Goal: Answer question/provide support: Share knowledge or assist other users

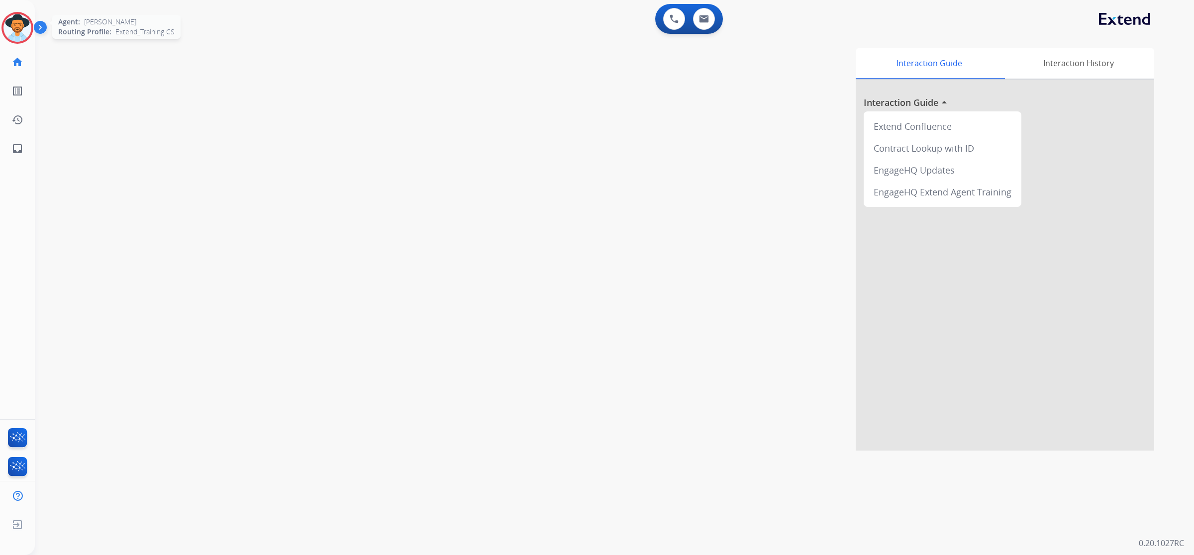
click at [10, 31] on img at bounding box center [17, 28] width 28 height 28
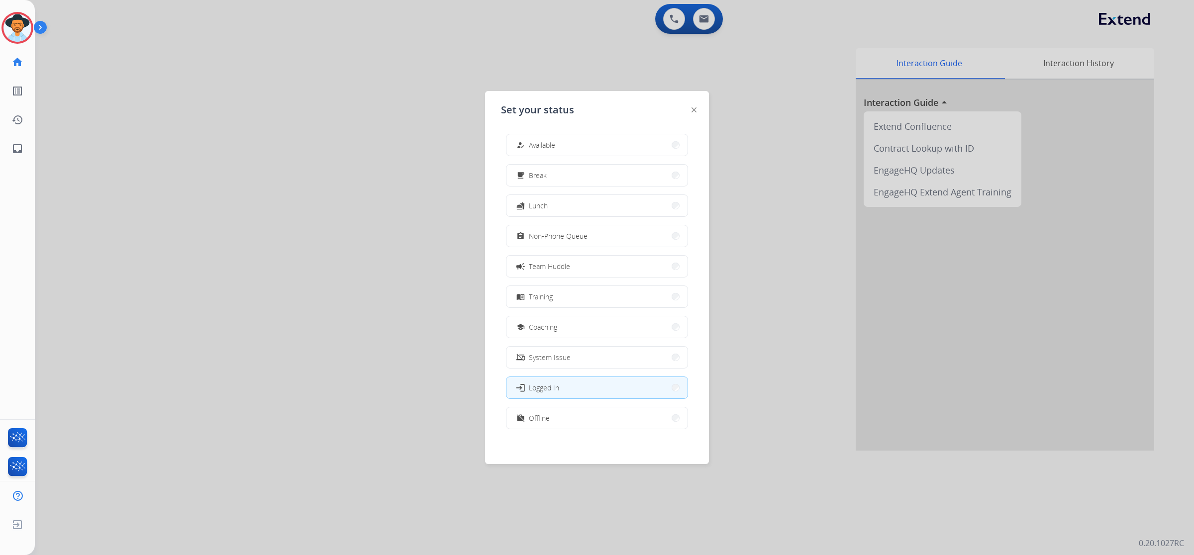
drag, startPoint x: 622, startPoint y: 135, endPoint x: 618, endPoint y: 139, distance: 5.3
click at [622, 136] on button "how_to_reg Available" at bounding box center [596, 144] width 181 height 21
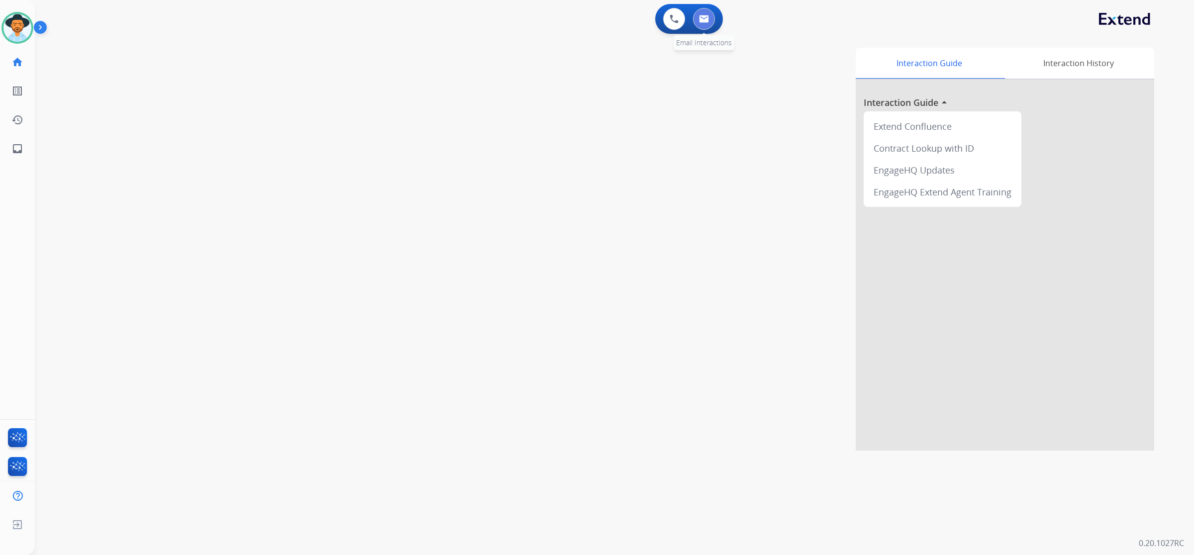
click at [700, 22] on img at bounding box center [704, 19] width 10 height 8
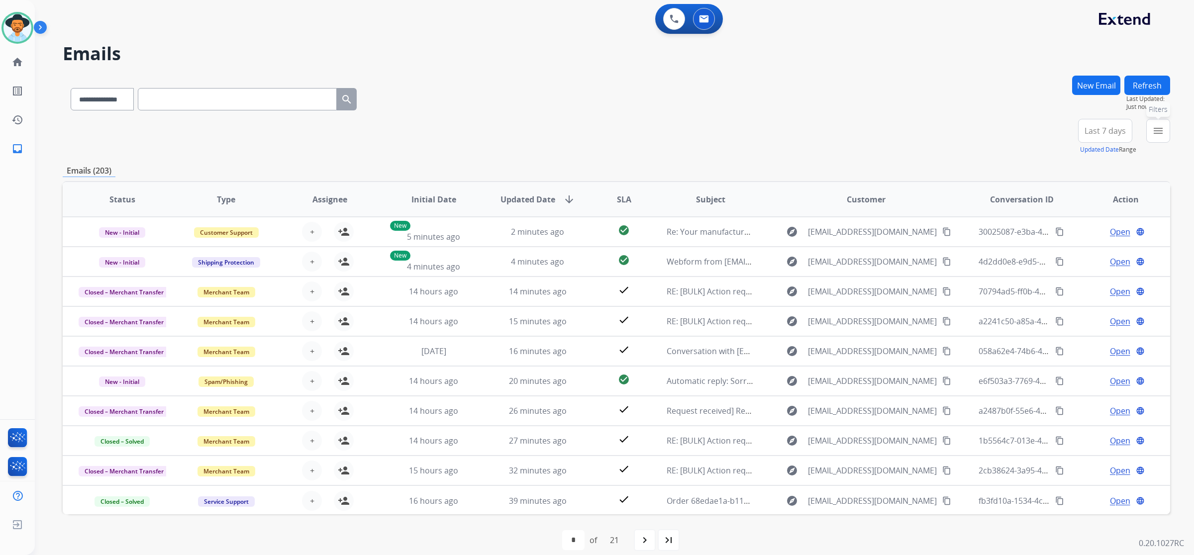
click at [1154, 138] on button "menu Filters" at bounding box center [1158, 131] width 24 height 24
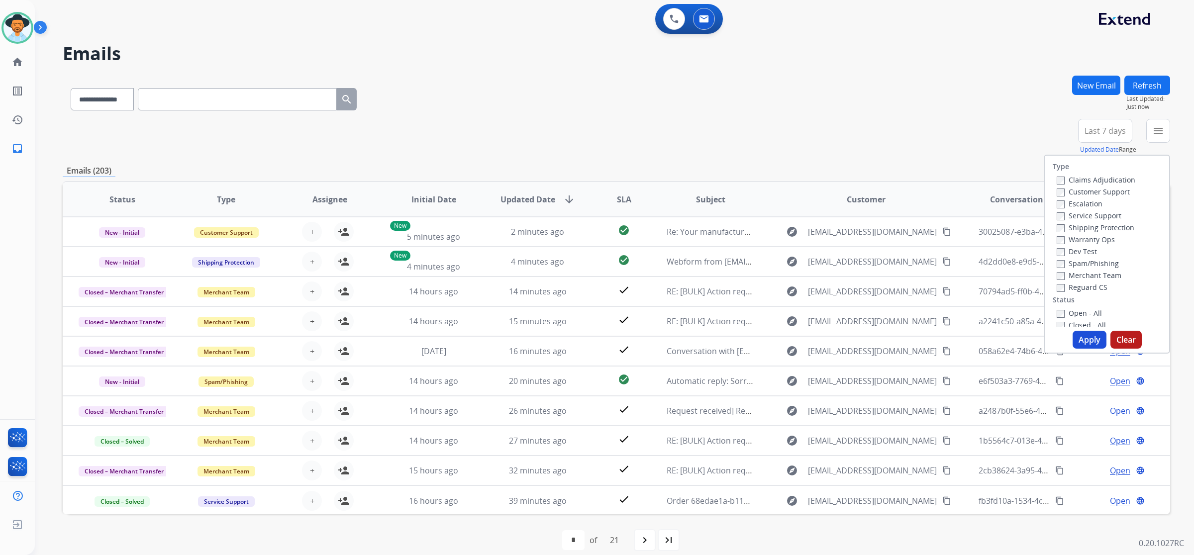
click at [1083, 314] on label "Open - All" at bounding box center [1078, 312] width 45 height 9
click at [1082, 333] on button "Apply" at bounding box center [1089, 340] width 34 height 18
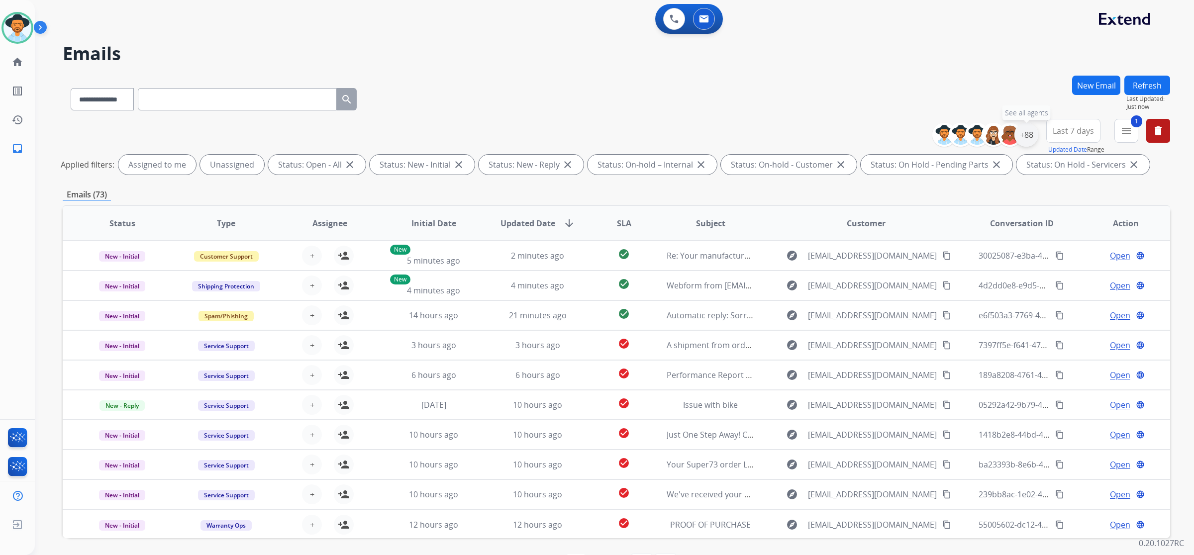
click at [1029, 139] on div "+88" at bounding box center [1026, 135] width 24 height 24
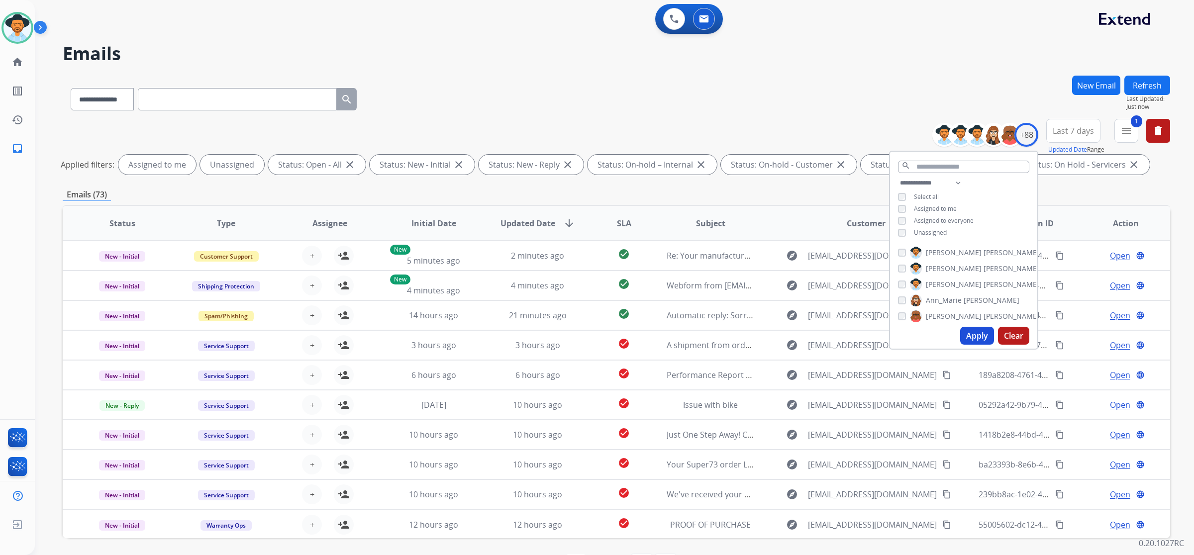
click at [942, 230] on span "Unassigned" at bounding box center [930, 232] width 33 height 8
click at [983, 334] on button "Apply" at bounding box center [977, 336] width 34 height 18
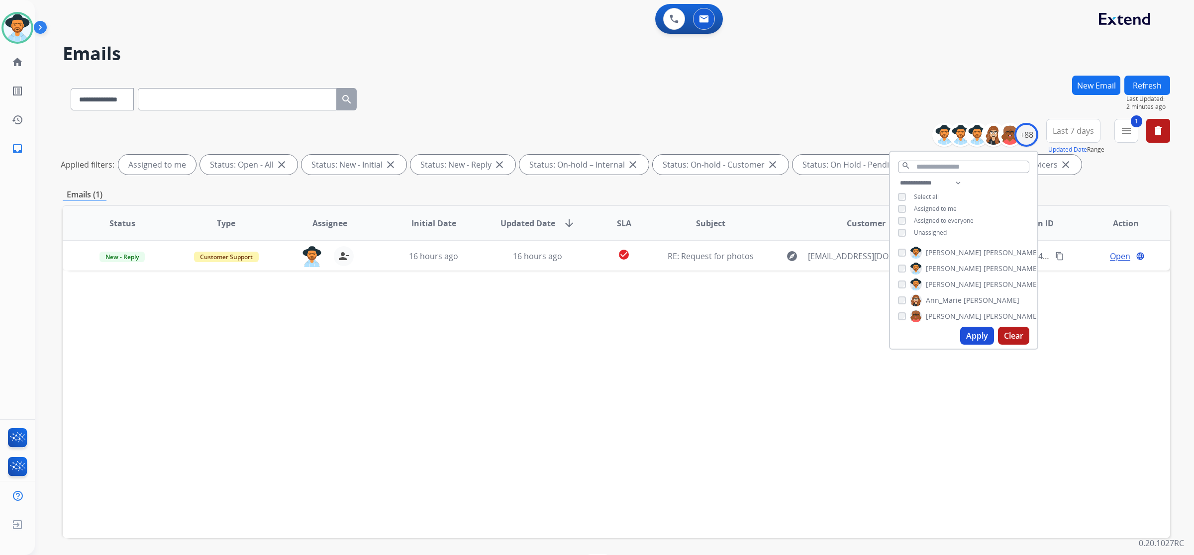
click at [784, 408] on div "Status Type Assignee Initial Date Updated Date arrow_downward SLA Subject Custo…" at bounding box center [616, 371] width 1107 height 333
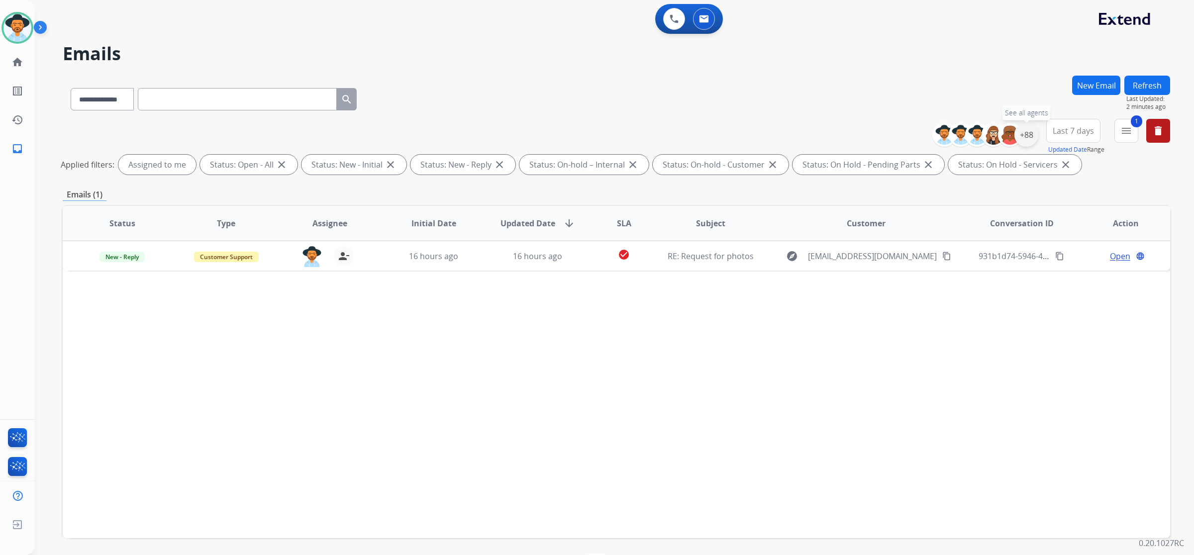
click at [1028, 128] on div "+88" at bounding box center [1026, 135] width 24 height 24
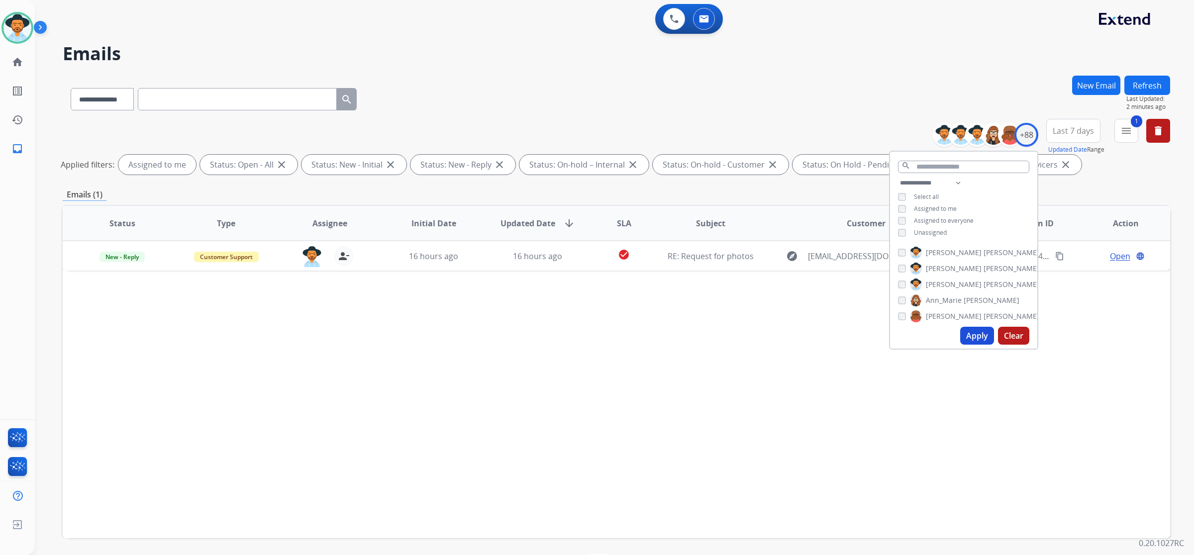
click at [925, 229] on span "Unassigned" at bounding box center [930, 232] width 33 height 8
click at [926, 205] on span "Assigned to me" at bounding box center [935, 208] width 43 height 8
click at [966, 334] on button "Apply" at bounding box center [977, 336] width 34 height 18
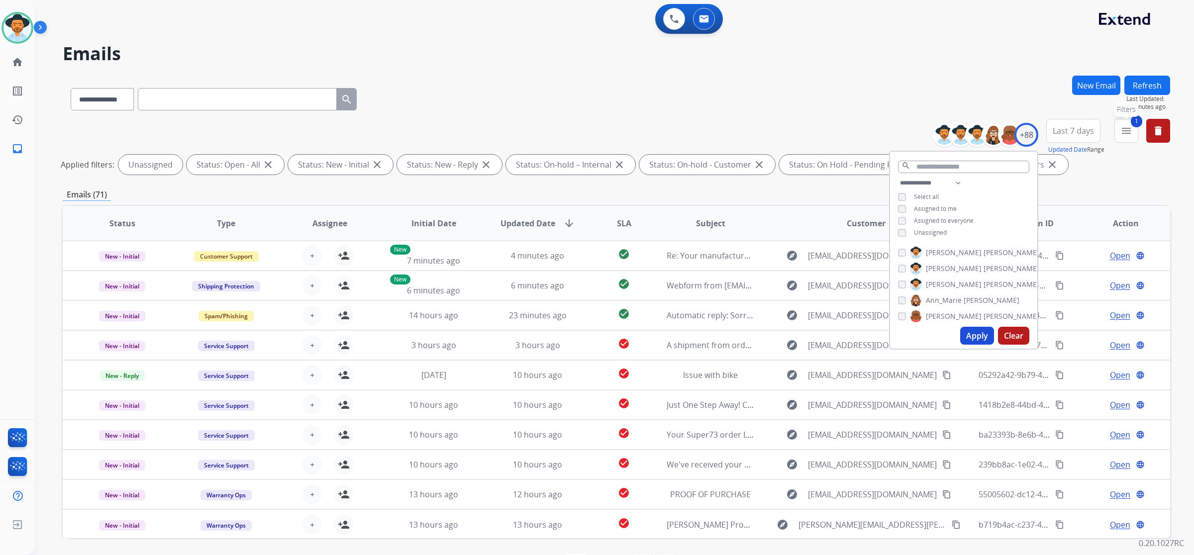
click at [1114, 120] on button "1 menu Filters" at bounding box center [1126, 131] width 24 height 24
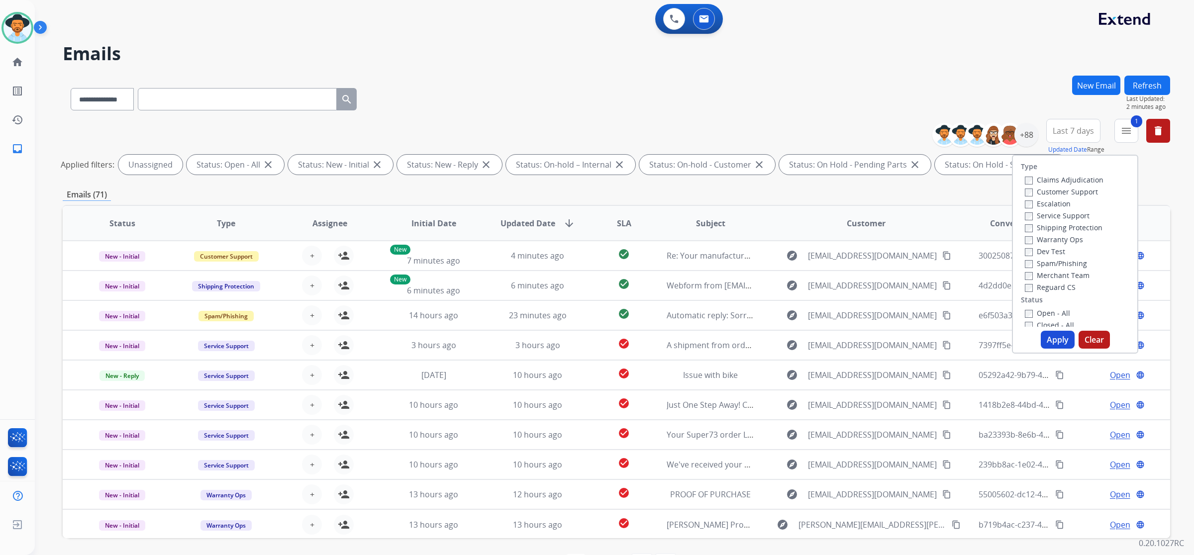
click at [1047, 227] on label "Shipping Protection" at bounding box center [1063, 227] width 78 height 9
click at [1049, 189] on label "Customer Support" at bounding box center [1060, 191] width 73 height 9
click at [1061, 338] on button "Apply" at bounding box center [1057, 340] width 34 height 18
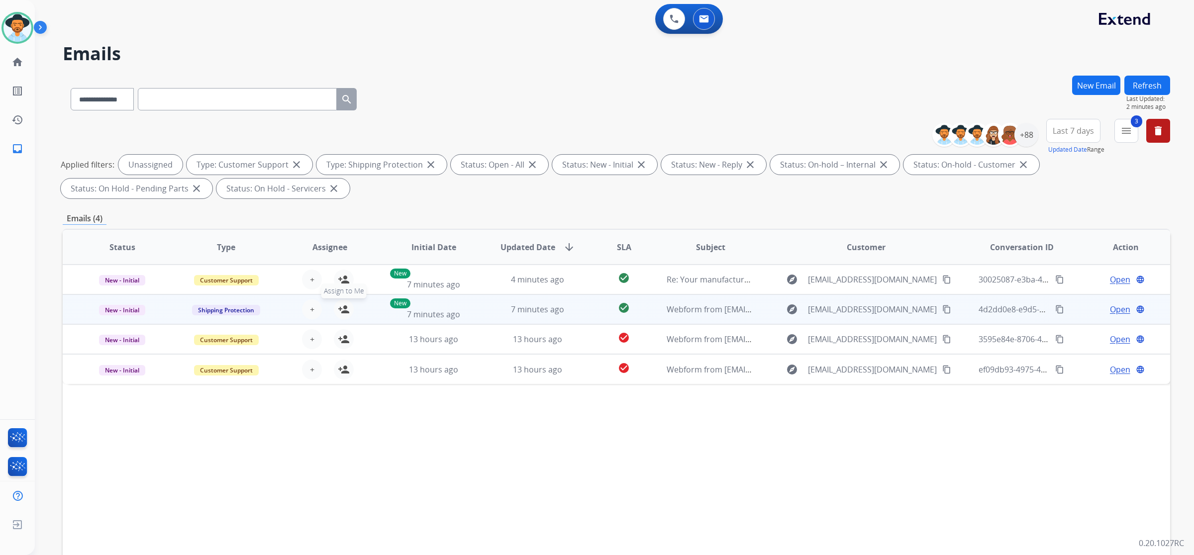
click at [339, 304] on mat-icon "person_add" at bounding box center [344, 309] width 12 height 12
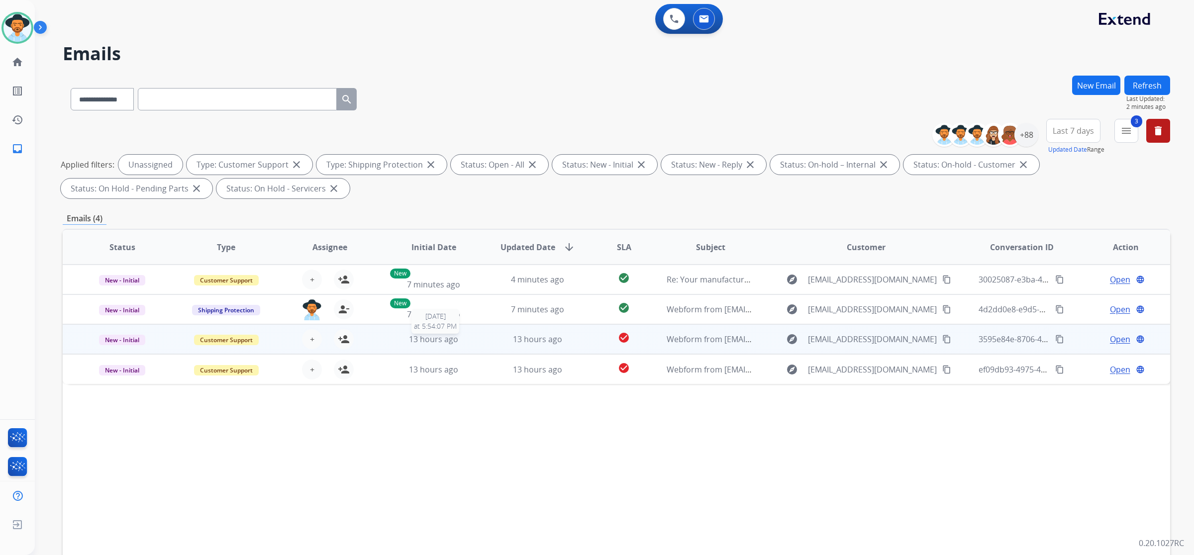
click at [390, 336] on div "13 hours ago" at bounding box center [434, 339] width 88 height 12
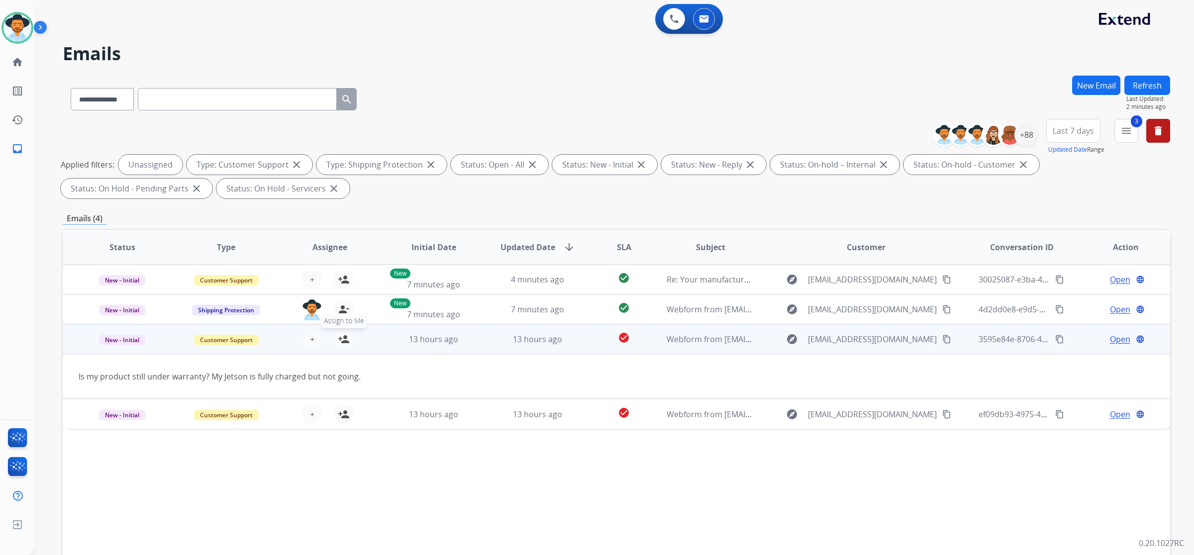
click at [341, 339] on mat-icon "person_add" at bounding box center [344, 339] width 12 height 12
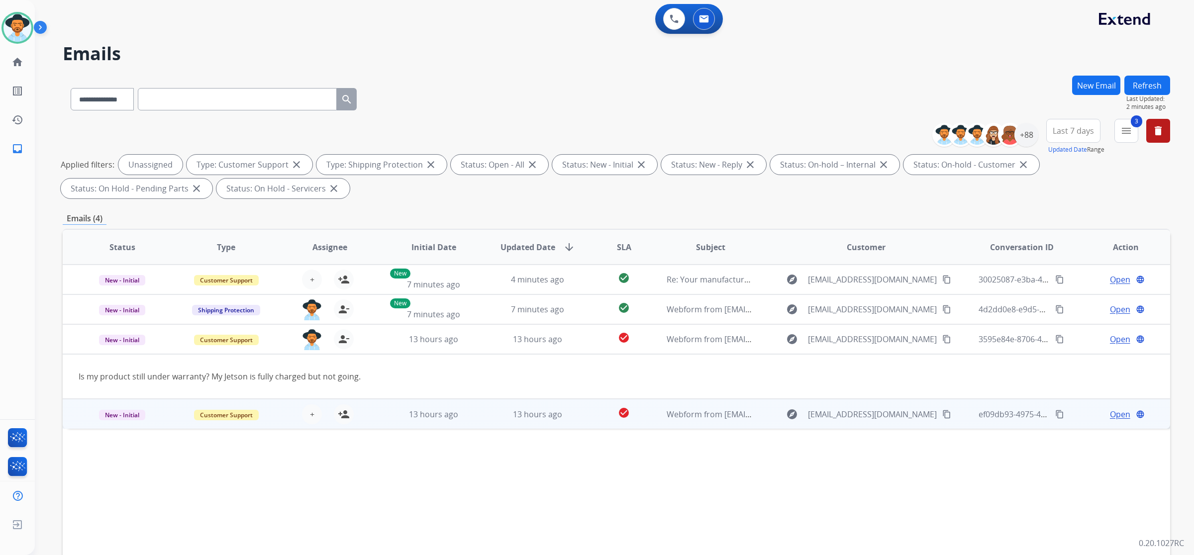
click at [375, 412] on td "13 hours ago" at bounding box center [426, 414] width 104 height 30
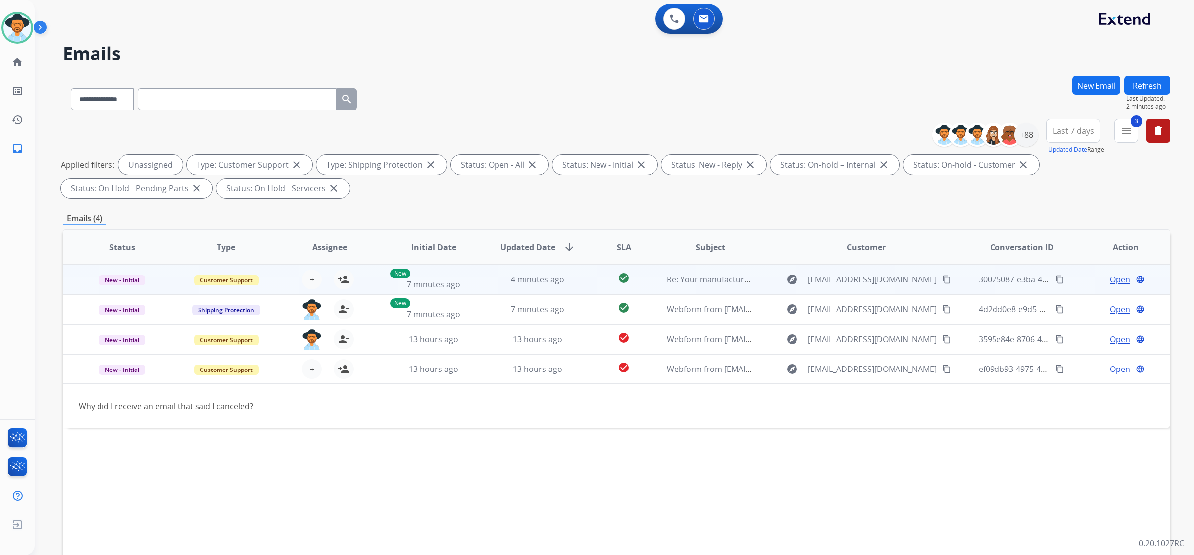
click at [367, 268] on div "+ Select agent person_add Assign to Me" at bounding box center [321, 280] width 103 height 28
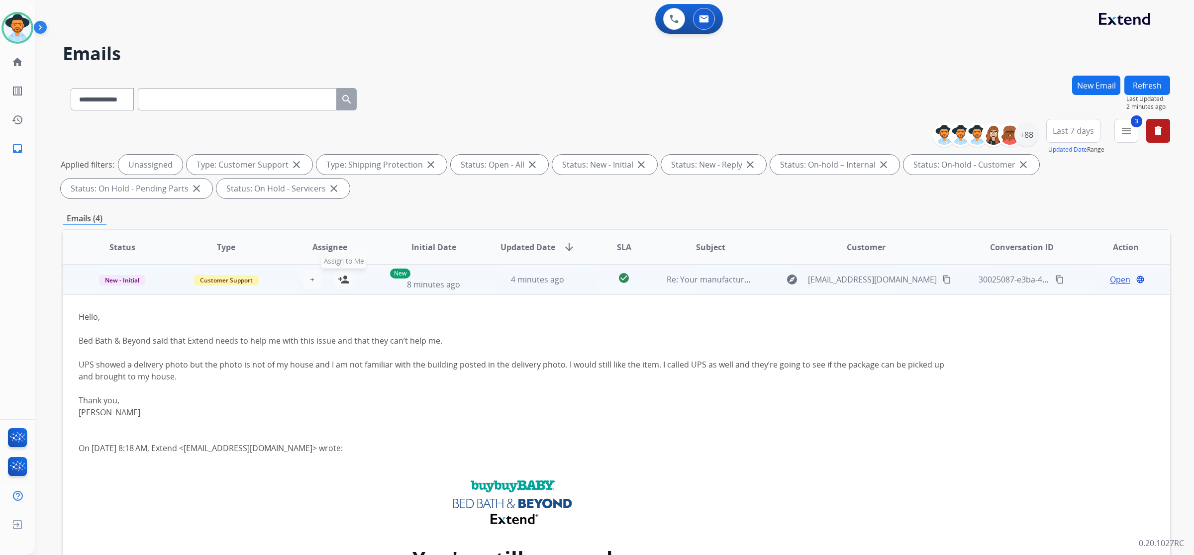
click at [344, 284] on mat-icon "person_add" at bounding box center [344, 280] width 12 height 12
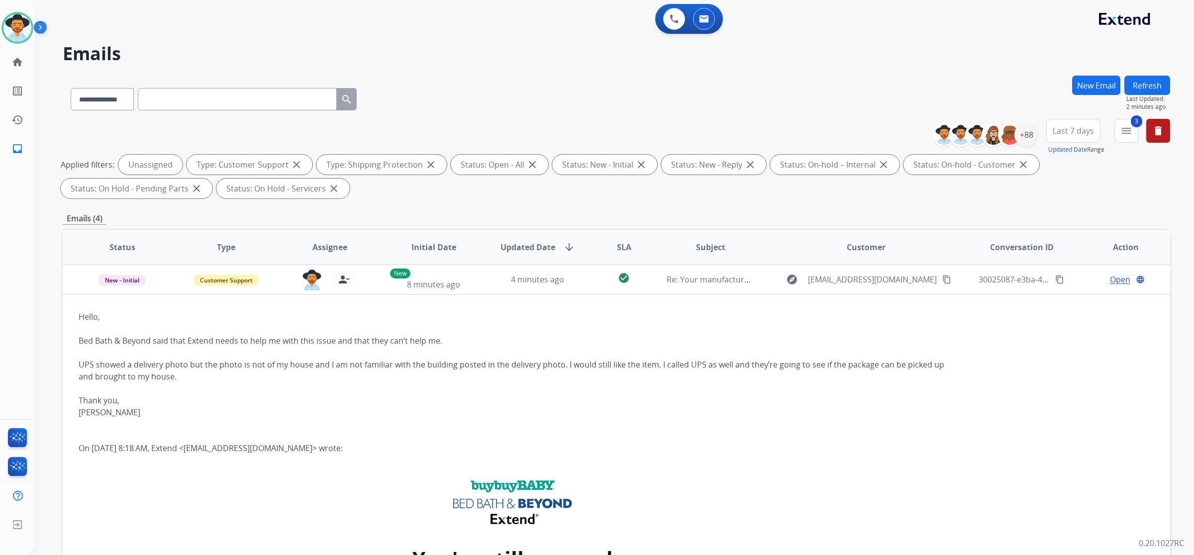
click at [453, 205] on div "**********" at bounding box center [616, 345] width 1107 height 538
click at [1149, 77] on button "Refresh" at bounding box center [1147, 85] width 46 height 19
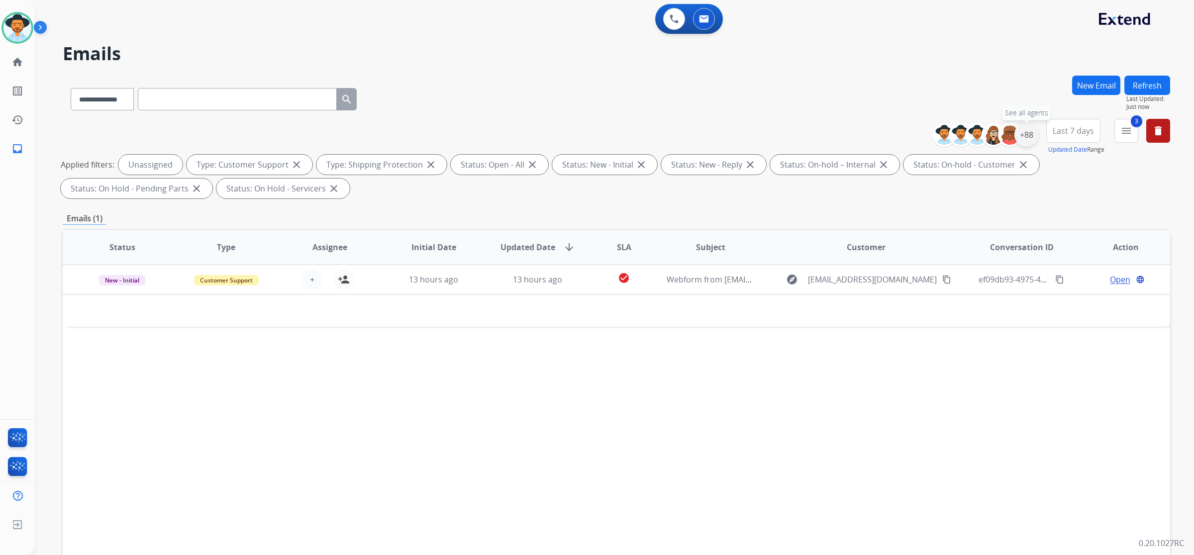
click at [1033, 135] on div "+88" at bounding box center [1026, 135] width 24 height 24
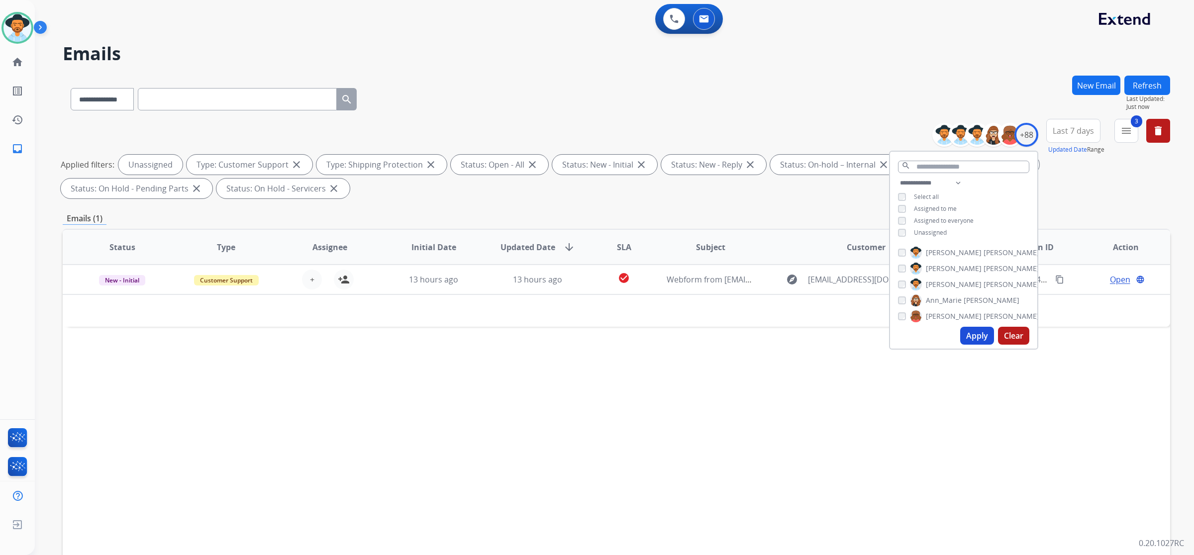
click at [915, 232] on span "Unassigned" at bounding box center [930, 232] width 33 height 8
click at [975, 335] on button "Apply" at bounding box center [977, 336] width 34 height 18
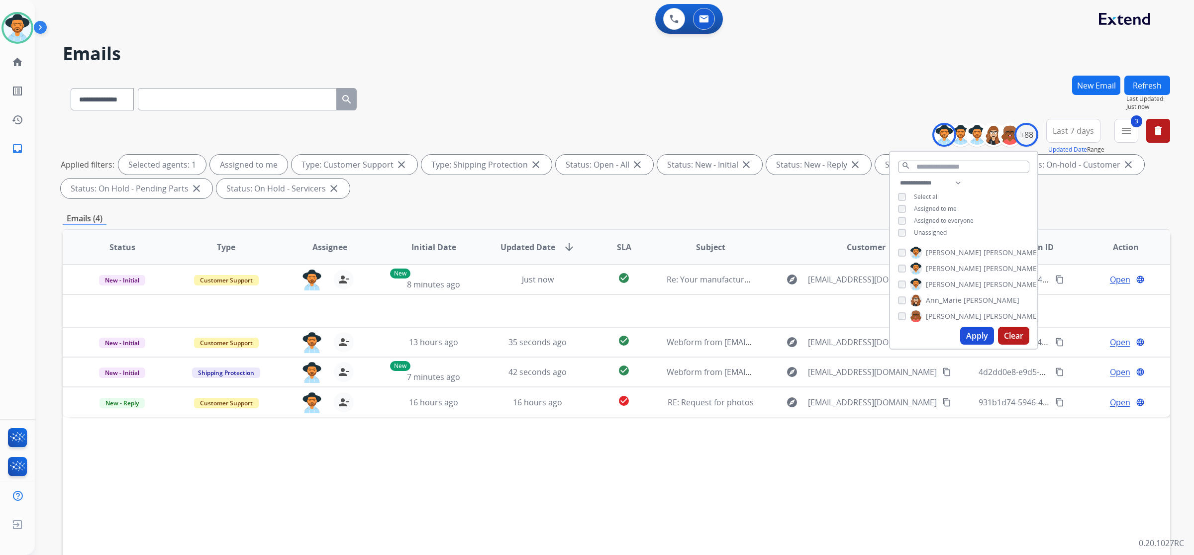
click at [612, 466] on div "Status Type Assignee Initial Date Updated Date arrow_downward SLA Subject Custo…" at bounding box center [616, 395] width 1107 height 333
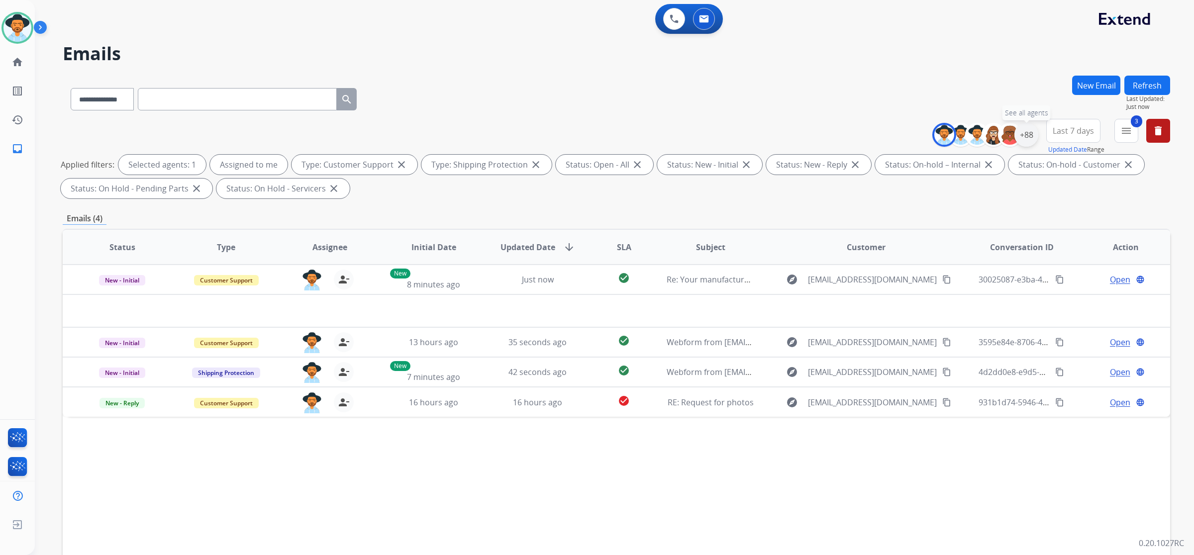
click at [1025, 132] on div "+88" at bounding box center [1026, 135] width 24 height 24
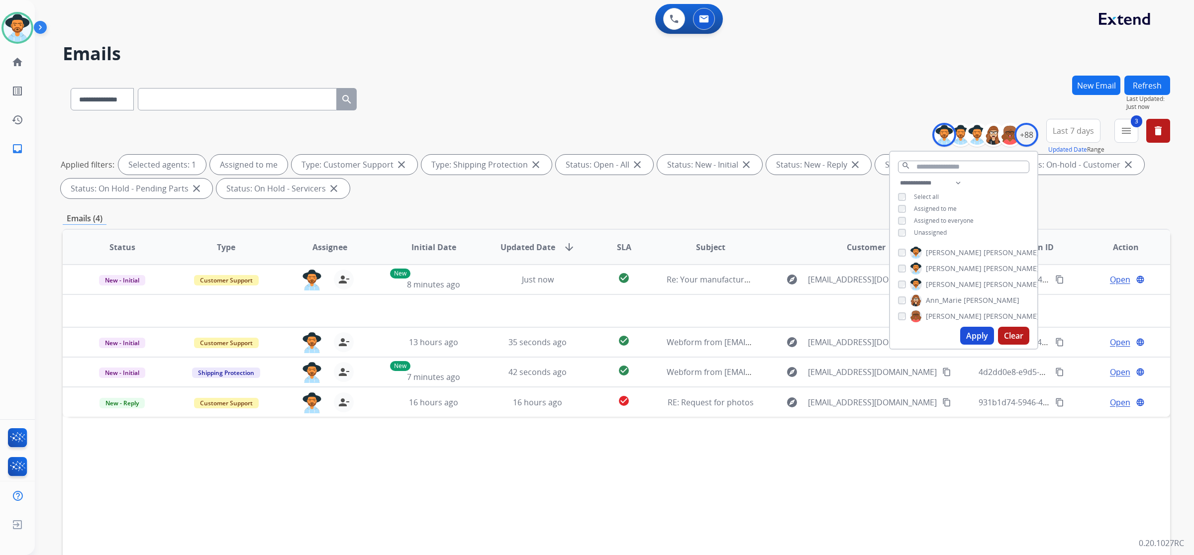
drag, startPoint x: 926, startPoint y: 234, endPoint x: 920, endPoint y: 232, distance: 6.0
click at [926, 234] on span "Unassigned" at bounding box center [930, 232] width 33 height 8
click at [986, 338] on button "Apply" at bounding box center [977, 336] width 34 height 18
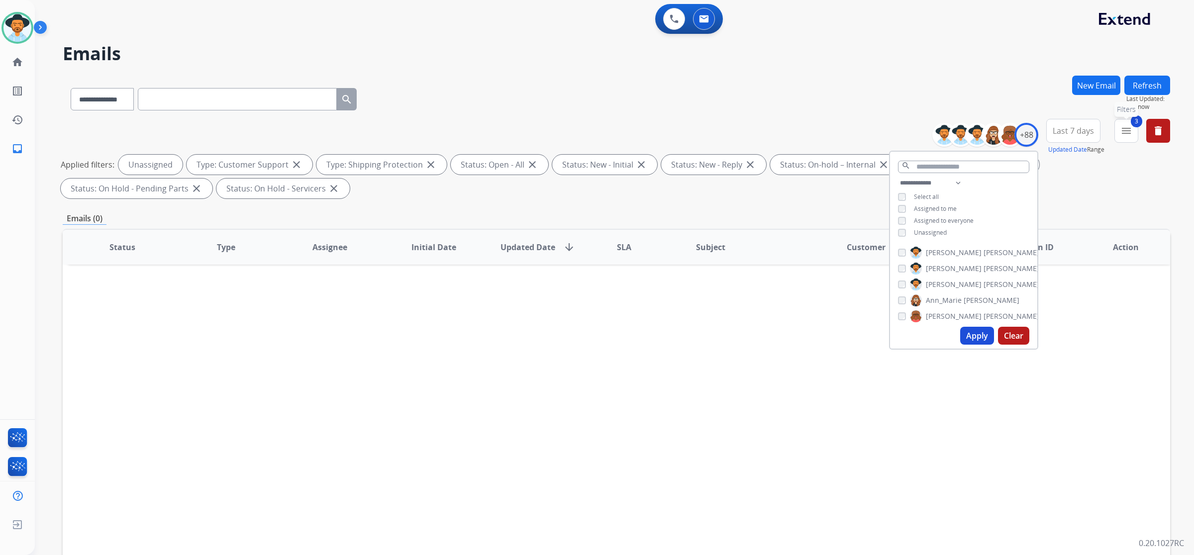
click at [1125, 139] on button "3 menu Filters" at bounding box center [1126, 131] width 24 height 24
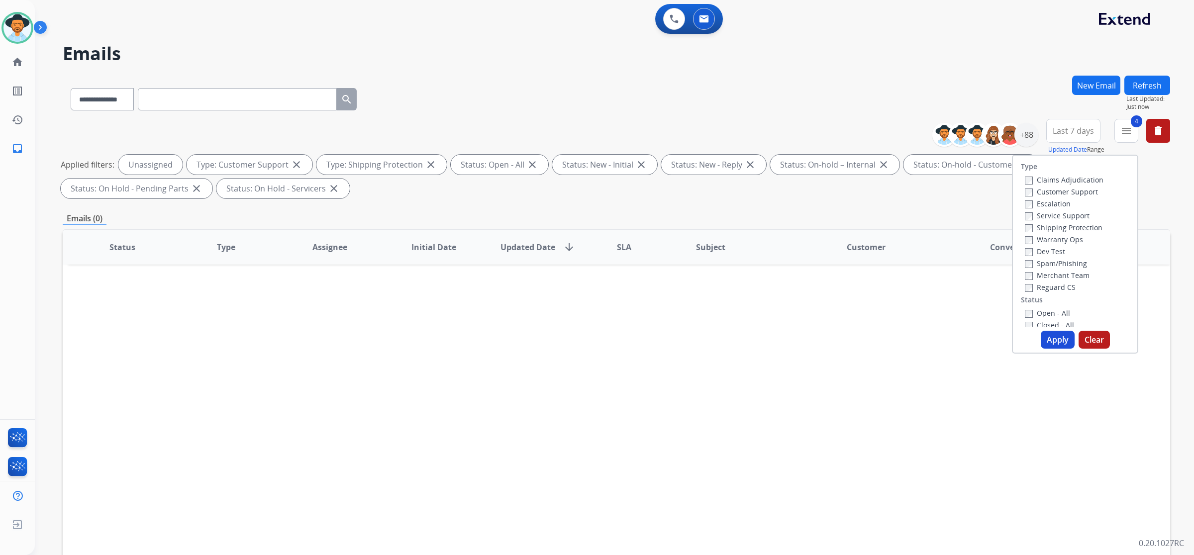
click at [1057, 340] on button "Apply" at bounding box center [1057, 340] width 34 height 18
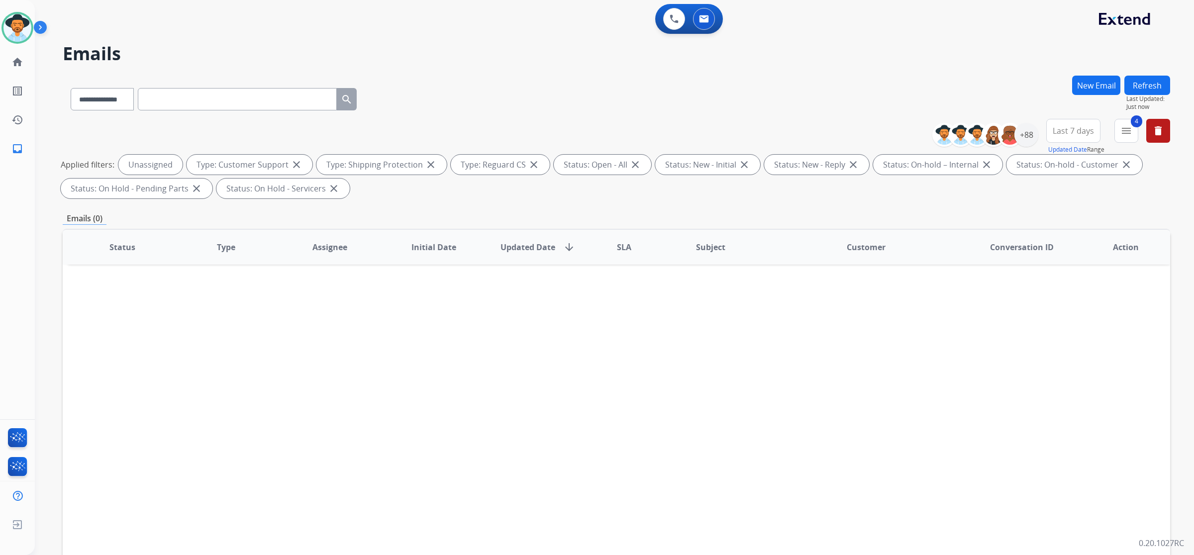
click at [1078, 133] on span "Last 7 days" at bounding box center [1072, 131] width 41 height 4
click at [1062, 253] on div "Last 90 days" at bounding box center [1069, 251] width 55 height 15
click at [1018, 101] on div "**********" at bounding box center [616, 97] width 1107 height 43
click at [1030, 139] on div "+147" at bounding box center [1026, 135] width 24 height 24
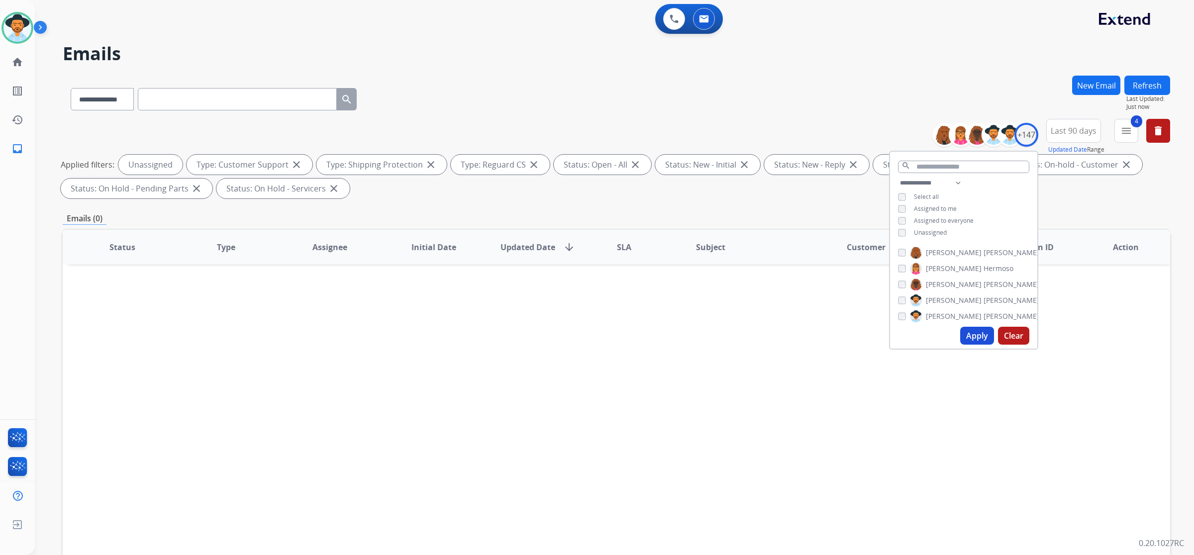
click at [916, 208] on span "Assigned to me" at bounding box center [935, 208] width 43 height 8
click at [975, 339] on button "Apply" at bounding box center [977, 336] width 34 height 18
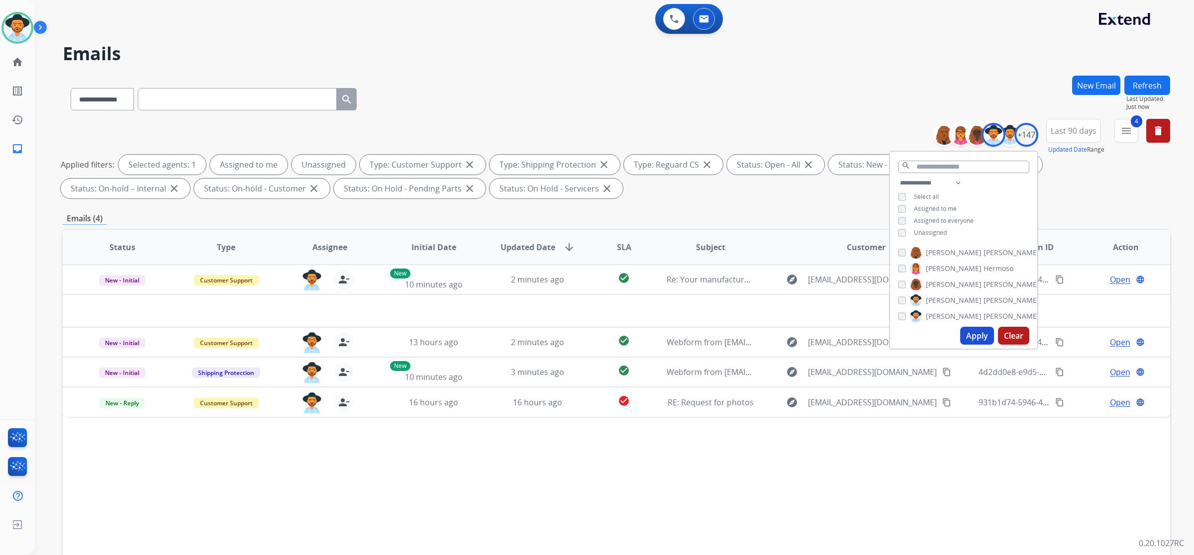
click at [693, 96] on div "**********" at bounding box center [616, 97] width 1107 height 43
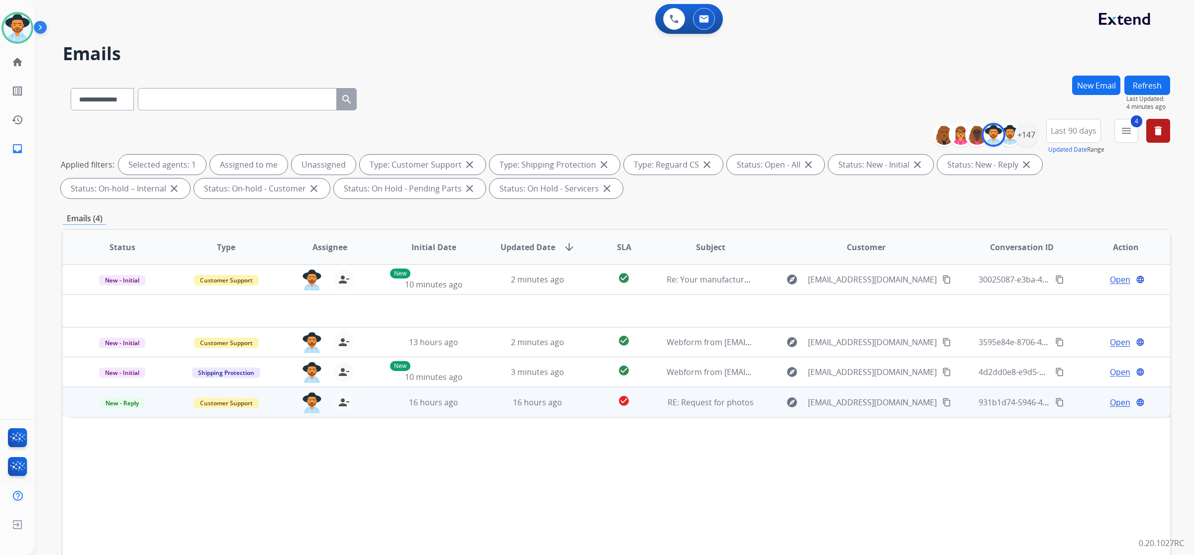
click at [486, 407] on td "16 hours ago" at bounding box center [530, 402] width 104 height 30
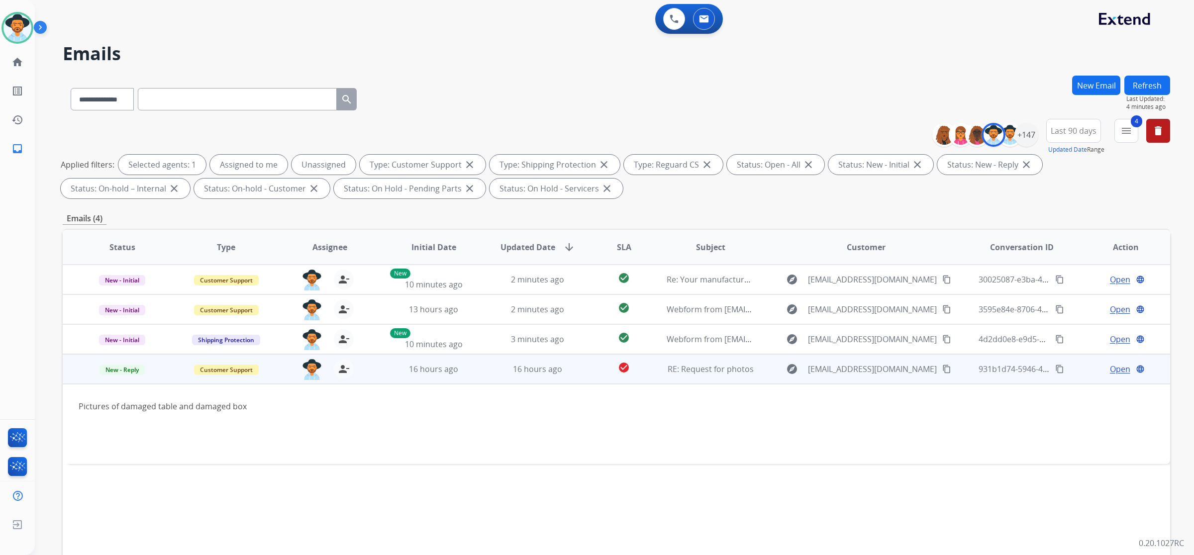
click at [942, 368] on mat-icon "content_copy" at bounding box center [946, 369] width 9 height 9
click at [1115, 373] on span "Open" at bounding box center [1119, 369] width 20 height 12
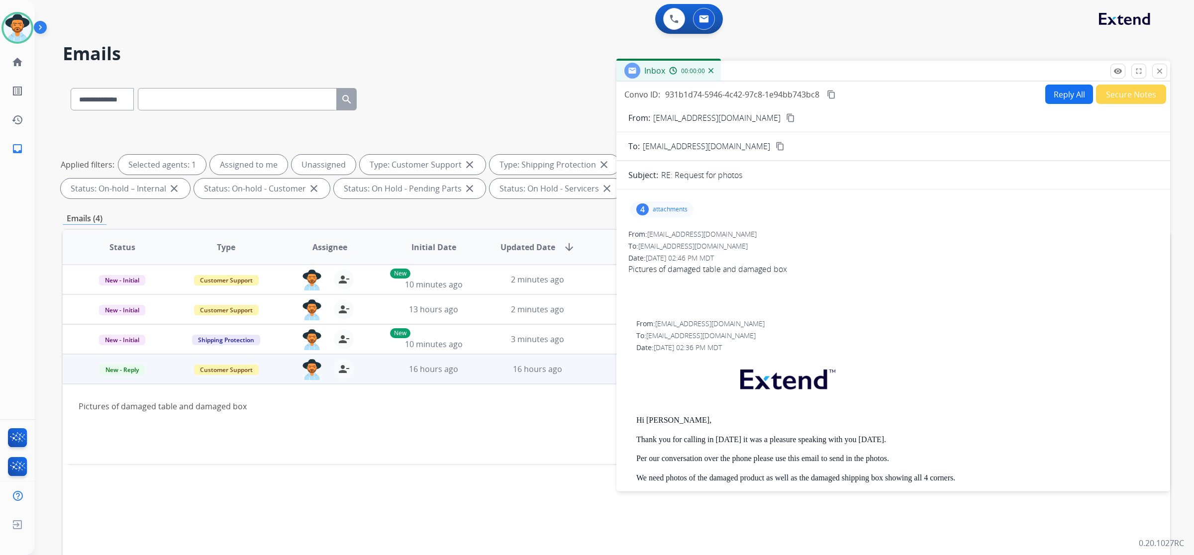
click at [662, 208] on p "attachments" at bounding box center [669, 209] width 35 height 8
click at [649, 236] on div at bounding box center [663, 234] width 50 height 35
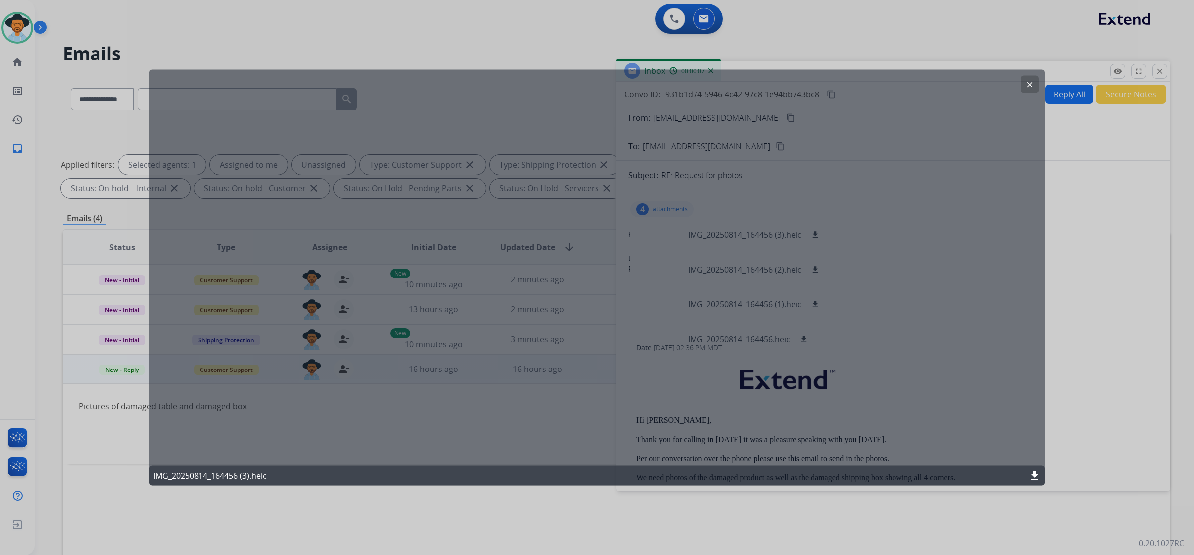
click at [1027, 87] on mat-icon "clear" at bounding box center [1029, 84] width 9 height 9
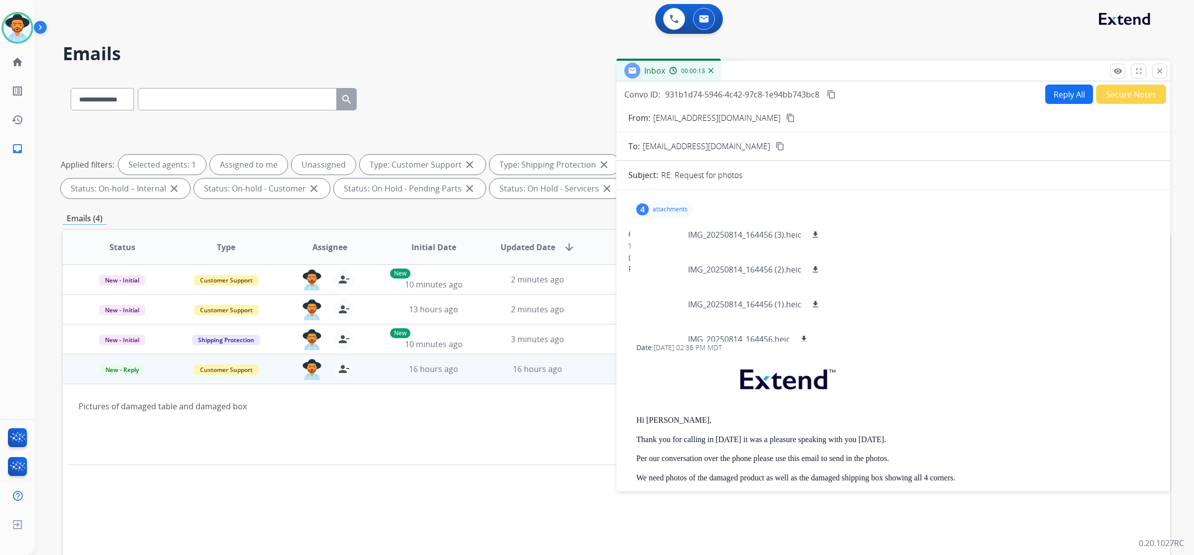
click at [1009, 249] on div "To: support@extend.com" at bounding box center [893, 246] width 530 height 10
click at [1164, 70] on button "close Close" at bounding box center [1159, 71] width 15 height 15
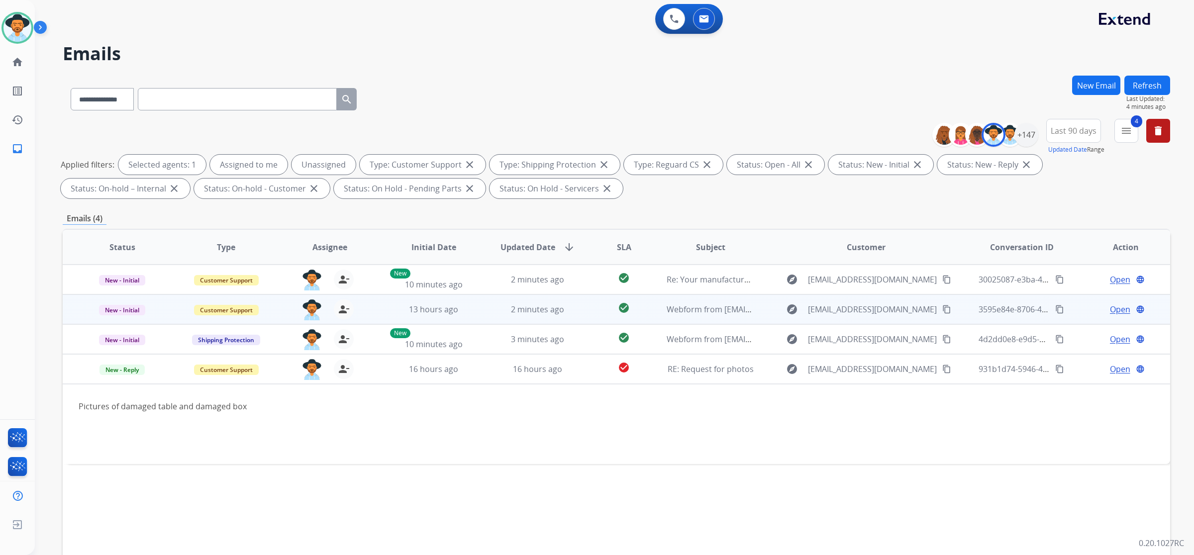
click at [487, 312] on td "2 minutes ago" at bounding box center [530, 309] width 104 height 30
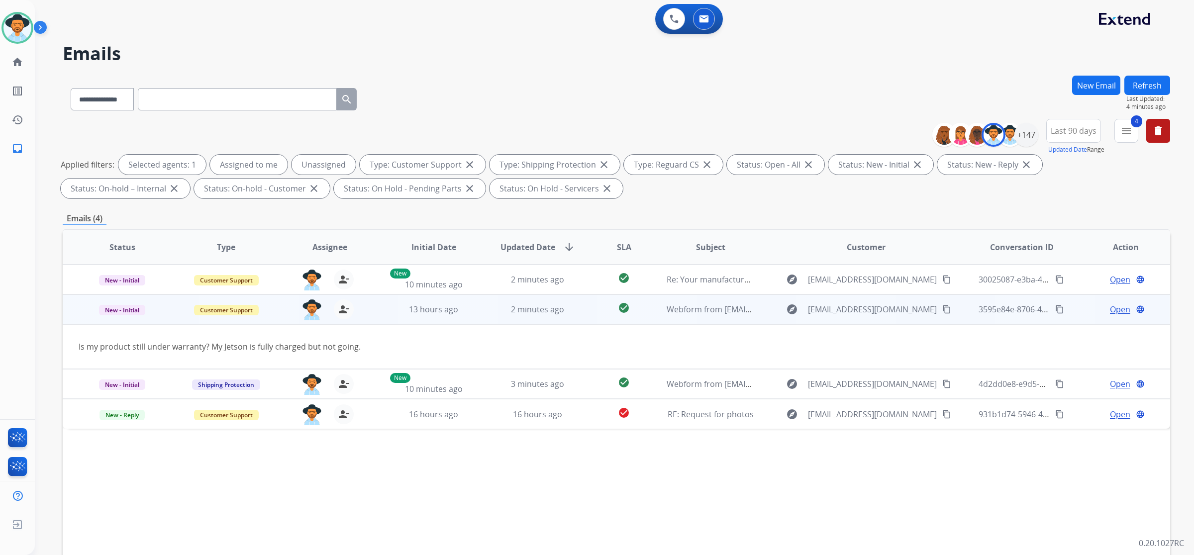
click at [942, 309] on mat-icon "content_copy" at bounding box center [946, 309] width 9 height 9
click at [1109, 306] on span "Open" at bounding box center [1119, 309] width 20 height 12
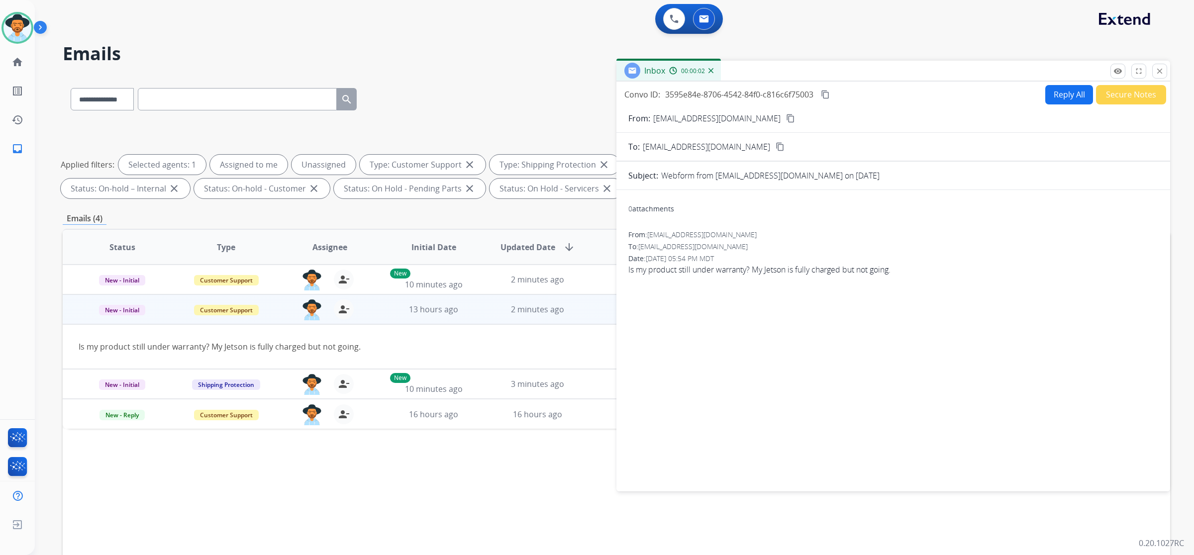
click at [1060, 91] on button "Reply All" at bounding box center [1069, 94] width 48 height 19
select select "**********"
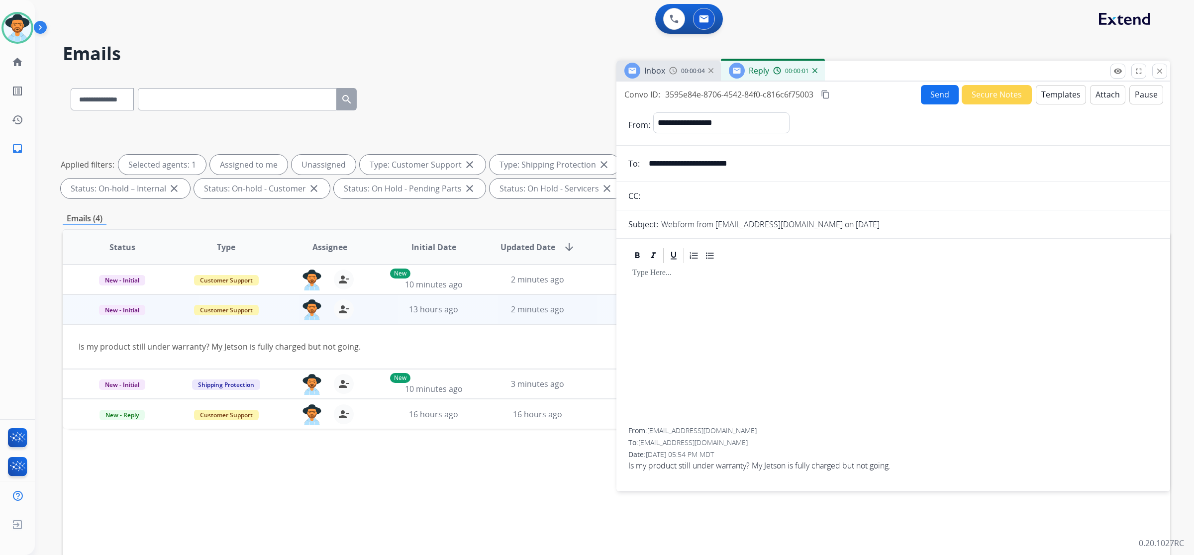
click at [1064, 97] on button "Templates" at bounding box center [1060, 94] width 50 height 19
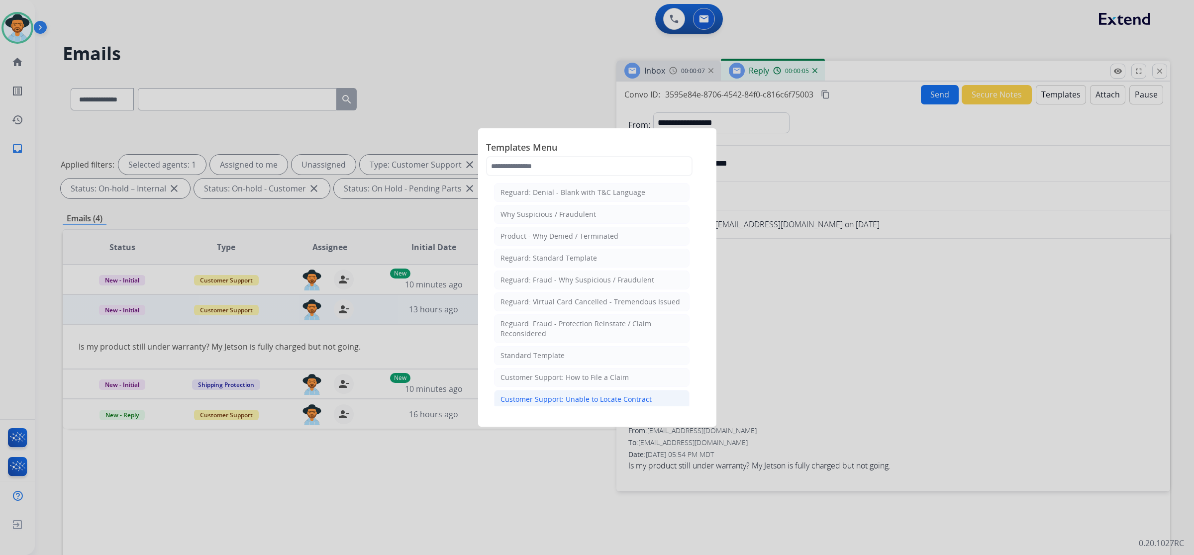
click at [637, 396] on div "Customer Support: Unable to Locate Contract" at bounding box center [575, 399] width 151 height 10
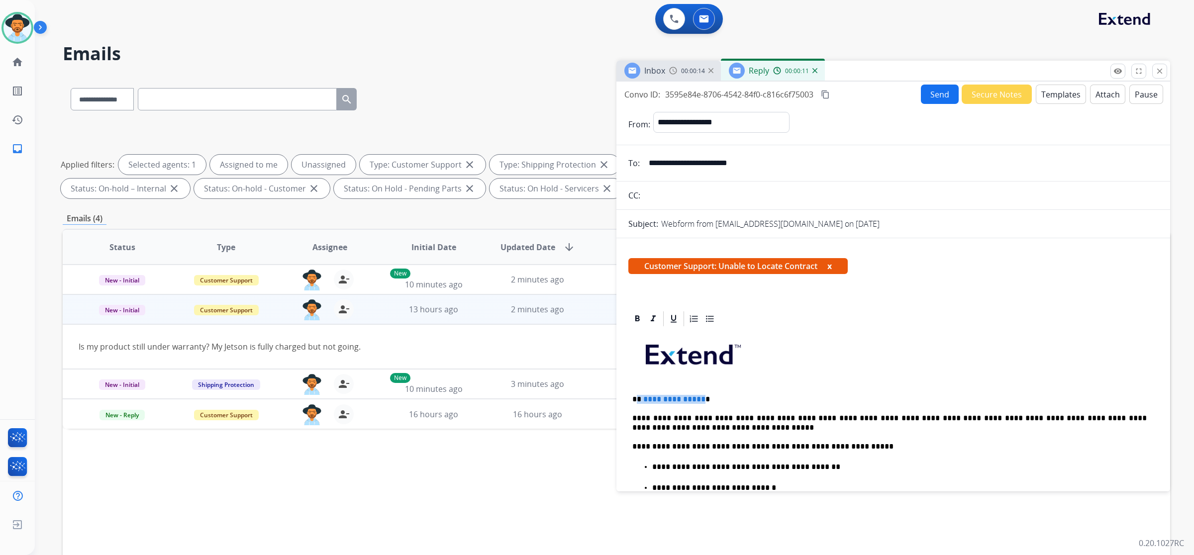
drag, startPoint x: 699, startPoint y: 399, endPoint x: 637, endPoint y: 394, distance: 62.3
click at [637, 395] on p "**********" at bounding box center [889, 399] width 514 height 9
click at [745, 416] on p "**********" at bounding box center [889, 423] width 514 height 18
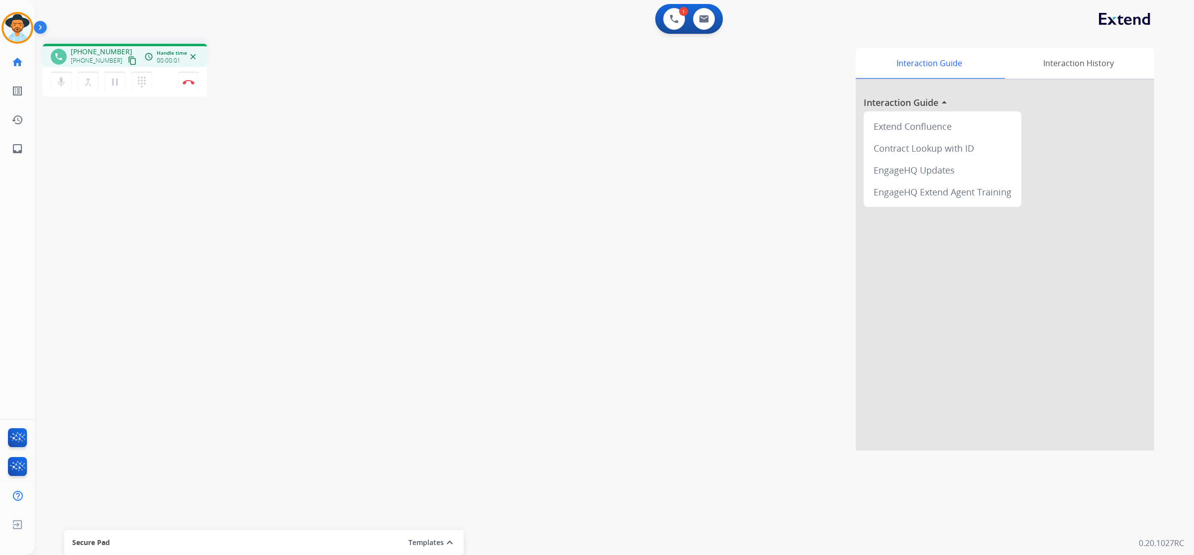
click at [128, 60] on mat-icon "content_copy" at bounding box center [132, 60] width 9 height 9
click at [128, 61] on mat-icon "content_copy" at bounding box center [132, 60] width 9 height 9
click at [189, 89] on button "Disconnect" at bounding box center [188, 82] width 21 height 21
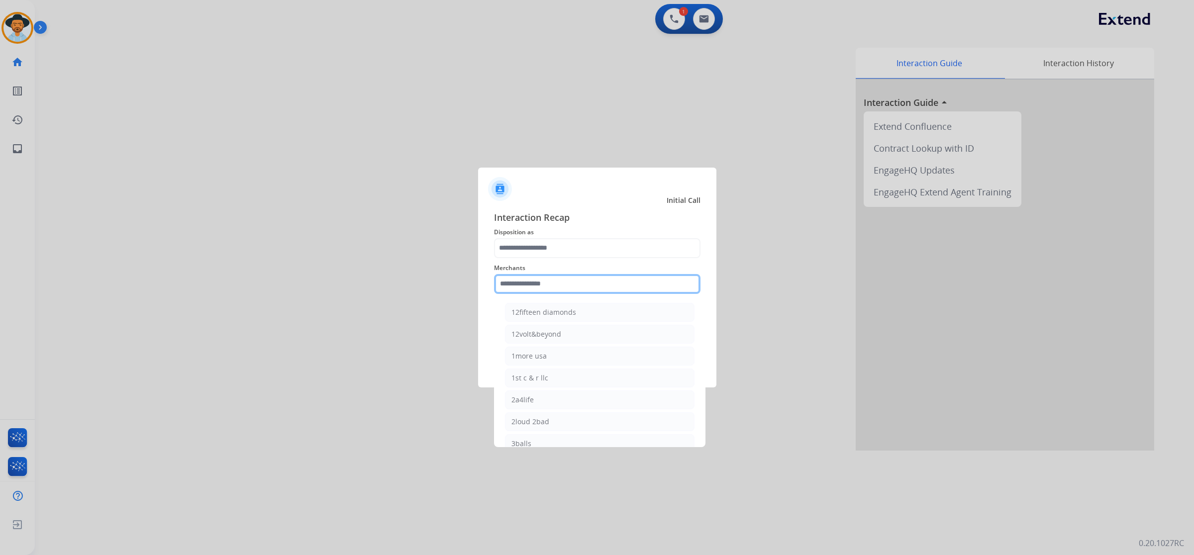
click at [526, 285] on input "text" at bounding box center [597, 284] width 206 height 20
click at [551, 356] on div "[DOMAIN_NAME]" at bounding box center [539, 356] width 57 height 10
type input "**********"
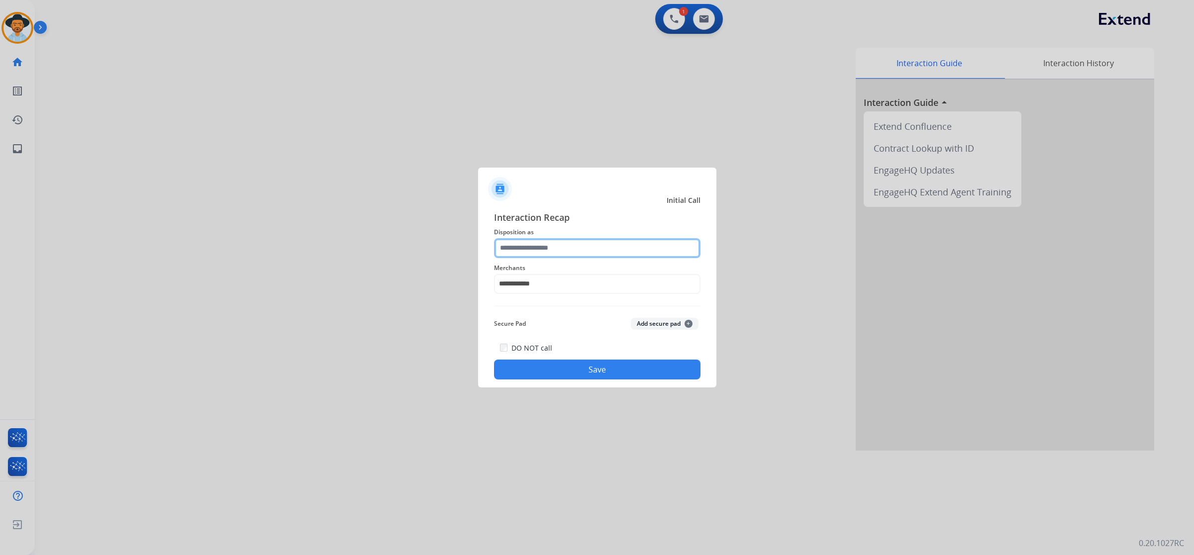
click at [548, 252] on input "text" at bounding box center [597, 248] width 206 height 20
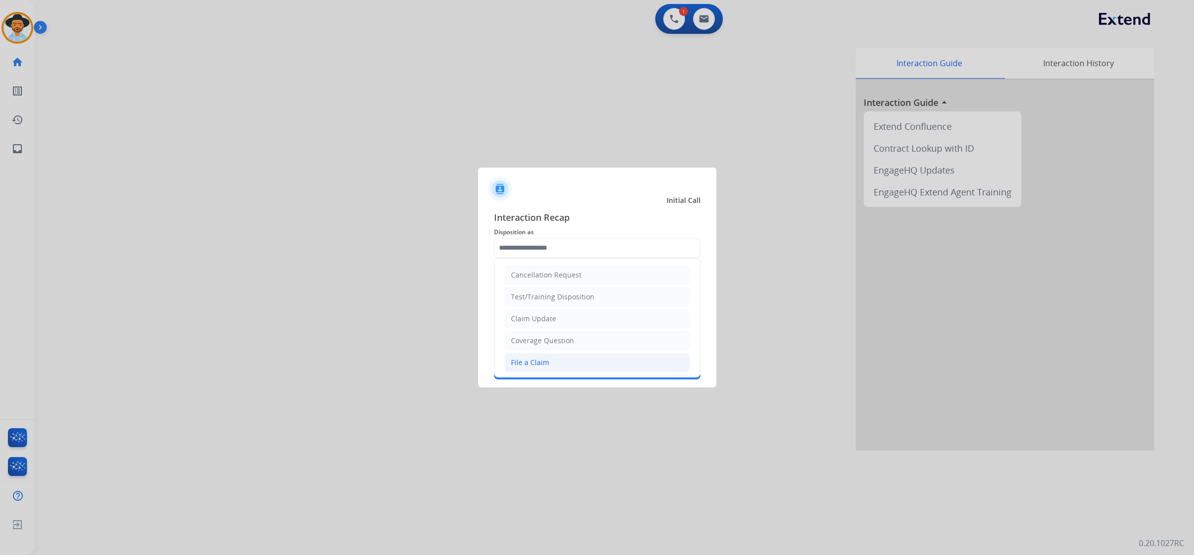
click at [537, 366] on div "File a Claim" at bounding box center [530, 363] width 38 height 10
type input "**********"
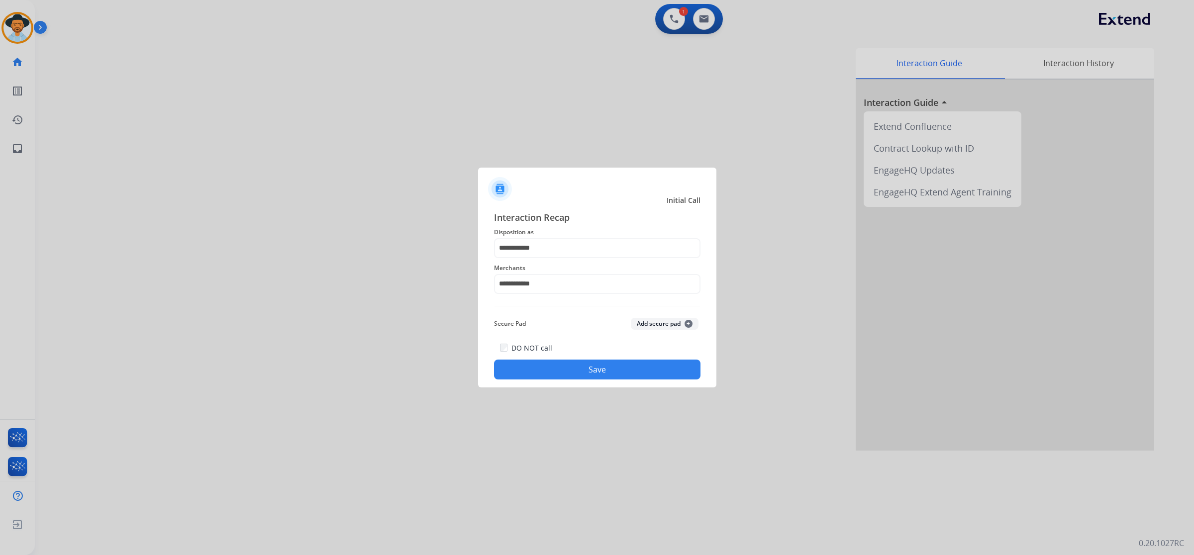
click at [597, 368] on button "Save" at bounding box center [597, 370] width 206 height 20
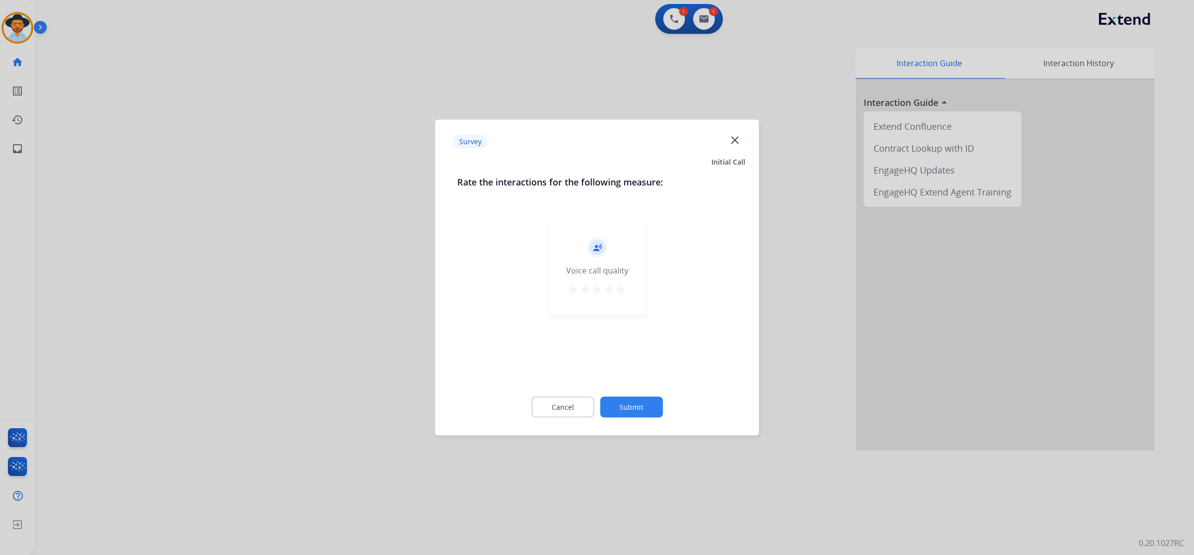
click at [618, 289] on mat-icon "star" at bounding box center [621, 289] width 12 height 12
click at [638, 400] on button "Submit" at bounding box center [631, 407] width 63 height 21
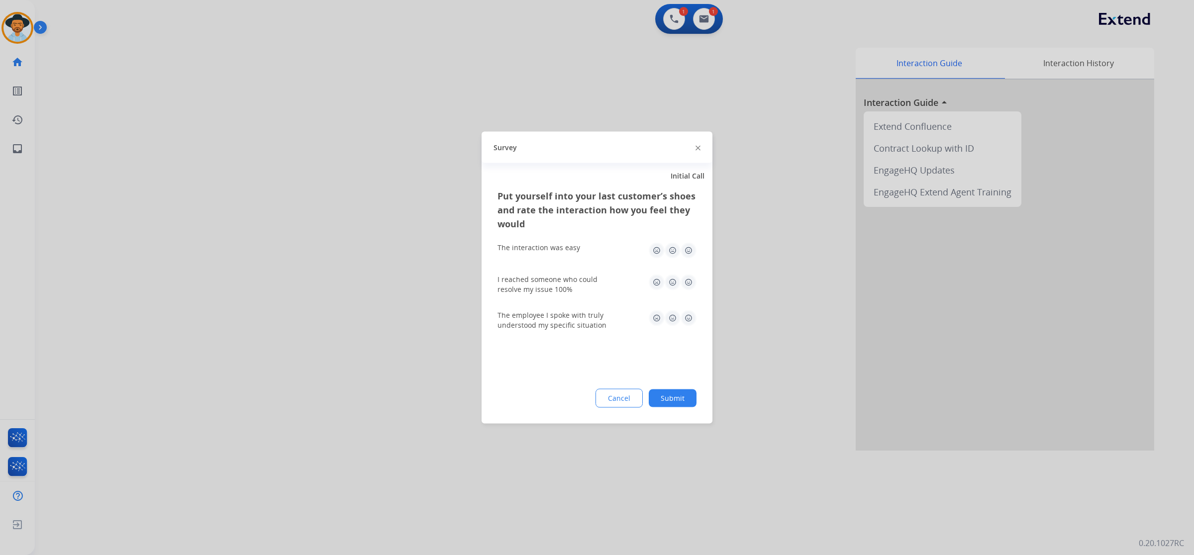
click at [691, 255] on img at bounding box center [688, 251] width 16 height 16
click at [690, 287] on img at bounding box center [688, 283] width 16 height 16
click at [686, 317] on img at bounding box center [688, 318] width 16 height 16
click at [685, 399] on button "Submit" at bounding box center [672, 398] width 48 height 18
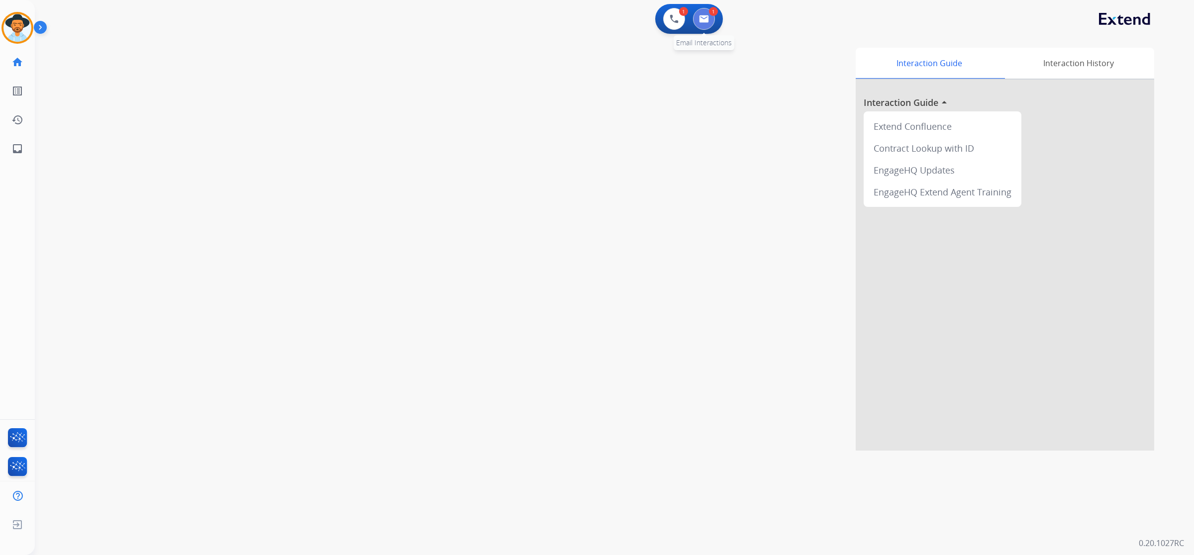
click at [713, 21] on button at bounding box center [704, 19] width 22 height 22
select select "**********"
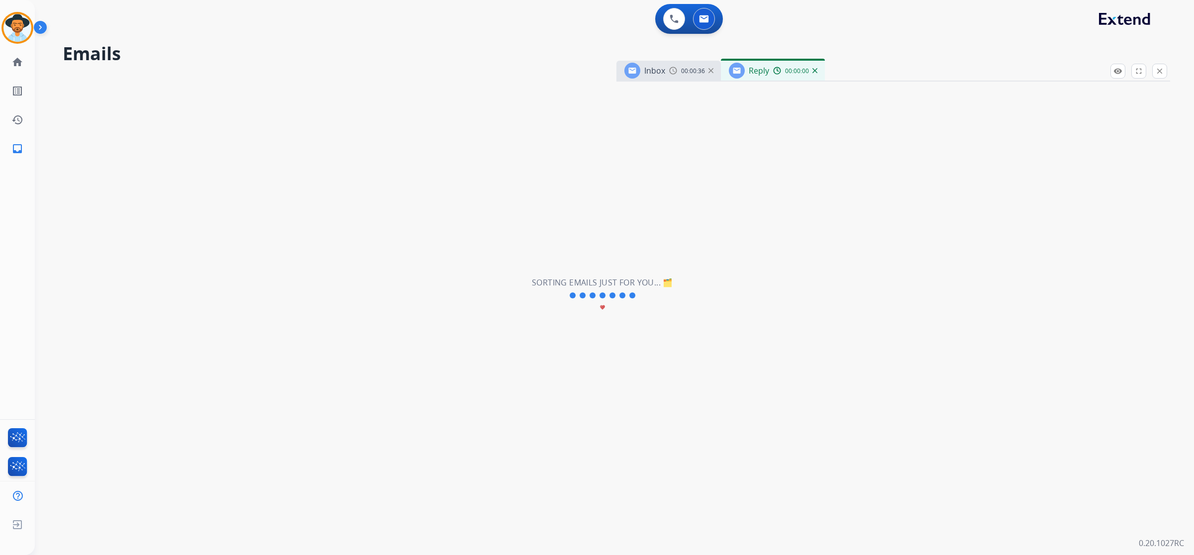
select select "**********"
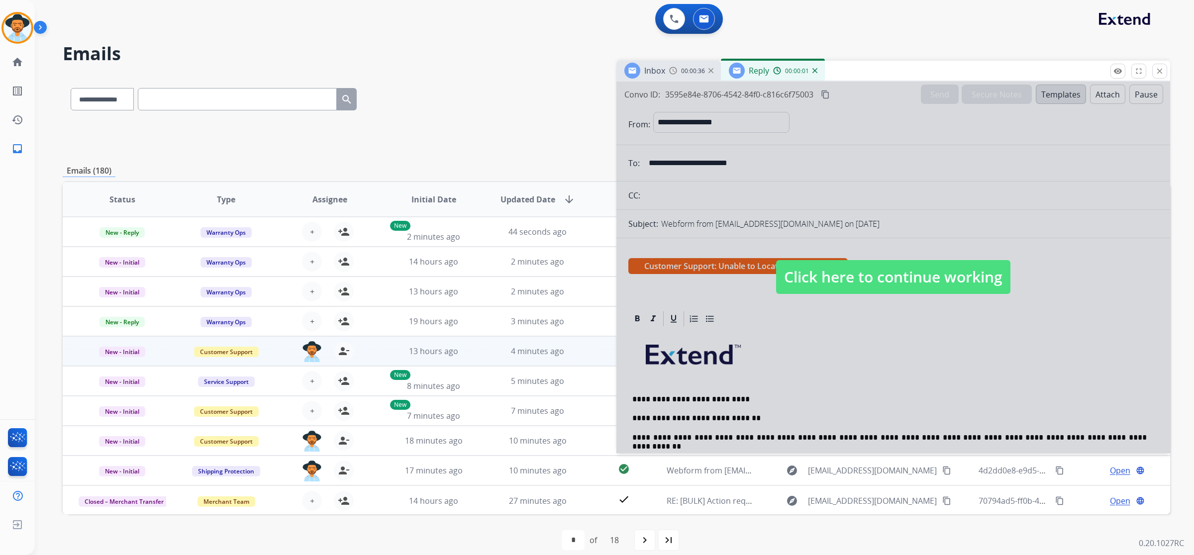
click at [893, 279] on span "Click here to continue working" at bounding box center [893, 277] width 234 height 34
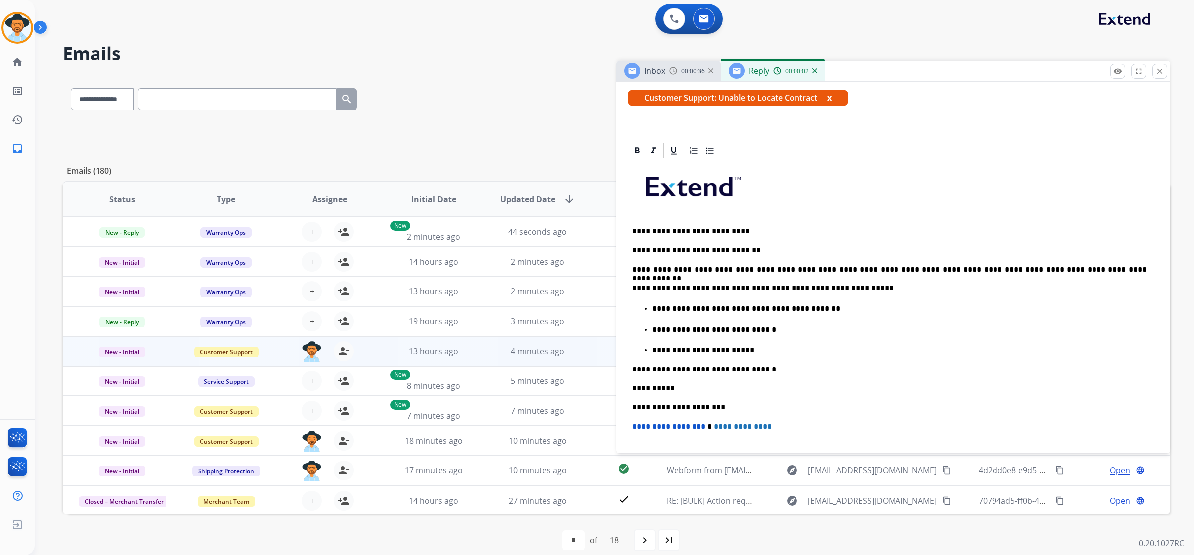
scroll to position [186, 0]
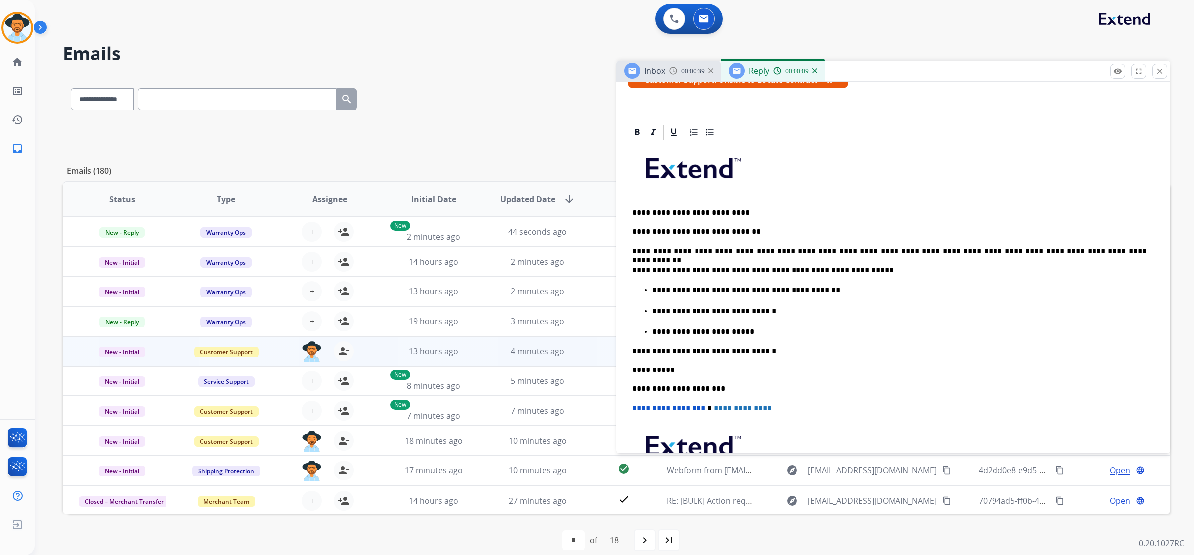
click at [700, 292] on p "**********" at bounding box center [899, 290] width 494 height 9
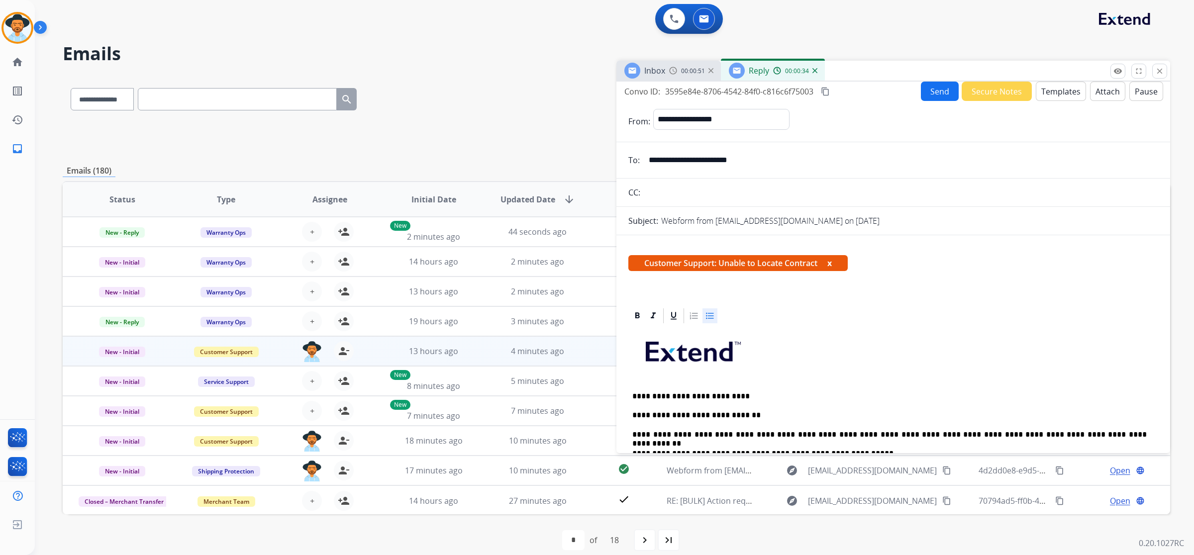
scroll to position [0, 0]
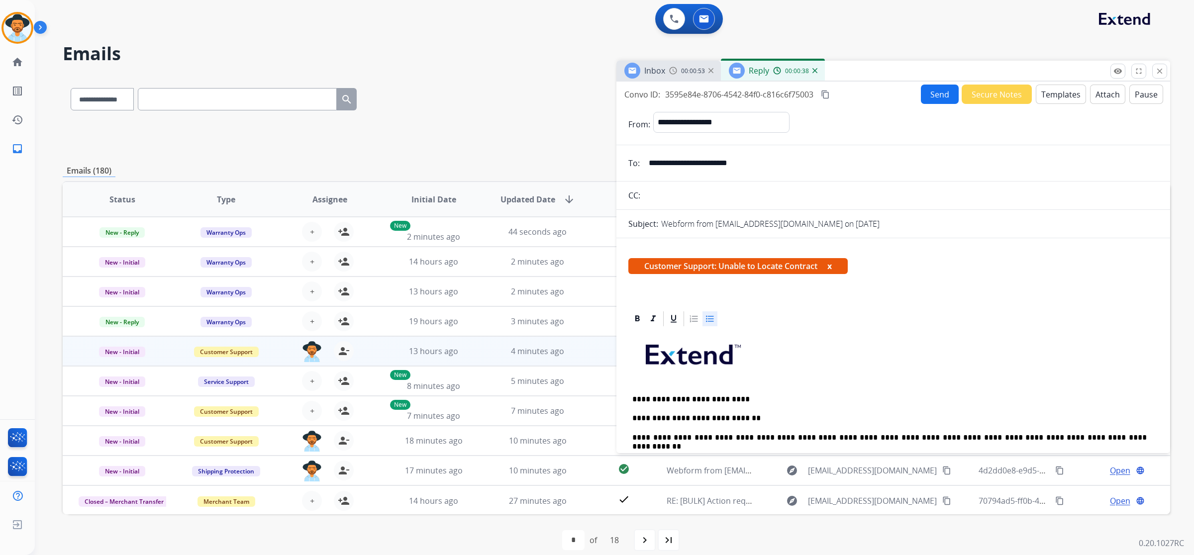
click at [935, 95] on button "Send" at bounding box center [939, 94] width 38 height 19
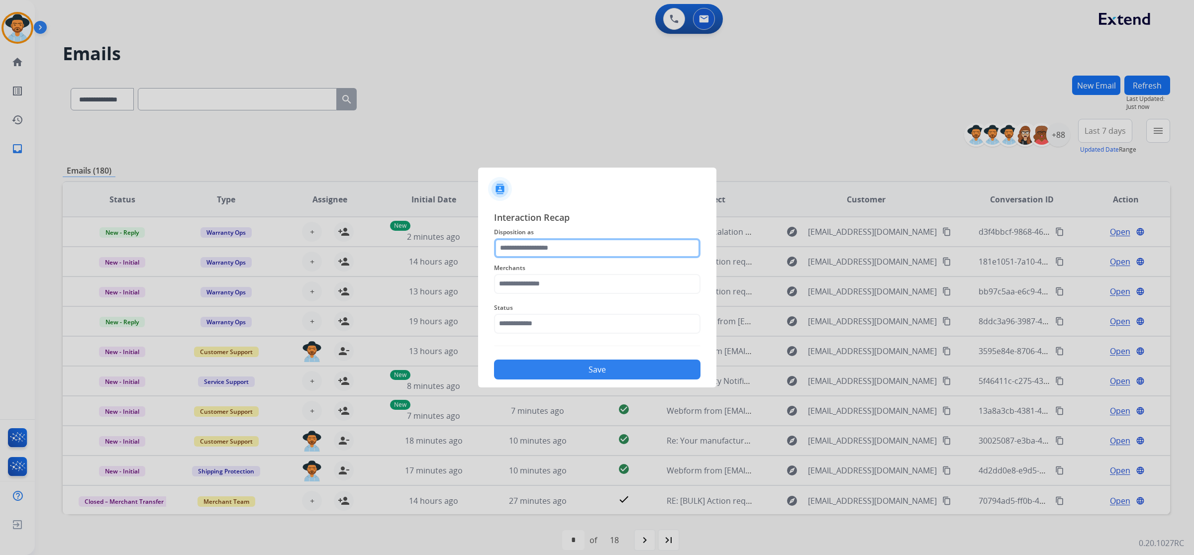
click at [530, 247] on input "text" at bounding box center [597, 248] width 206 height 20
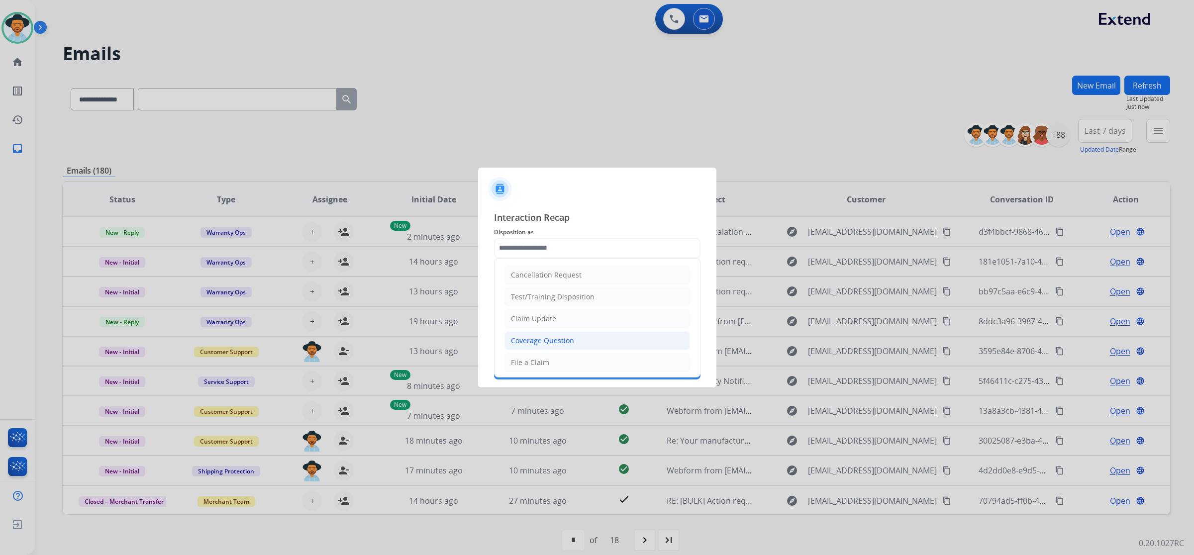
click at [541, 339] on div "Coverage Question" at bounding box center [542, 341] width 63 height 10
type input "**********"
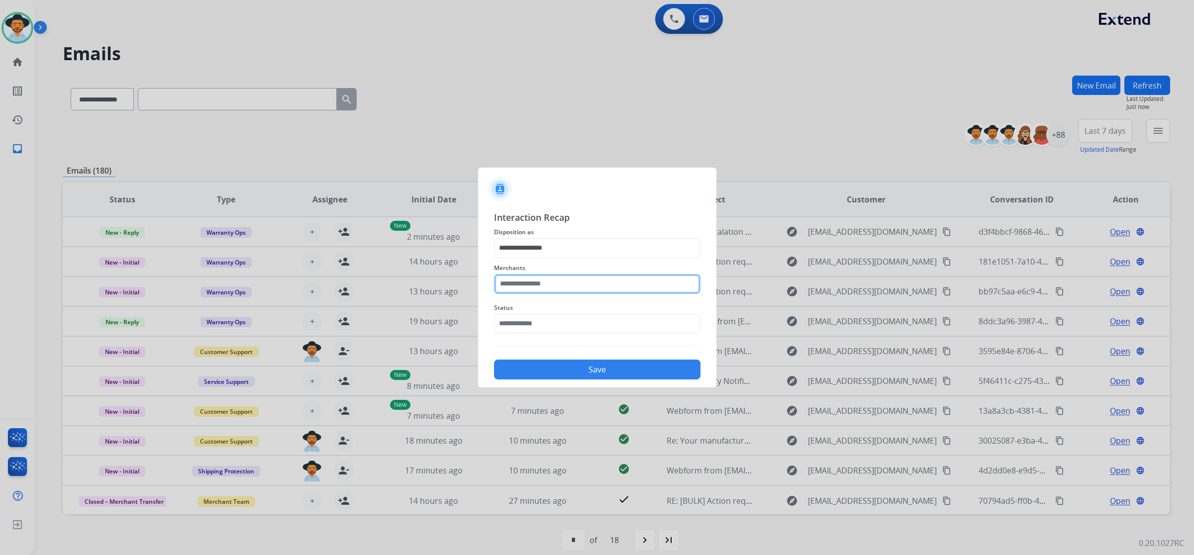
click at [543, 280] on input "text" at bounding box center [597, 284] width 206 height 20
type input "*"
click at [530, 312] on div "Not found" at bounding box center [528, 312] width 34 height 10
type input "*********"
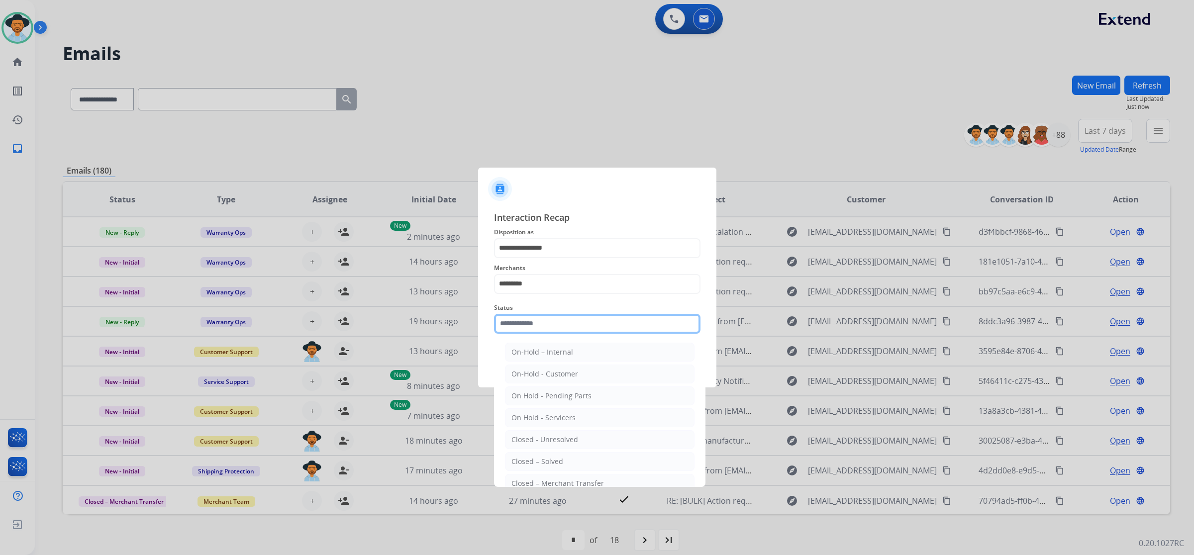
click at [526, 322] on input "text" at bounding box center [597, 324] width 206 height 20
click at [560, 460] on div "Closed – Solved" at bounding box center [537, 462] width 52 height 10
type input "**********"
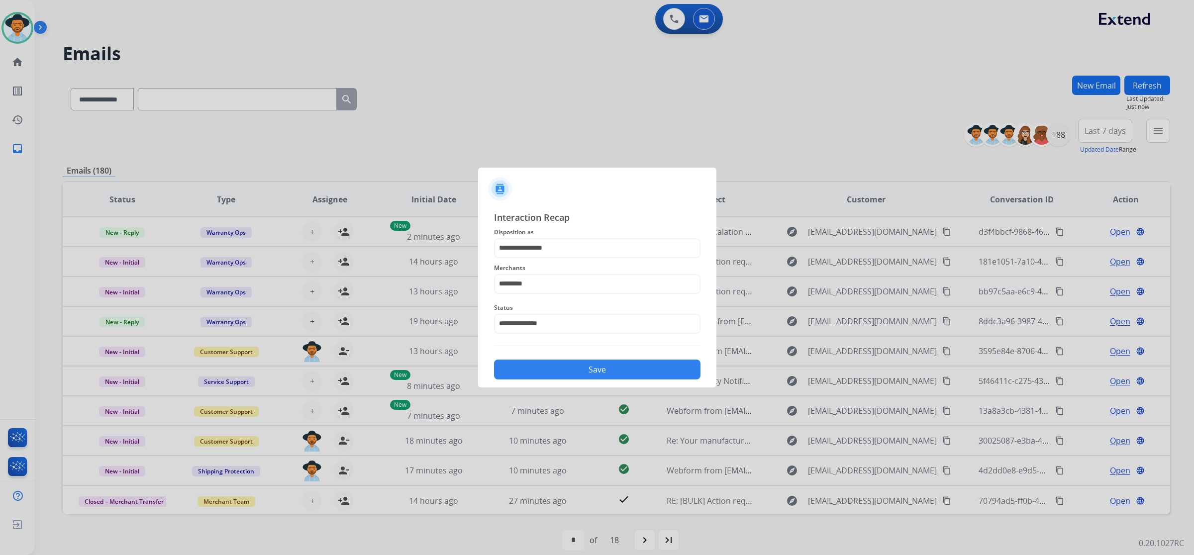
click at [587, 363] on button "Save" at bounding box center [597, 370] width 206 height 20
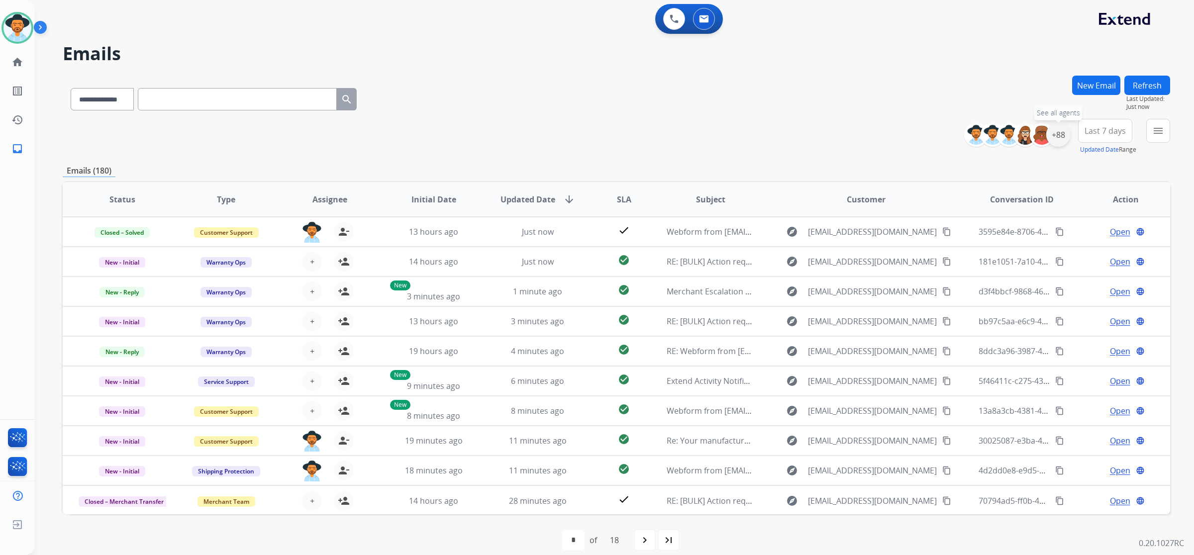
click at [1058, 139] on div "+88" at bounding box center [1058, 135] width 24 height 24
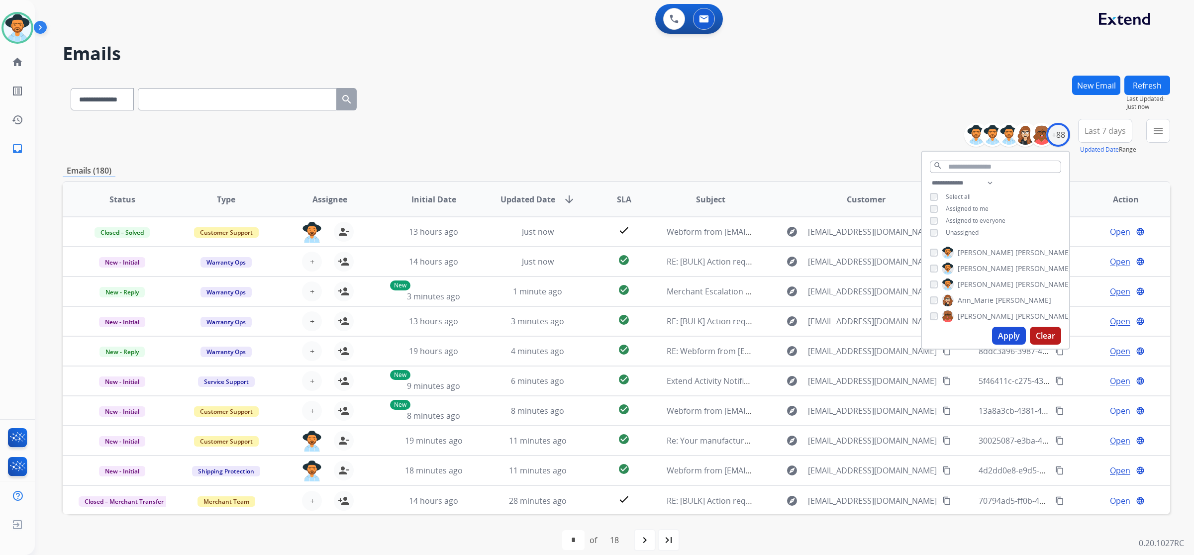
click at [973, 229] on span "Unassigned" at bounding box center [961, 232] width 33 height 8
click at [1011, 334] on button "Apply" at bounding box center [1009, 336] width 34 height 18
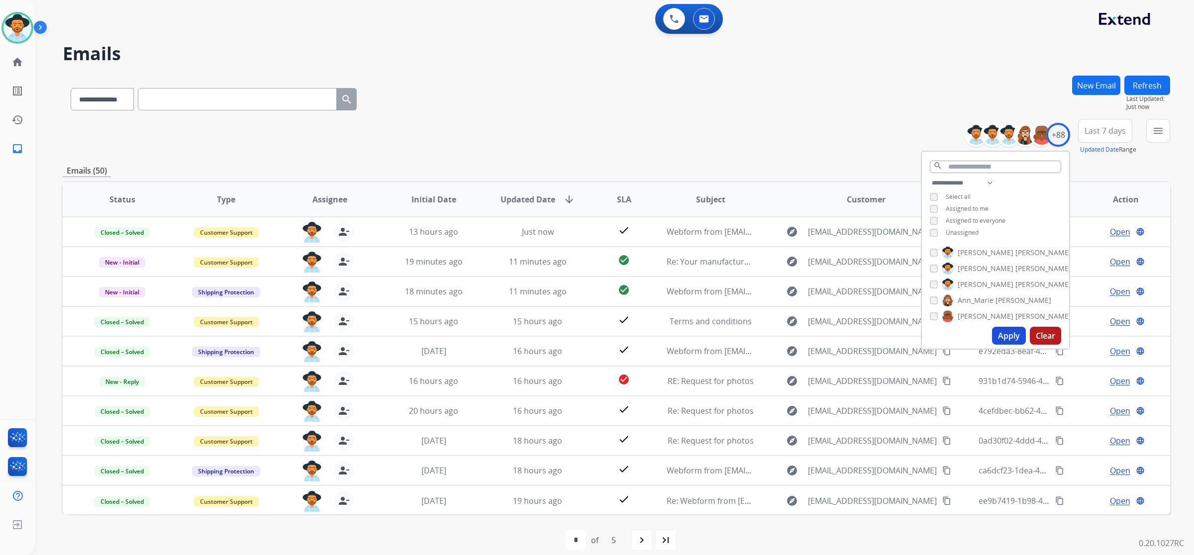
click at [599, 127] on div "**********" at bounding box center [616, 137] width 1107 height 36
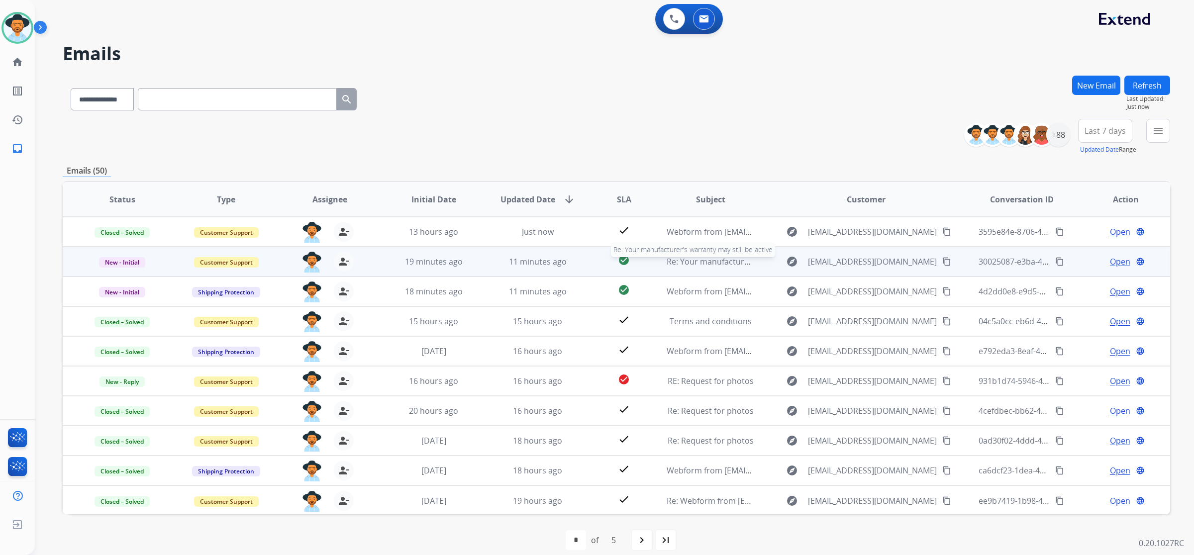
click at [692, 264] on span "Re: Your manufacturer's warranty may still be active" at bounding box center [763, 261] width 195 height 11
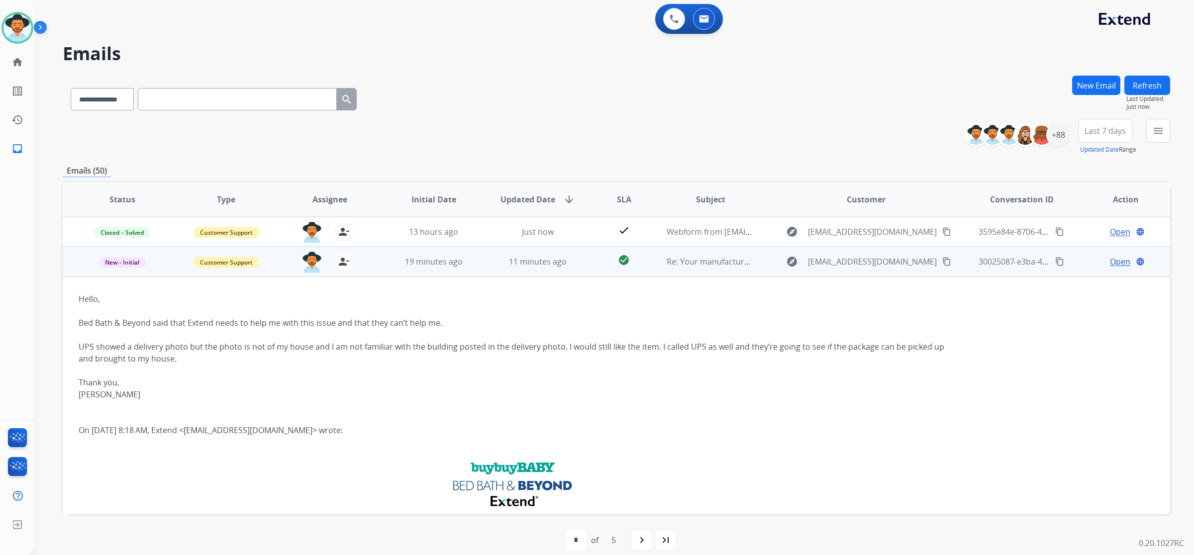
click at [942, 263] on mat-icon "content_copy" at bounding box center [946, 261] width 9 height 9
click at [1109, 259] on span "Open" at bounding box center [1119, 262] width 20 height 12
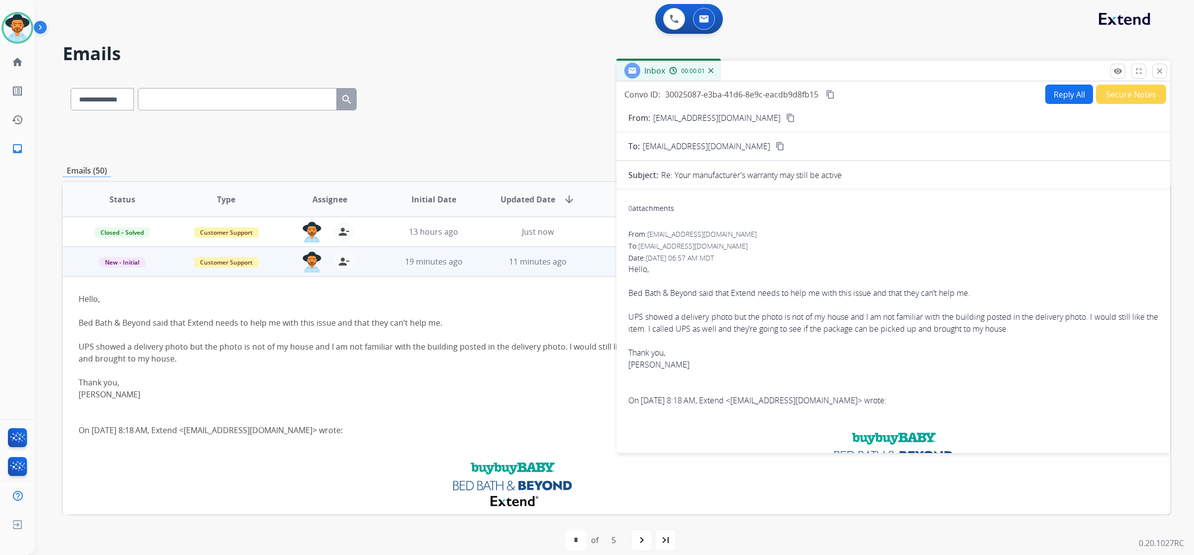
click at [1067, 98] on button "Reply All" at bounding box center [1069, 94] width 48 height 19
select select "**********"
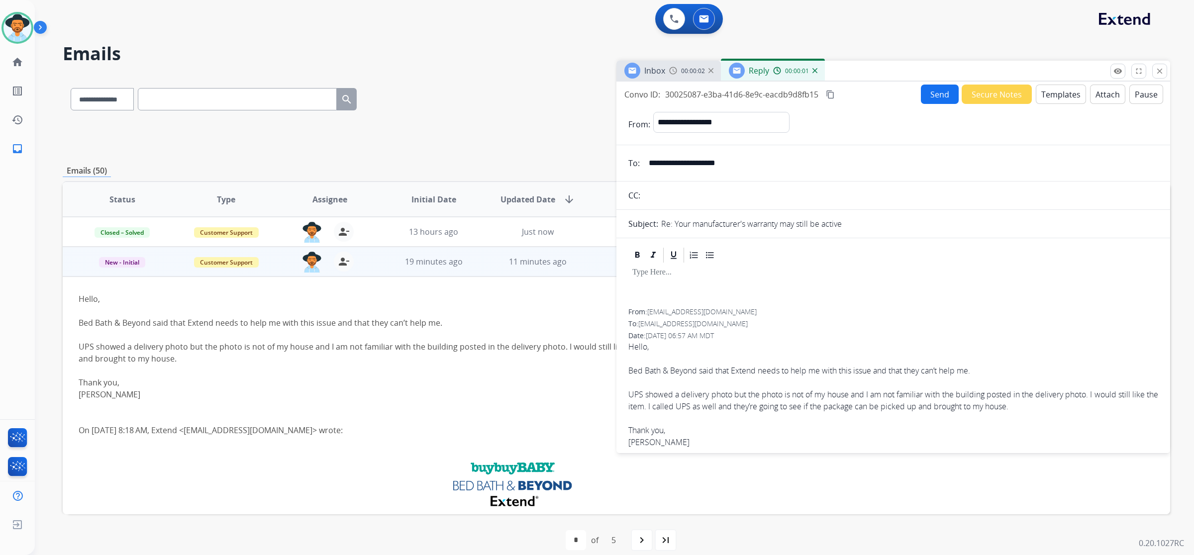
click at [1067, 91] on button "Templates" at bounding box center [1060, 94] width 50 height 19
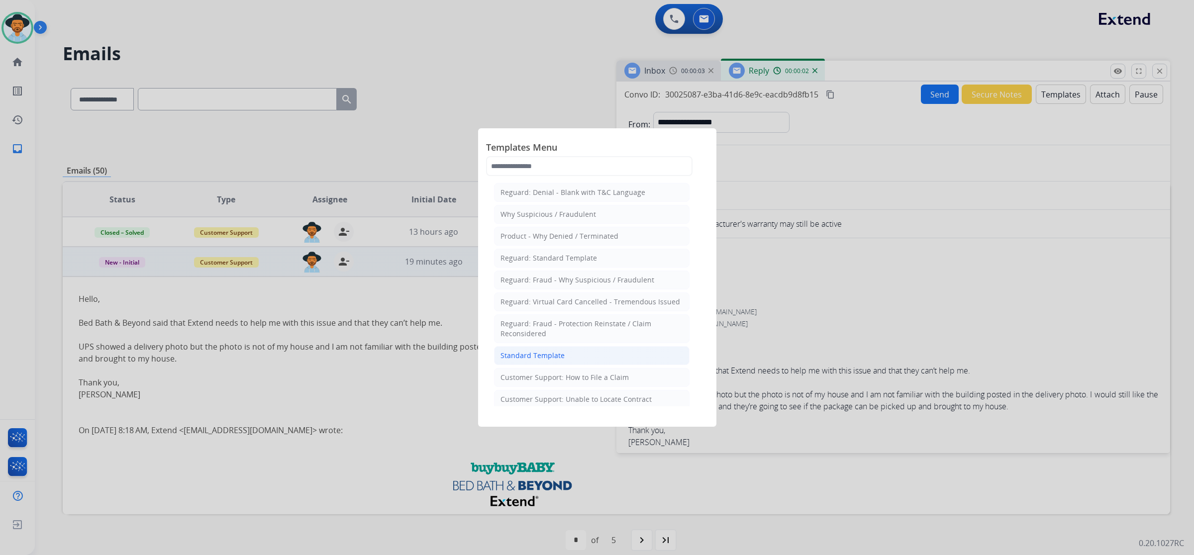
click at [574, 357] on li "Standard Template" at bounding box center [591, 355] width 195 height 19
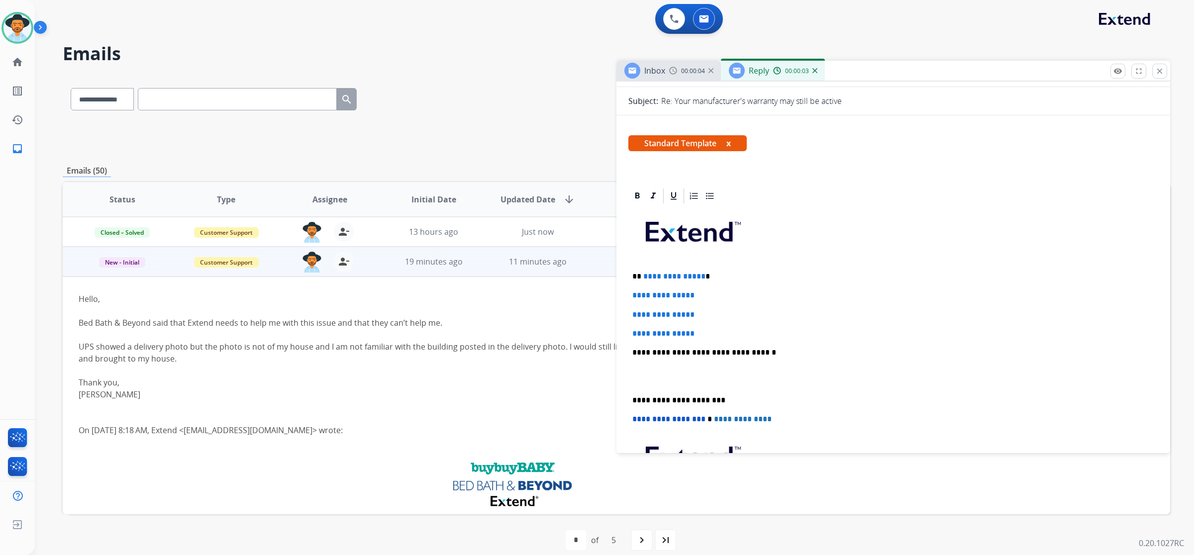
scroll to position [124, 0]
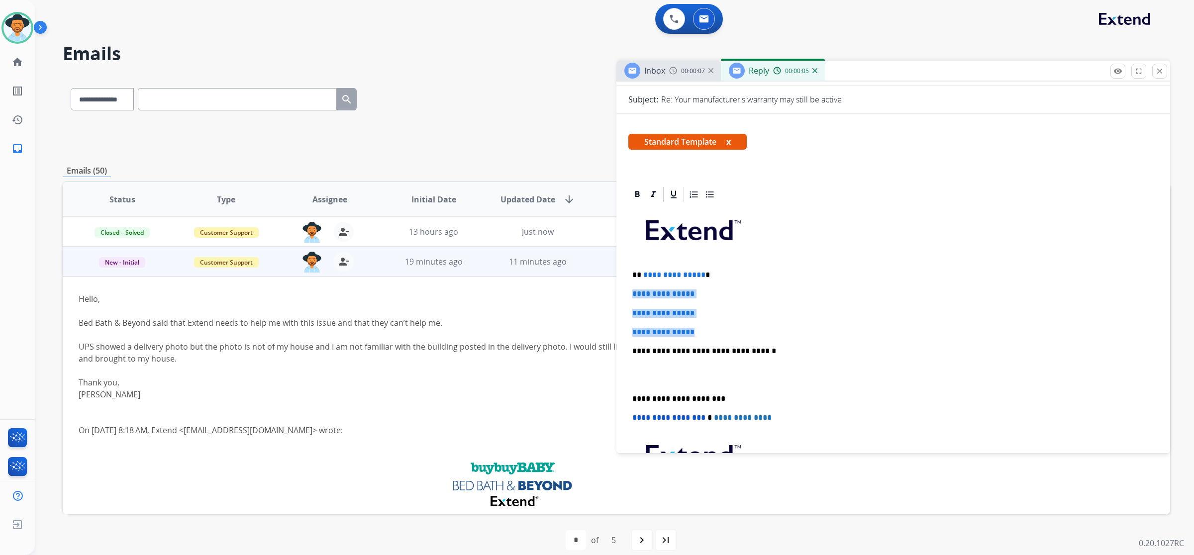
drag, startPoint x: 632, startPoint y: 291, endPoint x: 698, endPoint y: 326, distance: 74.7
click at [698, 326] on div "**********" at bounding box center [893, 374] width 530 height 342
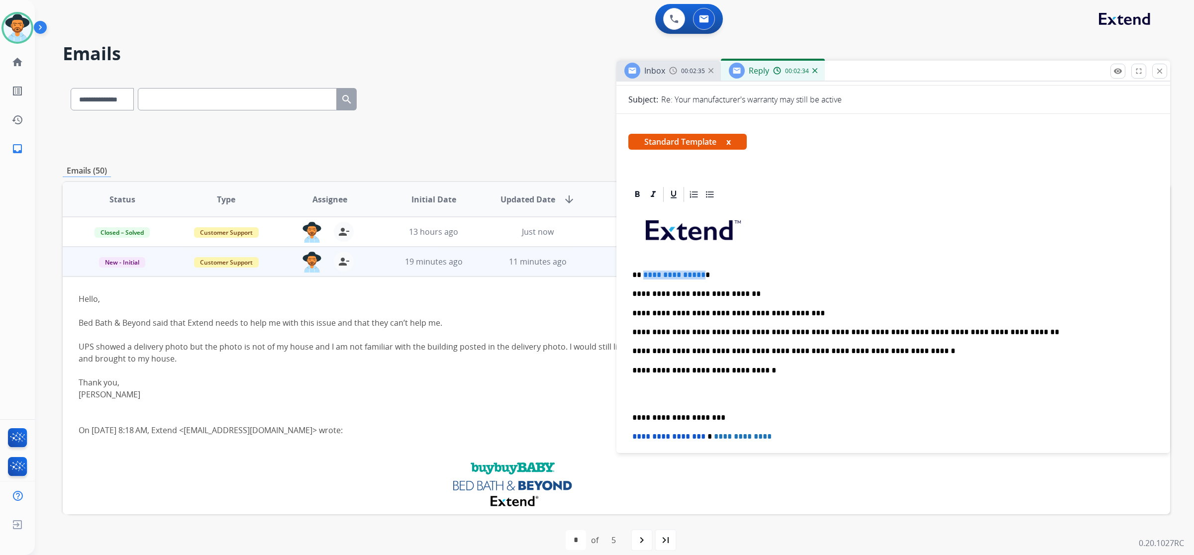
drag, startPoint x: 705, startPoint y: 274, endPoint x: 642, endPoint y: 274, distance: 63.2
click at [642, 274] on p "**********" at bounding box center [889, 275] width 514 height 9
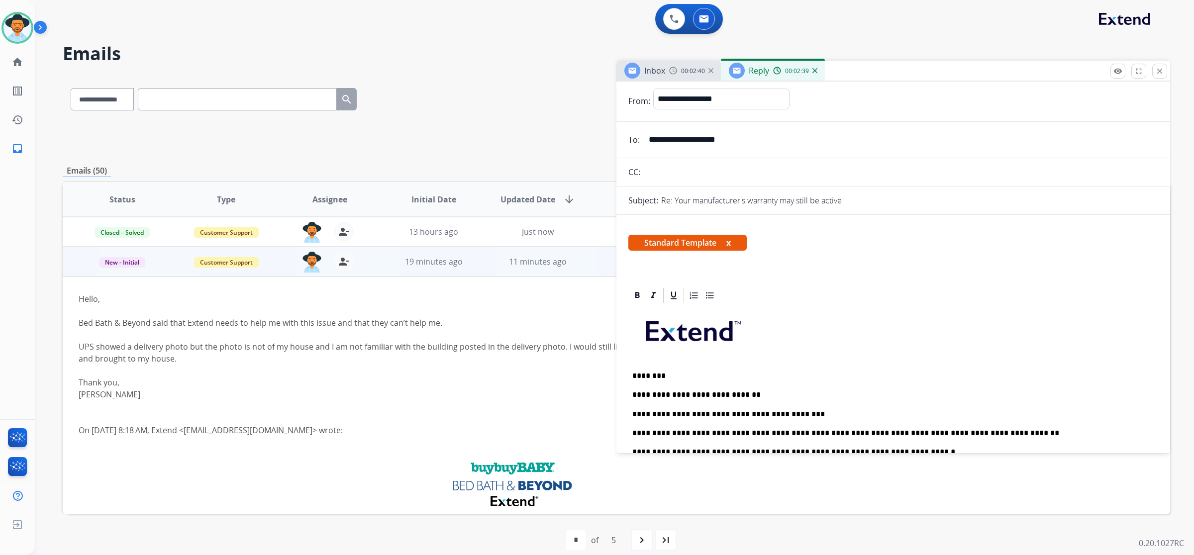
scroll to position [0, 0]
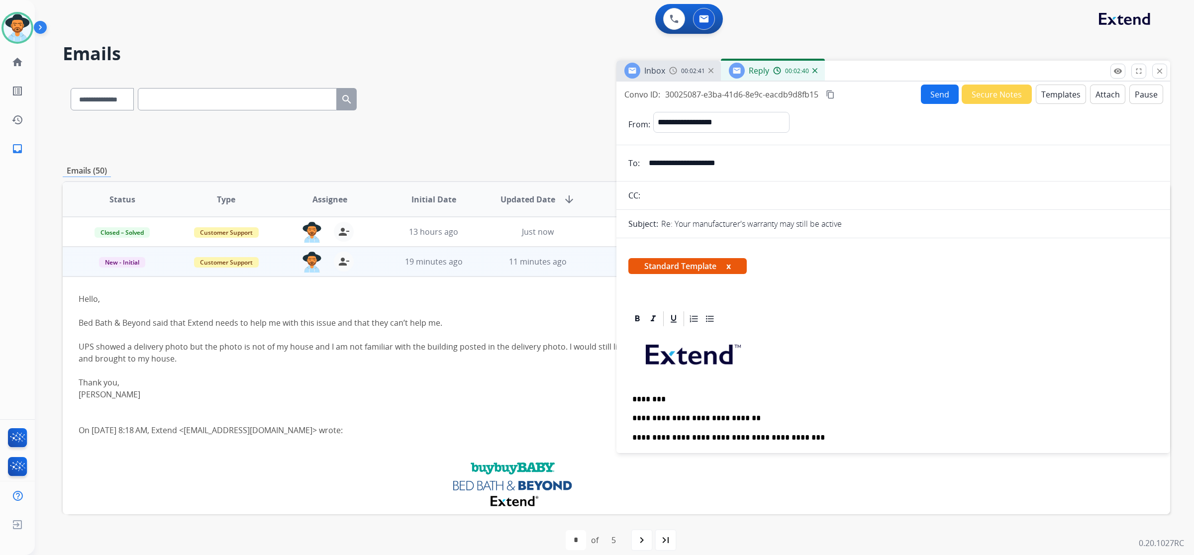
click at [931, 98] on button "Send" at bounding box center [939, 94] width 38 height 19
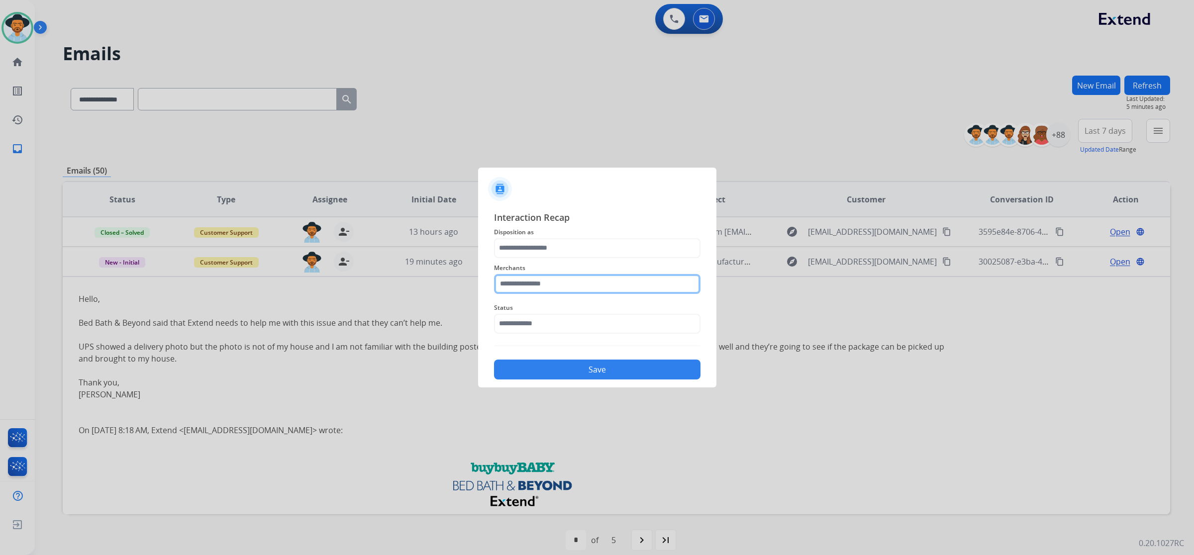
click at [591, 277] on input "text" at bounding box center [597, 284] width 206 height 20
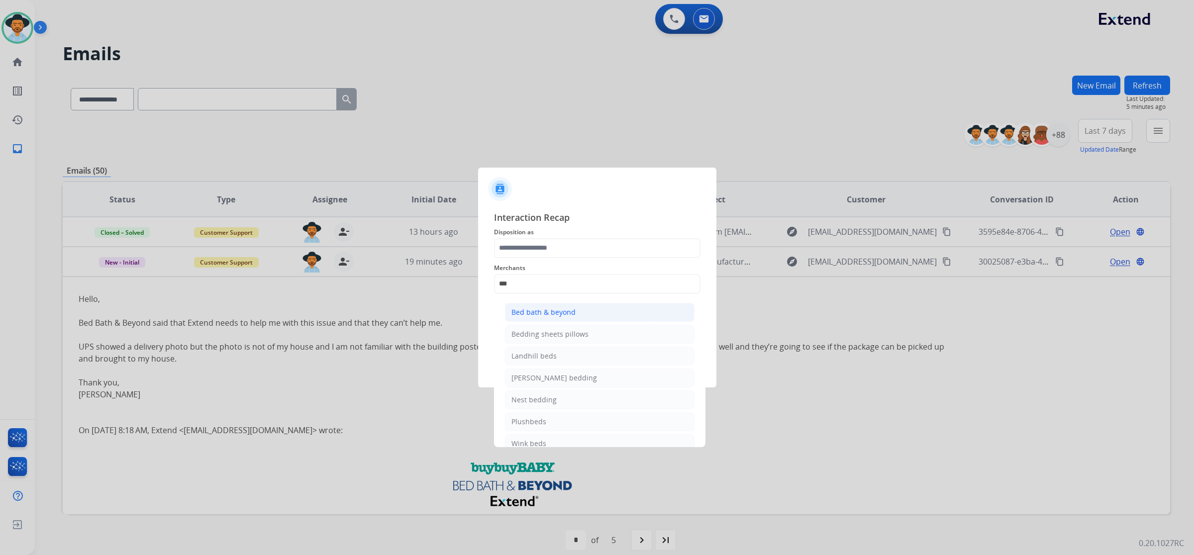
click at [584, 312] on li "Bed bath & beyond" at bounding box center [599, 312] width 189 height 19
type input "**********"
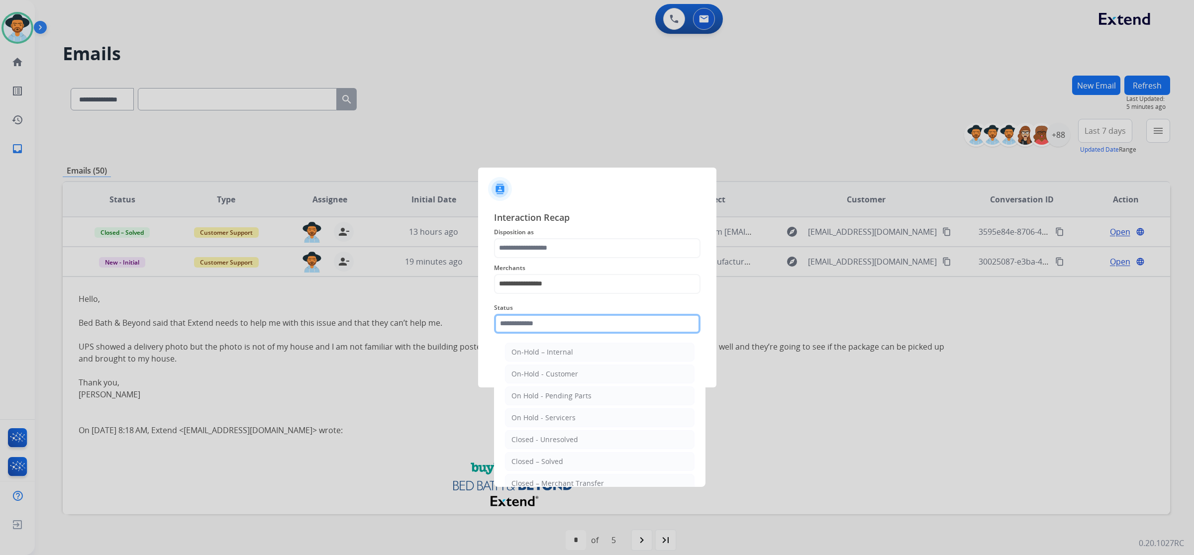
click at [580, 326] on input "text" at bounding box center [597, 324] width 206 height 20
click at [570, 460] on li "Closed – Solved" at bounding box center [599, 461] width 189 height 19
type input "**********"
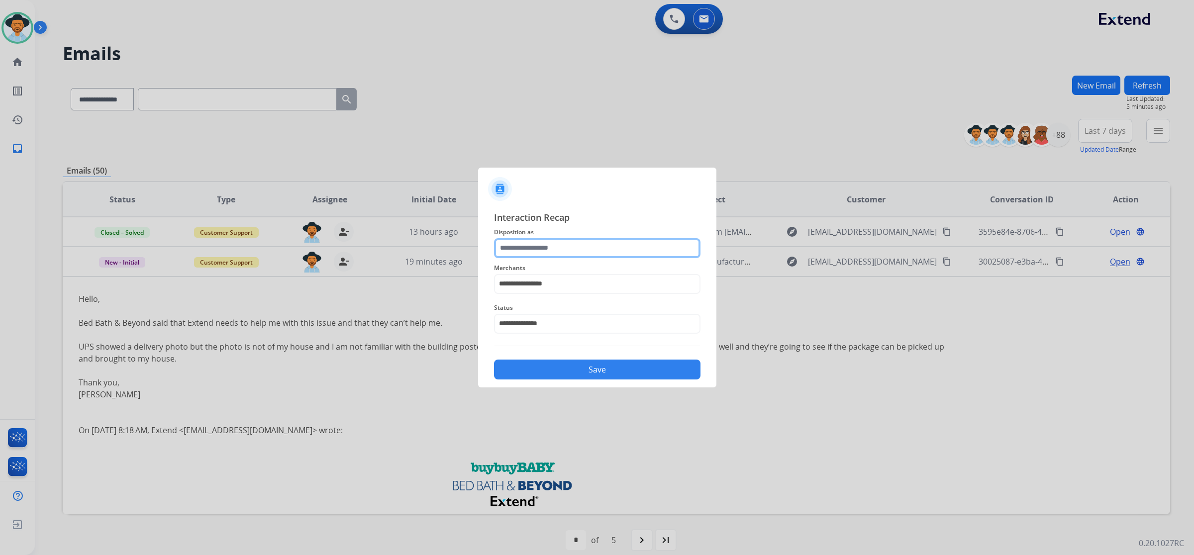
click at [572, 247] on input "text" at bounding box center [597, 248] width 206 height 20
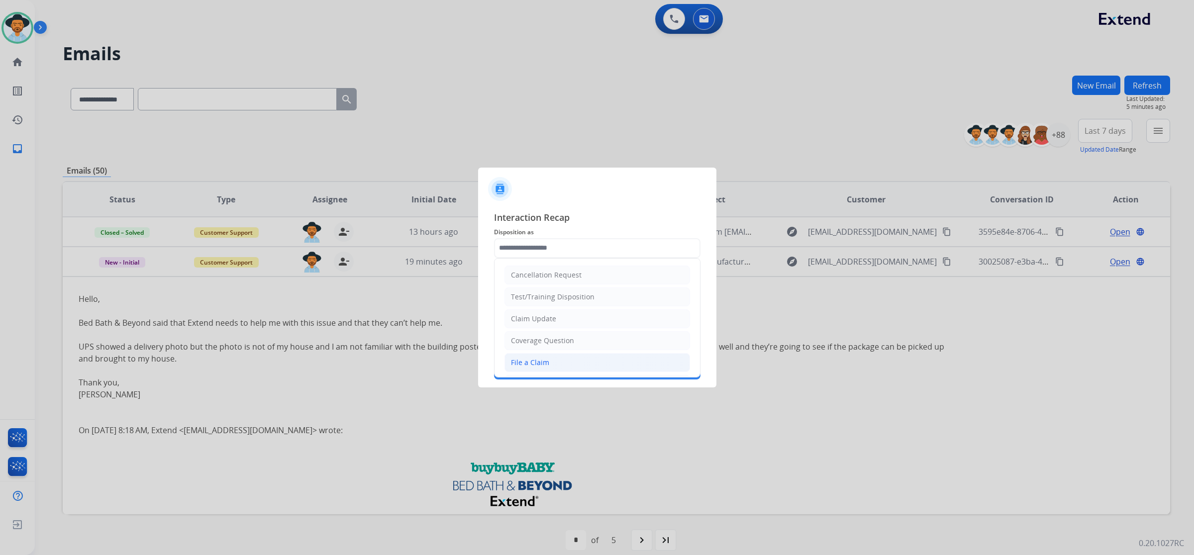
click at [543, 357] on li "File a Claim" at bounding box center [596, 362] width 185 height 19
type input "**********"
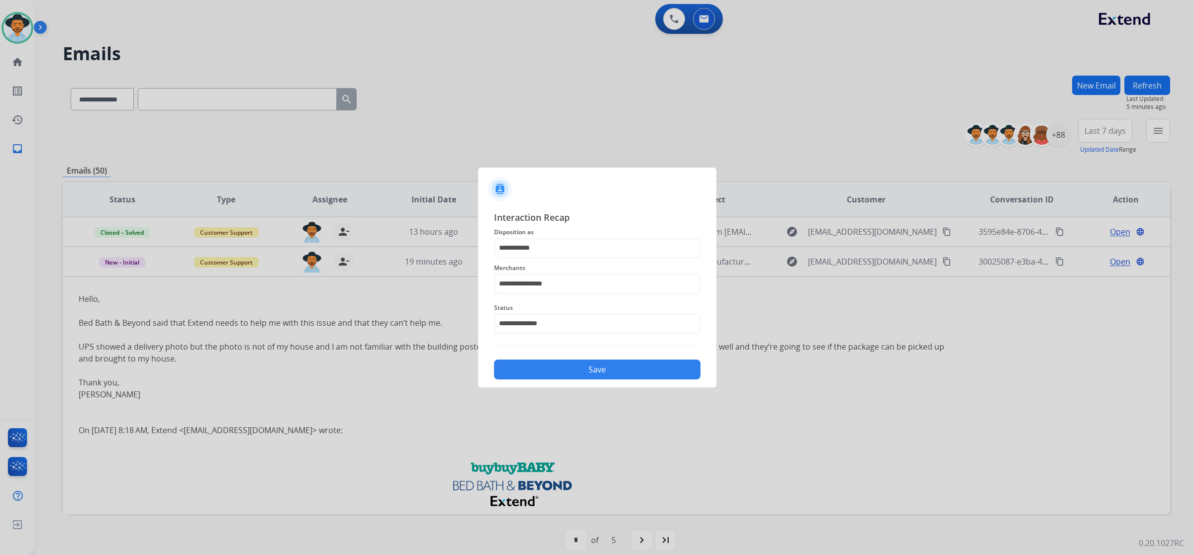
click at [573, 371] on button "Save" at bounding box center [597, 370] width 206 height 20
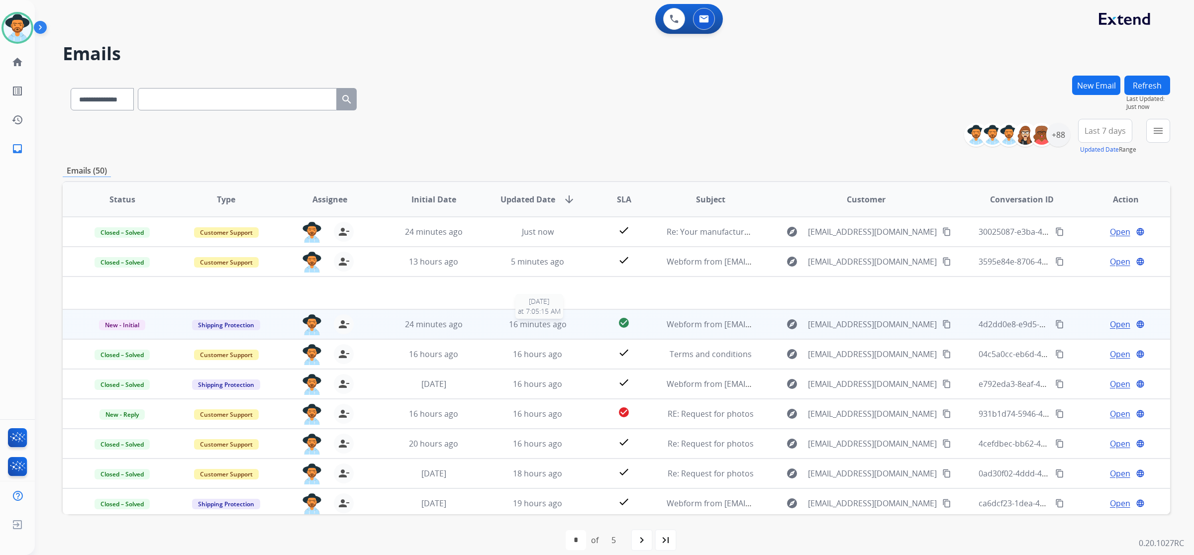
click at [572, 321] on div "16 minutes ago" at bounding box center [538, 324] width 88 height 12
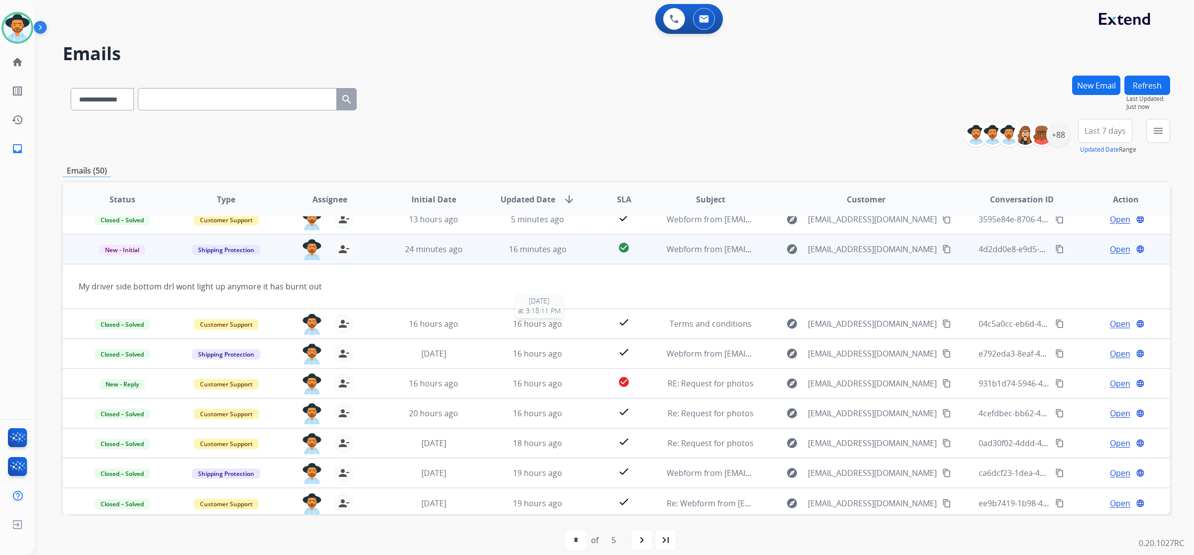
scroll to position [45, 0]
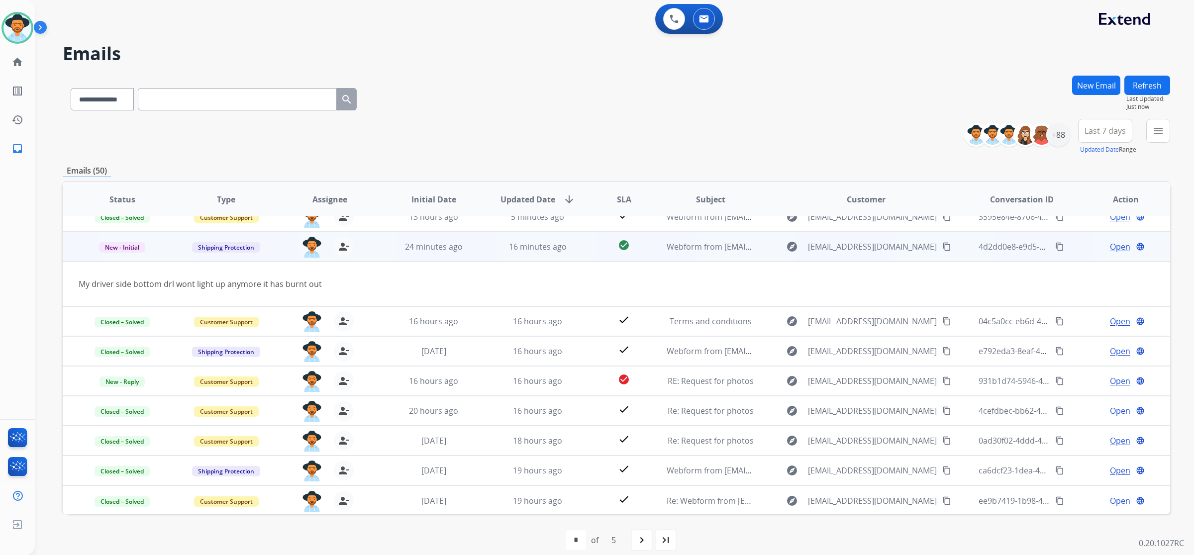
click at [942, 247] on mat-icon "content_copy" at bounding box center [946, 246] width 9 height 9
click at [1100, 245] on div "Open language" at bounding box center [1126, 247] width 88 height 12
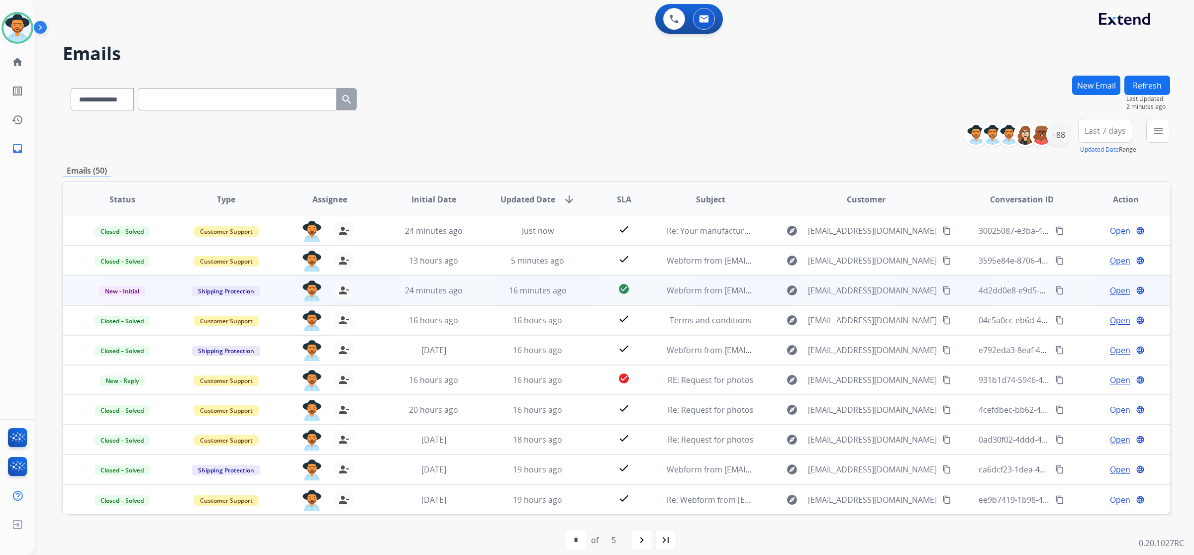
scroll to position [0, 0]
click at [1109, 292] on span "Open" at bounding box center [1119, 291] width 20 height 12
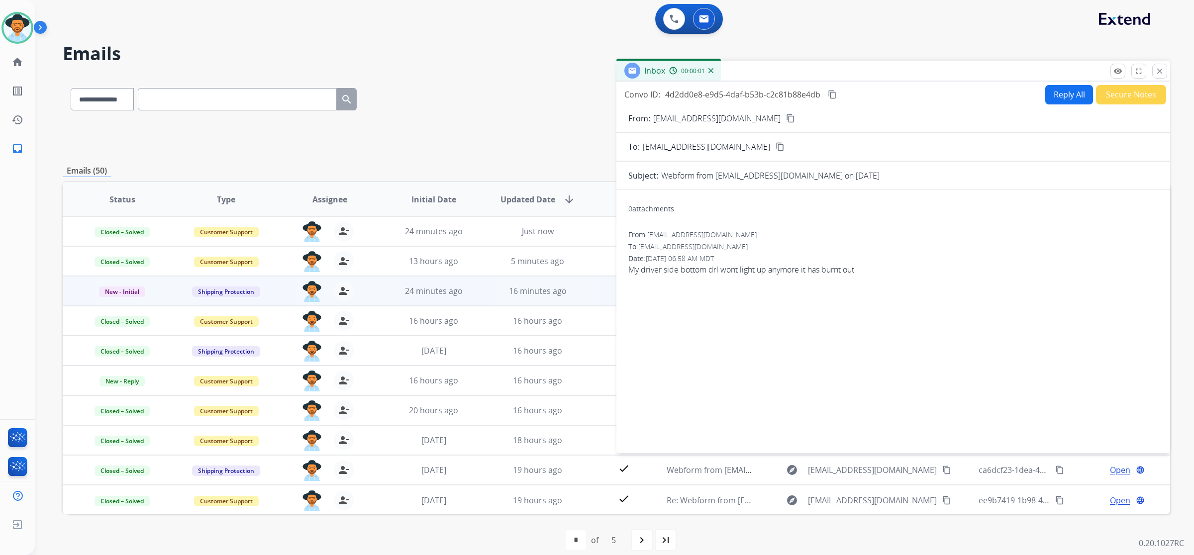
click at [1075, 94] on button "Reply All" at bounding box center [1069, 94] width 48 height 19
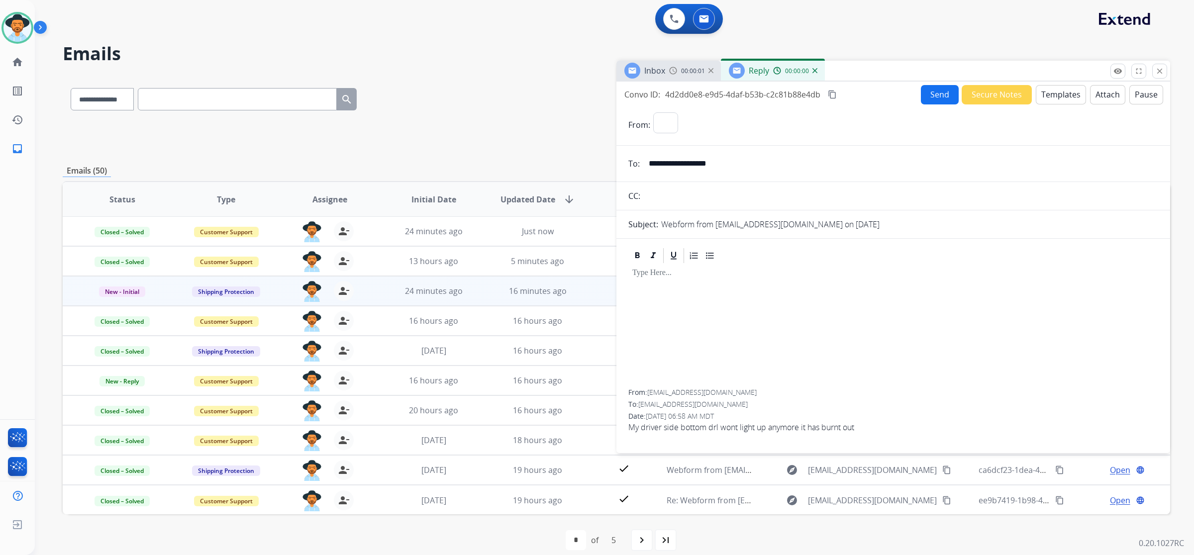
select select "**********"
click at [1060, 97] on button "Templates" at bounding box center [1060, 94] width 50 height 19
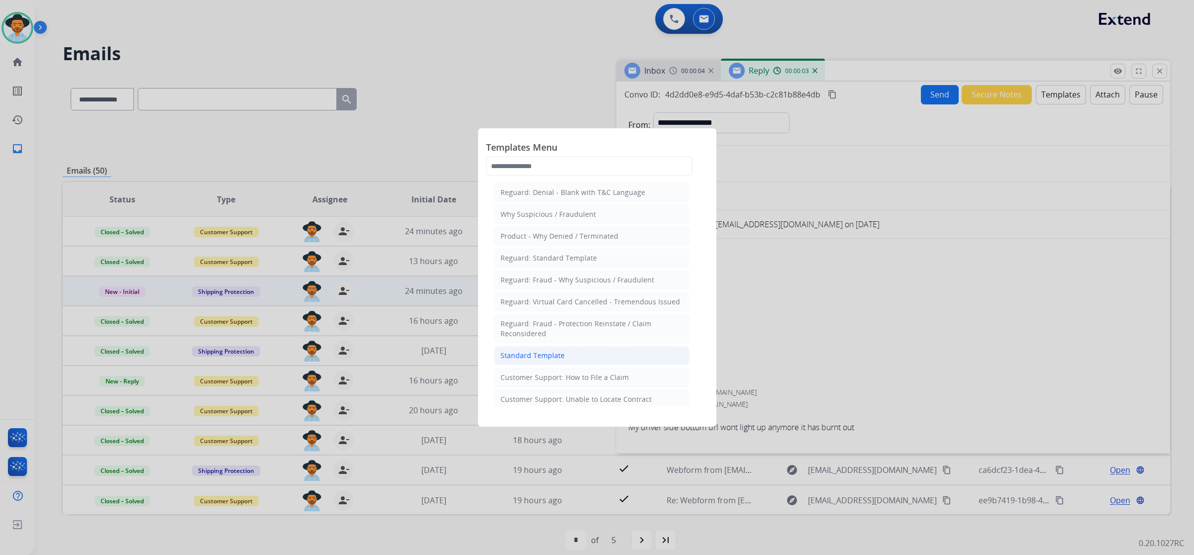
click at [655, 351] on li "Standard Template" at bounding box center [591, 355] width 195 height 19
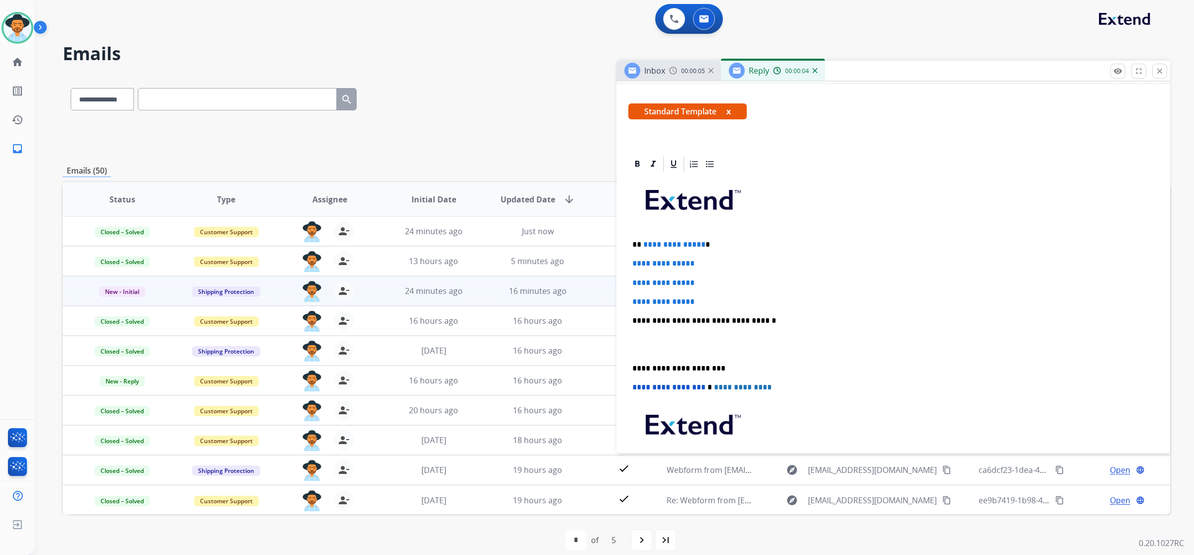
scroll to position [186, 0]
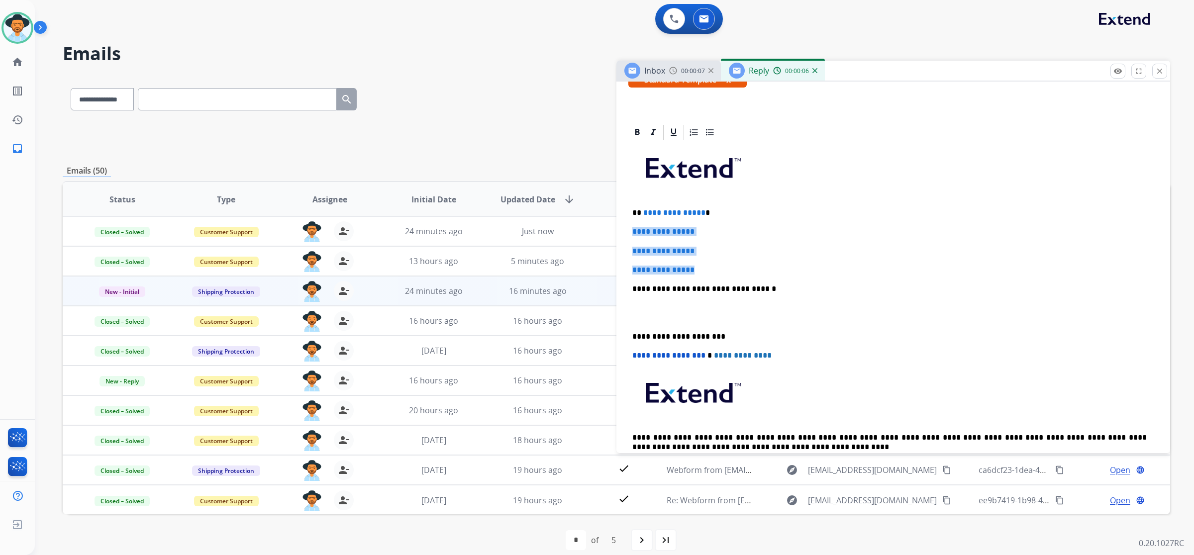
drag, startPoint x: 630, startPoint y: 230, endPoint x: 701, endPoint y: 266, distance: 79.6
click at [701, 266] on div "**********" at bounding box center [893, 312] width 530 height 342
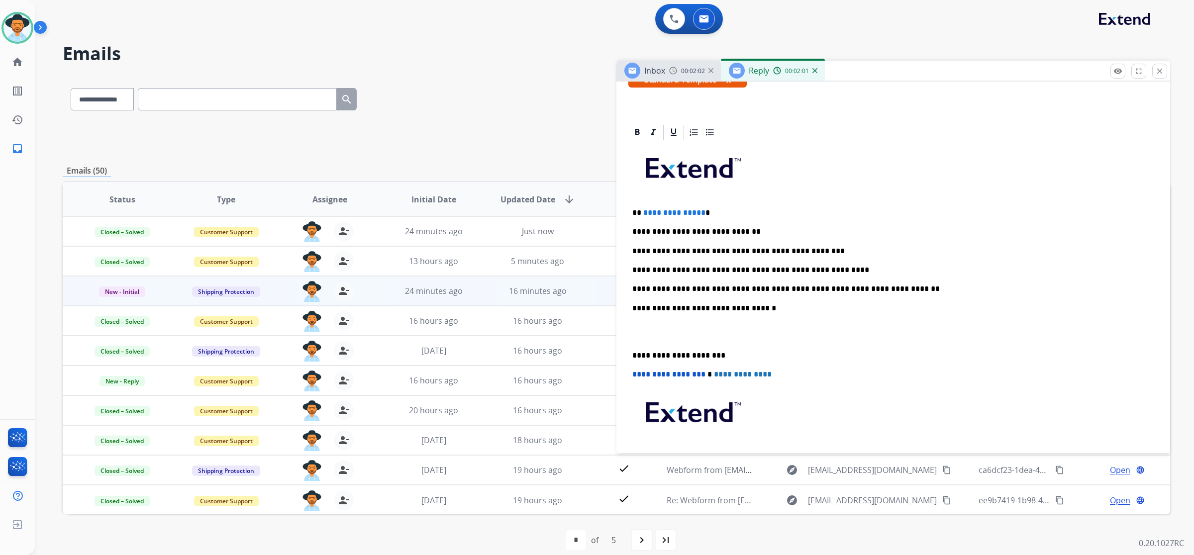
click at [899, 288] on p "**********" at bounding box center [889, 288] width 514 height 9
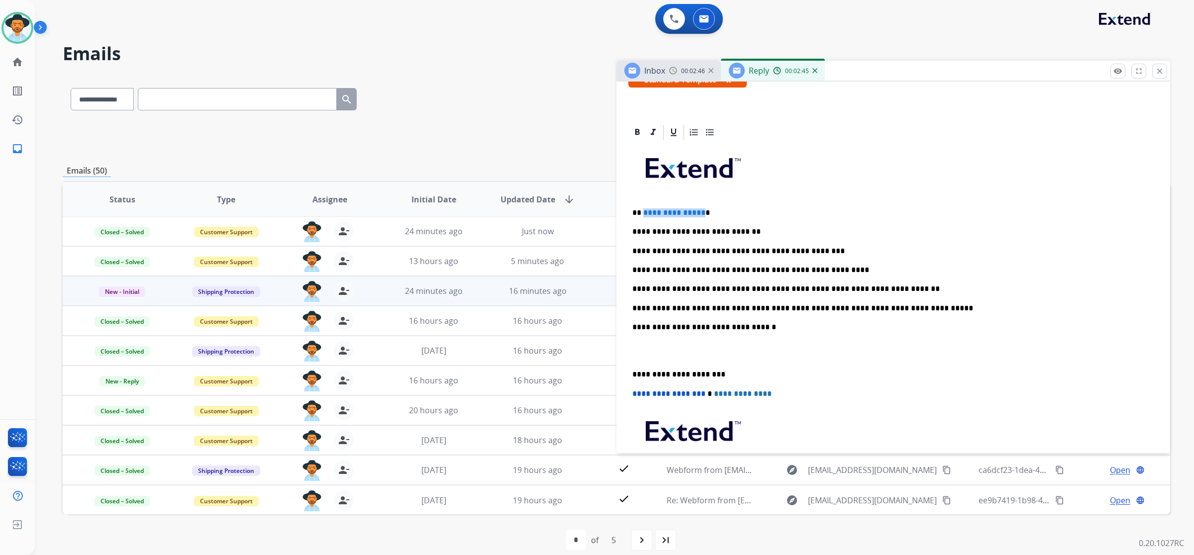
drag, startPoint x: 699, startPoint y: 214, endPoint x: 642, endPoint y: 212, distance: 56.7
click at [643, 212] on span "**********" at bounding box center [674, 212] width 62 height 7
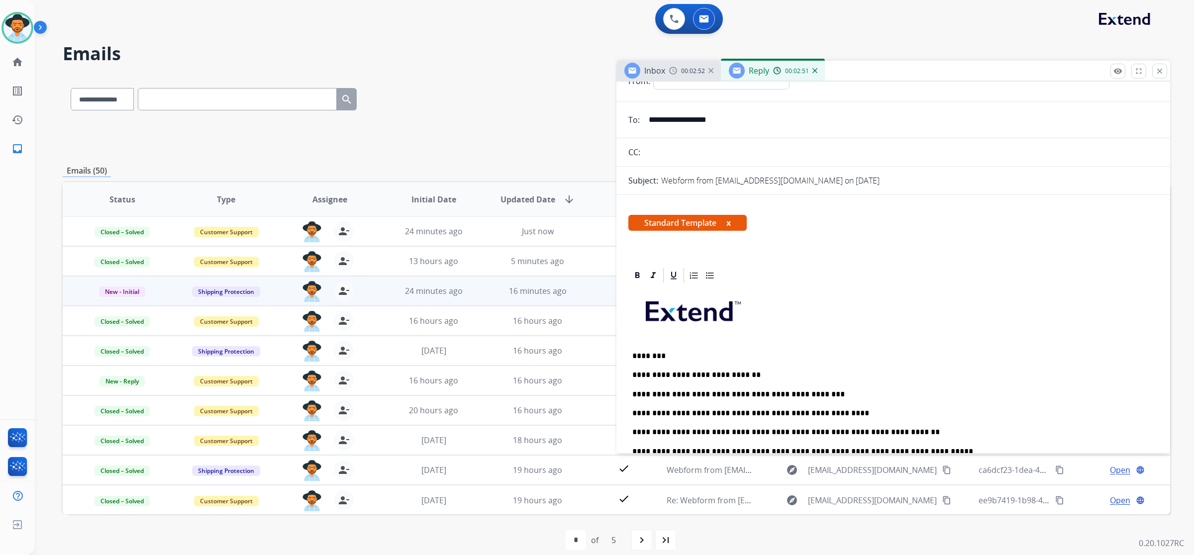
scroll to position [0, 0]
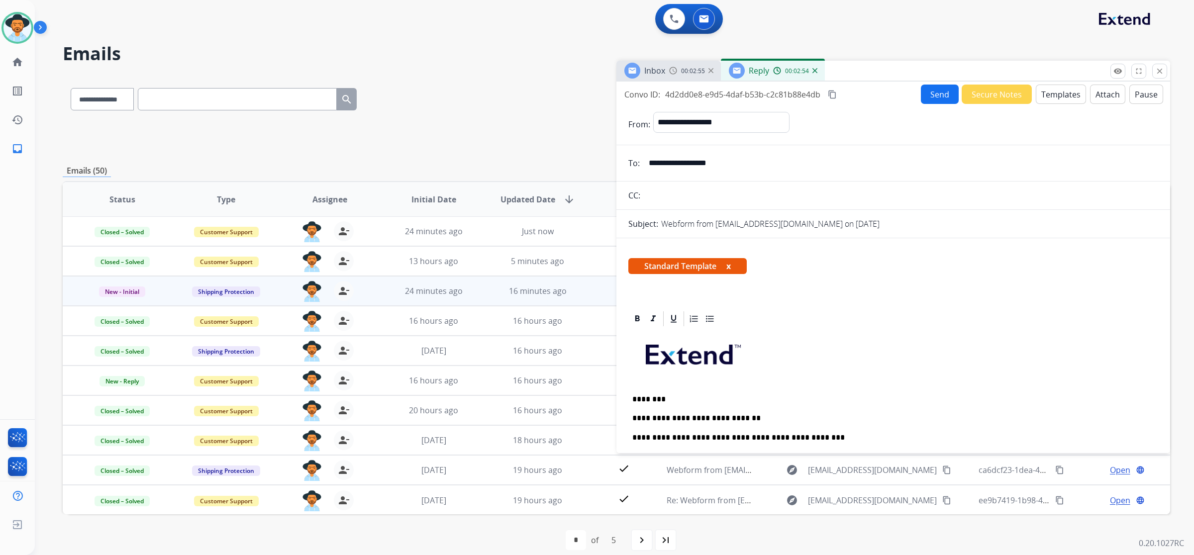
click at [934, 92] on button "Send" at bounding box center [939, 94] width 38 height 19
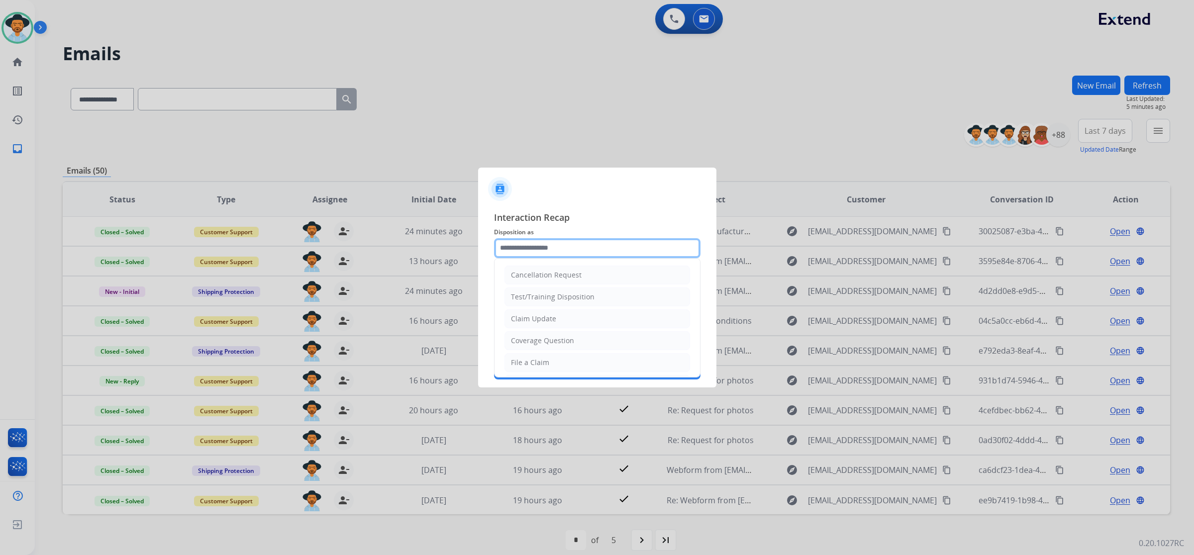
click at [522, 252] on input "text" at bounding box center [597, 248] width 206 height 20
click at [555, 348] on li "Coverage Question" at bounding box center [596, 340] width 185 height 19
type input "**********"
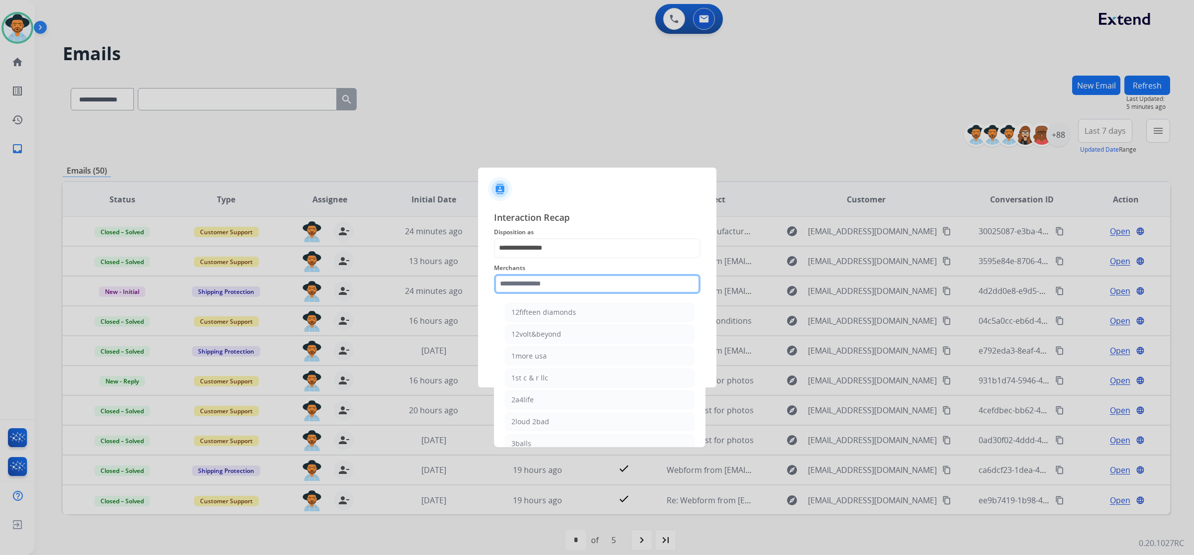
click at [550, 280] on input "text" at bounding box center [597, 284] width 206 height 20
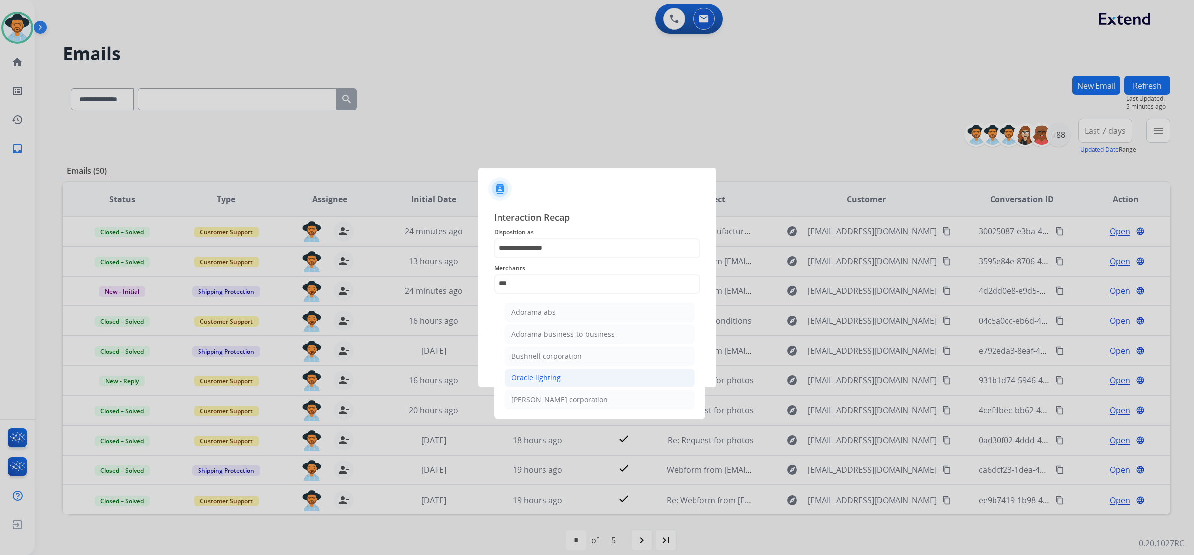
click at [552, 377] on div "Oracle lighting" at bounding box center [535, 378] width 49 height 10
type input "**********"
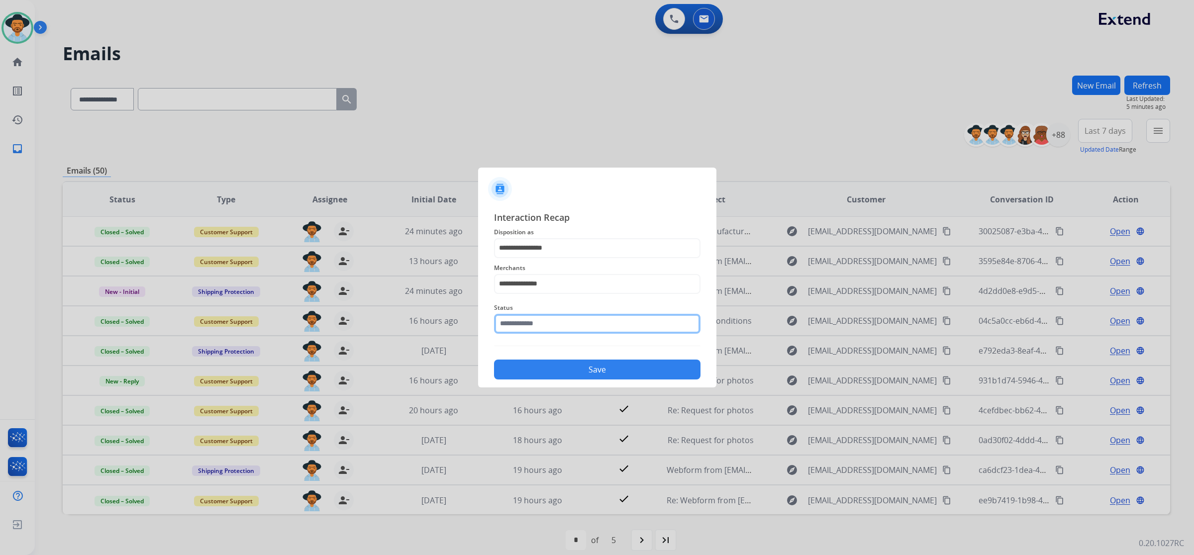
click at [536, 327] on input "text" at bounding box center [597, 324] width 206 height 20
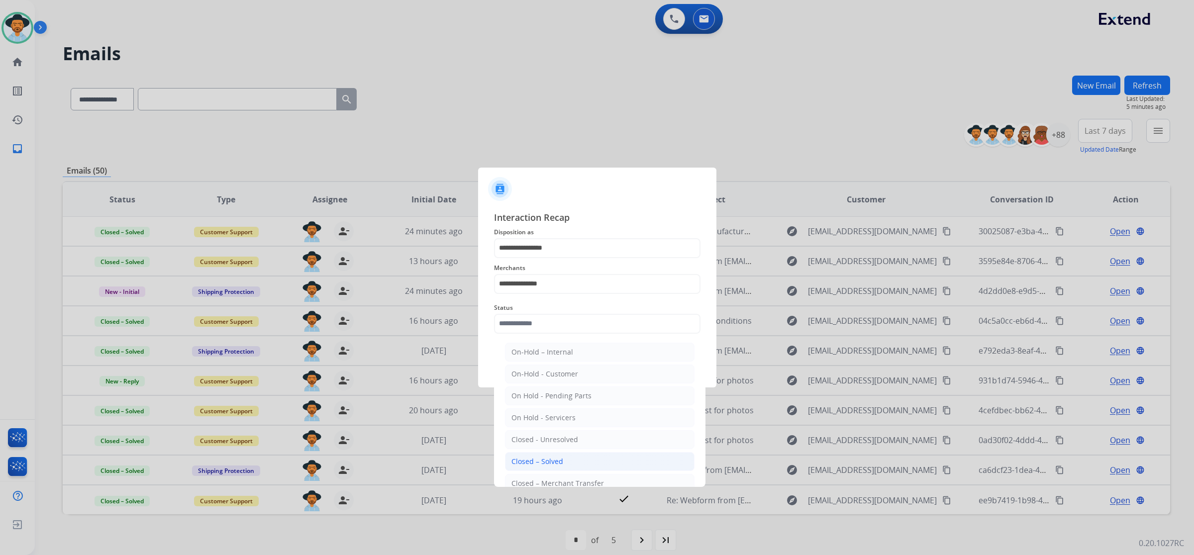
click at [527, 463] on div "Closed – Solved" at bounding box center [537, 462] width 52 height 10
type input "**********"
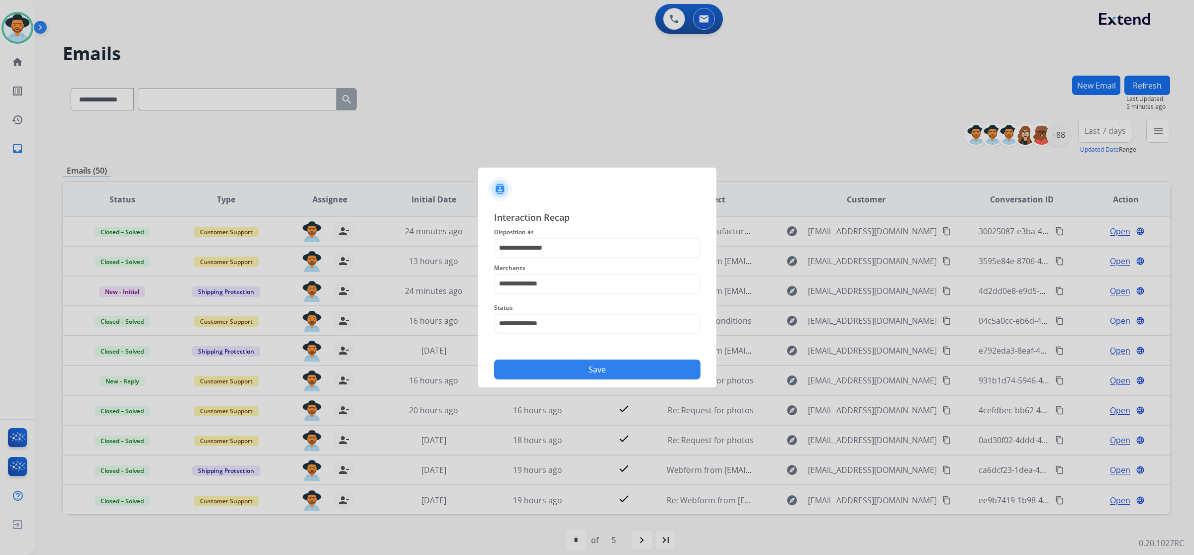
click at [537, 369] on button "Save" at bounding box center [597, 370] width 206 height 20
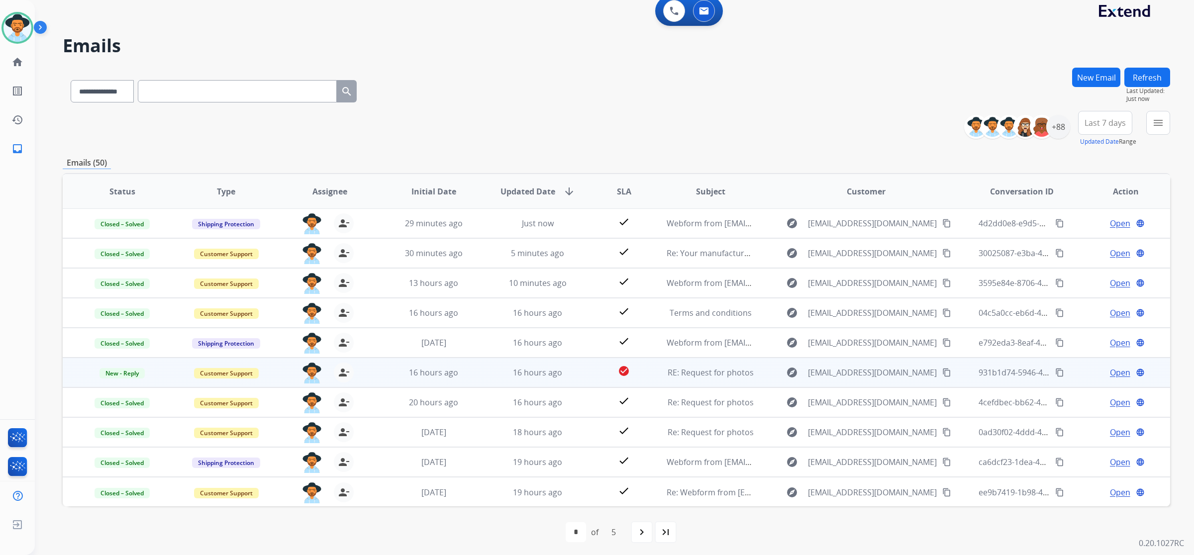
scroll to position [10, 0]
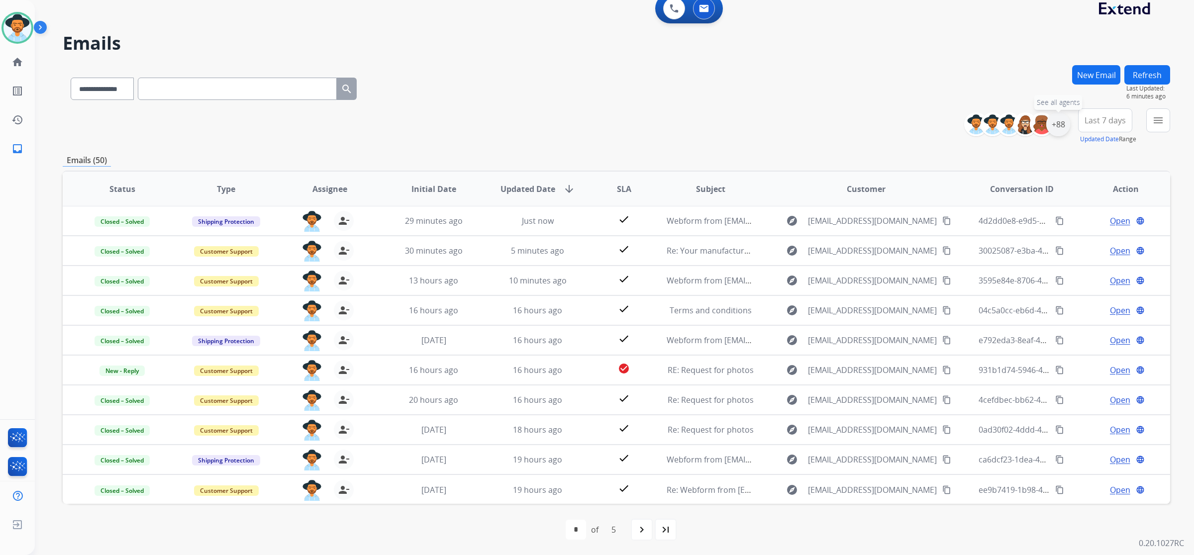
click at [1062, 130] on div "+88" at bounding box center [1058, 124] width 24 height 24
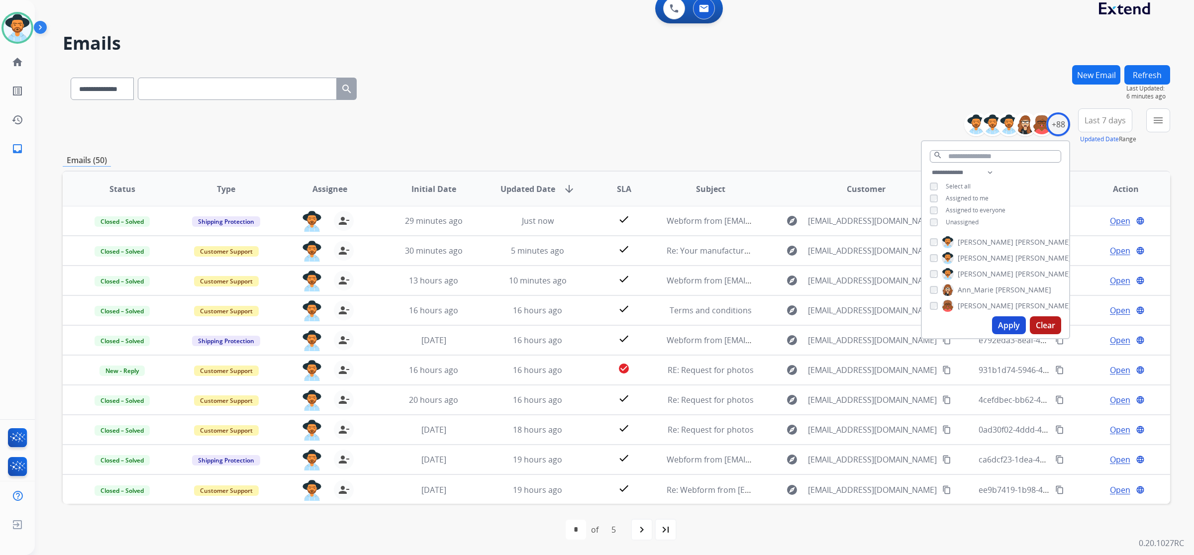
click at [960, 214] on div "**********" at bounding box center [994, 199] width 147 height 64
click at [960, 224] on span "Unassigned" at bounding box center [961, 222] width 33 height 8
click at [968, 194] on span "Assigned to me" at bounding box center [966, 198] width 43 height 8
click at [1004, 317] on button "Apply" at bounding box center [1009, 325] width 34 height 18
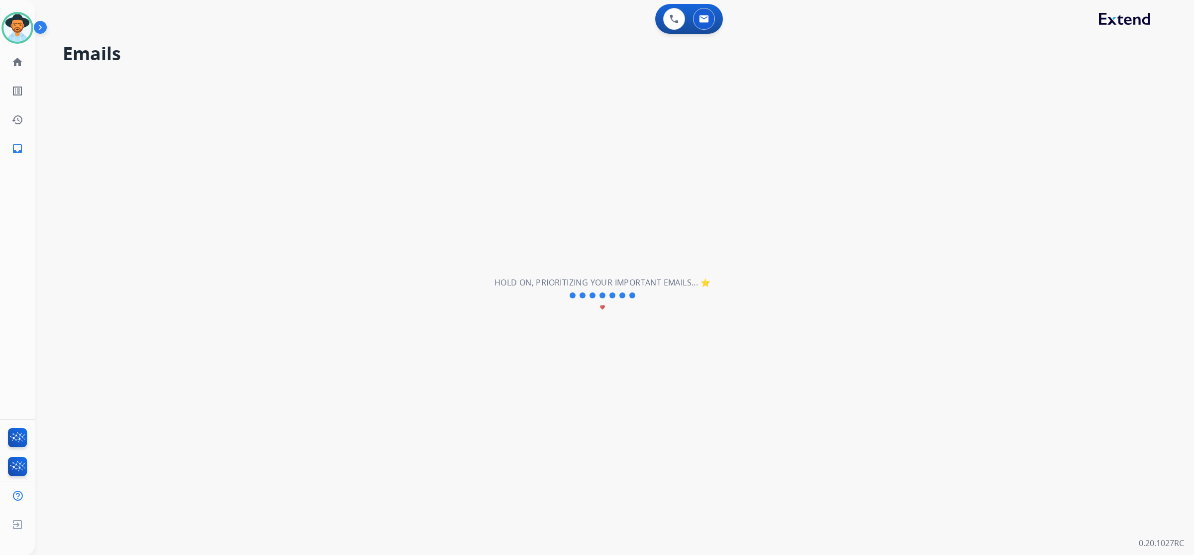
scroll to position [0, 0]
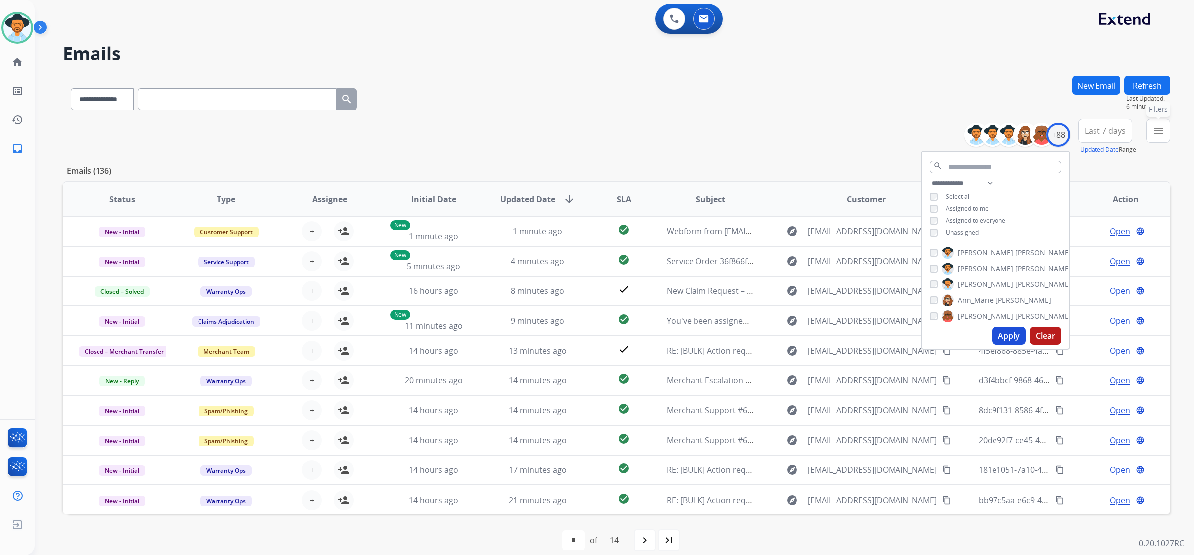
click at [1164, 128] on button "menu Filters" at bounding box center [1158, 131] width 24 height 24
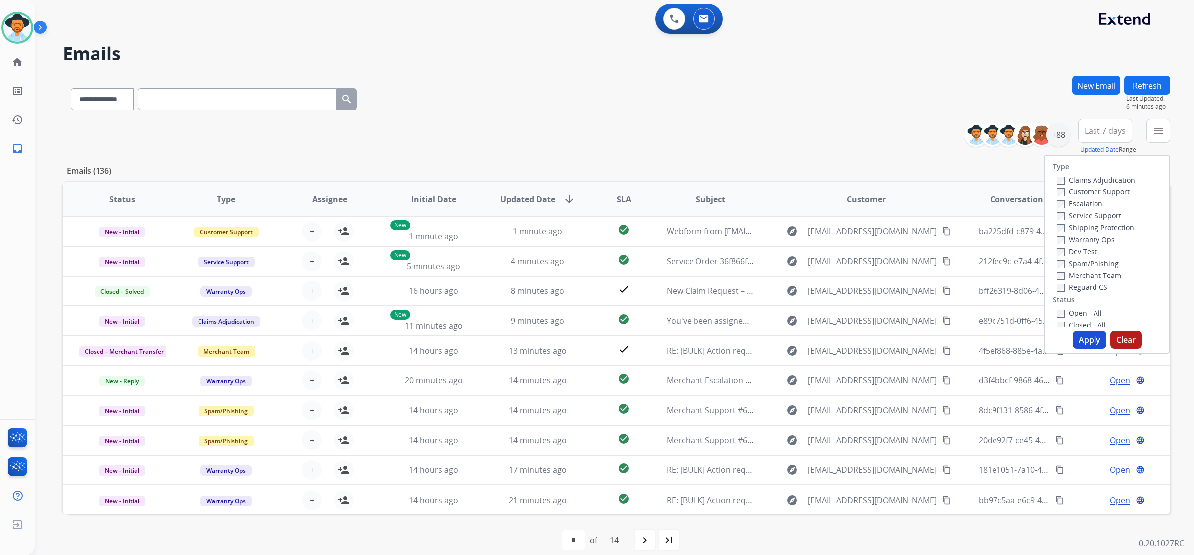
click at [1076, 191] on label "Customer Support" at bounding box center [1092, 191] width 73 height 9
click at [1078, 227] on label "Shipping Protection" at bounding box center [1095, 227] width 78 height 9
click at [1077, 292] on div "Reguard CS" at bounding box center [1095, 287] width 79 height 12
click at [1077, 285] on label "Reguard CS" at bounding box center [1081, 286] width 51 height 9
click at [1084, 341] on button "Apply" at bounding box center [1089, 340] width 34 height 18
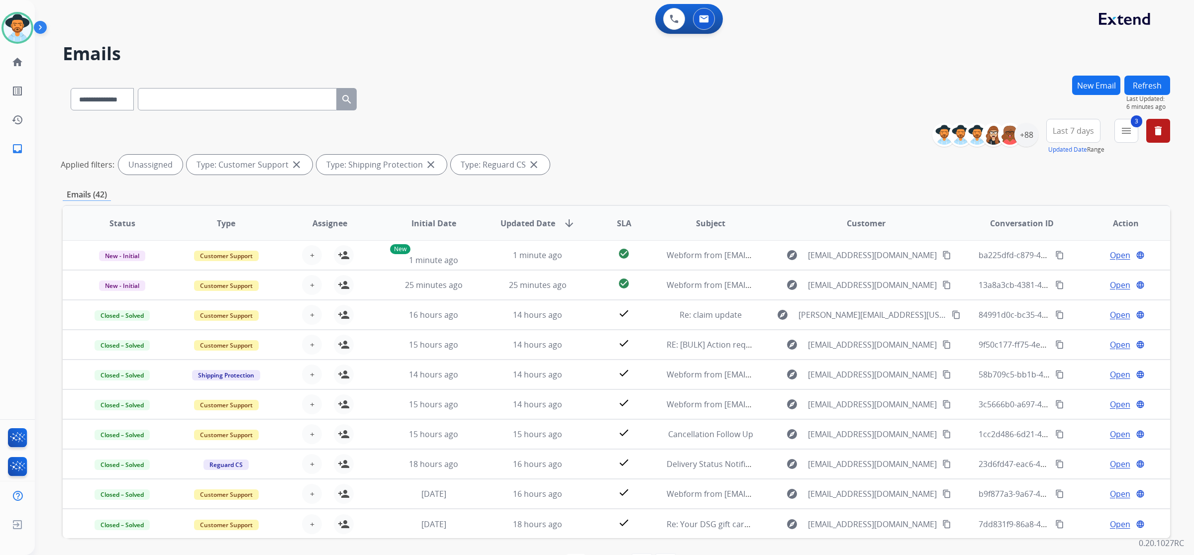
scroll to position [35, 0]
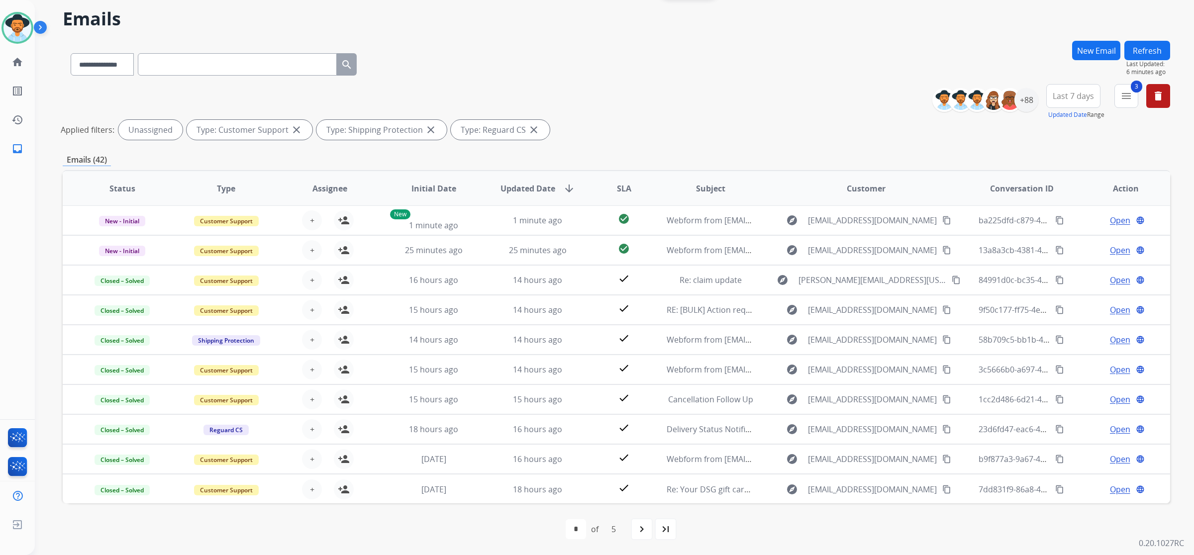
click at [624, 184] on span "SLA" at bounding box center [624, 189] width 14 height 12
click at [1130, 98] on mat-icon "menu" at bounding box center [1126, 96] width 12 height 12
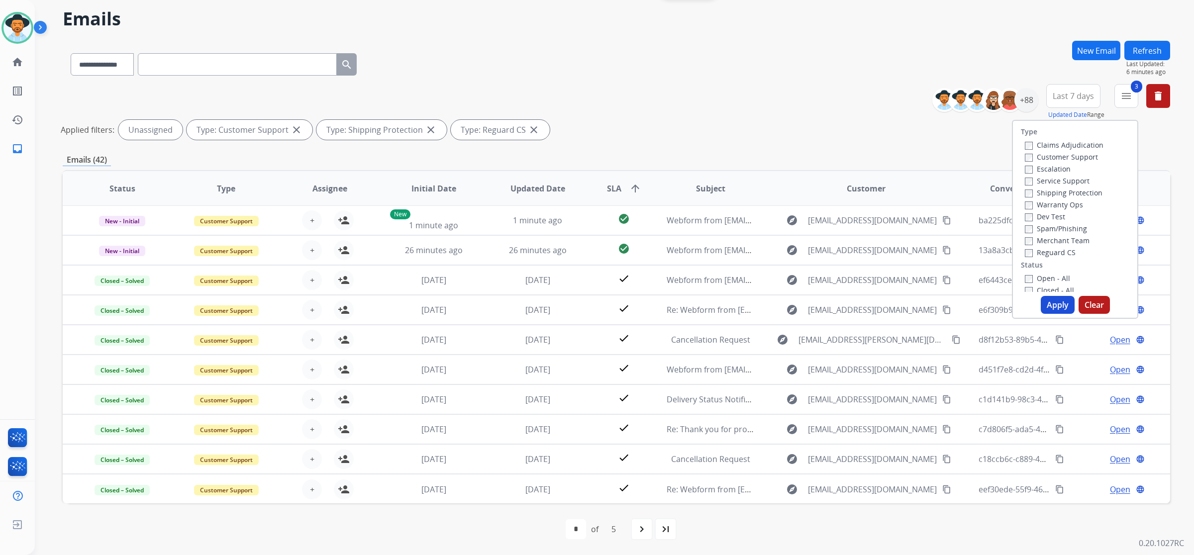
click at [1052, 279] on label "Open - All" at bounding box center [1046, 278] width 45 height 9
click at [1052, 303] on button "Apply" at bounding box center [1057, 305] width 34 height 18
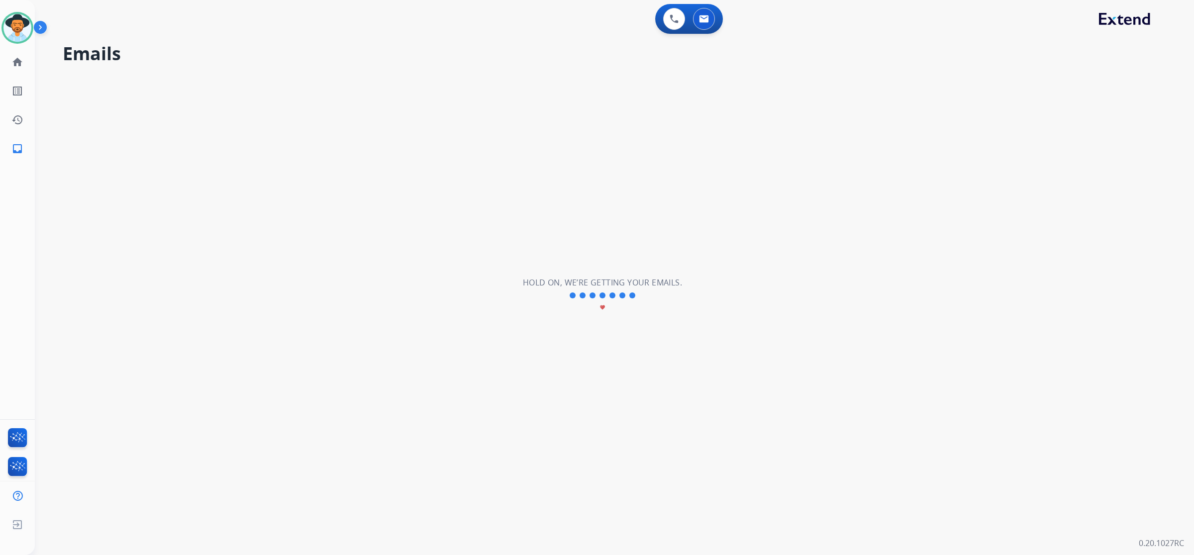
scroll to position [0, 0]
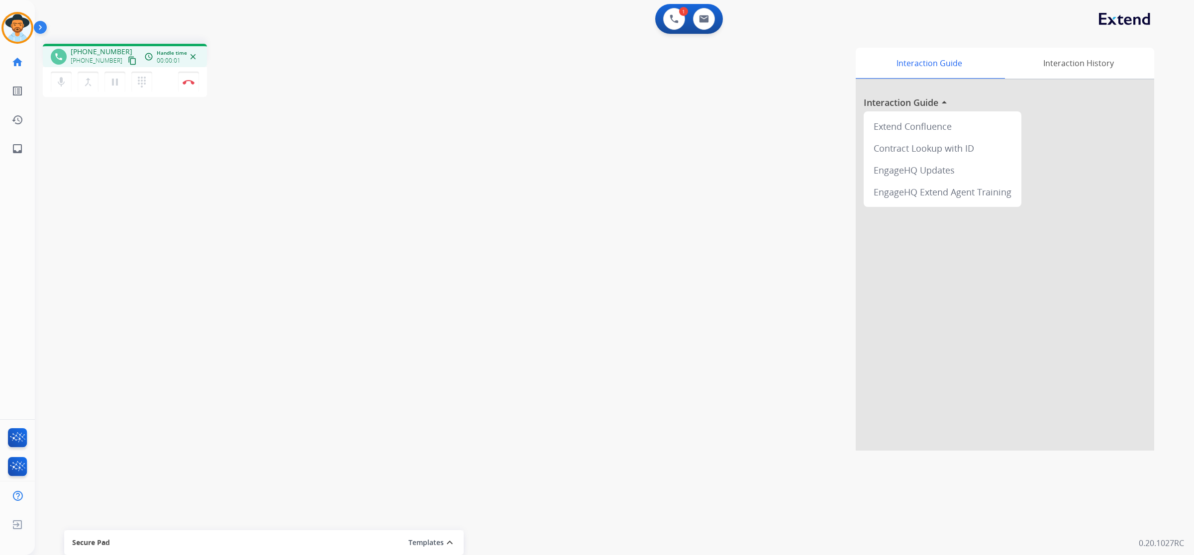
click at [128, 63] on mat-icon "content_copy" at bounding box center [132, 60] width 9 height 9
click at [185, 85] on button "Disconnect" at bounding box center [188, 82] width 21 height 21
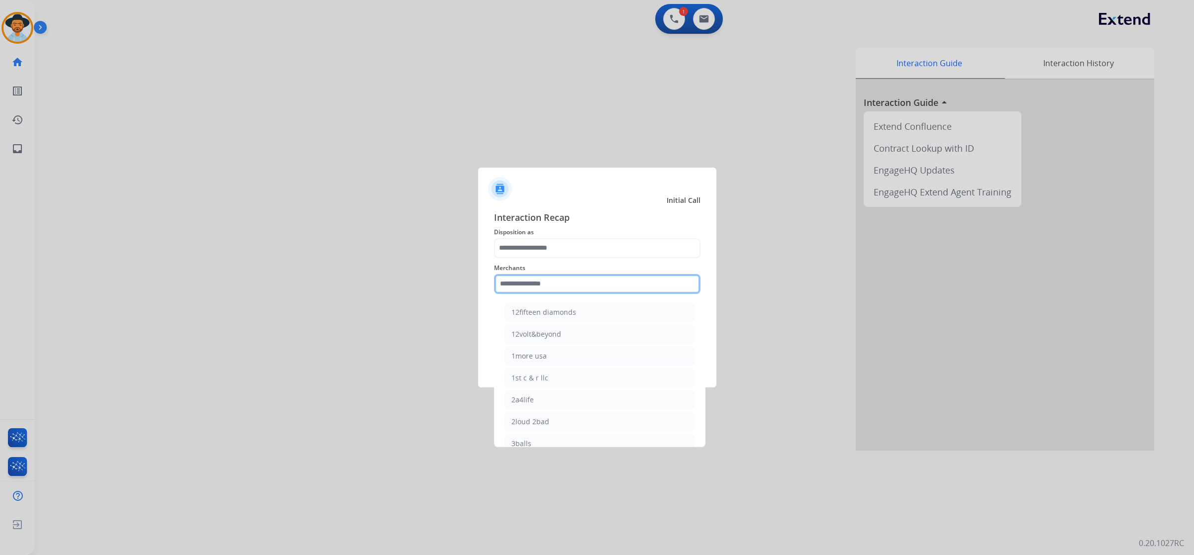
click at [552, 281] on input "text" at bounding box center [597, 284] width 206 height 20
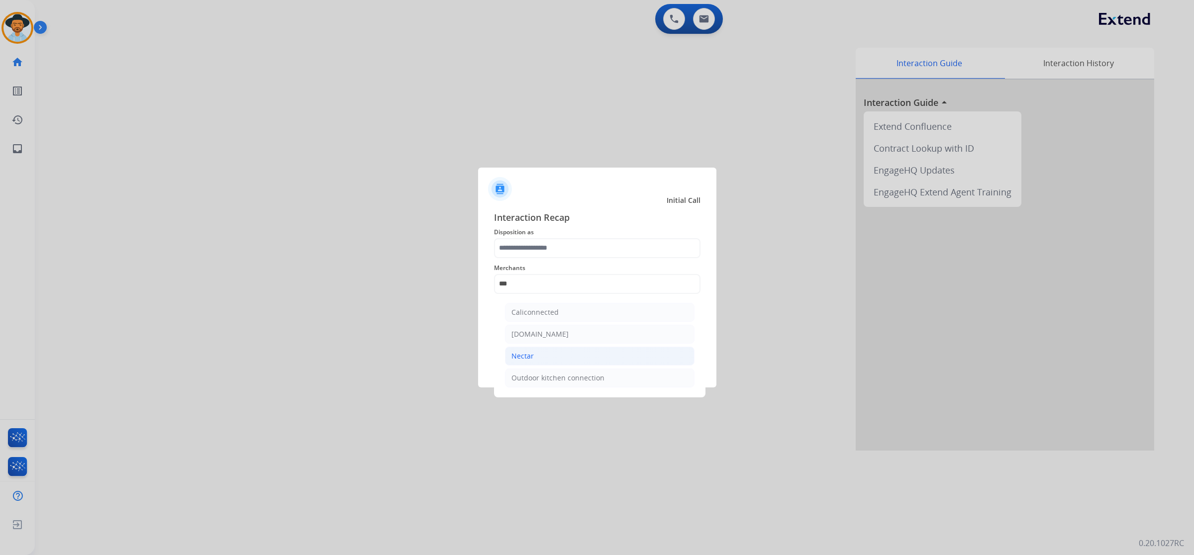
click at [548, 351] on li "Nectar" at bounding box center [599, 356] width 189 height 19
type input "******"
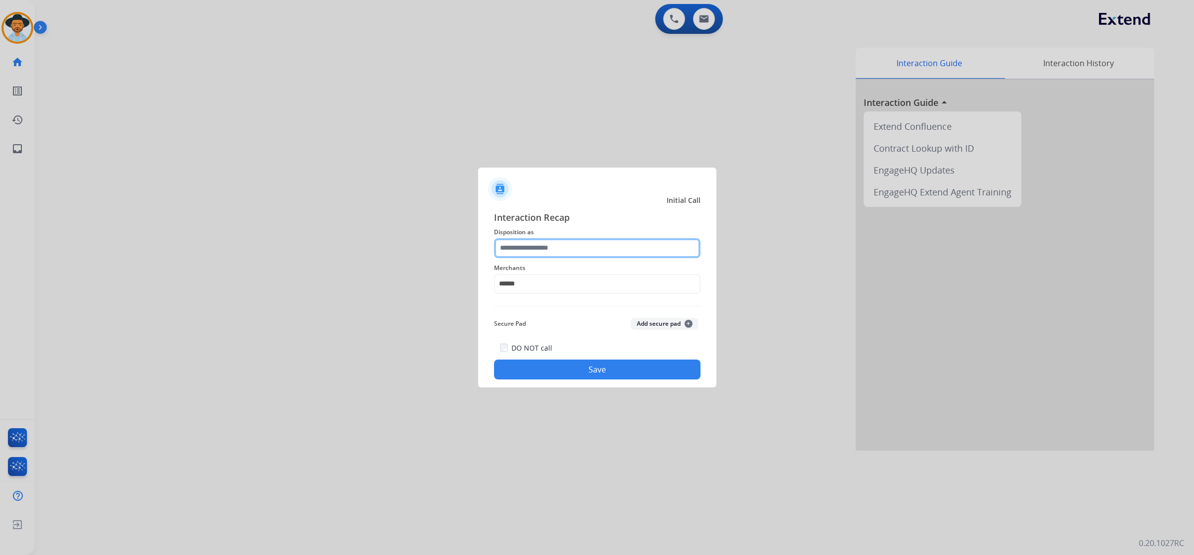
click at [533, 253] on input "text" at bounding box center [597, 248] width 206 height 20
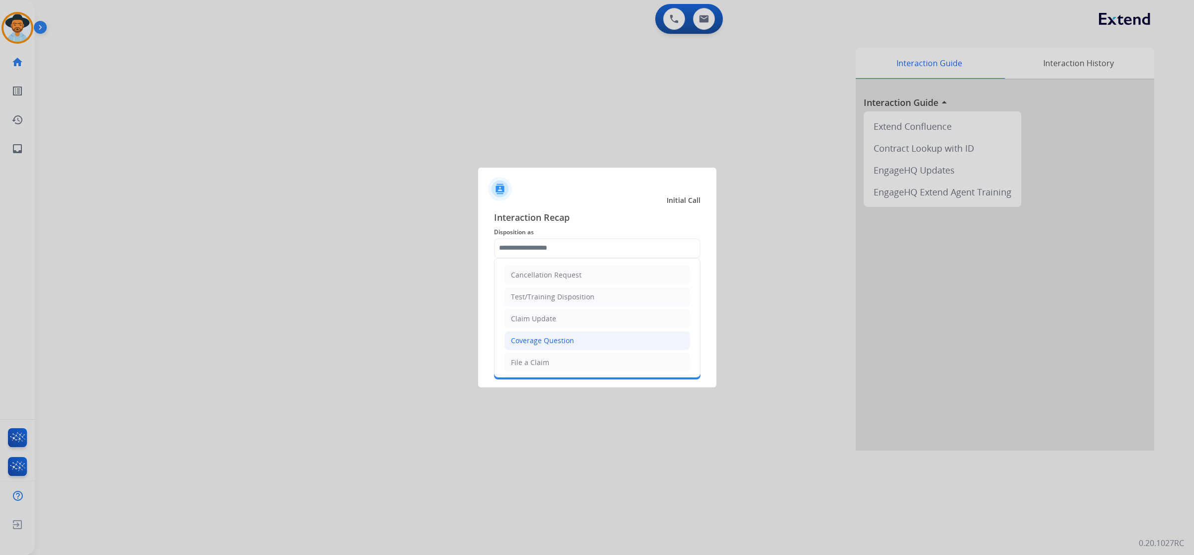
click at [540, 344] on div "Coverage Question" at bounding box center [542, 341] width 63 height 10
type input "**********"
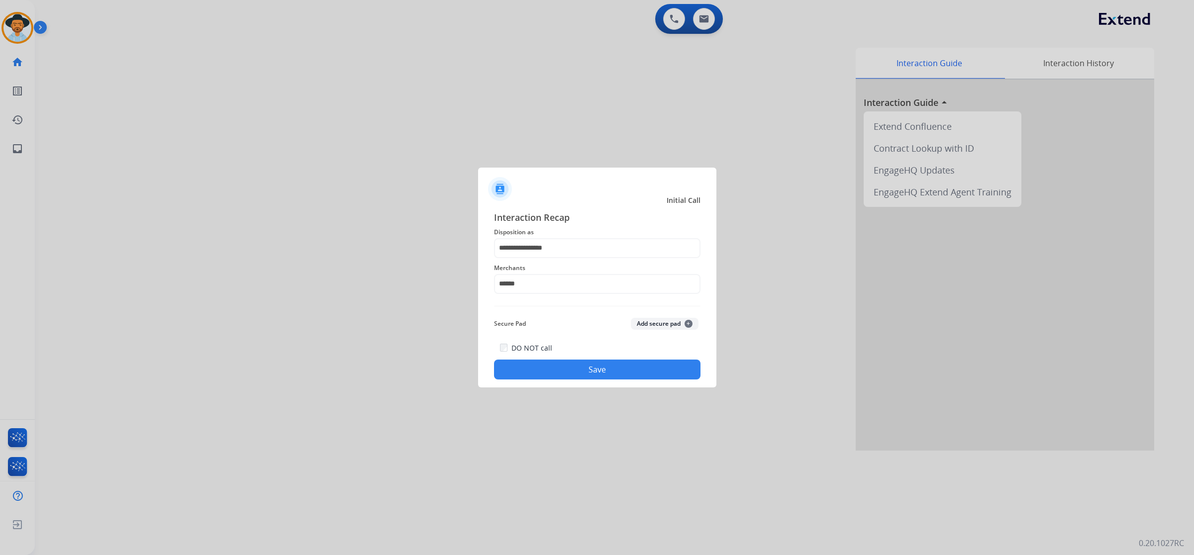
click at [612, 372] on button "Save" at bounding box center [597, 370] width 206 height 20
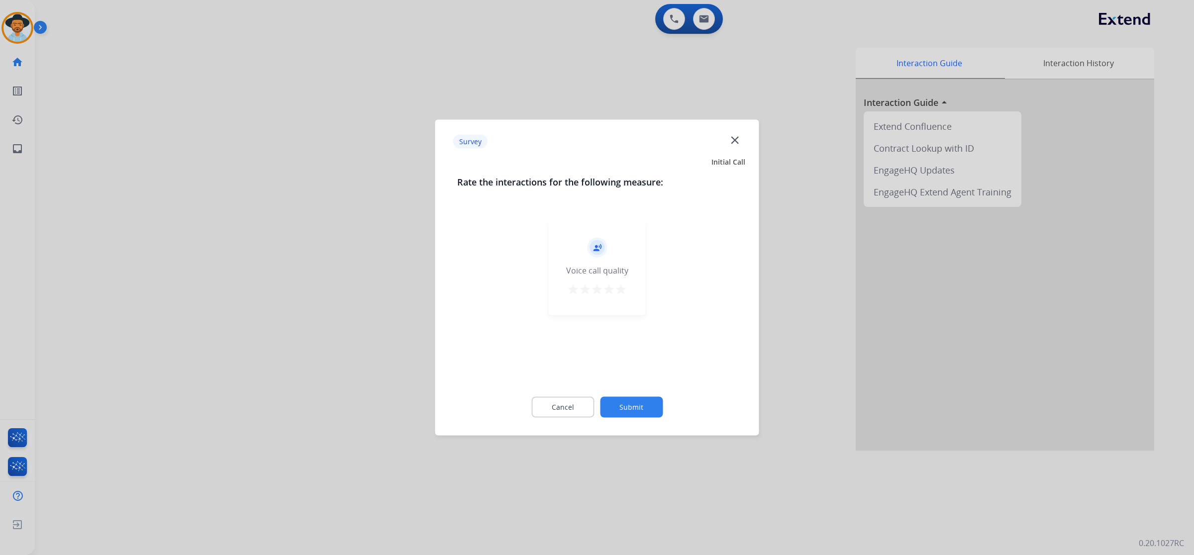
click at [622, 284] on mat-icon "star" at bounding box center [621, 289] width 12 height 12
click at [642, 405] on button "Submit" at bounding box center [631, 407] width 63 height 21
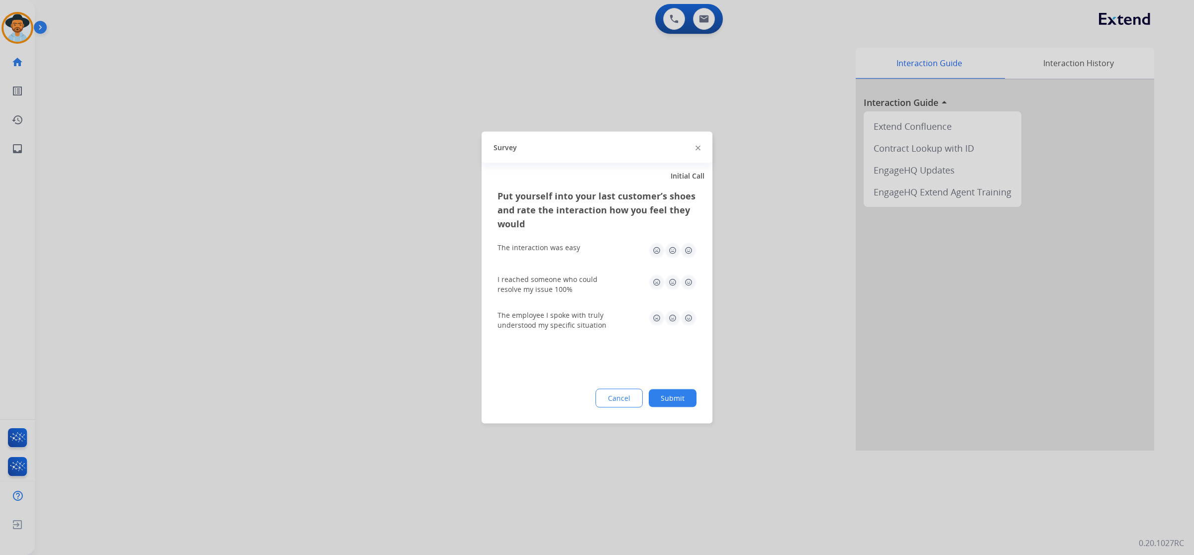
click at [688, 253] on img at bounding box center [688, 251] width 16 height 16
click at [690, 286] on img at bounding box center [688, 283] width 16 height 16
click at [687, 310] on img at bounding box center [688, 318] width 16 height 16
click at [680, 393] on button "Submit" at bounding box center [672, 398] width 48 height 18
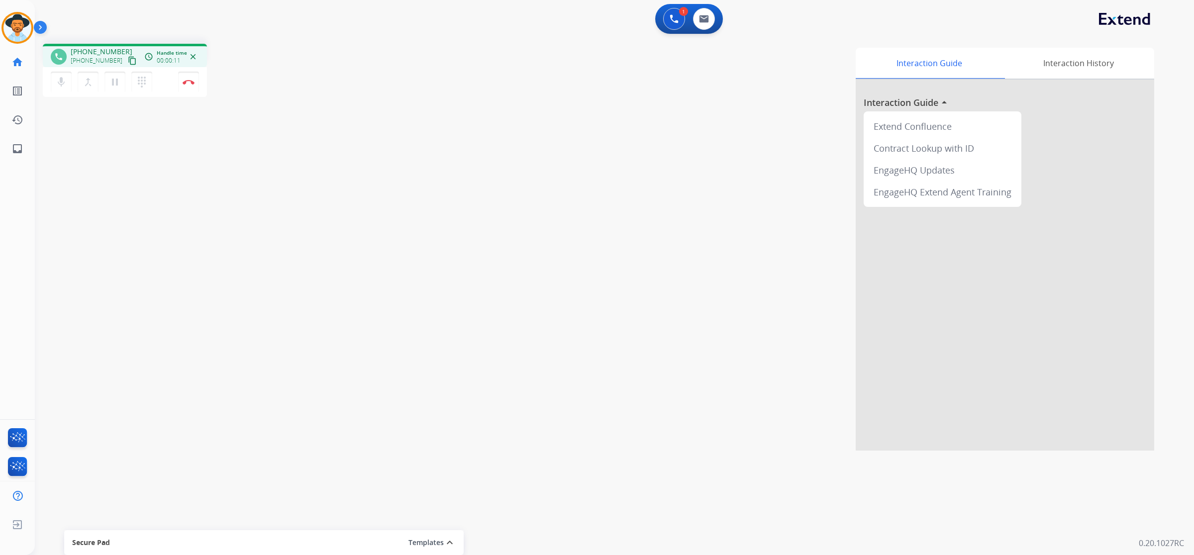
click at [128, 58] on mat-icon "content_copy" at bounding box center [132, 60] width 9 height 9
click at [183, 81] on img at bounding box center [189, 82] width 12 height 5
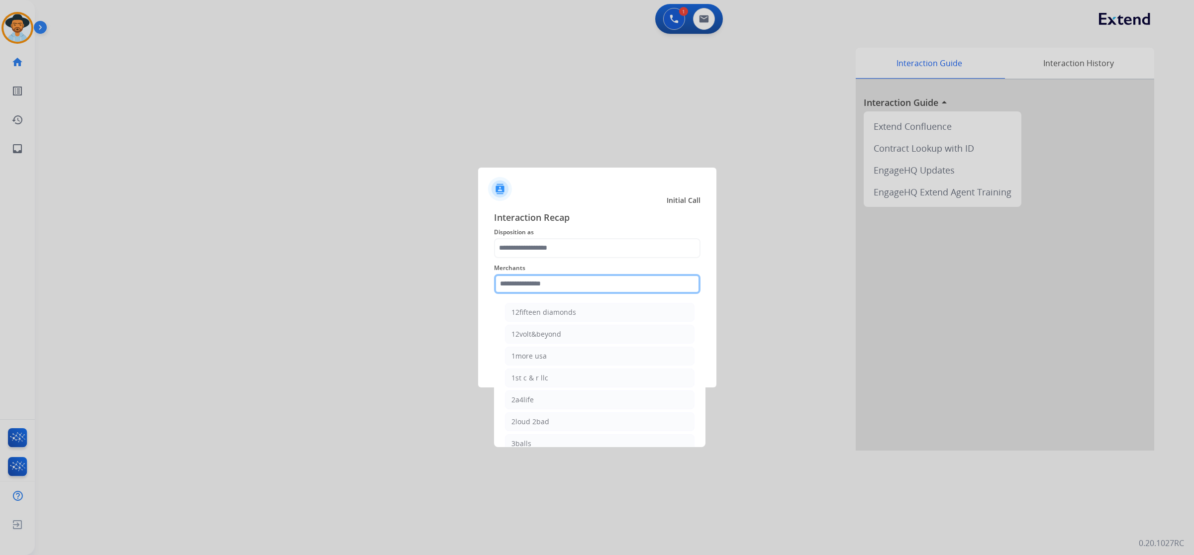
click at [578, 277] on input "text" at bounding box center [597, 284] width 206 height 20
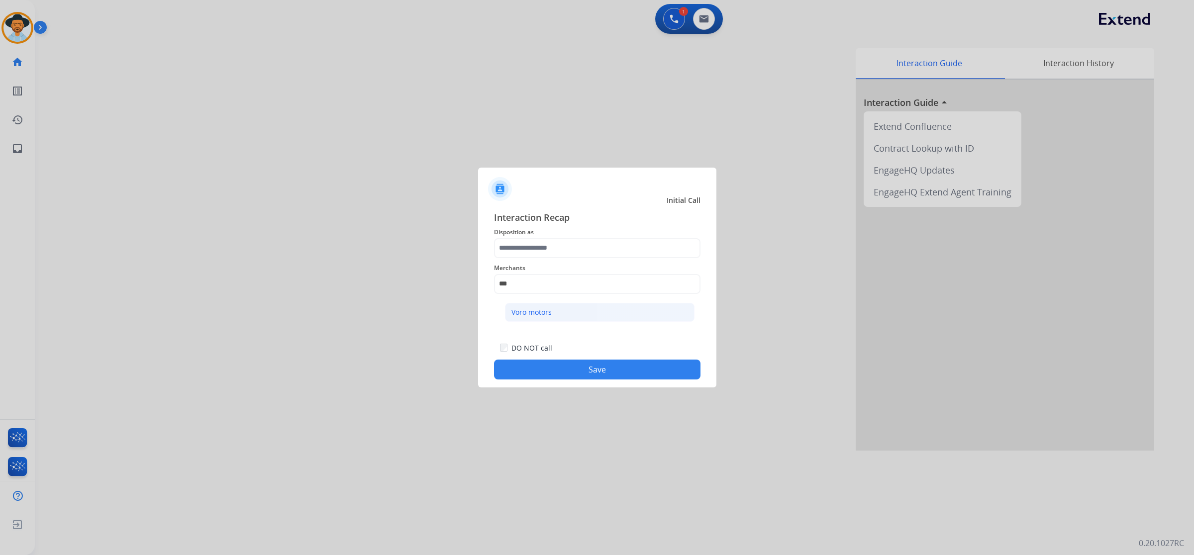
click at [573, 315] on li "Voro motors" at bounding box center [599, 312] width 189 height 19
type input "**********"
click at [572, 250] on input "text" at bounding box center [597, 248] width 206 height 20
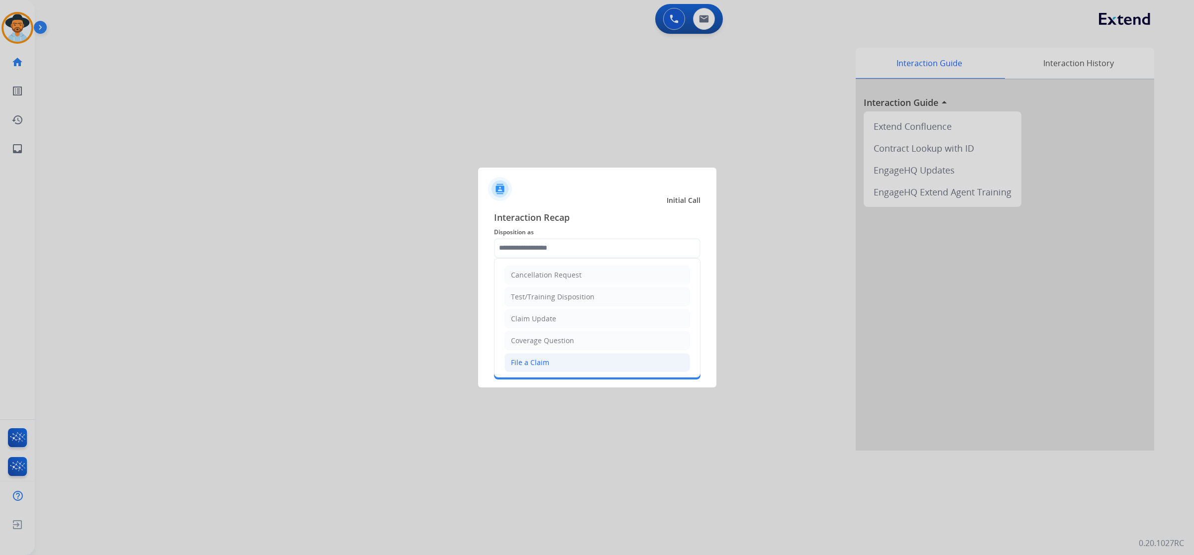
click at [568, 366] on li "File a Claim" at bounding box center [596, 362] width 185 height 19
type input "**********"
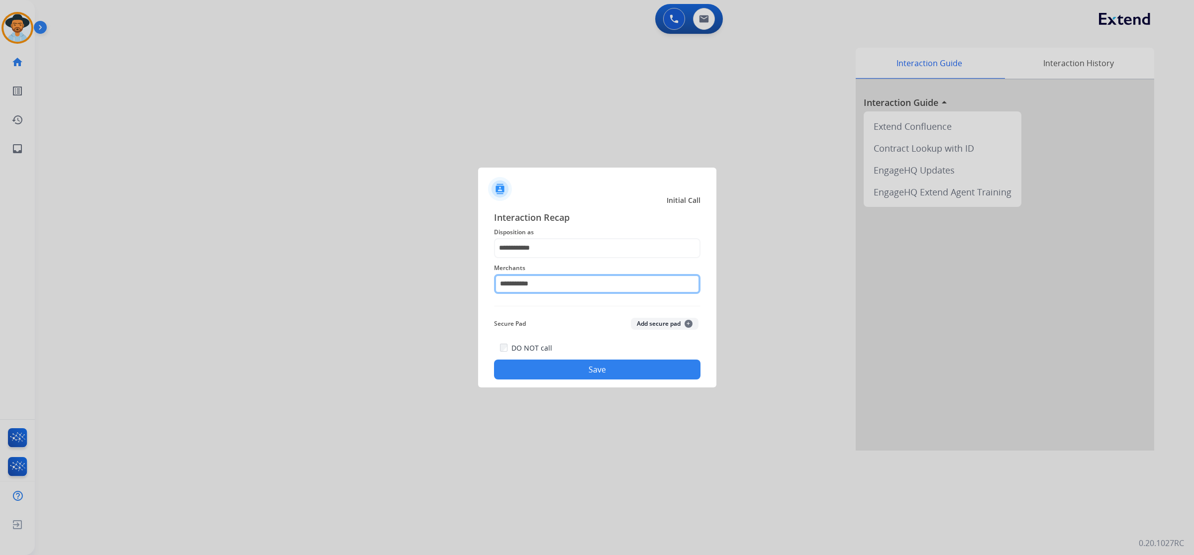
click at [594, 284] on input "**********" at bounding box center [597, 284] width 206 height 20
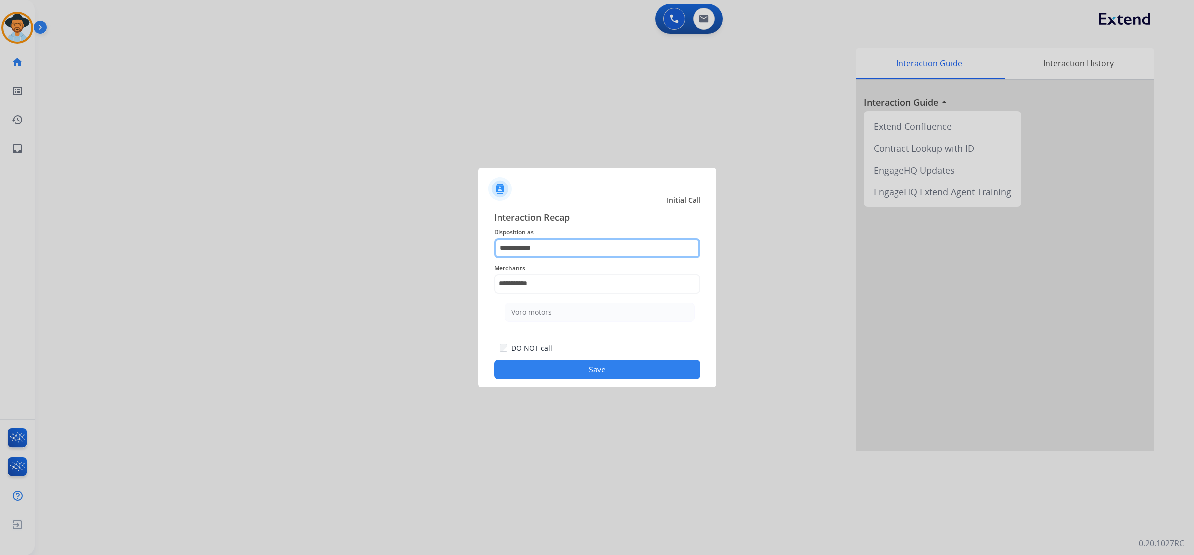
click at [594, 246] on input "**********" at bounding box center [597, 248] width 206 height 20
drag, startPoint x: 580, startPoint y: 253, endPoint x: 484, endPoint y: 249, distance: 96.1
click at [484, 249] on div "**********" at bounding box center [597, 294] width 238 height 185
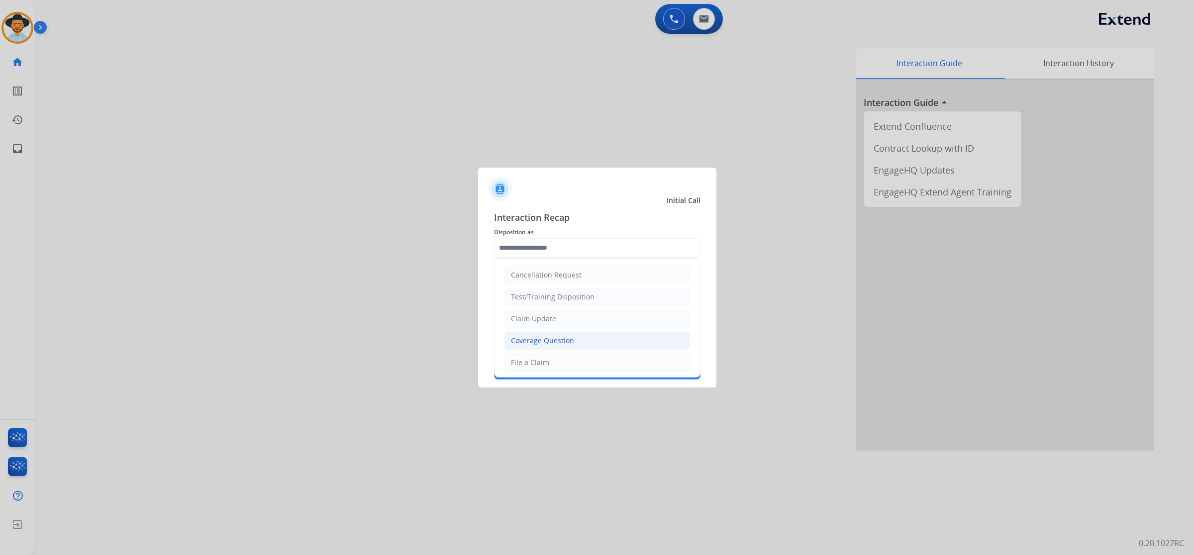
click at [554, 341] on div "Coverage Question" at bounding box center [542, 341] width 63 height 10
type input "**********"
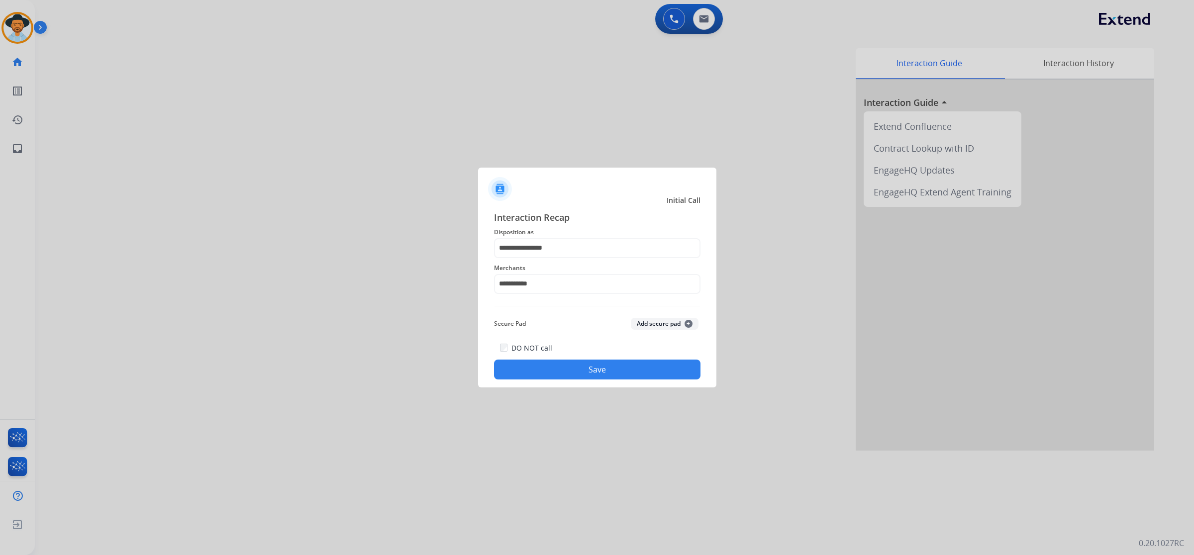
click at [572, 367] on button "Save" at bounding box center [597, 370] width 206 height 20
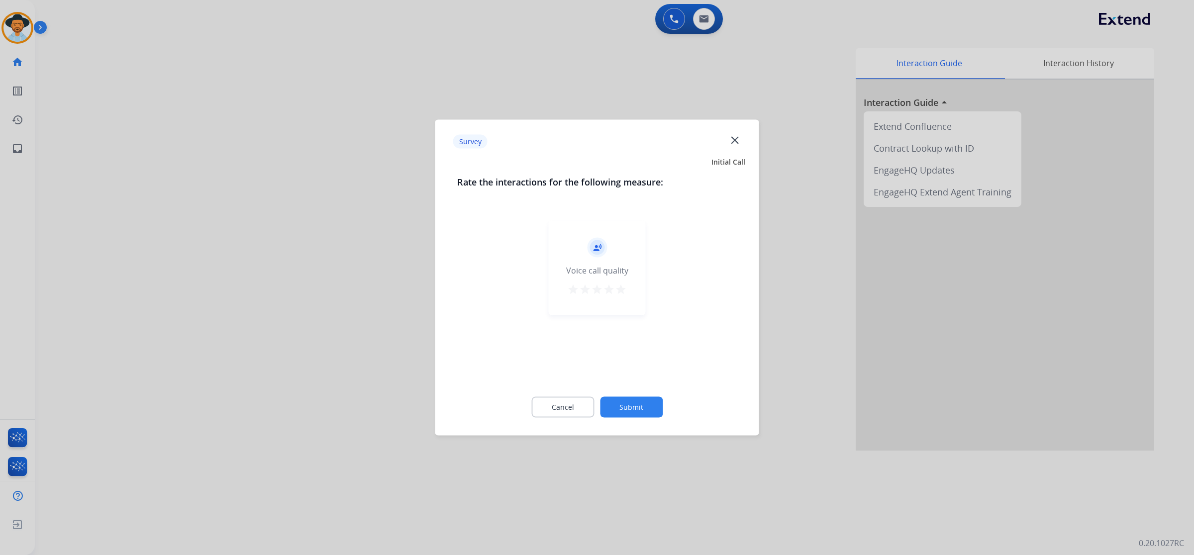
click at [623, 287] on mat-icon "star" at bounding box center [621, 289] width 12 height 12
click at [627, 393] on div "Cancel Submit" at bounding box center [597, 407] width 280 height 45
click at [629, 410] on button "Submit" at bounding box center [631, 407] width 63 height 21
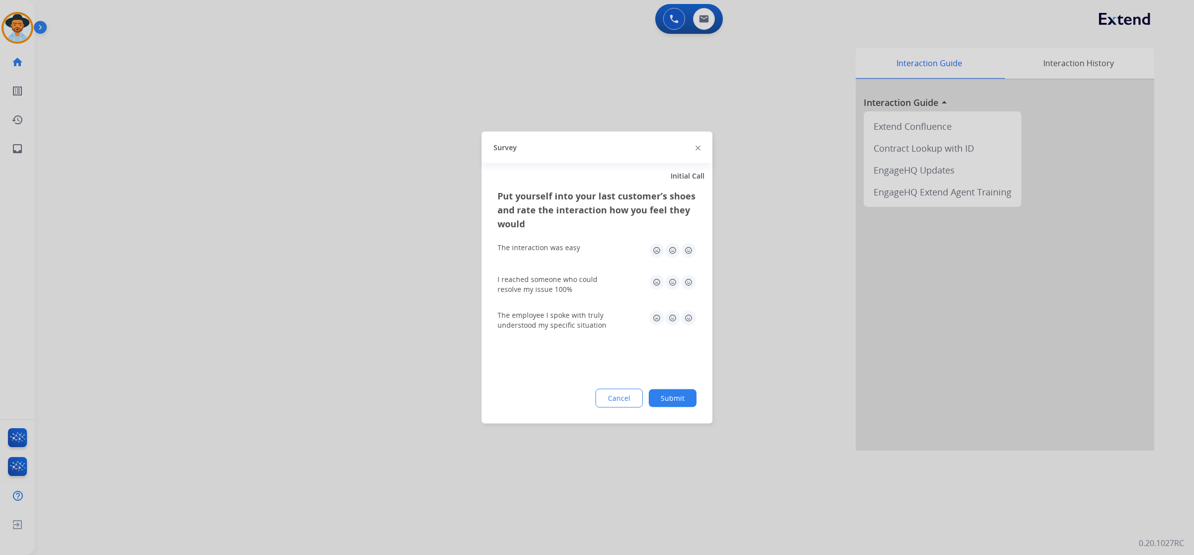
click at [689, 253] on img at bounding box center [688, 251] width 16 height 16
click at [691, 282] on img at bounding box center [688, 283] width 16 height 16
click at [692, 315] on img at bounding box center [688, 318] width 16 height 16
click at [690, 394] on button "Submit" at bounding box center [672, 398] width 48 height 18
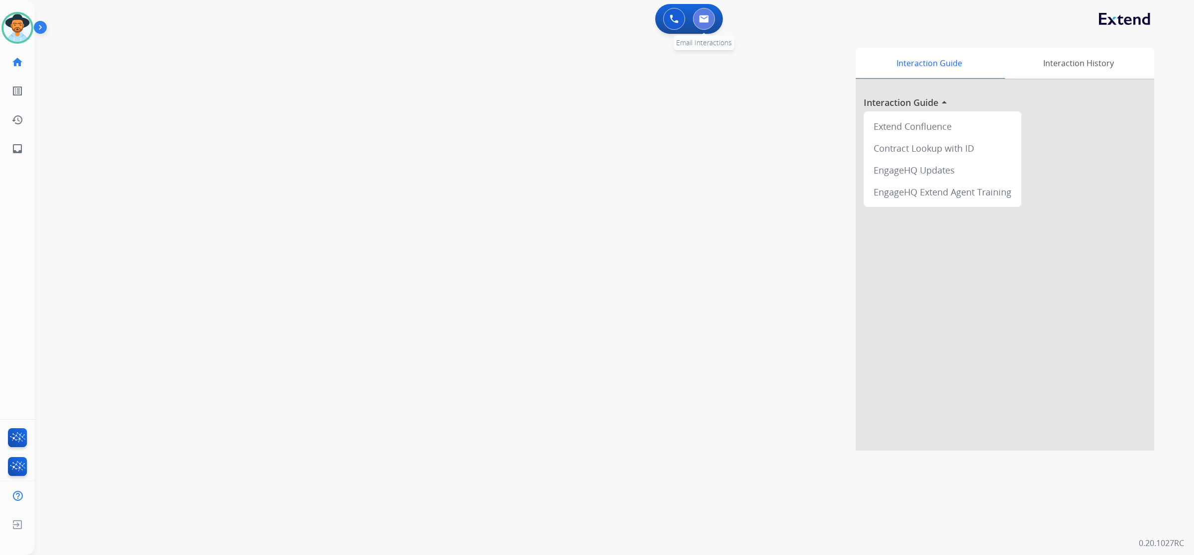
click at [706, 16] on img at bounding box center [704, 19] width 10 height 8
select select "**********"
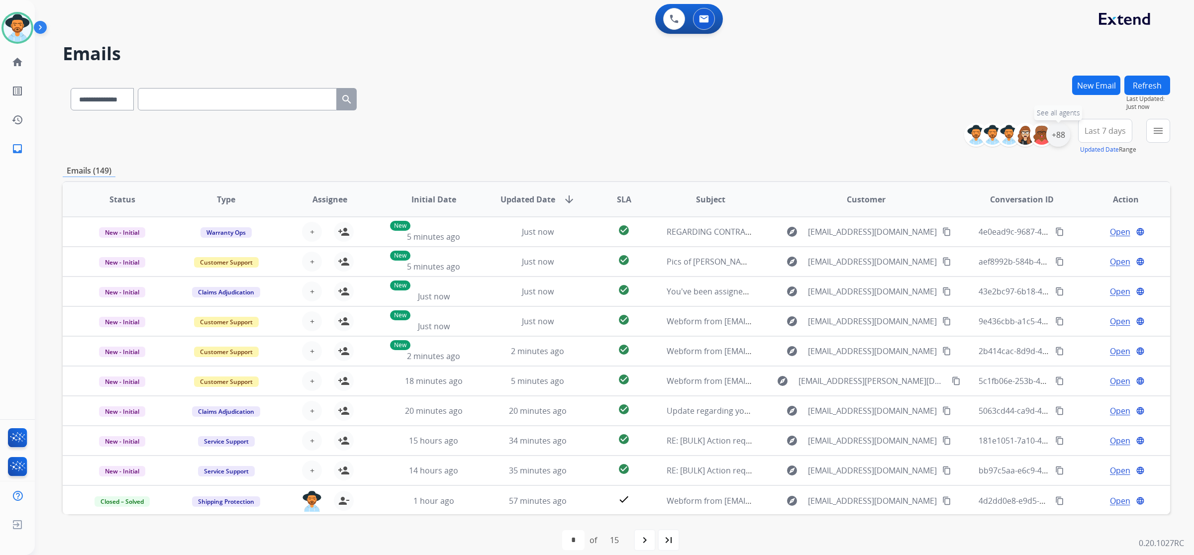
click at [1057, 132] on div "+88" at bounding box center [1058, 135] width 24 height 24
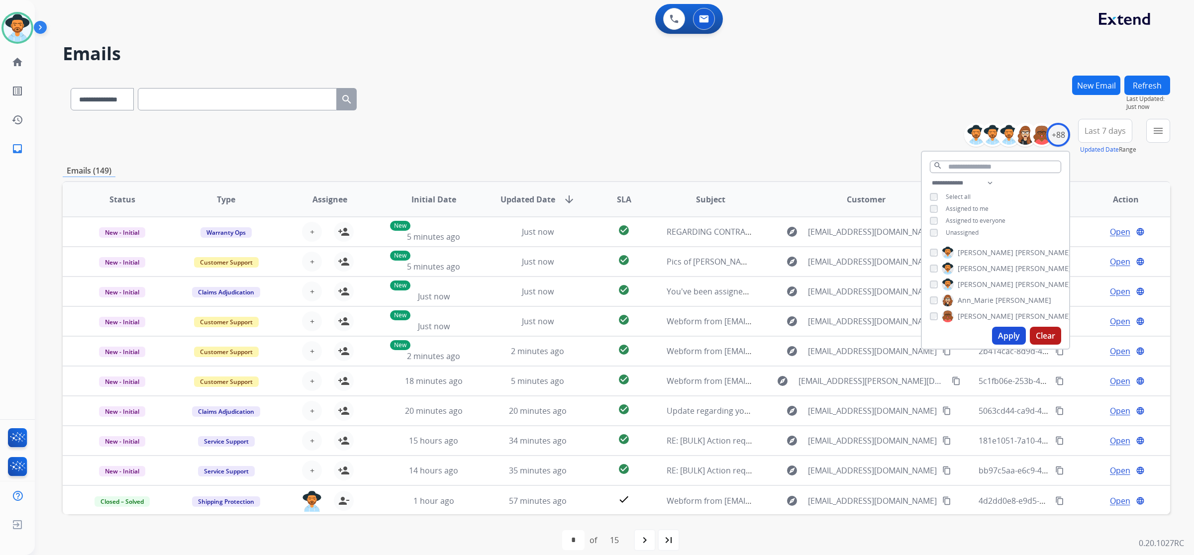
click at [945, 228] on span "Unassigned" at bounding box center [961, 232] width 33 height 8
click at [1010, 339] on button "Apply" at bounding box center [1009, 336] width 34 height 18
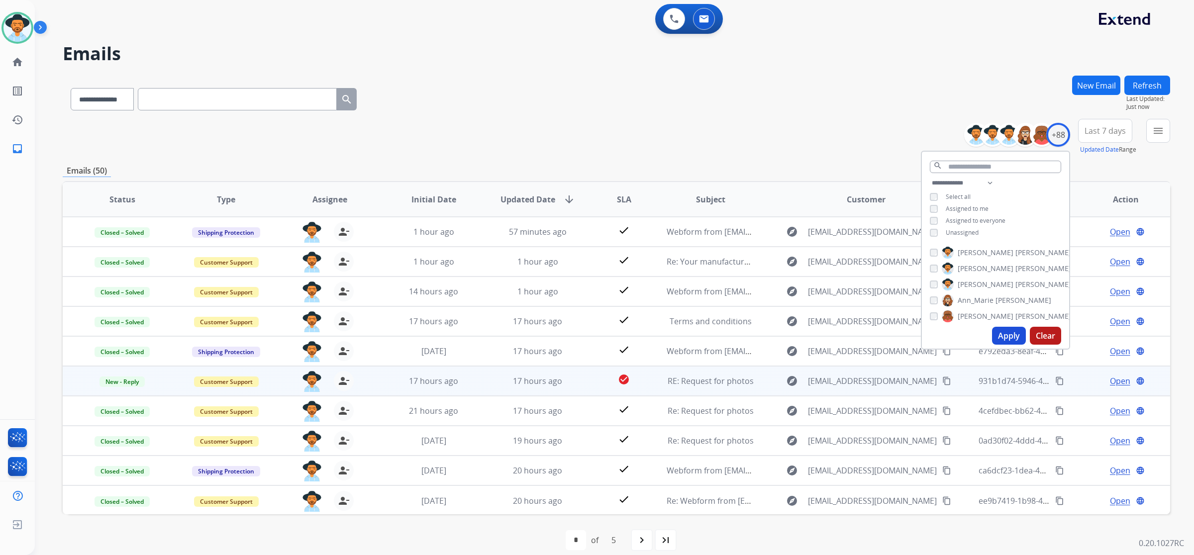
click at [1109, 378] on span "Open" at bounding box center [1119, 381] width 20 height 12
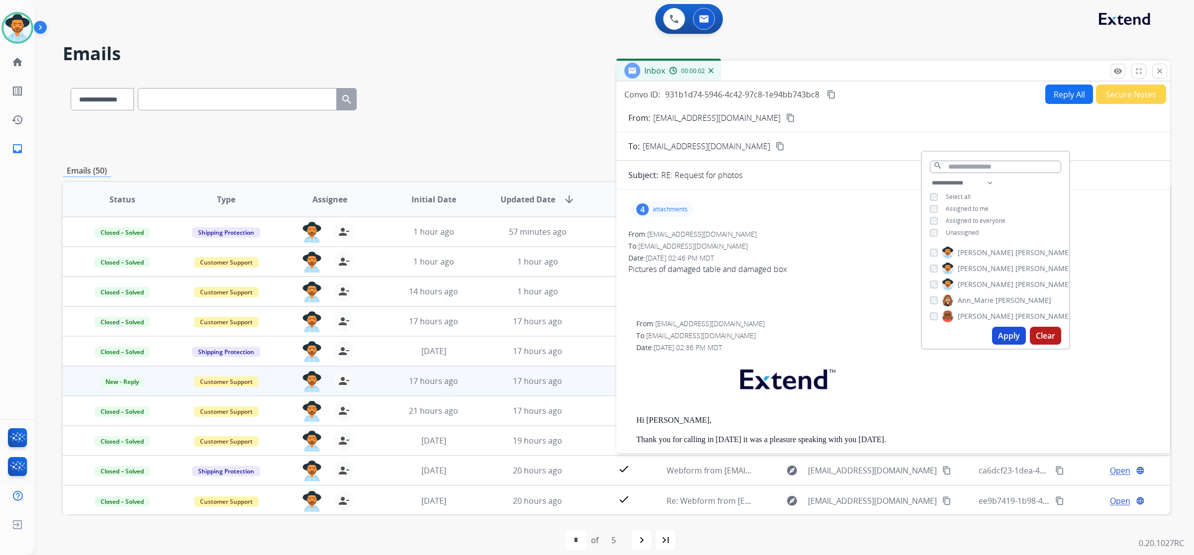
click at [674, 205] on p "attachments" at bounding box center [669, 209] width 35 height 8
click at [672, 229] on div at bounding box center [663, 234] width 50 height 35
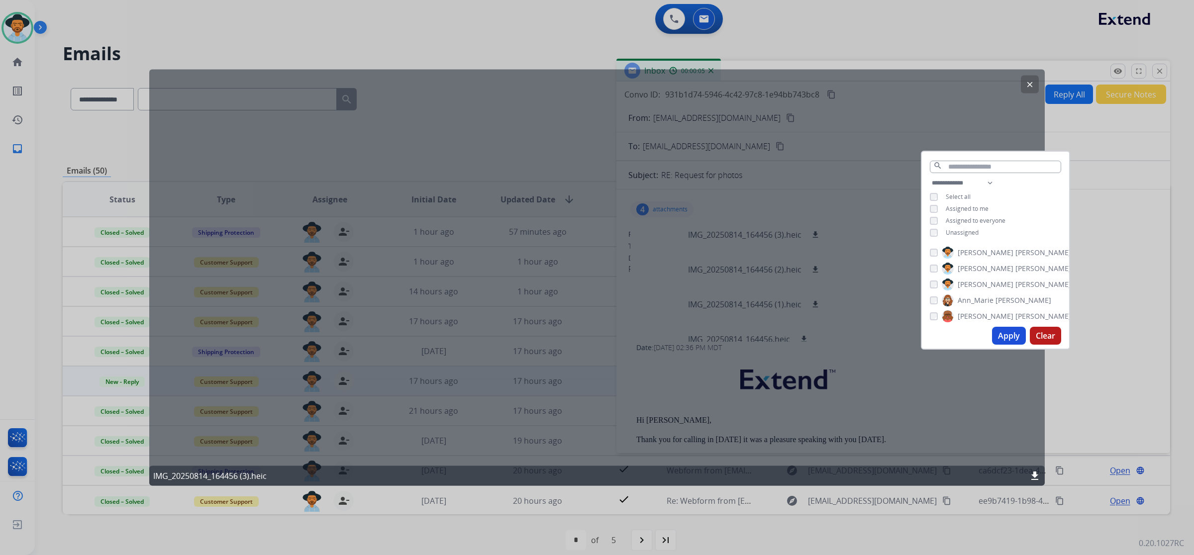
click at [1025, 83] on mat-icon "clear" at bounding box center [1029, 84] width 9 height 9
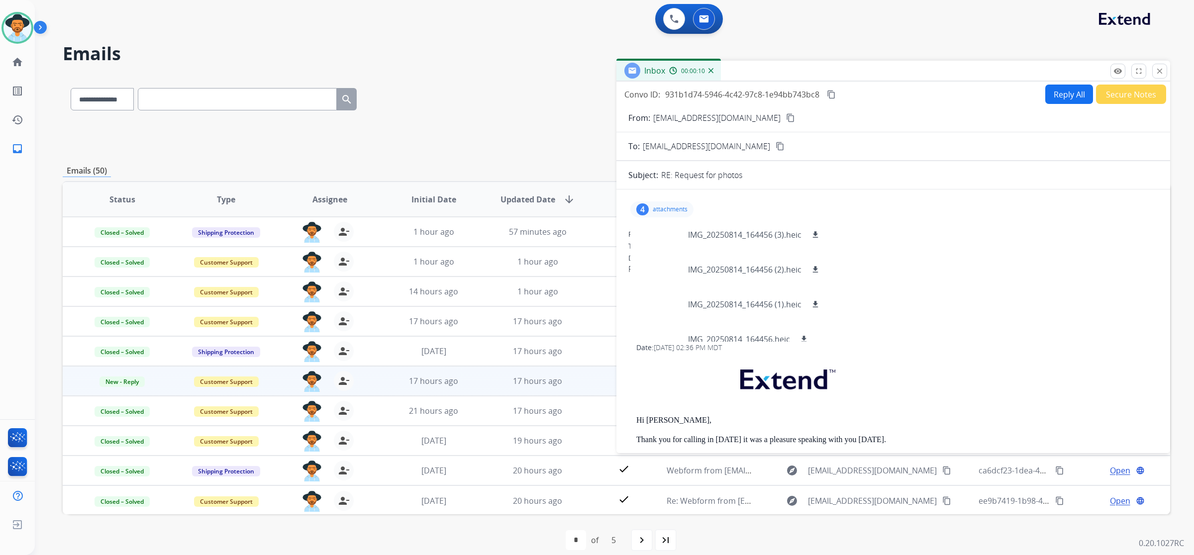
click at [828, 92] on mat-icon "content_copy" at bounding box center [831, 94] width 9 height 9
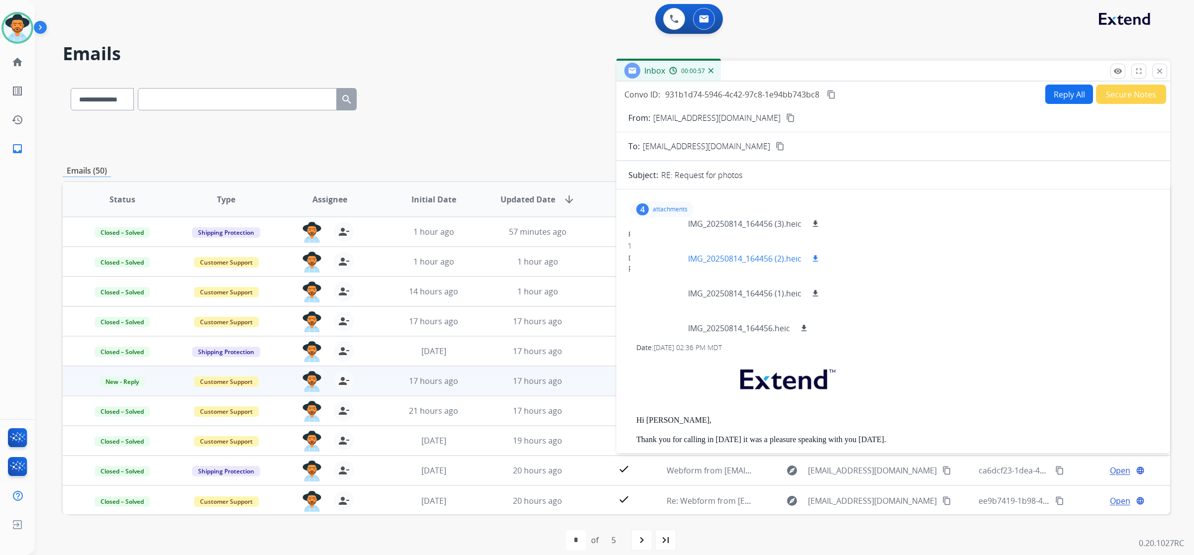
scroll to position [15, 0]
click at [695, 326] on p "IMG_20250814_164456.heic" at bounding box center [739, 324] width 102 height 12
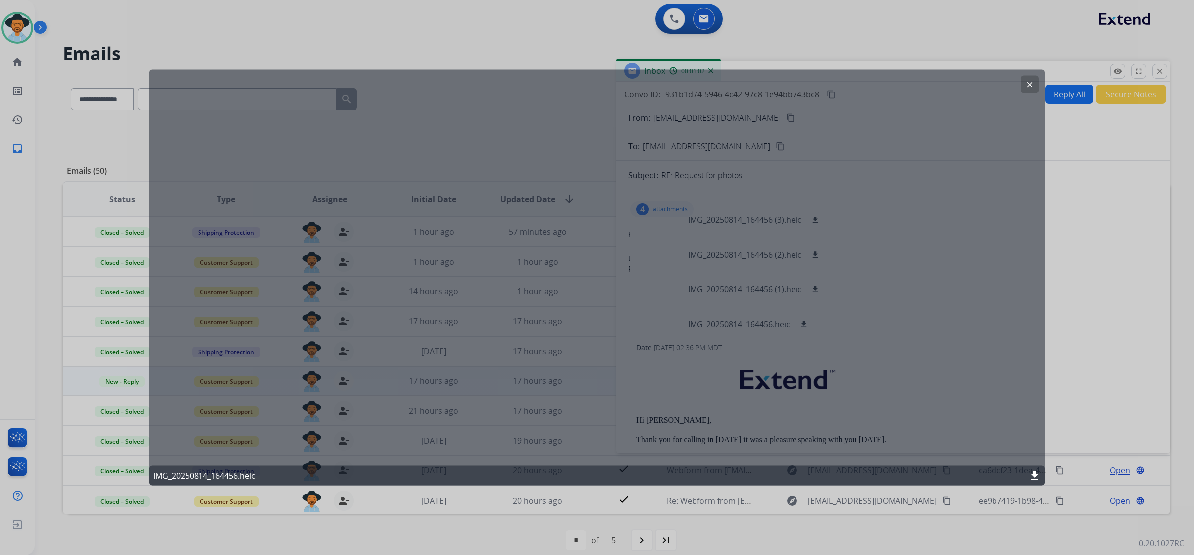
click at [1025, 86] on mat-icon "clear" at bounding box center [1029, 84] width 9 height 9
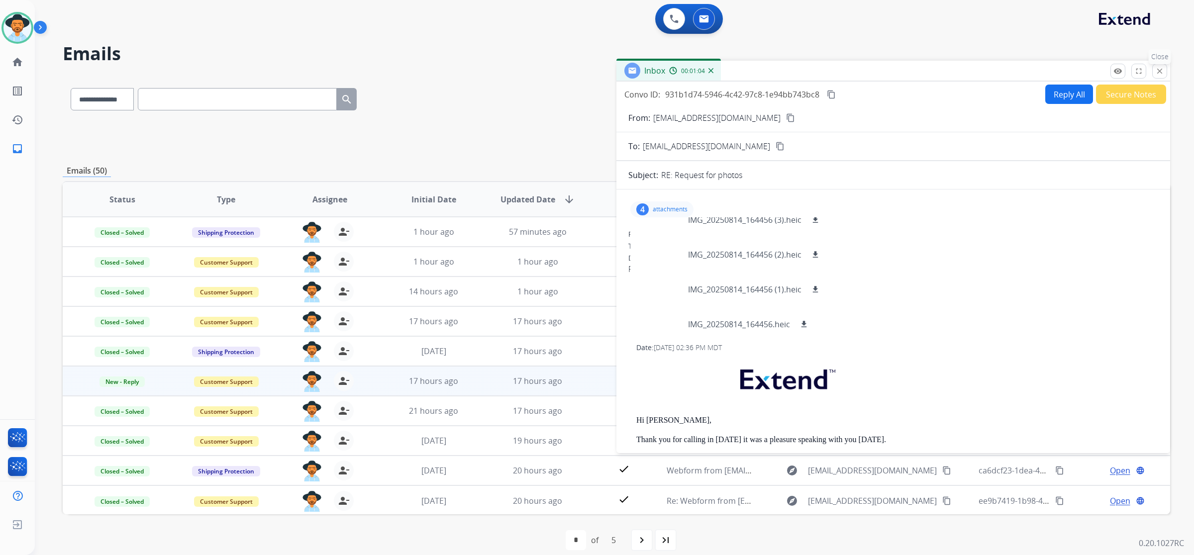
click at [1156, 78] on button "close Close" at bounding box center [1159, 71] width 15 height 15
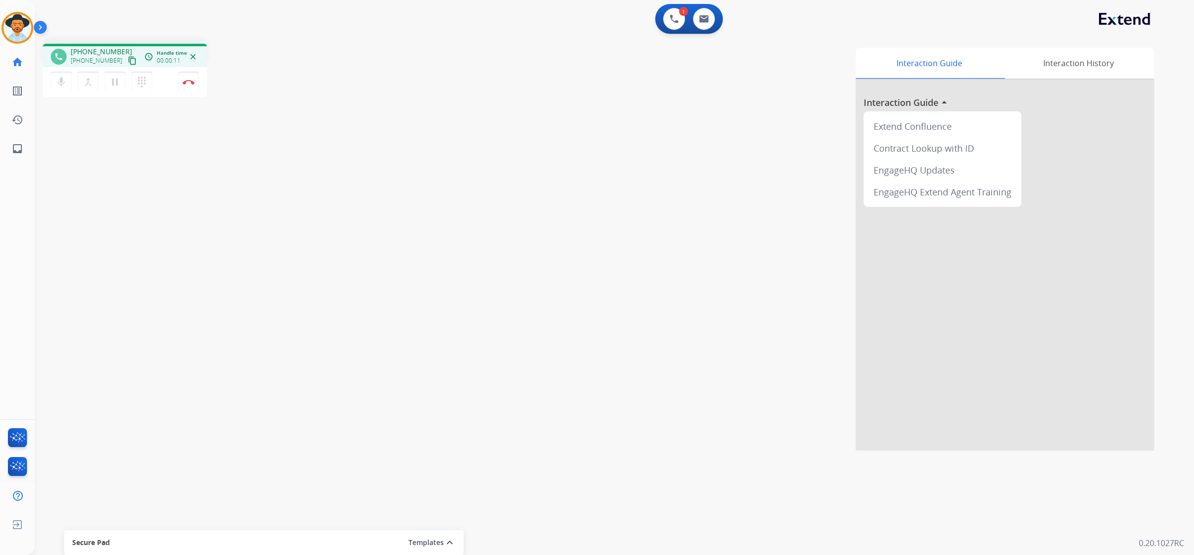
click at [128, 58] on mat-icon "content_copy" at bounding box center [132, 60] width 9 height 9
click at [107, 75] on button "pause Hold" at bounding box center [114, 82] width 21 height 21
click at [114, 83] on mat-icon "play_arrow" at bounding box center [115, 82] width 12 height 12
click at [194, 85] on button "Disconnect" at bounding box center [188, 82] width 21 height 21
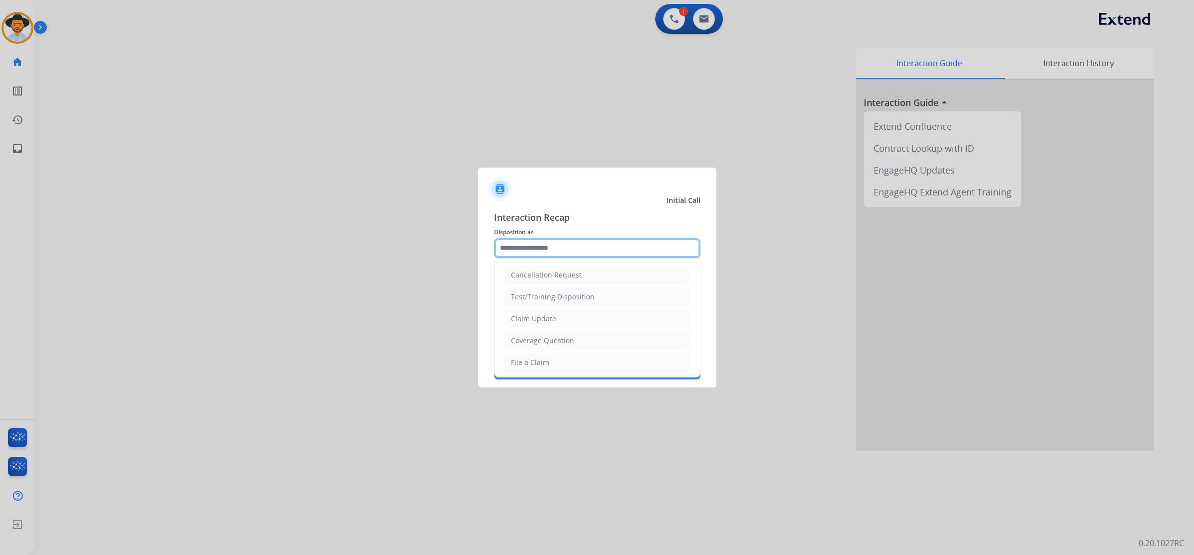
click at [530, 248] on input "text" at bounding box center [597, 248] width 206 height 20
click at [546, 321] on div "Claim Update" at bounding box center [533, 319] width 45 height 10
type input "**********"
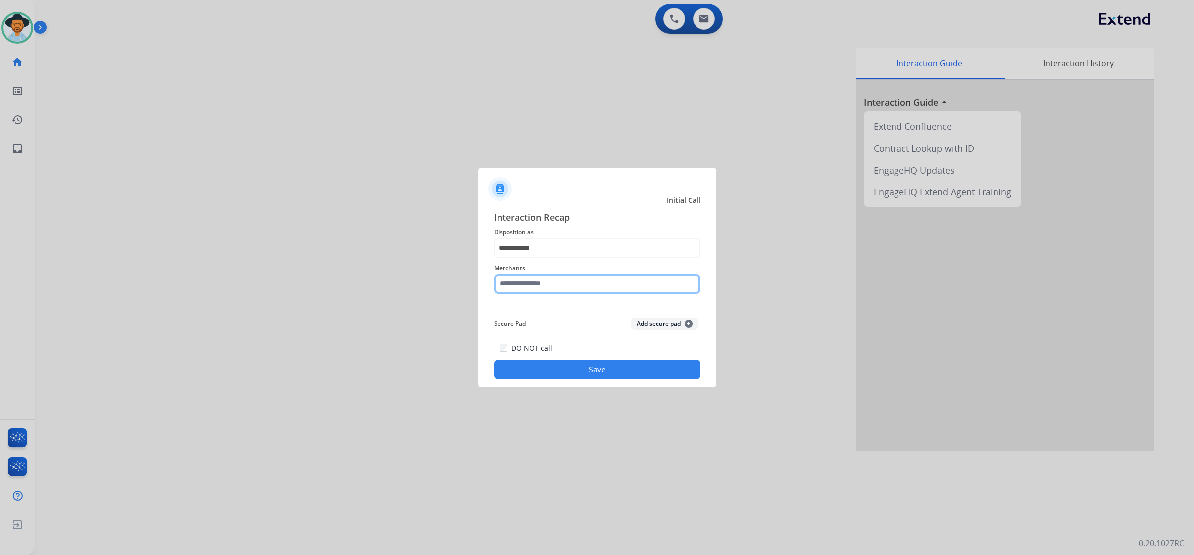
click at [558, 284] on input "text" at bounding box center [597, 284] width 206 height 20
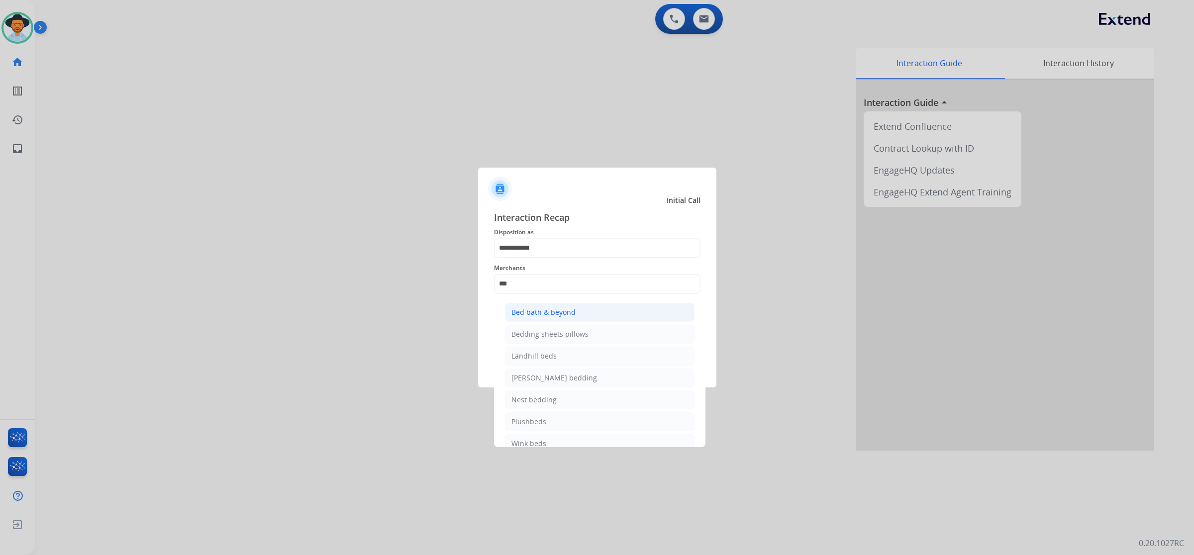
click at [552, 312] on div "Bed bath & beyond" at bounding box center [543, 312] width 64 height 10
type input "**********"
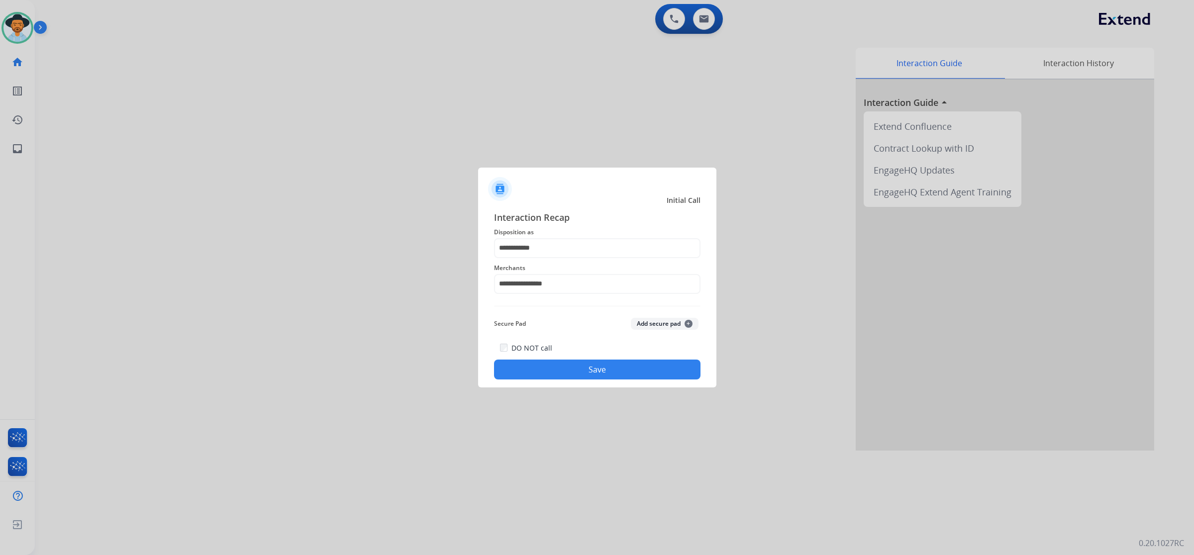
click at [588, 373] on button "Save" at bounding box center [597, 370] width 206 height 20
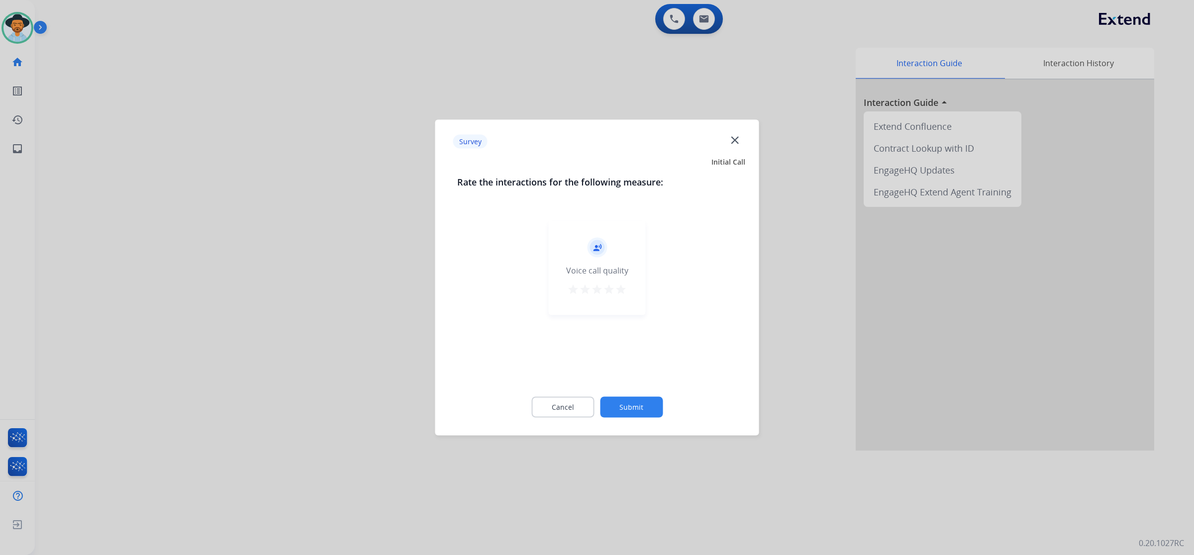
click at [617, 299] on div "record_voice_over Voice call quality star star star star star" at bounding box center [597, 268] width 97 height 94
click at [621, 290] on mat-icon "star" at bounding box center [621, 289] width 12 height 12
click at [645, 403] on button "Submit" at bounding box center [631, 407] width 63 height 21
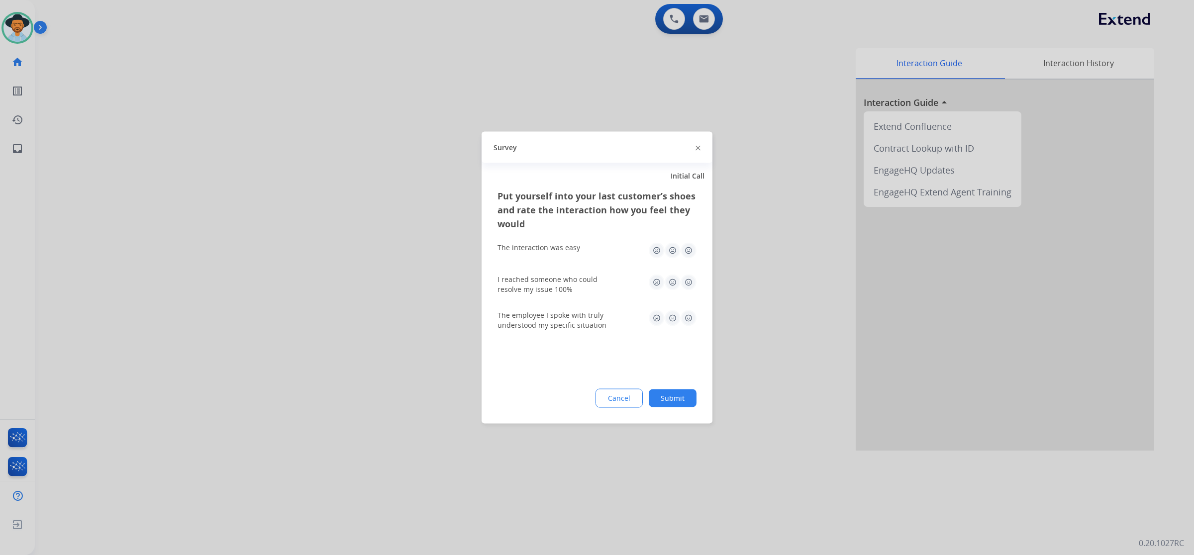
click at [689, 249] on img at bounding box center [688, 251] width 16 height 16
click at [688, 281] on img at bounding box center [688, 283] width 16 height 16
click at [687, 316] on img at bounding box center [688, 318] width 16 height 16
click at [672, 398] on button "Submit" at bounding box center [672, 398] width 48 height 18
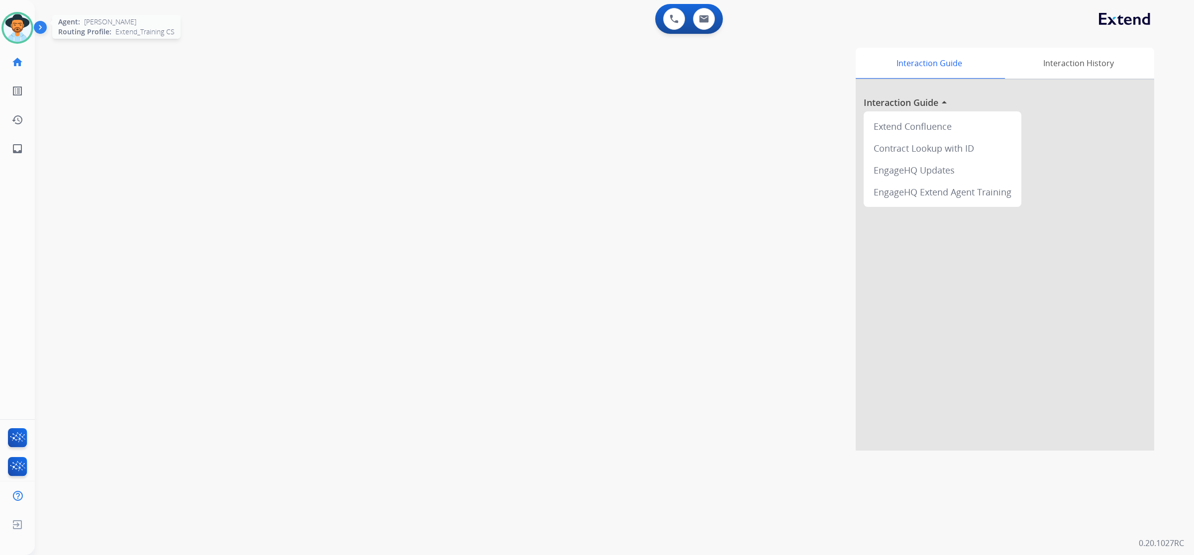
click at [21, 39] on img at bounding box center [17, 28] width 28 height 28
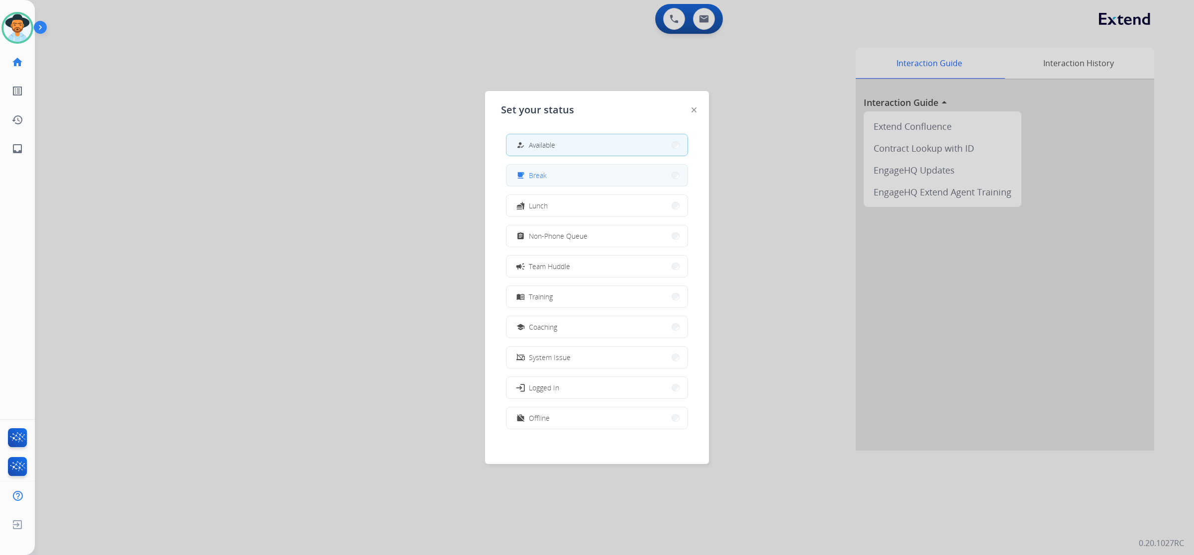
click at [609, 172] on button "free_breakfast Break" at bounding box center [596, 175] width 181 height 21
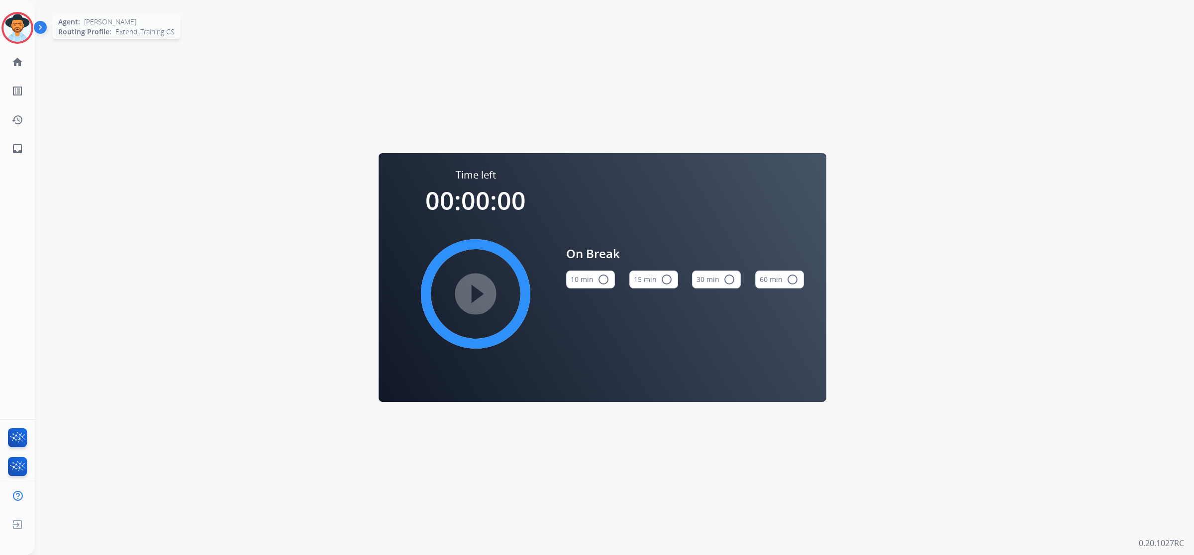
click at [15, 30] on img at bounding box center [17, 28] width 28 height 28
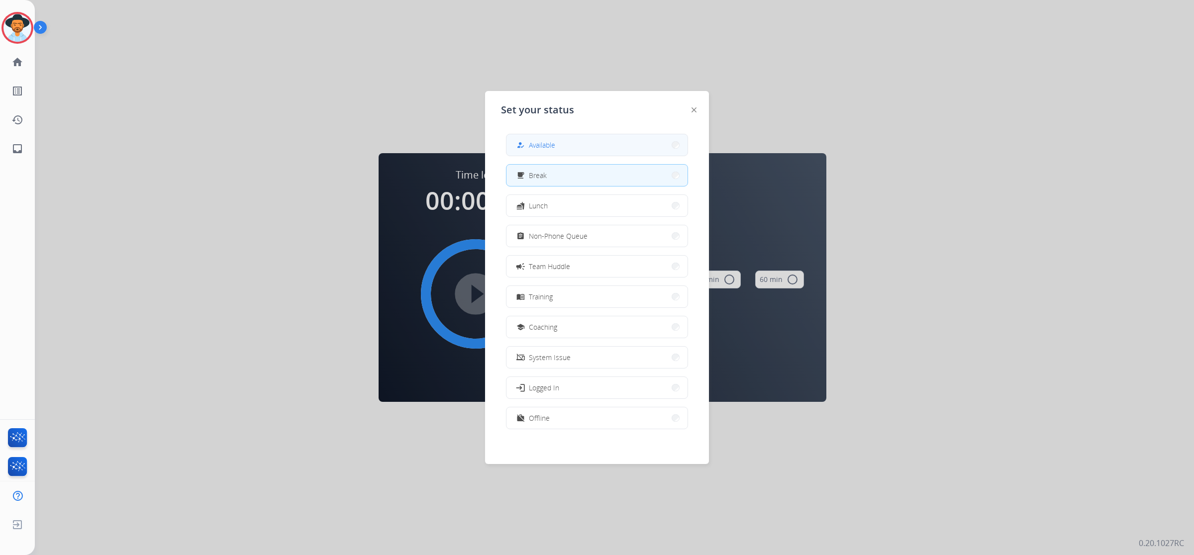
click at [571, 140] on button "how_to_reg Available" at bounding box center [596, 144] width 181 height 21
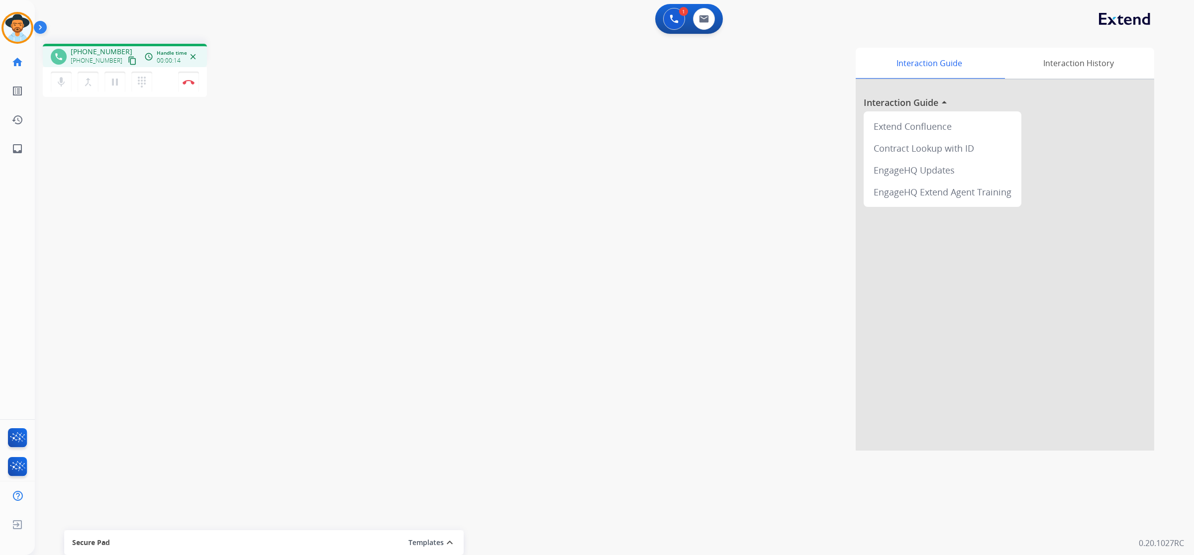
click at [128, 62] on mat-icon "content_copy" at bounding box center [132, 60] width 9 height 9
click at [189, 85] on button "Disconnect" at bounding box center [188, 82] width 21 height 21
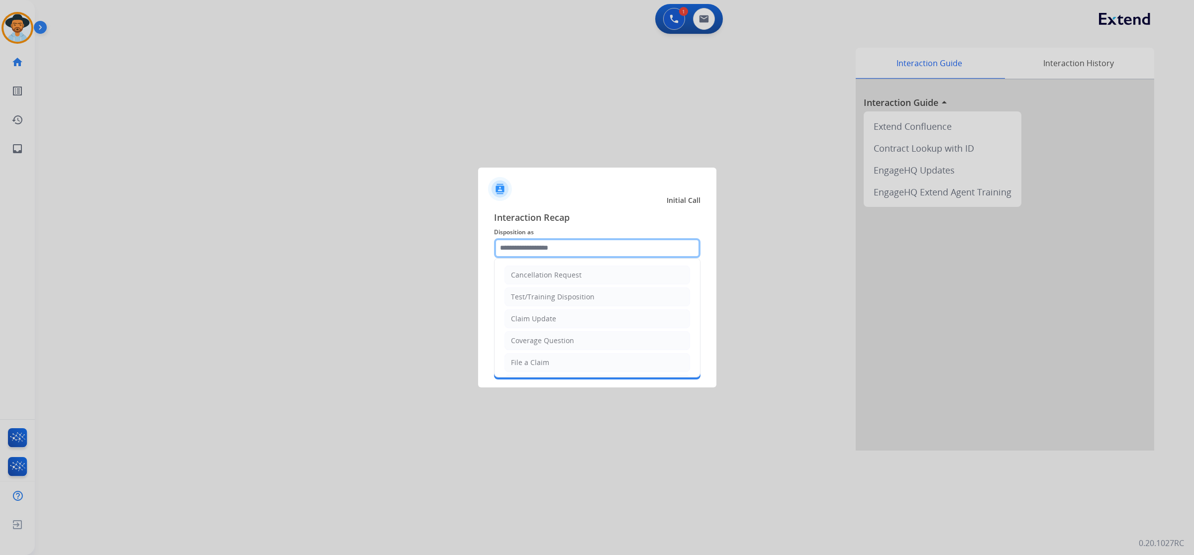
click at [600, 239] on input "text" at bounding box center [597, 248] width 206 height 20
click at [597, 275] on li "Cancellation Request" at bounding box center [596, 275] width 185 height 19
type input "**********"
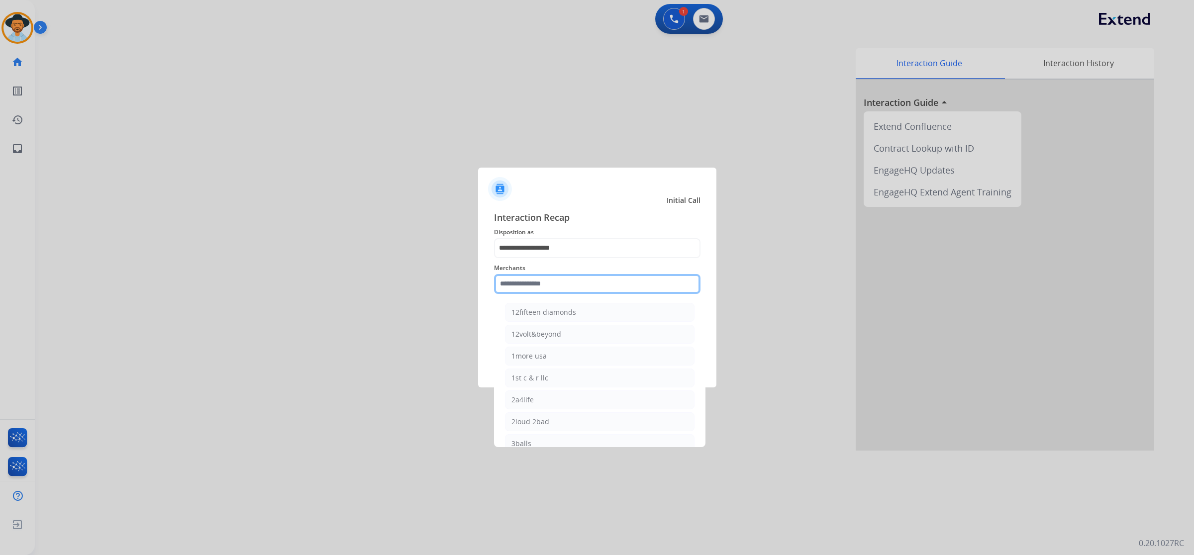
click at [592, 282] on input "text" at bounding box center [597, 284] width 206 height 20
click at [552, 444] on div "Ashley furniture" at bounding box center [538, 444] width 54 height 10
type input "**********"
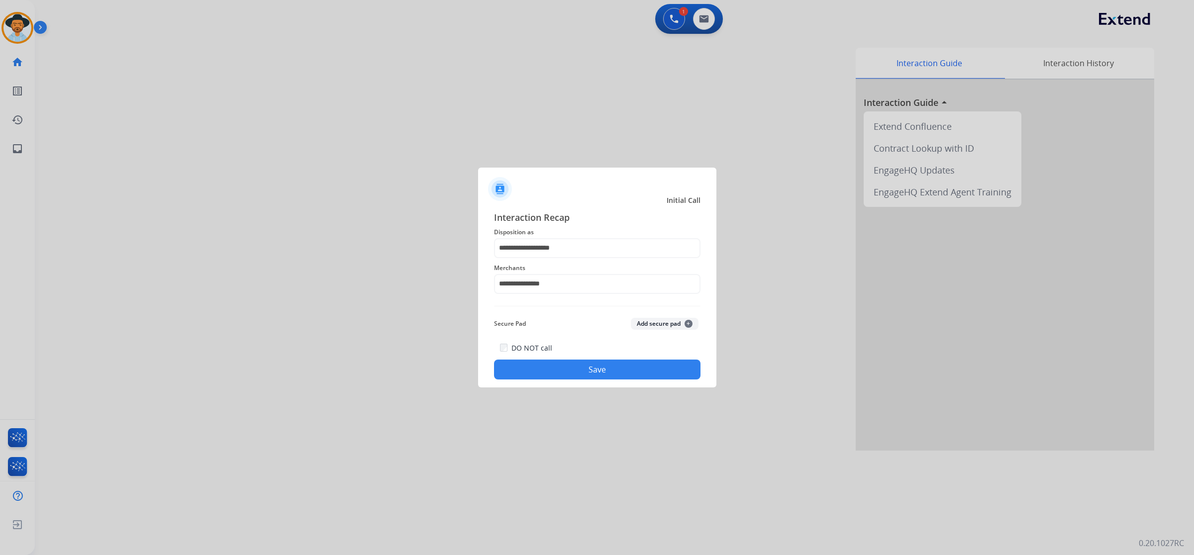
click at [578, 370] on button "Save" at bounding box center [597, 370] width 206 height 20
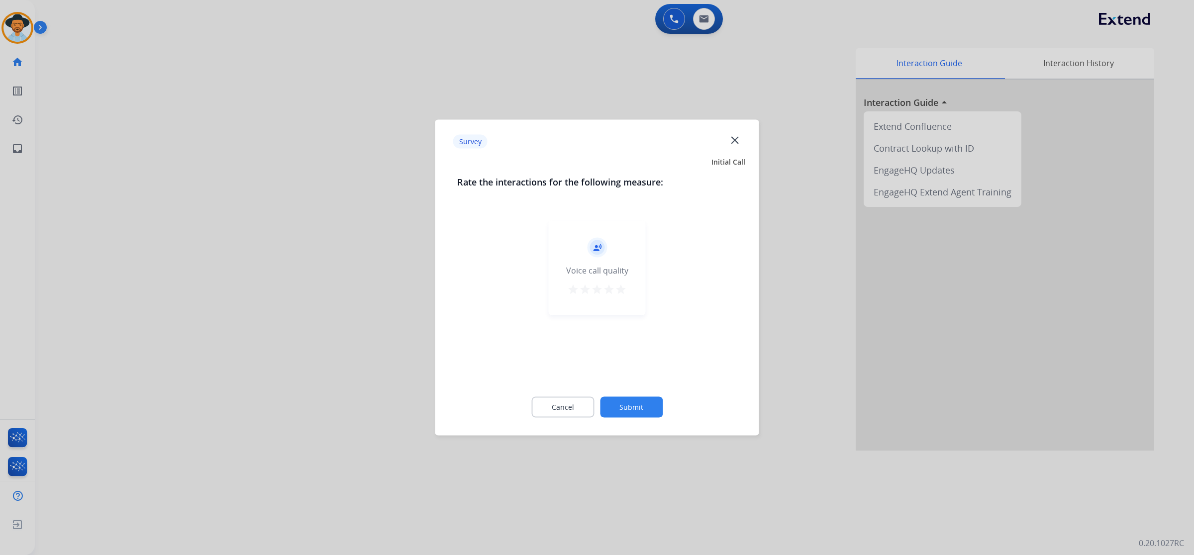
click at [625, 287] on mat-icon "star" at bounding box center [621, 289] width 12 height 12
click at [618, 409] on button "Submit" at bounding box center [631, 407] width 63 height 21
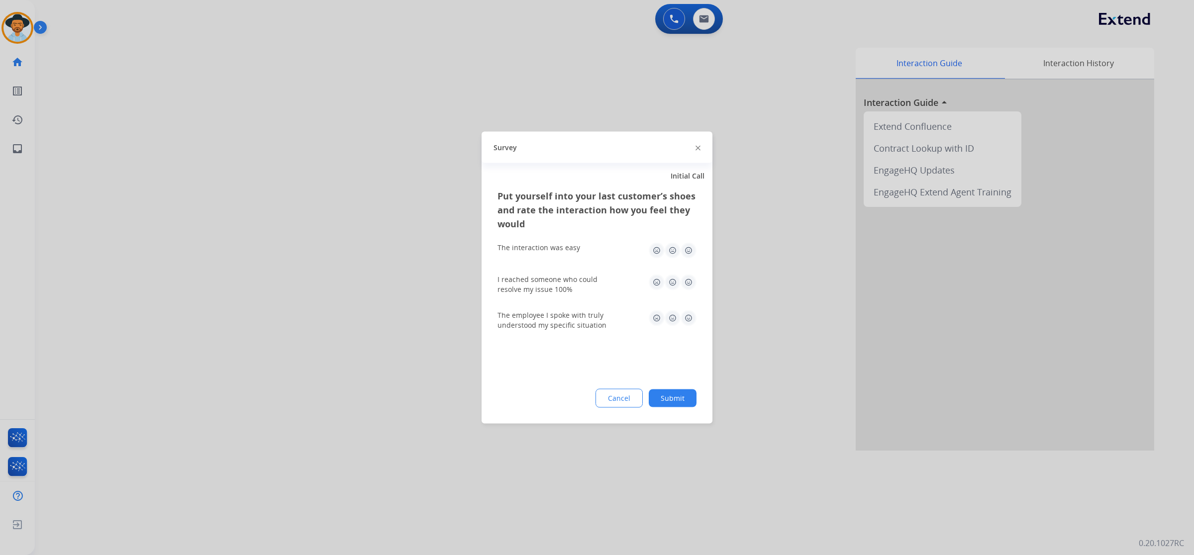
click at [687, 249] on img at bounding box center [688, 251] width 16 height 16
click at [683, 281] on img at bounding box center [688, 283] width 16 height 16
drag, startPoint x: 687, startPoint y: 316, endPoint x: 689, endPoint y: 339, distance: 22.9
click at [689, 316] on img at bounding box center [688, 318] width 16 height 16
click at [684, 401] on button "Submit" at bounding box center [672, 398] width 48 height 18
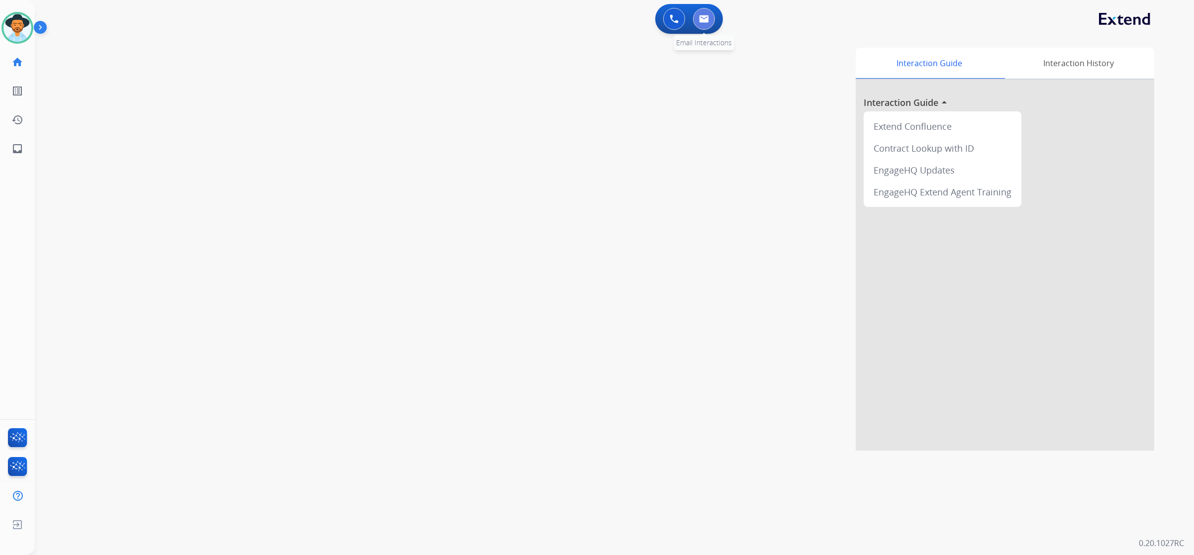
click at [704, 18] on img at bounding box center [704, 19] width 10 height 8
select select "**********"
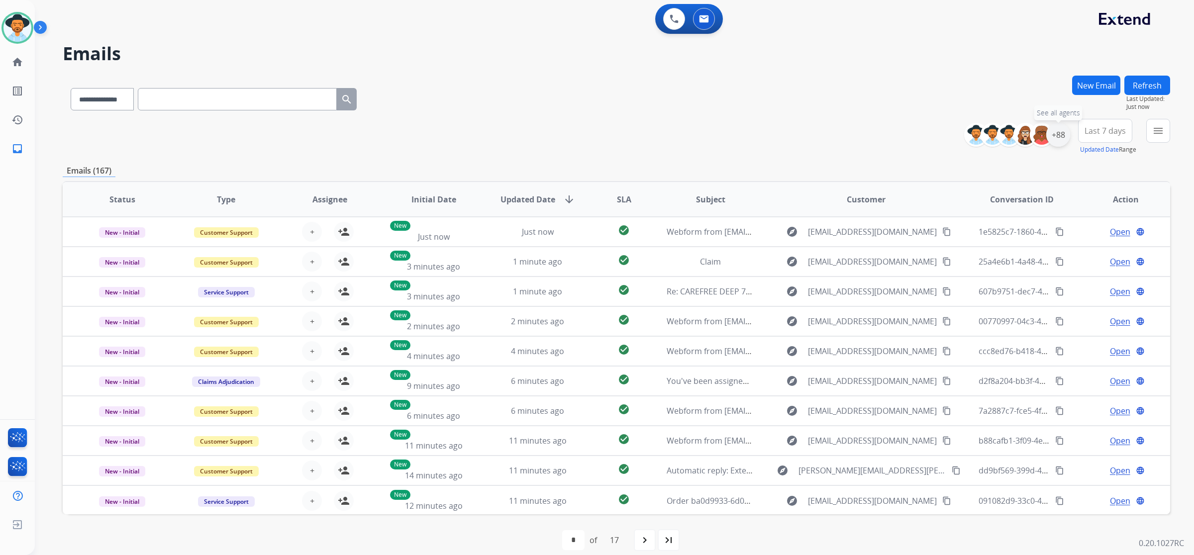
click at [1057, 137] on div "+88" at bounding box center [1058, 135] width 24 height 24
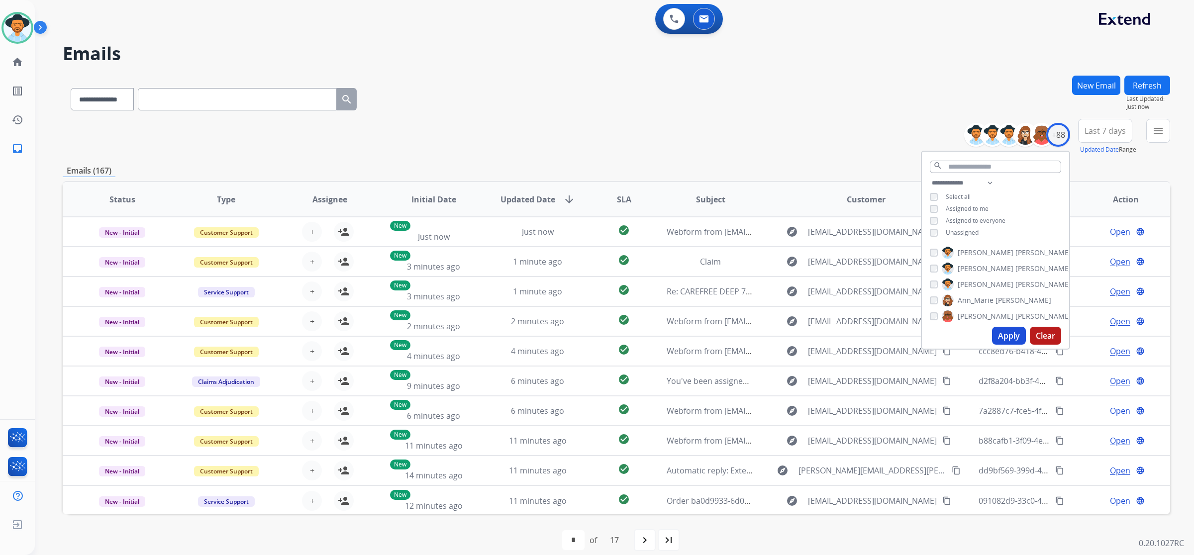
click at [956, 229] on span "Unassigned" at bounding box center [961, 232] width 33 height 8
click at [1003, 337] on button "Apply" at bounding box center [1009, 336] width 34 height 18
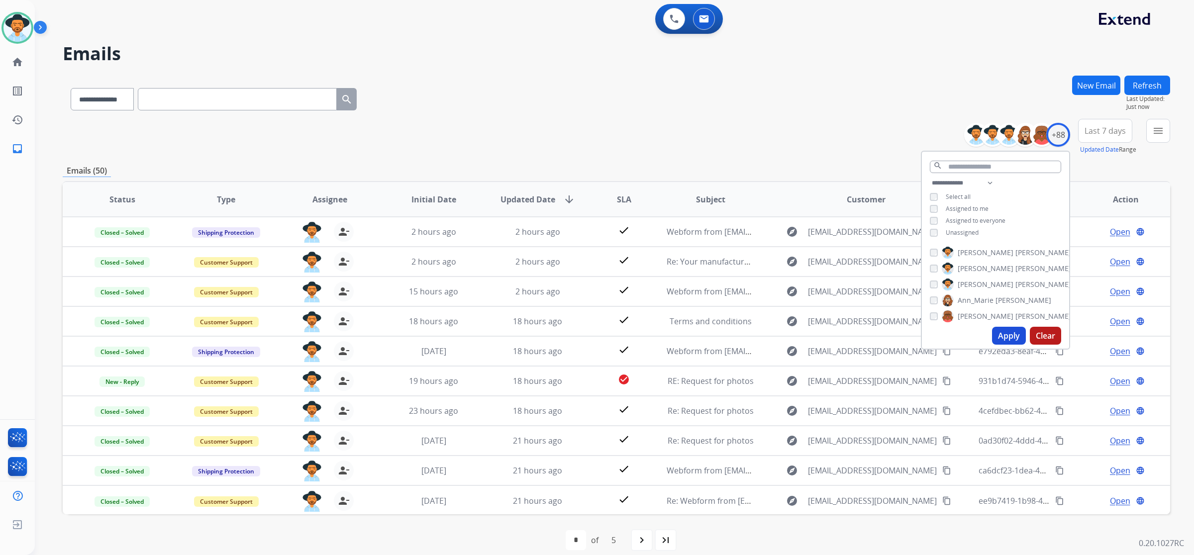
click at [603, 95] on div "**********" at bounding box center [616, 97] width 1107 height 43
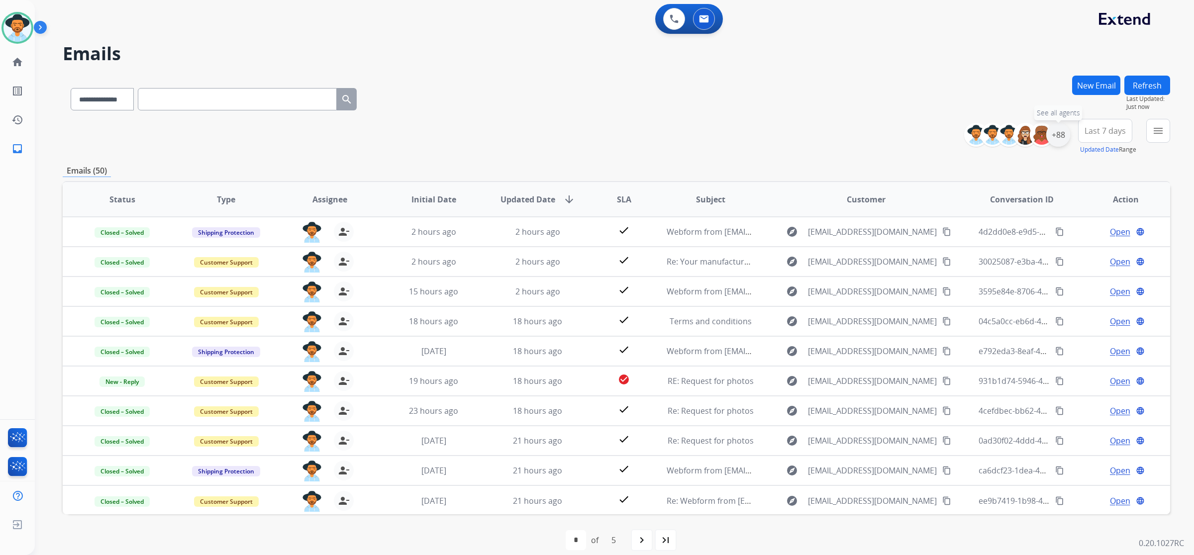
click at [1060, 127] on div "+88" at bounding box center [1058, 135] width 24 height 24
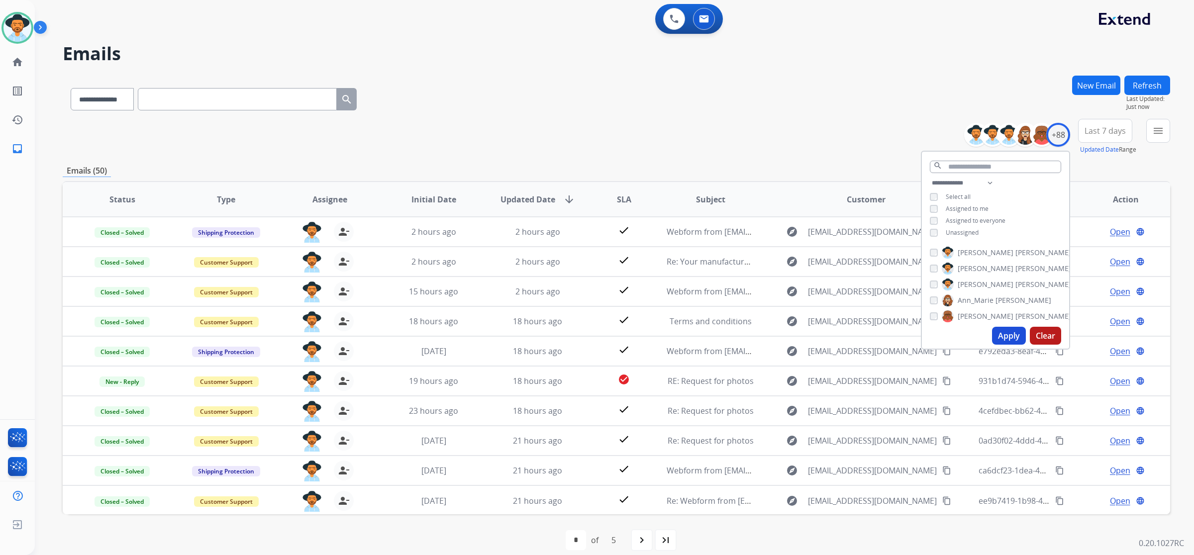
click at [1003, 339] on button "Apply" at bounding box center [1009, 336] width 34 height 18
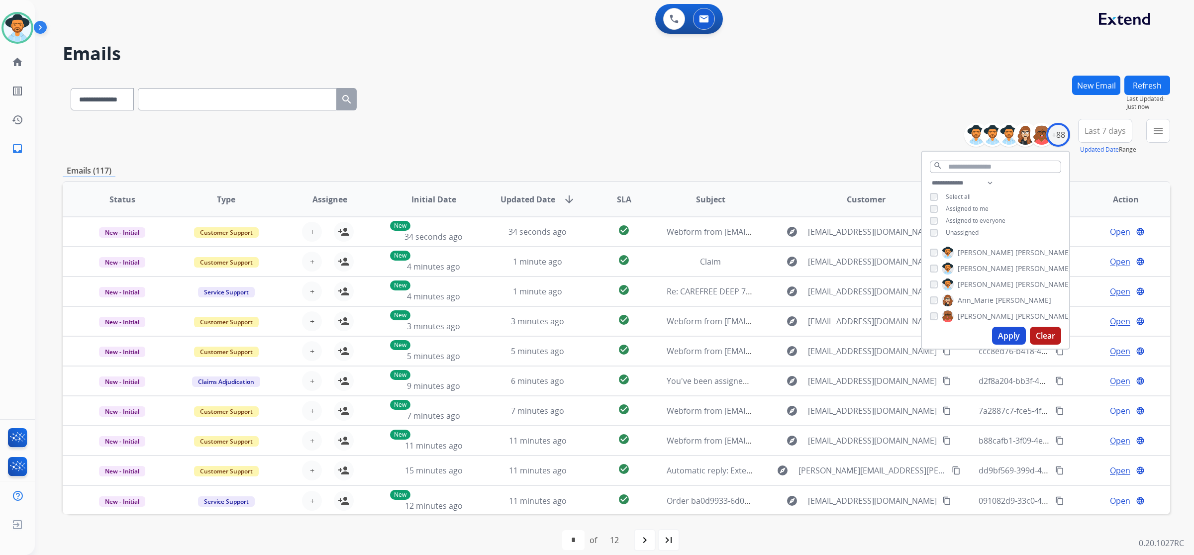
click at [1008, 336] on button "Apply" at bounding box center [1009, 336] width 34 height 18
click at [1050, 140] on div "+88" at bounding box center [1058, 135] width 24 height 24
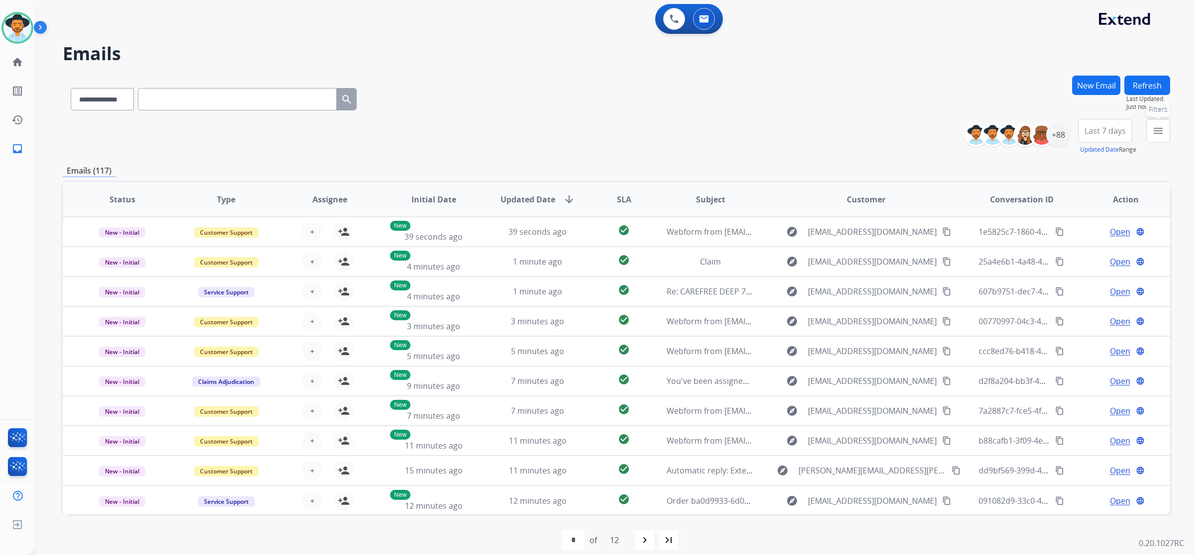
click at [1159, 136] on mat-icon "menu" at bounding box center [1158, 131] width 12 height 12
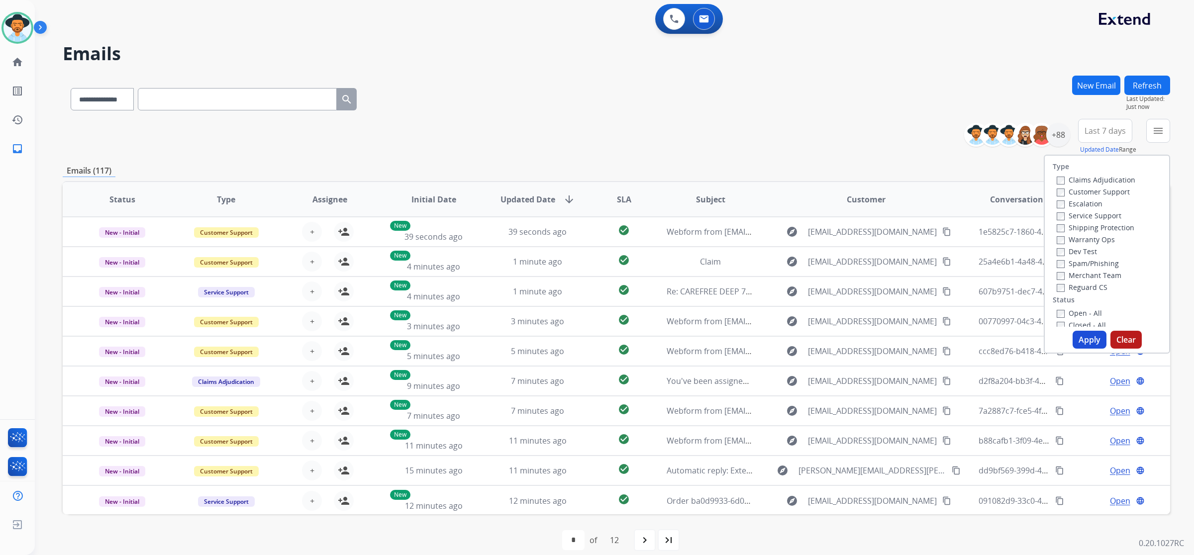
click at [1070, 192] on label "Customer Support" at bounding box center [1092, 191] width 73 height 9
click at [1073, 229] on label "Shipping Protection" at bounding box center [1095, 227] width 78 height 9
click at [1078, 286] on label "Reguard CS" at bounding box center [1081, 286] width 51 height 9
click at [1077, 311] on label "Open - All" at bounding box center [1078, 312] width 45 height 9
click at [1086, 344] on button "Apply" at bounding box center [1089, 340] width 34 height 18
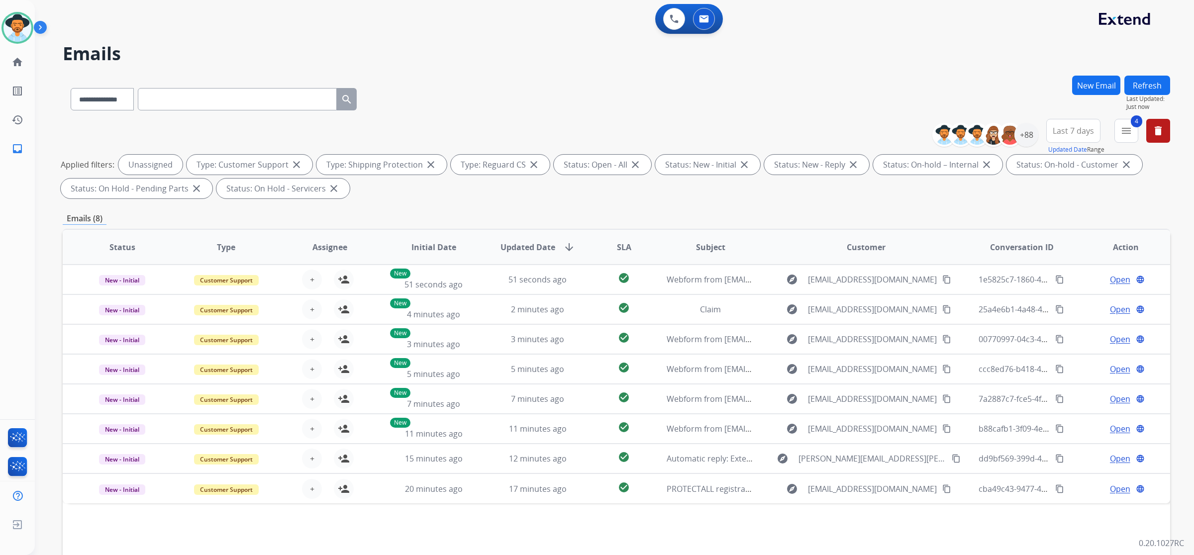
click at [1059, 132] on span "Last 7 days" at bounding box center [1072, 131] width 41 height 4
click at [1066, 253] on div "Last 90 days" at bounding box center [1069, 251] width 55 height 15
click at [620, 247] on span "SLA" at bounding box center [624, 247] width 14 height 12
click at [391, 200] on div "**********" at bounding box center [616, 161] width 1107 height 84
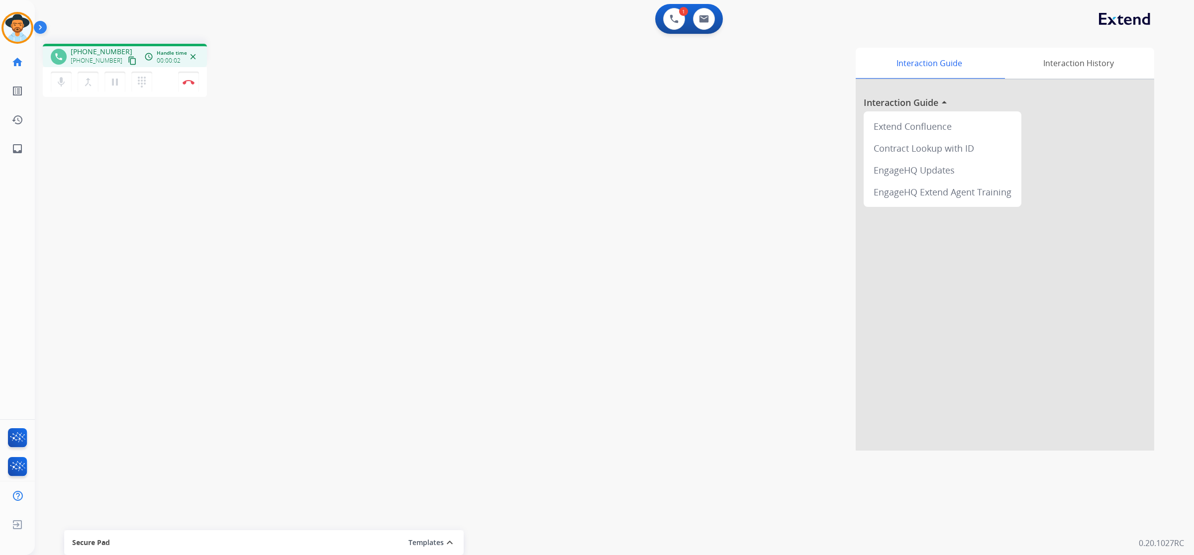
click at [128, 61] on mat-icon "content_copy" at bounding box center [132, 60] width 9 height 9
click at [117, 82] on mat-icon "pause" at bounding box center [115, 82] width 12 height 12
click at [115, 86] on mat-icon "play_arrow" at bounding box center [115, 82] width 12 height 12
click at [128, 61] on mat-icon "content_copy" at bounding box center [132, 60] width 9 height 9
drag, startPoint x: 1190, startPoint y: 234, endPoint x: 119, endPoint y: 60, distance: 1084.8
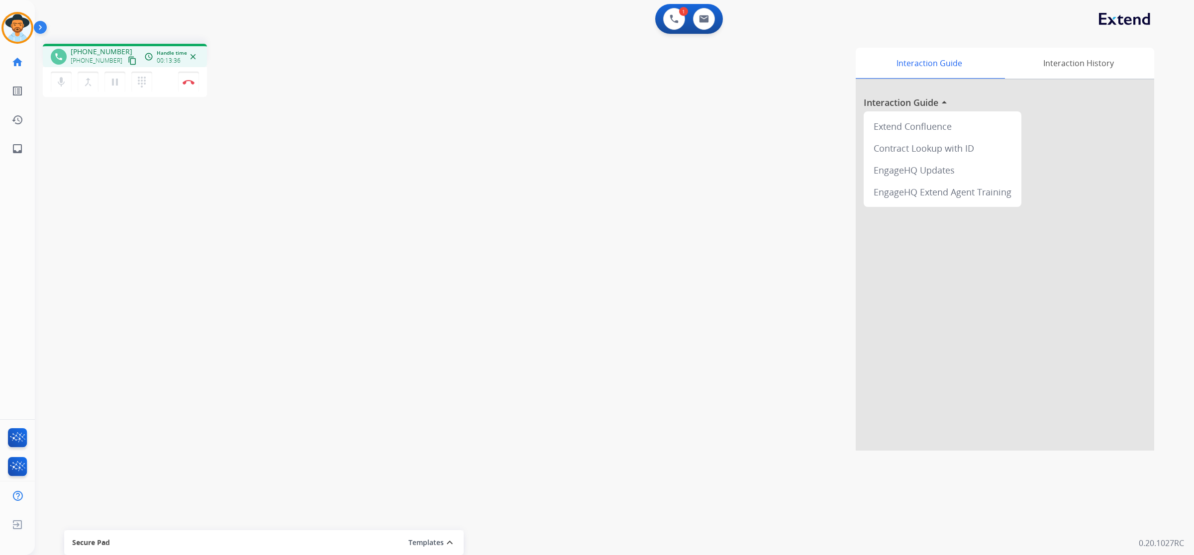
click at [128, 60] on mat-icon "content_copy" at bounding box center [132, 60] width 9 height 9
click at [188, 86] on button "Disconnect" at bounding box center [188, 82] width 21 height 21
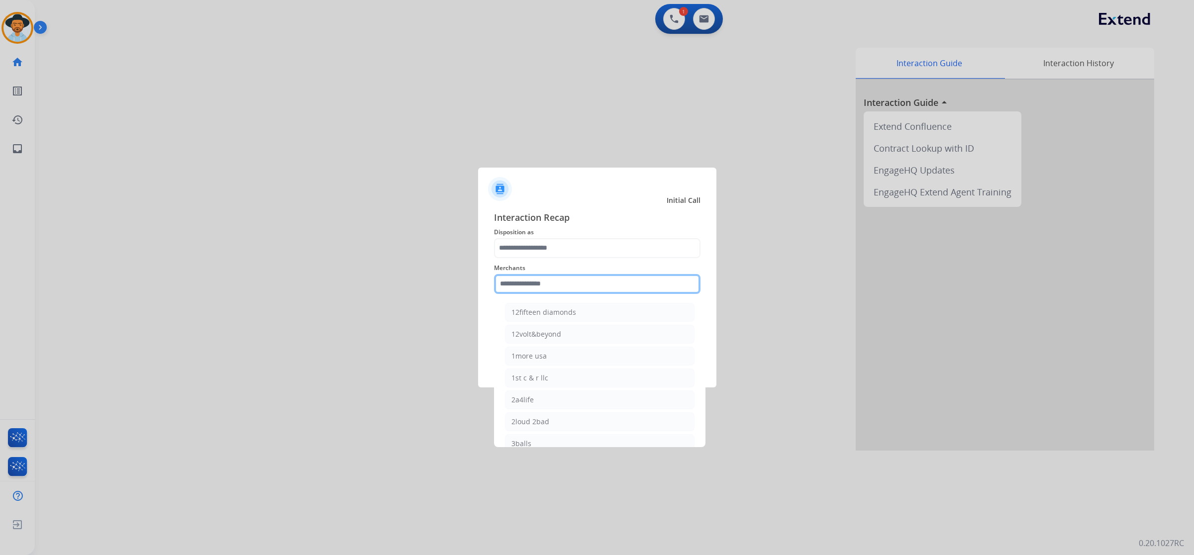
click at [518, 284] on input "text" at bounding box center [597, 284] width 206 height 20
click at [542, 351] on div "[DOMAIN_NAME]" at bounding box center [539, 356] width 57 height 10
type input "**********"
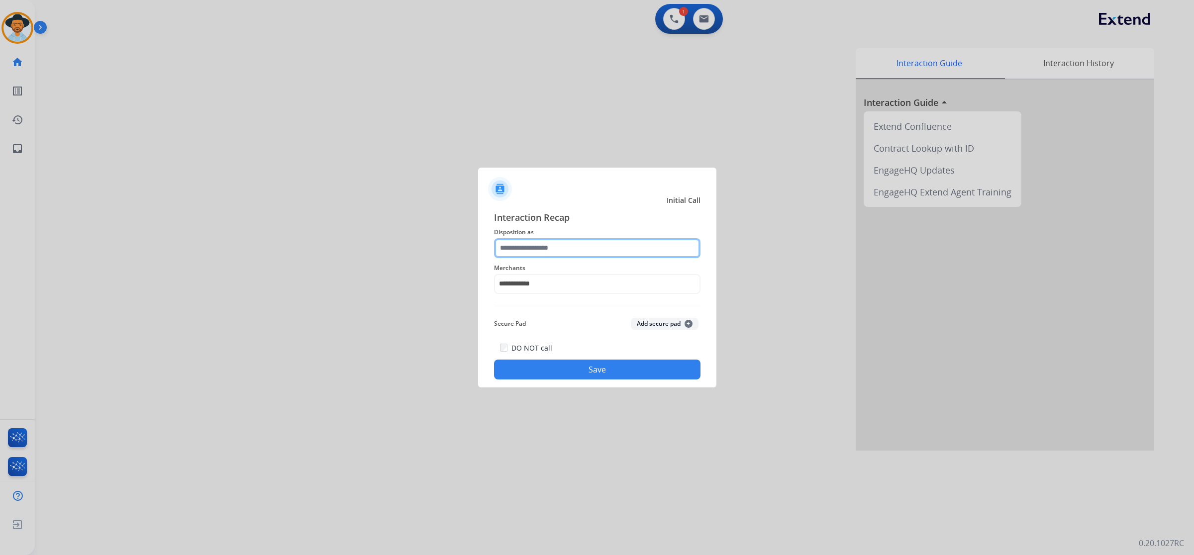
click at [545, 249] on input "text" at bounding box center [597, 248] width 206 height 20
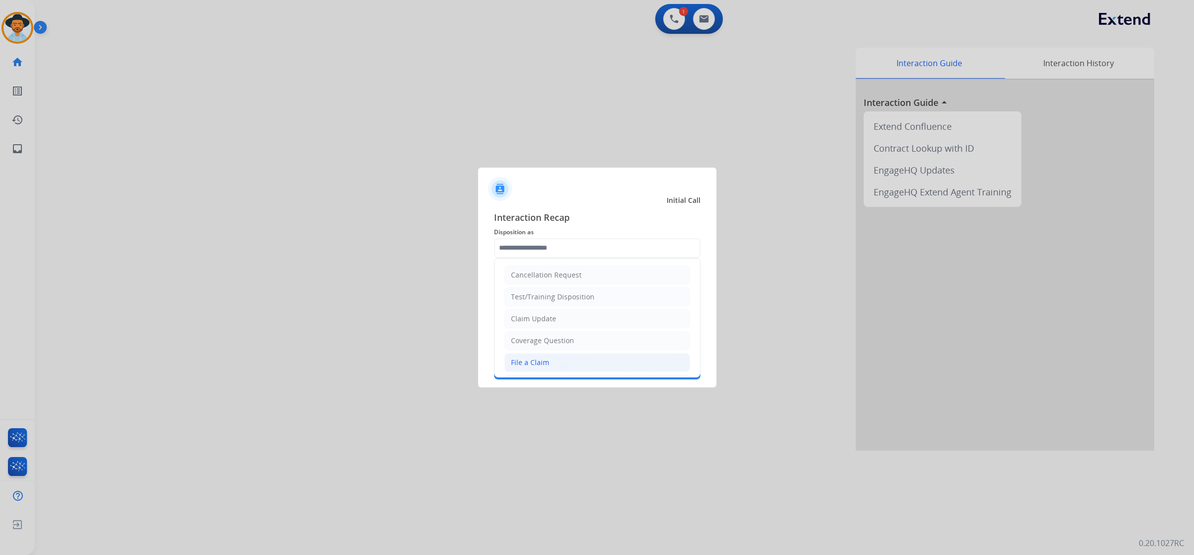
click at [551, 364] on li "File a Claim" at bounding box center [596, 362] width 185 height 19
type input "**********"
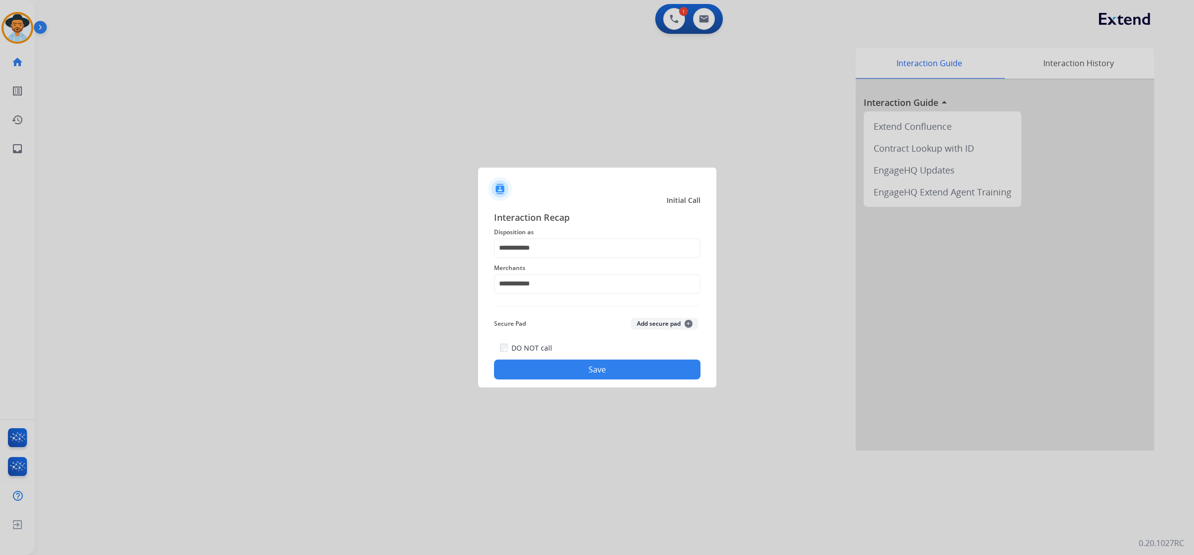
click at [577, 375] on button "Save" at bounding box center [597, 370] width 206 height 20
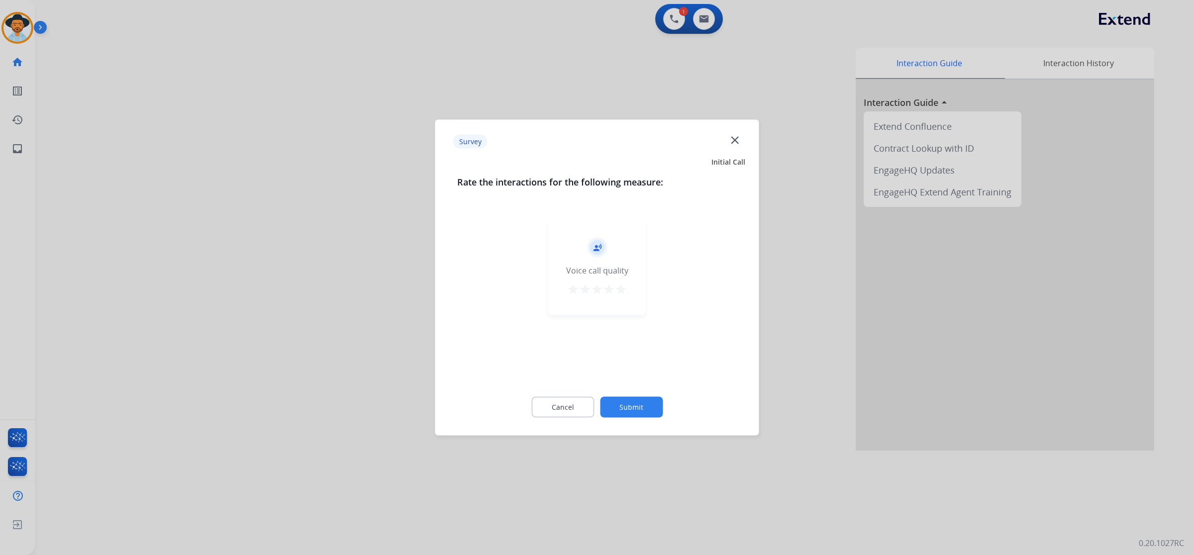
click at [620, 289] on mat-icon "star" at bounding box center [621, 289] width 12 height 12
click at [654, 407] on button "Submit" at bounding box center [631, 407] width 63 height 21
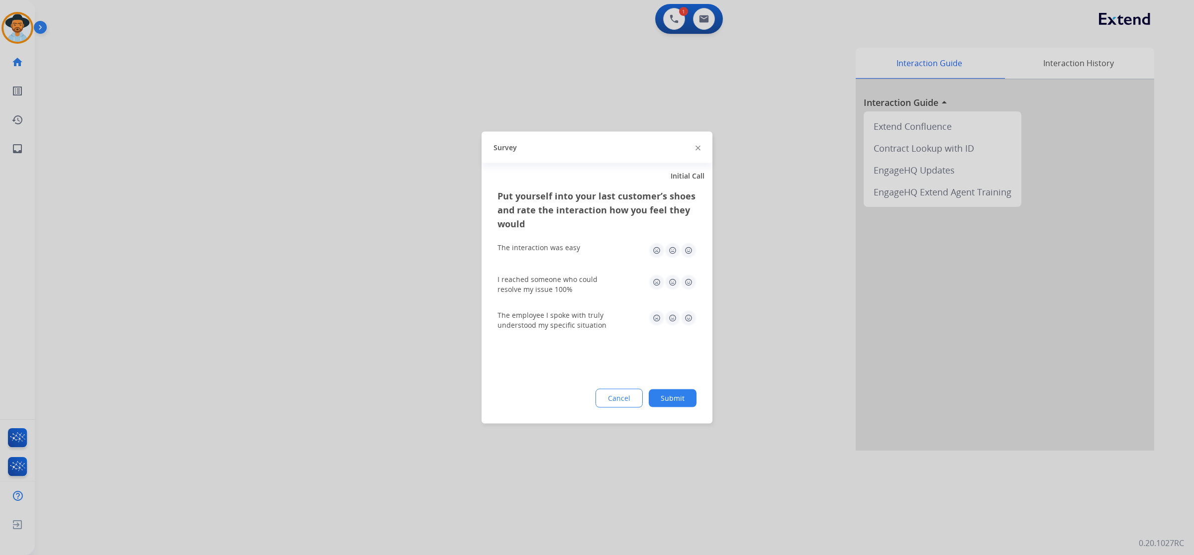
click at [690, 318] on img at bounding box center [688, 318] width 16 height 16
click at [691, 277] on img at bounding box center [688, 283] width 16 height 16
click at [690, 243] on img at bounding box center [688, 251] width 16 height 16
click at [691, 398] on button "Submit" at bounding box center [672, 398] width 48 height 18
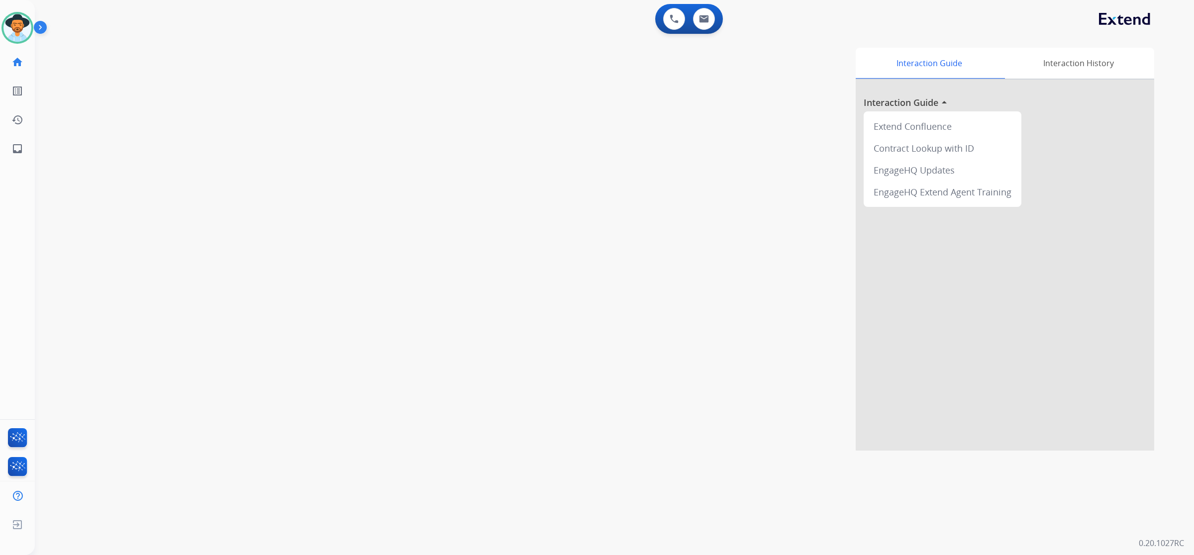
click at [385, 341] on div "Interaction Guide Interaction History Interaction Guide arrow_drop_up Extend Co…" at bounding box center [752, 249] width 804 height 403
click at [708, 26] on button at bounding box center [704, 19] width 22 height 22
select select "**********"
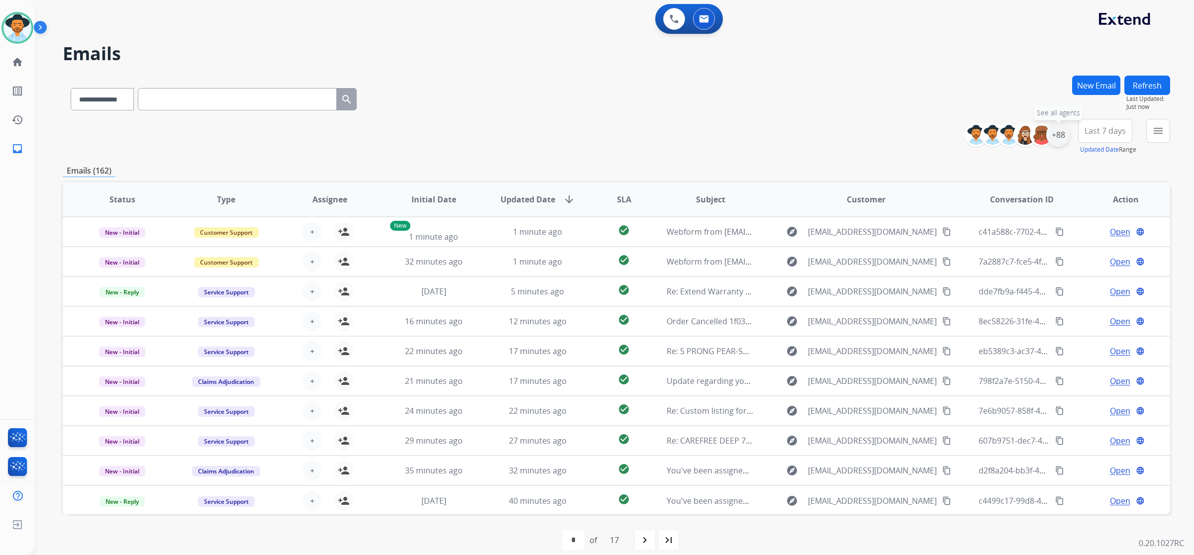
click at [1053, 138] on div "+88" at bounding box center [1058, 135] width 24 height 24
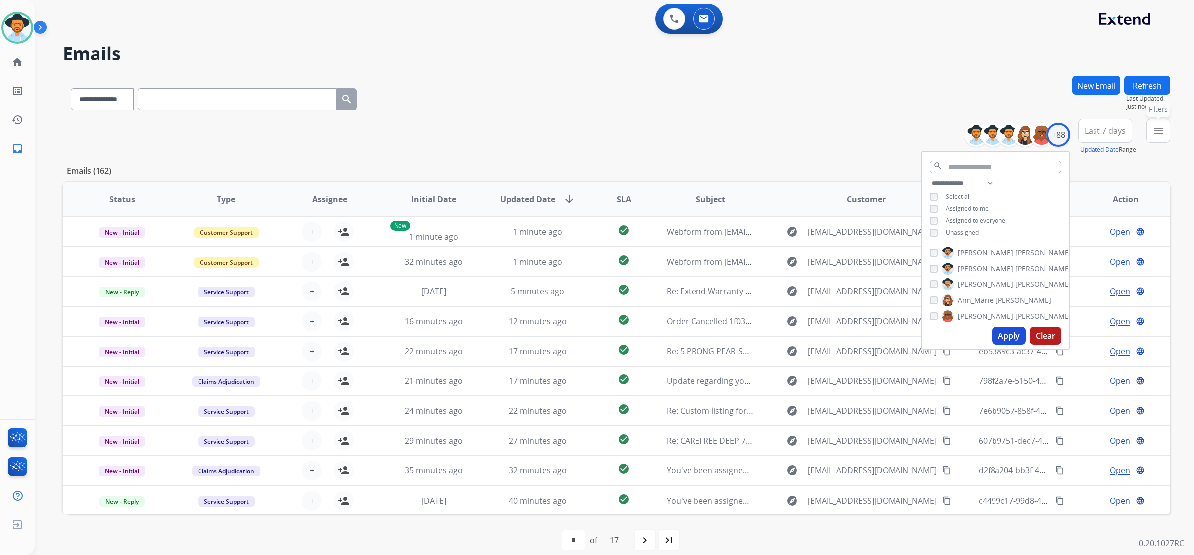
click at [1152, 135] on mat-icon "menu" at bounding box center [1158, 131] width 12 height 12
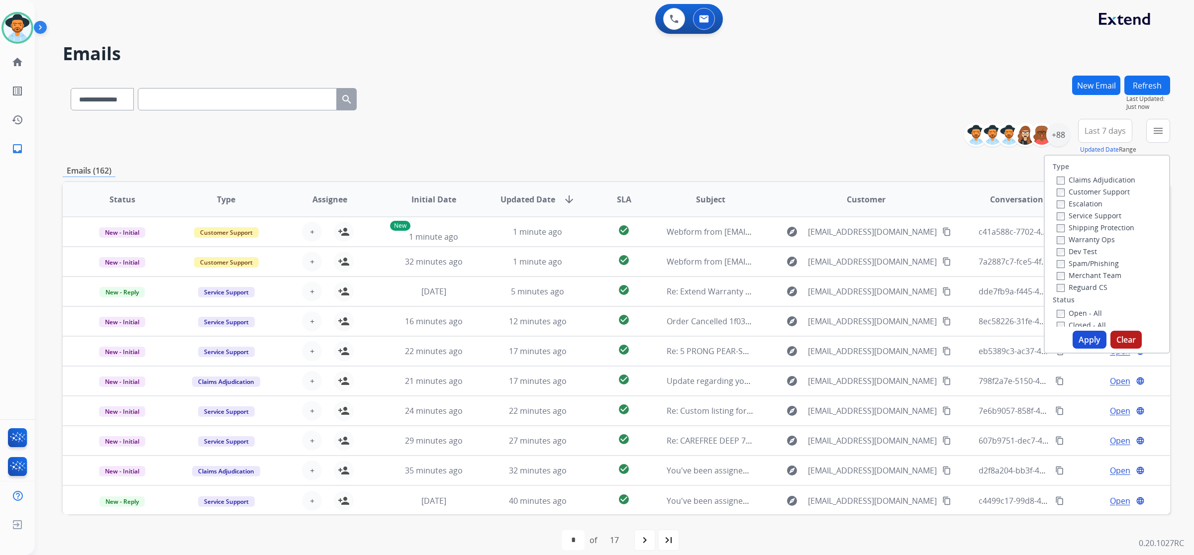
click at [1082, 285] on label "Reguard CS" at bounding box center [1081, 286] width 51 height 9
click at [1082, 225] on label "Shipping Protection" at bounding box center [1095, 227] width 78 height 9
click at [1082, 190] on label "Customer Support" at bounding box center [1092, 191] width 73 height 9
click at [1092, 311] on label "Open - All" at bounding box center [1078, 312] width 45 height 9
click at [1091, 339] on button "Apply" at bounding box center [1089, 340] width 34 height 18
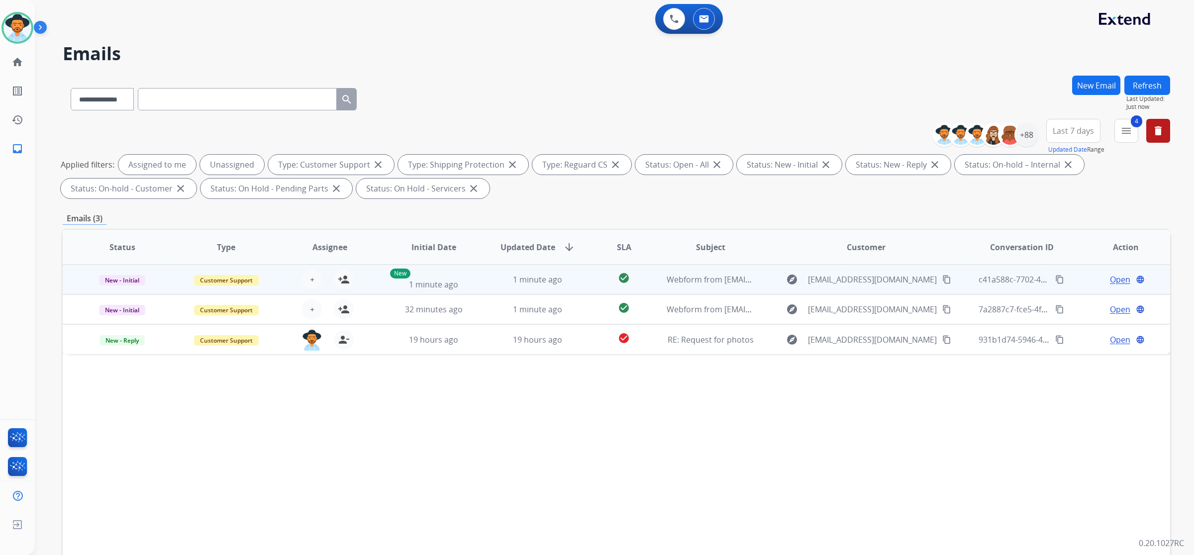
click at [481, 285] on td "1 minute ago" at bounding box center [530, 280] width 104 height 30
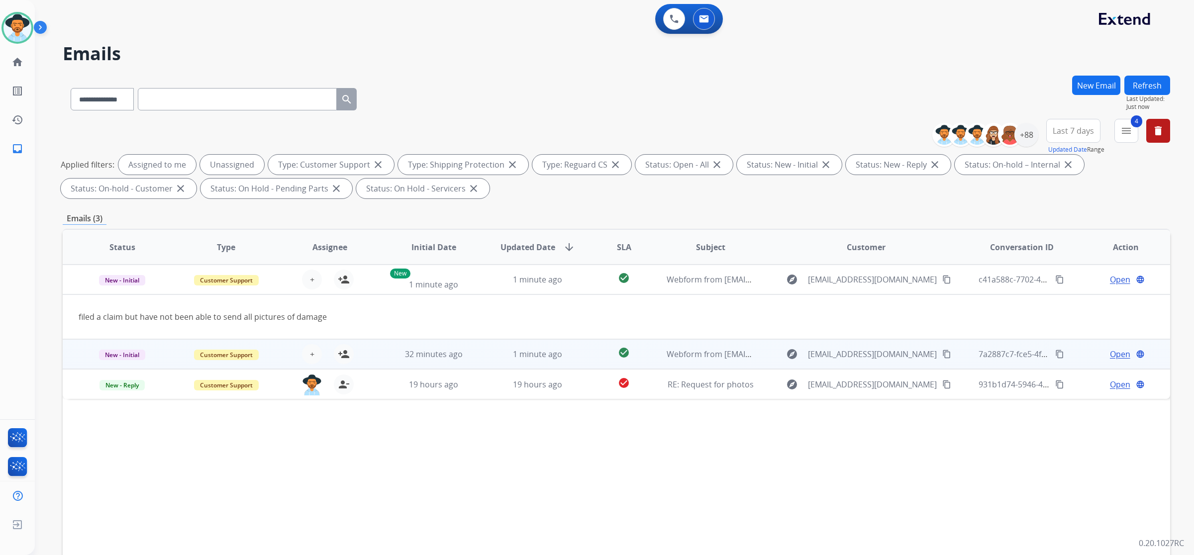
click at [483, 351] on td "1 minute ago" at bounding box center [530, 354] width 104 height 30
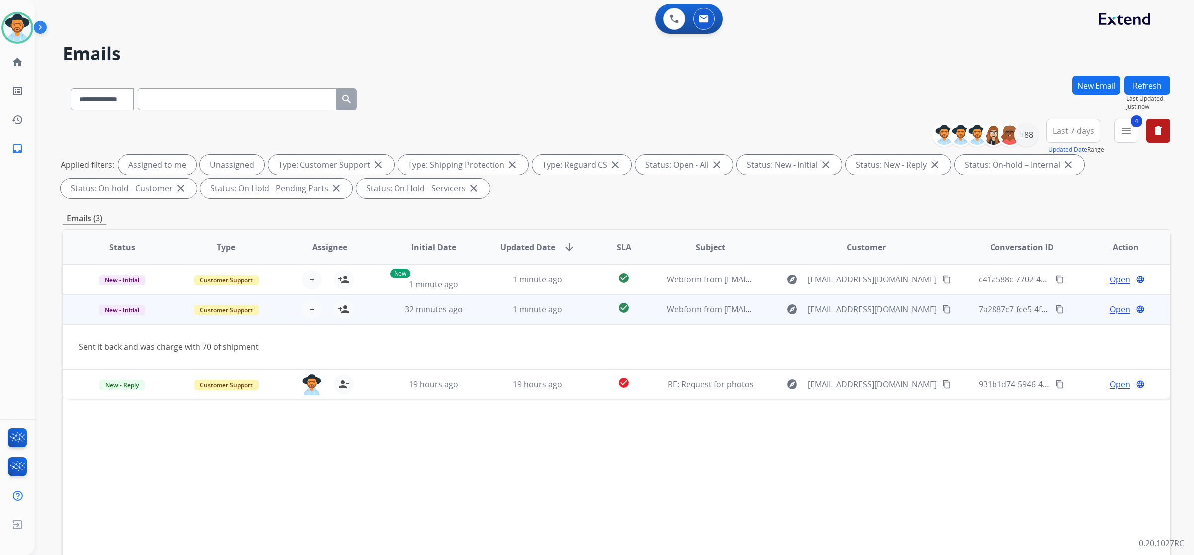
click at [942, 309] on mat-icon "content_copy" at bounding box center [946, 309] width 9 height 9
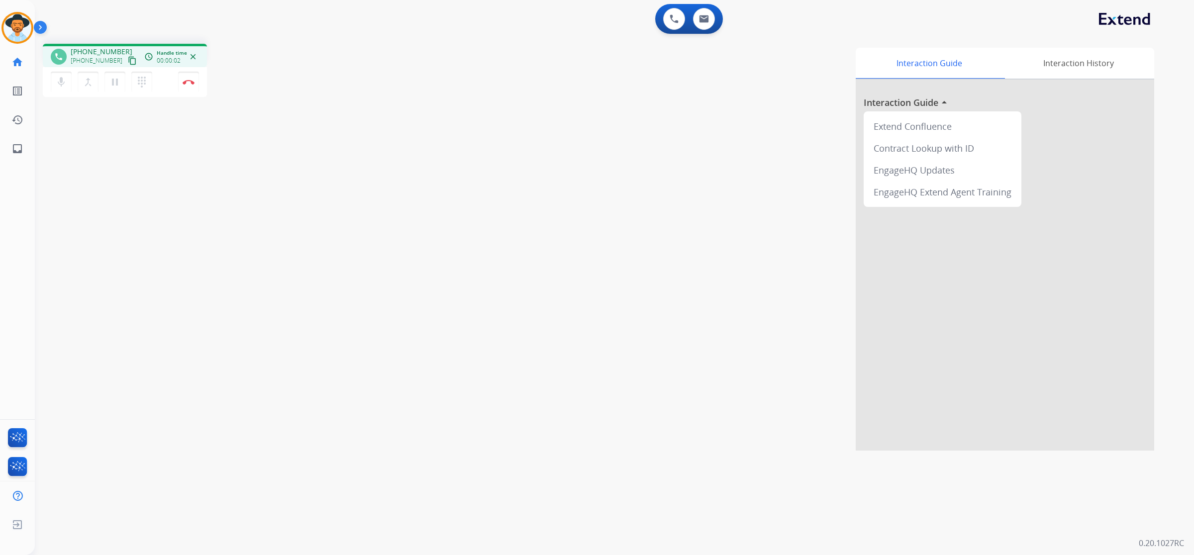
click at [128, 63] on mat-icon "content_copy" at bounding box center [132, 60] width 9 height 9
click at [128, 59] on mat-icon "content_copy" at bounding box center [132, 60] width 9 height 9
click at [192, 83] on img at bounding box center [189, 82] width 12 height 5
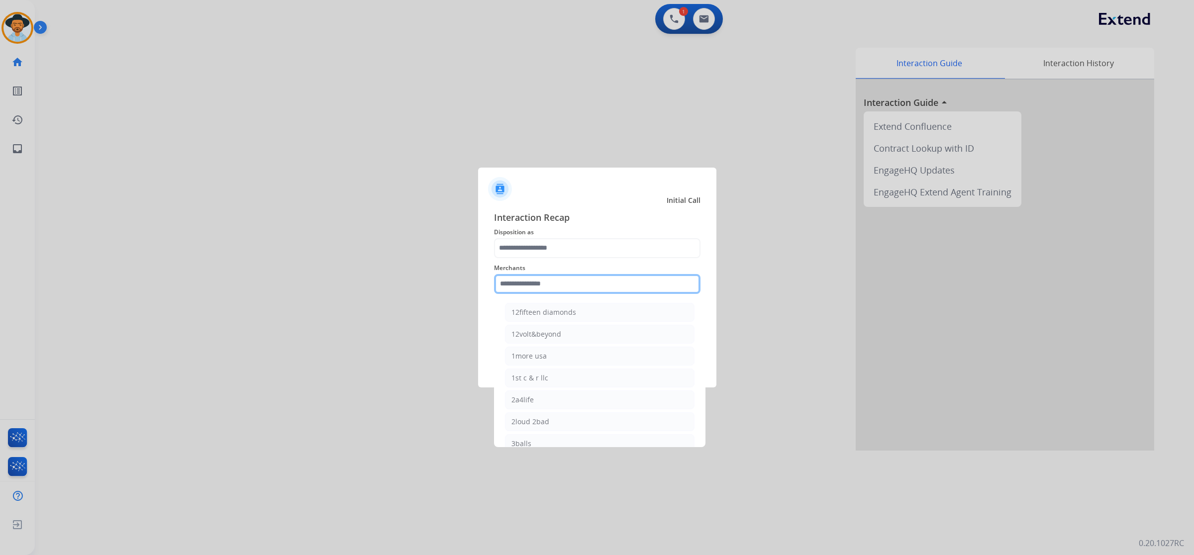
click at [606, 279] on input "text" at bounding box center [597, 284] width 206 height 20
click at [583, 374] on li "Mattress firm" at bounding box center [599, 377] width 189 height 19
type input "**********"
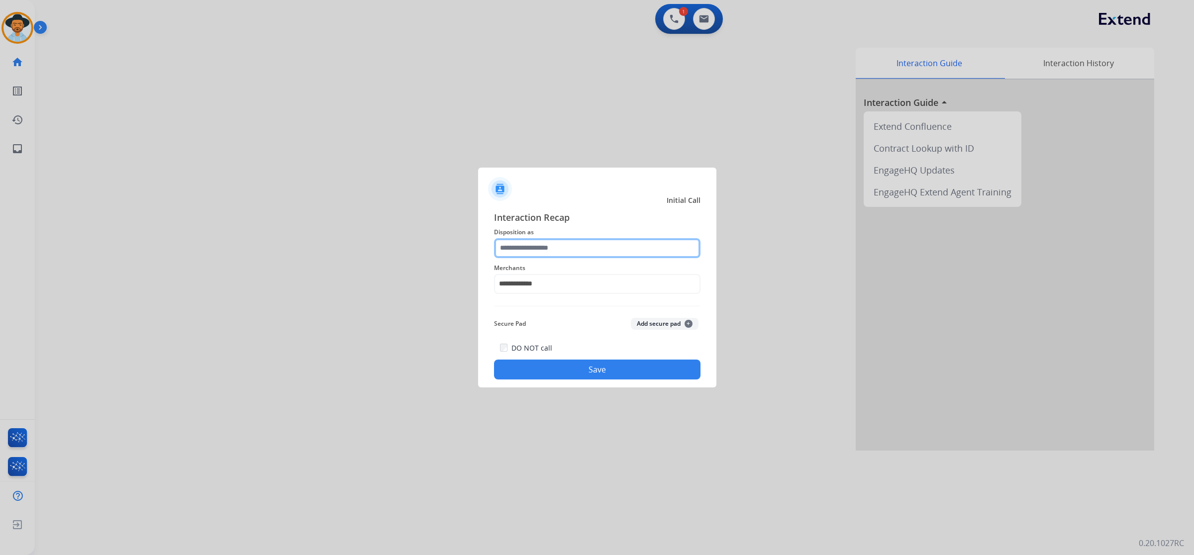
click at [596, 245] on input "text" at bounding box center [597, 248] width 206 height 20
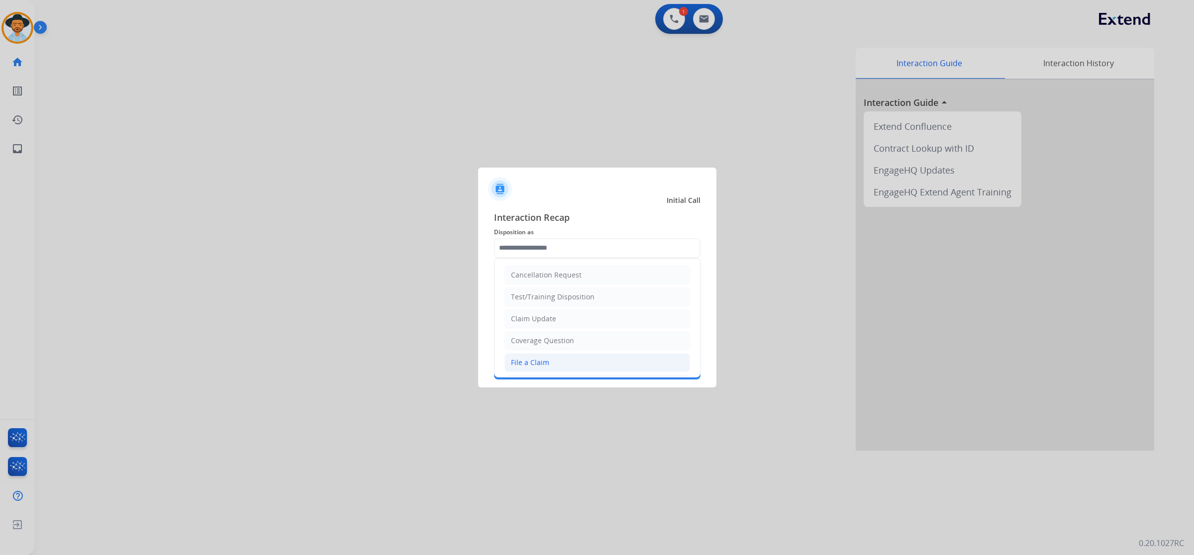
click at [559, 370] on li "File a Claim" at bounding box center [596, 362] width 185 height 19
type input "**********"
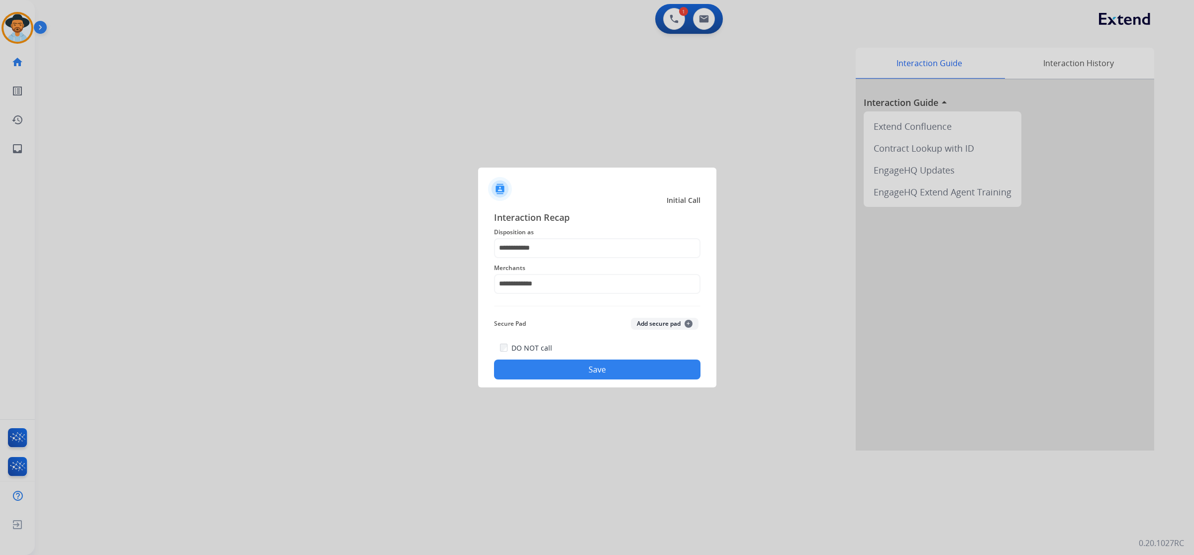
click at [559, 378] on button "Save" at bounding box center [597, 370] width 206 height 20
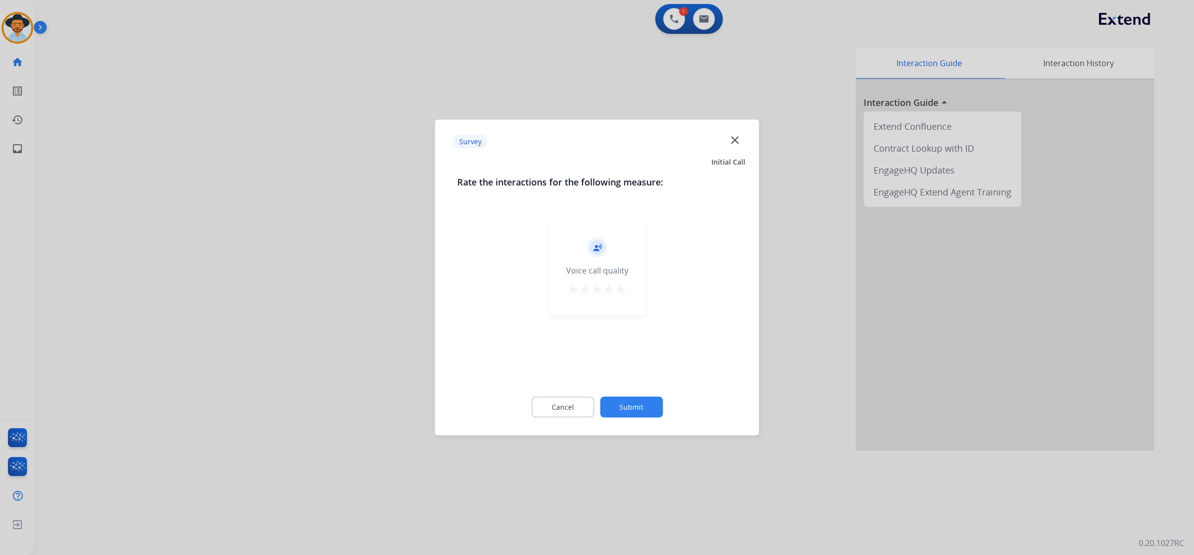
click at [623, 287] on mat-icon "star" at bounding box center [621, 289] width 12 height 12
click at [642, 403] on button "Submit" at bounding box center [631, 407] width 63 height 21
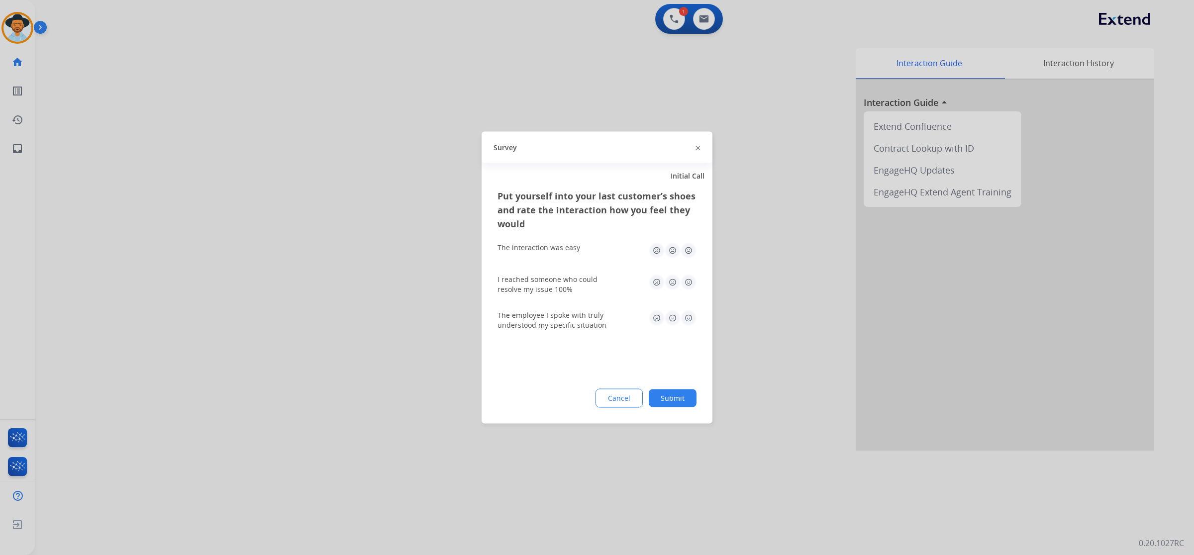
click at [695, 247] on img at bounding box center [688, 251] width 16 height 16
drag, startPoint x: 695, startPoint y: 279, endPoint x: 695, endPoint y: 287, distance: 8.0
click at [695, 279] on img at bounding box center [688, 283] width 16 height 16
click at [689, 316] on img at bounding box center [688, 318] width 16 height 16
drag, startPoint x: 678, startPoint y: 391, endPoint x: 680, endPoint y: 401, distance: 10.1
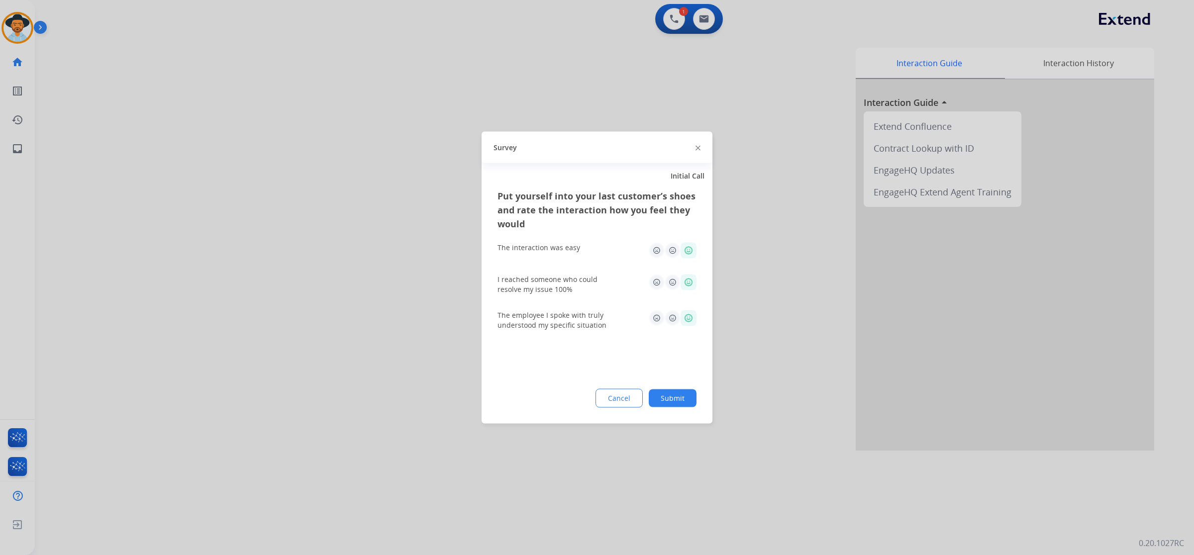
click at [679, 391] on button "Submit" at bounding box center [672, 398] width 48 height 18
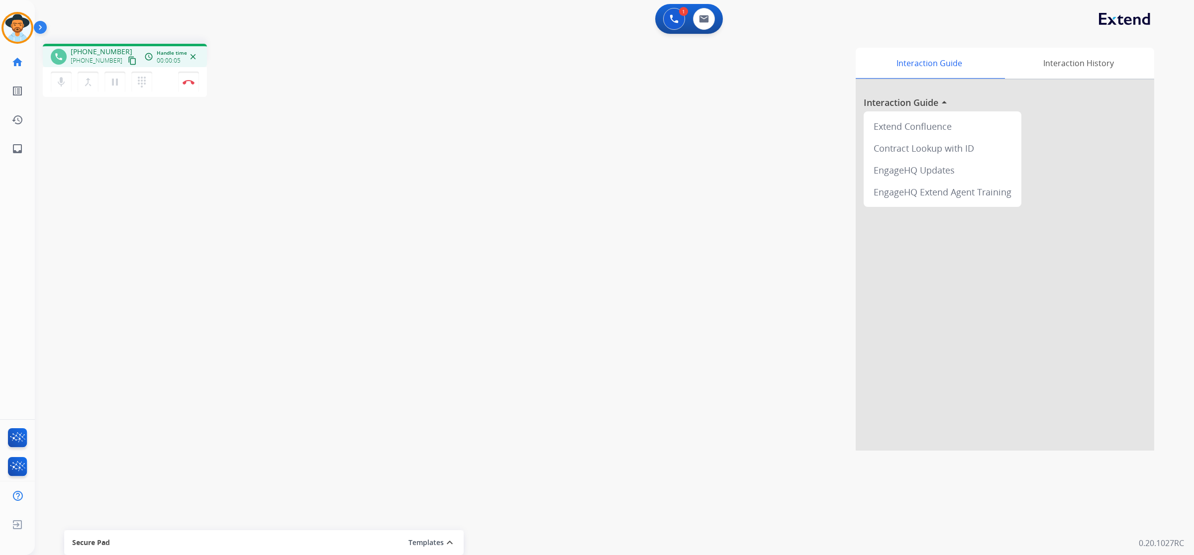
click at [128, 61] on mat-icon "content_copy" at bounding box center [132, 60] width 9 height 9
click at [115, 89] on button "pause Hold" at bounding box center [114, 82] width 21 height 21
click at [113, 84] on mat-icon "play_arrow" at bounding box center [115, 82] width 12 height 12
click at [674, 23] on img at bounding box center [673, 18] width 9 height 9
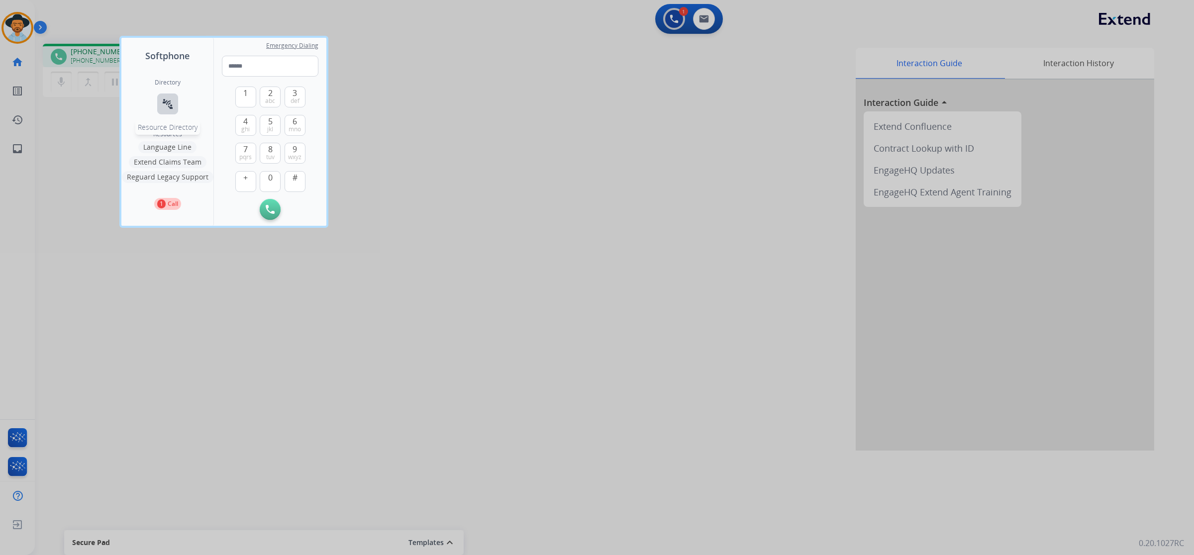
click at [162, 104] on mat-icon "connect_without_contact" at bounding box center [168, 104] width 12 height 12
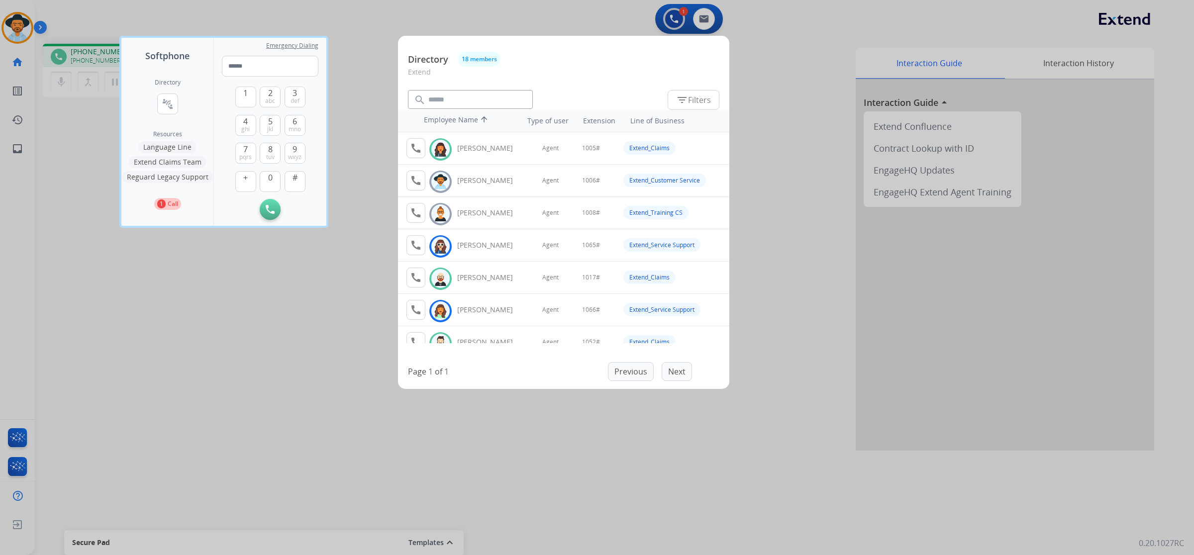
click at [184, 163] on button "Extend Claims Team" at bounding box center [168, 162] width 78 height 12
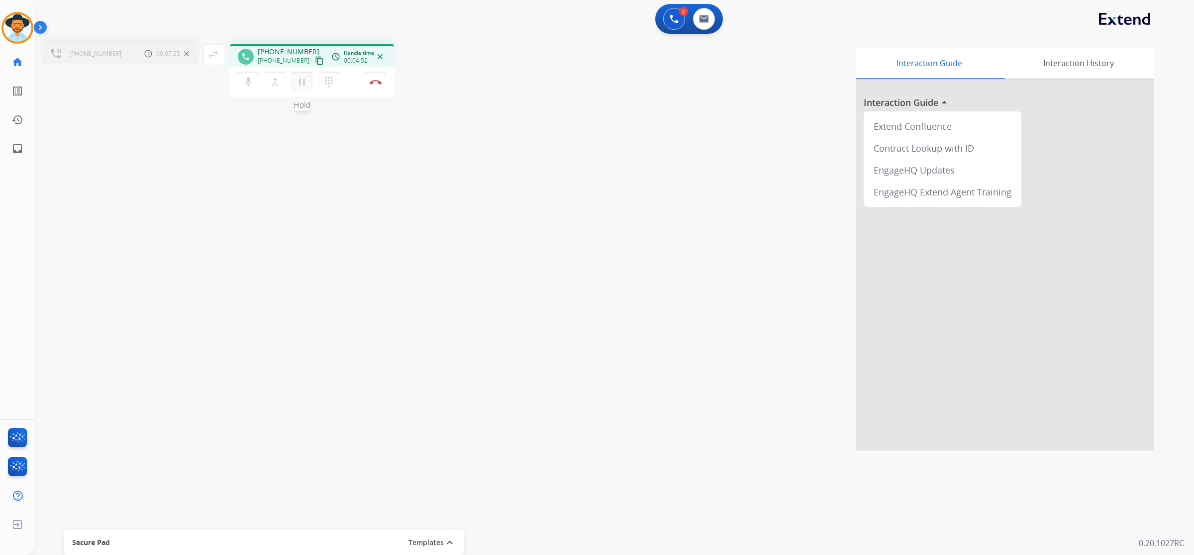
click at [304, 83] on mat-icon "pause" at bounding box center [302, 82] width 12 height 12
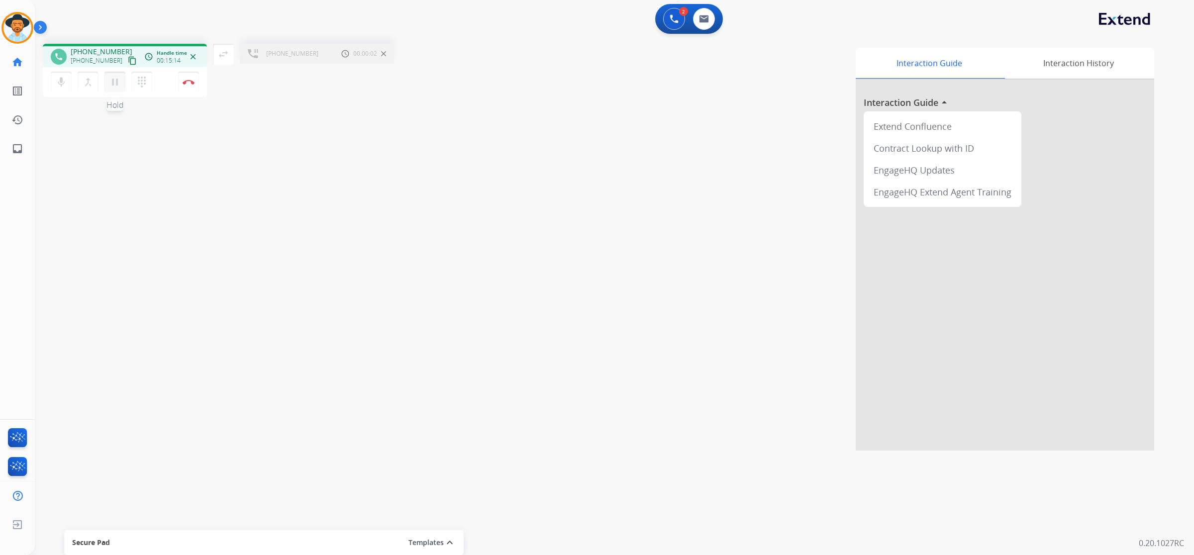
click at [115, 83] on mat-icon "pause" at bounding box center [115, 82] width 12 height 12
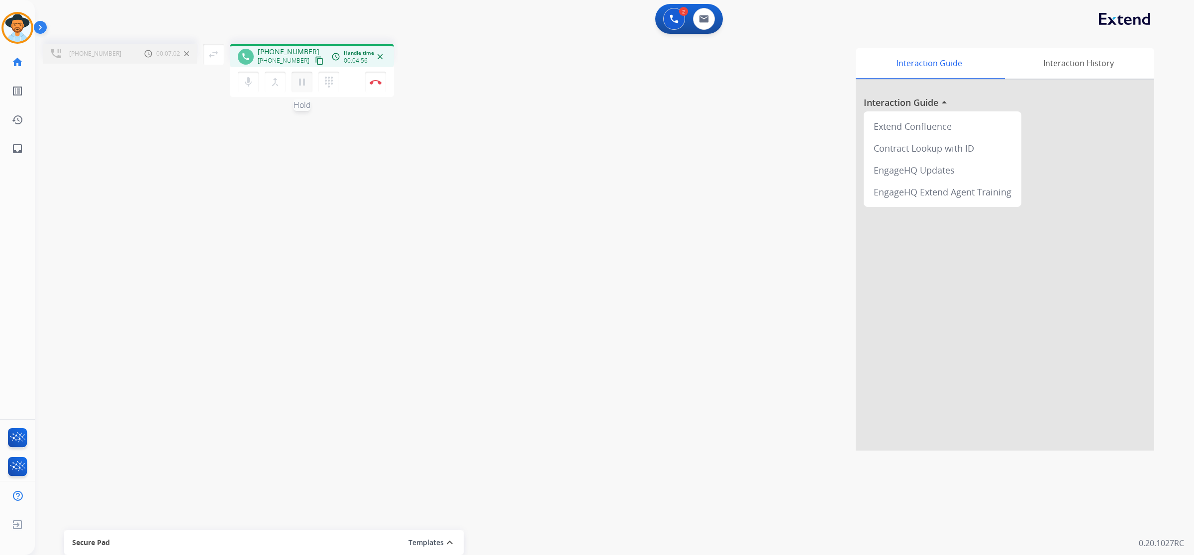
click at [305, 88] on button "pause Hold" at bounding box center [301, 82] width 21 height 21
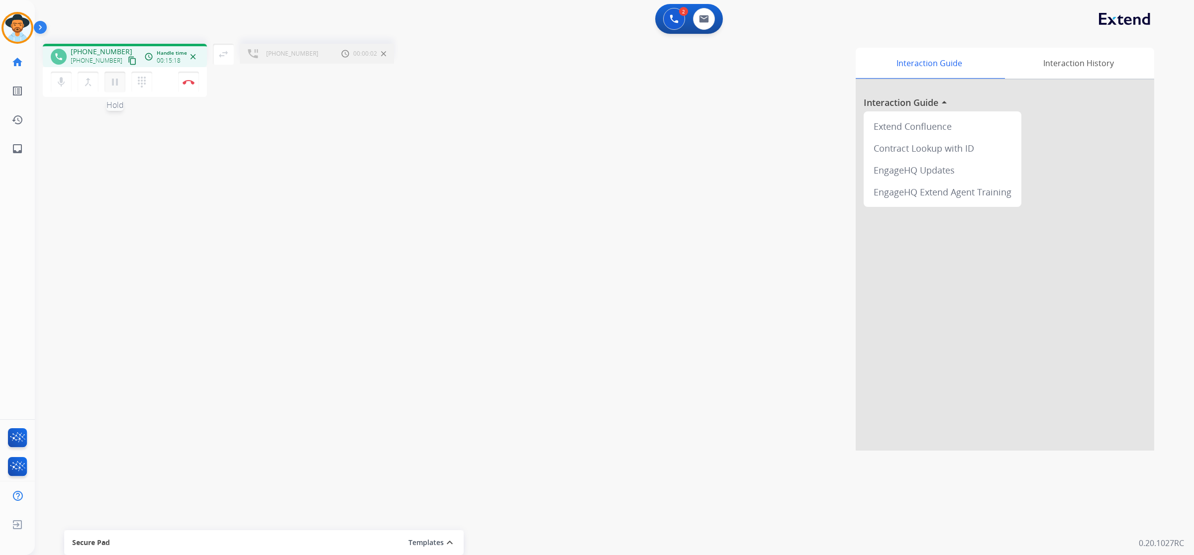
click at [112, 88] on button "pause Hold" at bounding box center [114, 82] width 21 height 21
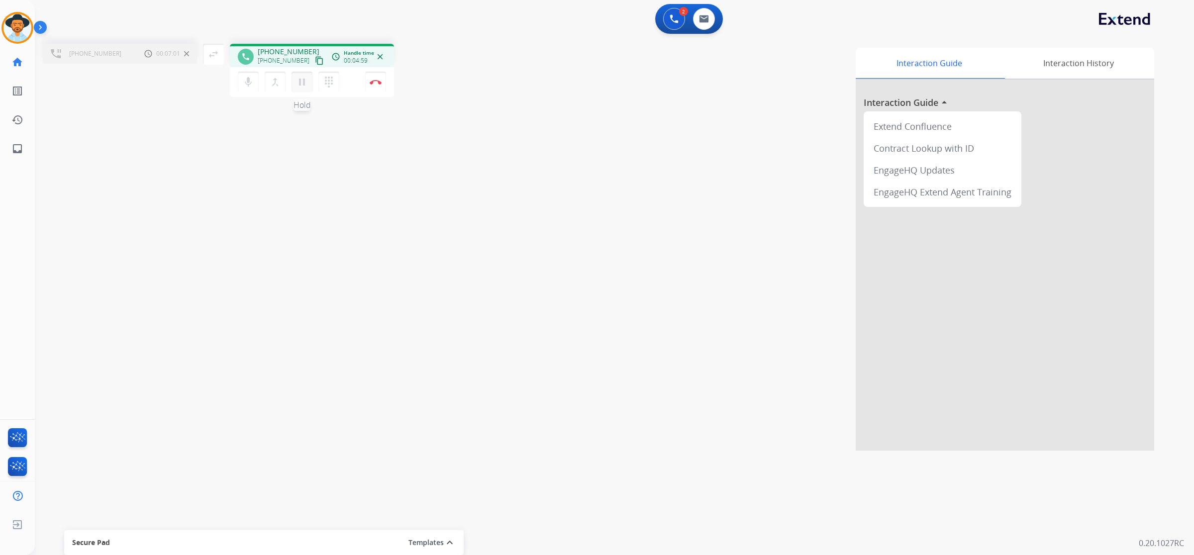
click at [297, 90] on button "pause Hold" at bounding box center [301, 82] width 21 height 21
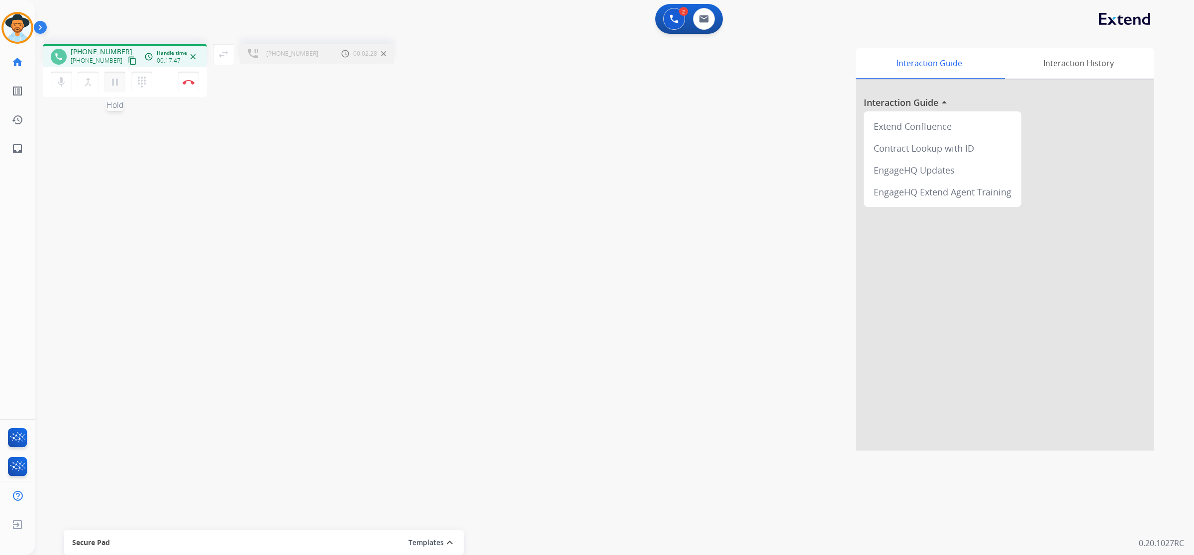
click at [114, 84] on mat-icon "pause" at bounding box center [115, 82] width 12 height 12
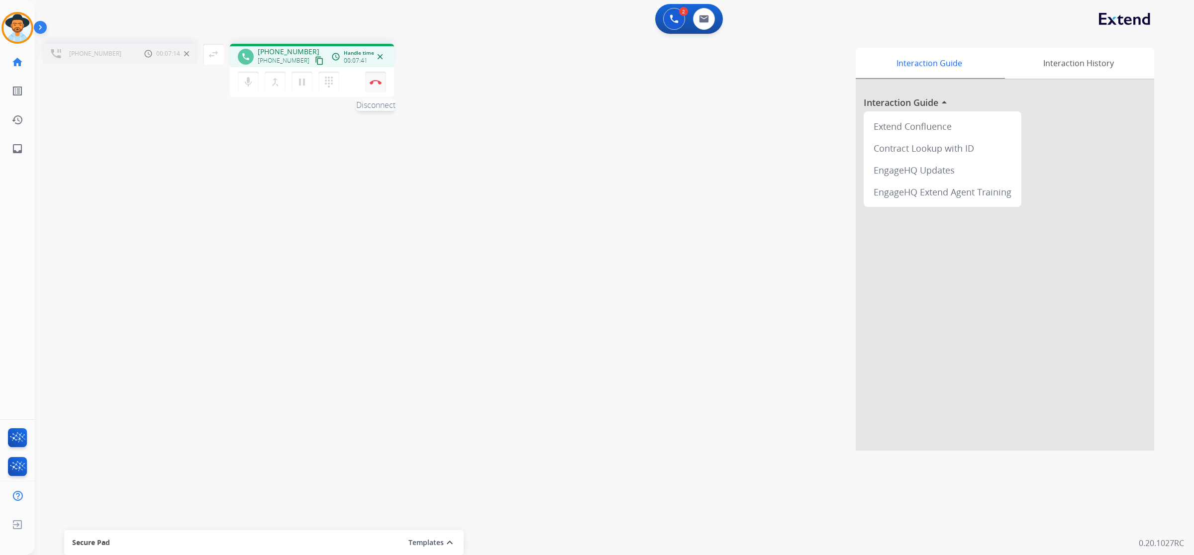
click at [376, 85] on button "Disconnect" at bounding box center [375, 82] width 21 height 21
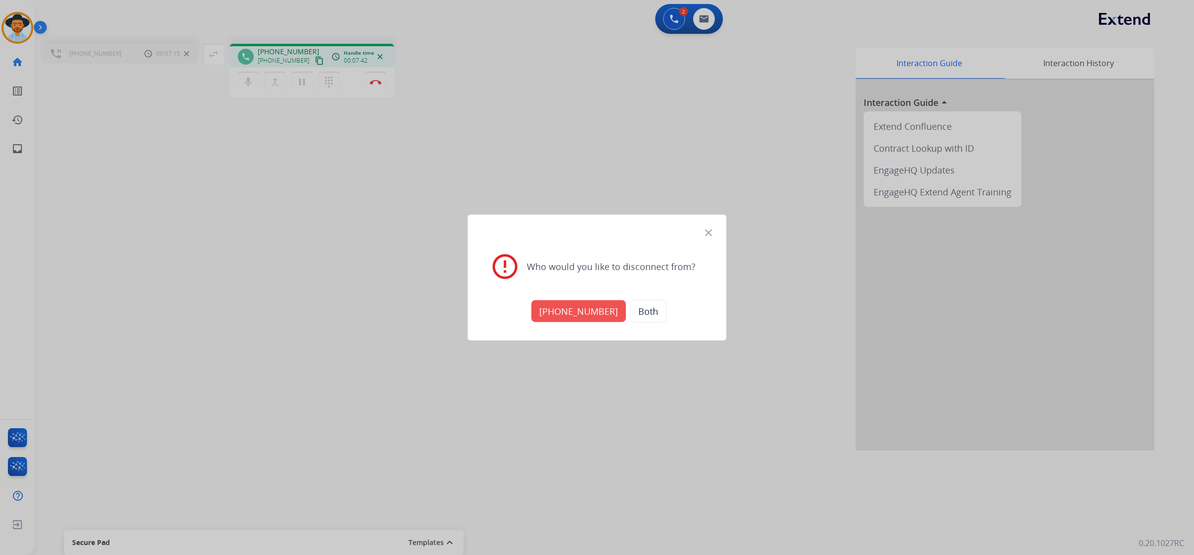
click at [562, 313] on button "+17134291060" at bounding box center [578, 311] width 94 height 22
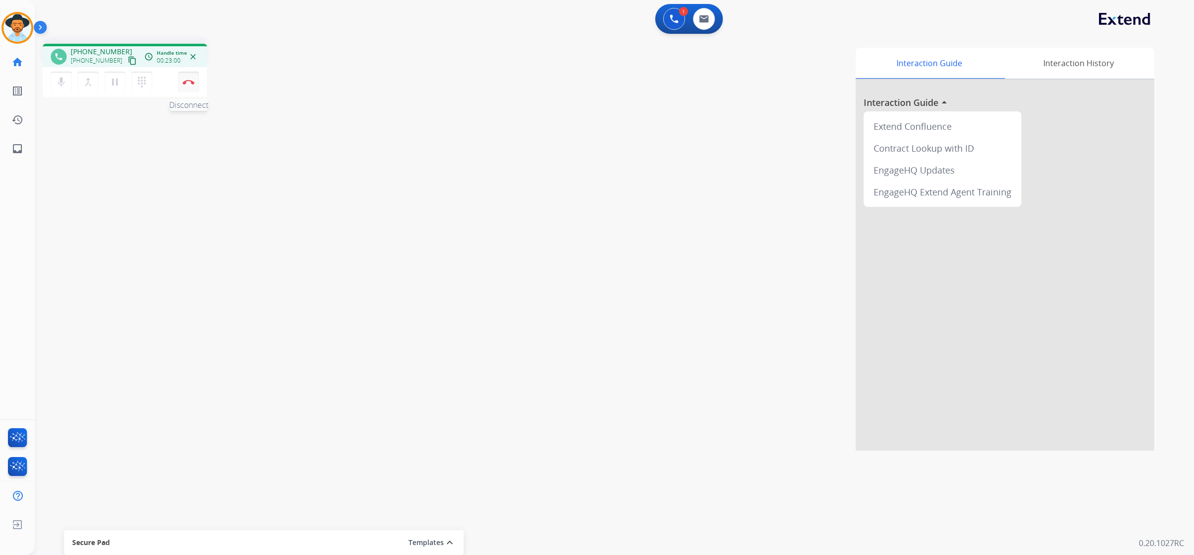
click at [189, 81] on img at bounding box center [189, 82] width 12 height 5
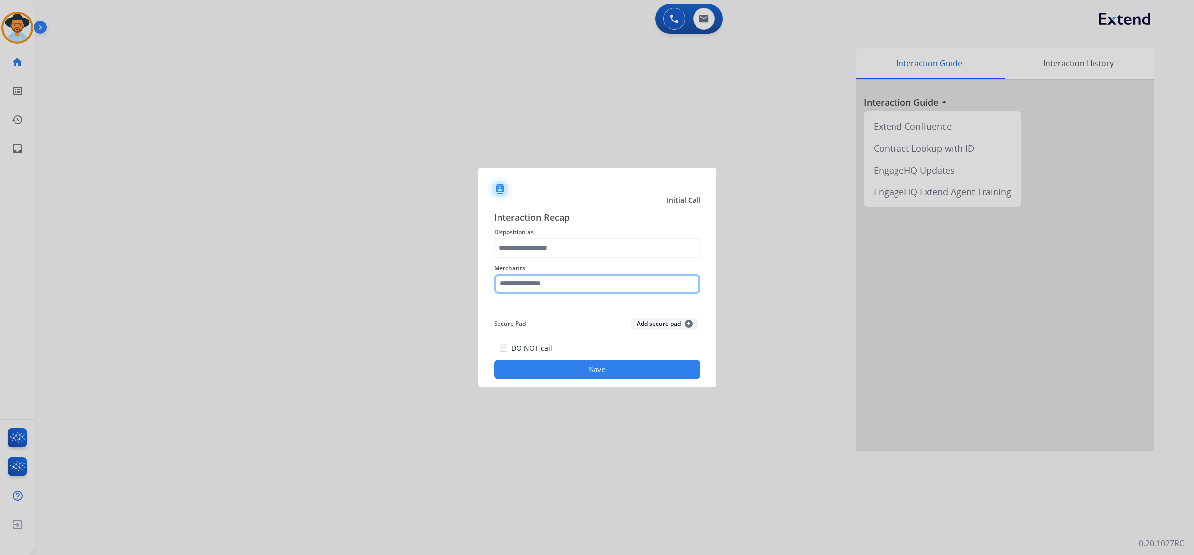
click at [604, 282] on input "text" at bounding box center [597, 284] width 206 height 20
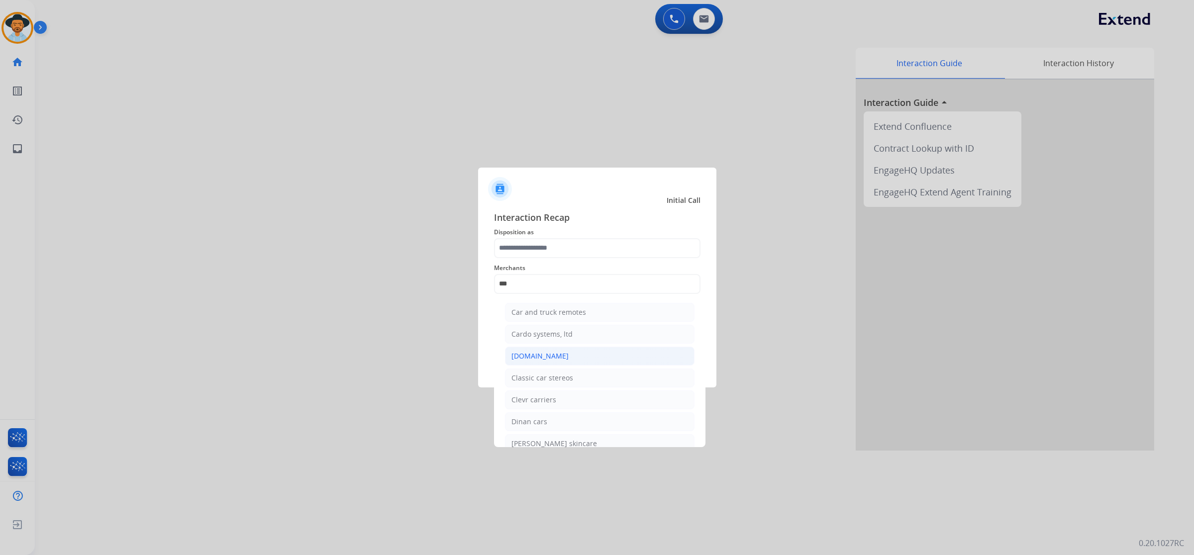
click at [545, 360] on div "[DOMAIN_NAME]" at bounding box center [539, 356] width 57 height 10
type input "**********"
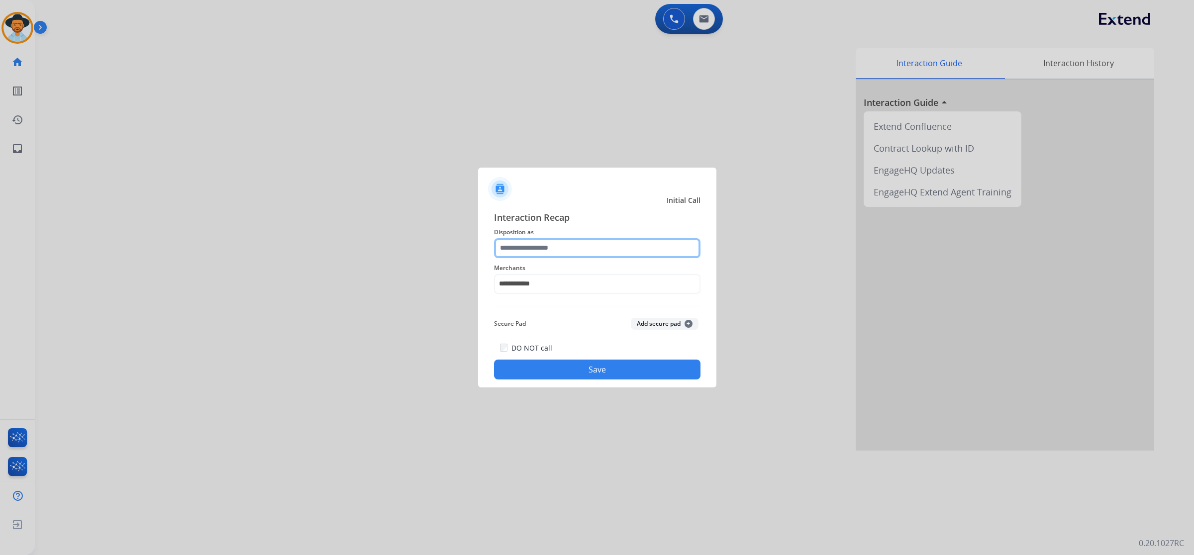
click at [552, 254] on input "text" at bounding box center [597, 248] width 206 height 20
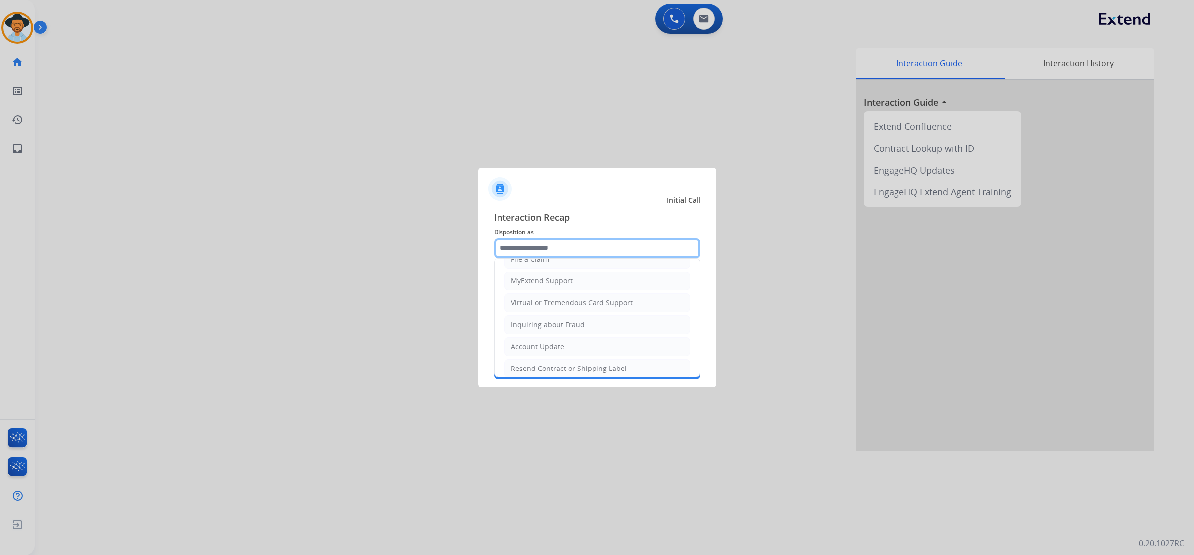
scroll to position [124, 0]
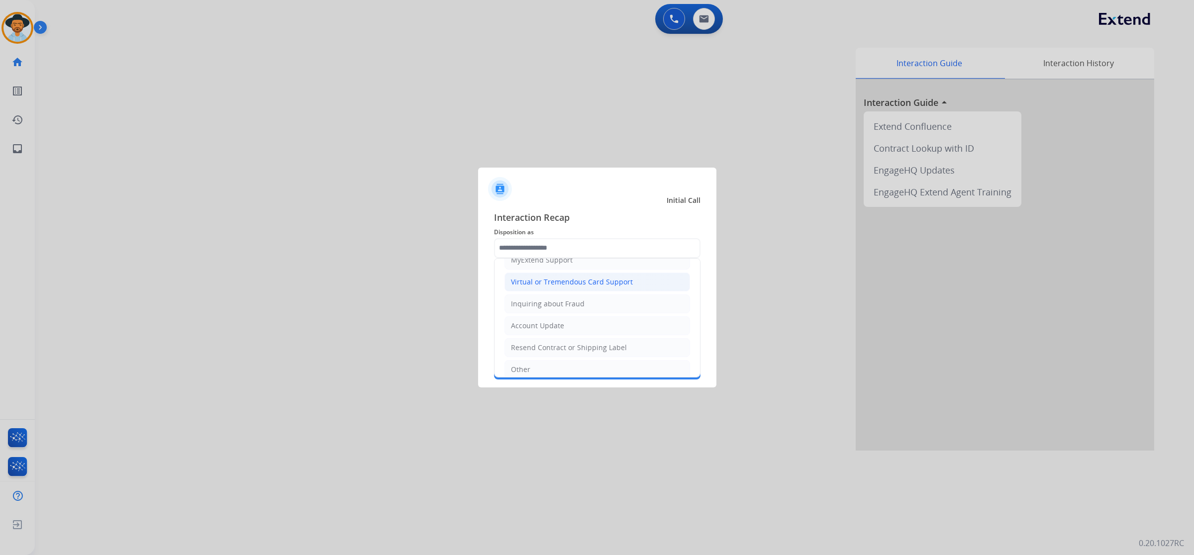
click at [557, 289] on li "Virtual or Tremendous Card Support" at bounding box center [596, 282] width 185 height 19
type input "**********"
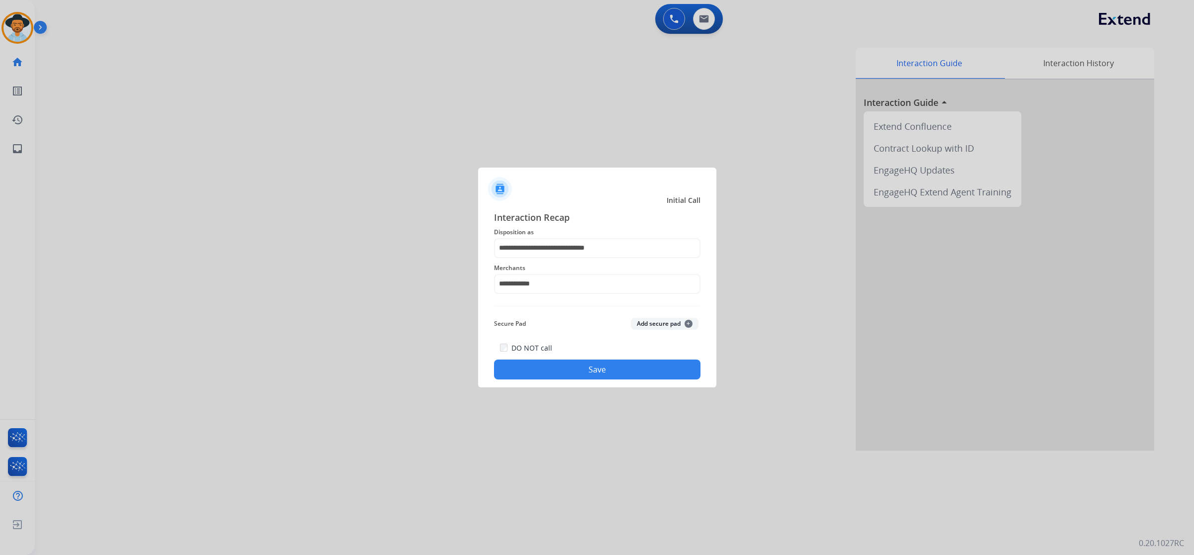
click at [600, 371] on button "Save" at bounding box center [597, 370] width 206 height 20
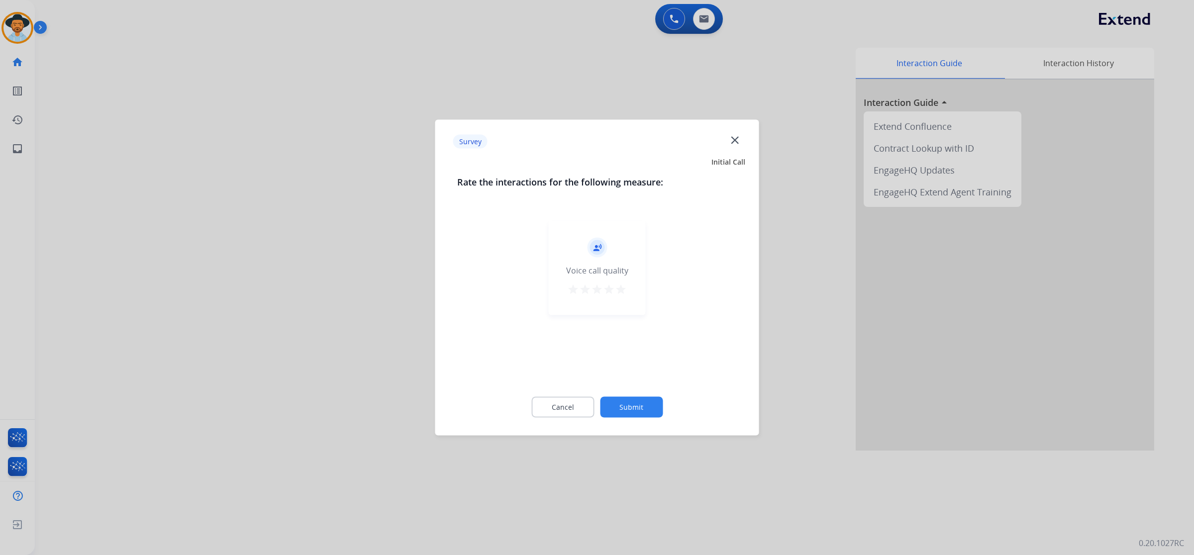
click at [623, 291] on mat-icon "star" at bounding box center [621, 289] width 12 height 12
click at [636, 389] on div "Cancel Submit" at bounding box center [597, 407] width 280 height 45
click at [638, 401] on button "Submit" at bounding box center [631, 407] width 63 height 21
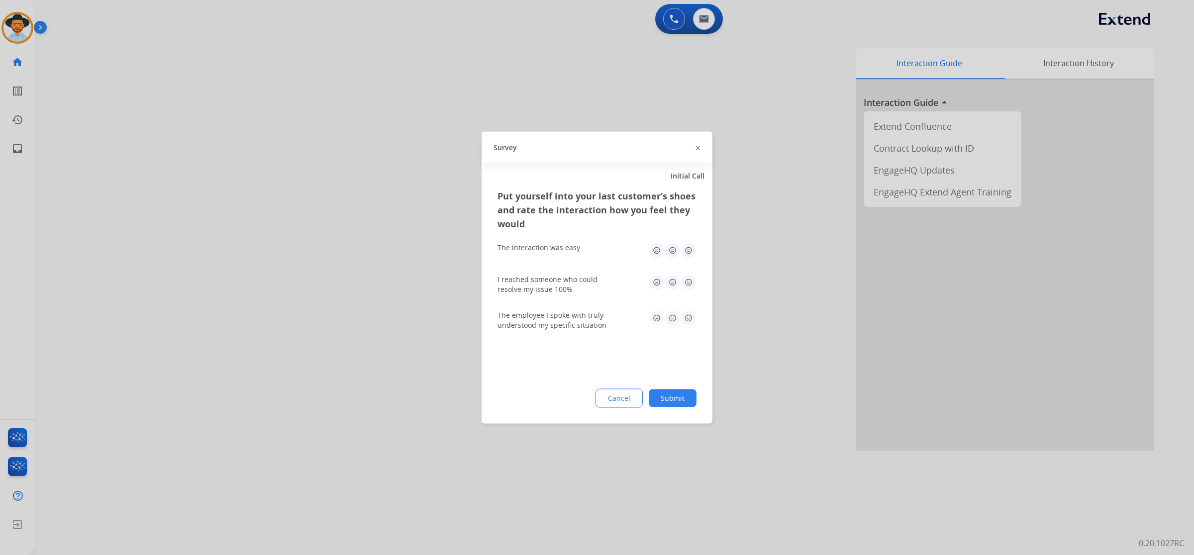
click at [685, 251] on img at bounding box center [688, 251] width 16 height 16
click at [692, 282] on img at bounding box center [688, 283] width 16 height 16
click at [692, 315] on img at bounding box center [688, 318] width 16 height 16
click at [690, 403] on button "Submit" at bounding box center [672, 398] width 48 height 18
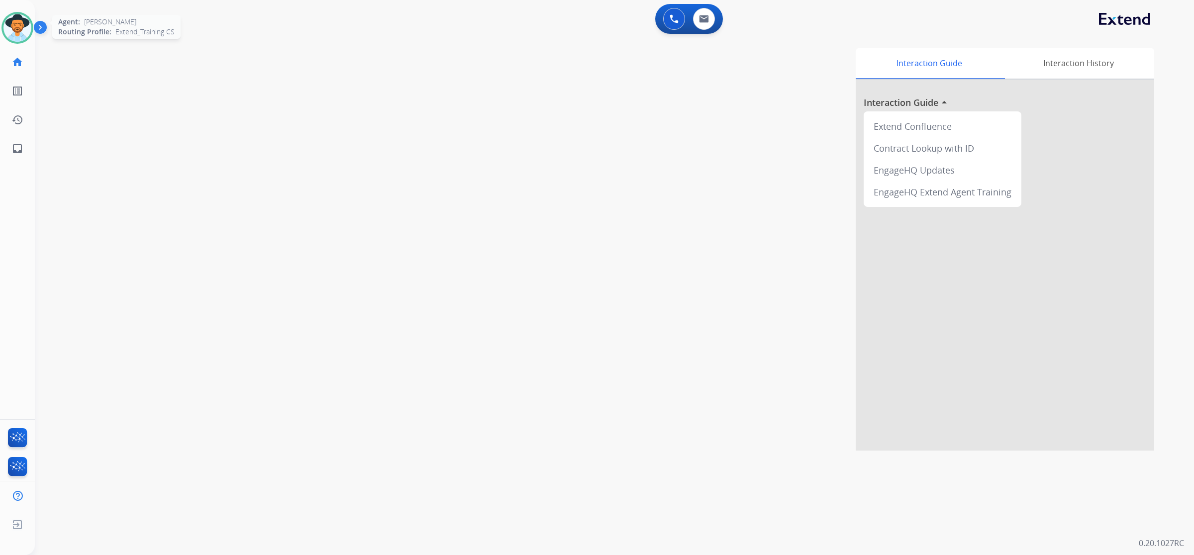
click at [22, 26] on img at bounding box center [17, 28] width 28 height 28
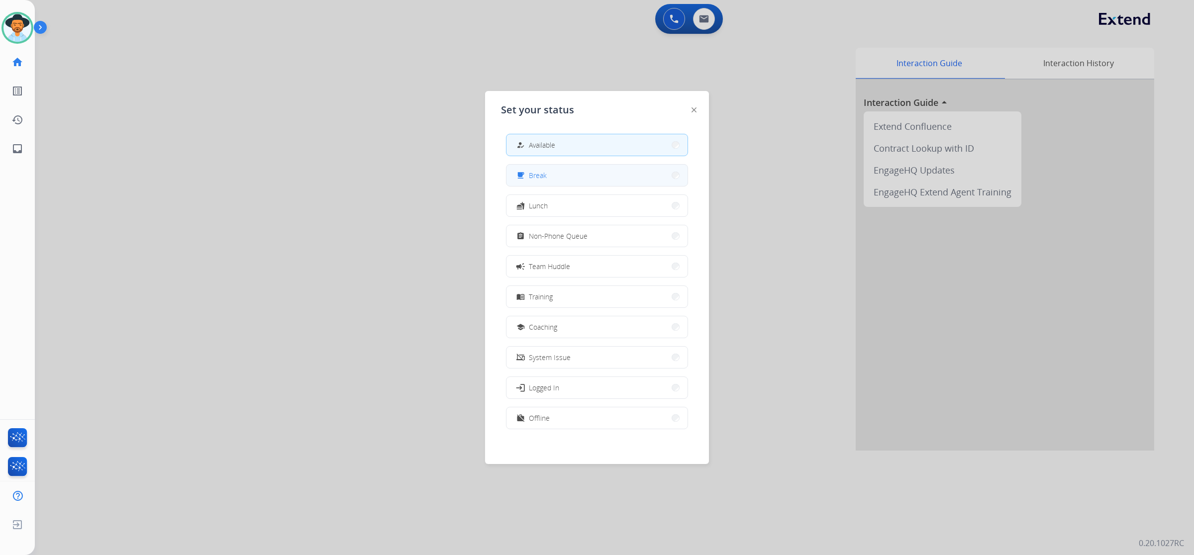
click at [617, 181] on button "free_breakfast Break" at bounding box center [596, 175] width 181 height 21
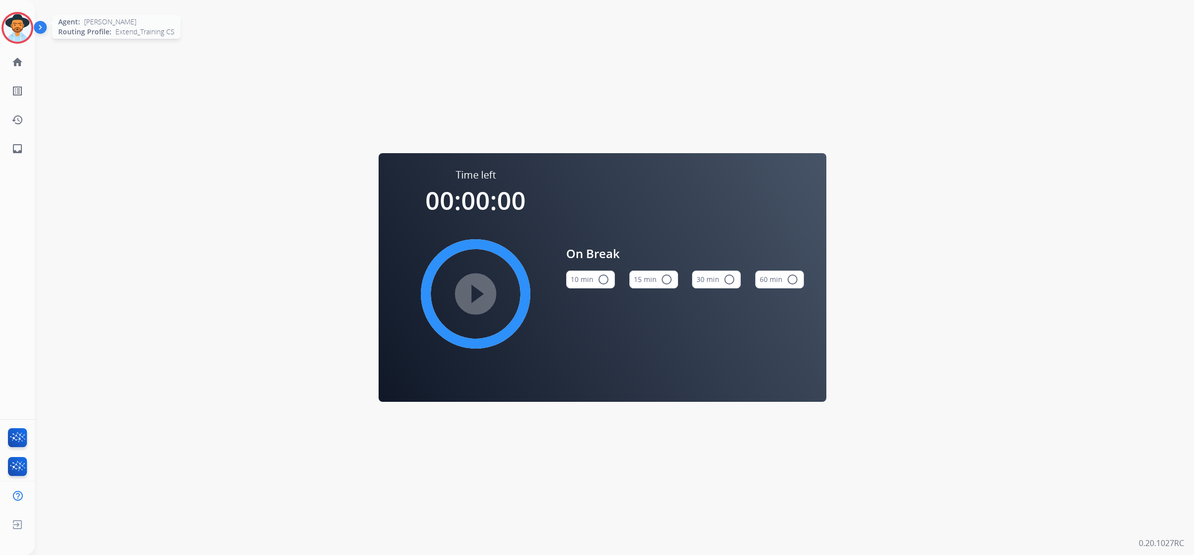
click at [24, 20] on img at bounding box center [17, 28] width 28 height 28
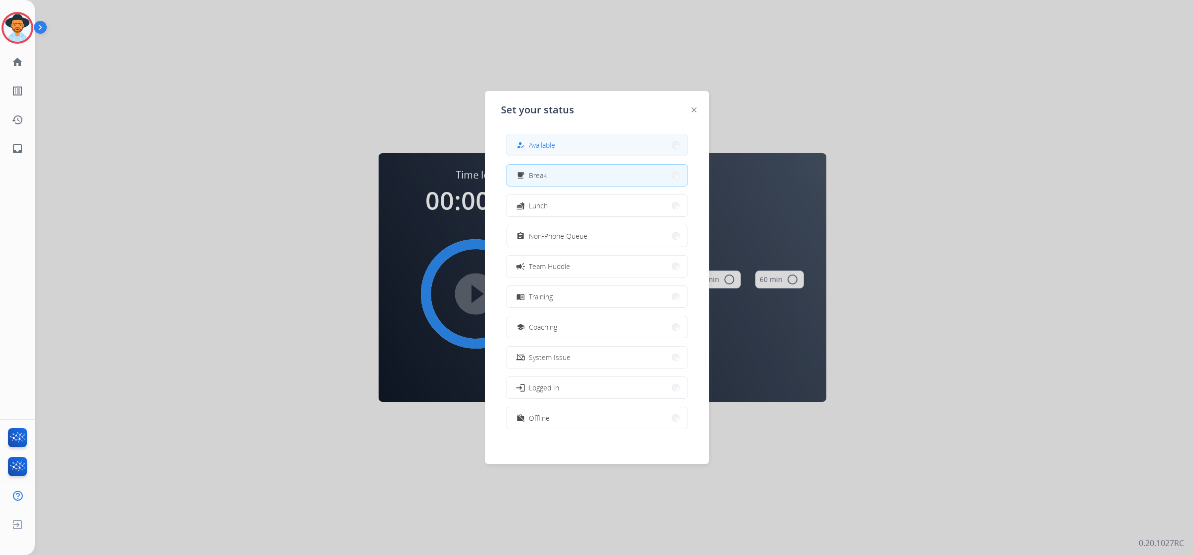
click at [576, 140] on button "how_to_reg Available" at bounding box center [596, 144] width 181 height 21
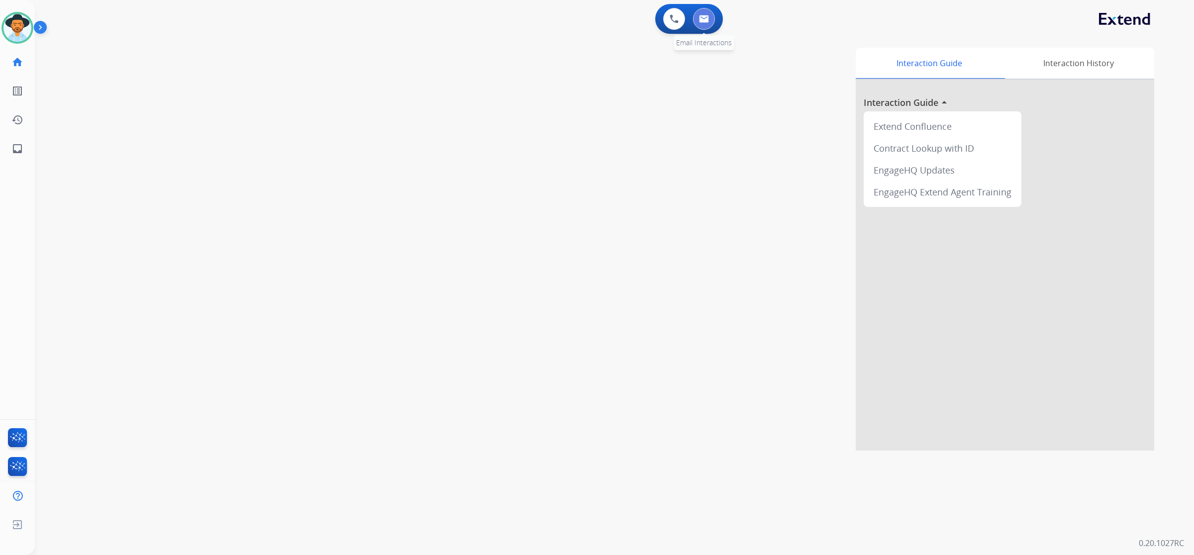
click at [700, 22] on img at bounding box center [704, 19] width 10 height 8
select select "**********"
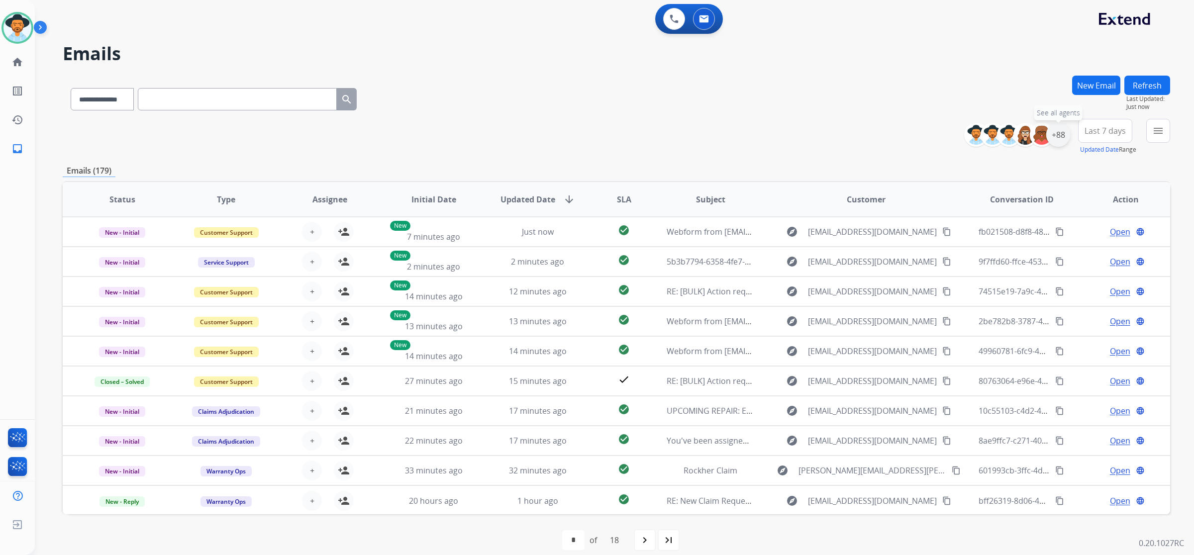
click at [1060, 137] on div "+88" at bounding box center [1058, 135] width 24 height 24
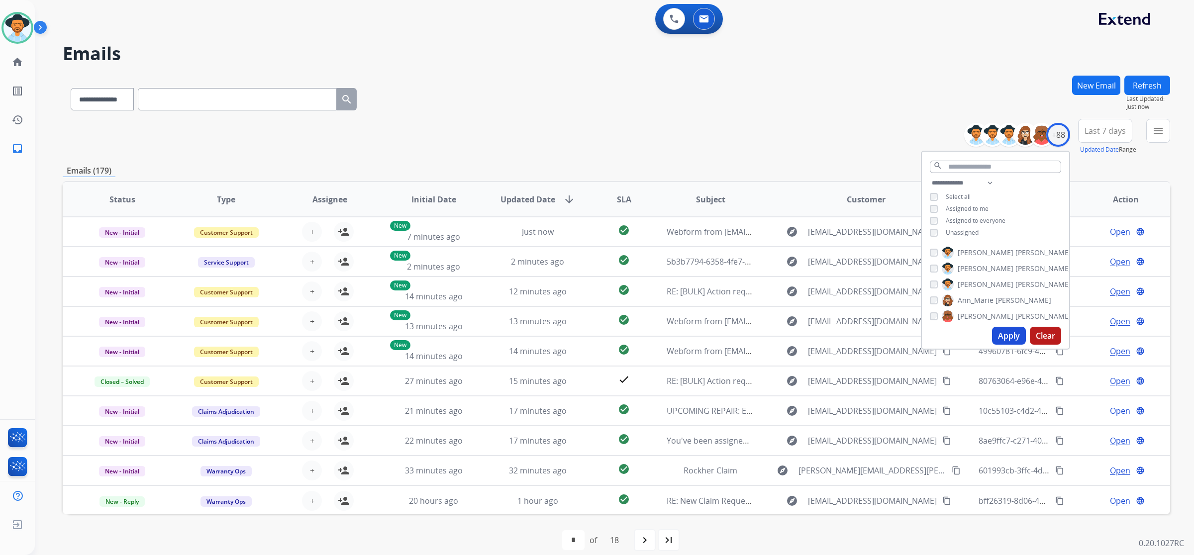
click at [973, 230] on span "Unassigned" at bounding box center [961, 232] width 33 height 8
click at [1010, 337] on button "Apply" at bounding box center [1009, 336] width 34 height 18
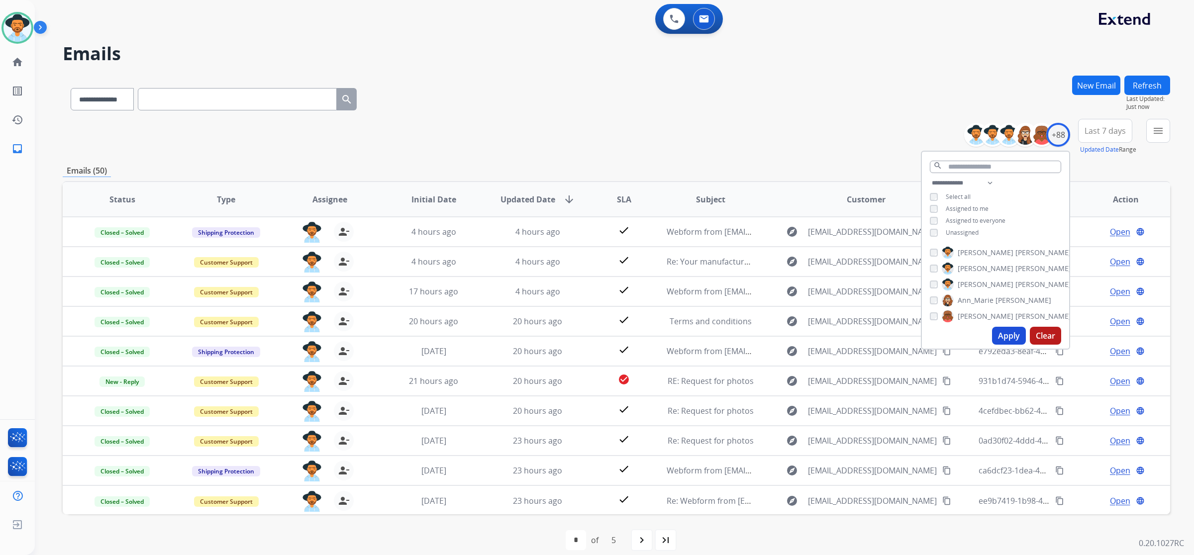
click at [699, 117] on div "**********" at bounding box center [616, 97] width 1107 height 43
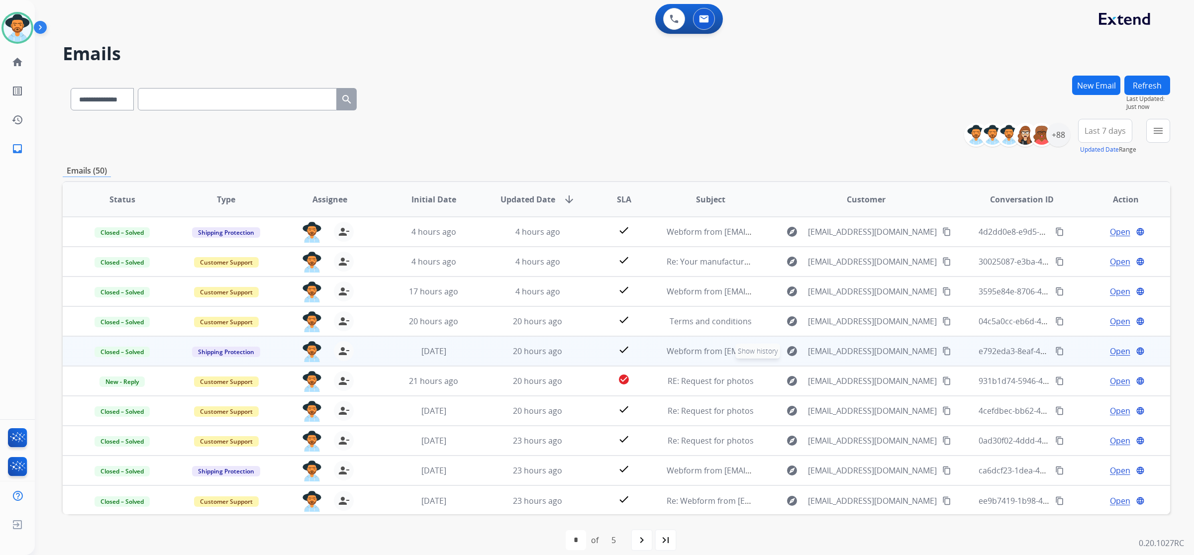
scroll to position [0, 0]
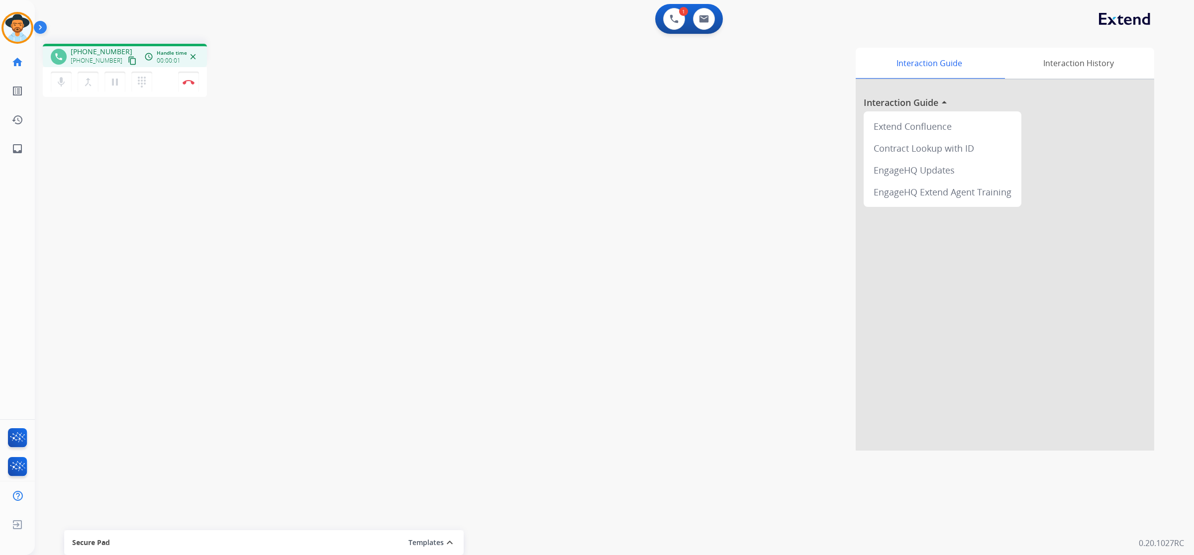
click at [128, 61] on mat-icon "content_copy" at bounding box center [132, 60] width 9 height 9
click at [190, 83] on img at bounding box center [189, 82] width 12 height 5
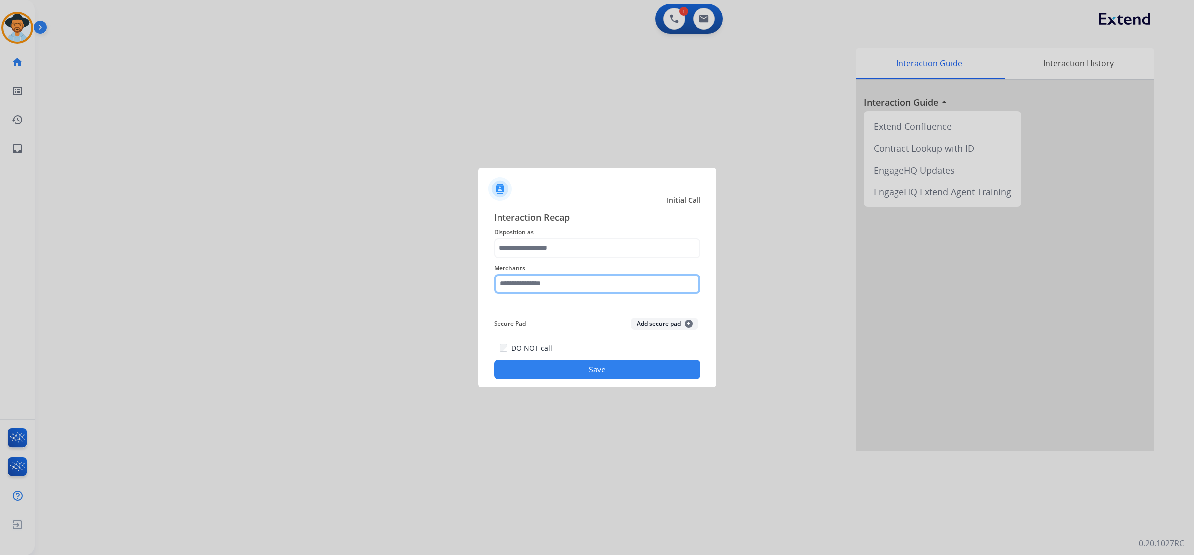
click at [587, 282] on input "text" at bounding box center [597, 284] width 206 height 20
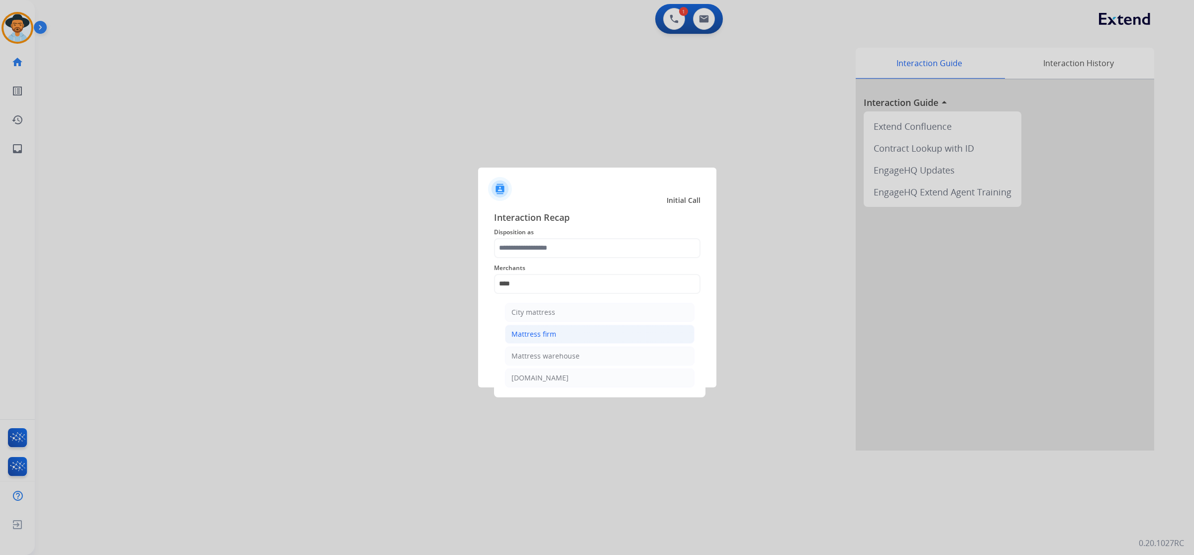
click at [570, 332] on li "Mattress firm" at bounding box center [599, 334] width 189 height 19
type input "**********"
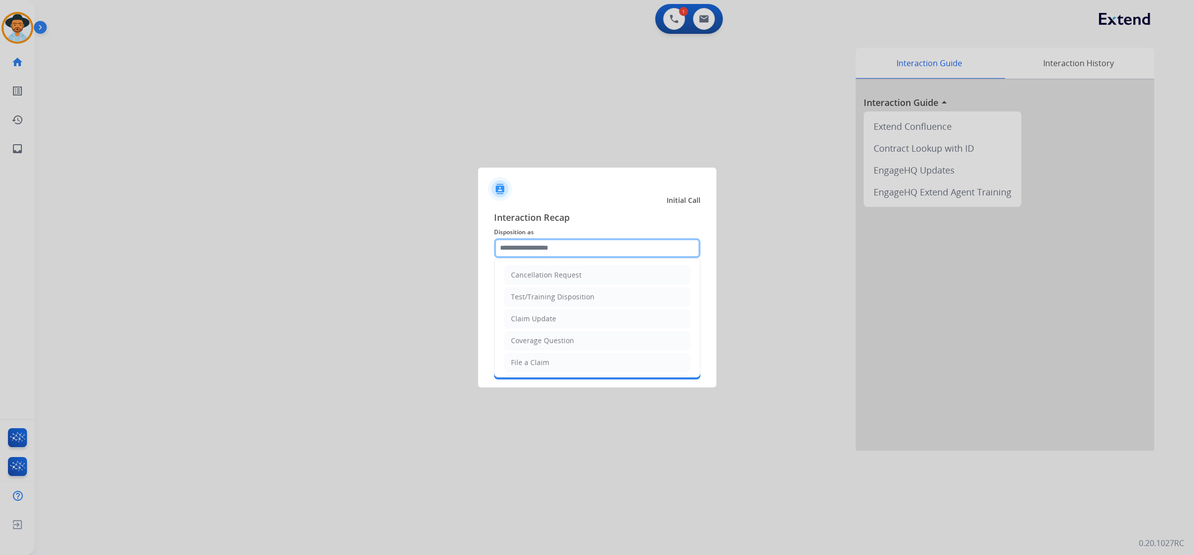
click at [564, 253] on input "text" at bounding box center [597, 248] width 206 height 20
click at [570, 364] on li "File a Claim" at bounding box center [596, 362] width 185 height 19
type input "**********"
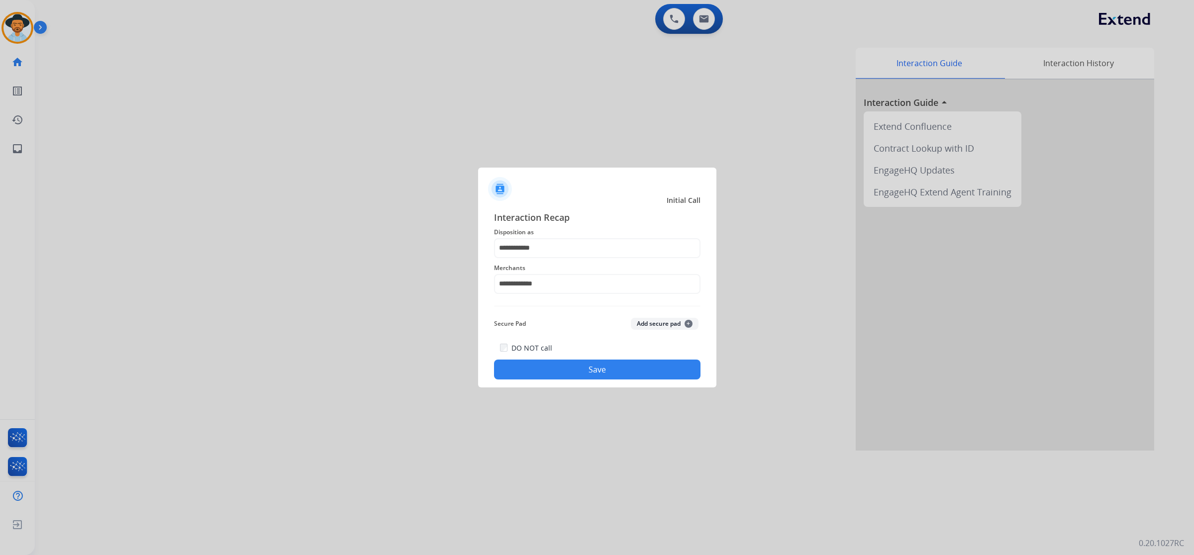
click at [629, 370] on button "Save" at bounding box center [597, 370] width 206 height 20
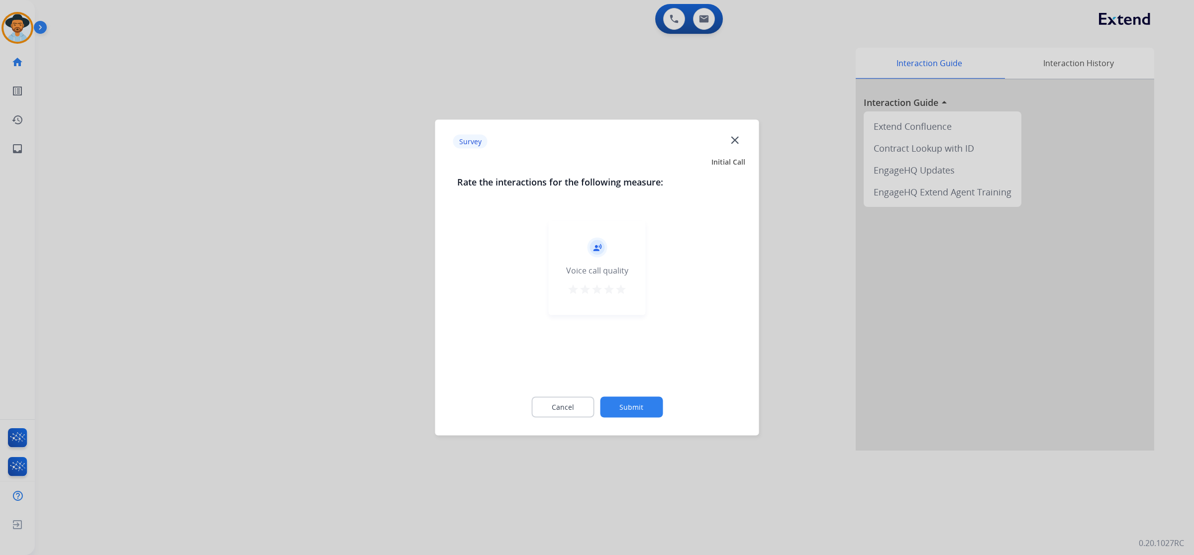
click at [623, 286] on mat-icon "star" at bounding box center [621, 289] width 12 height 12
click at [655, 406] on button "Submit" at bounding box center [631, 407] width 63 height 21
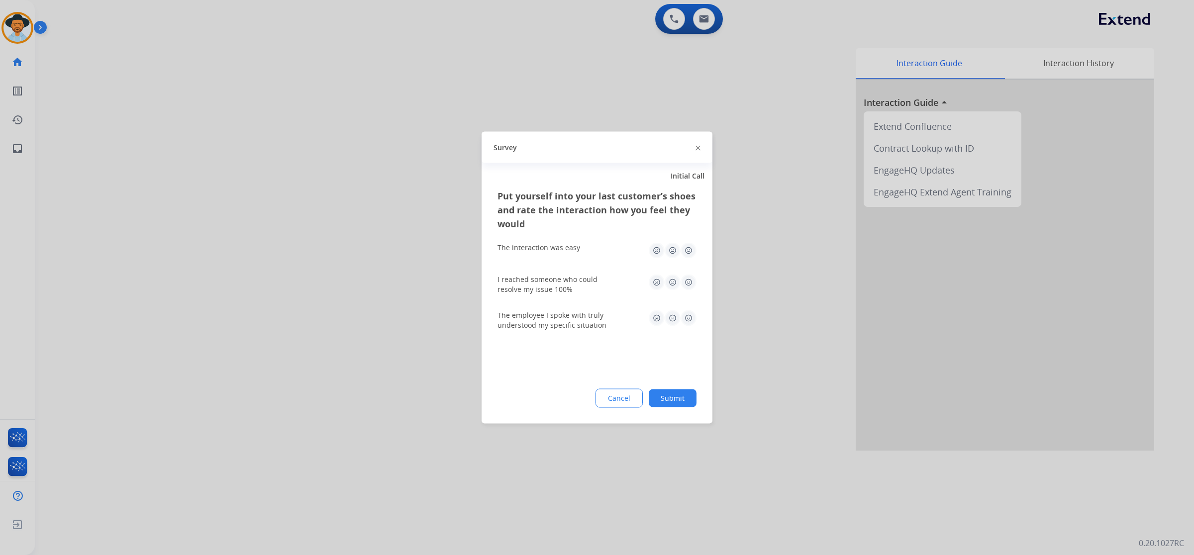
click at [694, 247] on img at bounding box center [688, 251] width 16 height 16
click at [692, 277] on img at bounding box center [688, 283] width 16 height 16
click at [691, 321] on img at bounding box center [688, 318] width 16 height 16
click at [685, 395] on button "Submit" at bounding box center [672, 398] width 48 height 18
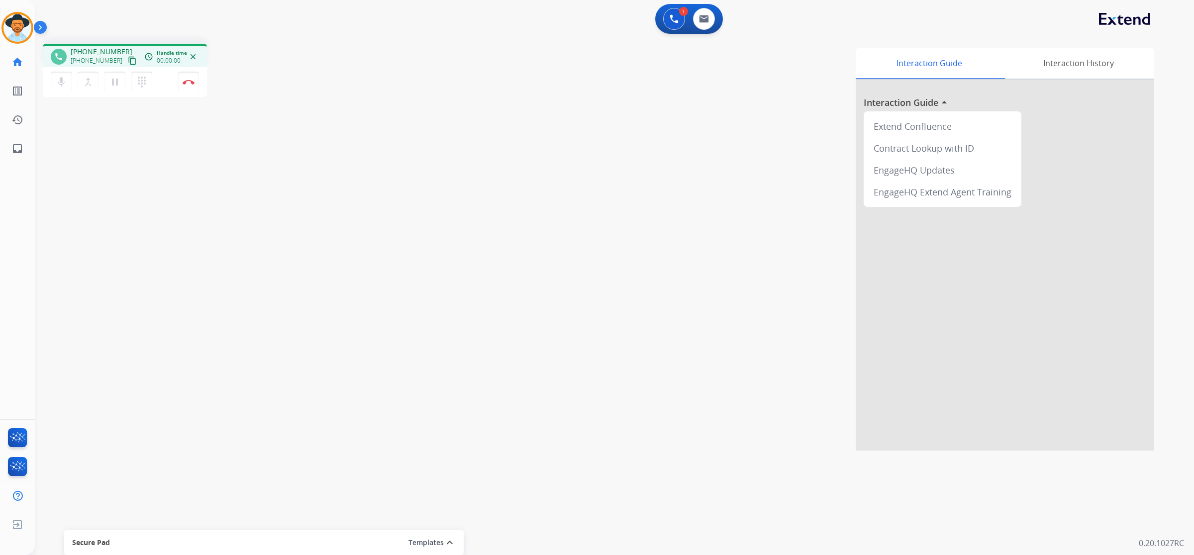
click at [128, 61] on mat-icon "content_copy" at bounding box center [132, 60] width 9 height 9
click at [192, 88] on button "Disconnect" at bounding box center [188, 82] width 21 height 21
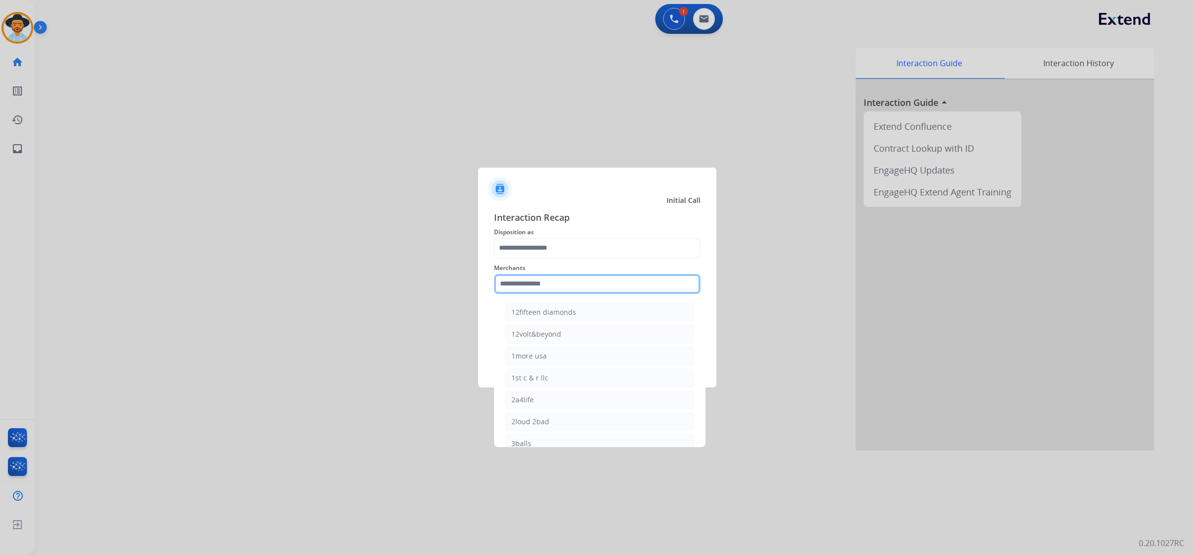
click at [543, 283] on input "text" at bounding box center [597, 284] width 206 height 20
click at [543, 360] on div "[DOMAIN_NAME]" at bounding box center [539, 356] width 57 height 10
type input "**********"
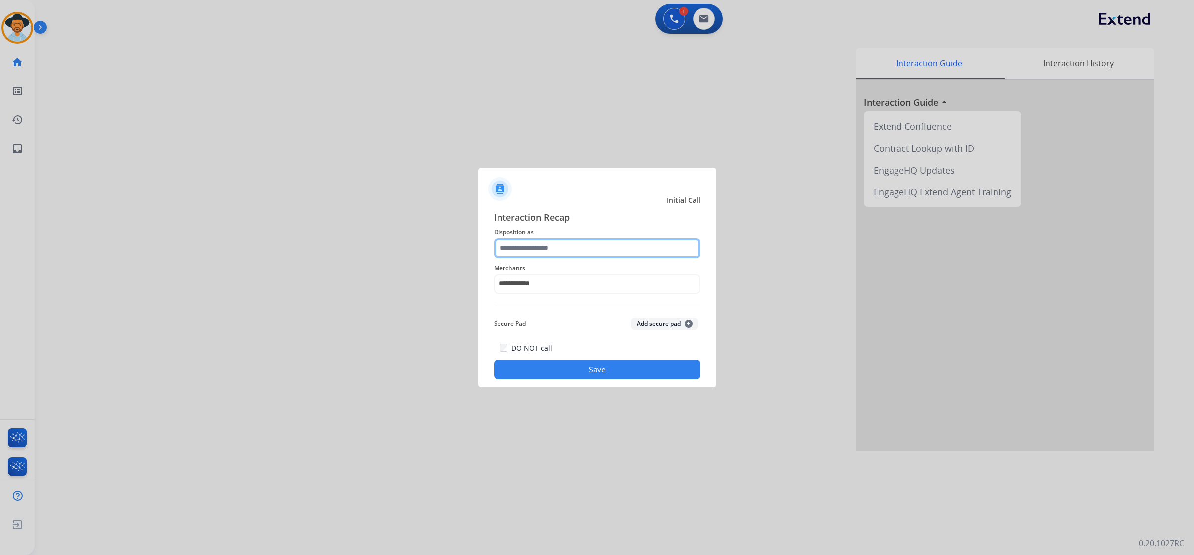
click at [563, 247] on input "text" at bounding box center [597, 248] width 206 height 20
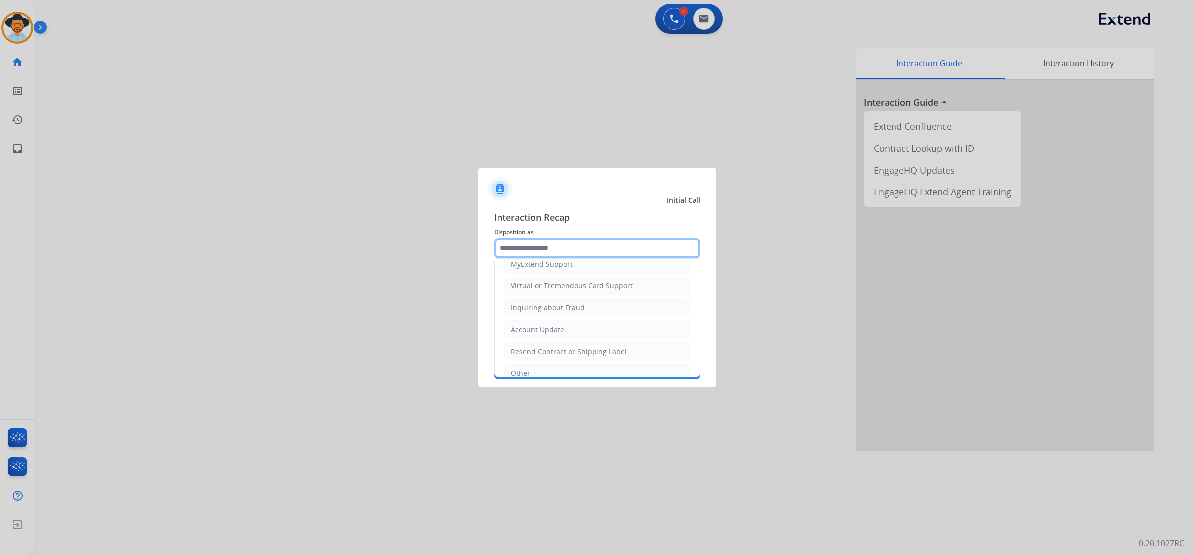
scroll to position [124, 0]
click at [578, 287] on div "Virtual or Tremendous Card Support" at bounding box center [572, 282] width 122 height 10
type input "**********"
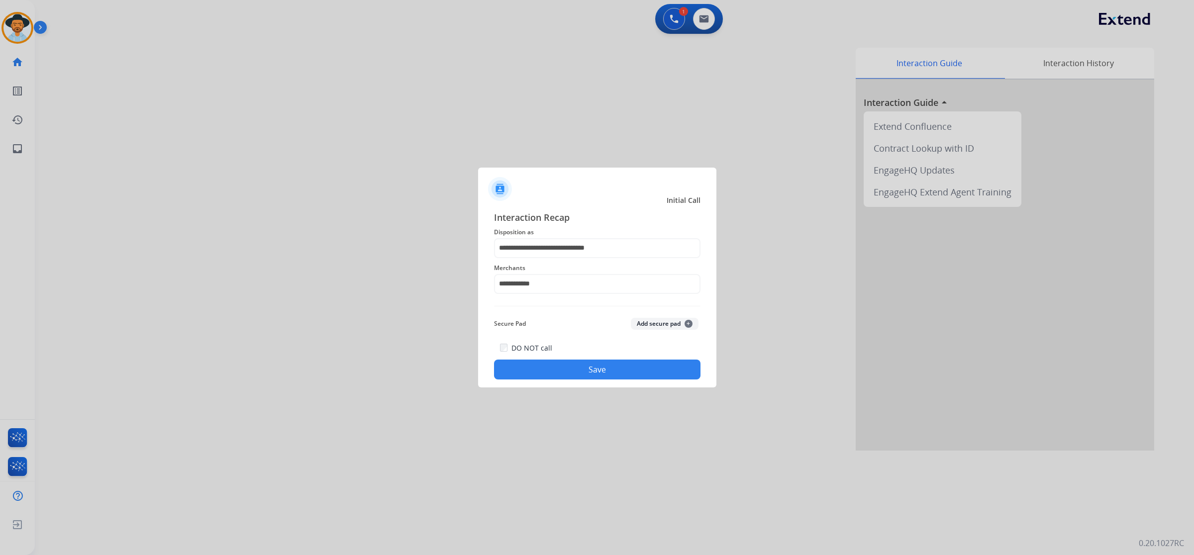
click at [625, 372] on button "Save" at bounding box center [597, 370] width 206 height 20
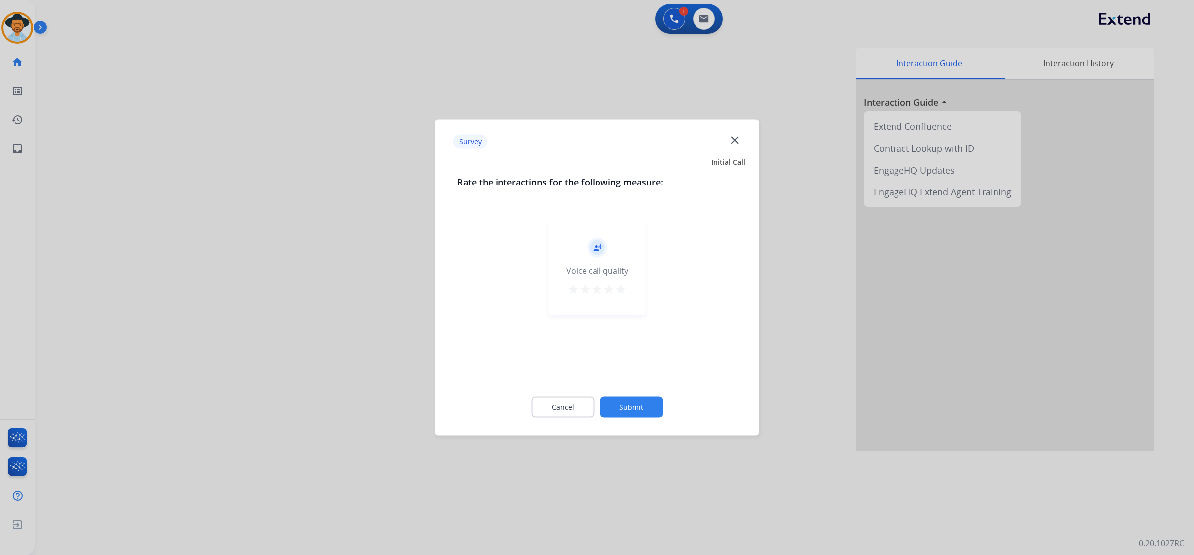
click at [622, 289] on mat-icon "star" at bounding box center [621, 289] width 12 height 12
click at [638, 398] on button "Submit" at bounding box center [631, 407] width 63 height 21
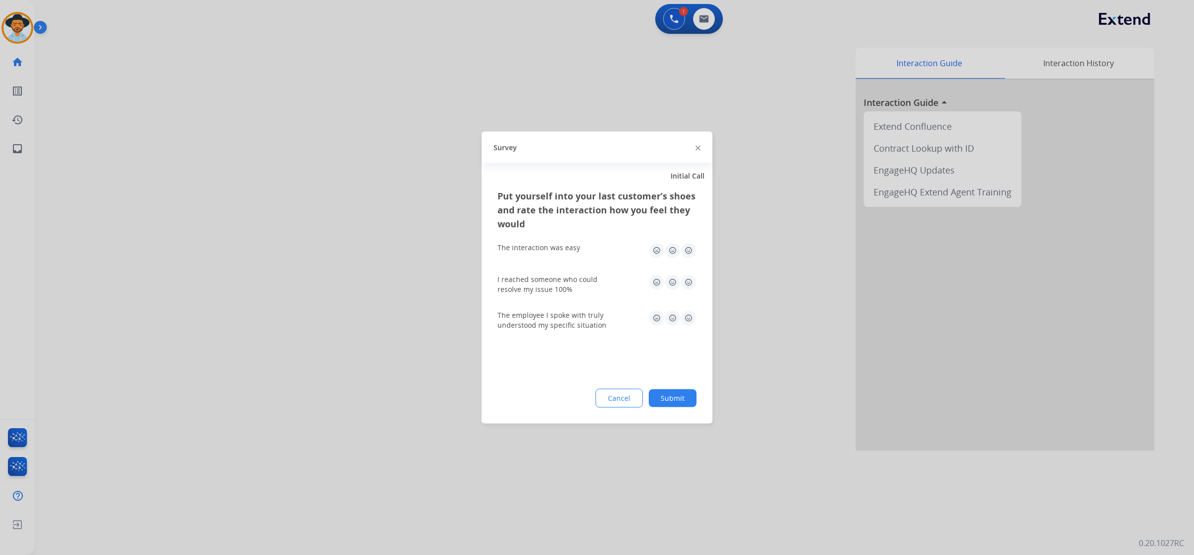
click at [690, 253] on img at bounding box center [688, 251] width 16 height 16
click at [689, 279] on img at bounding box center [688, 283] width 16 height 16
click at [689, 312] on img at bounding box center [688, 318] width 16 height 16
click at [671, 404] on button "Submit" at bounding box center [672, 398] width 48 height 18
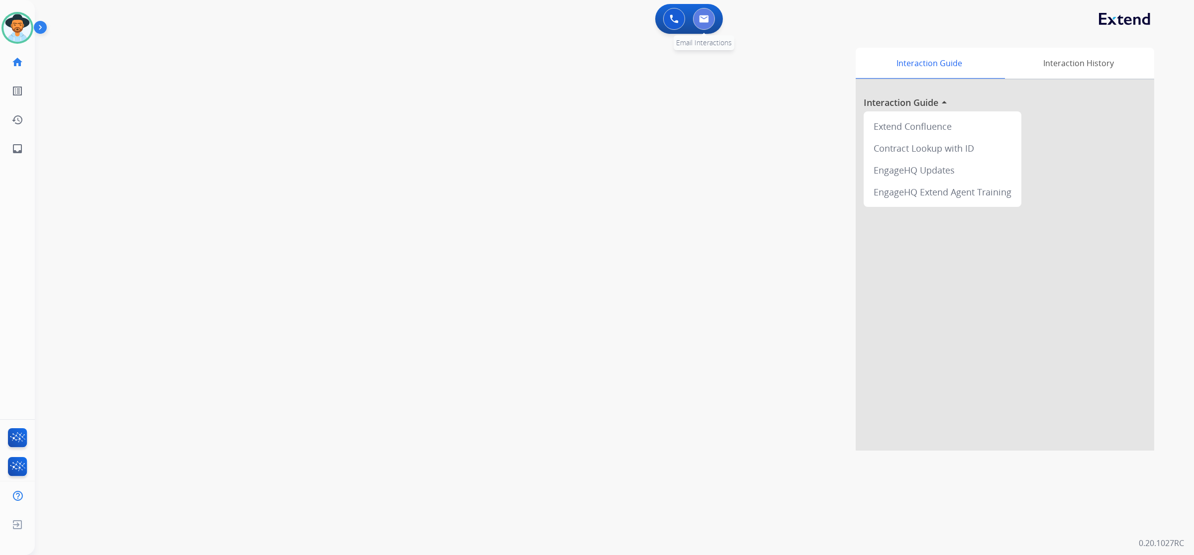
click at [702, 25] on button at bounding box center [704, 19] width 22 height 22
select select "**********"
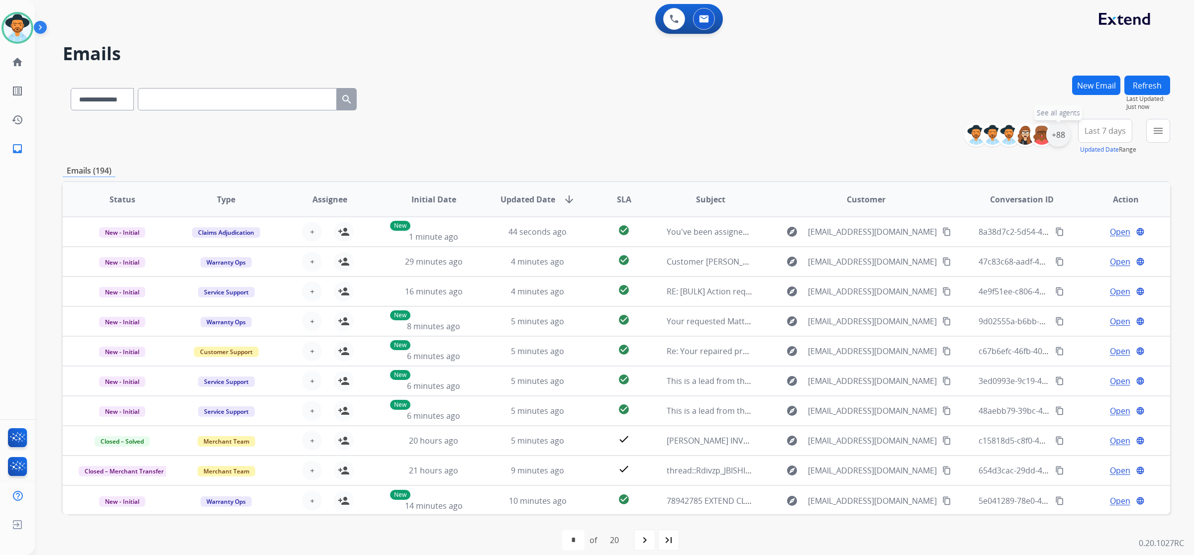
click at [1057, 131] on div "+88" at bounding box center [1058, 135] width 24 height 24
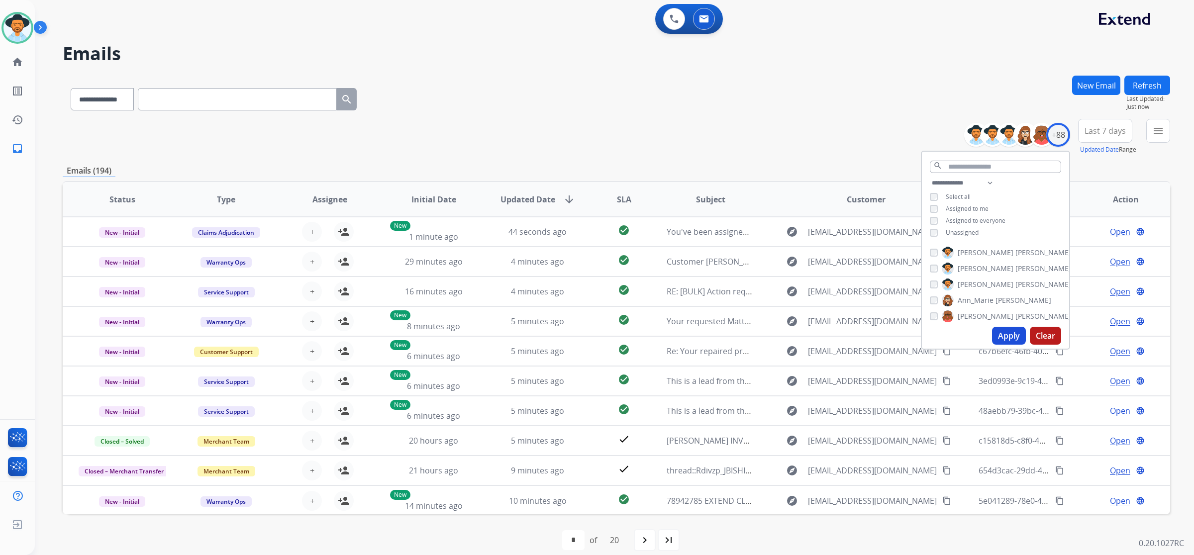
click at [970, 230] on span "Unassigned" at bounding box center [961, 232] width 33 height 8
click at [1014, 336] on button "Apply" at bounding box center [1009, 336] width 34 height 18
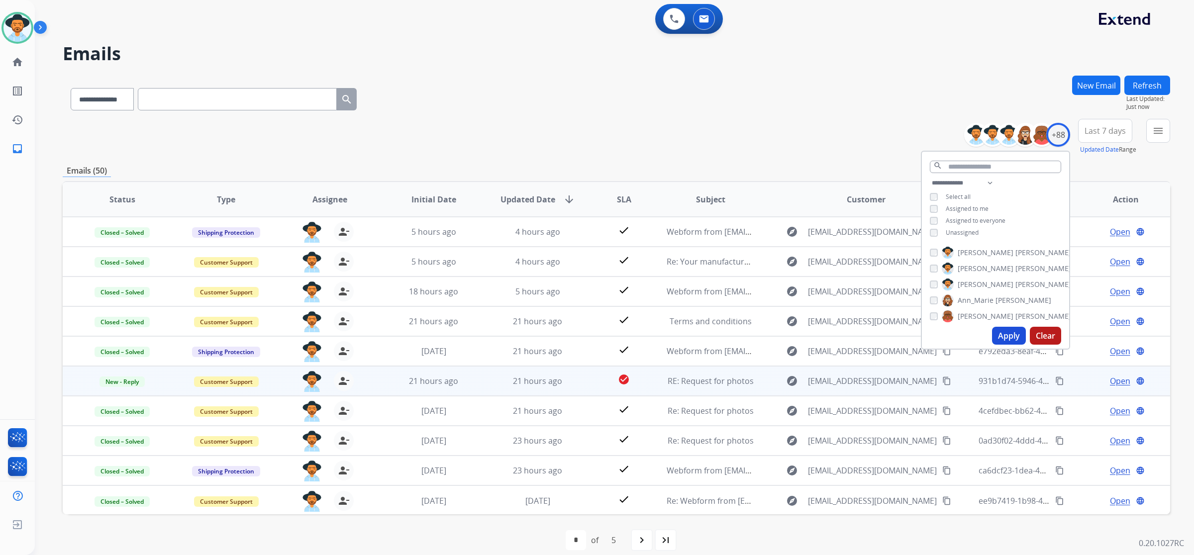
click at [1117, 379] on span "Open" at bounding box center [1119, 381] width 20 height 12
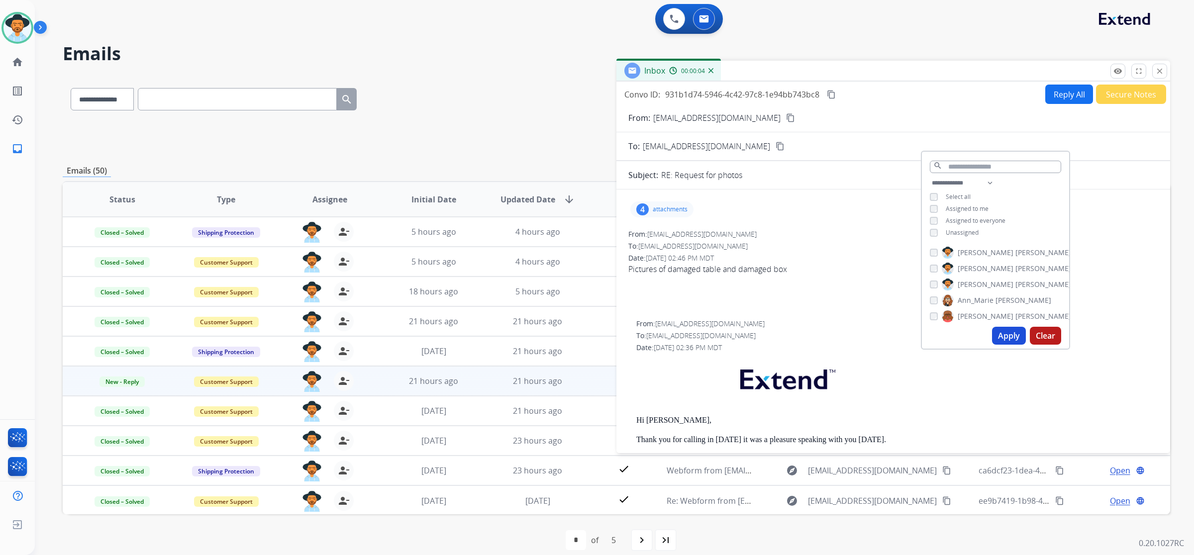
click at [1052, 98] on button "Reply All" at bounding box center [1069, 94] width 48 height 19
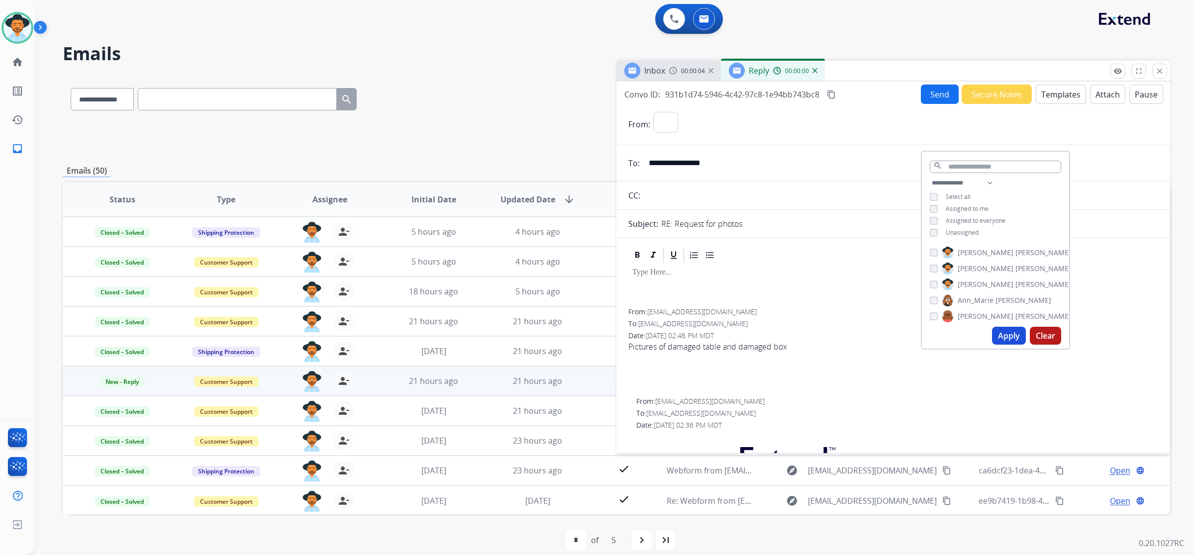
select select "**********"
click at [1058, 96] on button "Templates" at bounding box center [1060, 94] width 50 height 19
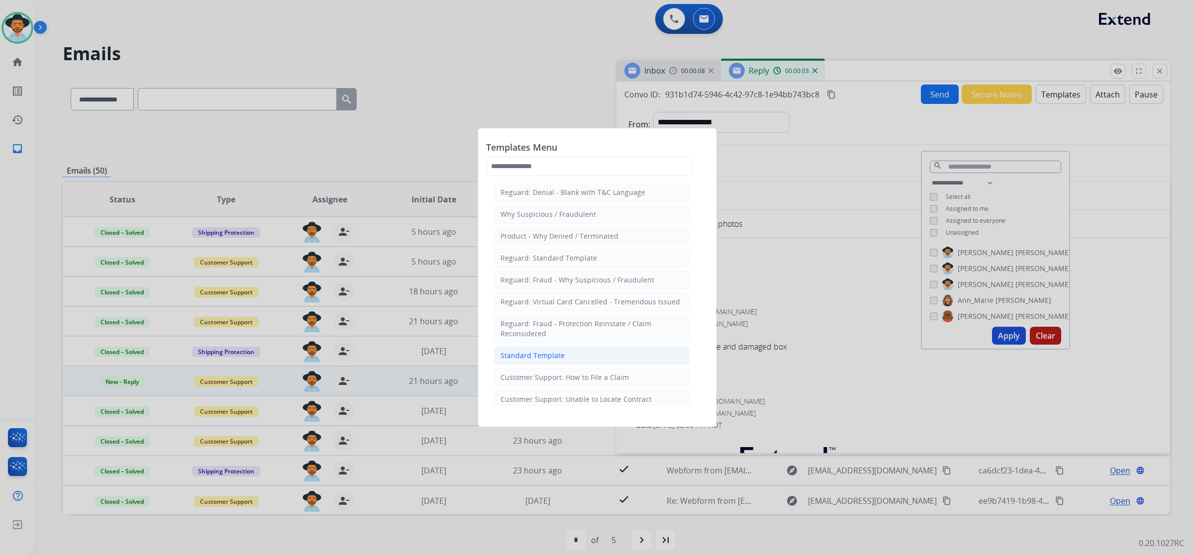
click at [643, 354] on li "Standard Template" at bounding box center [591, 355] width 195 height 19
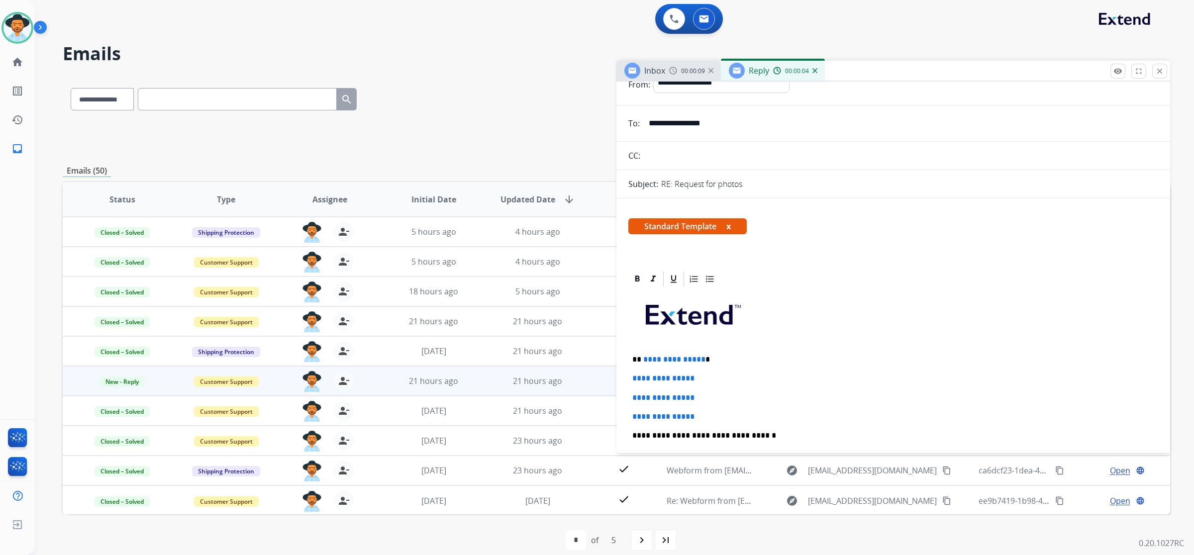
scroll to position [62, 0]
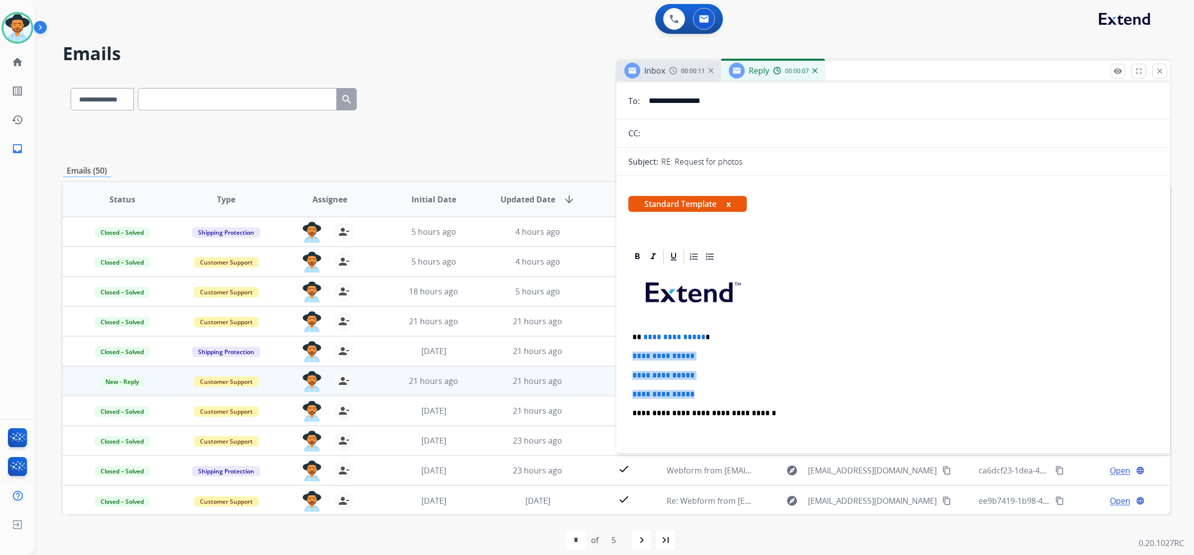
drag, startPoint x: 630, startPoint y: 352, endPoint x: 717, endPoint y: 391, distance: 94.8
click at [717, 391] on div "**********" at bounding box center [893, 437] width 530 height 342
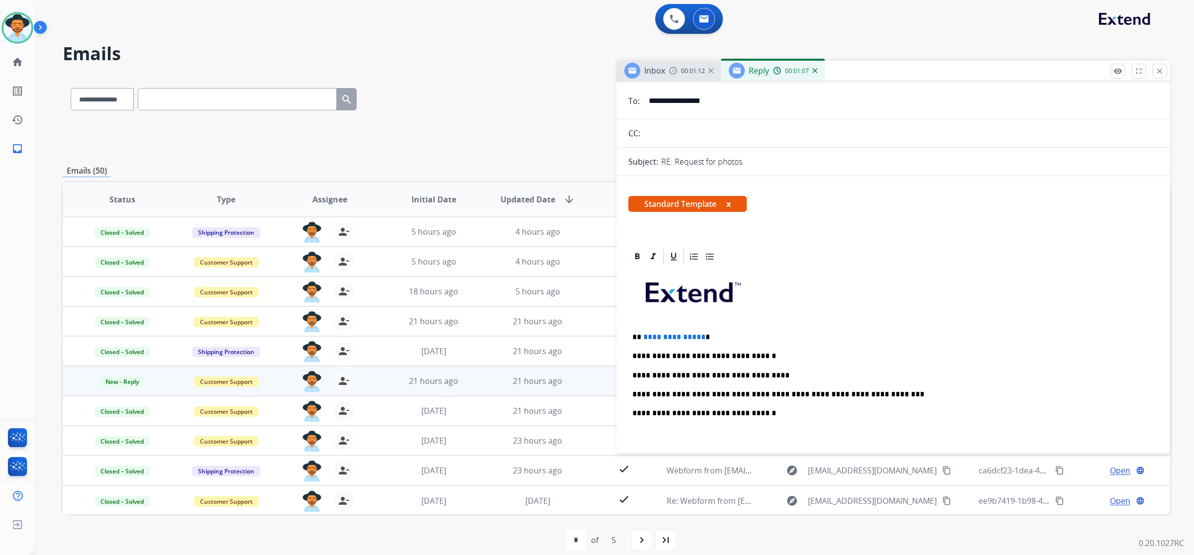
drag, startPoint x: 794, startPoint y: 394, endPoint x: 1042, endPoint y: 265, distance: 279.8
click at [1042, 266] on div "**********" at bounding box center [893, 437] width 530 height 342
click at [797, 395] on p "**********" at bounding box center [889, 394] width 514 height 9
drag, startPoint x: 699, startPoint y: 333, endPoint x: 642, endPoint y: 331, distance: 56.7
click at [642, 331] on div "**********" at bounding box center [893, 437] width 530 height 342
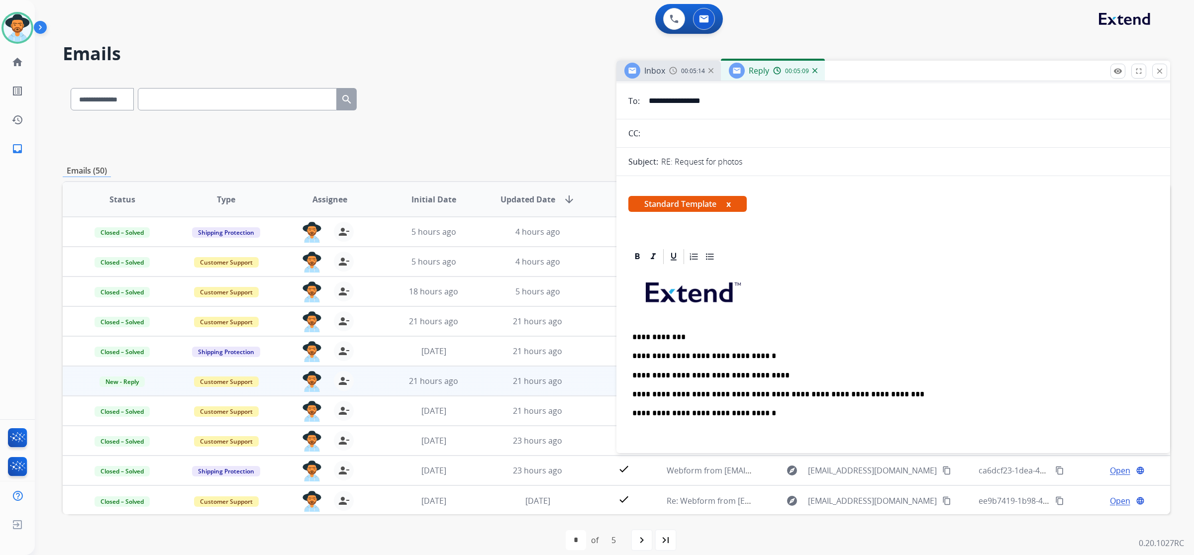
drag, startPoint x: 411, startPoint y: 141, endPoint x: 411, endPoint y: 134, distance: 6.5
click at [411, 137] on div "**********" at bounding box center [616, 137] width 1107 height 36
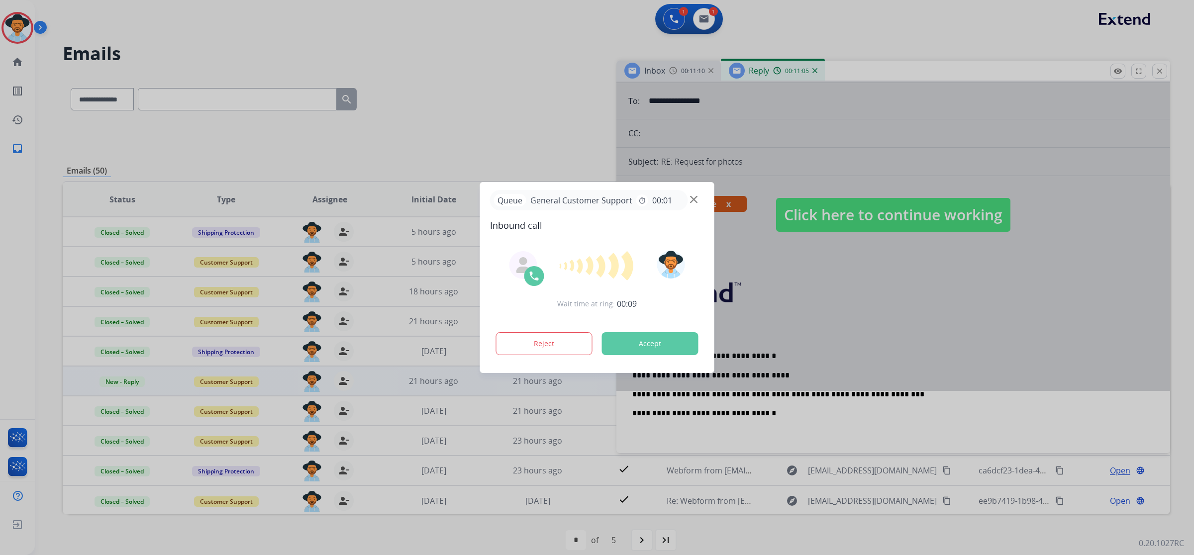
click at [398, 66] on div at bounding box center [597, 277] width 1194 height 555
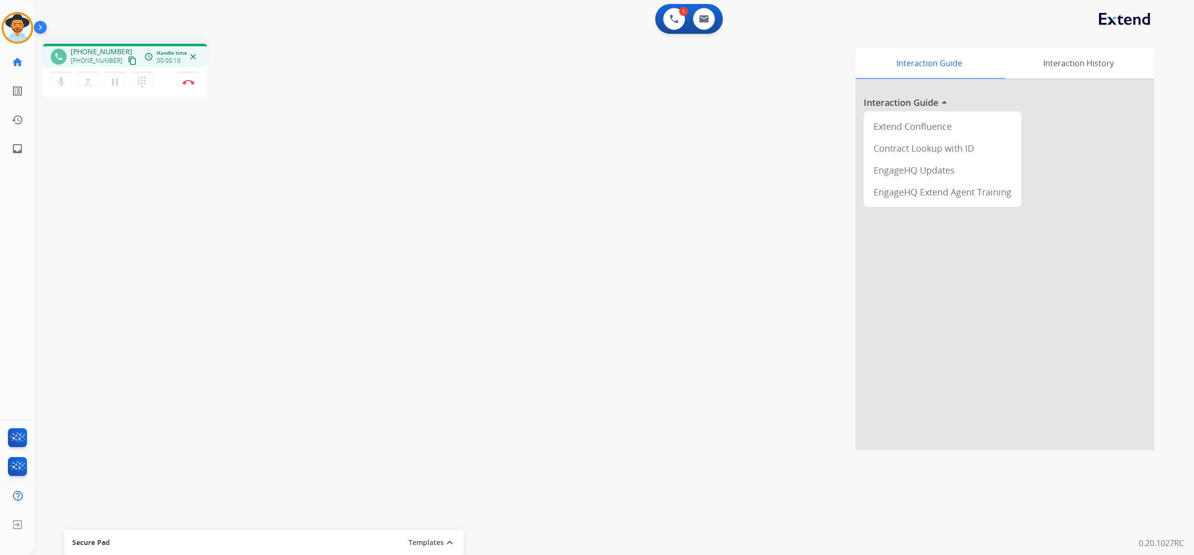
click at [128, 63] on mat-icon "content_copy" at bounding box center [132, 60] width 9 height 9
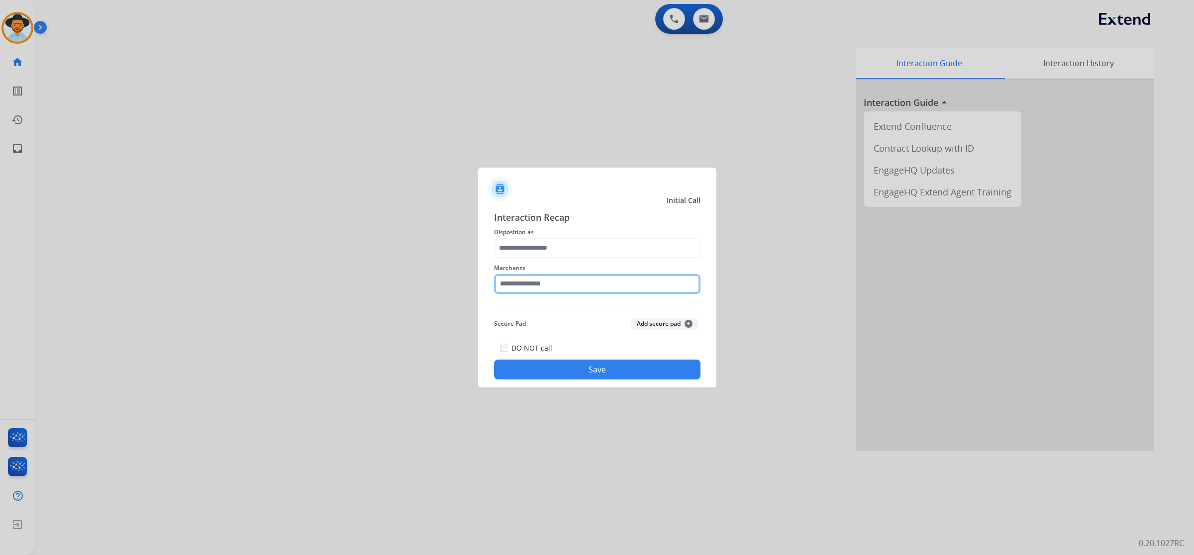
click at [554, 288] on input "text" at bounding box center [597, 284] width 206 height 20
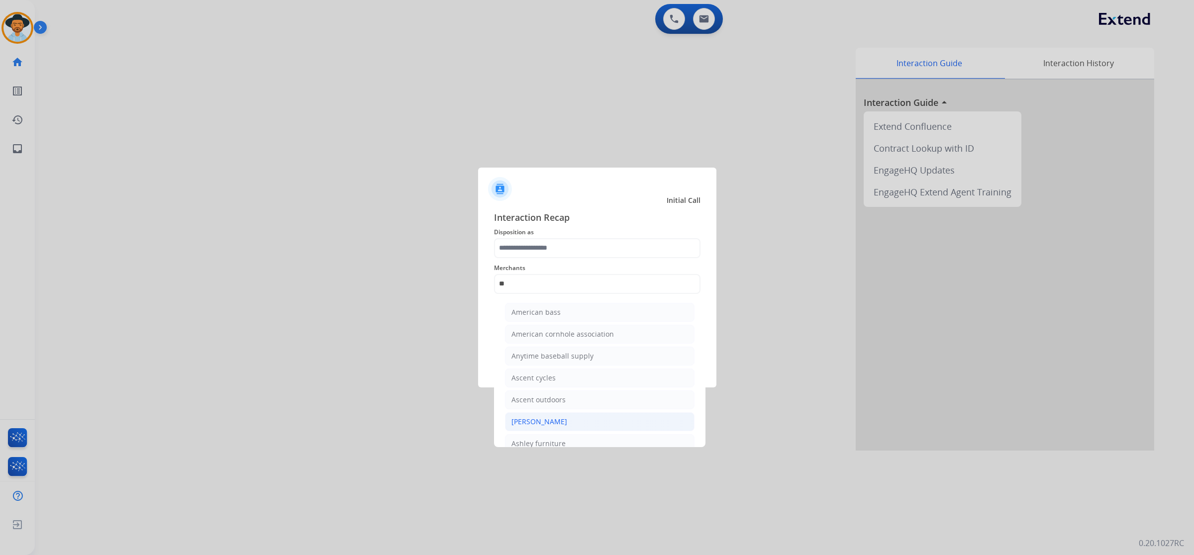
click at [580, 426] on li "[PERSON_NAME]" at bounding box center [599, 421] width 189 height 19
type input "**********"
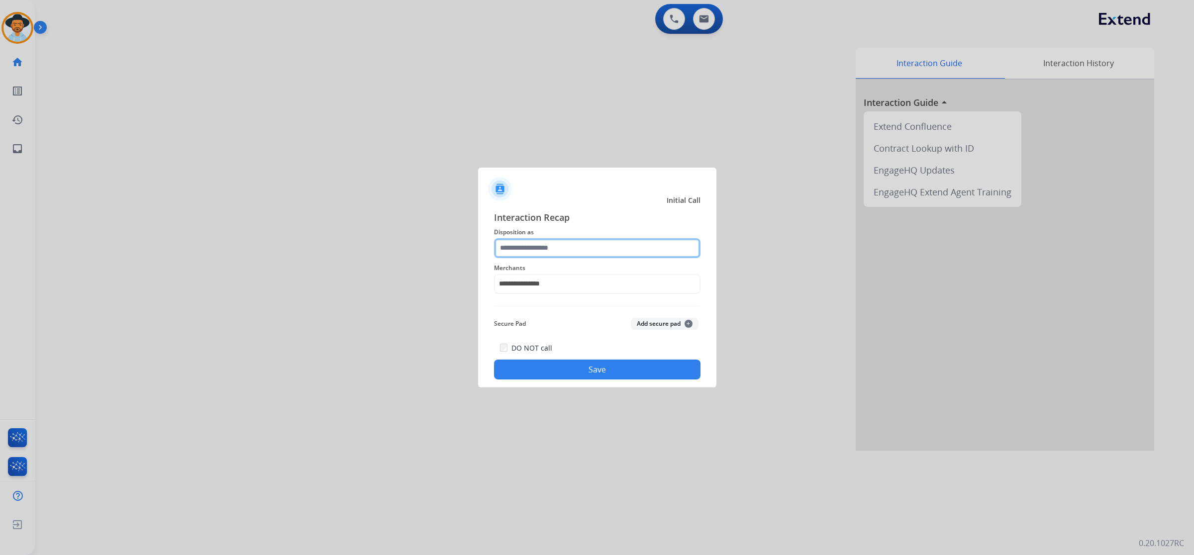
click at [578, 251] on input "text" at bounding box center [597, 248] width 206 height 20
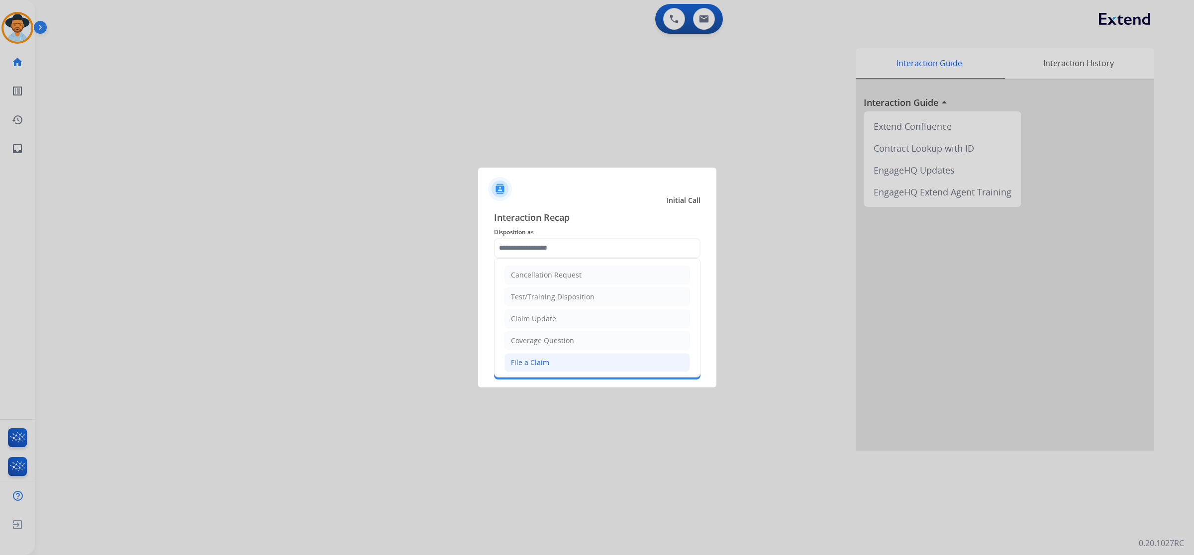
click at [602, 366] on li "File a Claim" at bounding box center [596, 362] width 185 height 19
type input "**********"
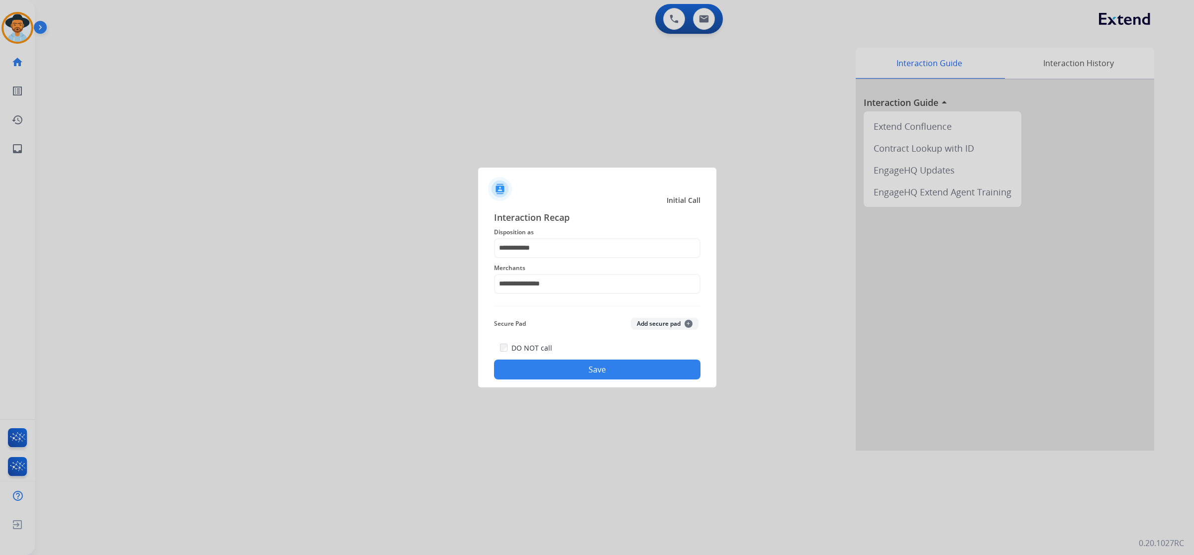
click at [602, 366] on button "Save" at bounding box center [597, 370] width 206 height 20
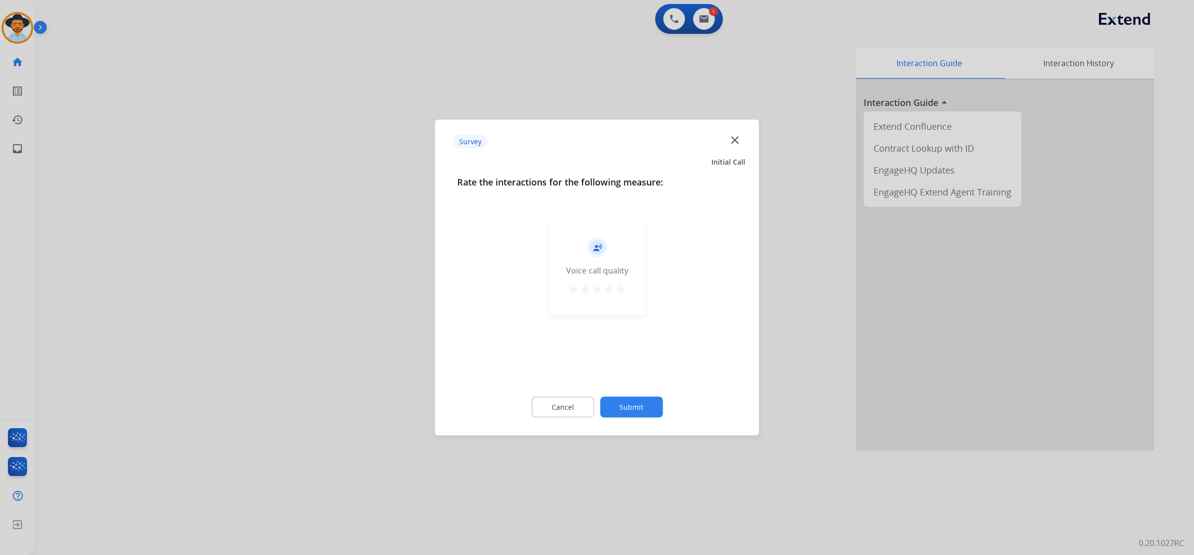
click at [628, 292] on div "record_voice_over Voice call quality star star star star star" at bounding box center [597, 268] width 97 height 94
drag, startPoint x: 623, startPoint y: 292, endPoint x: 625, endPoint y: 314, distance: 22.0
click at [621, 291] on mat-icon "star" at bounding box center [621, 289] width 12 height 12
click at [637, 408] on button "Submit" at bounding box center [631, 407] width 63 height 21
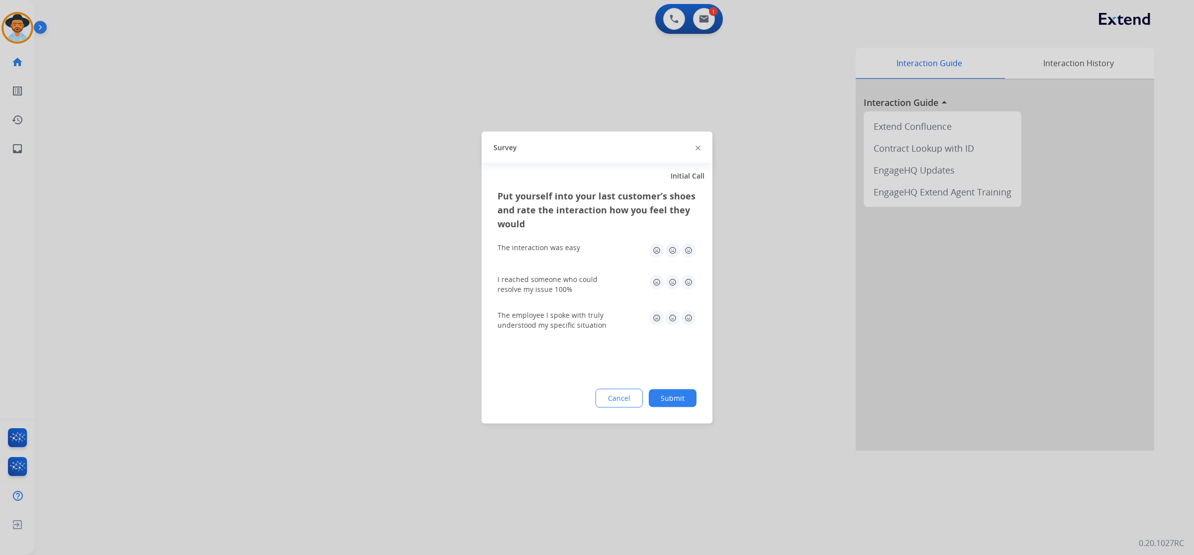
click at [685, 250] on img at bounding box center [688, 251] width 16 height 16
click at [687, 277] on img at bounding box center [688, 283] width 16 height 16
click at [687, 316] on img at bounding box center [688, 318] width 16 height 16
click at [685, 400] on button "Submit" at bounding box center [672, 398] width 48 height 18
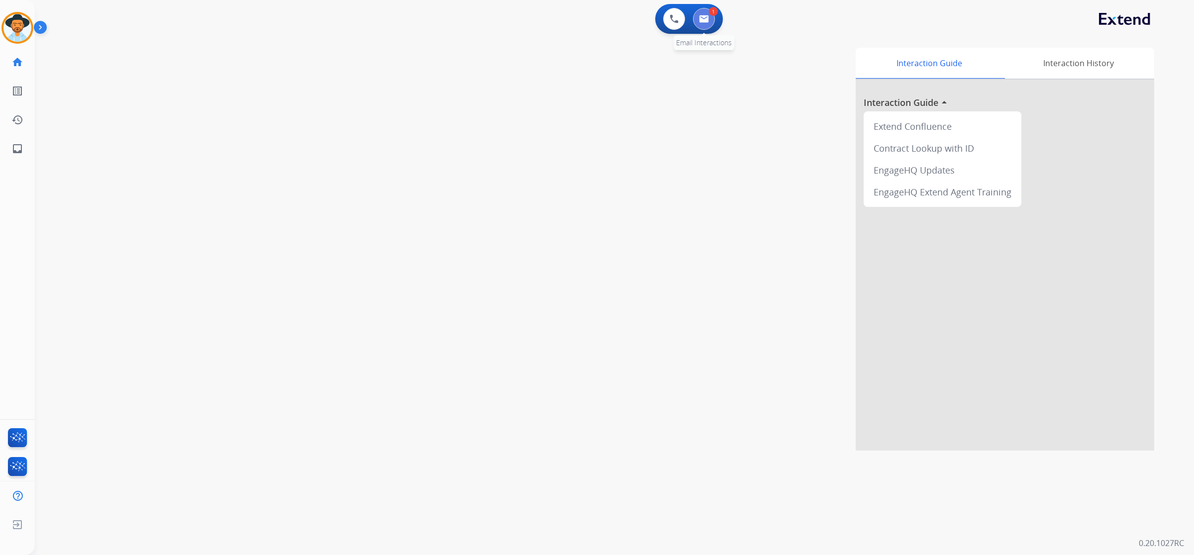
click at [697, 24] on button at bounding box center [704, 19] width 22 height 22
select select "**********"
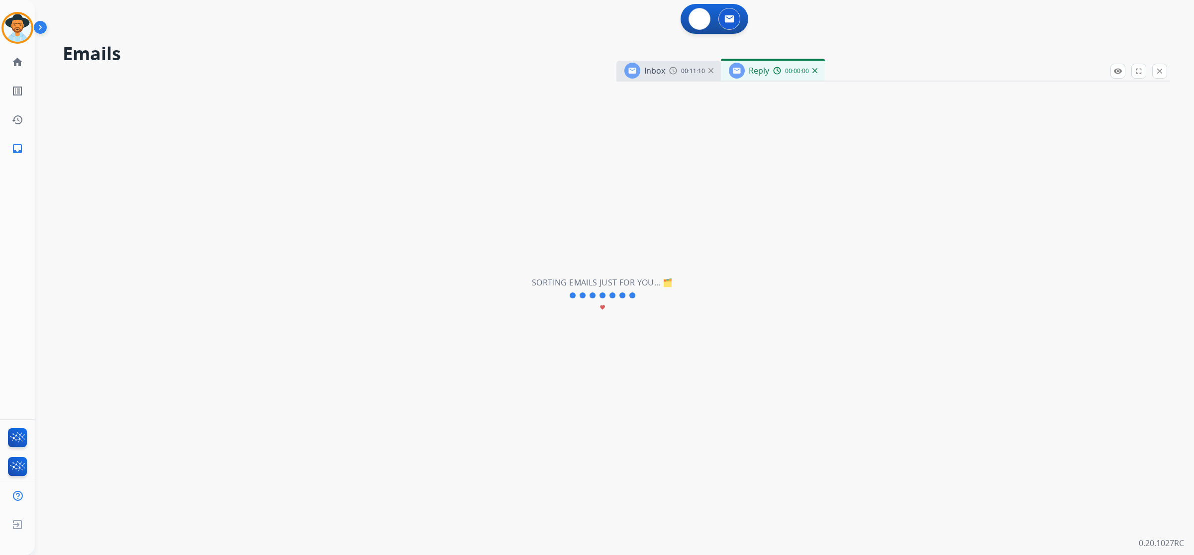
select select "**********"
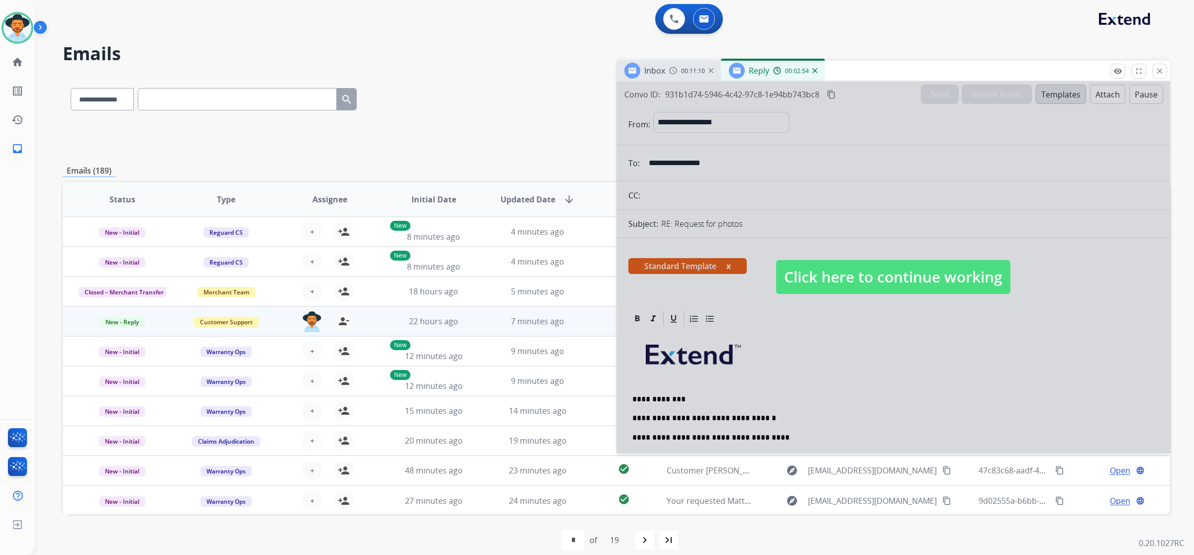
click at [364, 162] on div "**********" at bounding box center [616, 321] width 1107 height 490
click at [911, 283] on span "Click here to continue working" at bounding box center [893, 277] width 234 height 34
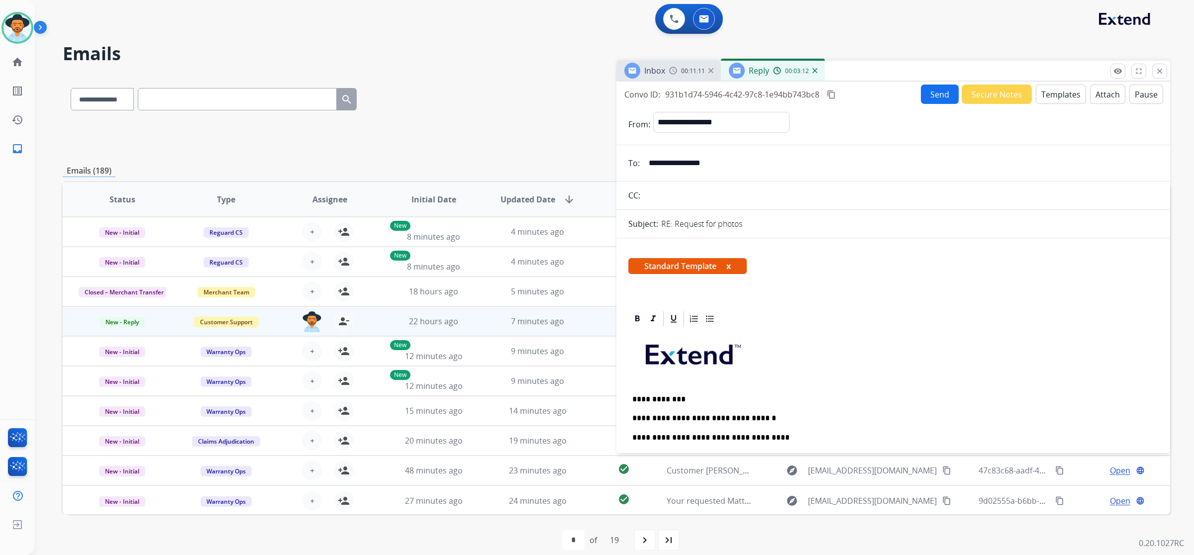
click at [934, 98] on button "Send" at bounding box center [939, 94] width 38 height 19
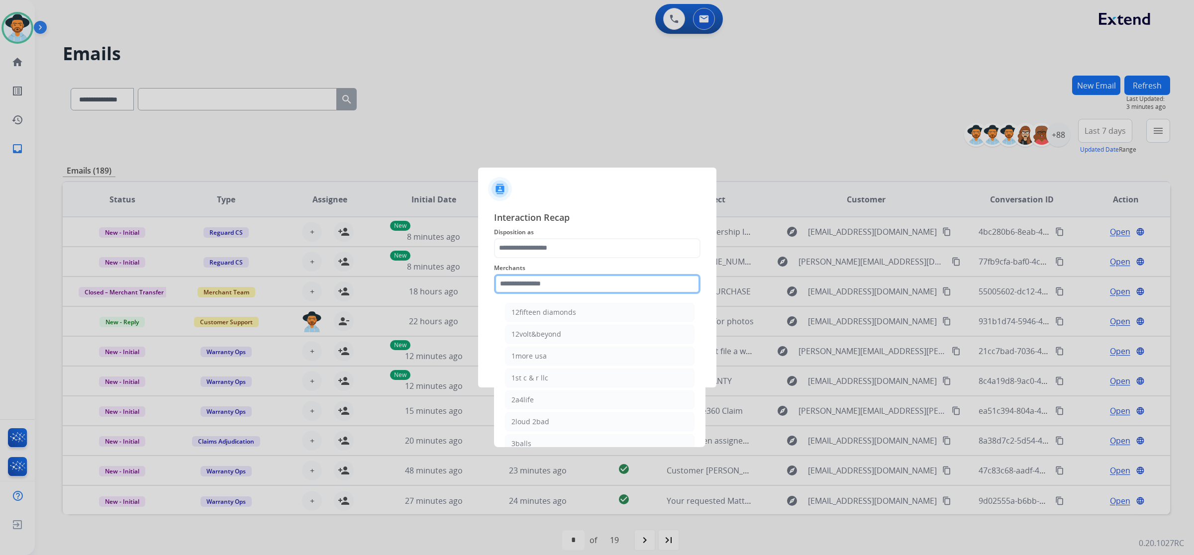
click at [630, 285] on input "text" at bounding box center [597, 284] width 206 height 20
click at [577, 313] on li "Bed bath & beyond" at bounding box center [599, 312] width 189 height 19
type input "**********"
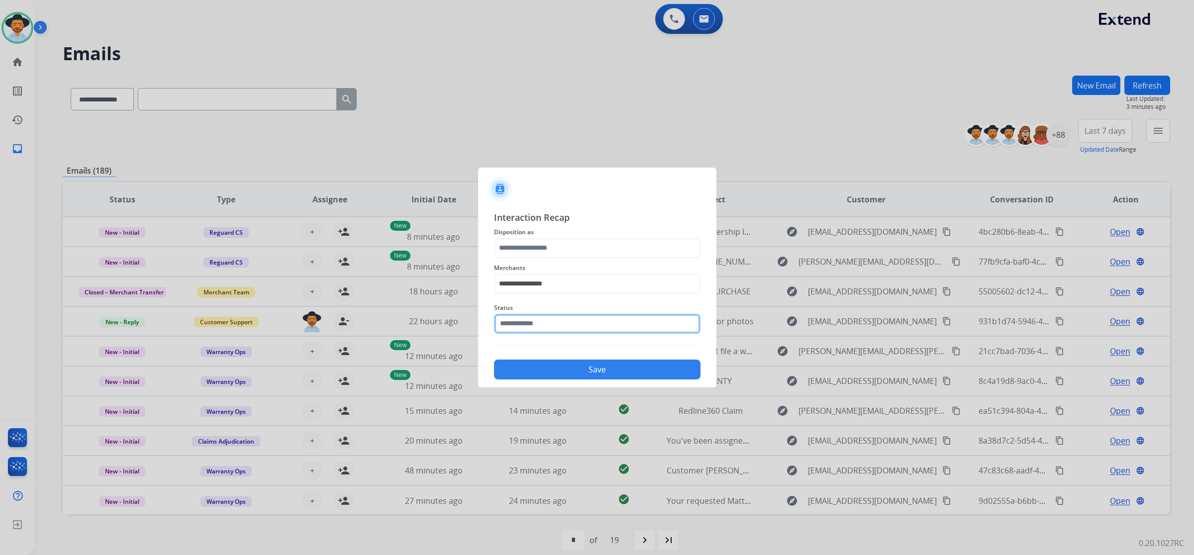
click at [575, 320] on input "text" at bounding box center [597, 324] width 206 height 20
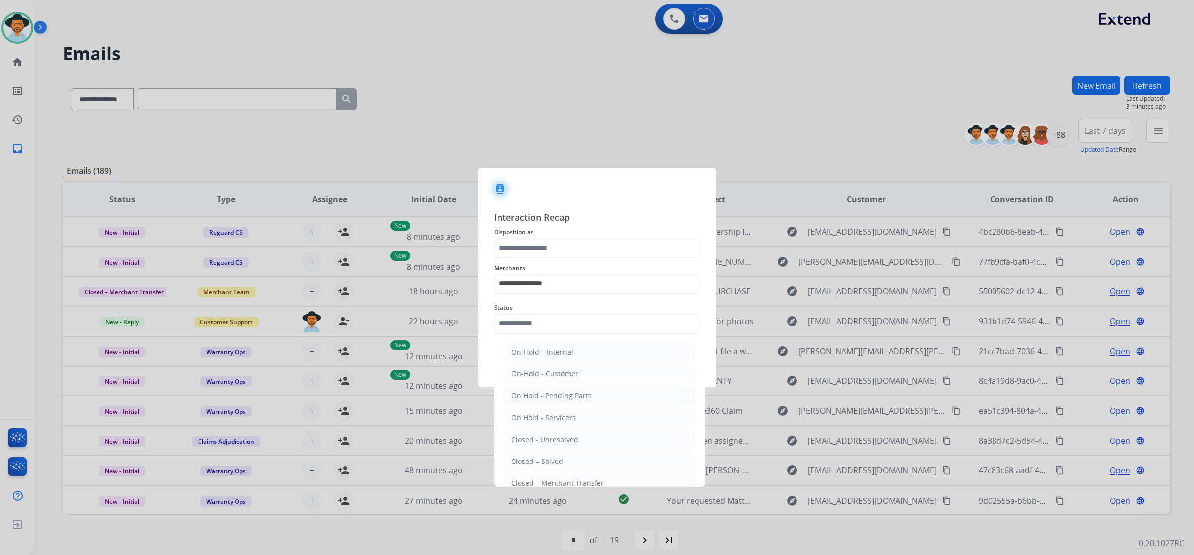
drag, startPoint x: 575, startPoint y: 458, endPoint x: 575, endPoint y: 448, distance: 10.4
click at [576, 458] on li "Closed – Solved" at bounding box center [599, 461] width 189 height 19
type input "**********"
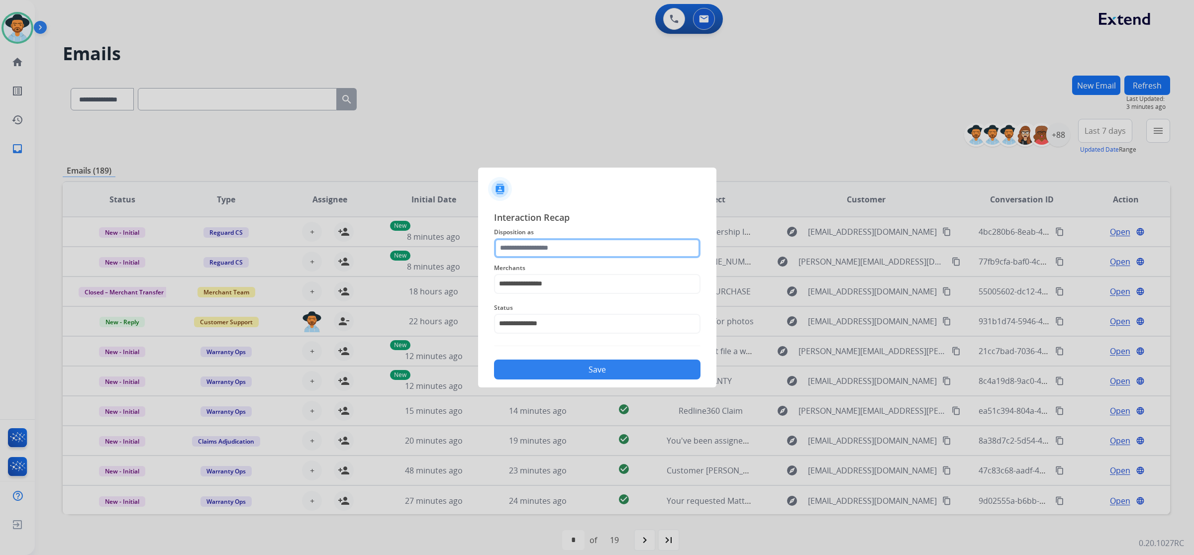
click at [568, 247] on input "text" at bounding box center [597, 248] width 206 height 20
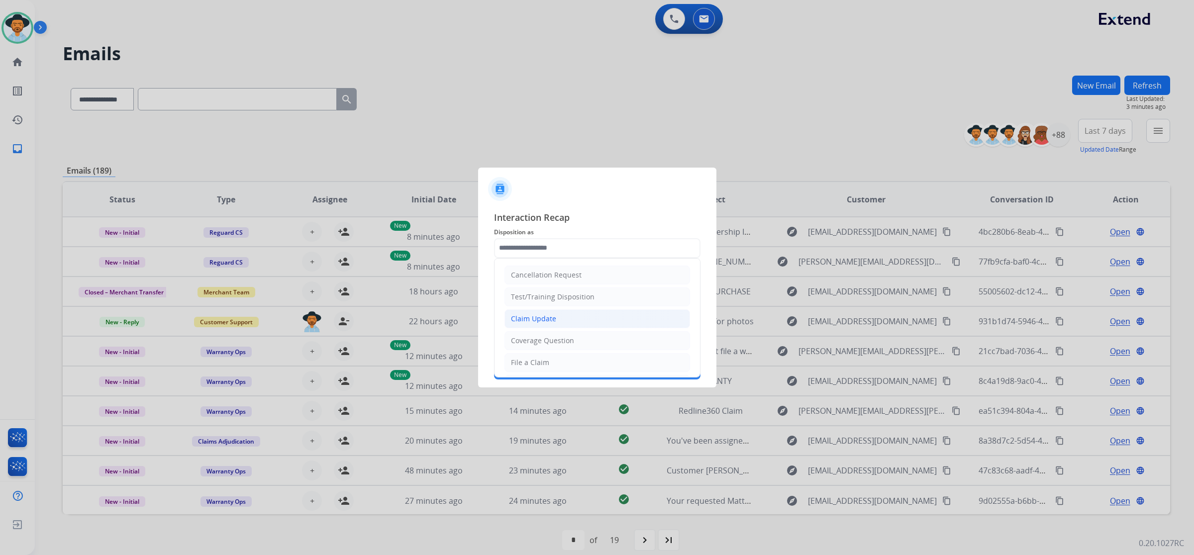
click at [566, 326] on li "Claim Update" at bounding box center [596, 318] width 185 height 19
type input "**********"
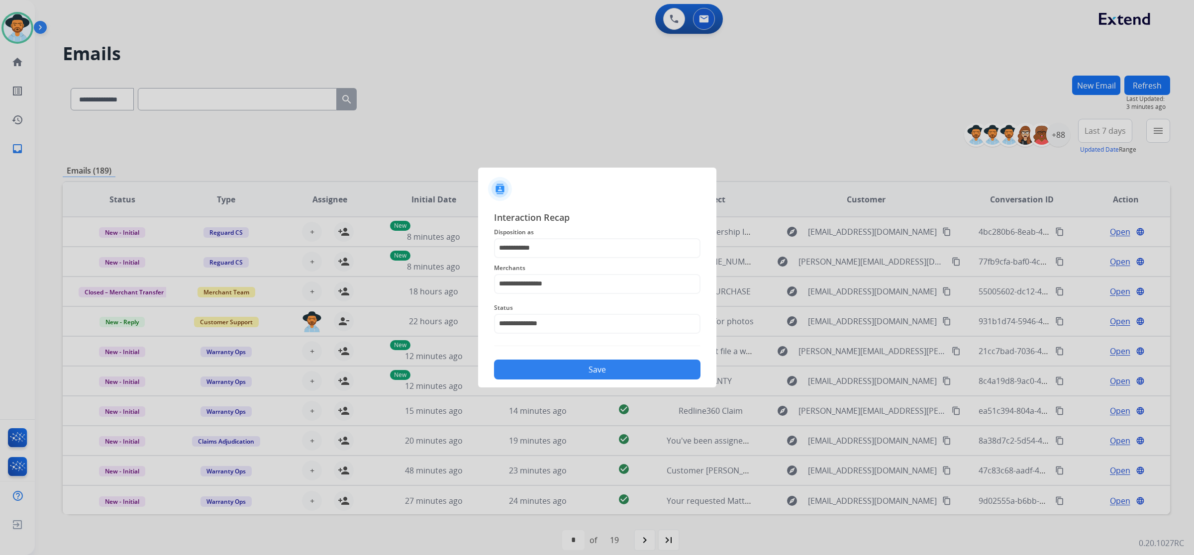
click at [575, 356] on div "Save" at bounding box center [597, 367] width 206 height 26
click at [585, 366] on button "Save" at bounding box center [597, 370] width 206 height 20
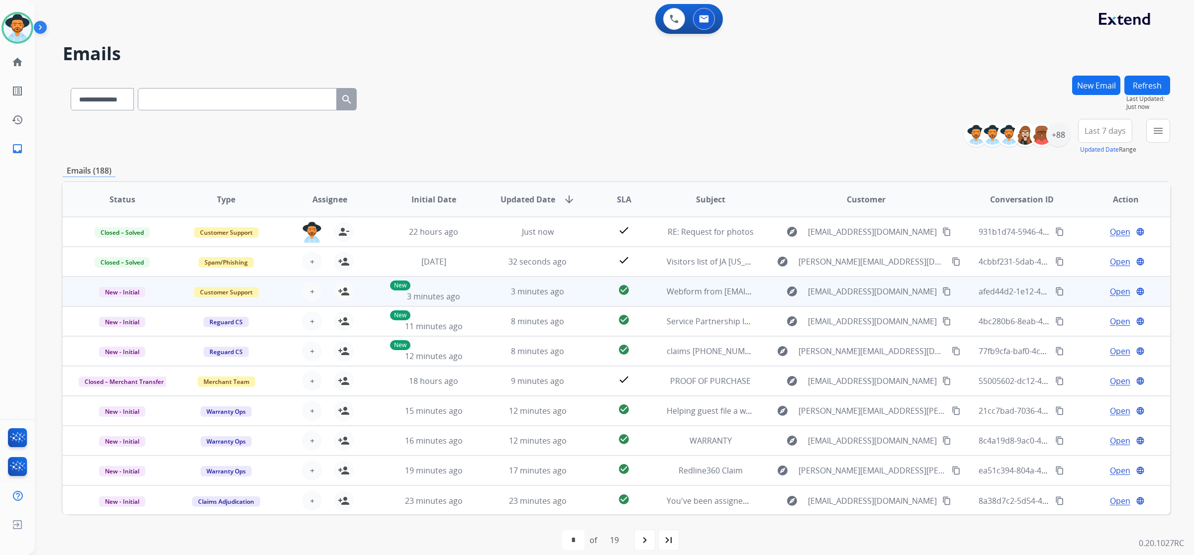
scroll to position [0, 0]
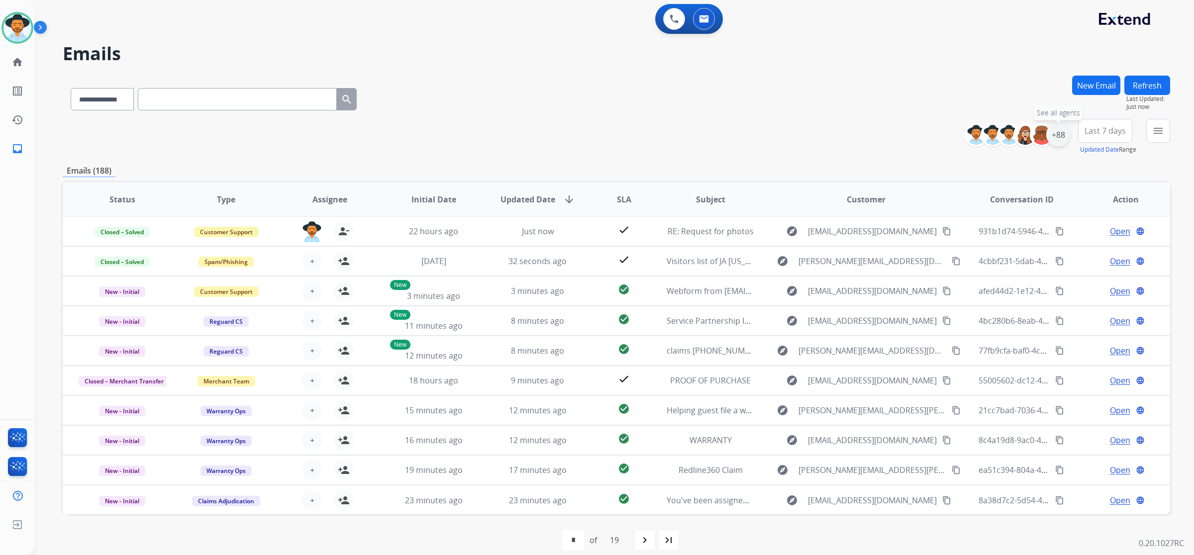
click at [1061, 130] on div "+88" at bounding box center [1058, 135] width 24 height 24
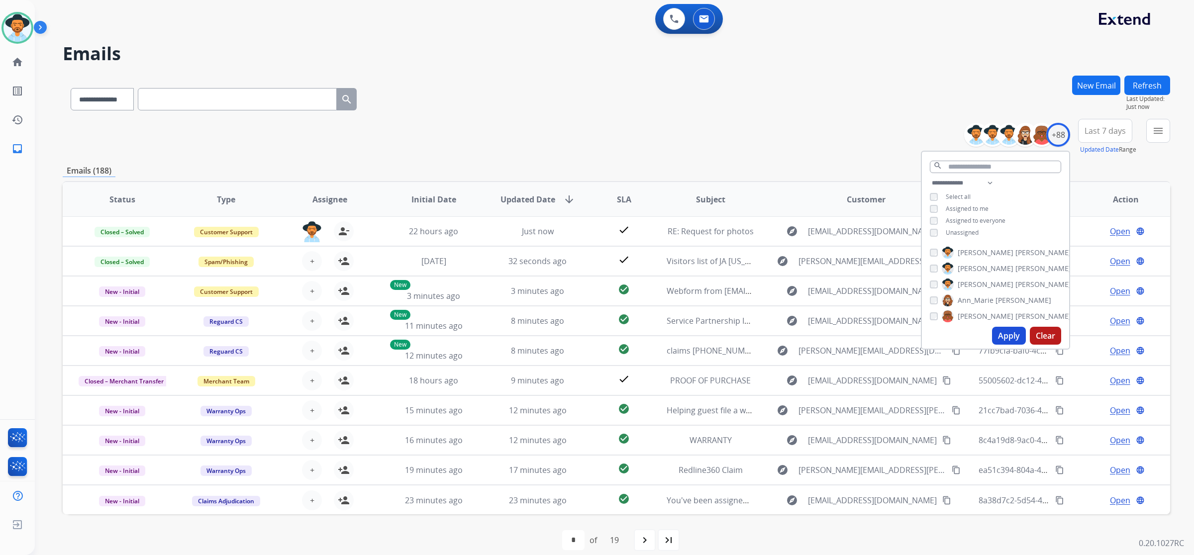
click at [962, 228] on span "Unassigned" at bounding box center [961, 232] width 33 height 8
click at [966, 204] on span "Assigned to me" at bounding box center [966, 208] width 43 height 8
click at [966, 228] on span "Unassigned" at bounding box center [961, 232] width 33 height 8
click at [1009, 331] on button "Apply" at bounding box center [1009, 336] width 34 height 18
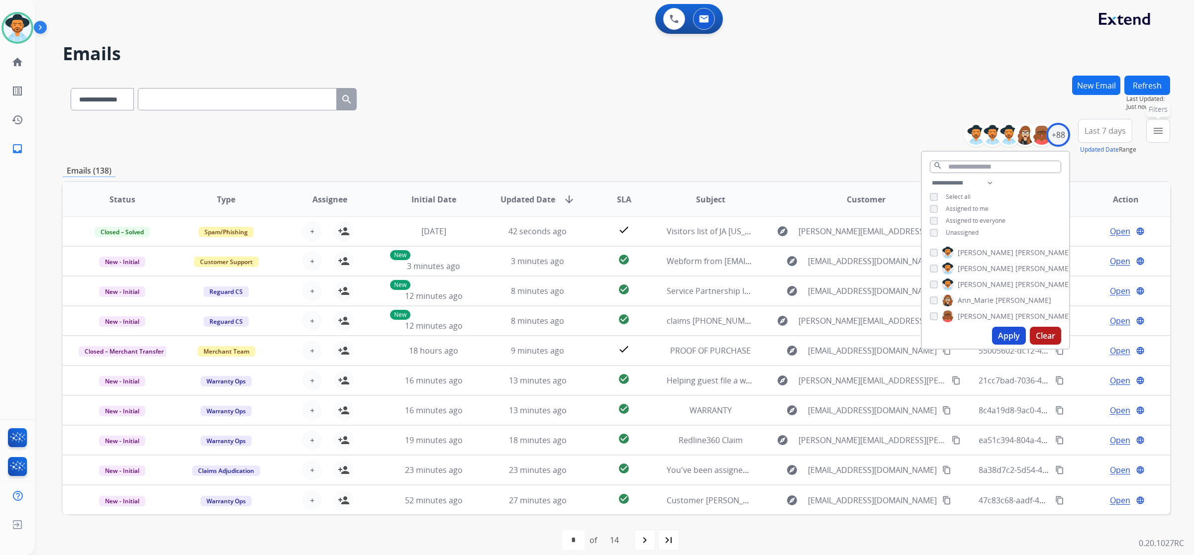
click at [1151, 134] on button "menu Filters" at bounding box center [1158, 131] width 24 height 24
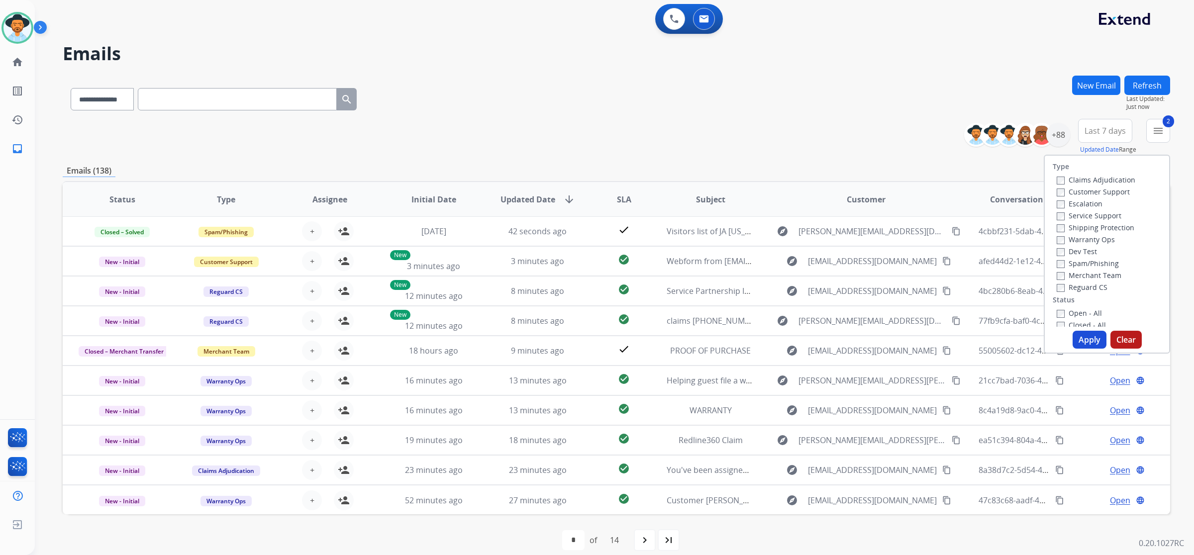
click at [1083, 336] on button "Apply" at bounding box center [1089, 340] width 34 height 18
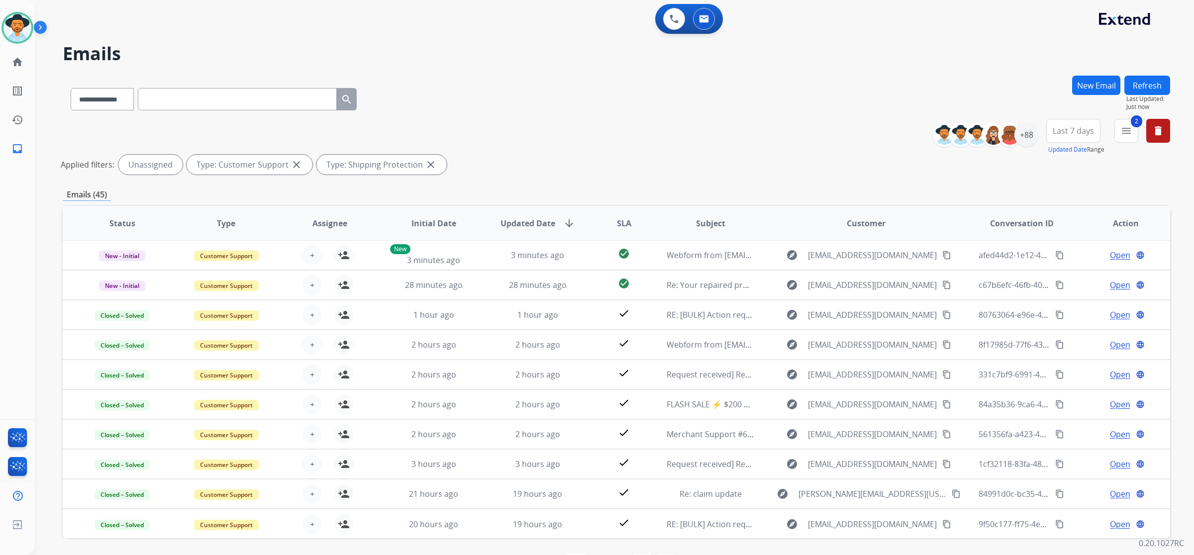
scroll to position [35, 0]
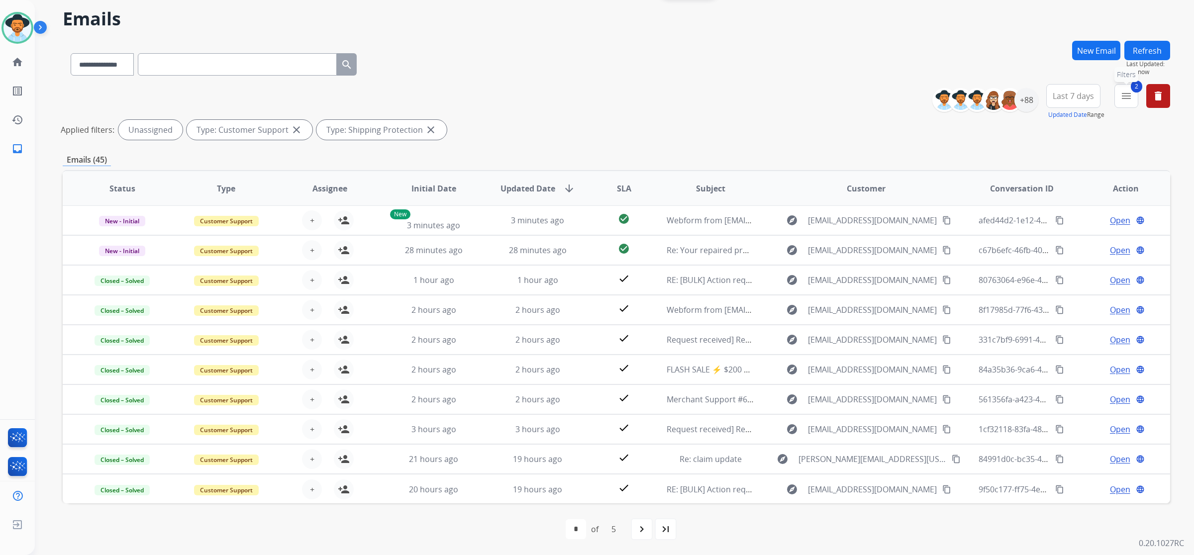
click at [1127, 90] on mat-icon "menu" at bounding box center [1126, 96] width 12 height 12
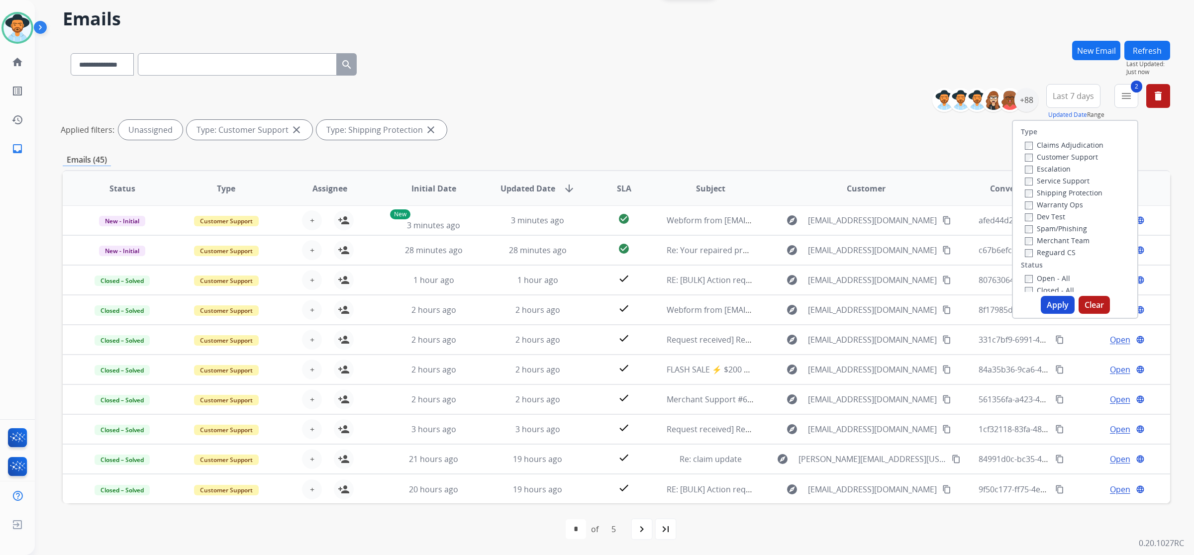
click at [1049, 252] on label "Reguard CS" at bounding box center [1049, 252] width 51 height 9
click at [1057, 301] on button "Apply" at bounding box center [1057, 305] width 34 height 18
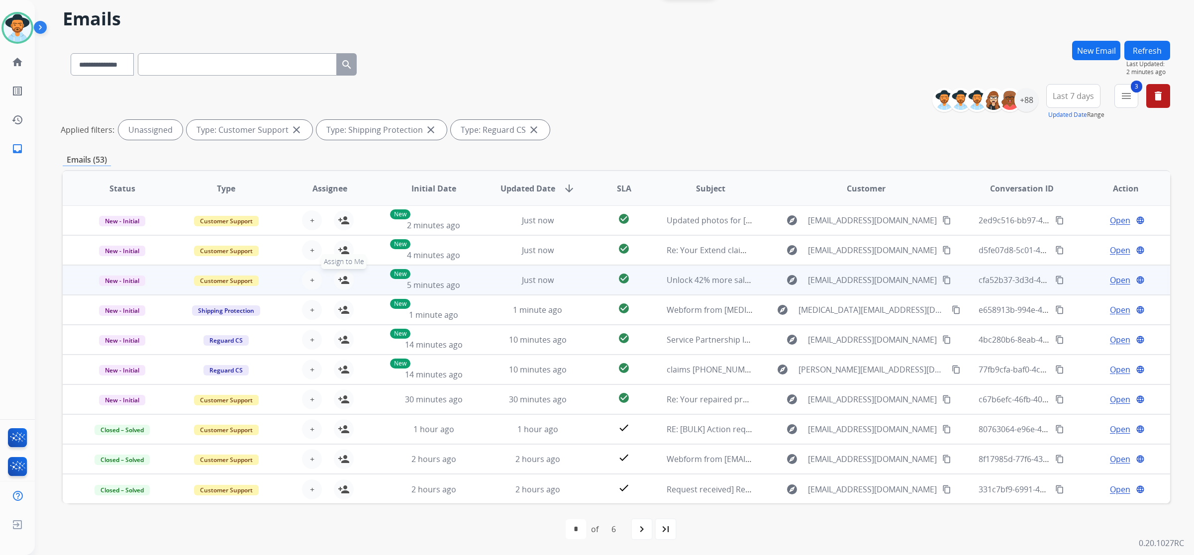
click at [341, 279] on mat-icon "person_add" at bounding box center [344, 280] width 12 height 12
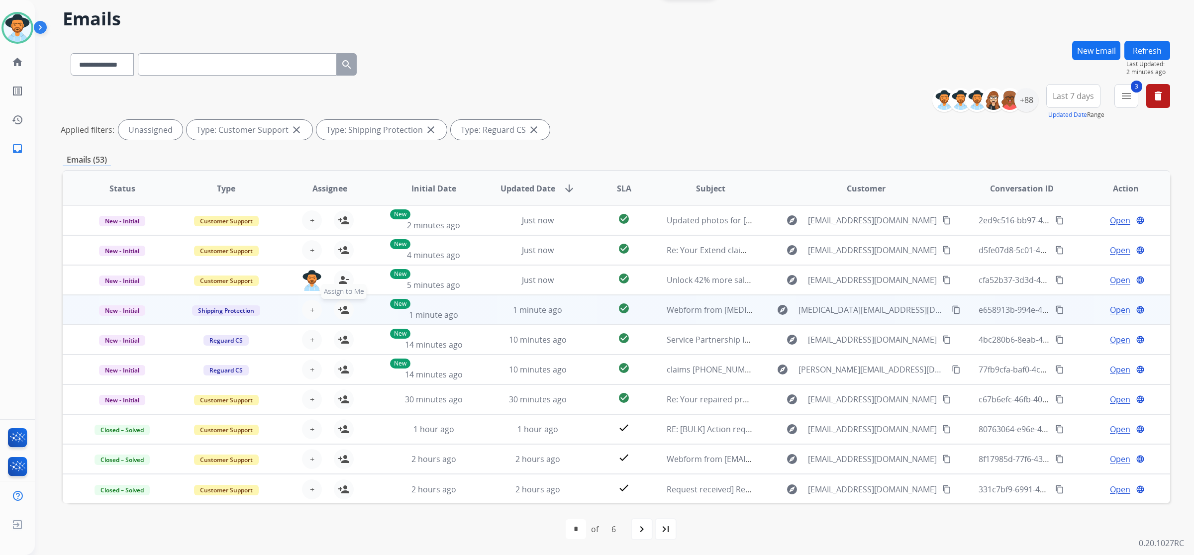
click at [346, 311] on mat-icon "person_add" at bounding box center [344, 310] width 12 height 12
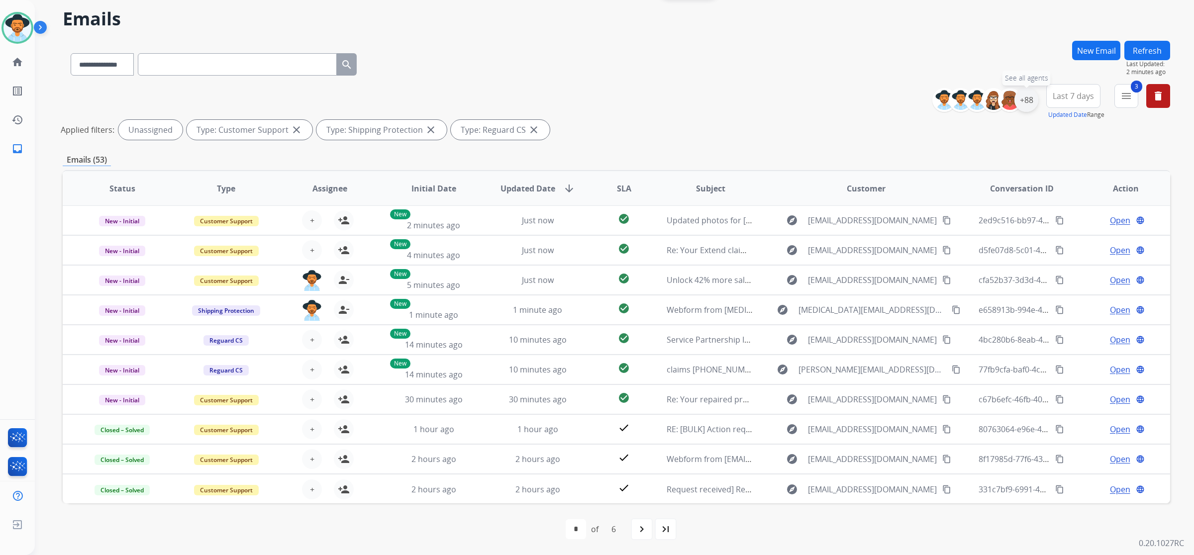
click at [1021, 103] on div "+88" at bounding box center [1026, 100] width 24 height 24
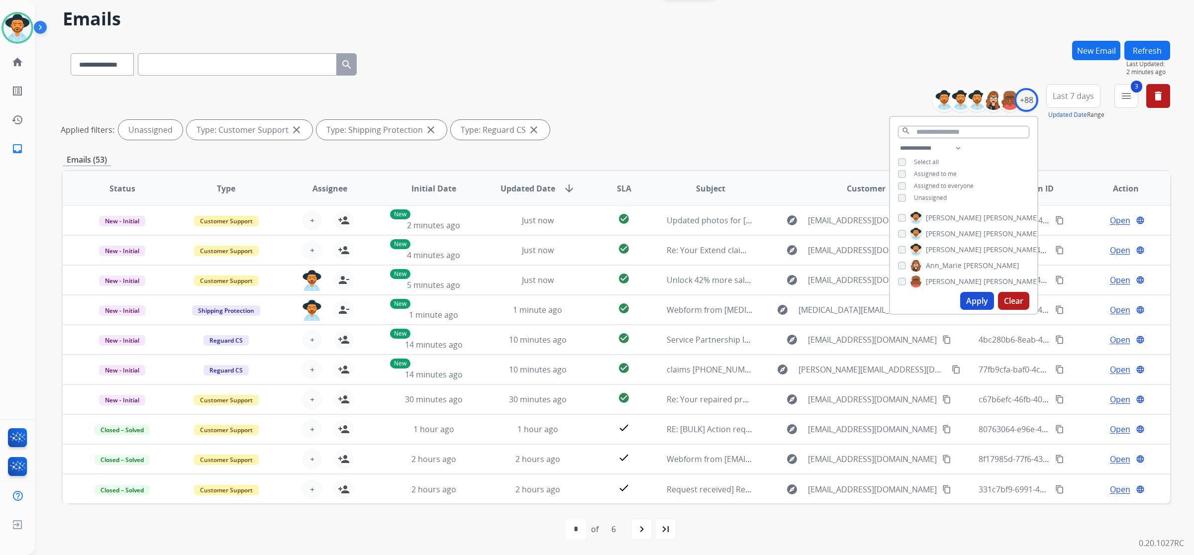
click at [940, 194] on span "Unassigned" at bounding box center [930, 197] width 33 height 8
click at [937, 170] on span "Assigned to me" at bounding box center [935, 174] width 43 height 8
click at [971, 294] on button "Apply" at bounding box center [977, 301] width 34 height 18
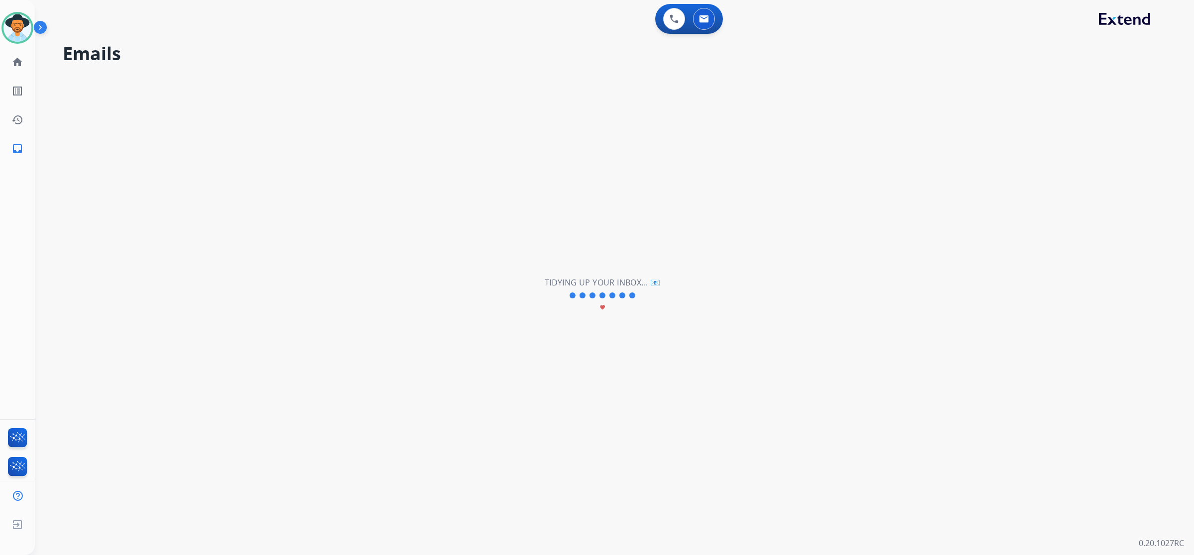
scroll to position [0, 0]
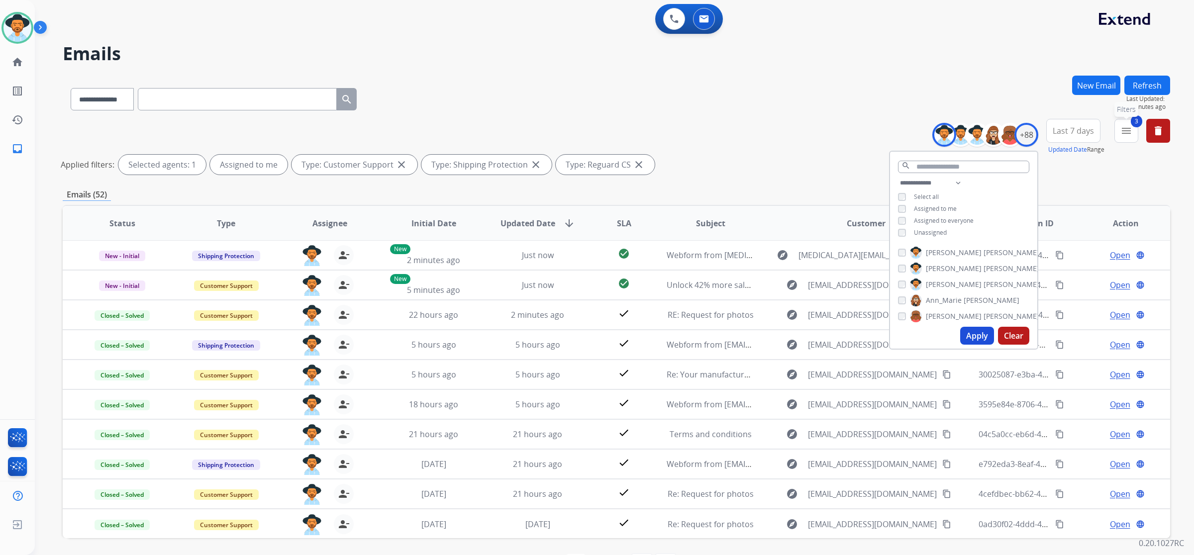
click at [1129, 128] on mat-icon "menu" at bounding box center [1126, 131] width 12 height 12
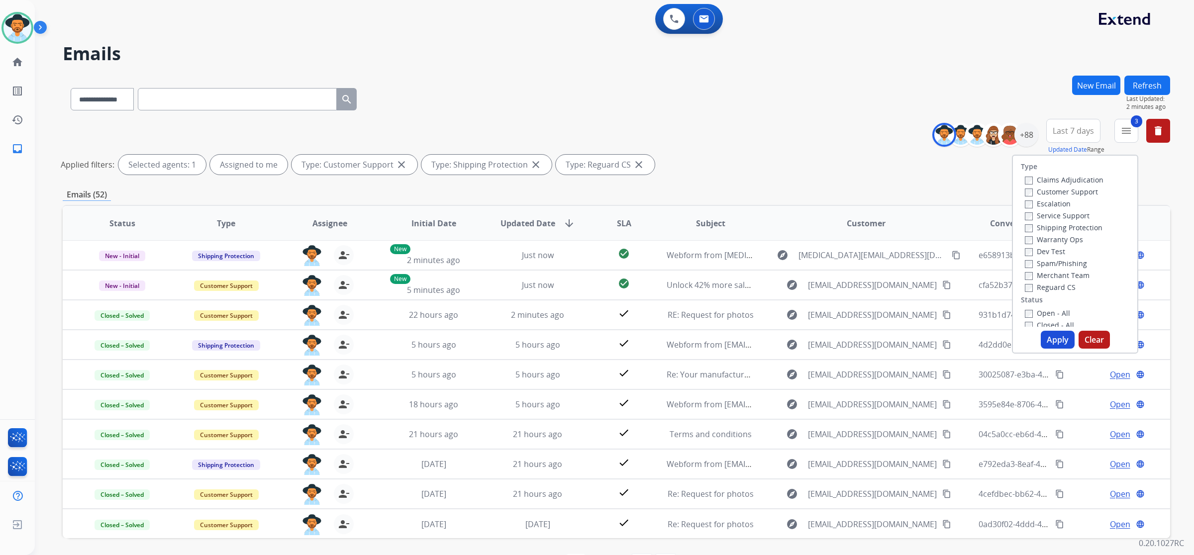
click at [1052, 311] on label "Open - All" at bounding box center [1046, 312] width 45 height 9
click at [1052, 336] on button "Apply" at bounding box center [1057, 340] width 34 height 18
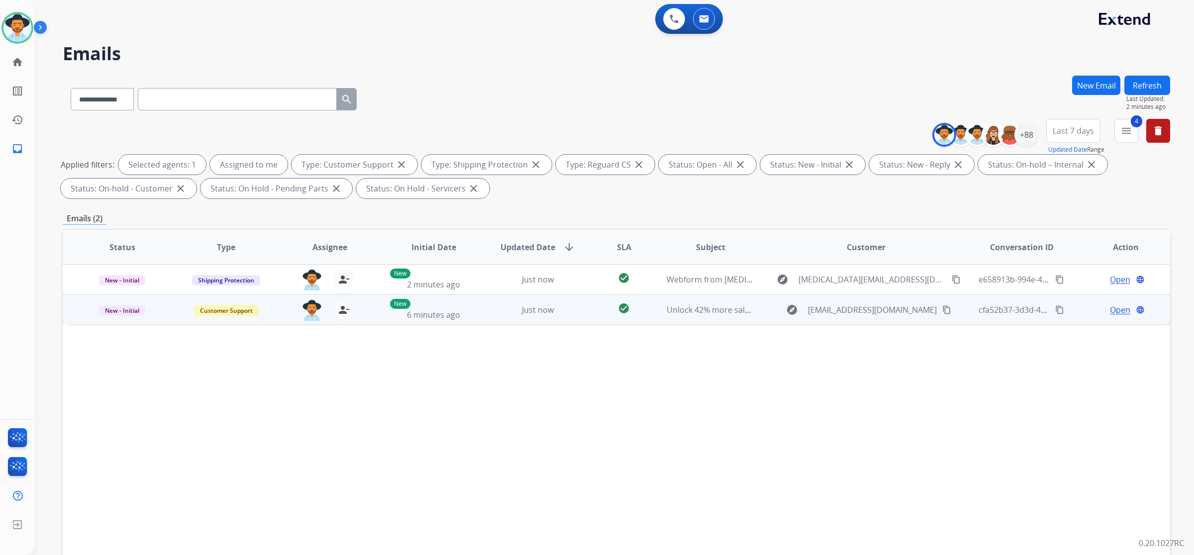
click at [691, 318] on td "Unlock 42% more sales with one simple fix — curious?" at bounding box center [702, 309] width 104 height 30
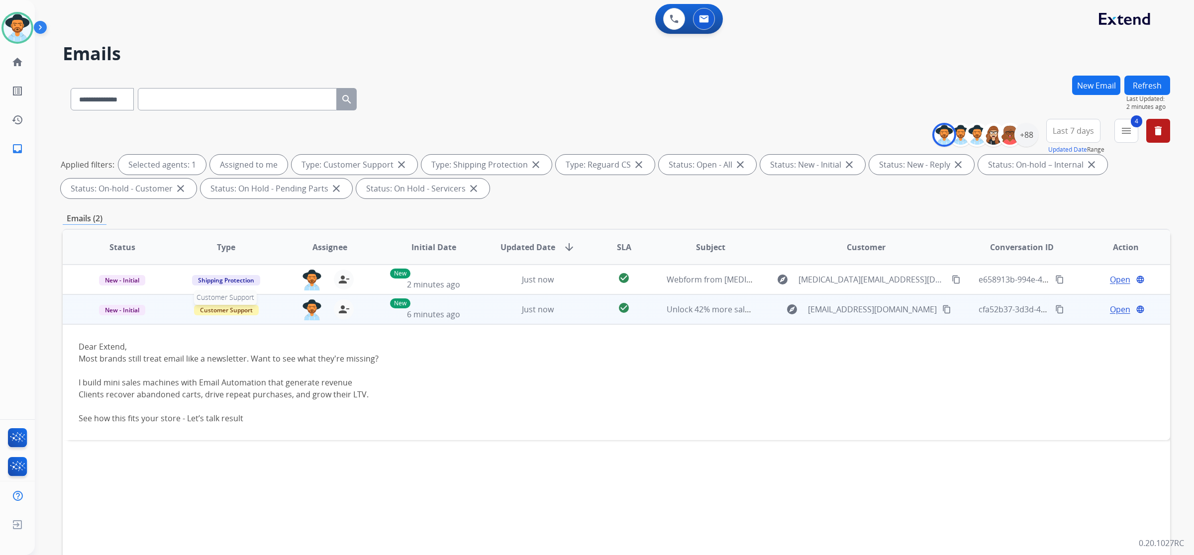
click at [244, 312] on span "Customer Support" at bounding box center [226, 310] width 65 height 10
click at [291, 434] on p "Spam/Phishing" at bounding box center [285, 439] width 54 height 14
click at [132, 311] on span "New - Initial" at bounding box center [122, 310] width 46 height 10
click at [190, 401] on p "Closed – Solved" at bounding box center [182, 403] width 57 height 14
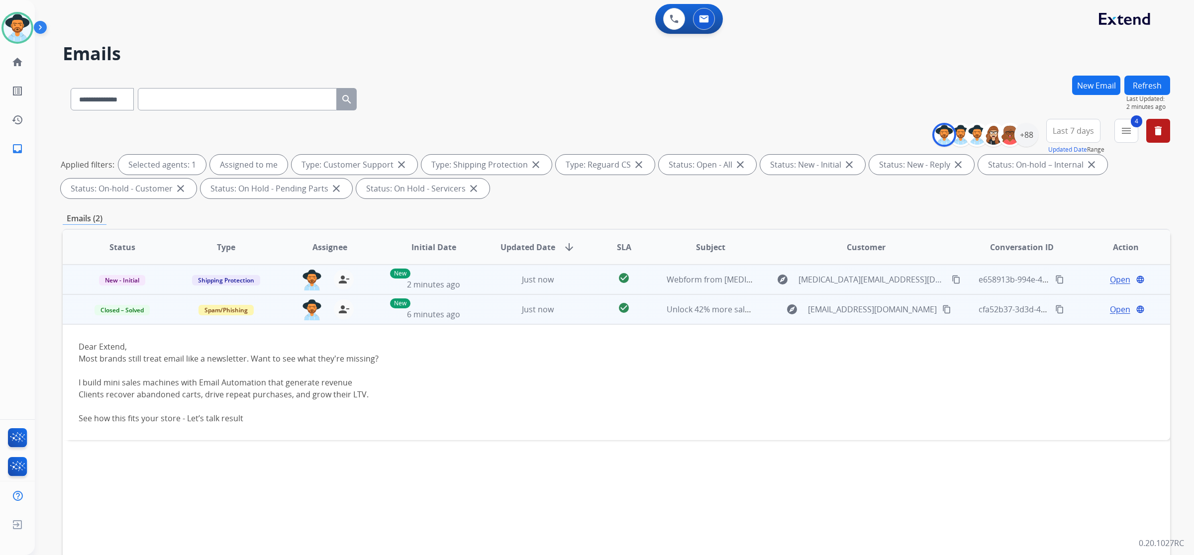
click at [590, 274] on td "check_circle" at bounding box center [615, 280] width 69 height 30
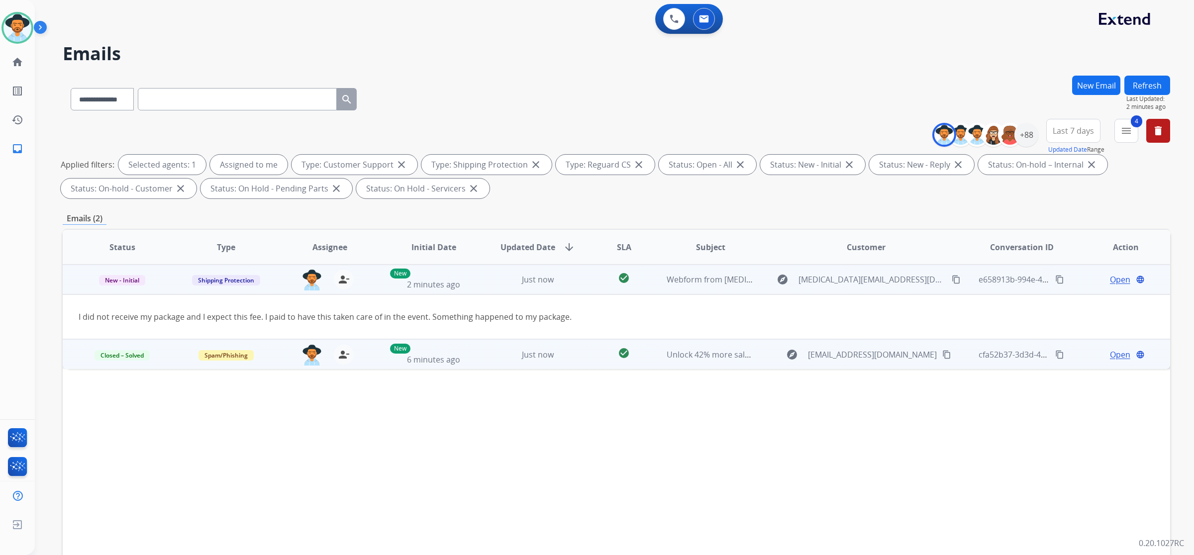
click at [951, 281] on mat-icon "content_copy" at bounding box center [955, 279] width 9 height 9
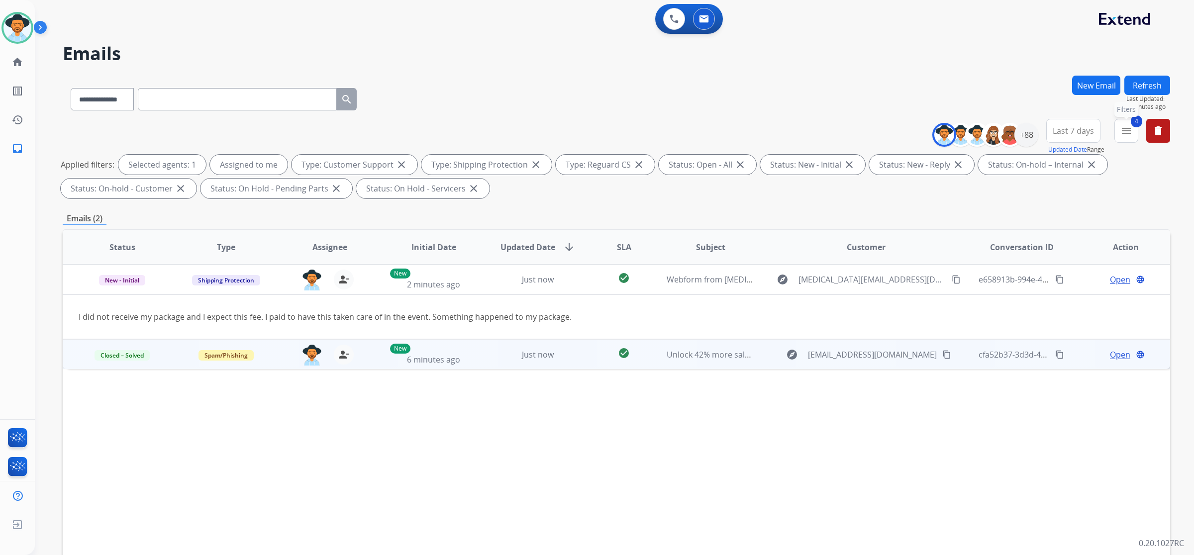
click at [1122, 134] on mat-icon "menu" at bounding box center [1126, 131] width 12 height 12
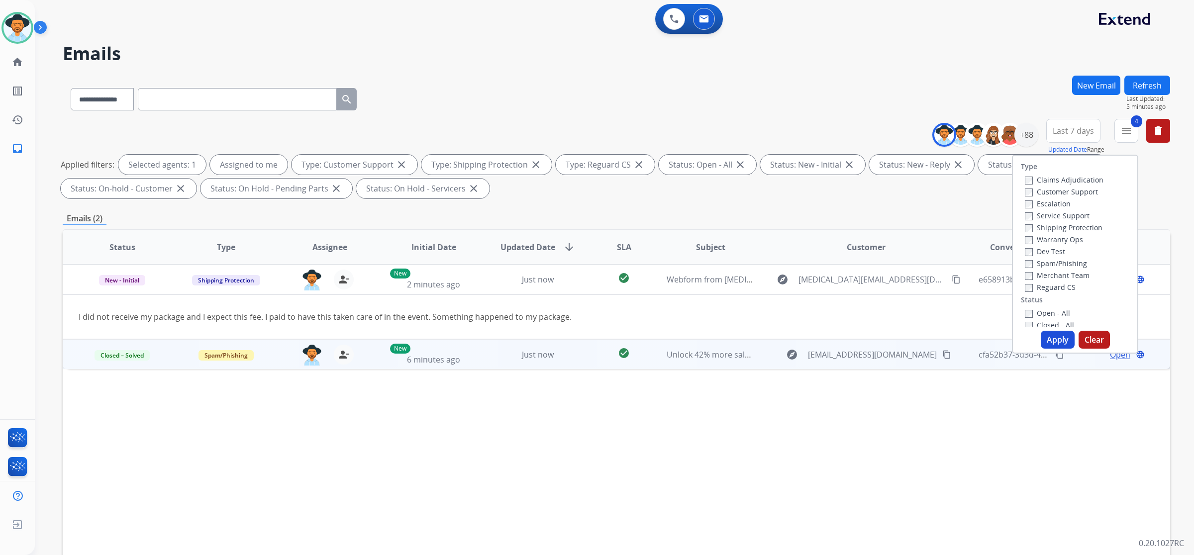
click at [1058, 322] on label "Closed - All" at bounding box center [1048, 324] width 49 height 9
click at [1050, 340] on button "Apply" at bounding box center [1057, 340] width 34 height 18
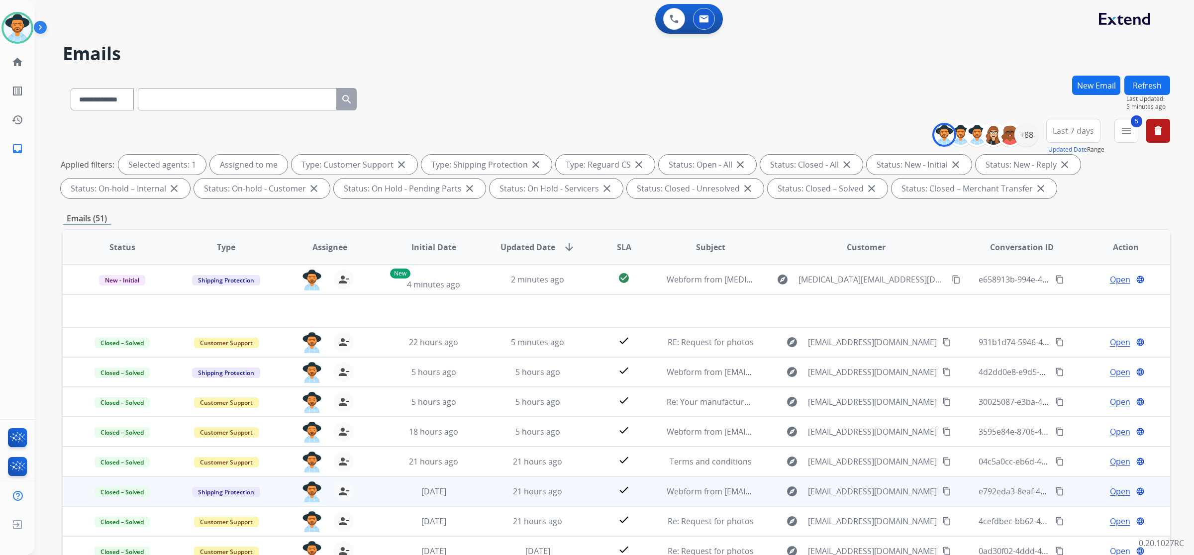
click at [484, 489] on td "21 hours ago" at bounding box center [530, 491] width 104 height 30
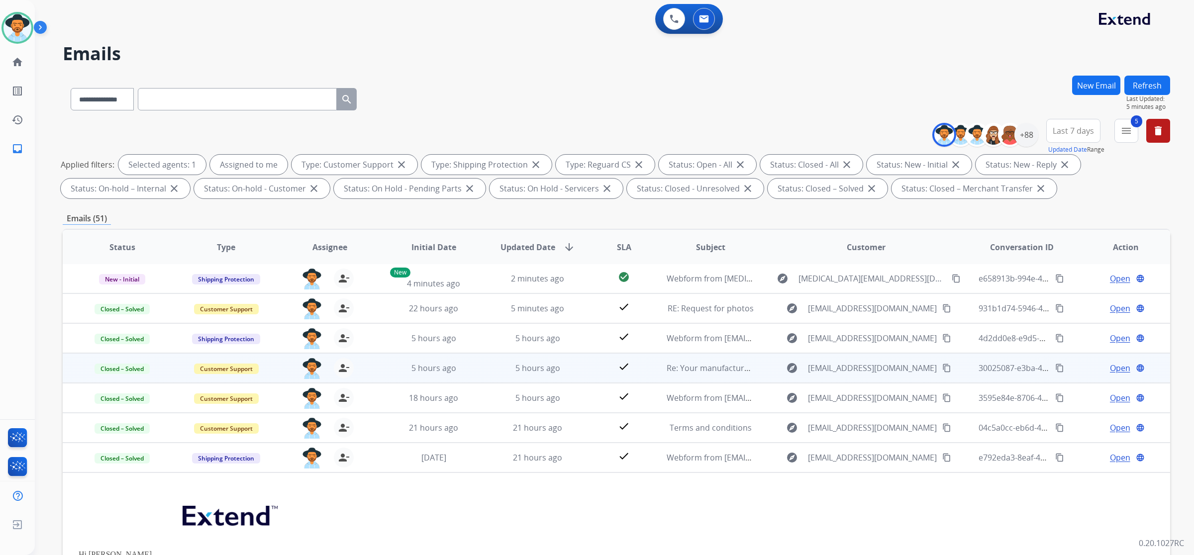
scroll to position [0, 0]
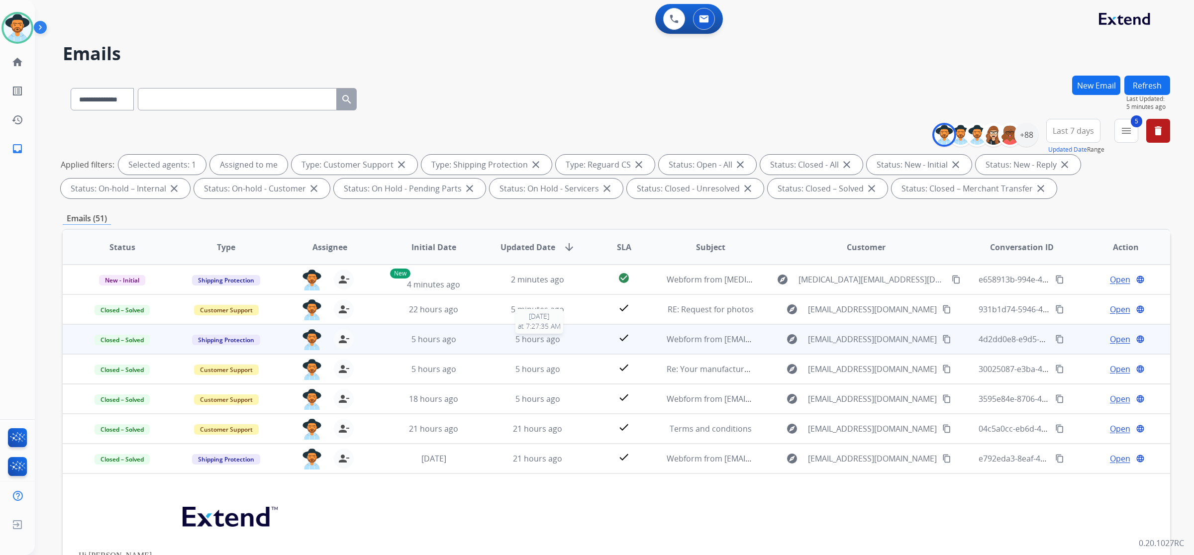
click at [498, 334] on div "5 hours ago" at bounding box center [538, 339] width 88 height 12
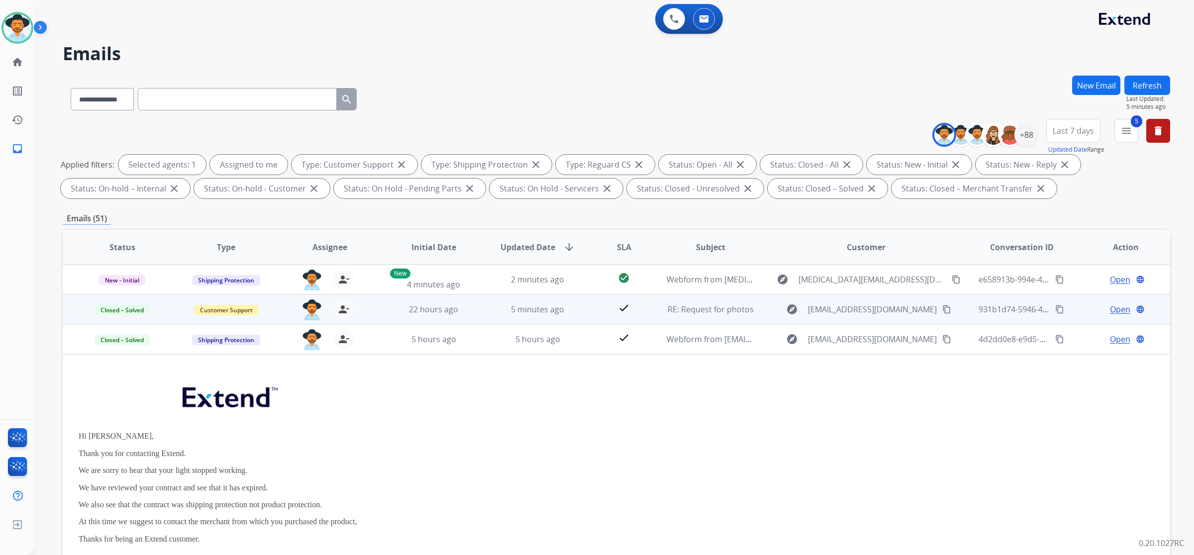
click at [488, 306] on td "5 minutes ago" at bounding box center [530, 309] width 104 height 30
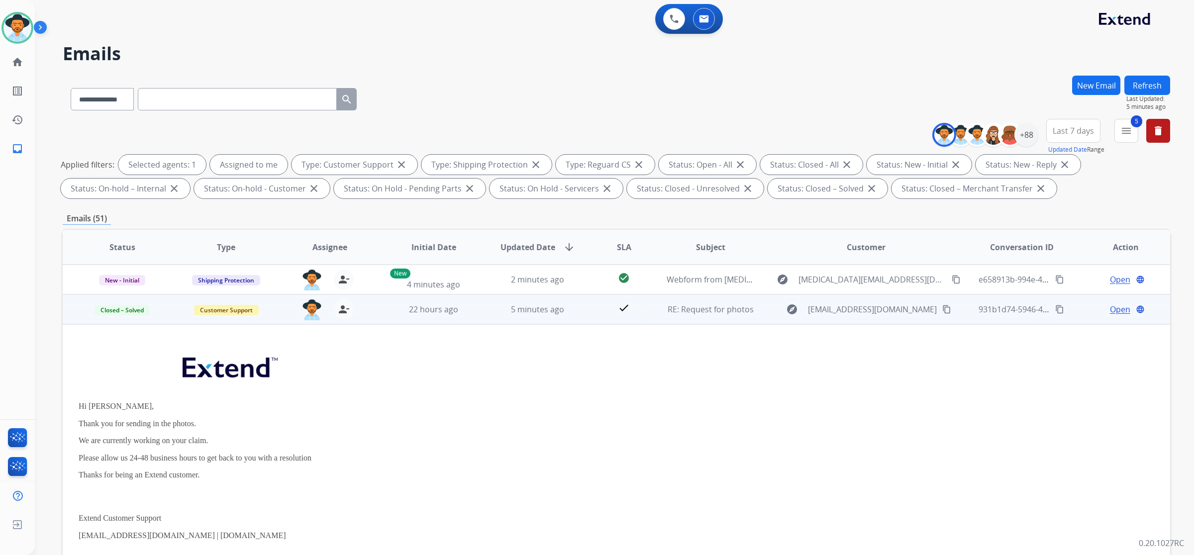
scroll to position [30, 0]
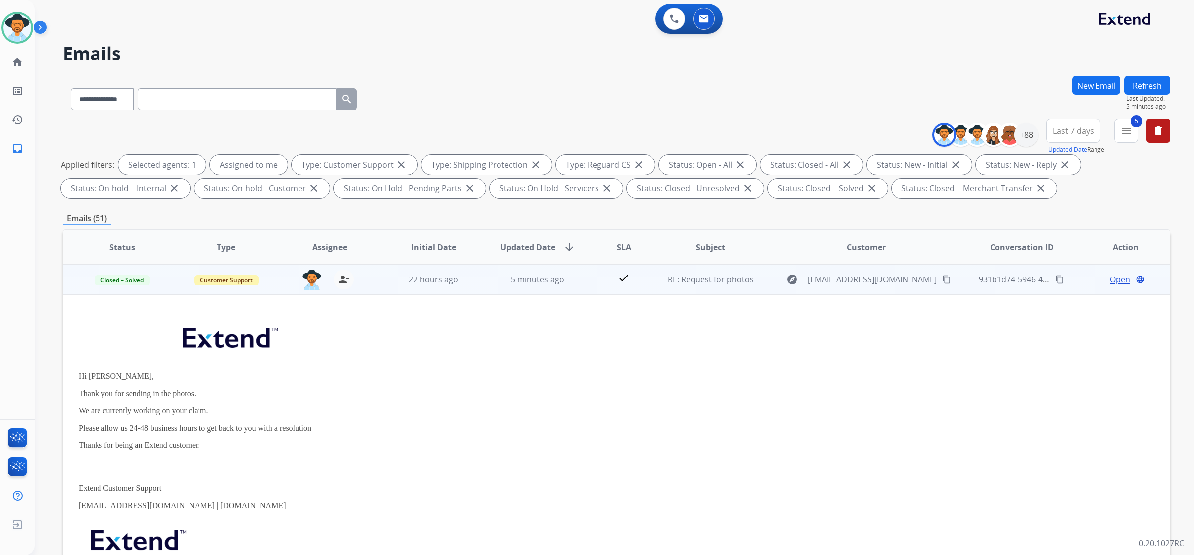
click at [494, 274] on div "5 minutes ago" at bounding box center [538, 280] width 88 height 12
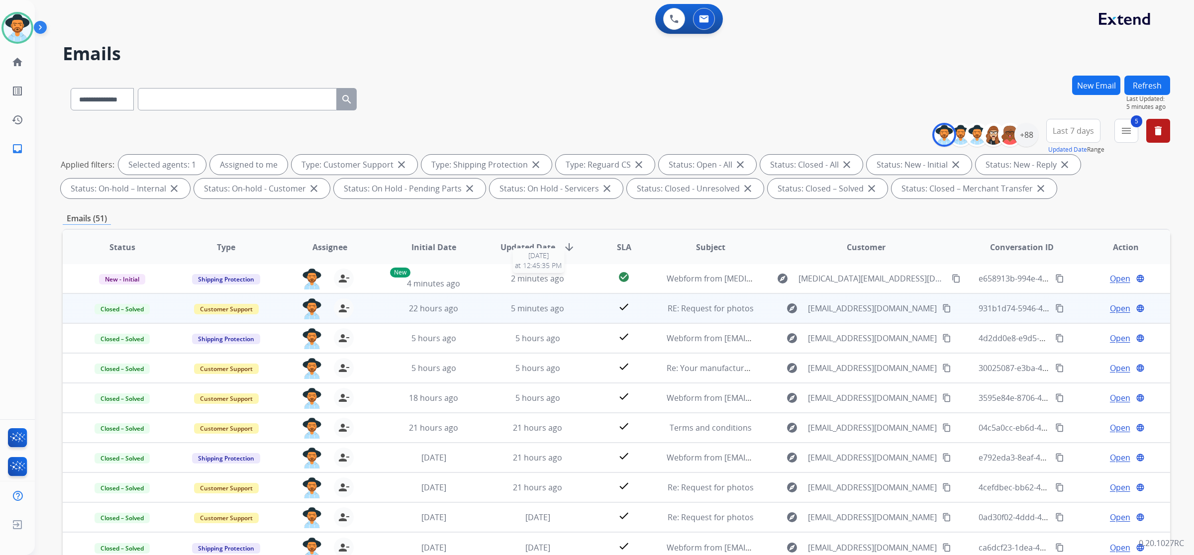
scroll to position [0, 0]
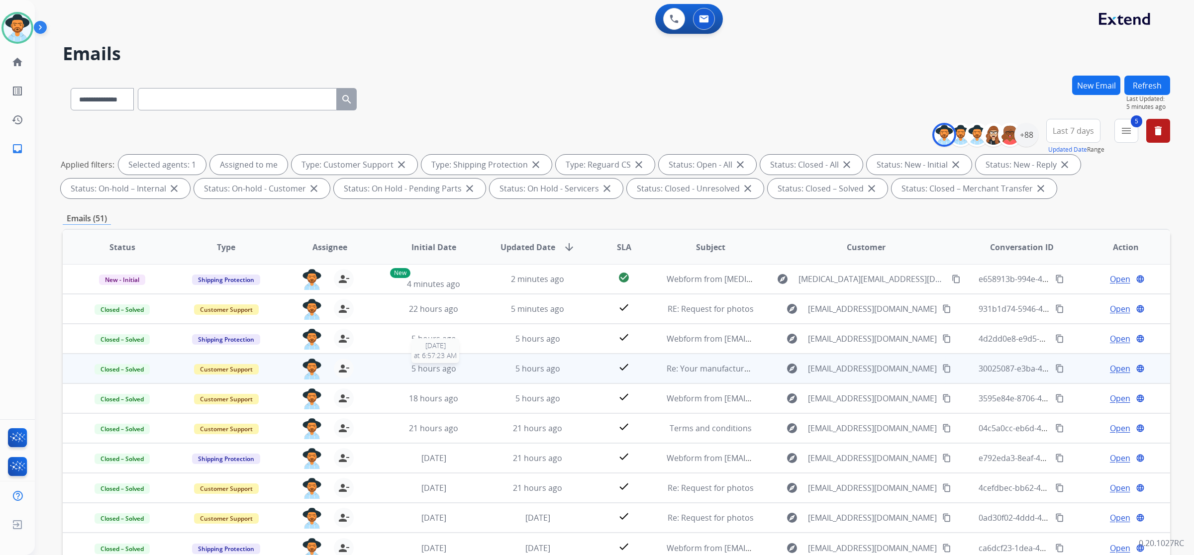
click at [468, 369] on div "5 hours ago" at bounding box center [434, 369] width 88 height 12
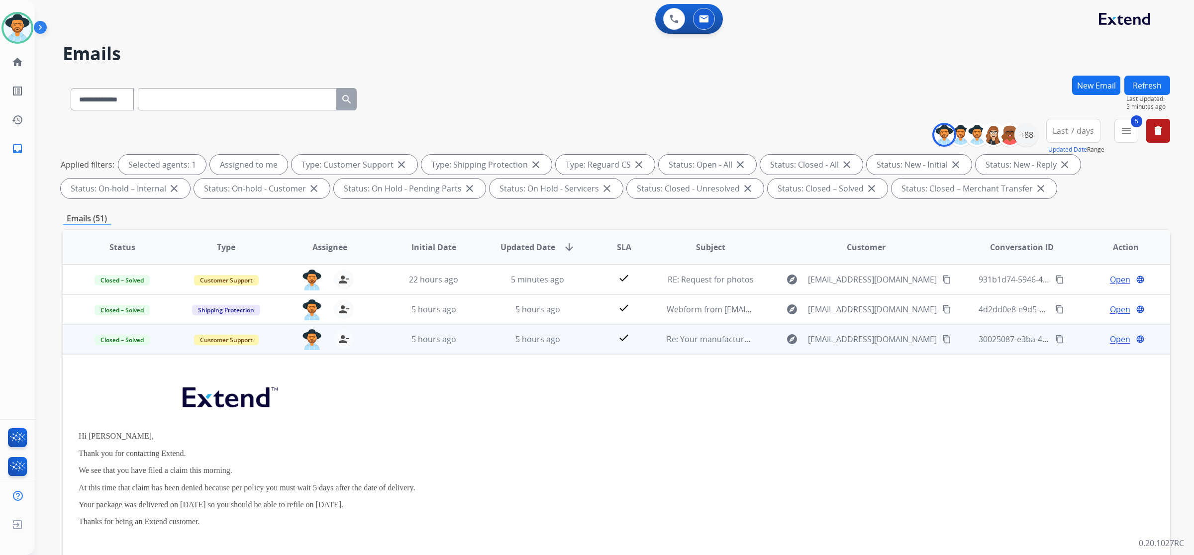
scroll to position [90, 0]
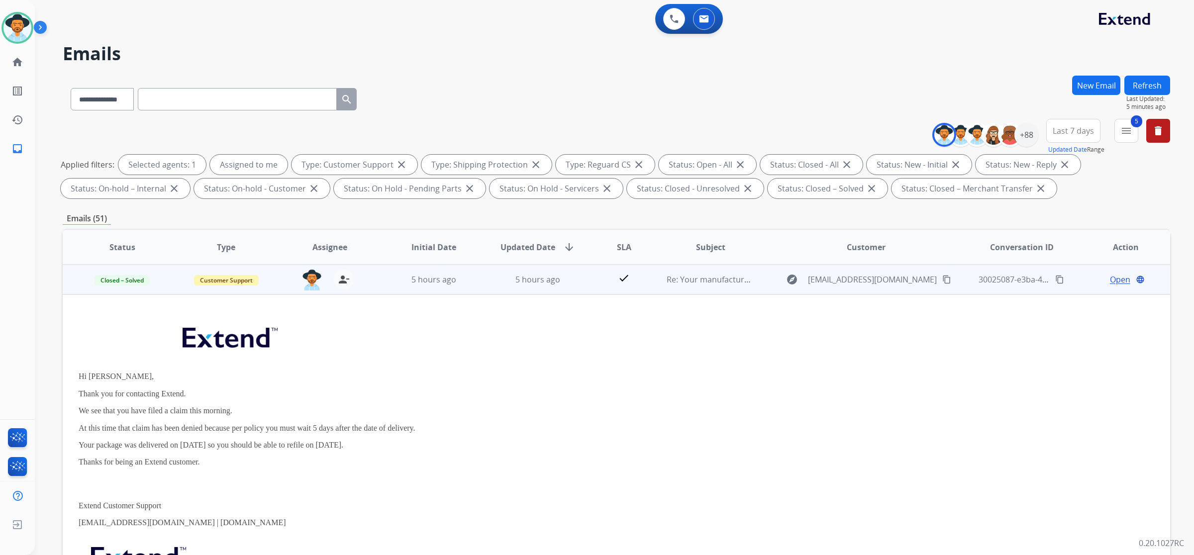
drag, startPoint x: 84, startPoint y: 391, endPoint x: 339, endPoint y: 445, distance: 261.2
click at [339, 445] on div "Hi [PERSON_NAME], Thank you for contacting Extend. We see that you have filed a…" at bounding box center [513, 465] width 868 height 299
copy div "Thank you for contacting Extend. We see that you have filed a claim this mornin…"
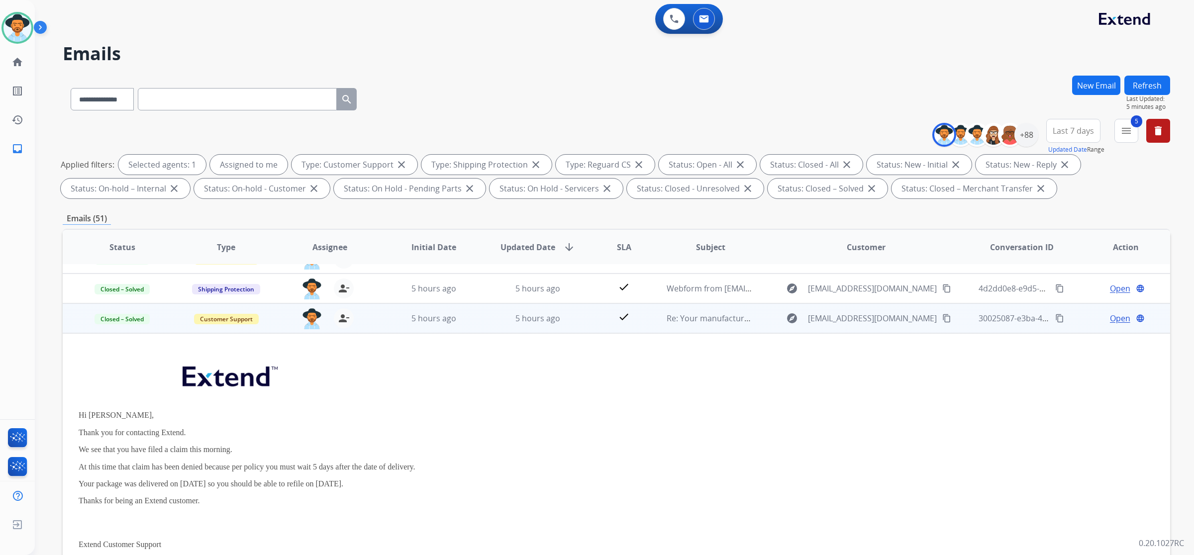
scroll to position [0, 0]
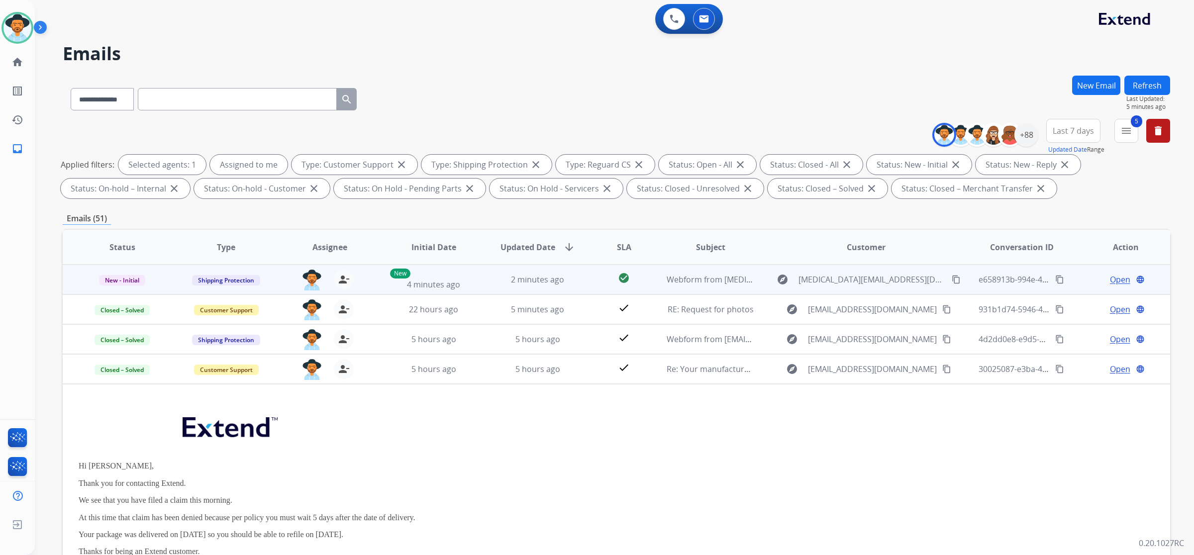
click at [678, 288] on td "Webform from [MEDICAL_DATA][EMAIL_ADDRESS][DOMAIN_NAME] on [DATE]" at bounding box center [702, 280] width 104 height 30
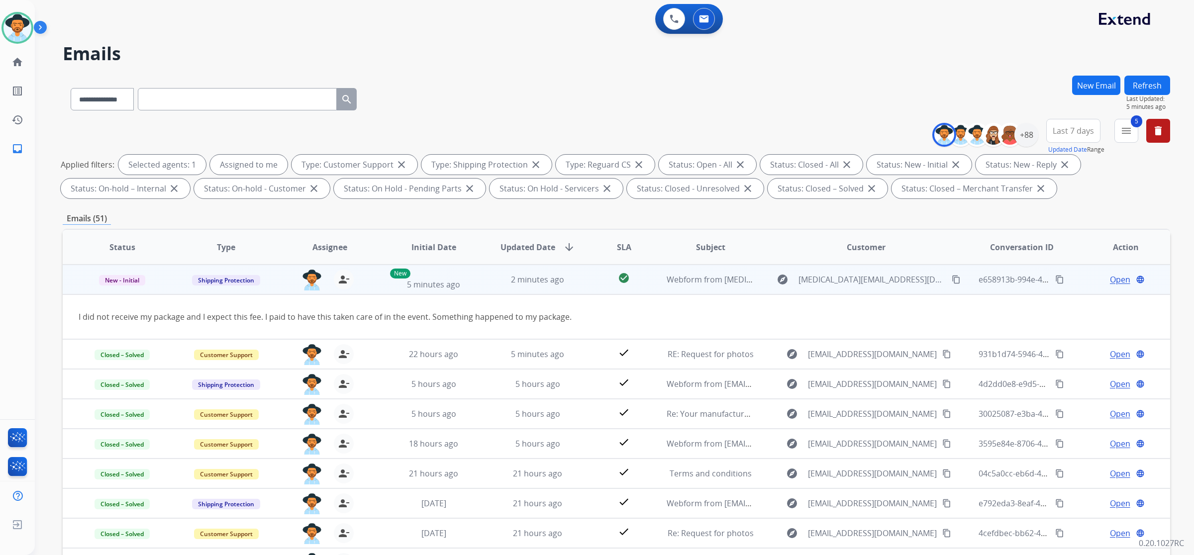
click at [1109, 281] on span "Open" at bounding box center [1119, 280] width 20 height 12
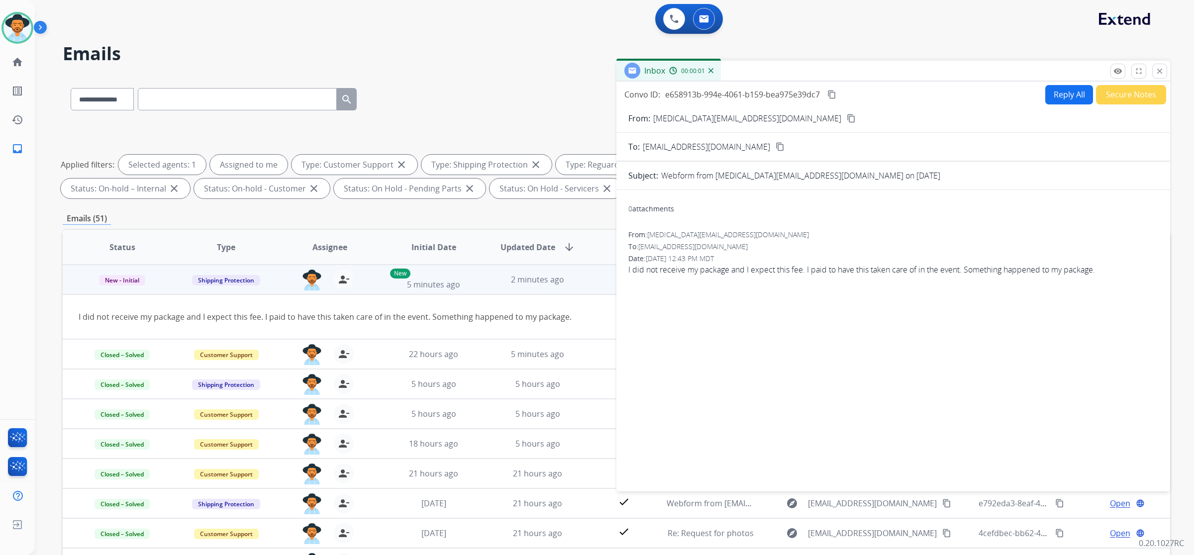
click at [1054, 97] on button "Reply All" at bounding box center [1069, 94] width 48 height 19
select select "**********"
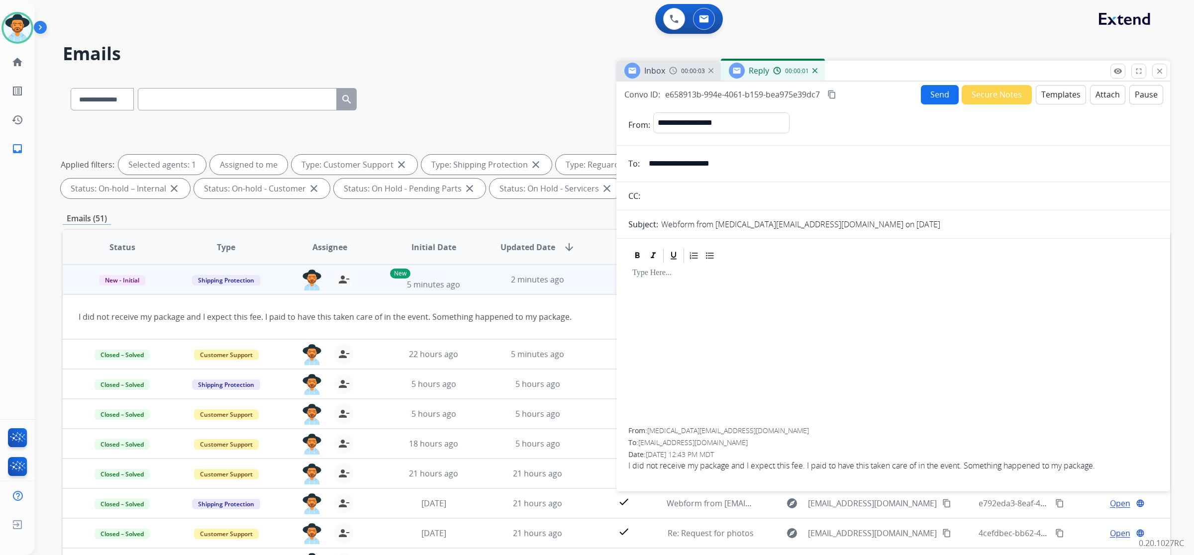
click at [1040, 94] on button "Templates" at bounding box center [1060, 94] width 50 height 19
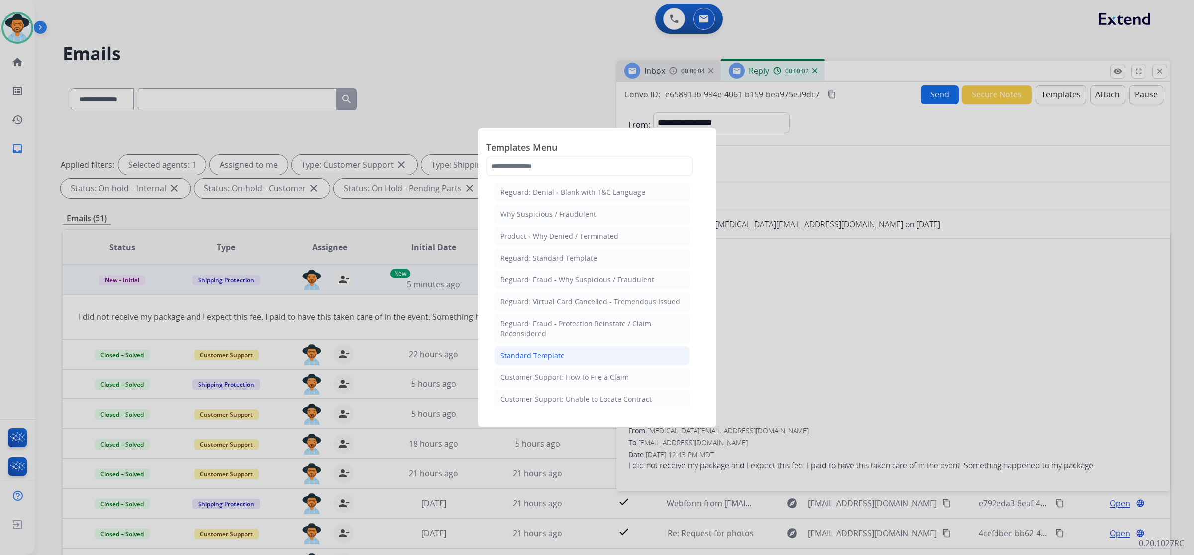
click at [552, 360] on div "Standard Template" at bounding box center [532, 356] width 64 height 10
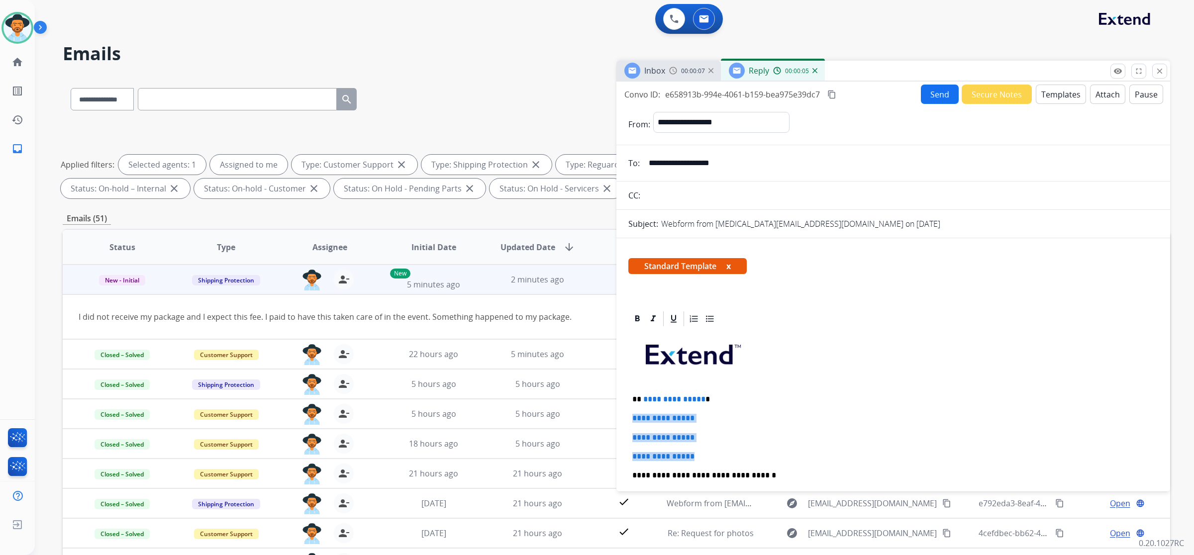
drag, startPoint x: 632, startPoint y: 420, endPoint x: 715, endPoint y: 454, distance: 89.2
click at [715, 454] on div "**********" at bounding box center [893, 499] width 530 height 342
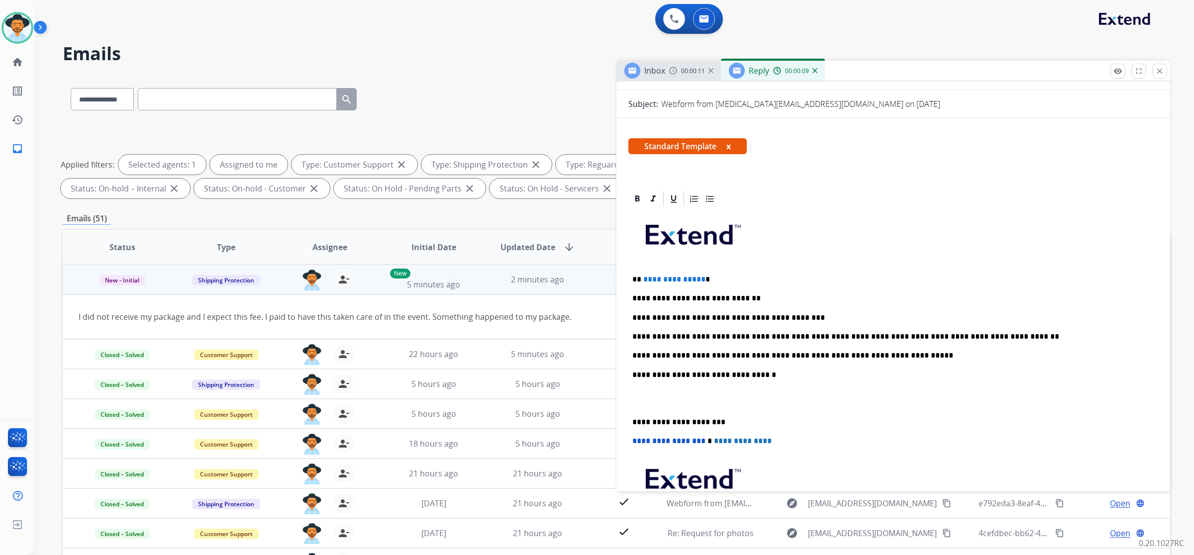
scroll to position [124, 0]
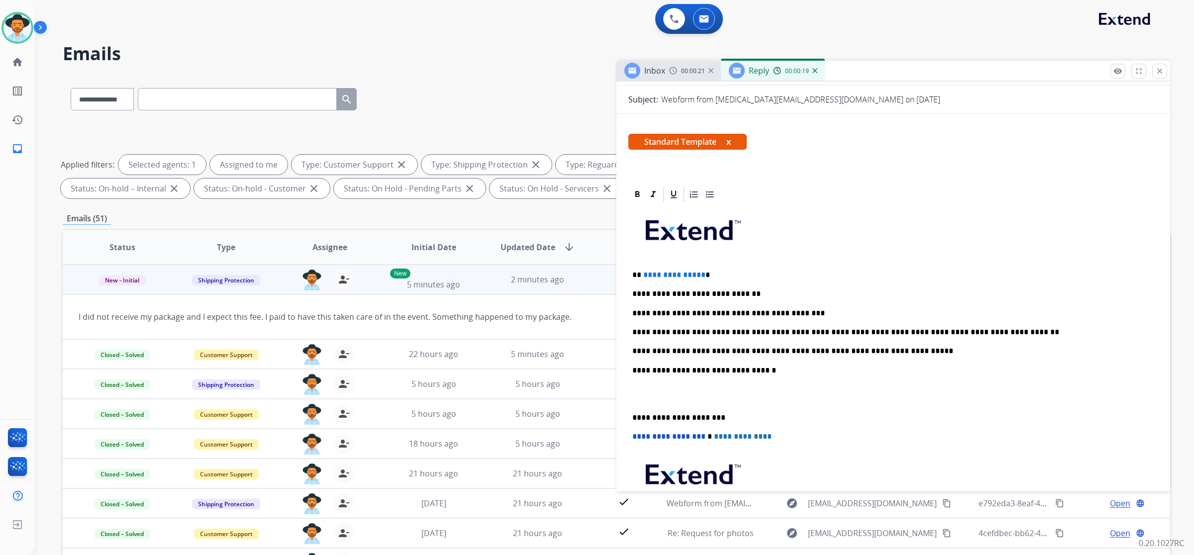
click at [747, 349] on p "**********" at bounding box center [889, 351] width 514 height 9
click at [882, 350] on p "**********" at bounding box center [889, 351] width 514 height 9
drag, startPoint x: 700, startPoint y: 274, endPoint x: 642, endPoint y: 269, distance: 58.4
click at [642, 269] on div "**********" at bounding box center [893, 383] width 530 height 361
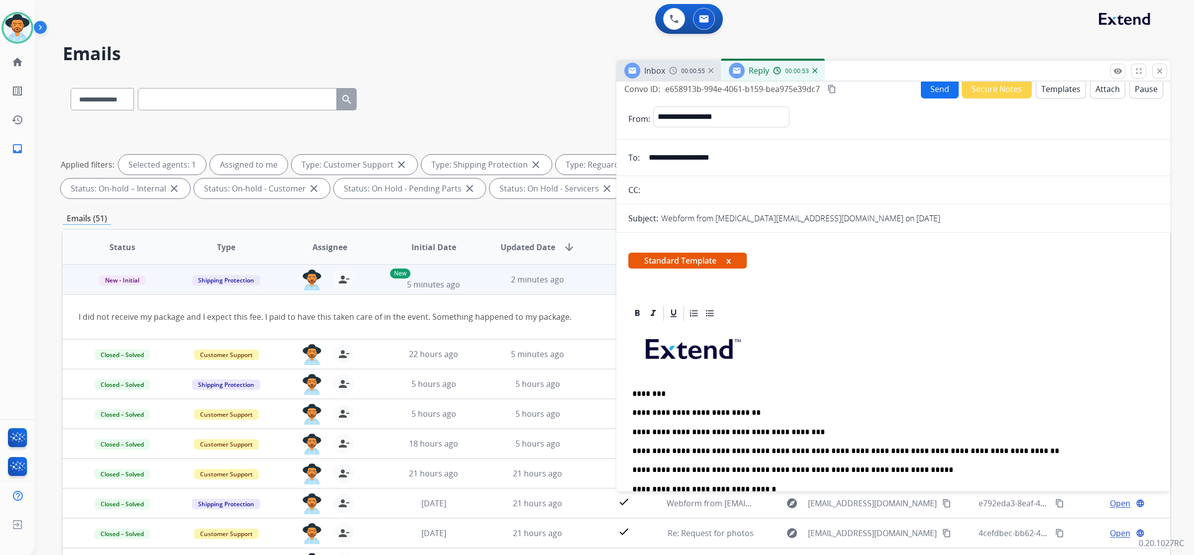
scroll to position [0, 0]
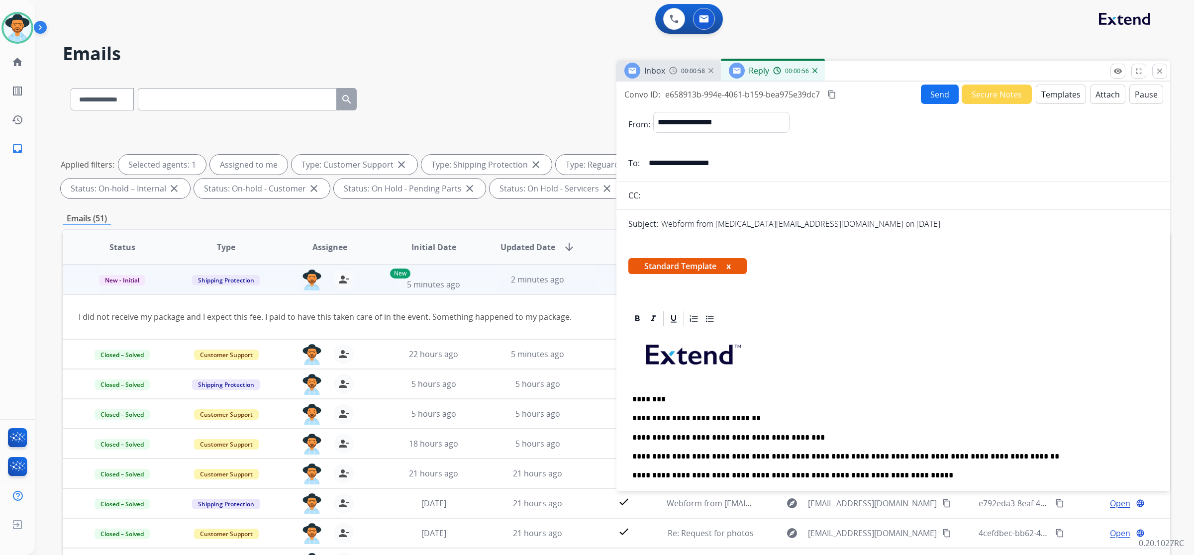
click at [938, 92] on button "Send" at bounding box center [939, 94] width 38 height 19
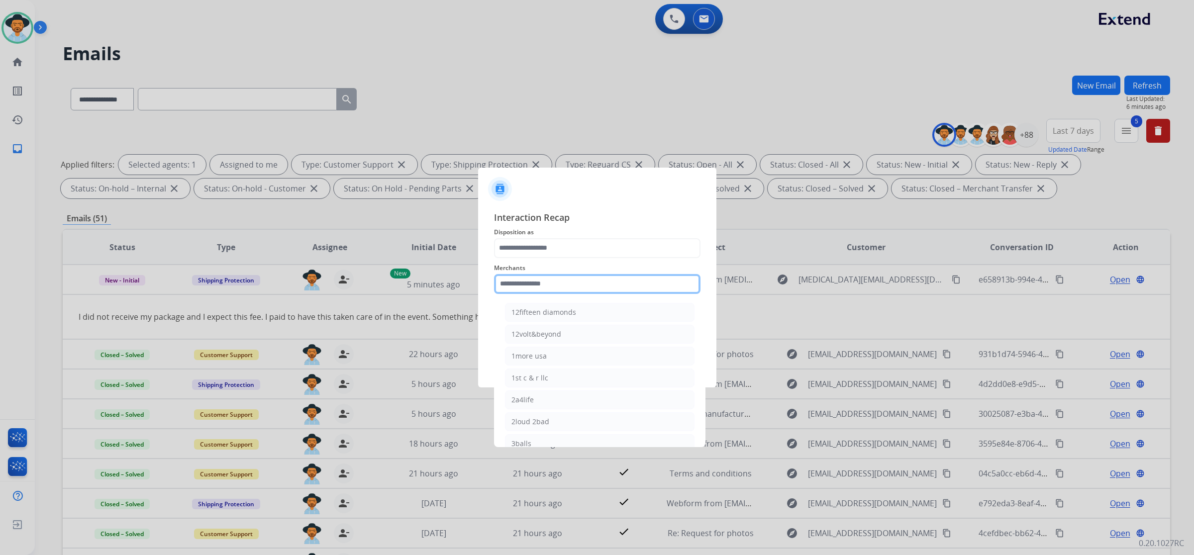
click at [572, 280] on input "text" at bounding box center [597, 284] width 206 height 20
click at [576, 309] on li "Bed bath & beyond" at bounding box center [599, 312] width 189 height 19
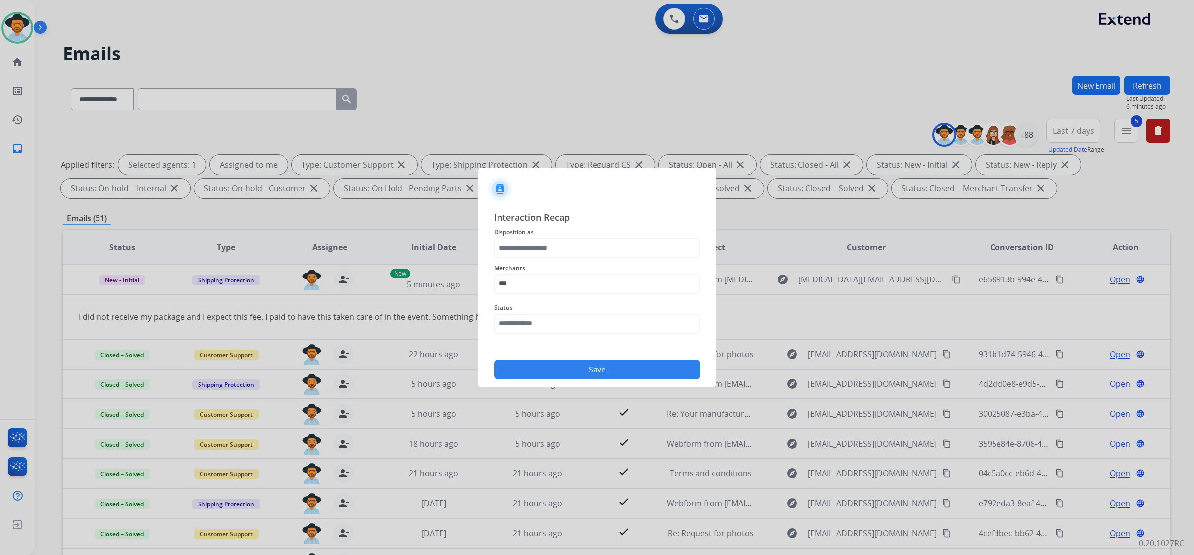
type input "**********"
click at [567, 248] on input "text" at bounding box center [597, 248] width 206 height 20
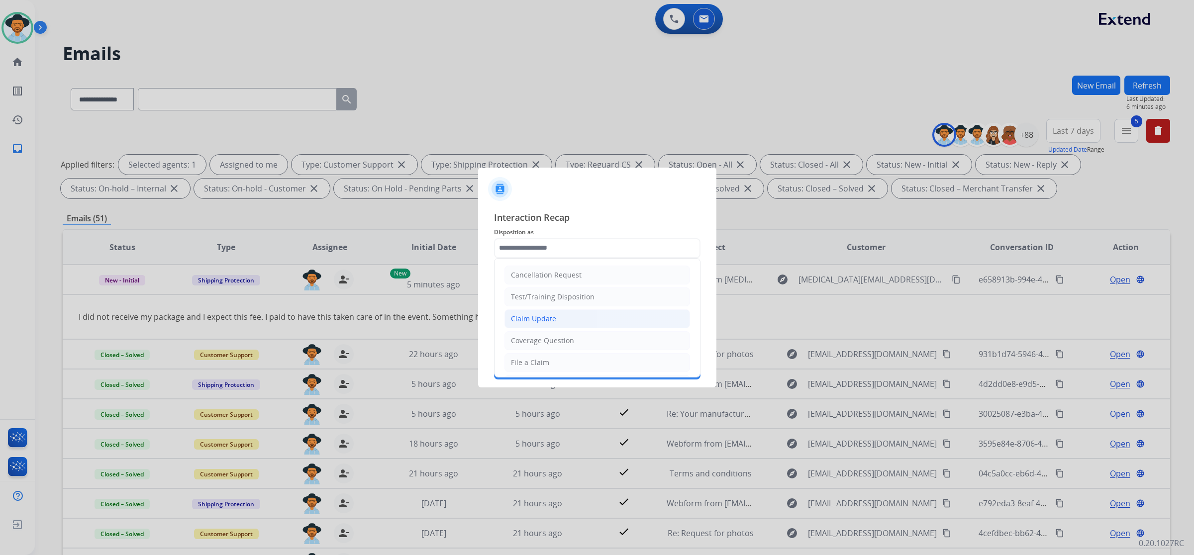
click at [550, 324] on li "Claim Update" at bounding box center [596, 318] width 185 height 19
type input "**********"
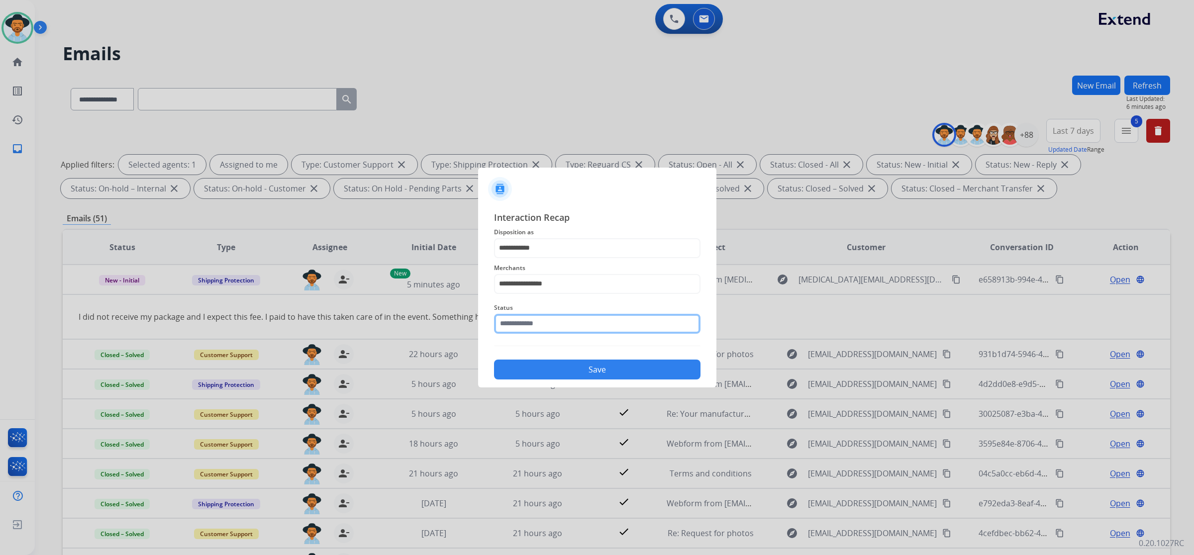
click at [545, 324] on input "text" at bounding box center [597, 324] width 206 height 20
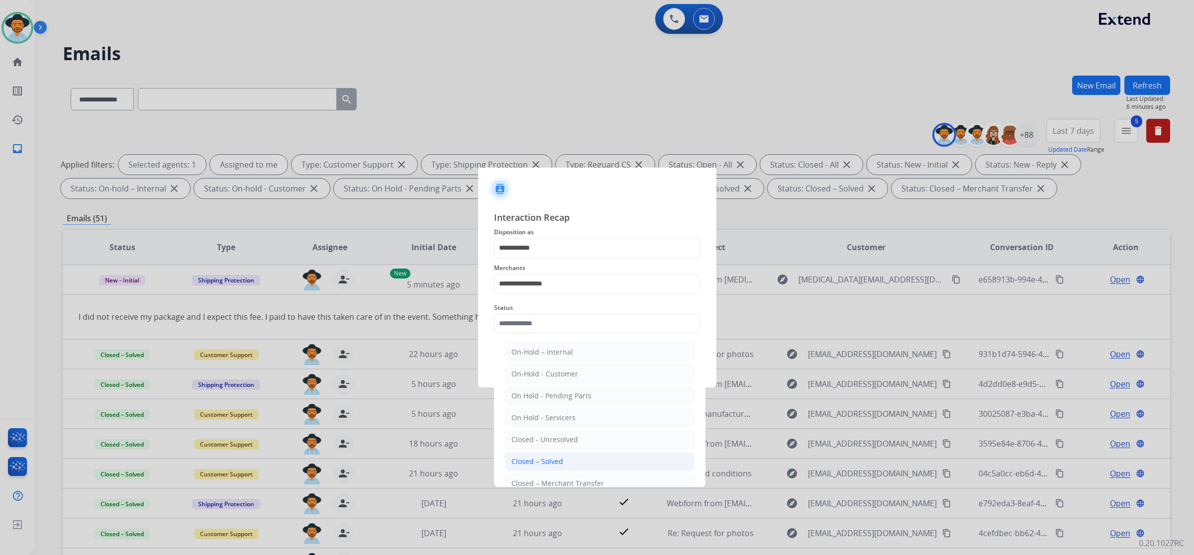
click at [541, 463] on div "Closed – Solved" at bounding box center [537, 462] width 52 height 10
type input "**********"
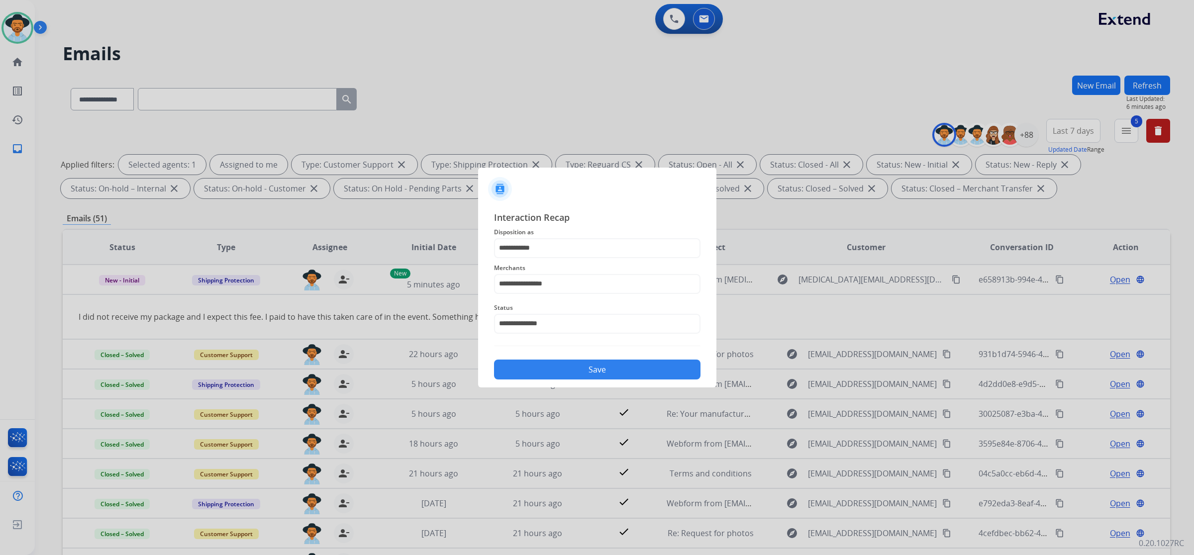
click at [570, 373] on button "Save" at bounding box center [597, 370] width 206 height 20
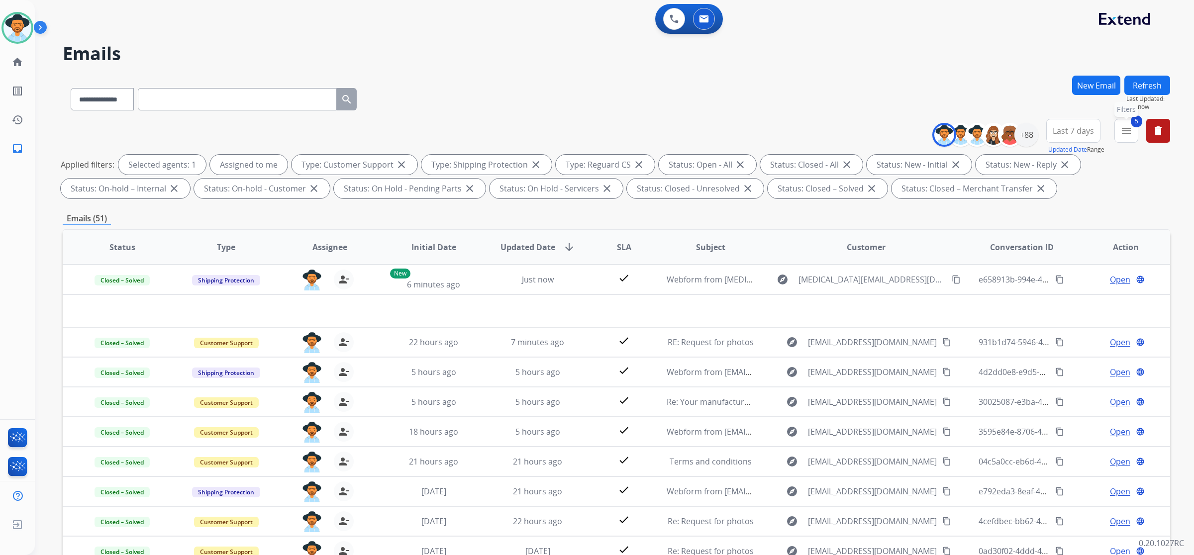
click at [1125, 138] on button "5 menu Filters" at bounding box center [1126, 131] width 24 height 24
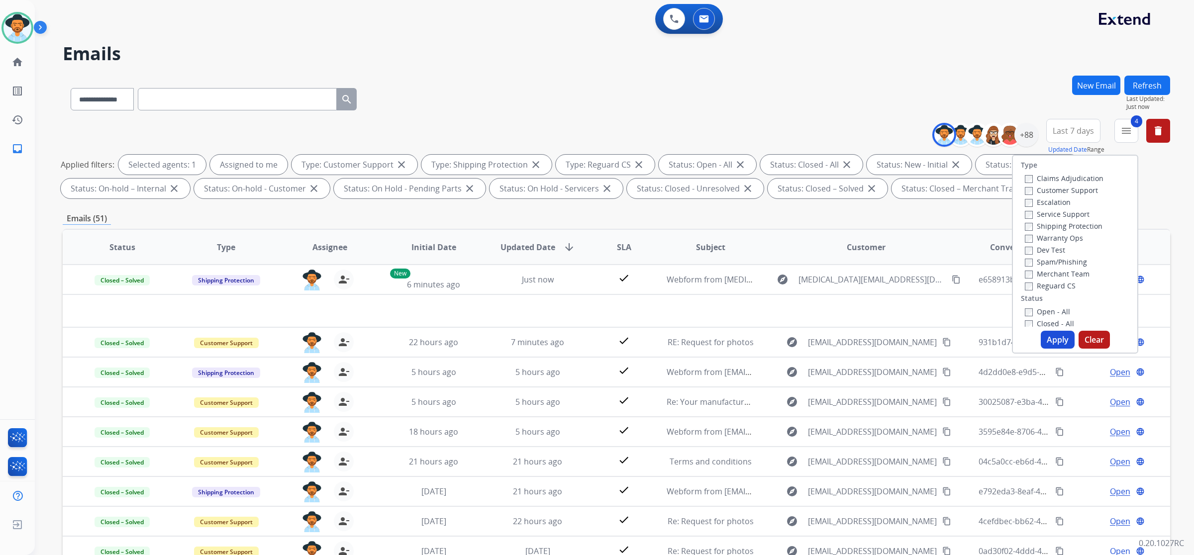
click at [1052, 342] on button "Apply" at bounding box center [1057, 340] width 34 height 18
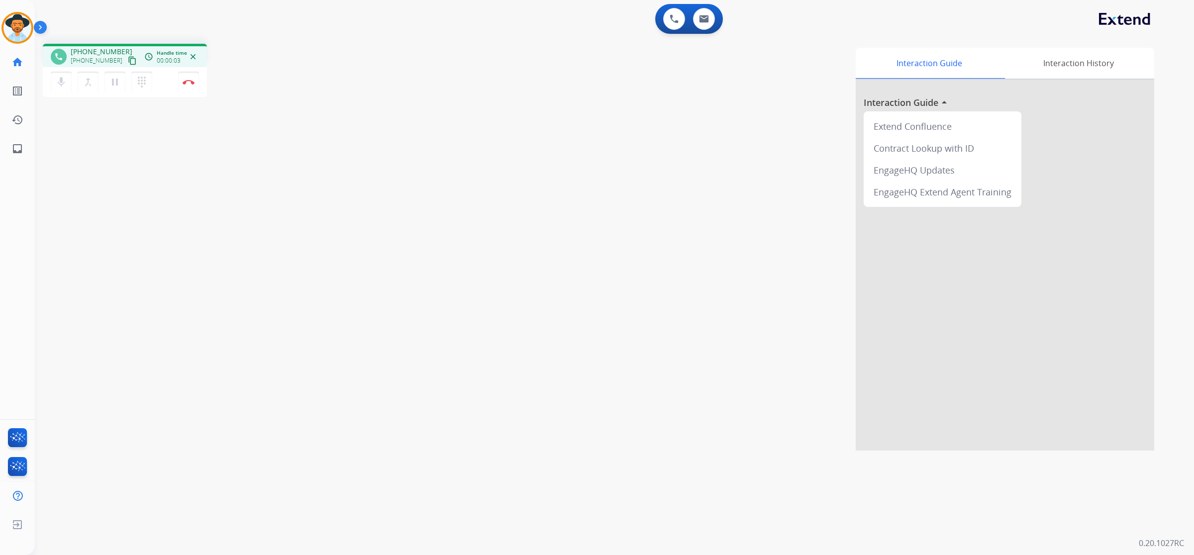
click at [128, 59] on mat-icon "content_copy" at bounding box center [132, 60] width 9 height 9
click at [190, 85] on button "Disconnect" at bounding box center [188, 82] width 21 height 21
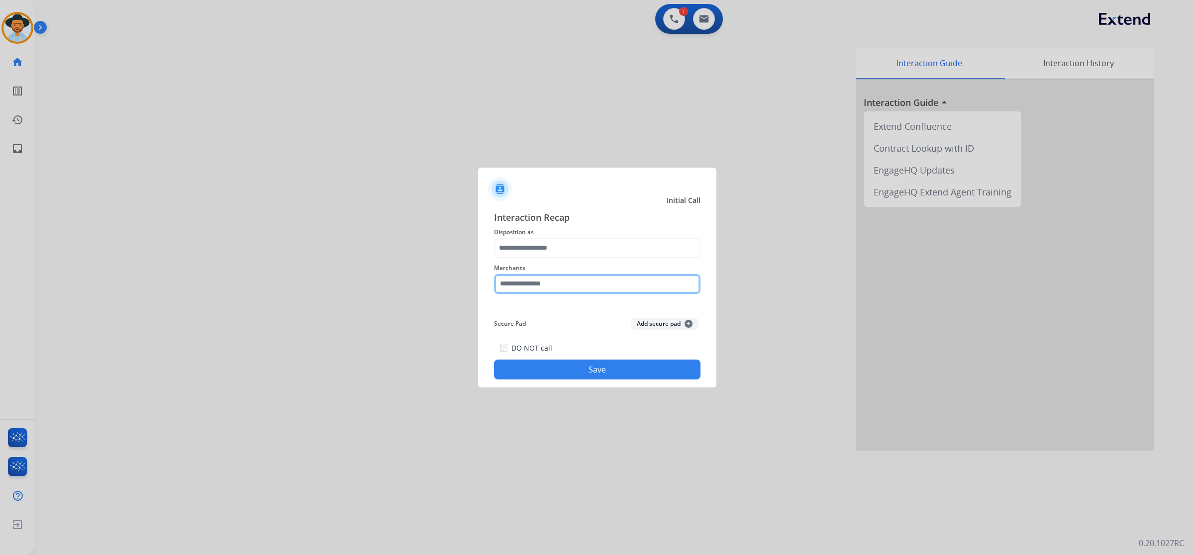
click at [562, 277] on input "text" at bounding box center [597, 284] width 206 height 20
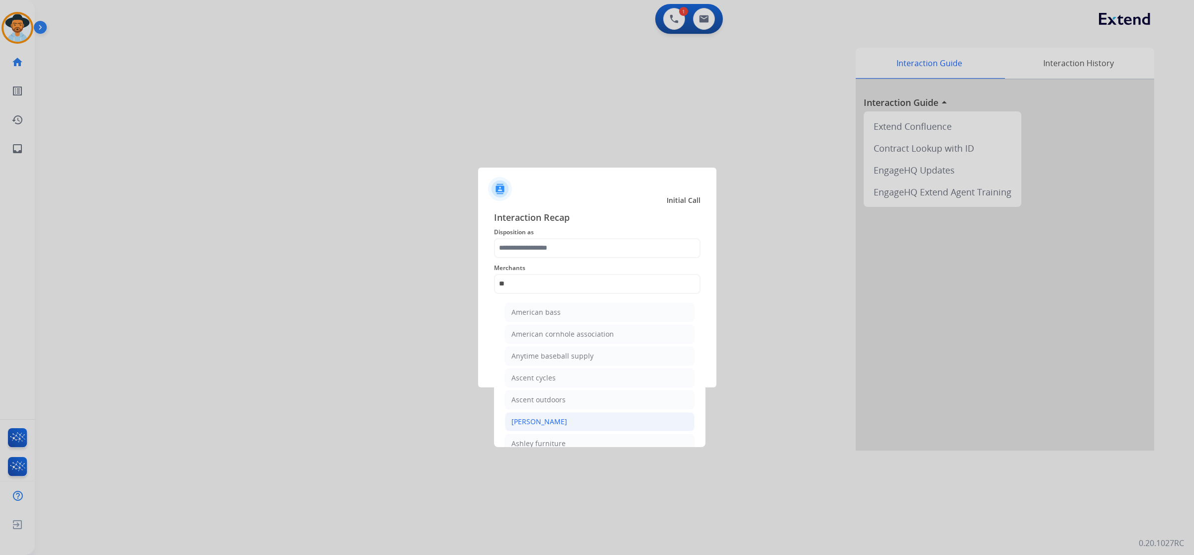
click at [566, 419] on li "[PERSON_NAME]" at bounding box center [599, 421] width 189 height 19
type input "**********"
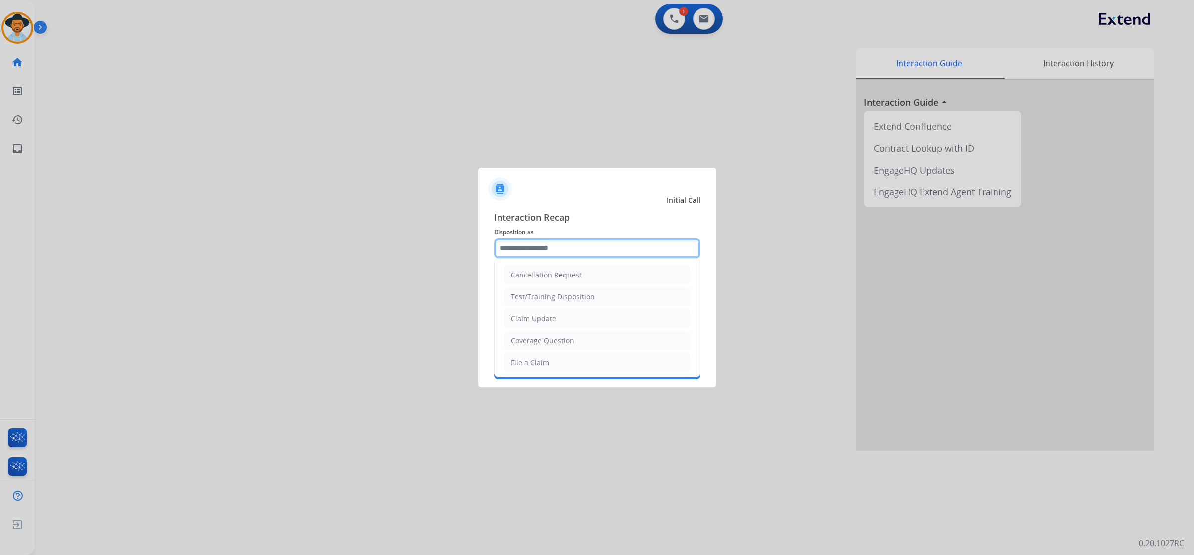
click at [558, 247] on input "text" at bounding box center [597, 248] width 206 height 20
click at [560, 358] on li "File a Claim" at bounding box center [596, 362] width 185 height 19
type input "**********"
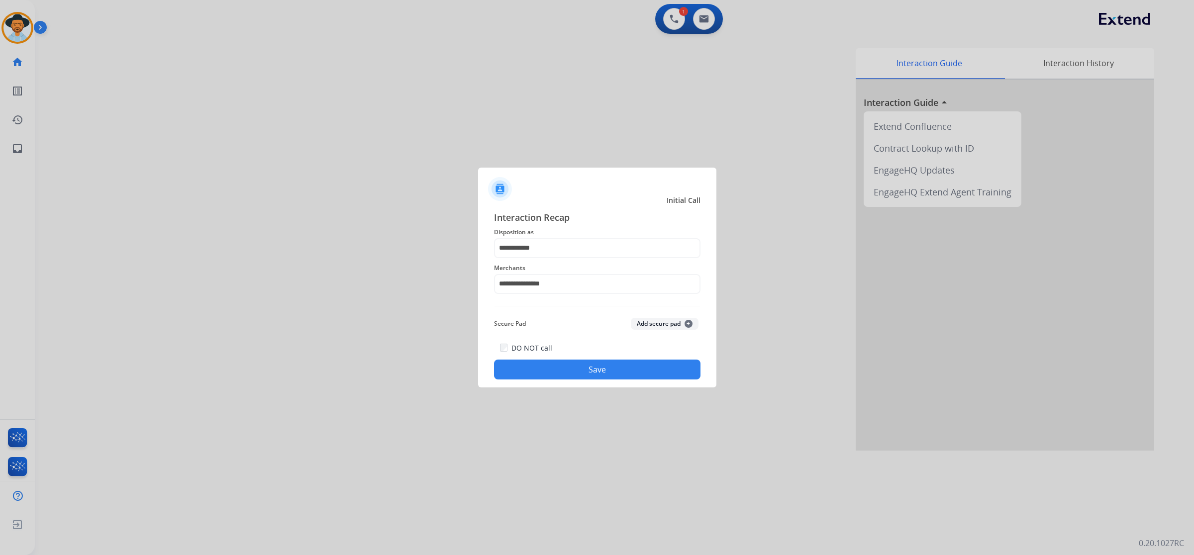
click at [570, 362] on button "Save" at bounding box center [597, 370] width 206 height 20
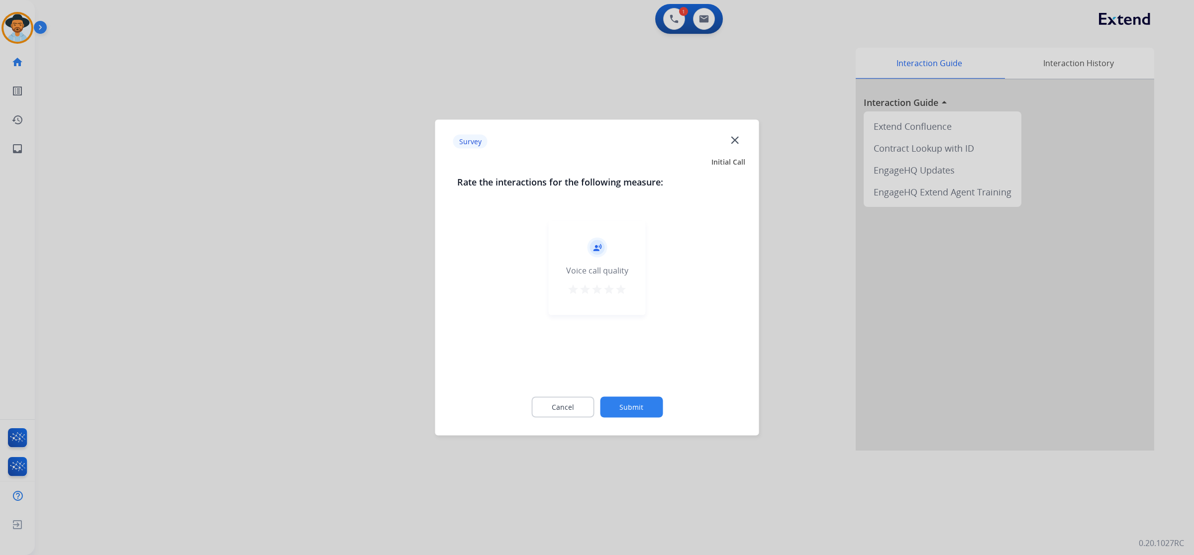
click at [621, 294] on mat-icon "star" at bounding box center [621, 289] width 12 height 12
click at [645, 404] on button "Submit" at bounding box center [631, 407] width 63 height 21
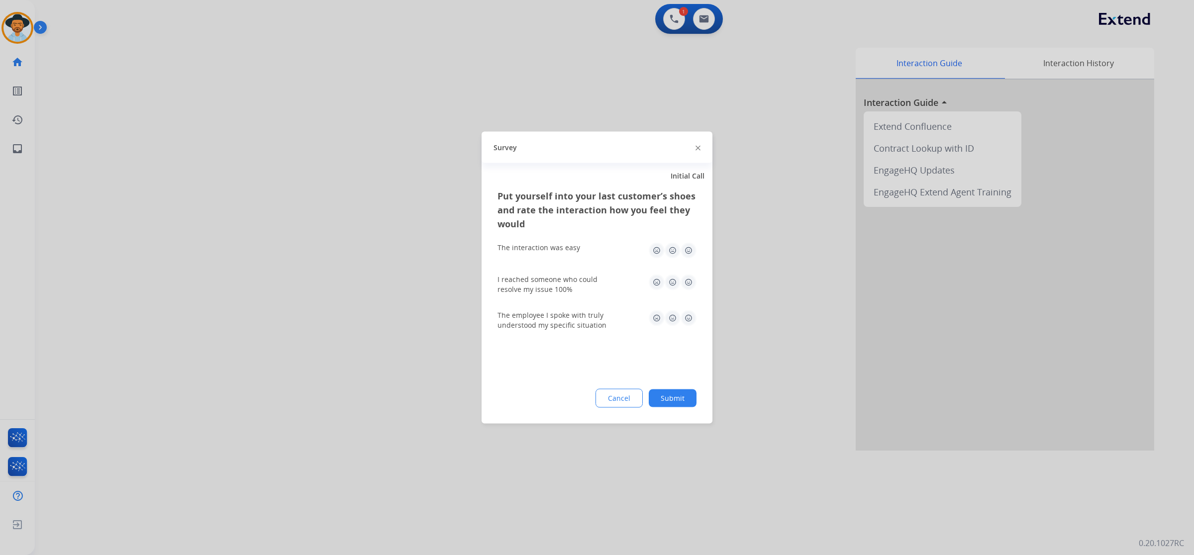
click at [687, 249] on img at bounding box center [688, 251] width 16 height 16
click at [690, 290] on div "I reached someone who could resolve my issue 100%" at bounding box center [596, 285] width 199 height 20
click at [691, 321] on img at bounding box center [688, 318] width 16 height 16
click at [691, 276] on img at bounding box center [688, 283] width 16 height 16
click at [686, 403] on button "Submit" at bounding box center [672, 398] width 48 height 18
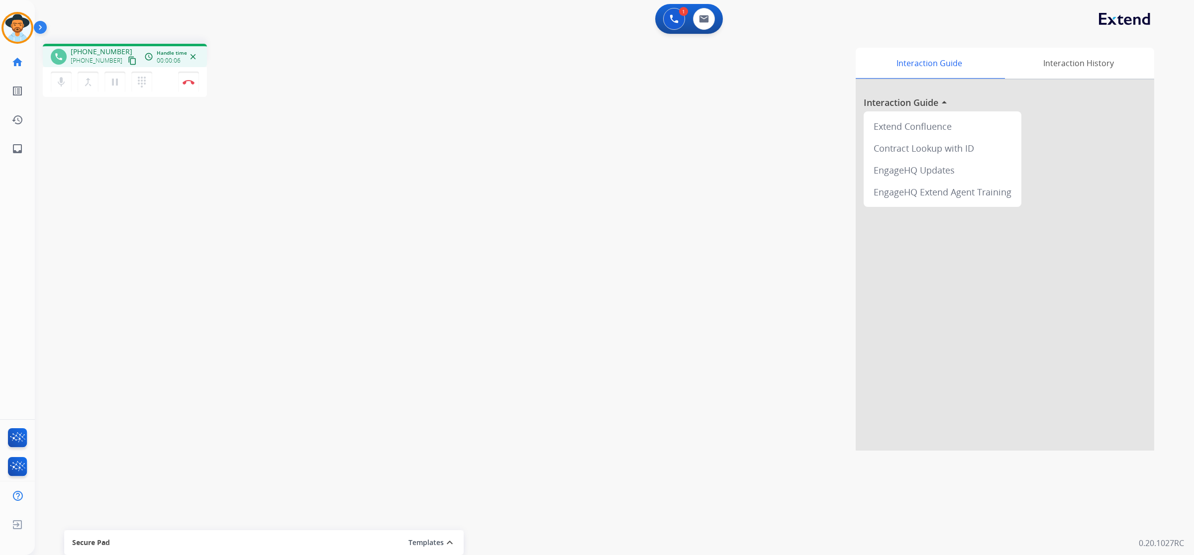
click at [128, 58] on mat-icon "content_copy" at bounding box center [132, 60] width 9 height 9
click at [695, 32] on div "1 Voice Interactions 0 Email Interactions" at bounding box center [689, 19] width 68 height 30
click at [187, 85] on button "Disconnect" at bounding box center [188, 82] width 21 height 21
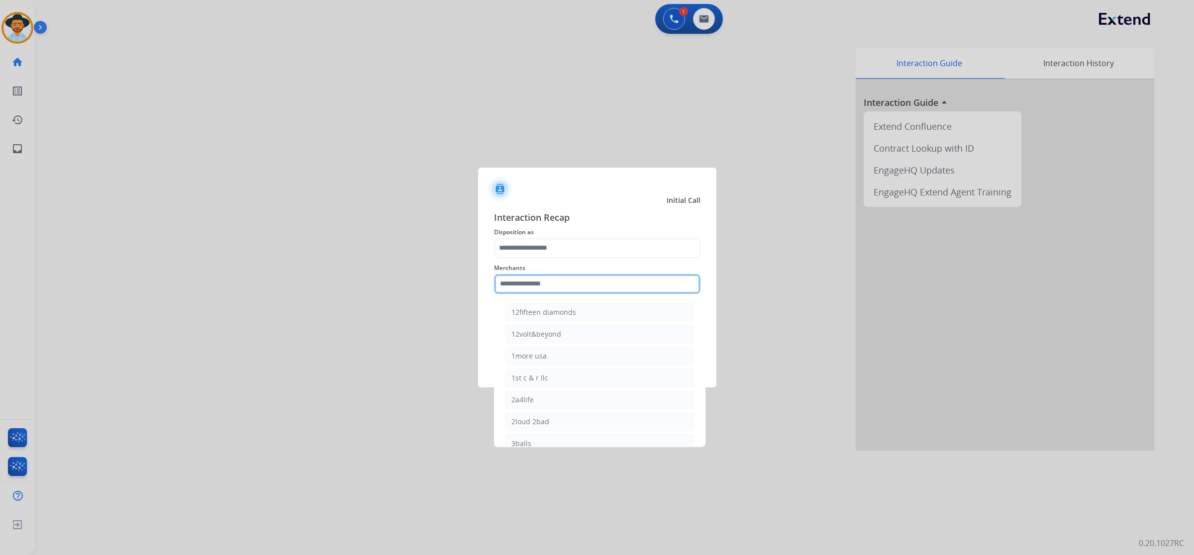
click at [533, 284] on input "text" at bounding box center [597, 284] width 206 height 20
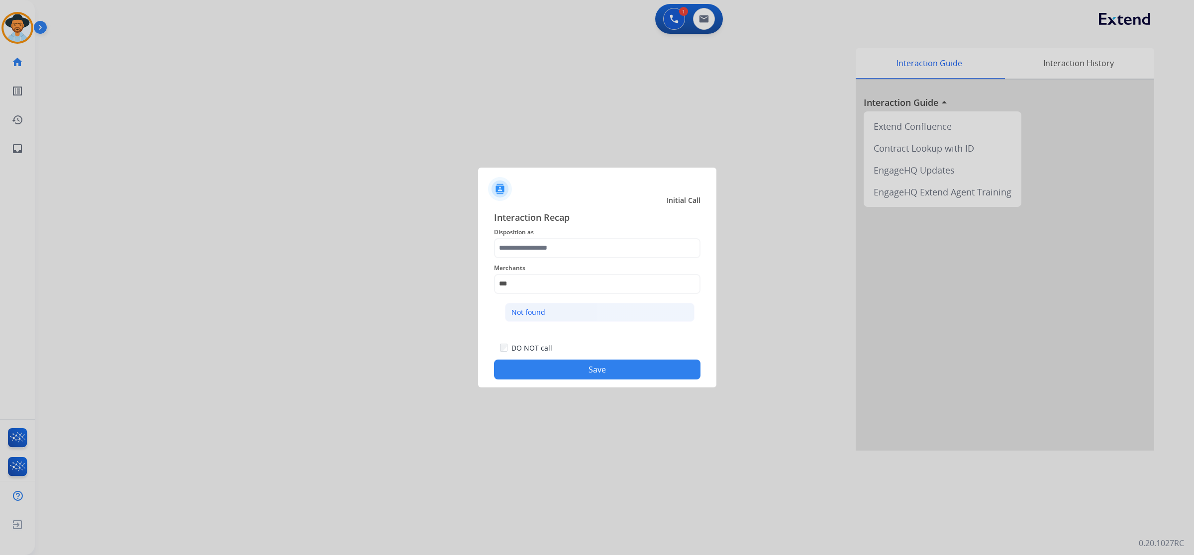
click at [540, 314] on div "Not found" at bounding box center [528, 312] width 34 height 10
type input "*********"
click at [540, 249] on input "text" at bounding box center [597, 248] width 206 height 20
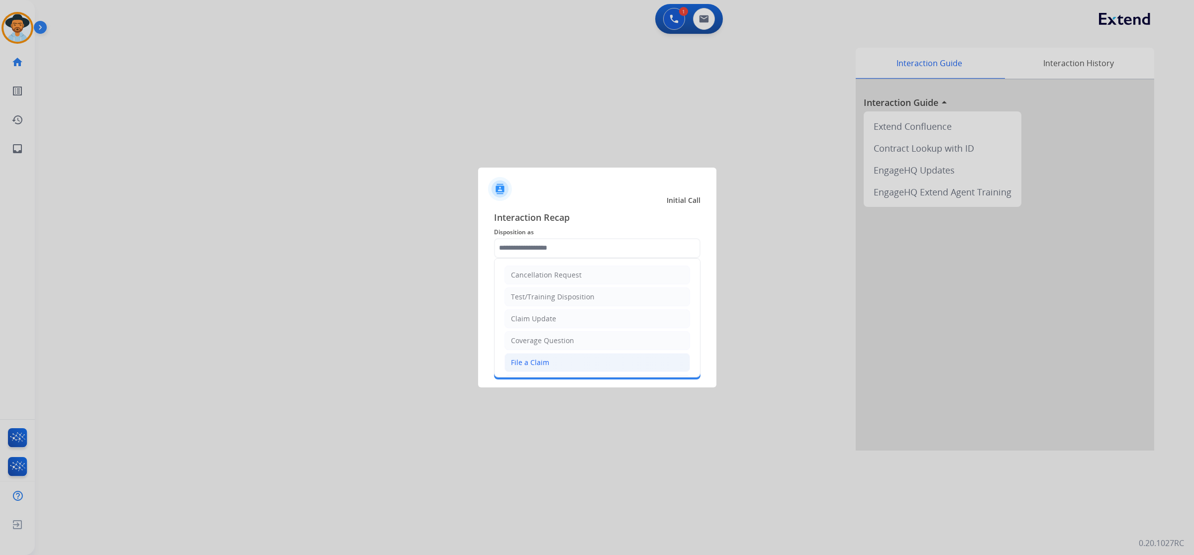
click at [558, 362] on li "File a Claim" at bounding box center [596, 362] width 185 height 19
type input "**********"
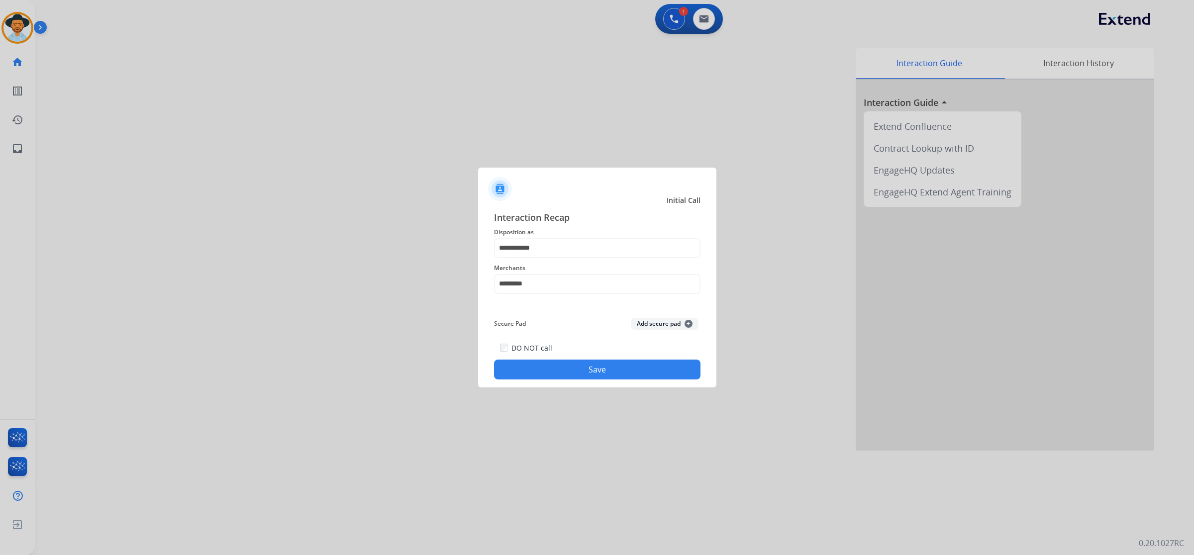
click at [567, 364] on button "Save" at bounding box center [597, 370] width 206 height 20
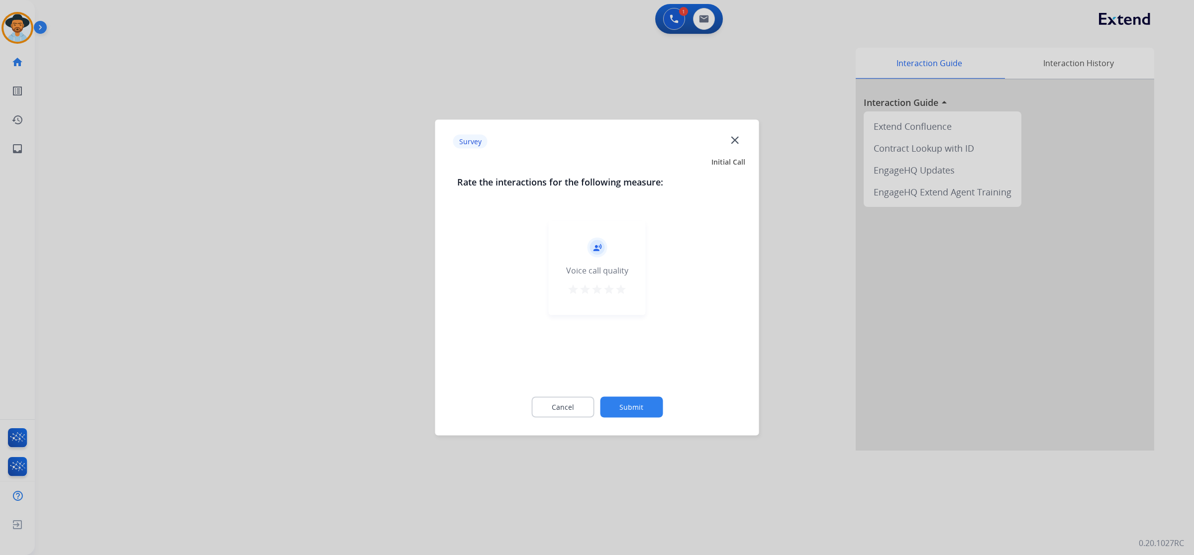
click at [634, 287] on div "record_voice_over Voice call quality star star star star star" at bounding box center [597, 268] width 97 height 94
click at [624, 292] on mat-icon "star" at bounding box center [621, 289] width 12 height 12
click at [646, 413] on button "Submit" at bounding box center [631, 407] width 63 height 21
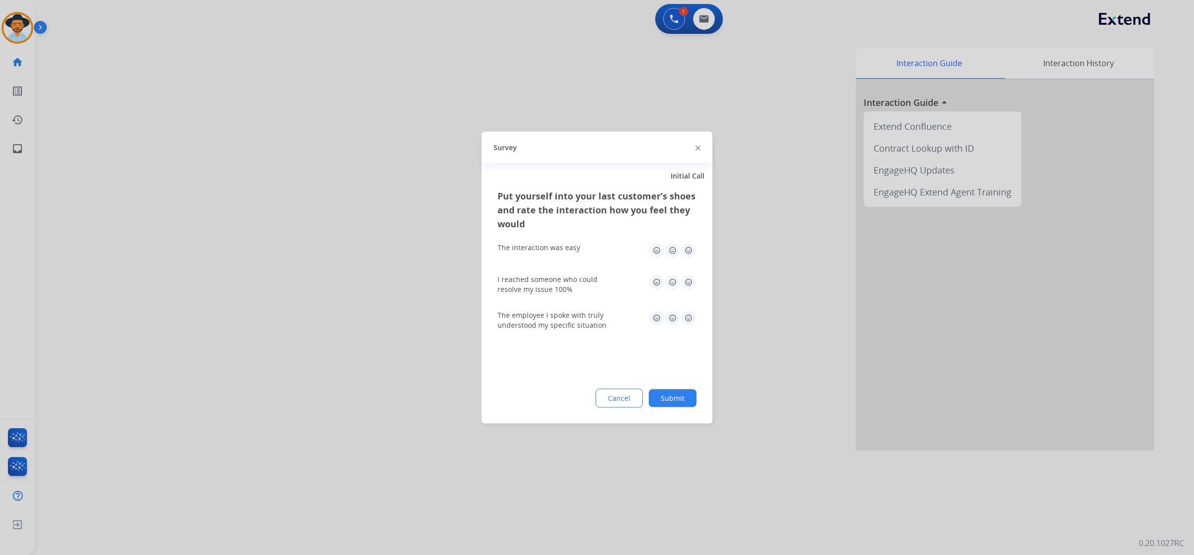
click at [691, 252] on img at bounding box center [688, 251] width 16 height 16
click at [689, 282] on img at bounding box center [688, 283] width 16 height 16
click at [685, 322] on img at bounding box center [688, 318] width 16 height 16
click at [681, 418] on div "Put yourself into your last customer’s shoes and rate the interaction how you f…" at bounding box center [596, 306] width 231 height 235
click at [678, 394] on button "Submit" at bounding box center [672, 398] width 48 height 18
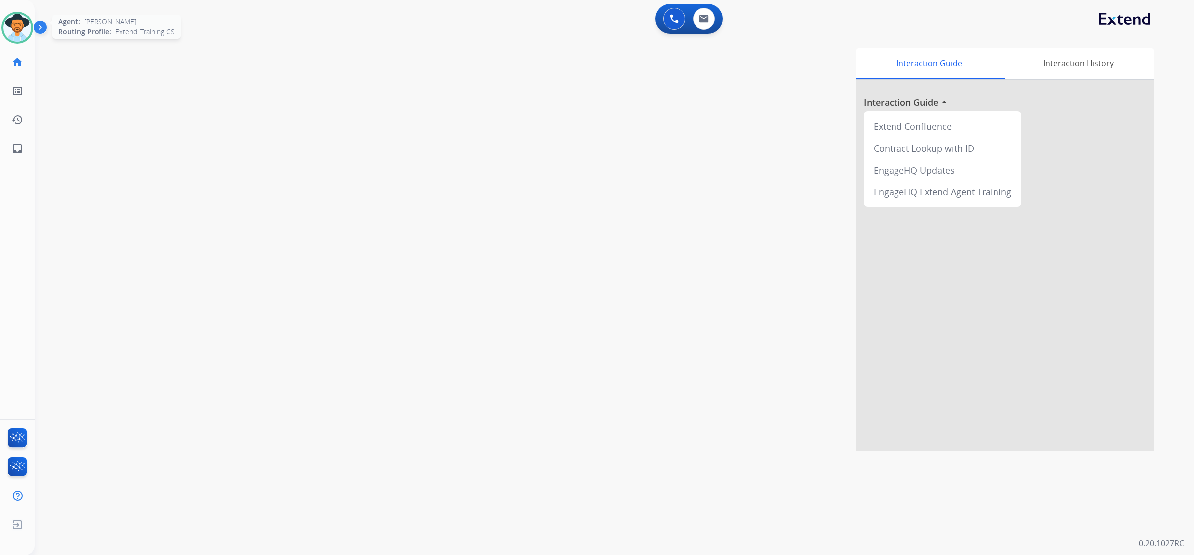
click at [9, 28] on img at bounding box center [17, 28] width 28 height 28
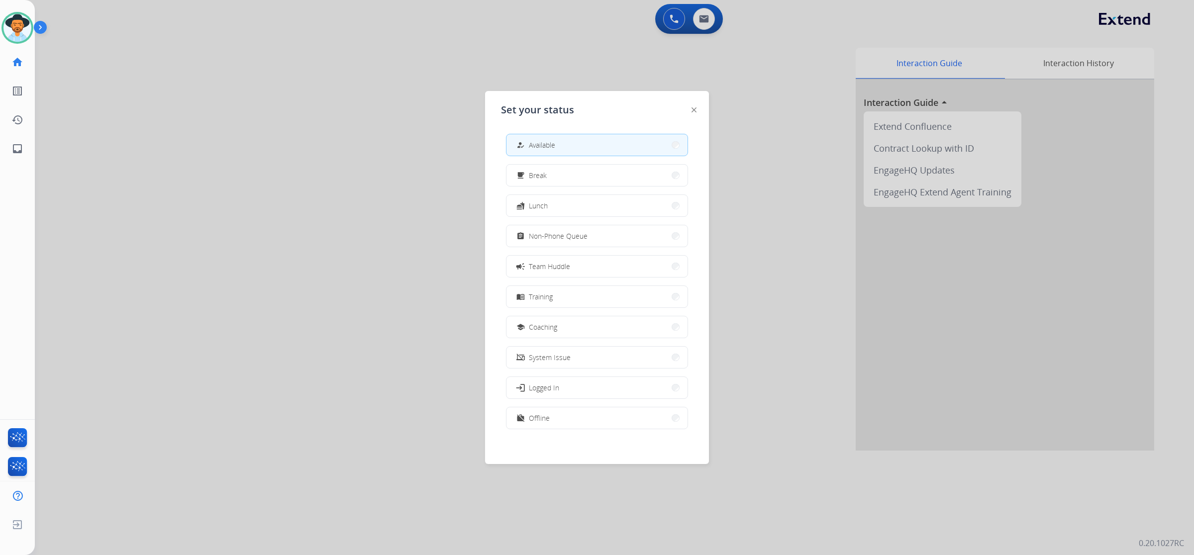
click at [316, 194] on div at bounding box center [597, 277] width 1194 height 555
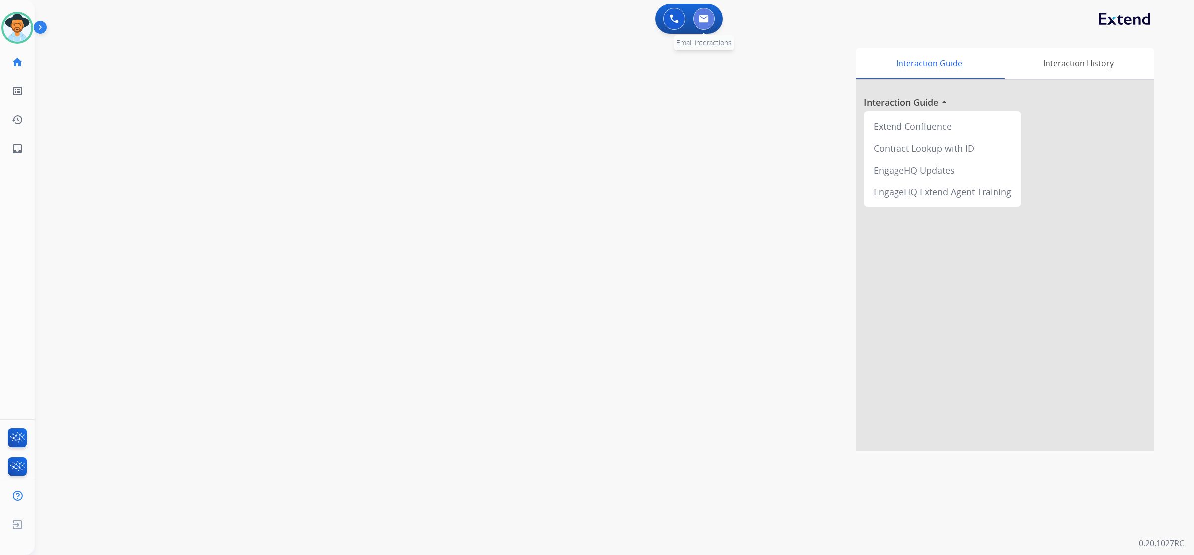
click at [707, 18] on img at bounding box center [704, 19] width 10 height 8
select select "**********"
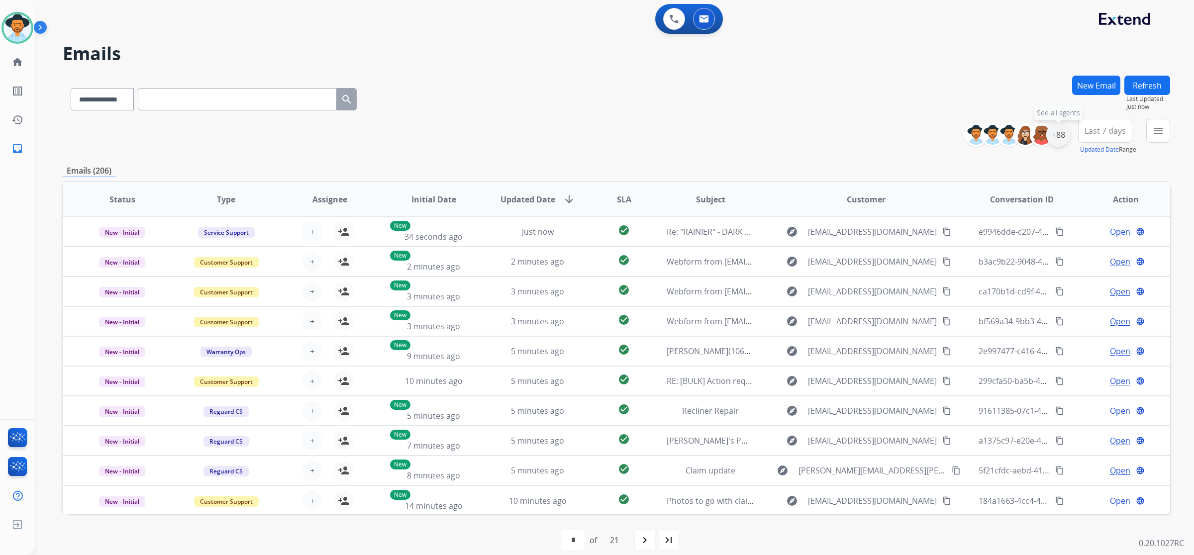
click at [1065, 142] on div "+88" at bounding box center [1058, 135] width 24 height 24
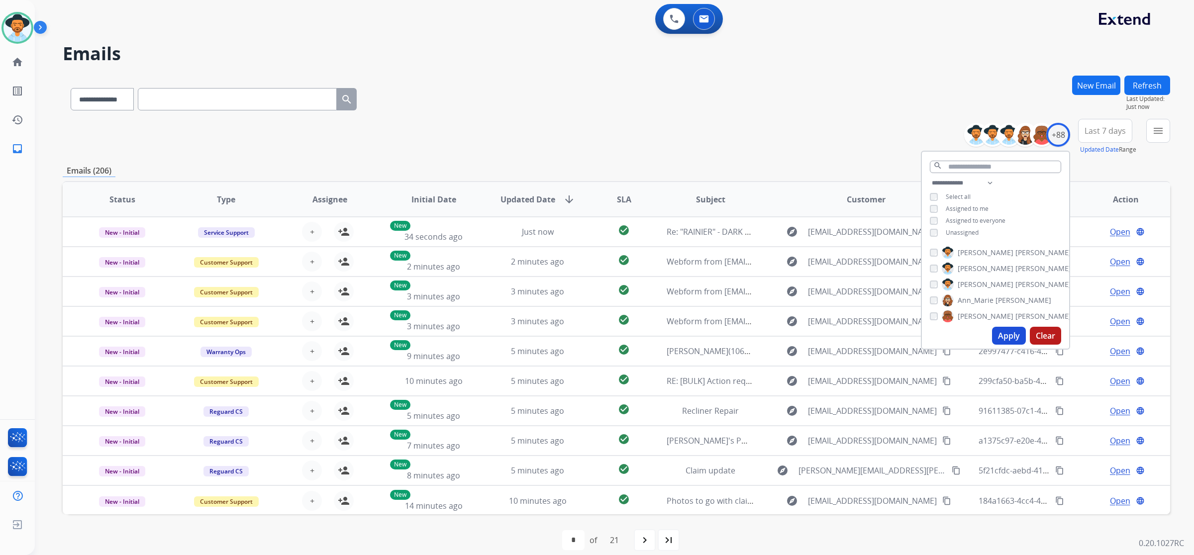
click at [971, 230] on span "Unassigned" at bounding box center [961, 232] width 33 height 8
click at [1000, 335] on button "Apply" at bounding box center [1009, 336] width 34 height 18
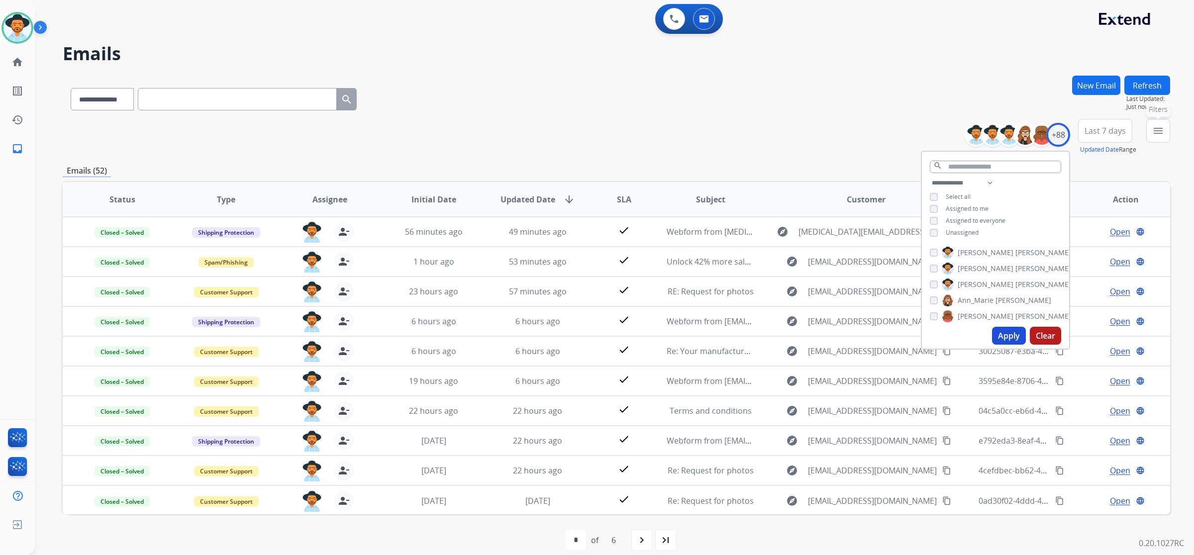
click at [1152, 132] on mat-icon "menu" at bounding box center [1158, 131] width 12 height 12
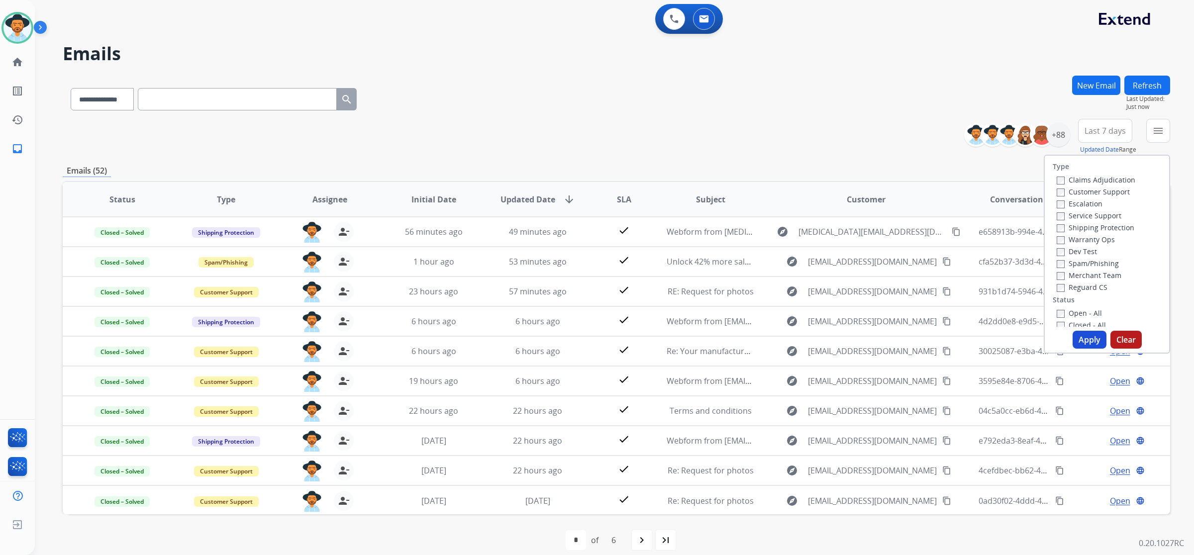
click at [1066, 314] on label "Open - All" at bounding box center [1078, 312] width 45 height 9
click at [1096, 339] on button "Apply" at bounding box center [1089, 340] width 34 height 18
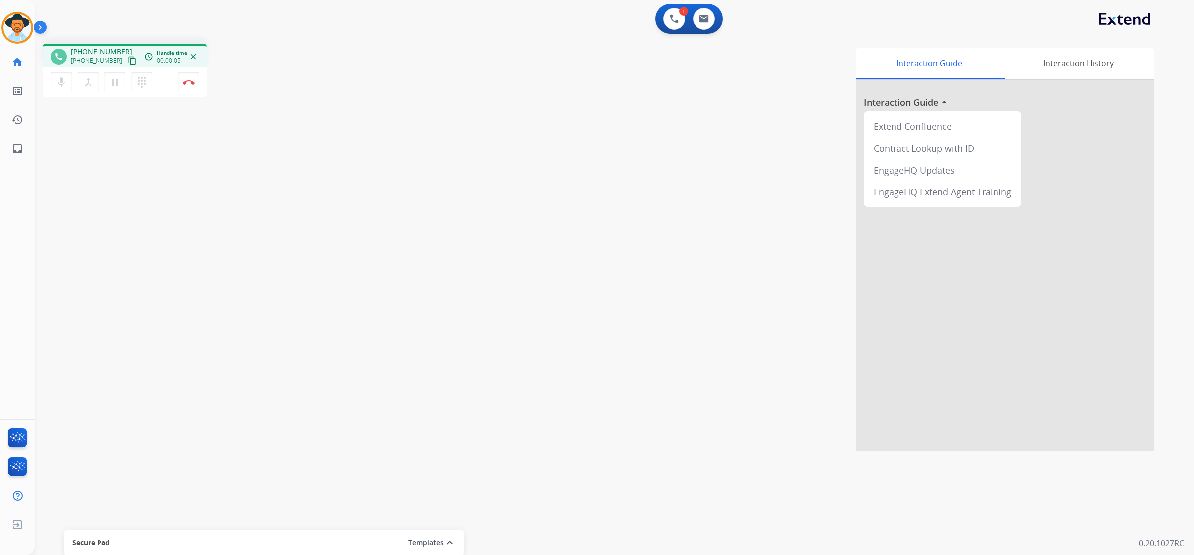
click at [128, 58] on mat-icon "content_copy" at bounding box center [132, 60] width 9 height 9
click at [112, 82] on mat-icon "pause" at bounding box center [115, 82] width 12 height 12
click at [112, 79] on mat-icon "play_arrow" at bounding box center [115, 82] width 12 height 12
click at [187, 89] on button "Disconnect" at bounding box center [188, 82] width 21 height 21
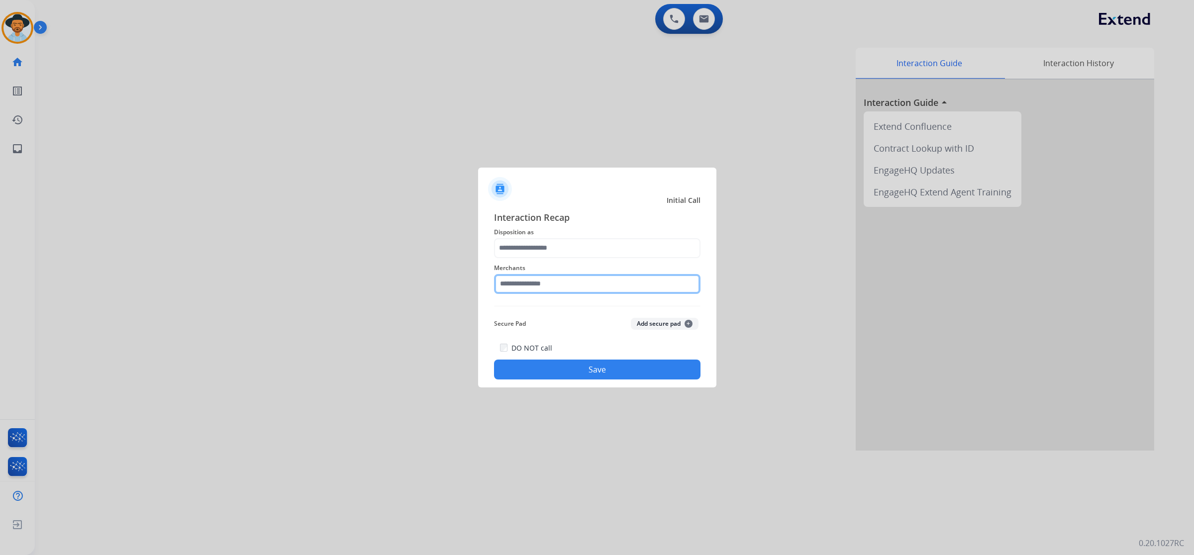
click at [510, 281] on input "text" at bounding box center [597, 284] width 206 height 20
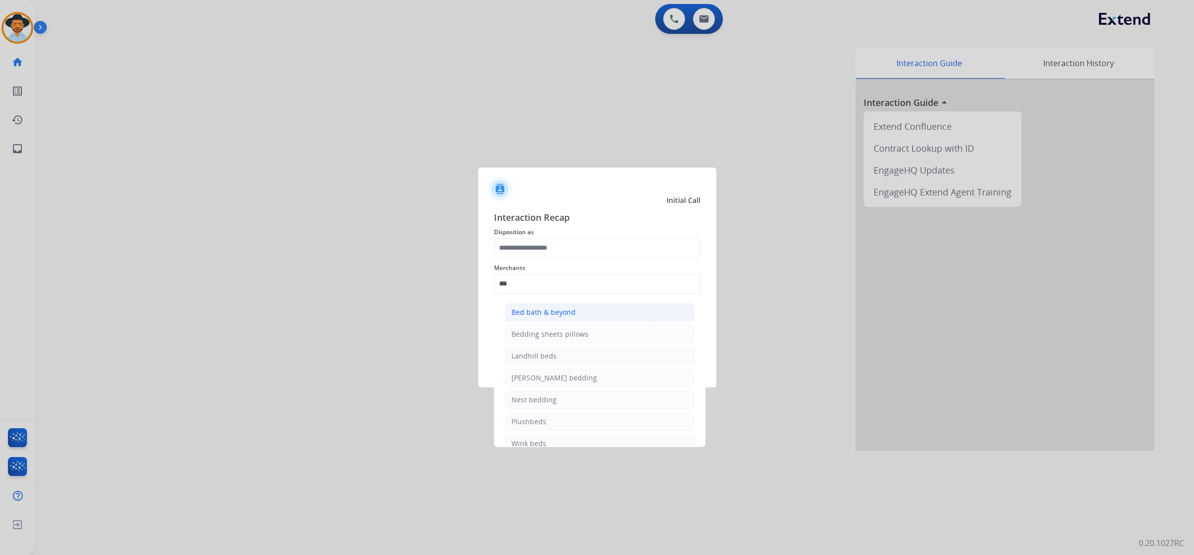
click at [595, 312] on li "Bed bath & beyond" at bounding box center [599, 312] width 189 height 19
type input "**********"
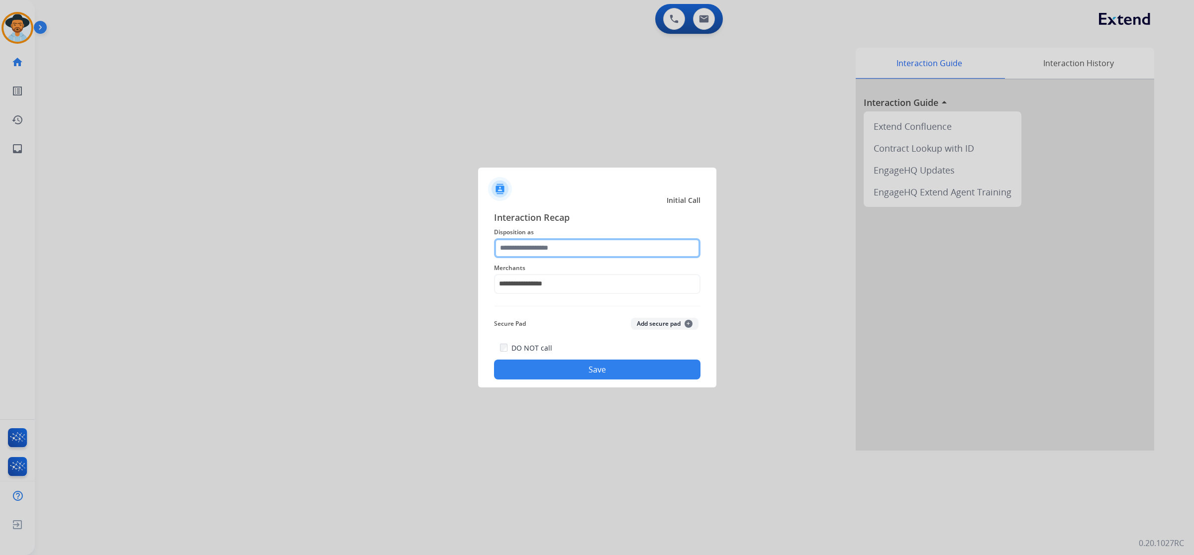
click at [589, 250] on input "text" at bounding box center [597, 248] width 206 height 20
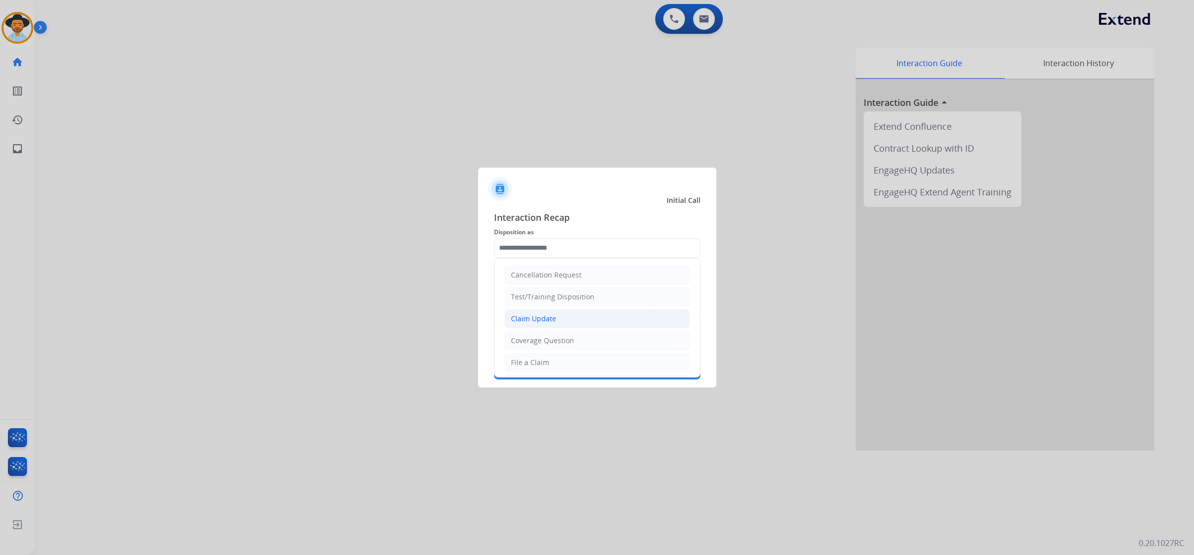
click at [552, 316] on div "Claim Update" at bounding box center [533, 319] width 45 height 10
type input "**********"
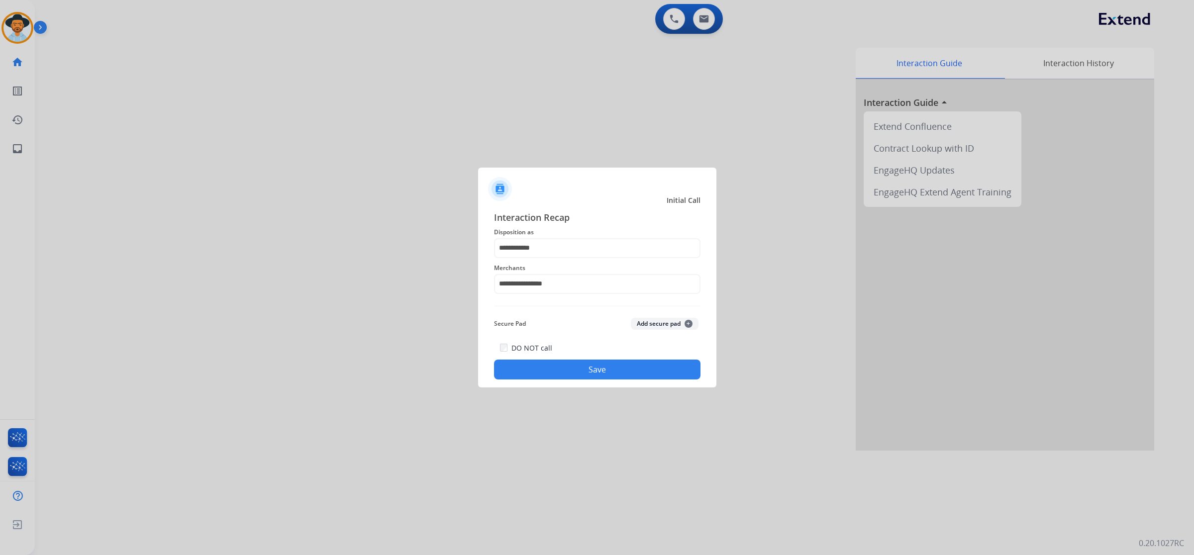
click at [576, 372] on button "Save" at bounding box center [597, 370] width 206 height 20
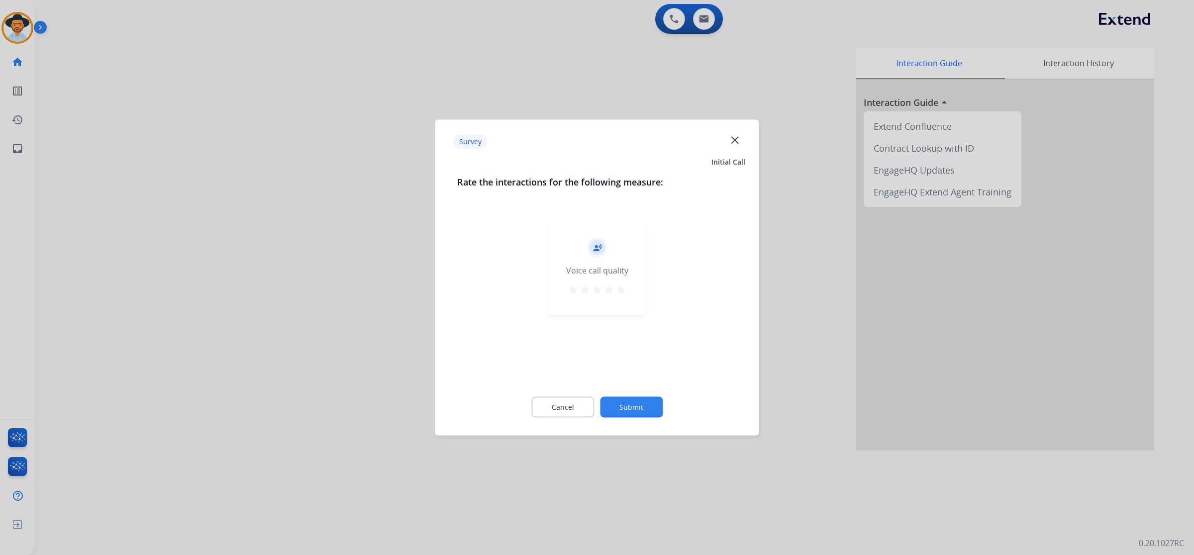
click at [620, 291] on mat-icon "star" at bounding box center [621, 289] width 12 height 12
click at [629, 405] on button "Submit" at bounding box center [631, 407] width 63 height 21
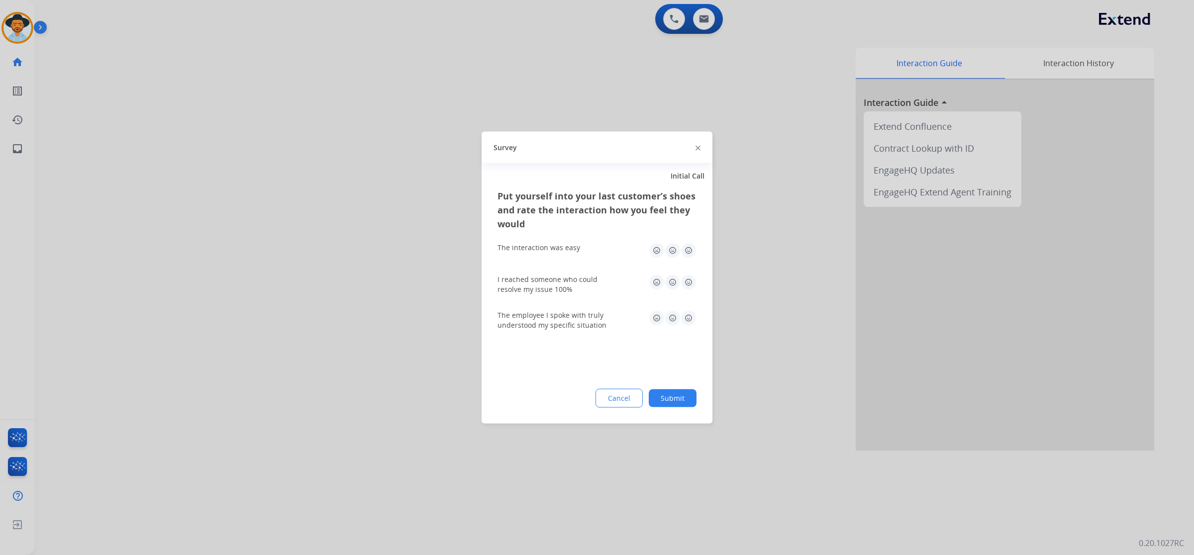
drag, startPoint x: 689, startPoint y: 245, endPoint x: 691, endPoint y: 257, distance: 12.2
click at [689, 247] on img at bounding box center [688, 251] width 16 height 16
click at [690, 284] on img at bounding box center [688, 283] width 16 height 16
click at [688, 323] on img at bounding box center [688, 318] width 16 height 16
click at [682, 406] on button "Submit" at bounding box center [672, 398] width 48 height 18
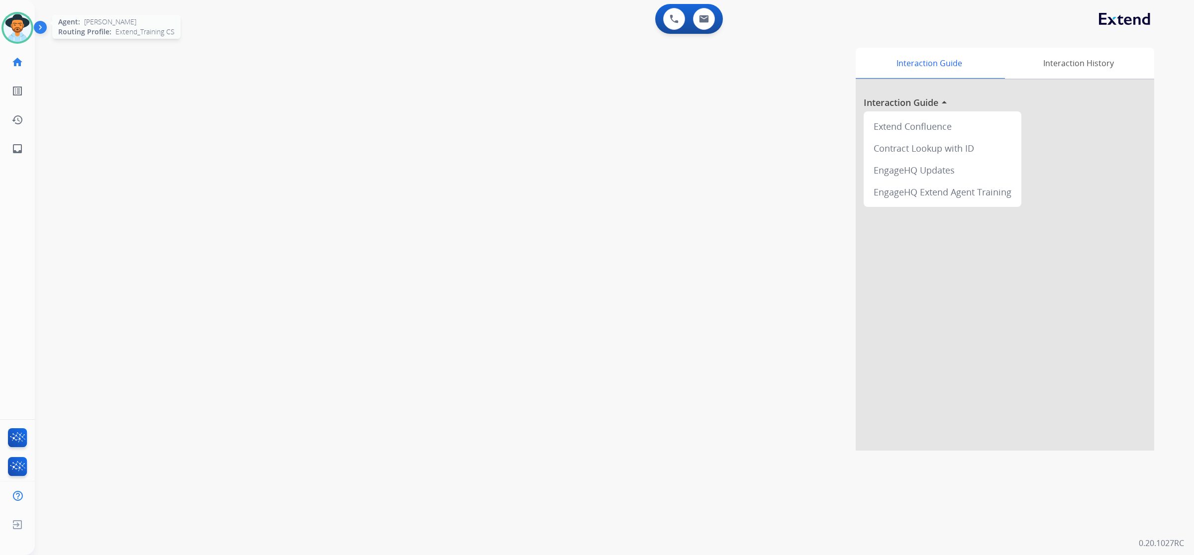
click at [28, 36] on div at bounding box center [17, 28] width 32 height 32
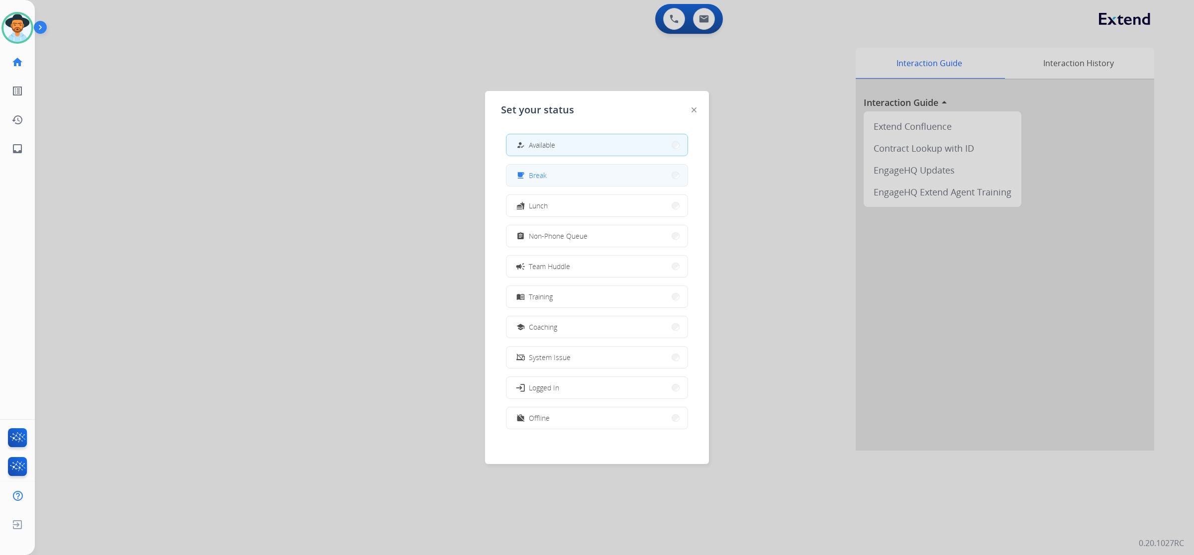
click at [558, 177] on button "free_breakfast Break" at bounding box center [596, 175] width 181 height 21
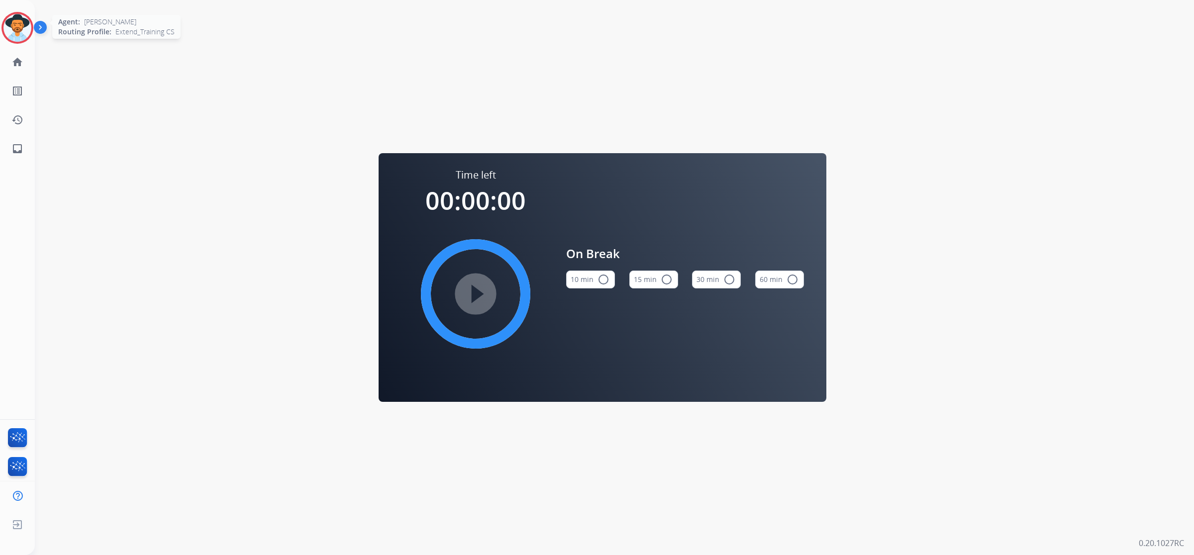
click at [13, 15] on img at bounding box center [17, 28] width 28 height 28
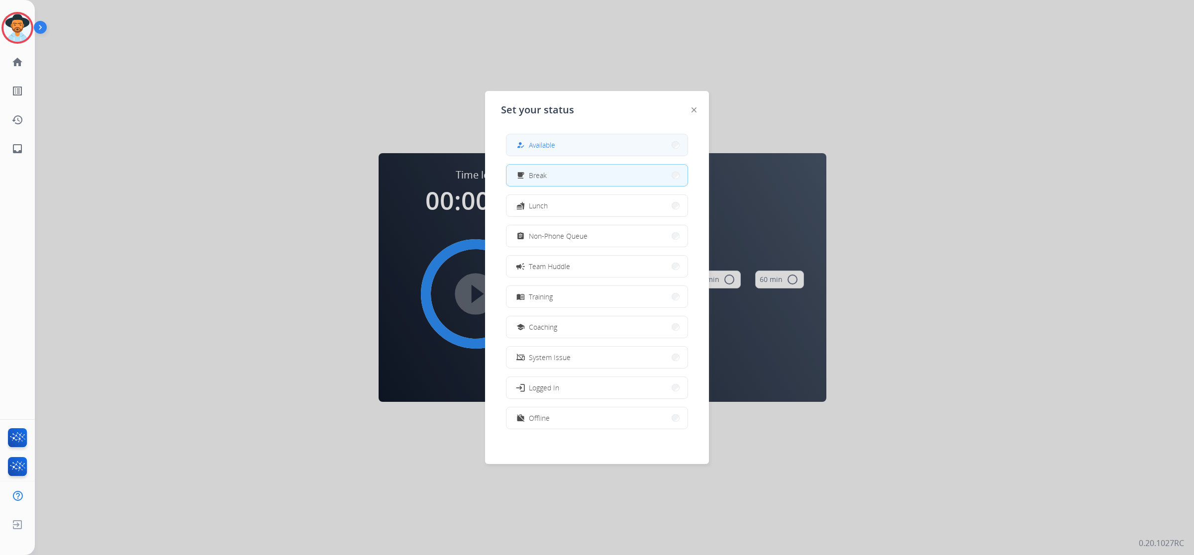
click at [598, 139] on button "how_to_reg Available" at bounding box center [596, 144] width 181 height 21
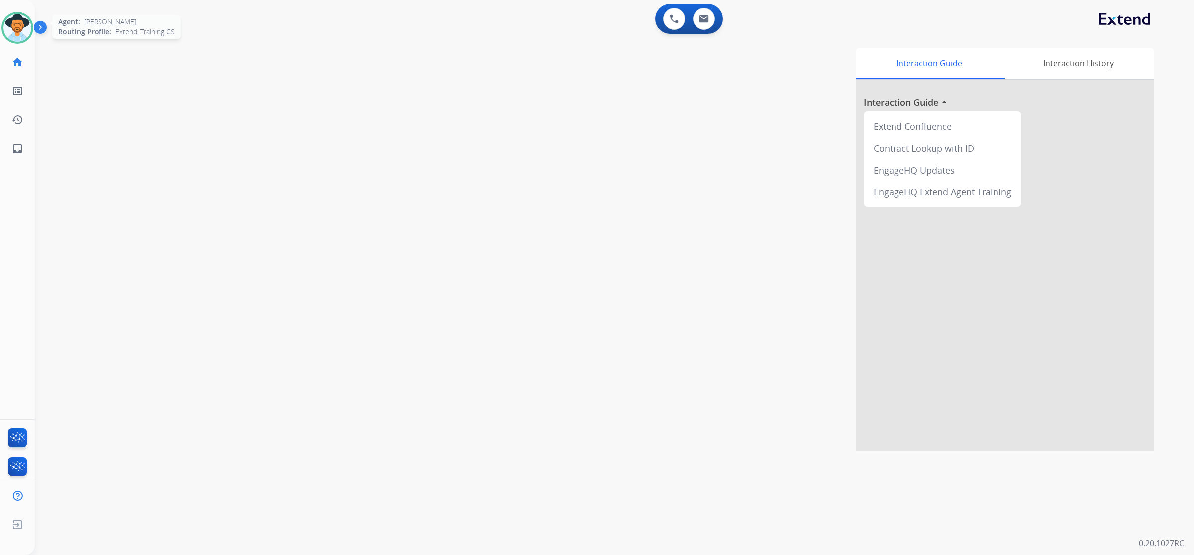
click at [12, 17] on img at bounding box center [17, 28] width 28 height 28
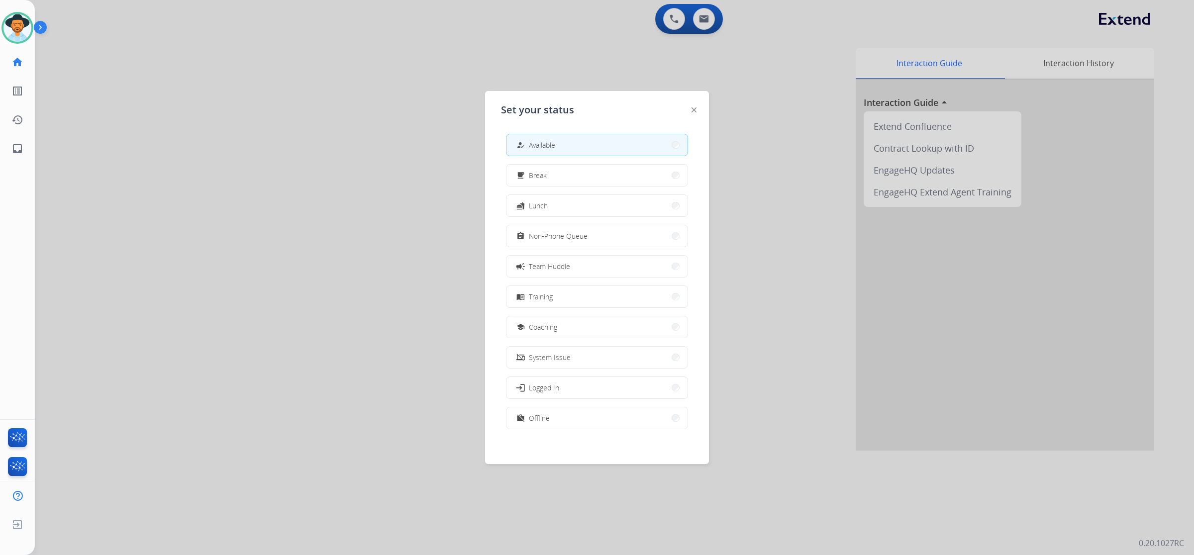
click at [695, 113] on div at bounding box center [693, 109] width 5 height 12
click at [691, 112] on div at bounding box center [693, 109] width 5 height 12
click at [696, 110] on div "Set your status how_to_reg Available free_breakfast Break fastfood Lunch assign…" at bounding box center [597, 277] width 224 height 373
click at [693, 110] on img at bounding box center [693, 109] width 5 height 5
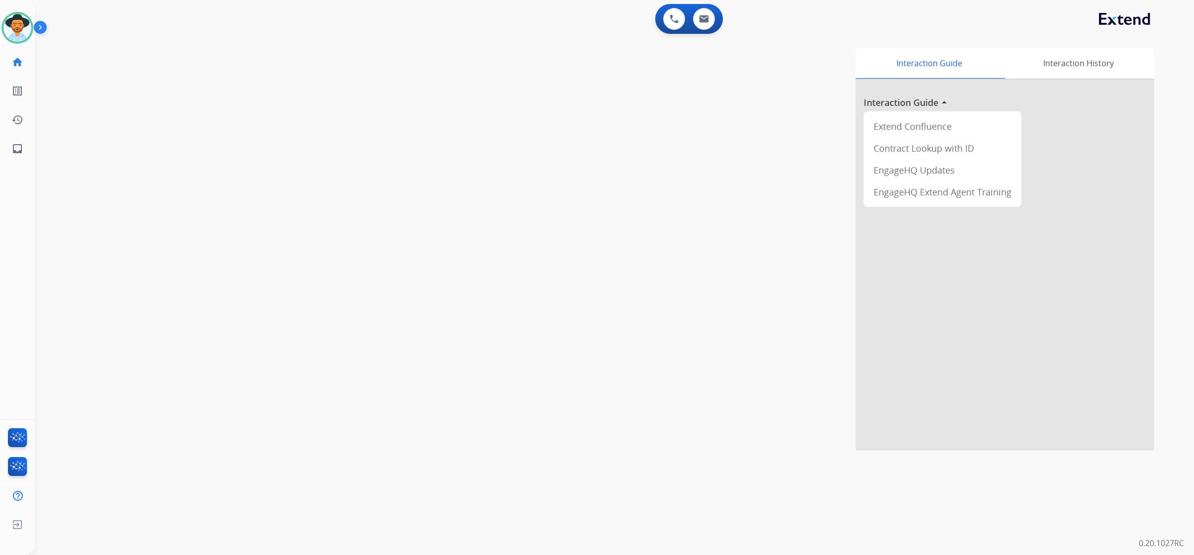
click at [38, 23] on img at bounding box center [42, 29] width 17 height 19
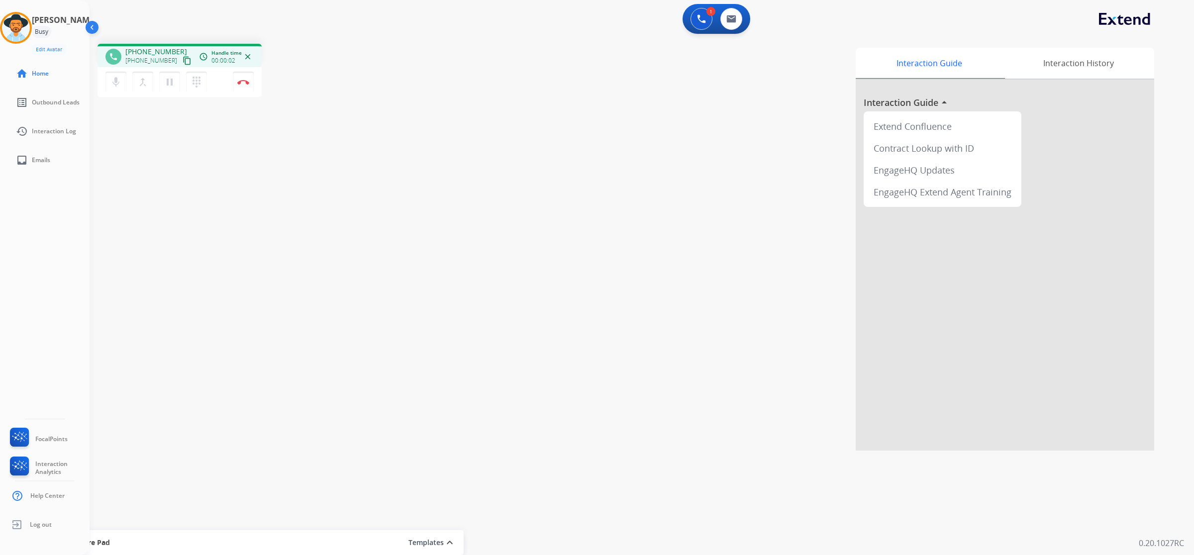
click at [183, 61] on mat-icon "content_copy" at bounding box center [187, 60] width 9 height 9
click at [170, 85] on mat-icon "pause" at bounding box center [170, 82] width 12 height 12
click at [172, 86] on mat-icon "play_arrow" at bounding box center [170, 82] width 12 height 12
click at [240, 82] on img at bounding box center [243, 82] width 12 height 5
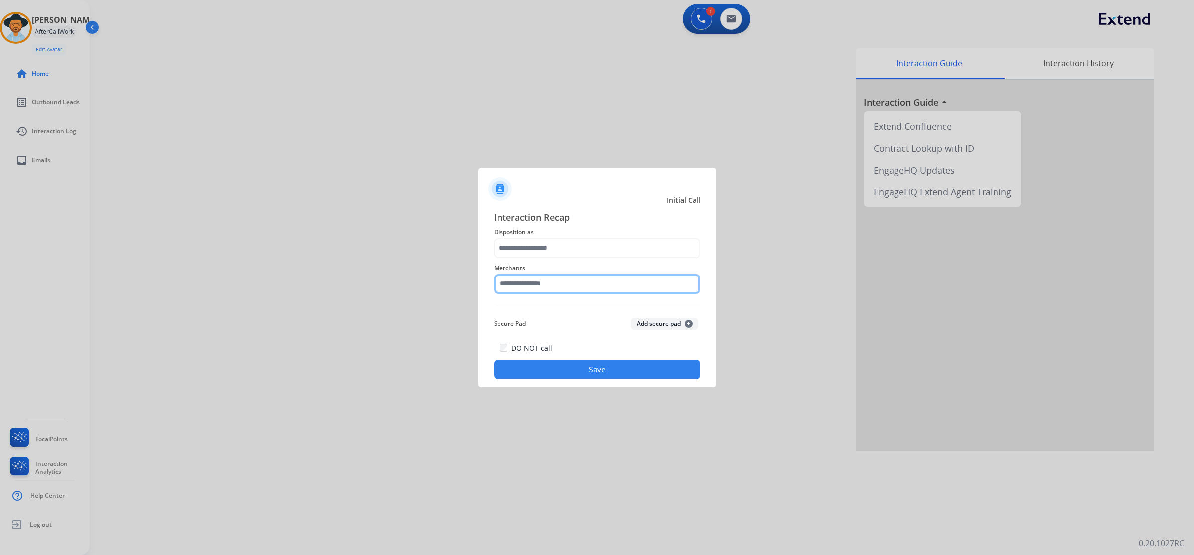
click at [597, 292] on input "text" at bounding box center [597, 284] width 206 height 20
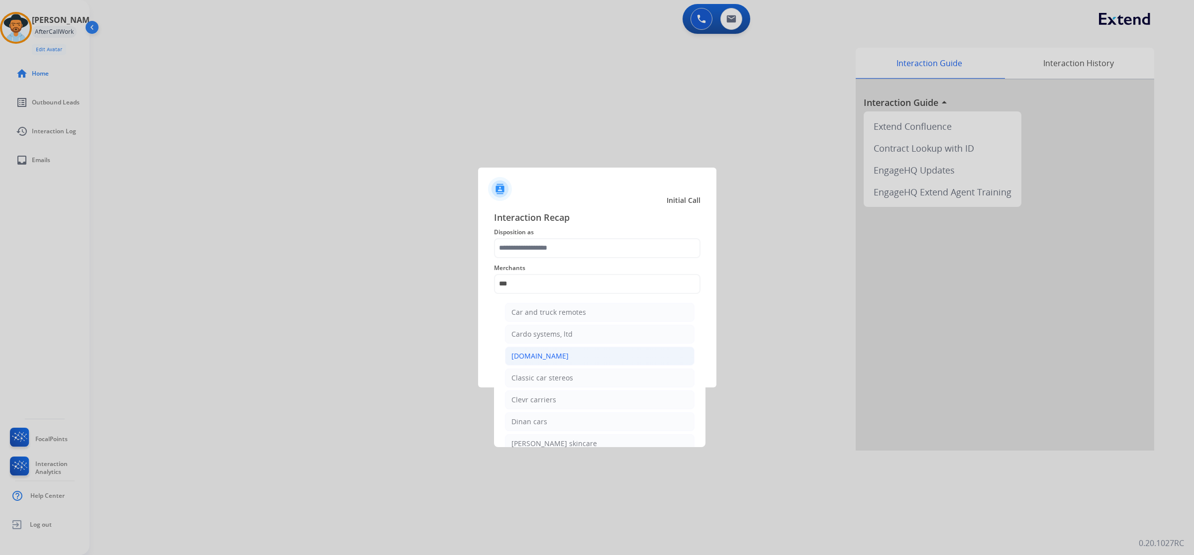
click at [578, 356] on li "[DOMAIN_NAME]" at bounding box center [599, 356] width 189 height 19
type input "**********"
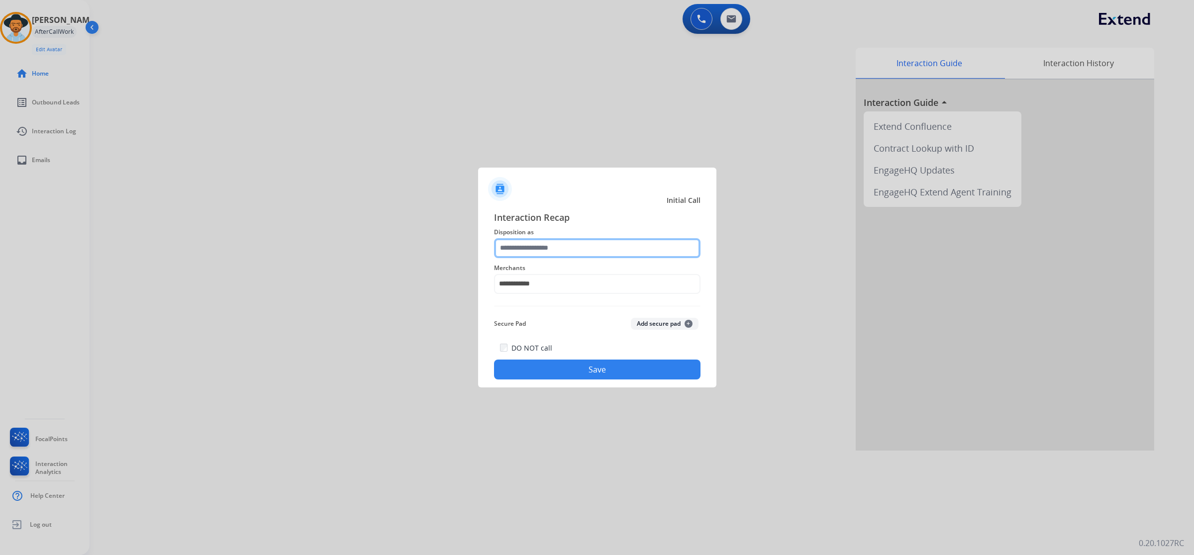
click at [561, 246] on input "text" at bounding box center [597, 248] width 206 height 20
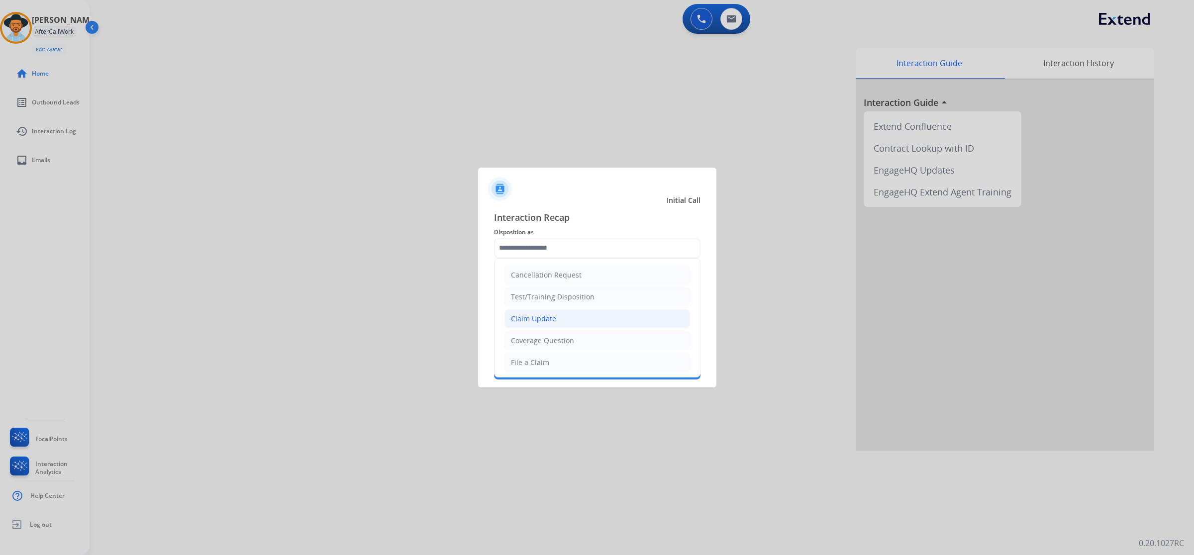
click at [558, 317] on li "Claim Update" at bounding box center [596, 318] width 185 height 19
type input "**********"
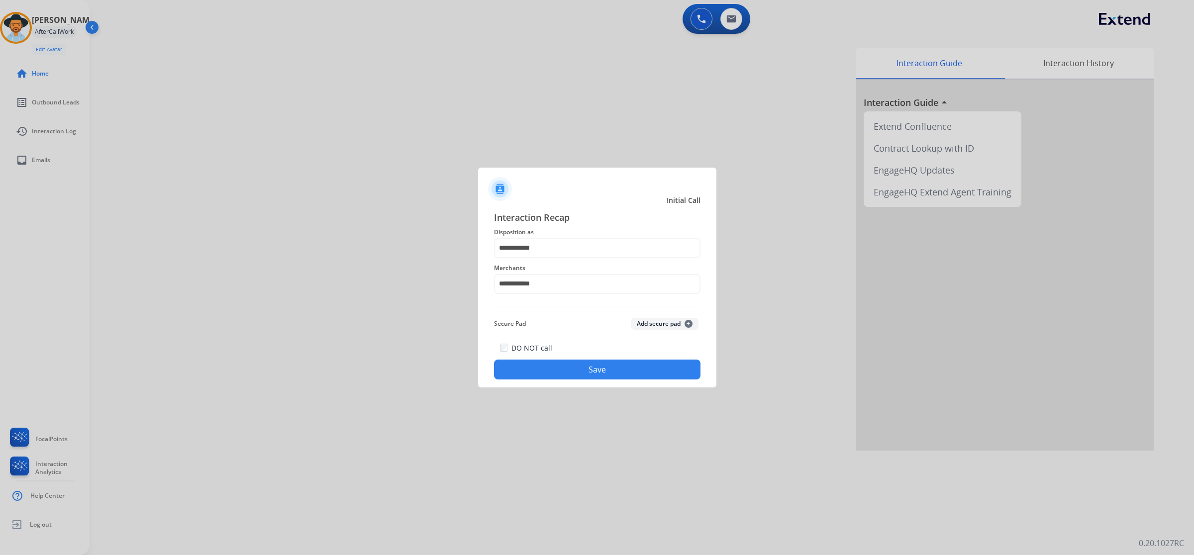
click at [618, 367] on button "Save" at bounding box center [597, 370] width 206 height 20
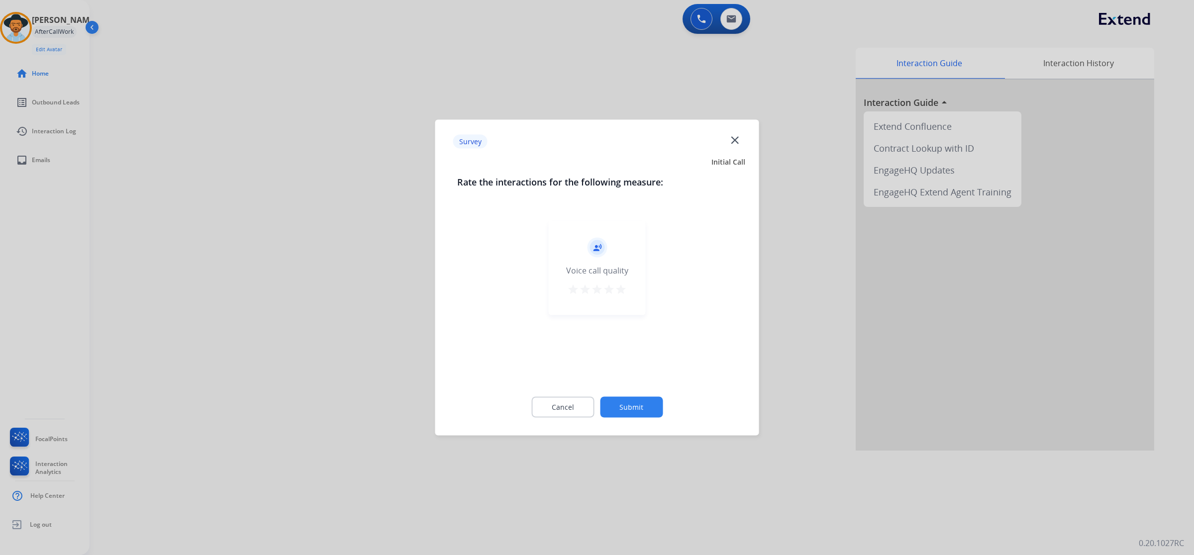
click at [620, 292] on mat-icon "star" at bounding box center [621, 289] width 12 height 12
click at [632, 403] on button "Submit" at bounding box center [631, 407] width 63 height 21
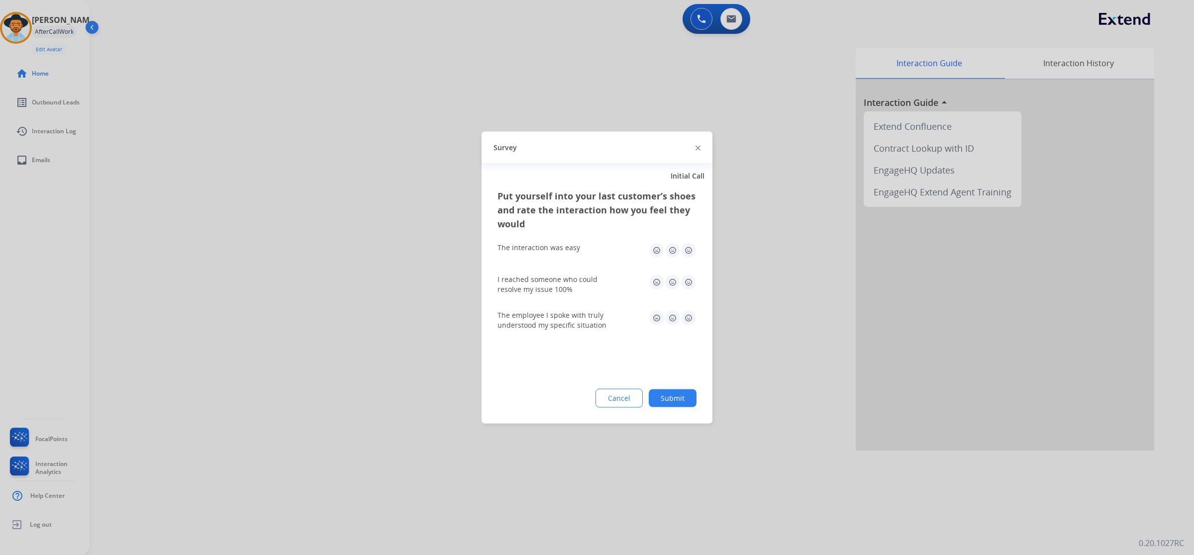
click at [689, 253] on img at bounding box center [688, 251] width 16 height 16
click at [688, 277] on img at bounding box center [688, 283] width 16 height 16
click at [689, 319] on img at bounding box center [688, 318] width 16 height 16
click at [684, 391] on button "Submit" at bounding box center [672, 398] width 48 height 18
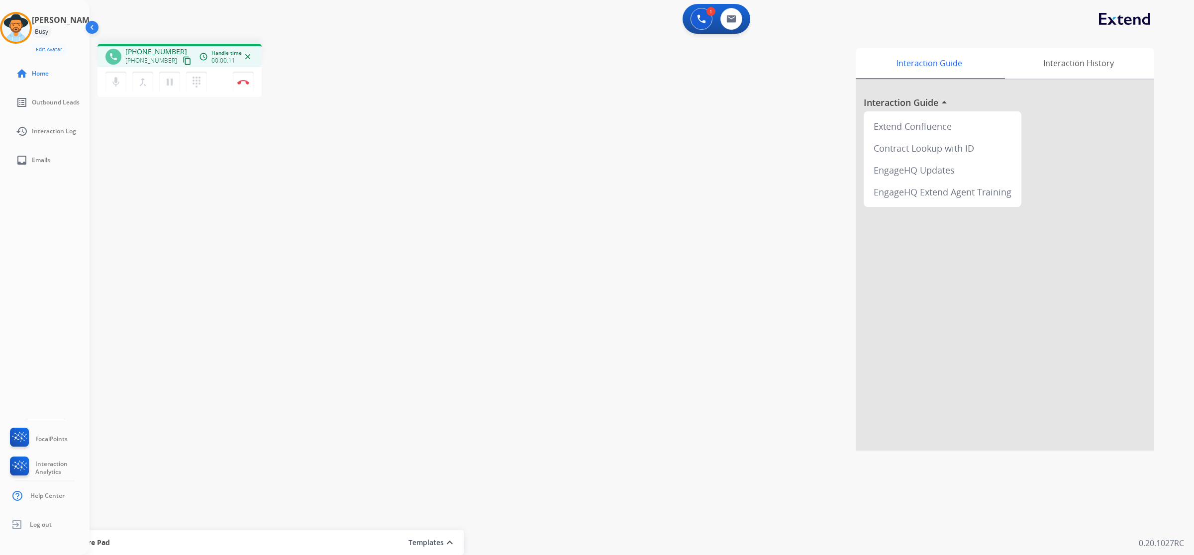
click at [183, 59] on mat-icon "content_copy" at bounding box center [187, 60] width 9 height 9
click at [166, 84] on mat-icon "pause" at bounding box center [170, 82] width 12 height 12
click at [275, 265] on div "phone [PHONE_NUMBER] [PHONE_NUMBER] content_copy access_time Call metrics Queue…" at bounding box center [630, 243] width 1080 height 415
click at [735, 19] on img at bounding box center [731, 19] width 10 height 8
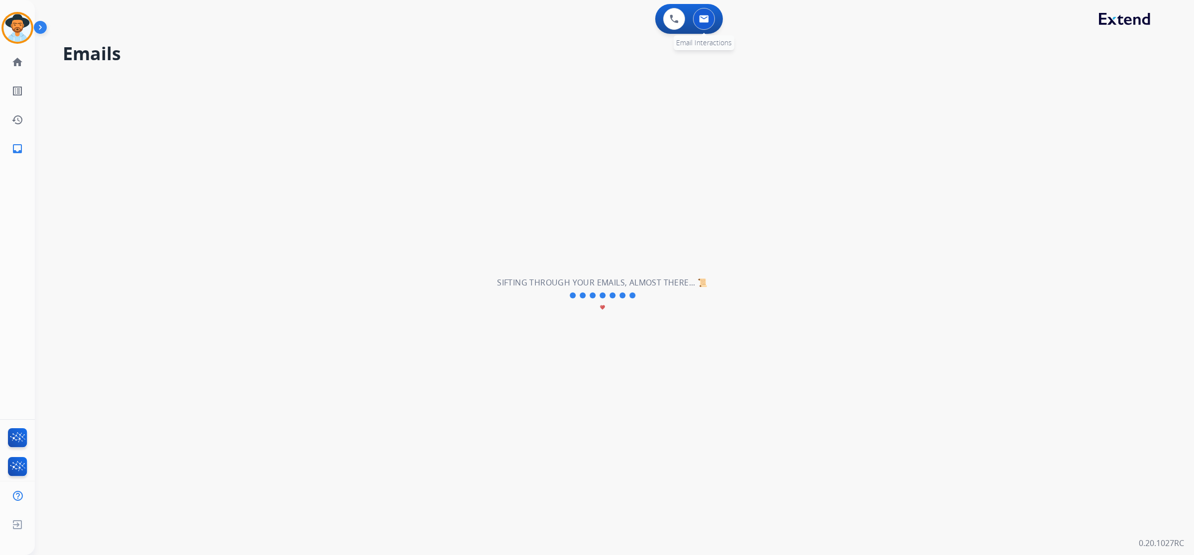
click at [705, 20] on img at bounding box center [704, 19] width 10 height 8
click at [700, 26] on button at bounding box center [704, 19] width 22 height 22
click at [702, 22] on img at bounding box center [704, 19] width 10 height 8
click at [706, 20] on img at bounding box center [704, 19] width 10 height 8
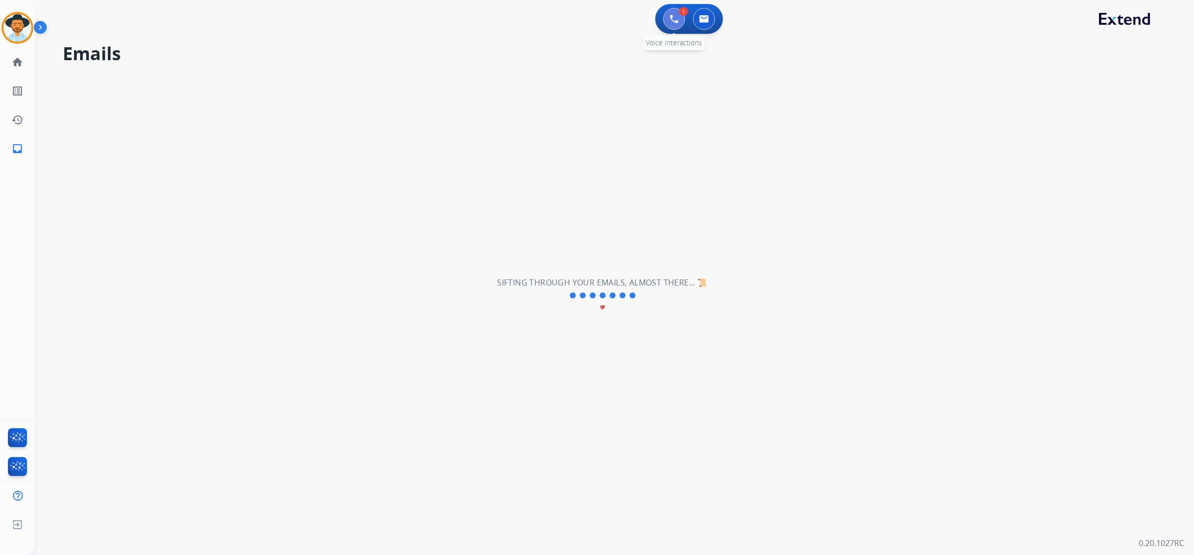
click at [674, 23] on button at bounding box center [674, 19] width 22 height 22
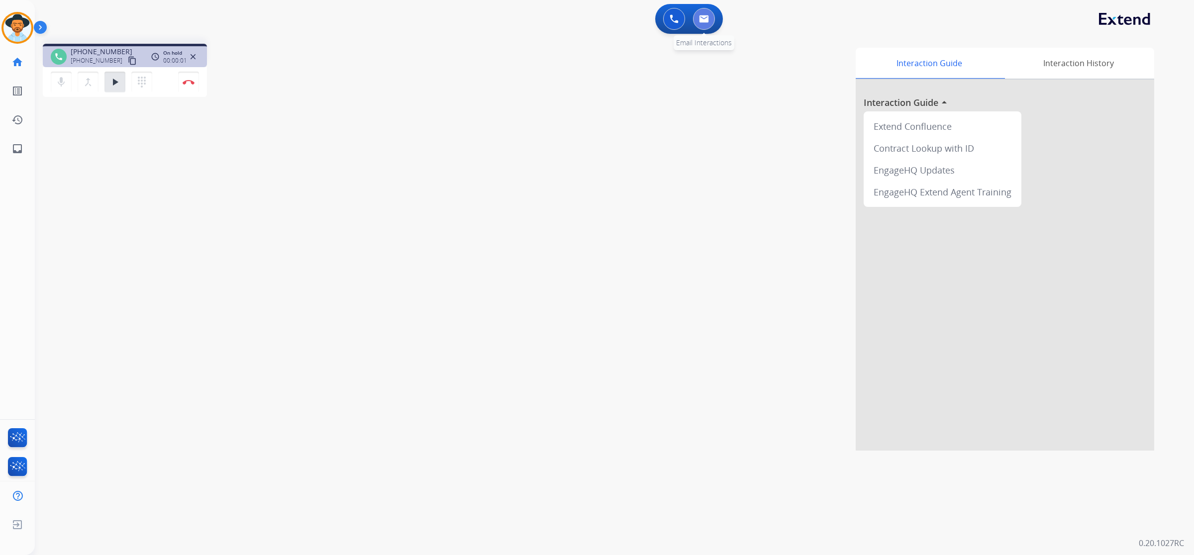
click at [705, 18] on img at bounding box center [704, 19] width 10 height 8
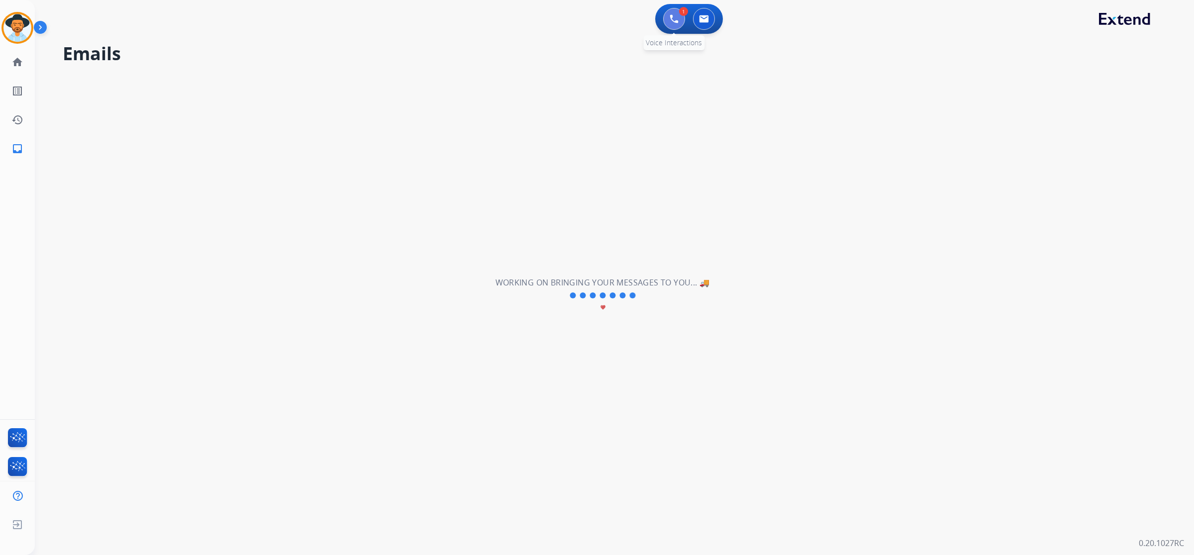
click at [667, 22] on button at bounding box center [674, 19] width 22 height 22
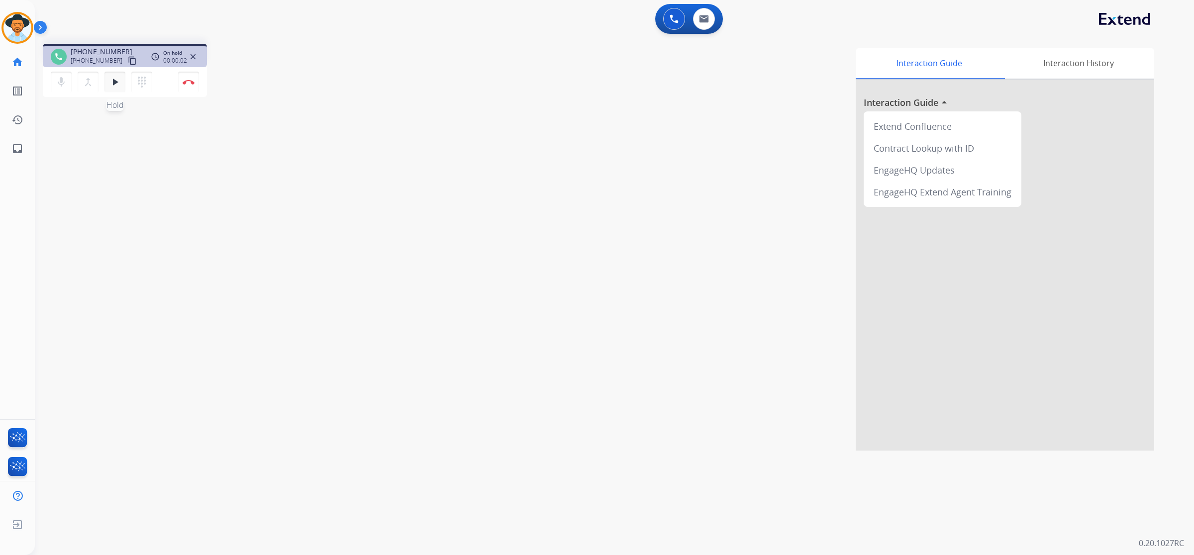
click at [114, 85] on mat-icon "play_arrow" at bounding box center [115, 82] width 12 height 12
click at [706, 13] on button at bounding box center [704, 19] width 22 height 22
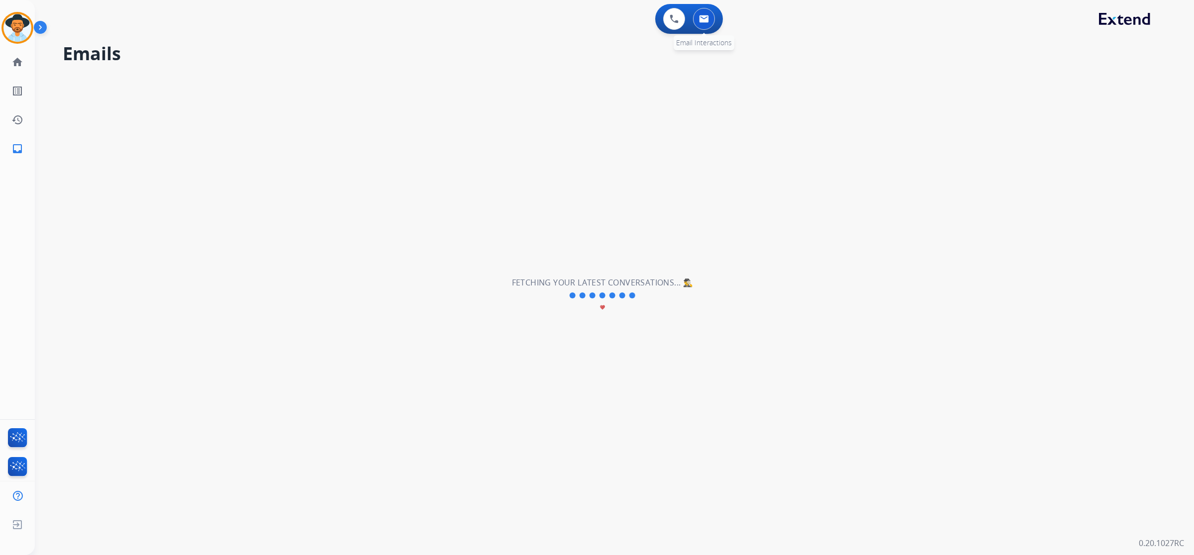
click at [705, 13] on button at bounding box center [704, 19] width 22 height 22
click at [673, 17] on img at bounding box center [673, 18] width 9 height 9
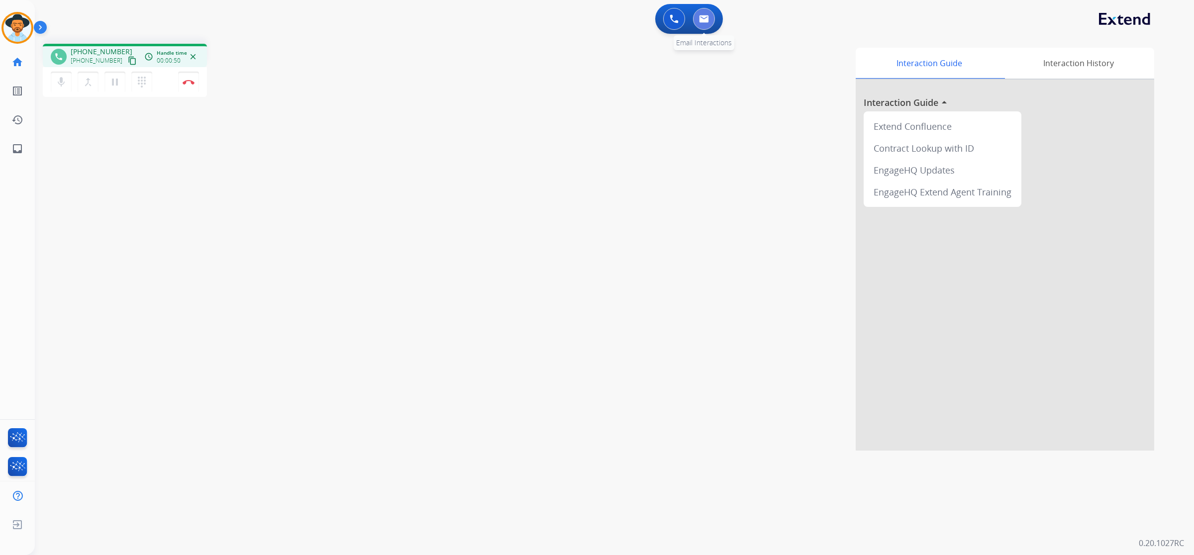
click at [705, 19] on img at bounding box center [704, 19] width 10 height 8
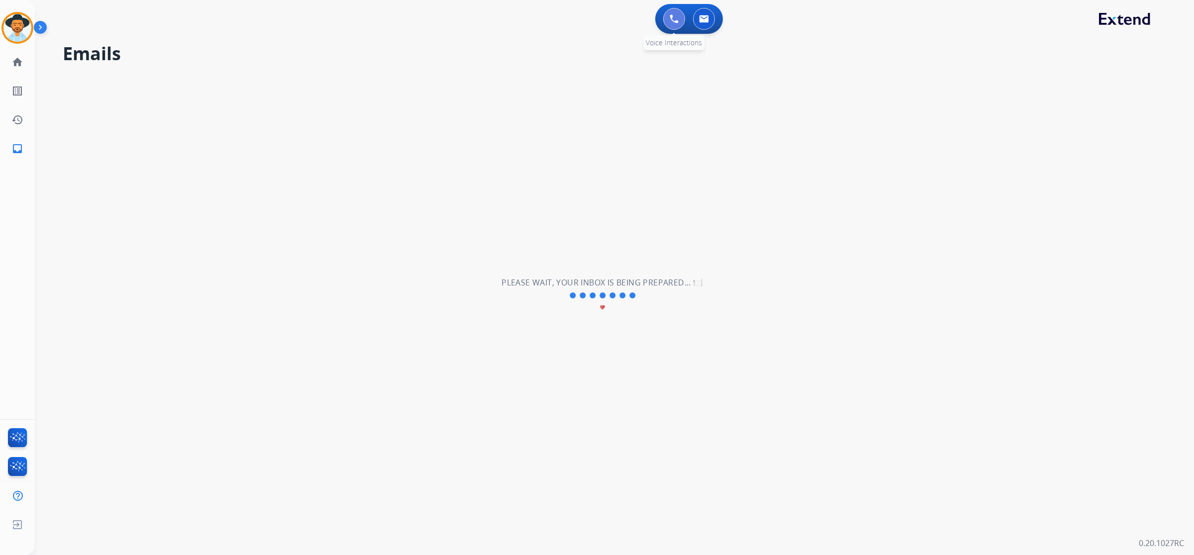
click at [678, 16] on button at bounding box center [674, 19] width 22 height 22
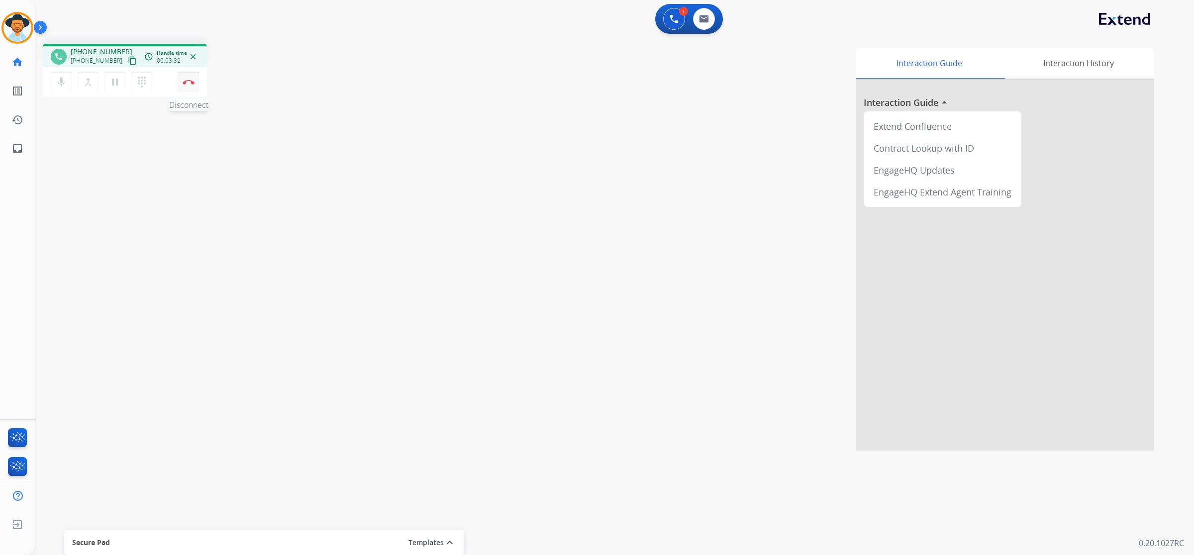
click at [192, 80] on img at bounding box center [189, 82] width 12 height 5
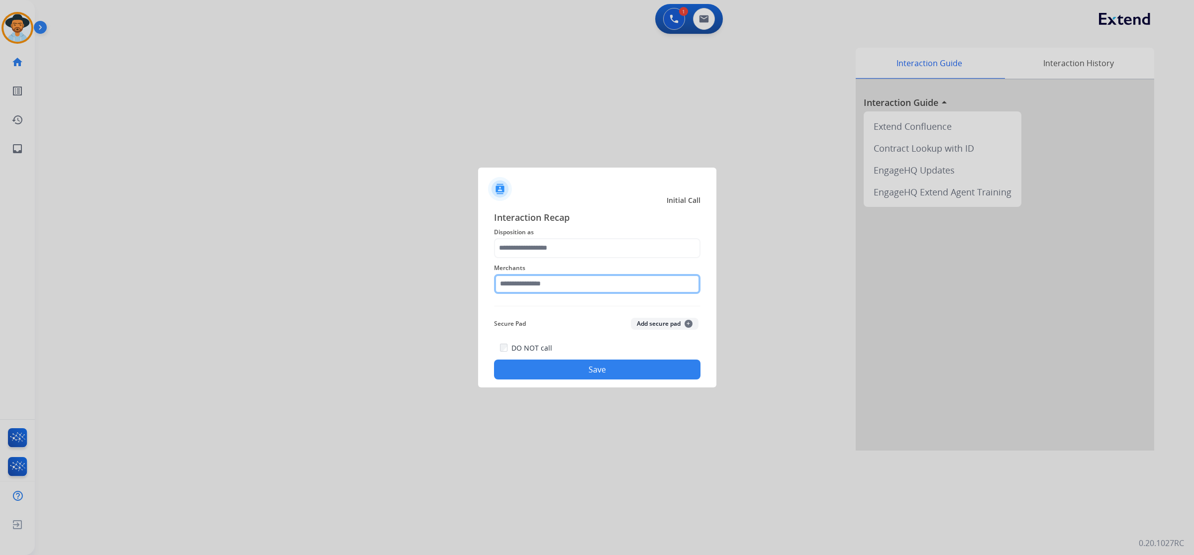
click at [563, 292] on input "text" at bounding box center [597, 284] width 206 height 20
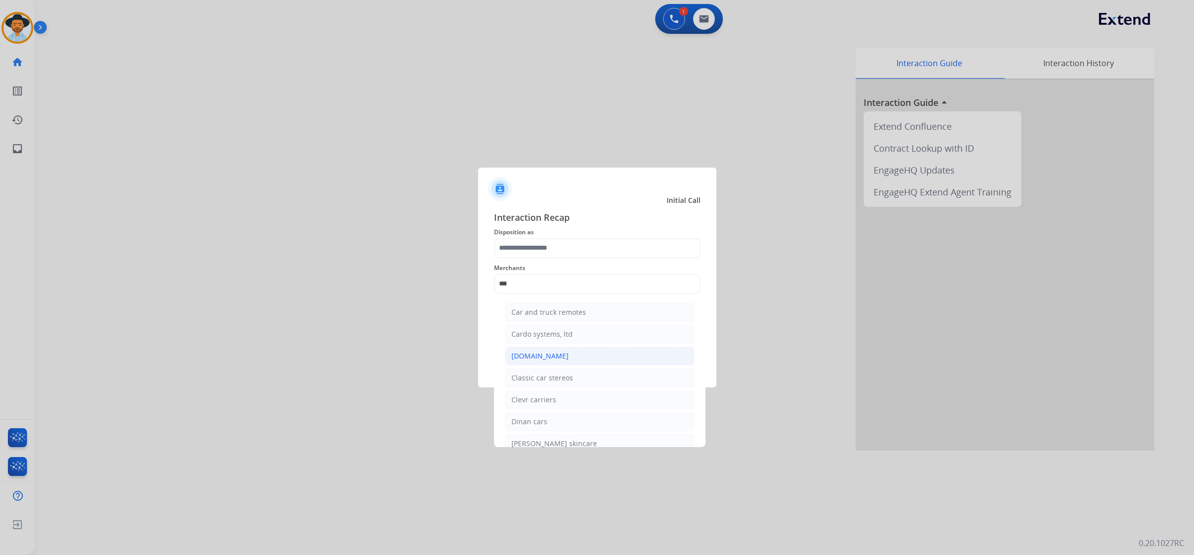
click at [550, 356] on div "[DOMAIN_NAME]" at bounding box center [539, 356] width 57 height 10
type input "**********"
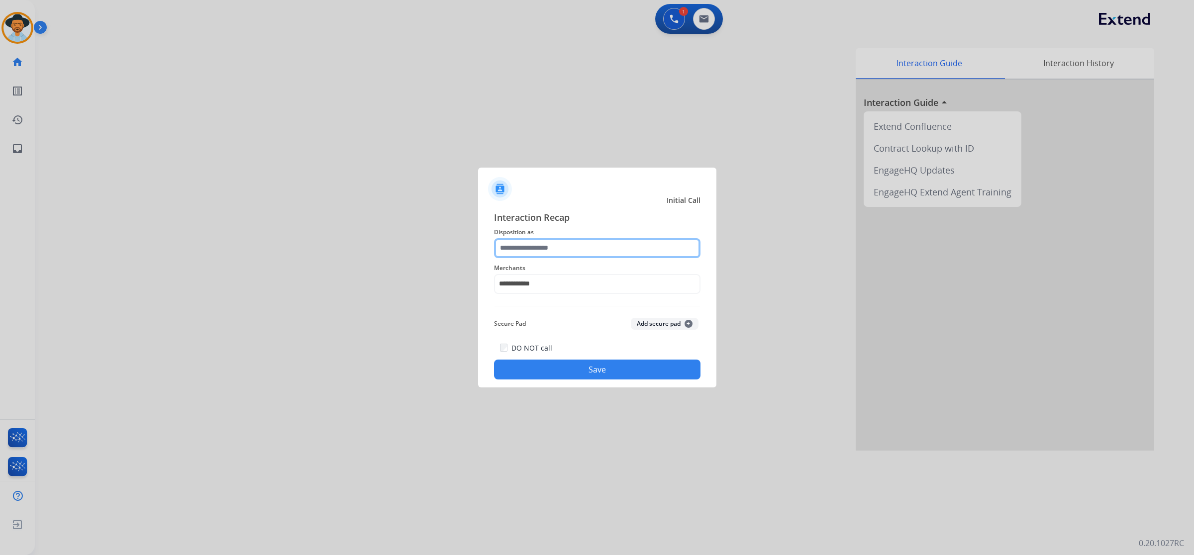
click at [560, 249] on input "text" at bounding box center [597, 248] width 206 height 20
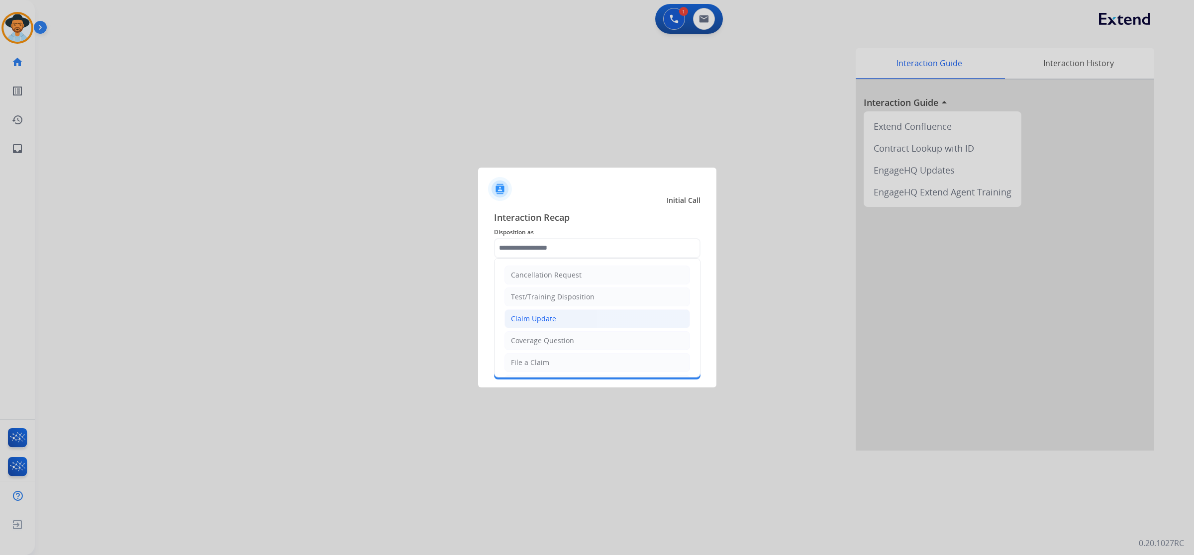
click at [536, 325] on li "Claim Update" at bounding box center [596, 318] width 185 height 19
type input "**********"
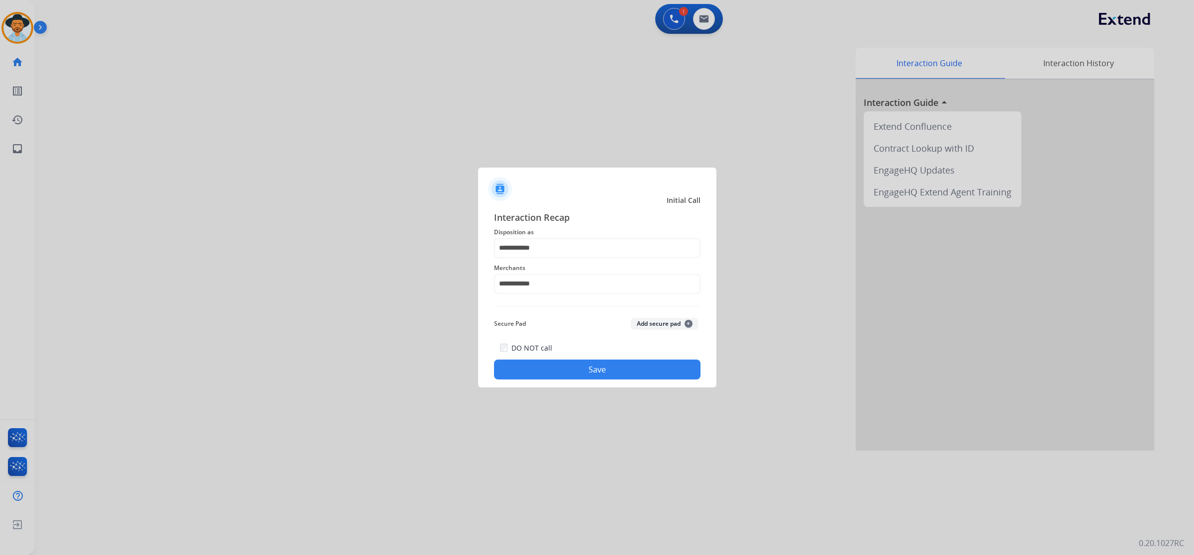
click at [550, 371] on button "Save" at bounding box center [597, 370] width 206 height 20
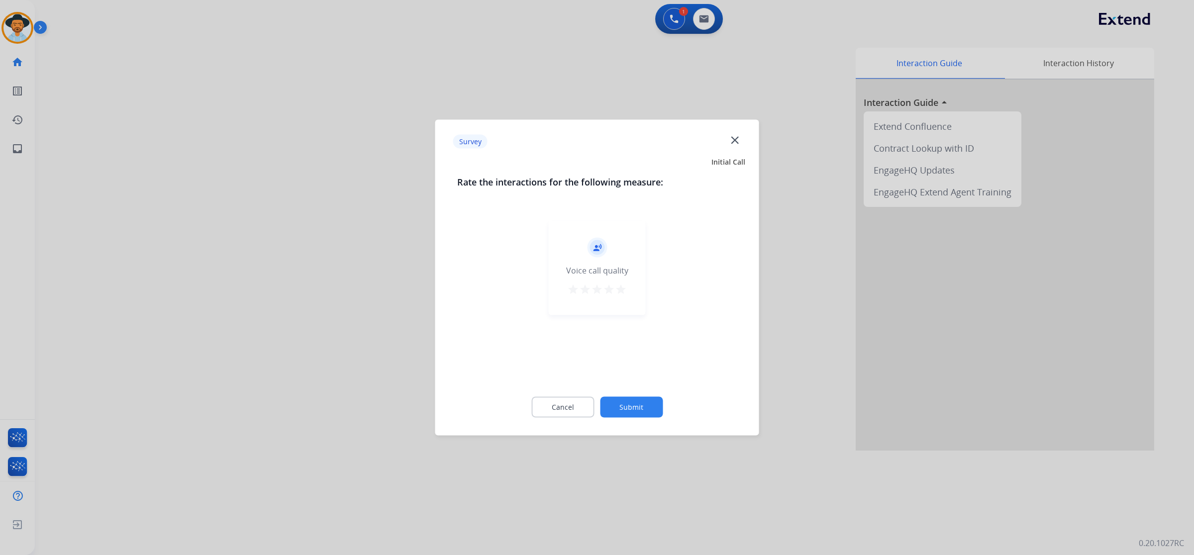
click at [623, 289] on mat-icon "star" at bounding box center [621, 289] width 12 height 12
click at [623, 394] on div "Cancel Submit" at bounding box center [597, 407] width 280 height 45
click at [625, 403] on button "Submit" at bounding box center [631, 407] width 63 height 21
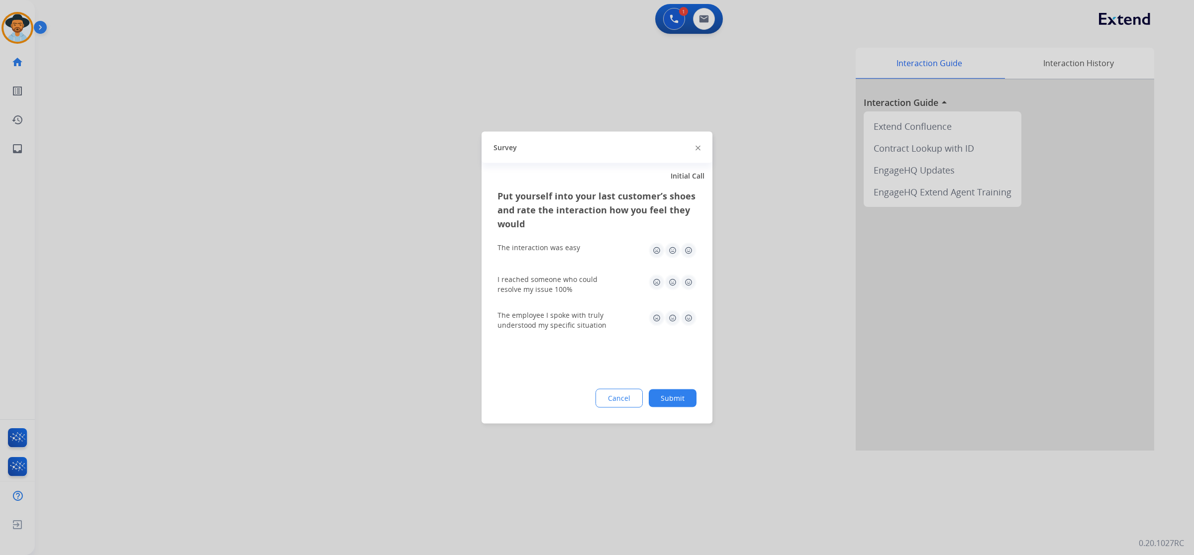
click at [689, 251] on img at bounding box center [688, 251] width 16 height 16
click at [689, 286] on img at bounding box center [688, 283] width 16 height 16
click at [686, 318] on img at bounding box center [688, 318] width 16 height 16
click at [676, 395] on button "Submit" at bounding box center [672, 398] width 48 height 18
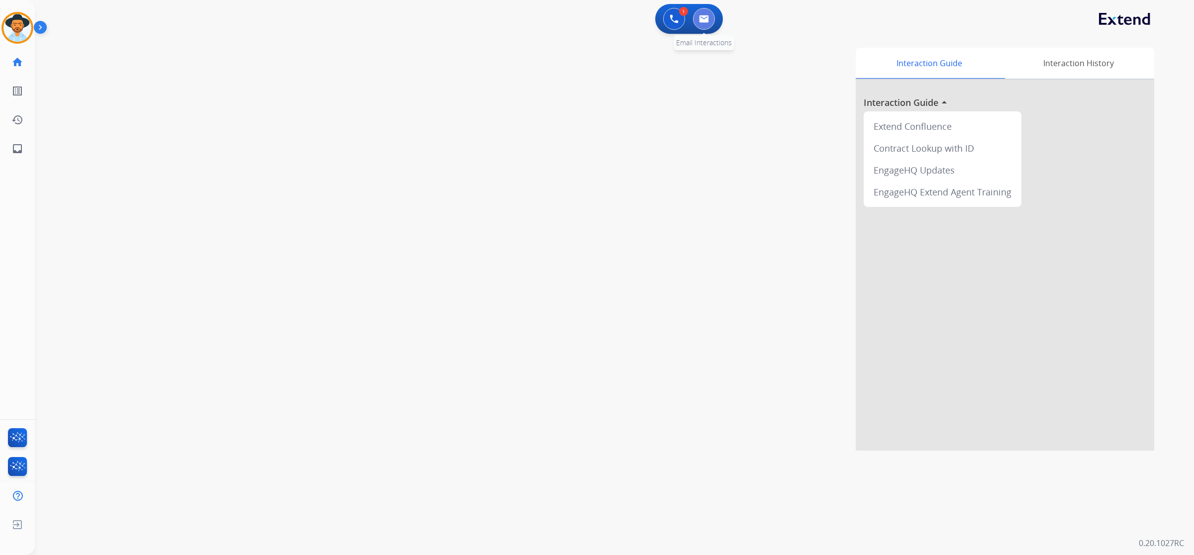
click at [700, 26] on button at bounding box center [704, 19] width 22 height 22
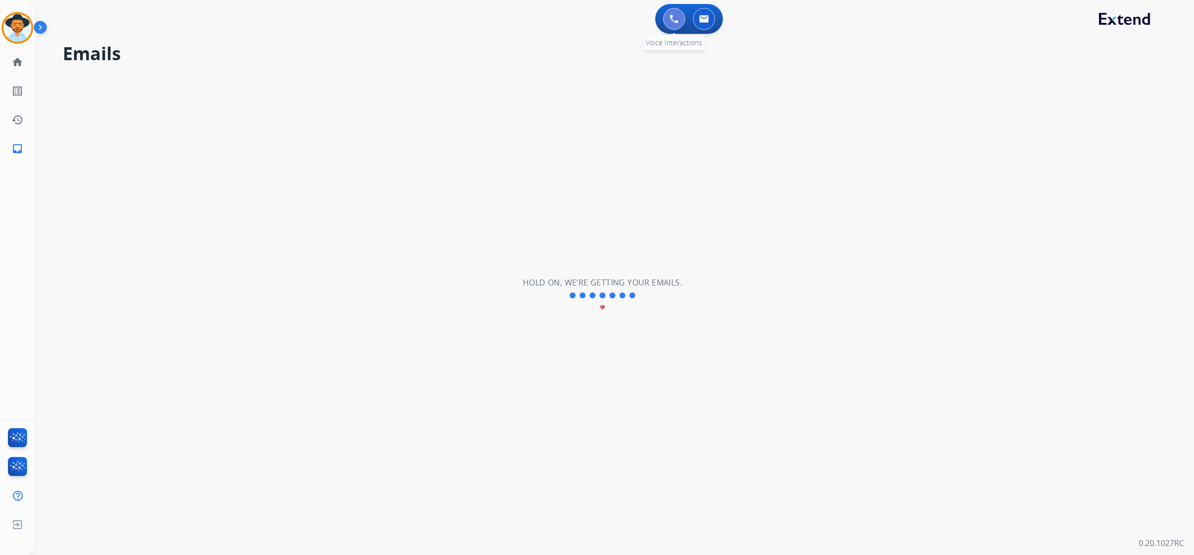
click at [675, 13] on button at bounding box center [674, 19] width 22 height 22
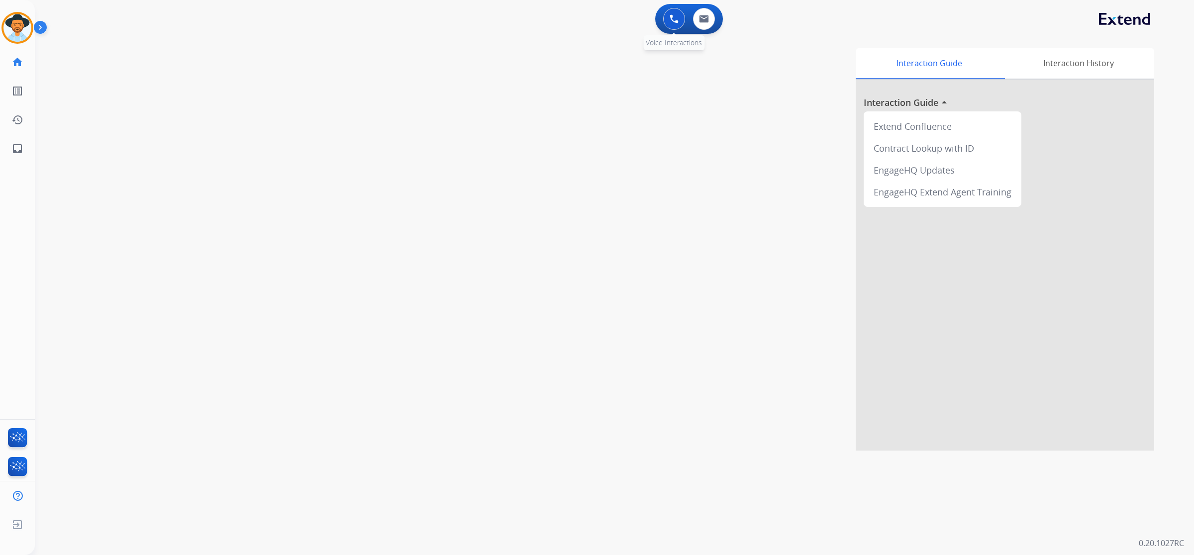
click at [676, 18] on img at bounding box center [673, 18] width 9 height 9
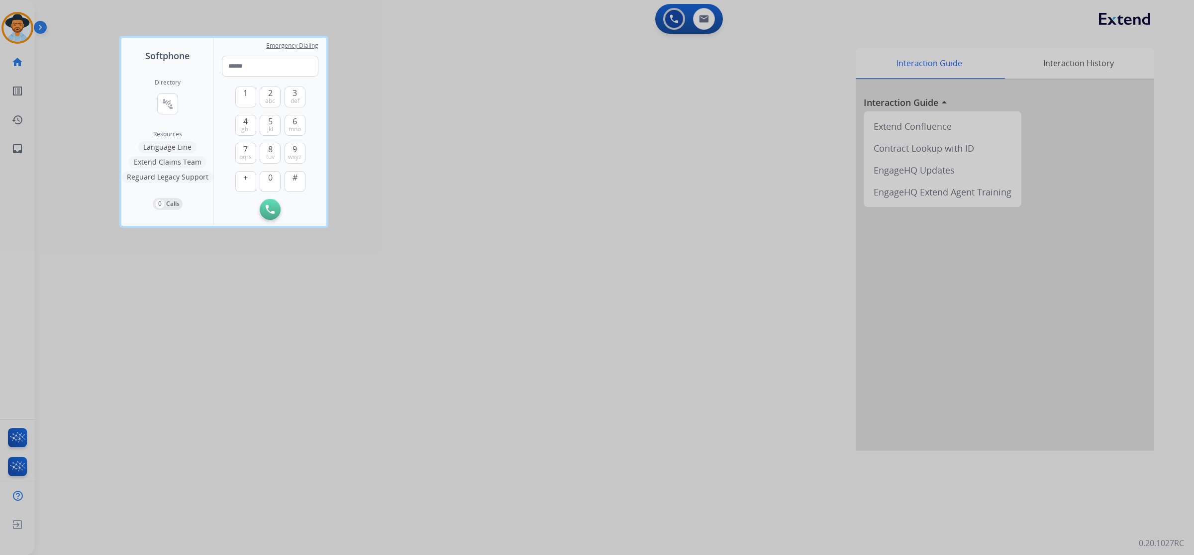
click at [707, 16] on div at bounding box center [597, 277] width 1194 height 555
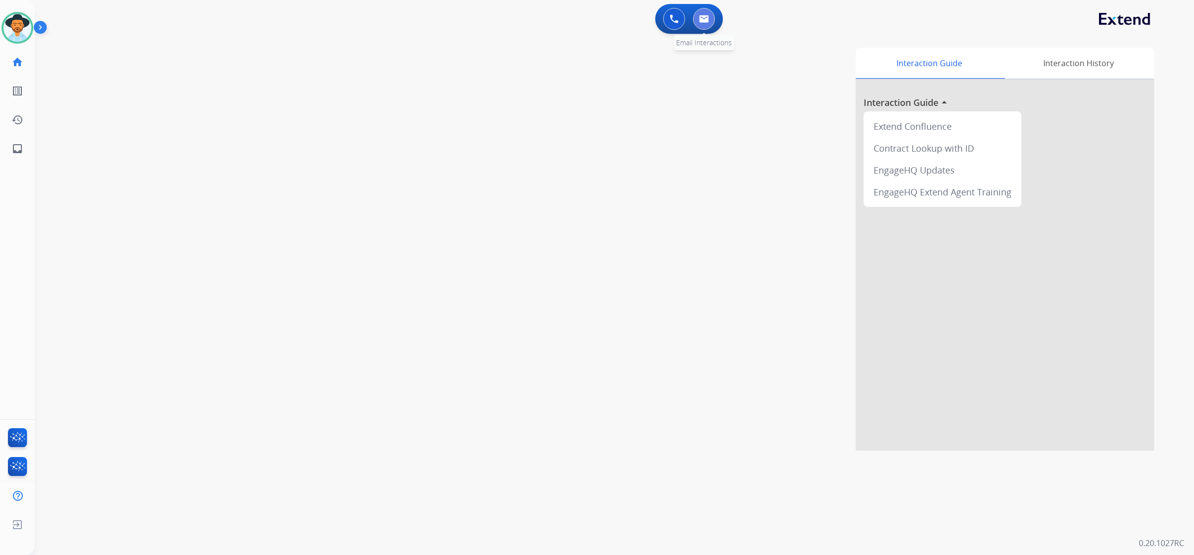
click at [706, 11] on button at bounding box center [704, 19] width 22 height 22
select select "**********"
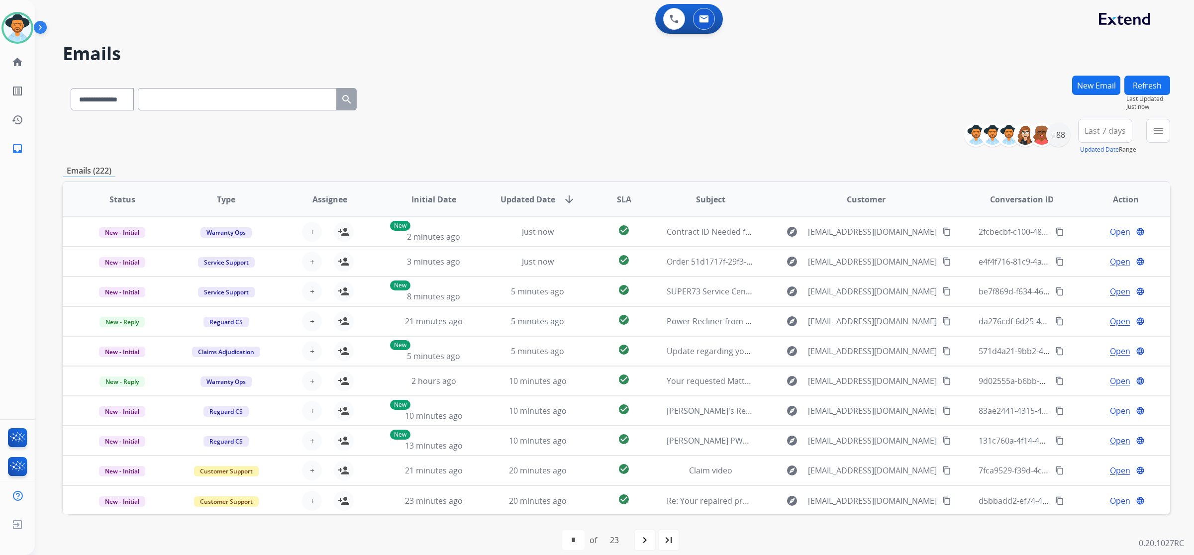
click at [1102, 86] on button "New Email" at bounding box center [1096, 85] width 48 height 19
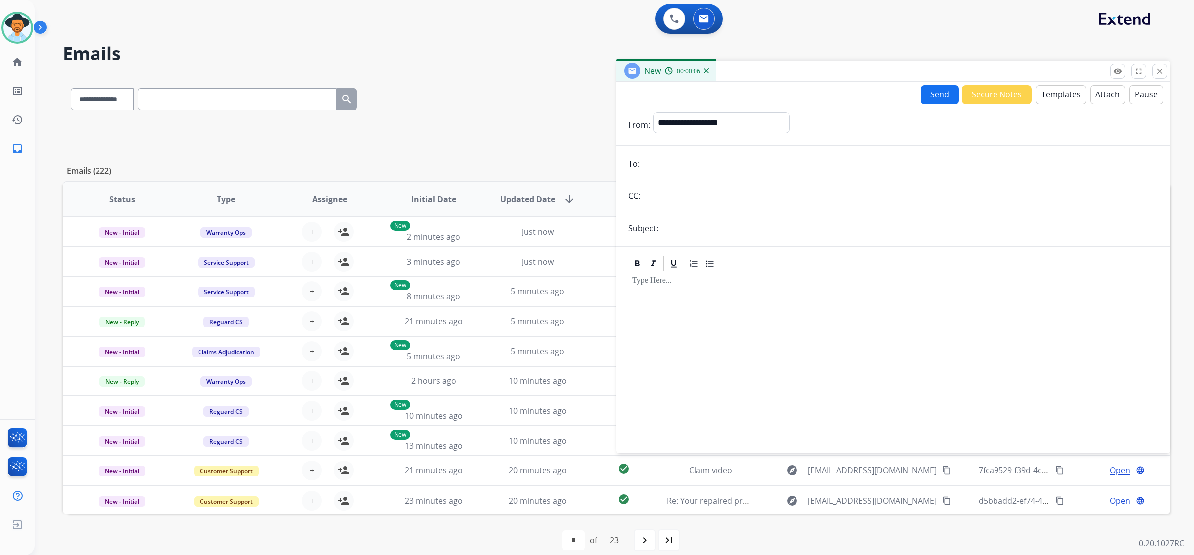
paste input "**********"
type input "**********"
click at [747, 230] on input "text" at bounding box center [909, 228] width 497 height 20
type input "**********"
click at [743, 122] on select "**********" at bounding box center [720, 122] width 135 height 20
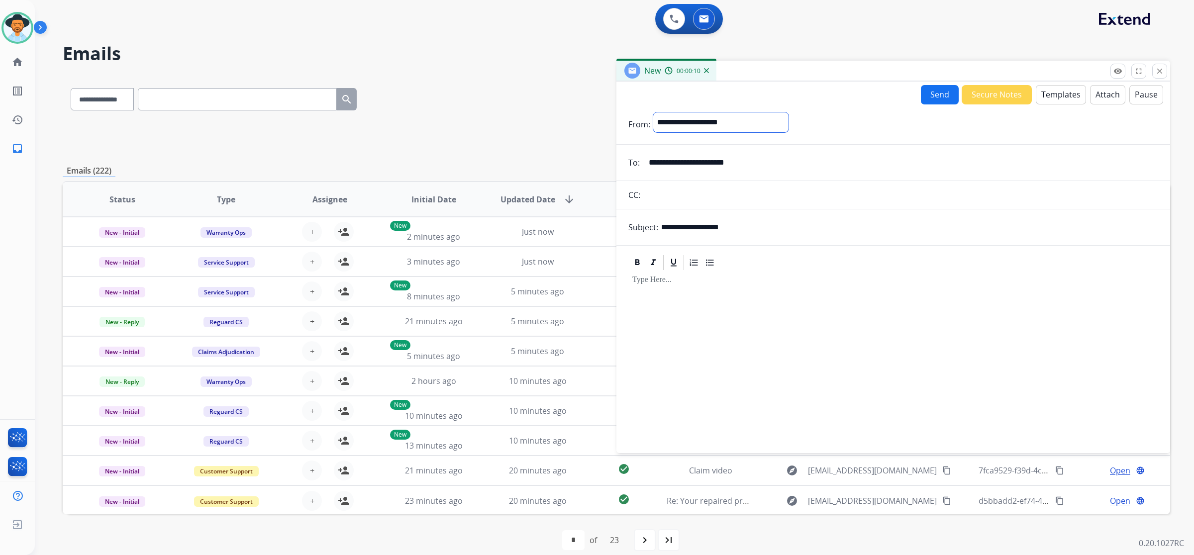
select select "**********"
click at [653, 112] on select "**********" at bounding box center [720, 122] width 135 height 20
click at [1054, 93] on button "Templates" at bounding box center [1060, 94] width 50 height 19
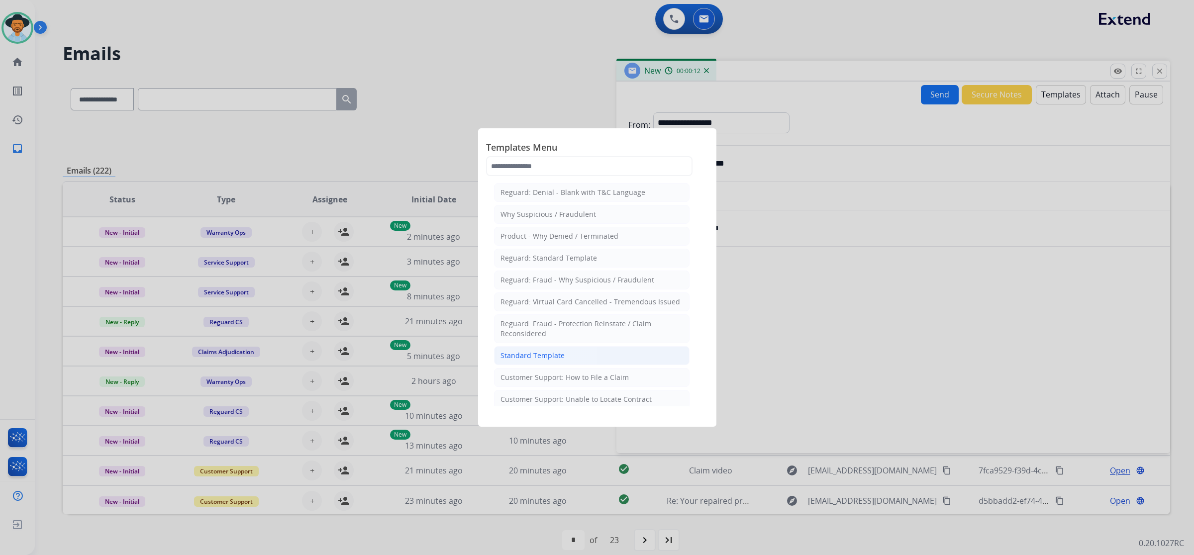
click at [584, 356] on li "Standard Template" at bounding box center [591, 355] width 195 height 19
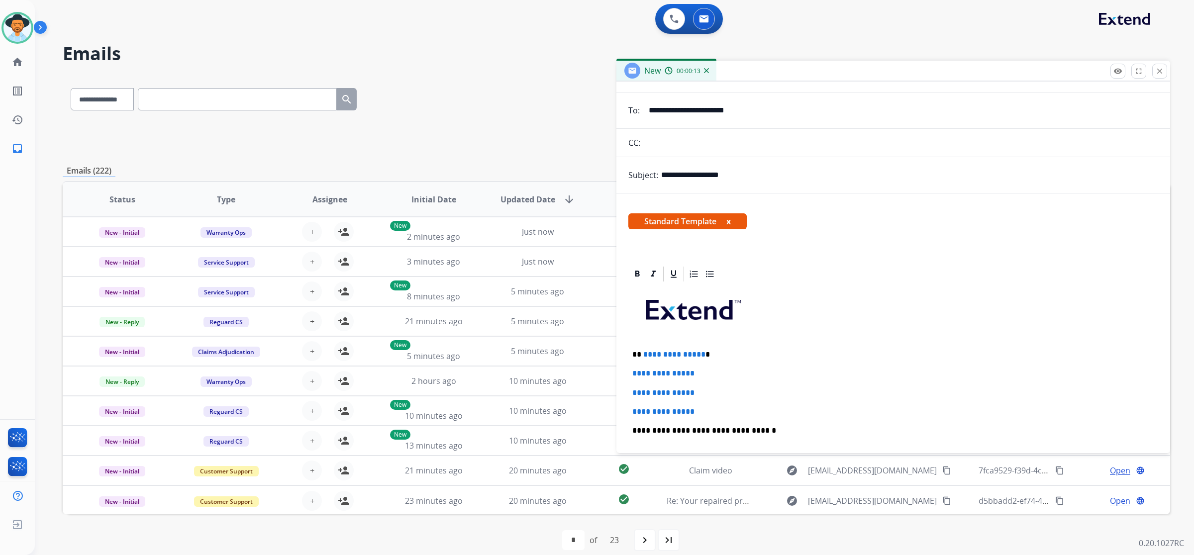
scroll to position [124, 0]
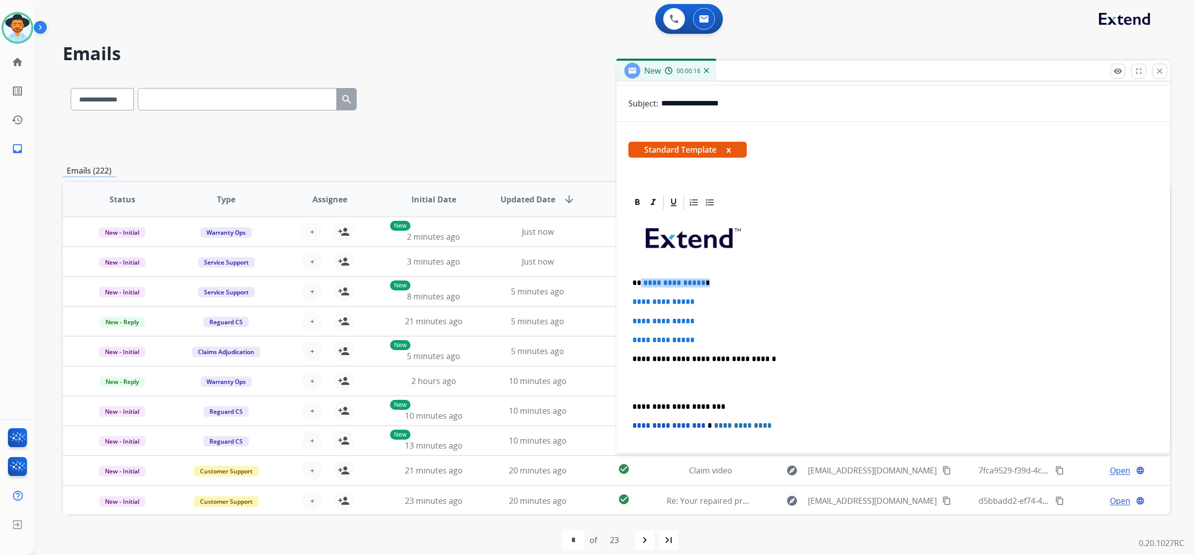
drag, startPoint x: 641, startPoint y: 278, endPoint x: 702, endPoint y: 279, distance: 61.2
click at [702, 279] on p "**********" at bounding box center [889, 282] width 514 height 9
click at [695, 296] on div "**********" at bounding box center [893, 382] width 530 height 342
drag, startPoint x: 632, startPoint y: 301, endPoint x: 712, endPoint y: 337, distance: 87.5
click at [712, 337] on div "**********" at bounding box center [893, 382] width 530 height 342
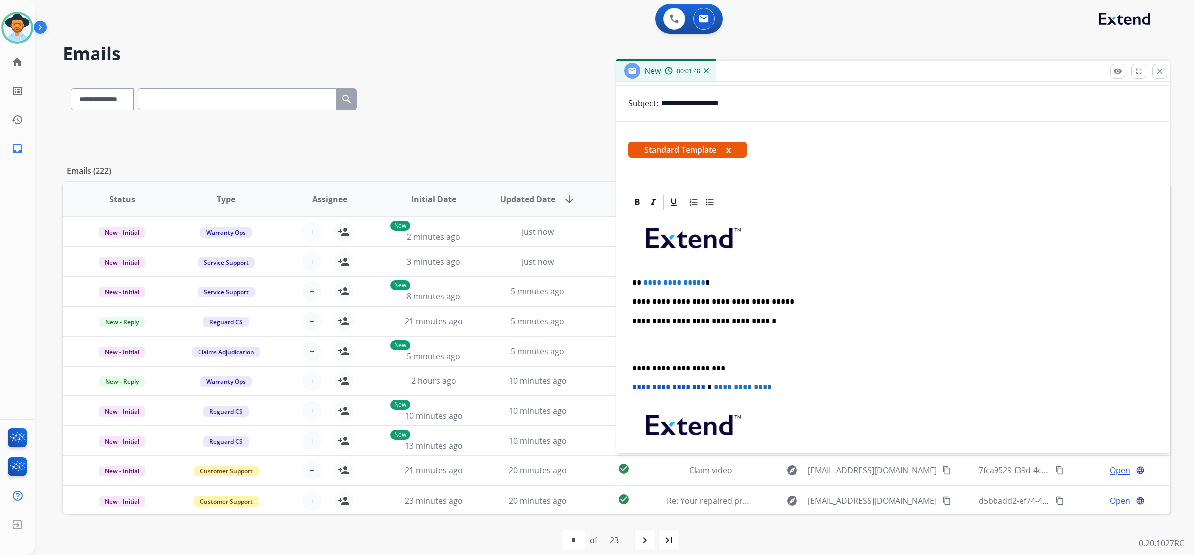
click at [436, 128] on div "**********" at bounding box center [616, 137] width 1107 height 36
click at [762, 301] on p "**********" at bounding box center [889, 301] width 514 height 9
click at [768, 297] on p "**********" at bounding box center [889, 301] width 514 height 9
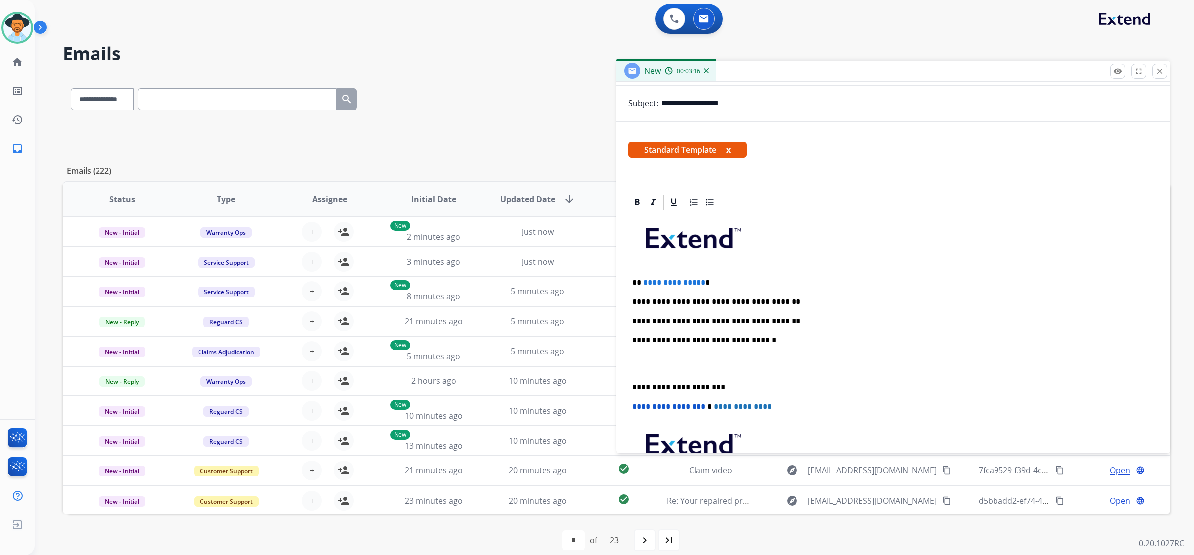
click at [334, 176] on div "Emails (222)" at bounding box center [616, 171] width 1107 height 12
click at [775, 319] on p "**********" at bounding box center [889, 321] width 514 height 9
drag, startPoint x: 698, startPoint y: 283, endPoint x: 642, endPoint y: 279, distance: 55.8
click at [643, 279] on span "**********" at bounding box center [674, 282] width 62 height 7
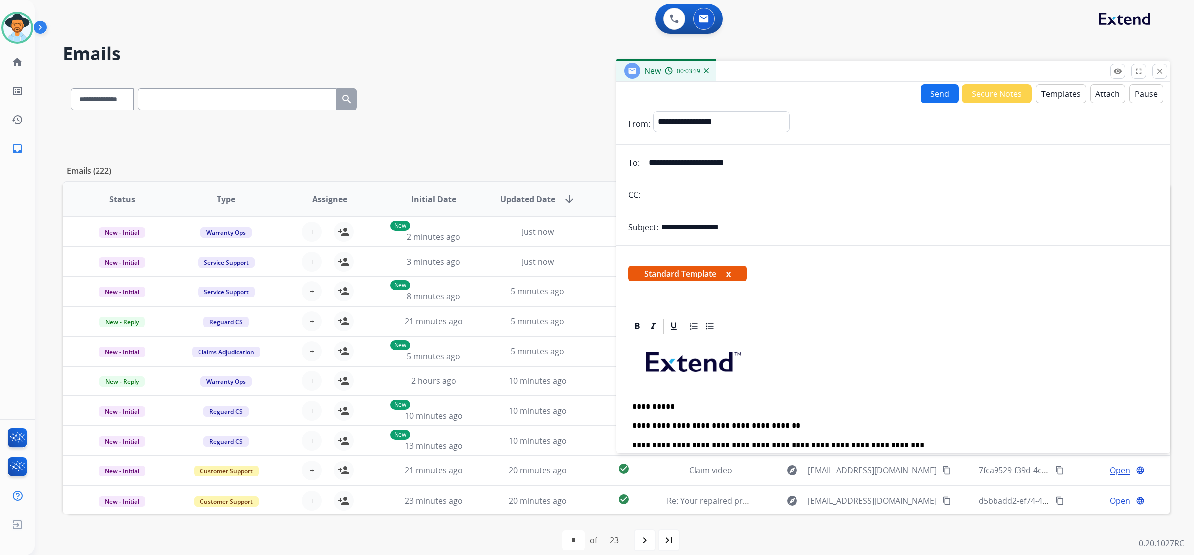
scroll to position [0, 0]
click at [930, 97] on button "Send" at bounding box center [939, 94] width 38 height 19
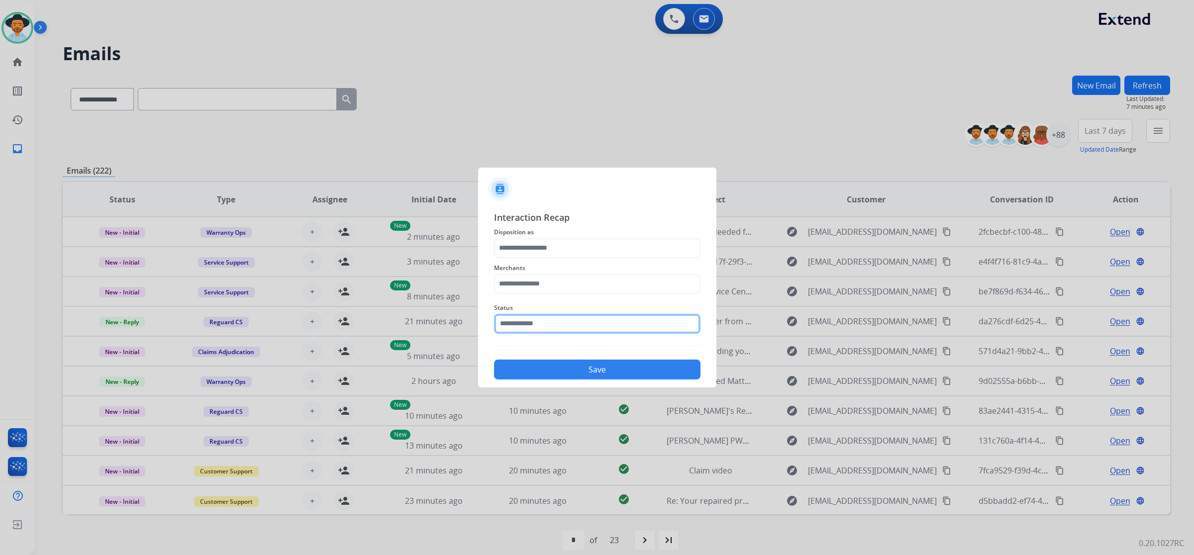
click at [578, 326] on input "text" at bounding box center [597, 324] width 206 height 20
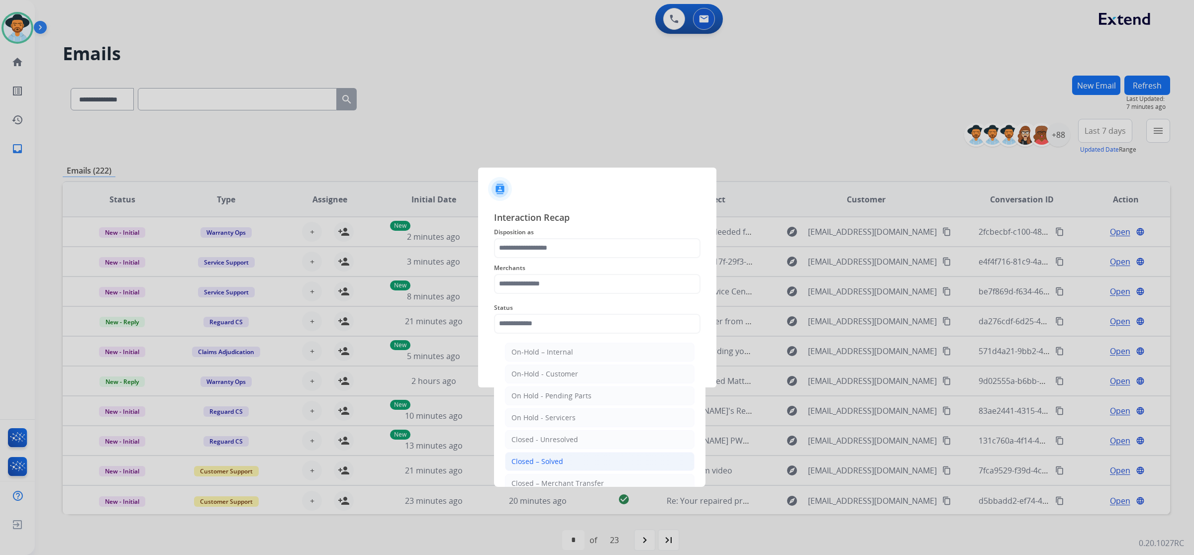
click at [567, 459] on li "Closed – Solved" at bounding box center [599, 461] width 189 height 19
type input "**********"
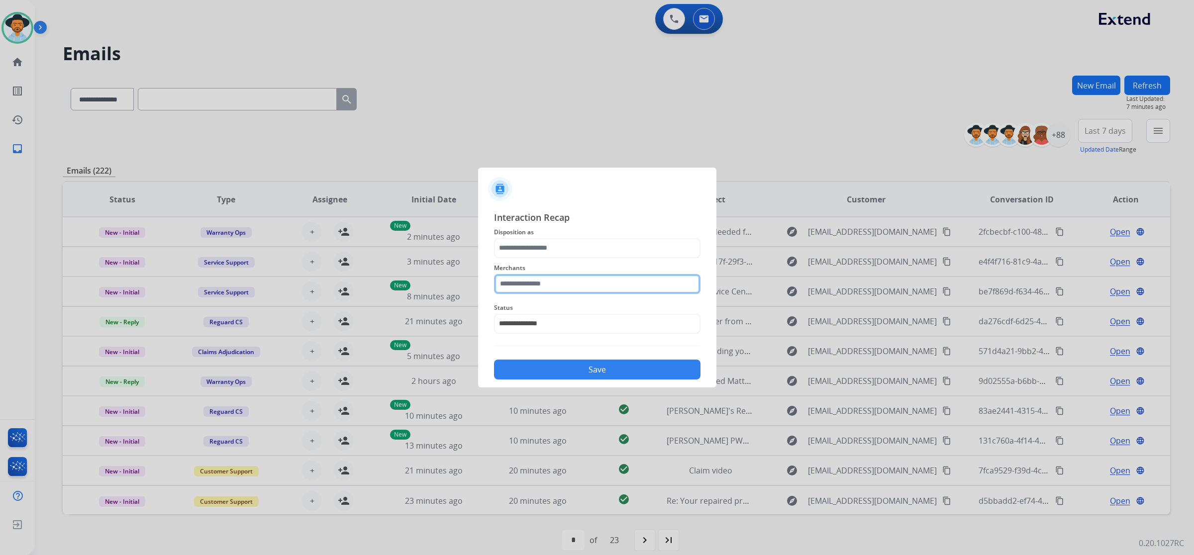
click at [553, 279] on input "text" at bounding box center [597, 284] width 206 height 20
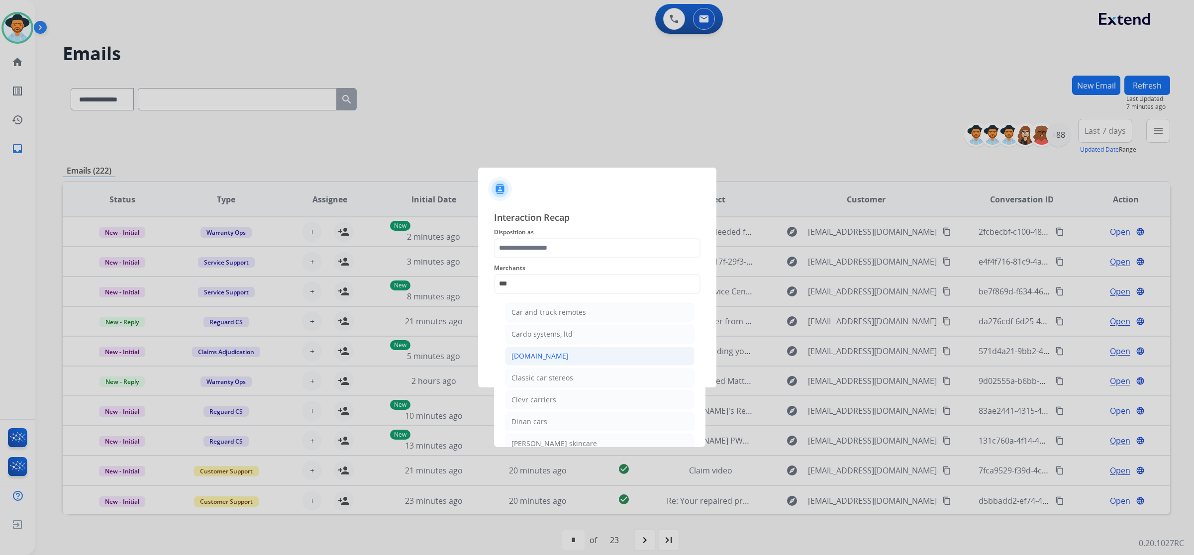
click at [541, 362] on li "[DOMAIN_NAME]" at bounding box center [599, 356] width 189 height 19
type input "**********"
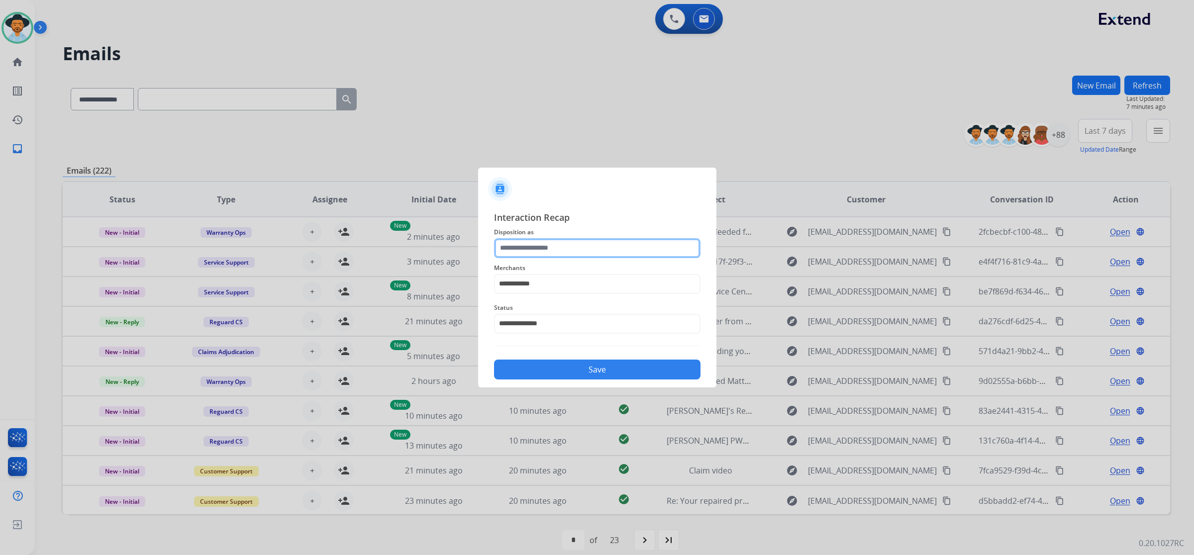
click at [539, 251] on input "text" at bounding box center [597, 248] width 206 height 20
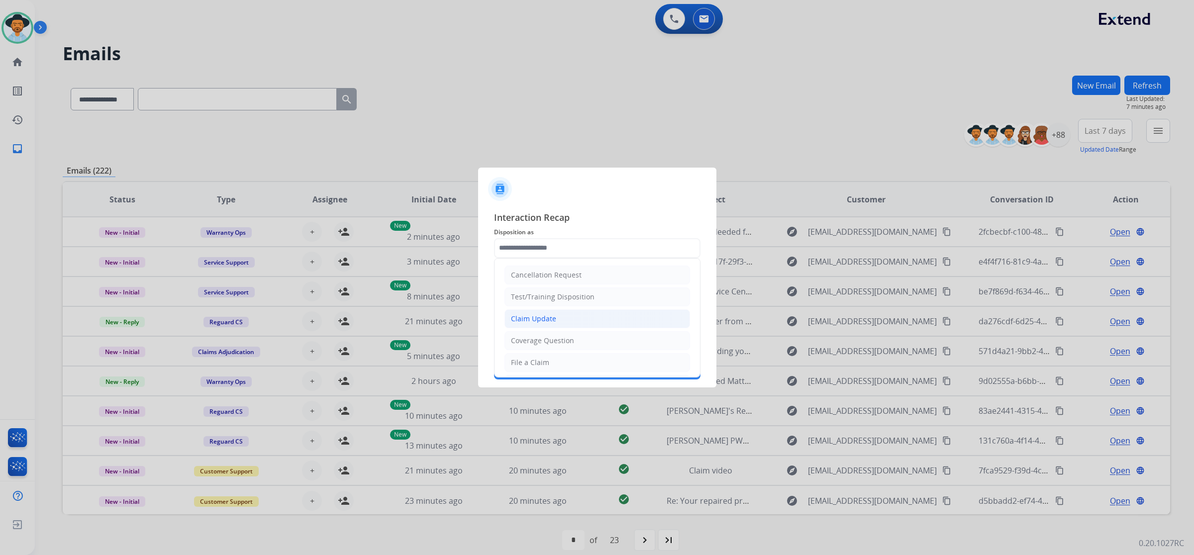
click at [531, 324] on div "Claim Update" at bounding box center [533, 319] width 45 height 10
type input "**********"
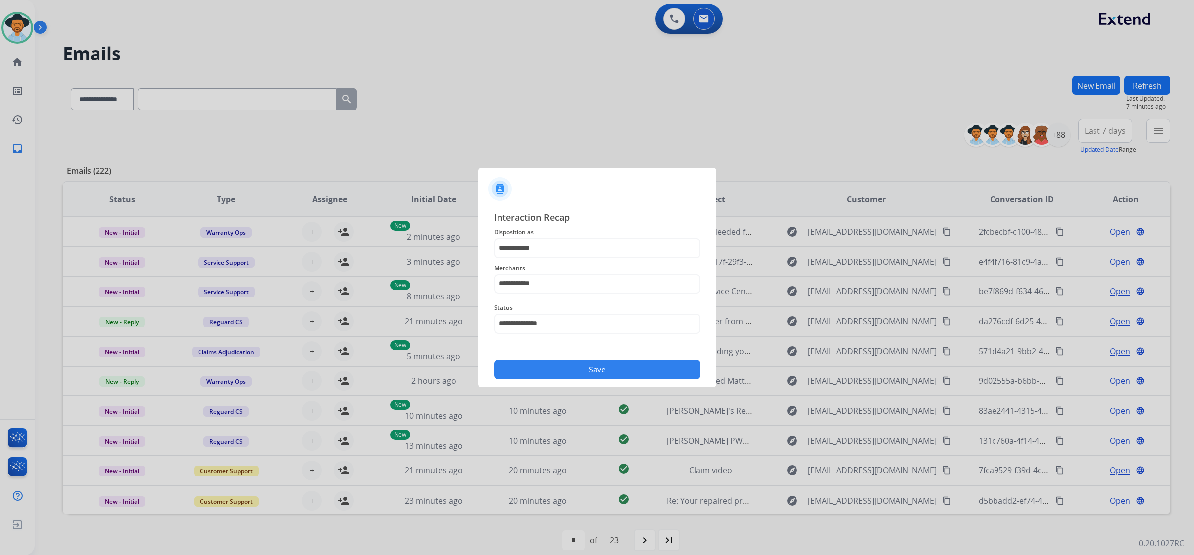
click at [530, 367] on button "Save" at bounding box center [597, 370] width 206 height 20
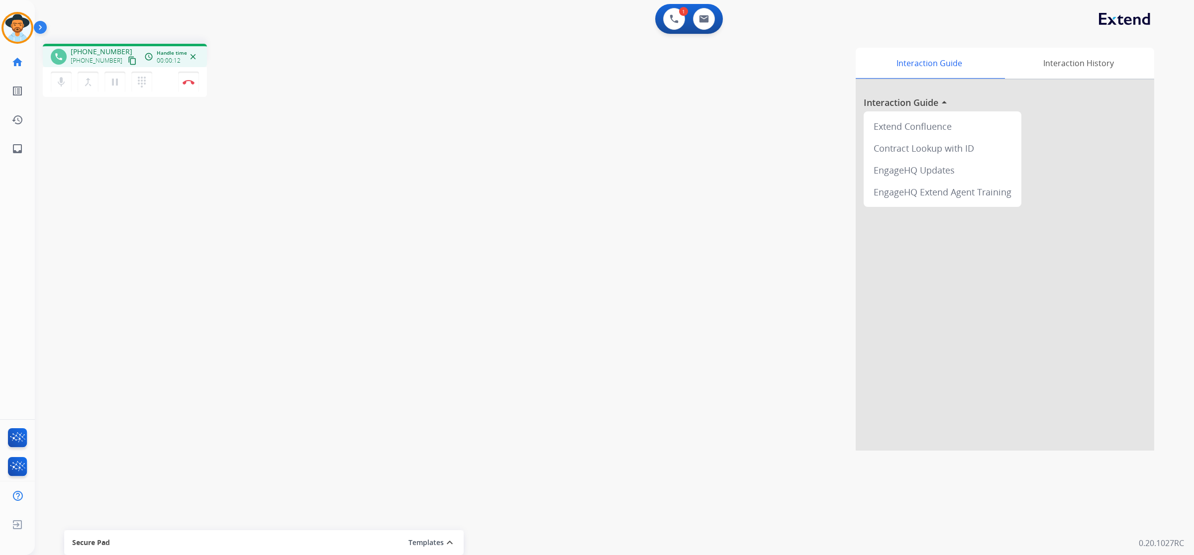
click at [128, 64] on mat-icon "content_copy" at bounding box center [132, 60] width 9 height 9
click at [189, 80] on img at bounding box center [189, 82] width 12 height 5
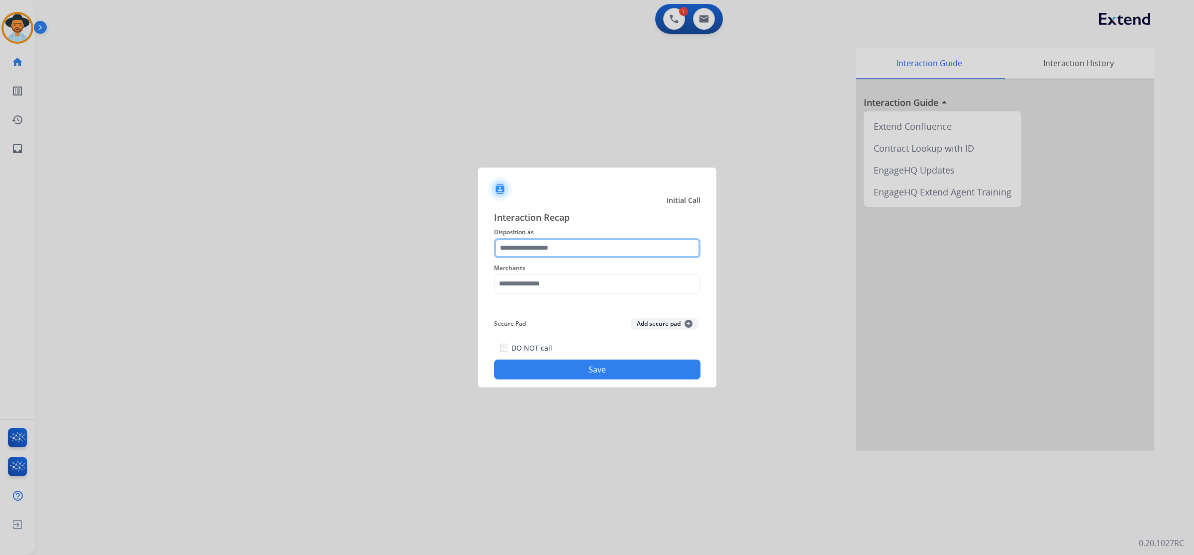
click at [587, 240] on input "text" at bounding box center [597, 248] width 206 height 20
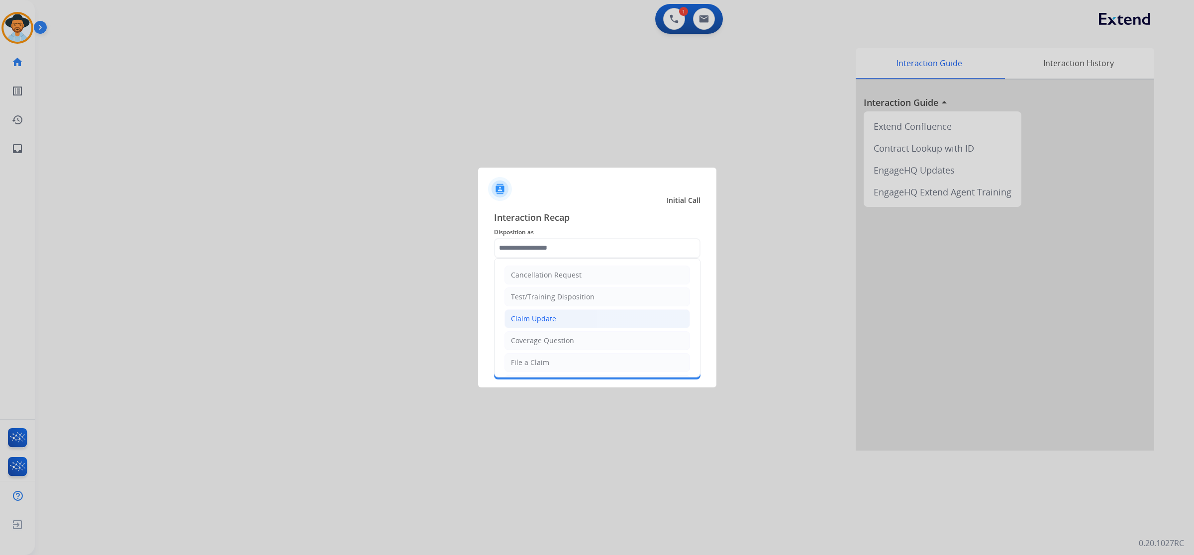
click at [575, 319] on li "Claim Update" at bounding box center [596, 318] width 185 height 19
type input "**********"
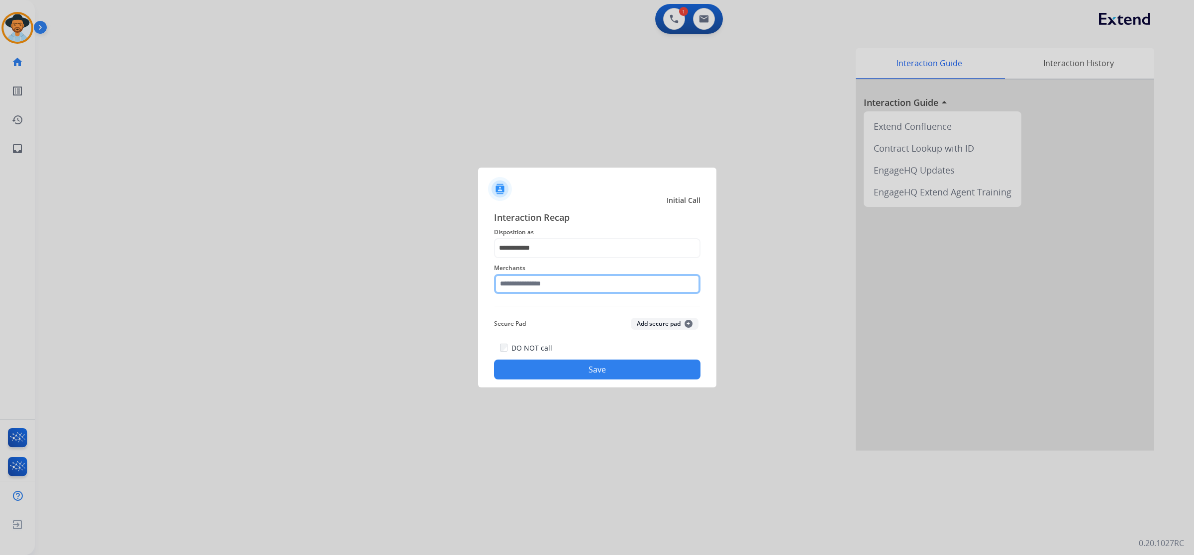
click at [568, 284] on input "text" at bounding box center [597, 284] width 206 height 20
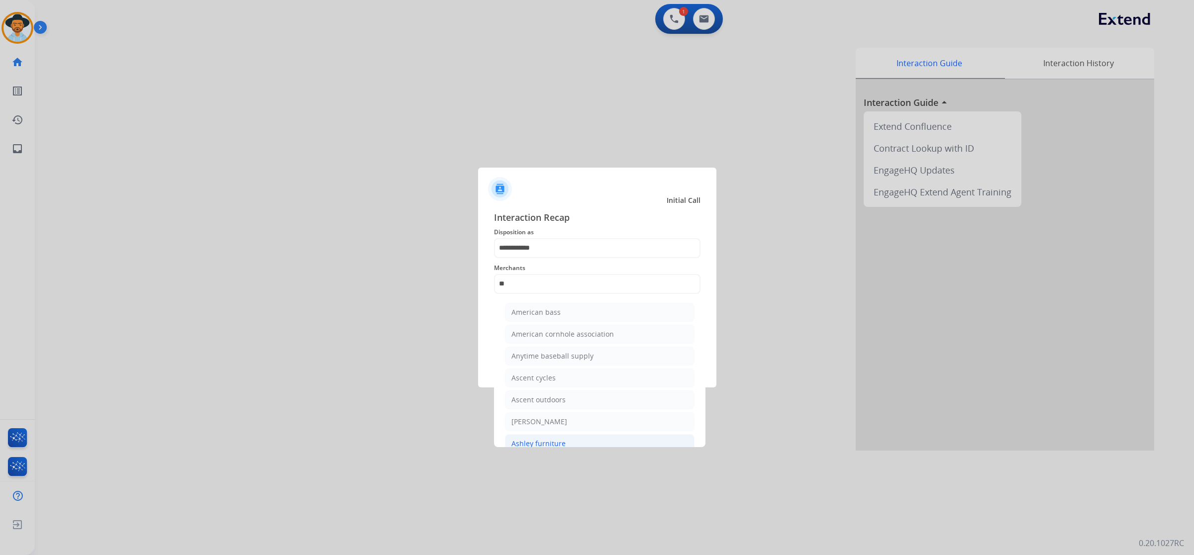
click at [575, 442] on li "Ashley furniture" at bounding box center [599, 443] width 189 height 19
type input "**********"
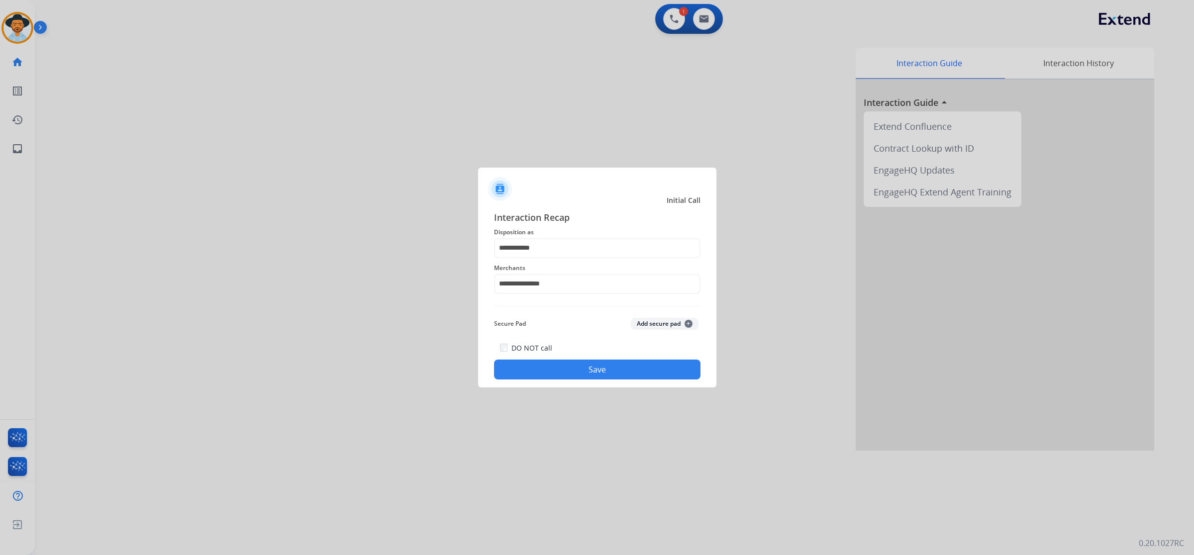
click at [585, 367] on button "Save" at bounding box center [597, 370] width 206 height 20
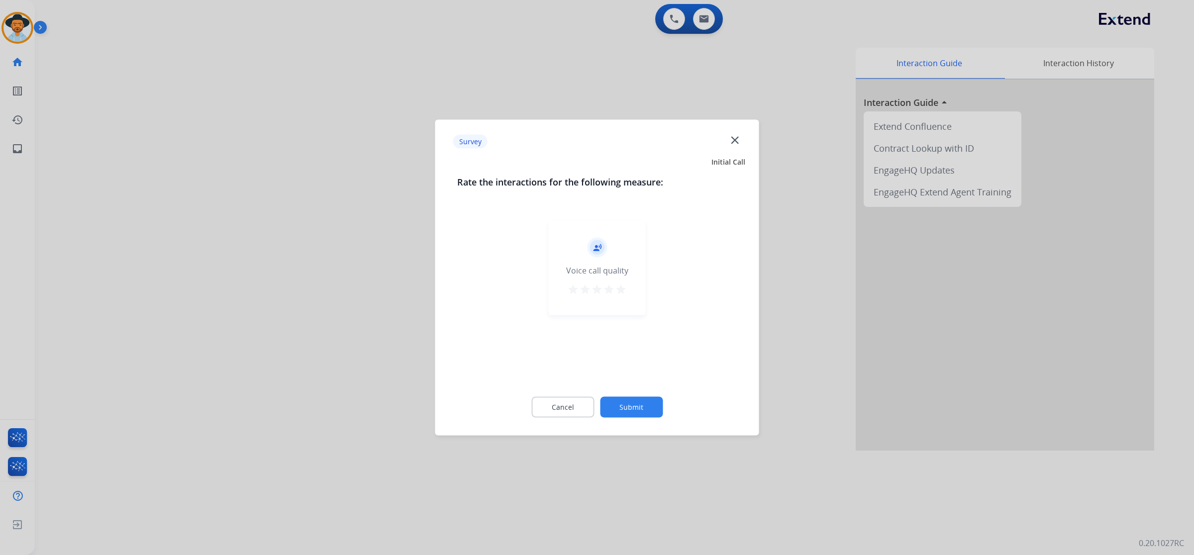
click at [620, 287] on mat-icon "star" at bounding box center [621, 289] width 12 height 12
click at [632, 413] on button "Submit" at bounding box center [631, 407] width 63 height 21
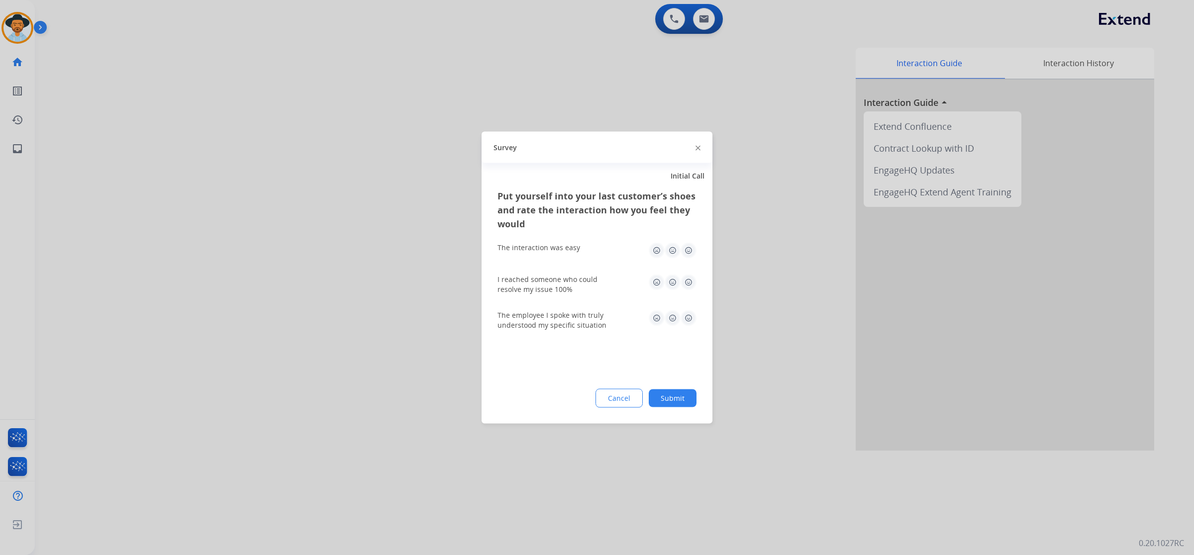
click at [692, 254] on img at bounding box center [688, 251] width 16 height 16
click at [692, 279] on img at bounding box center [688, 283] width 16 height 16
click at [689, 322] on img at bounding box center [688, 318] width 16 height 16
drag, startPoint x: 682, startPoint y: 387, endPoint x: 681, endPoint y: 394, distance: 7.5
click at [682, 391] on div "Put yourself into your last customer’s shoes and rate the interaction how you f…" at bounding box center [596, 306] width 231 height 235
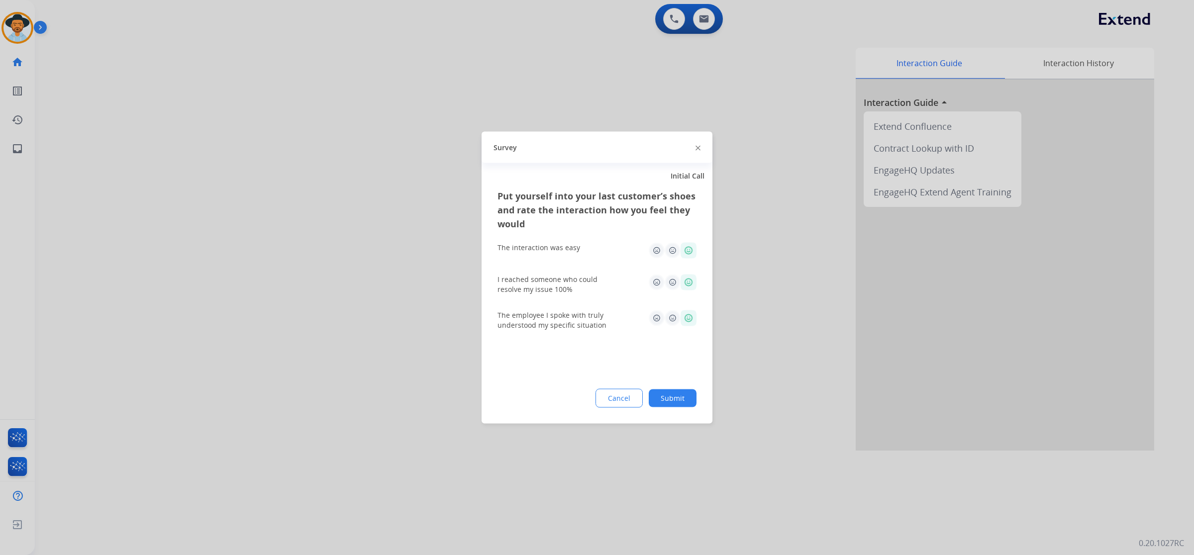
click at [681, 394] on button "Submit" at bounding box center [672, 398] width 48 height 18
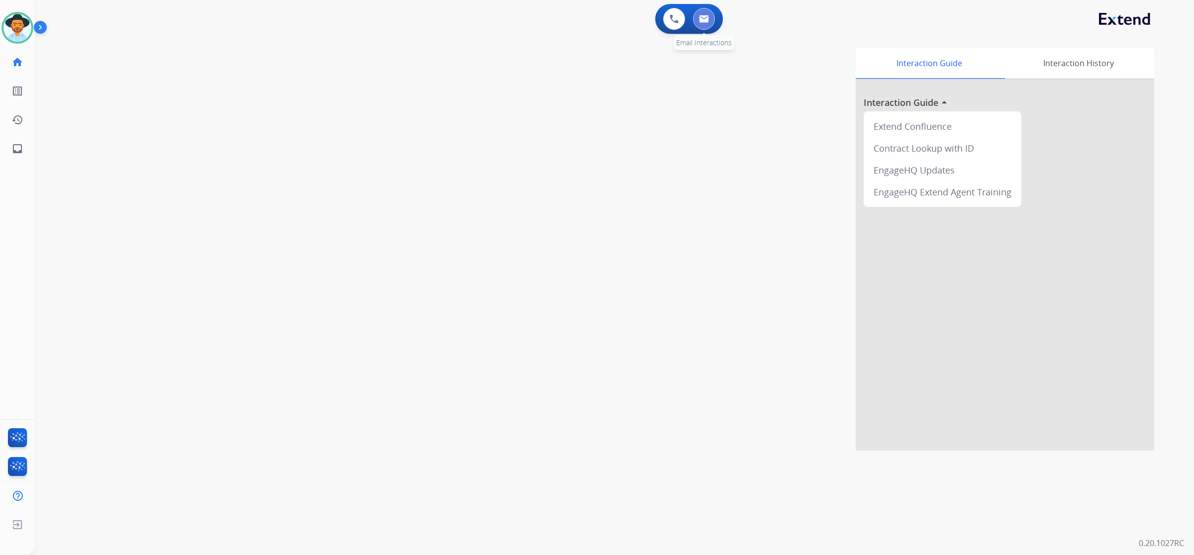
click at [708, 14] on button at bounding box center [704, 19] width 22 height 22
select select "**********"
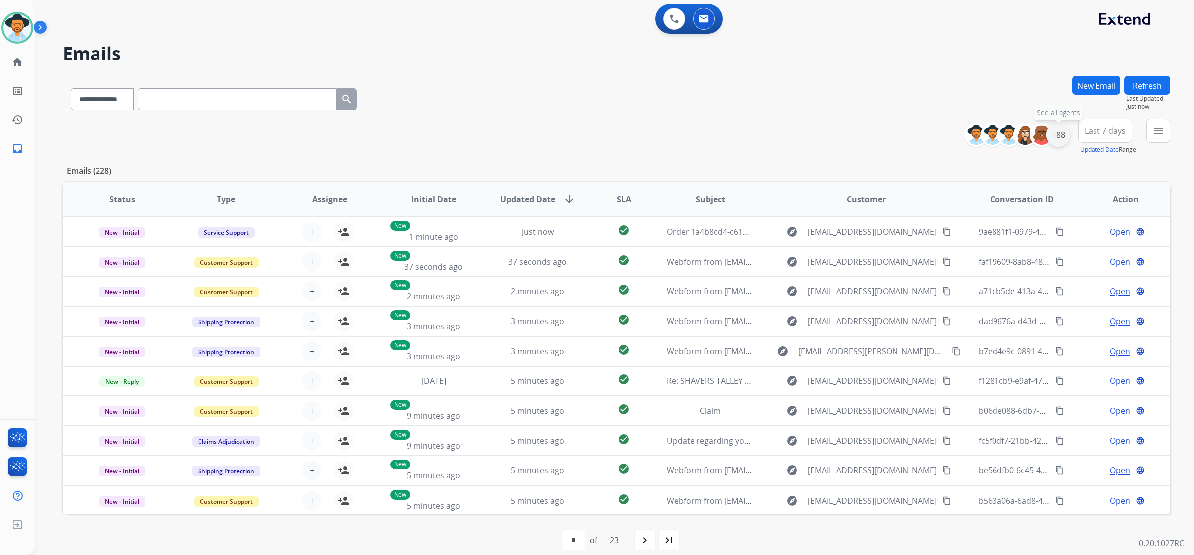
click at [1057, 130] on div "+88" at bounding box center [1058, 135] width 24 height 24
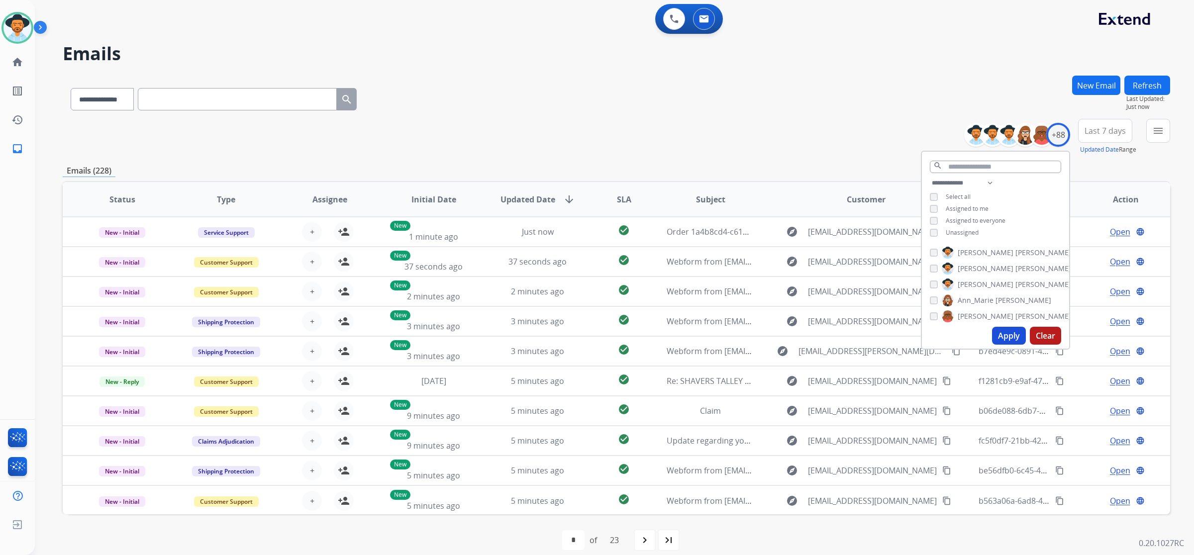
click at [973, 228] on span "Unassigned" at bounding box center [961, 232] width 33 height 8
click at [1011, 332] on button "Apply" at bounding box center [1009, 336] width 34 height 18
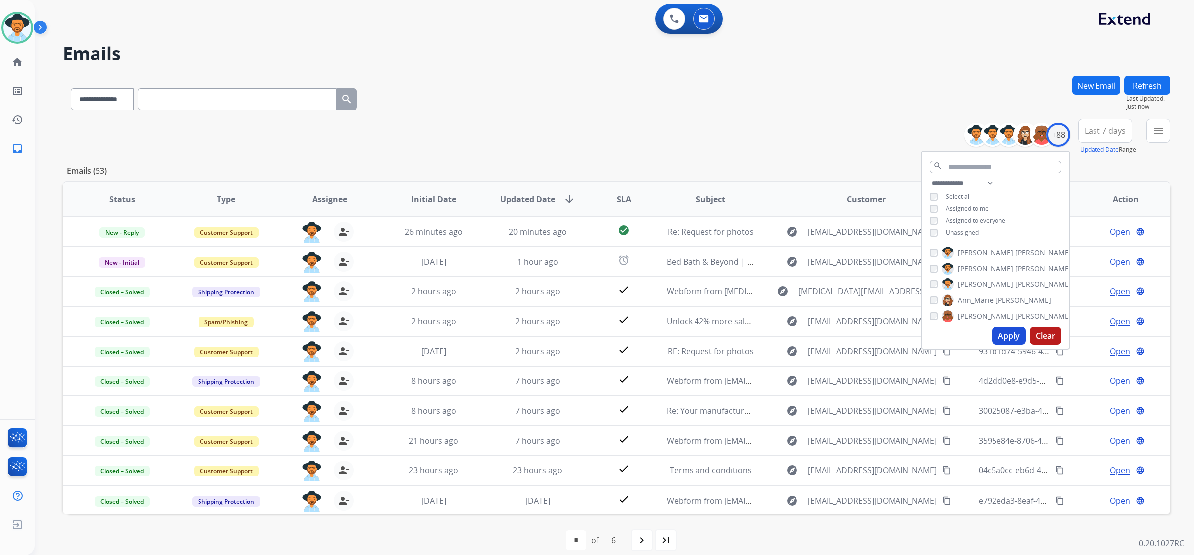
click at [821, 97] on div "**********" at bounding box center [616, 97] width 1107 height 43
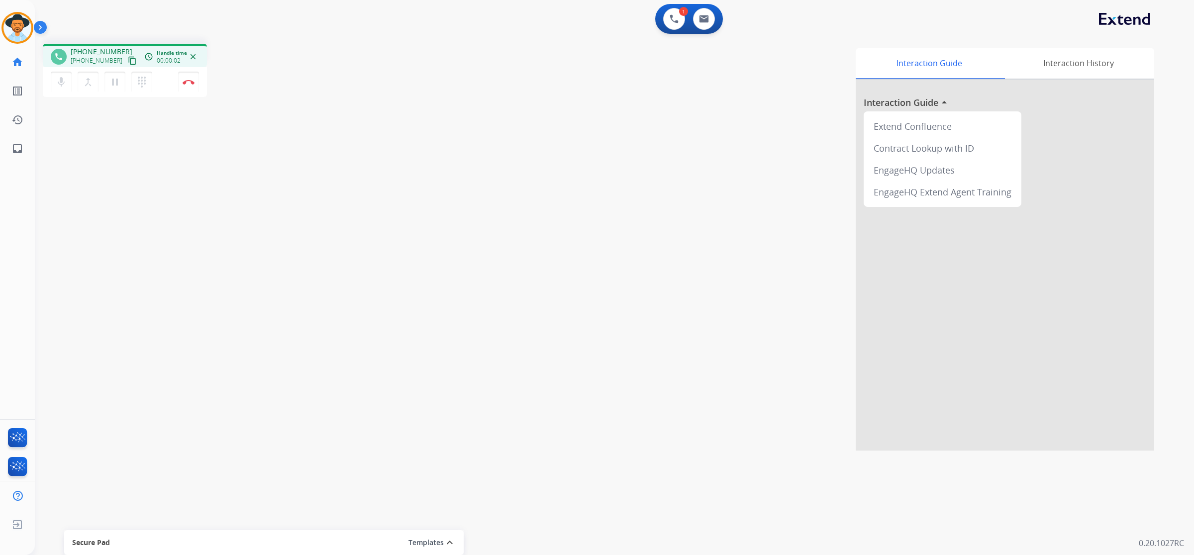
click at [128, 61] on mat-icon "content_copy" at bounding box center [132, 60] width 9 height 9
click at [112, 82] on mat-icon "pause" at bounding box center [115, 82] width 12 height 12
click at [115, 79] on mat-icon "play_arrow" at bounding box center [115, 82] width 12 height 12
click at [192, 81] on img at bounding box center [189, 82] width 12 height 5
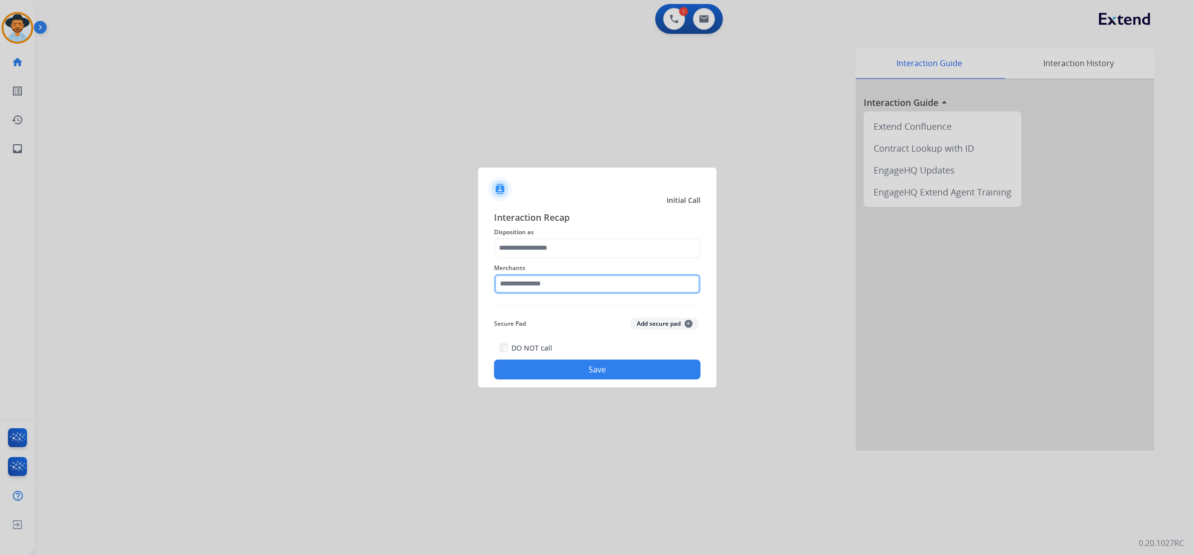
click at [577, 284] on input "text" at bounding box center [597, 284] width 206 height 20
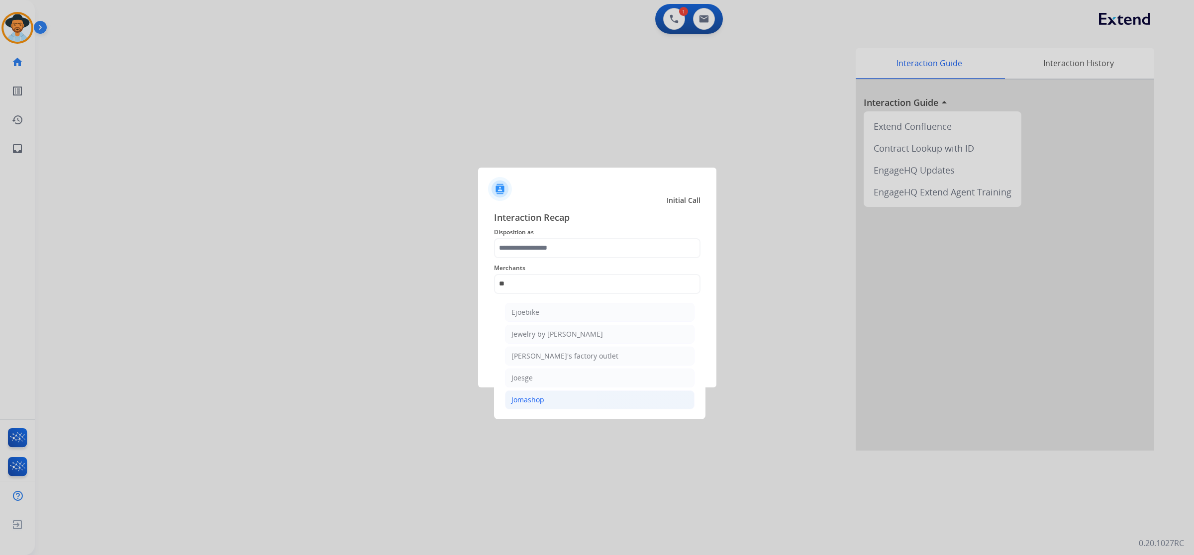
click at [565, 404] on li "Jomashop" at bounding box center [599, 399] width 189 height 19
type input "********"
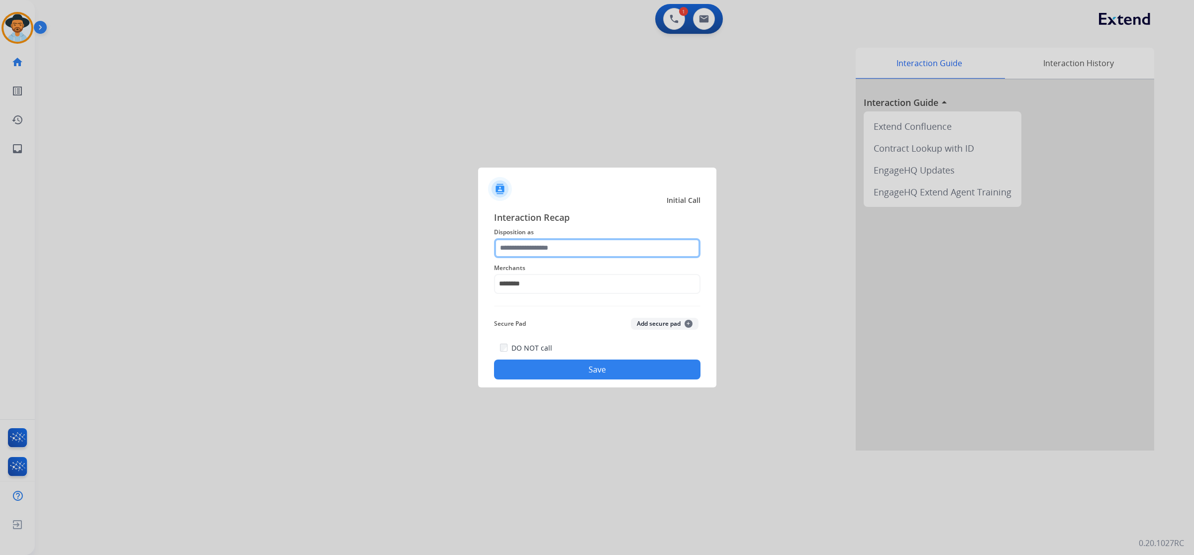
click at [560, 247] on input "text" at bounding box center [597, 248] width 206 height 20
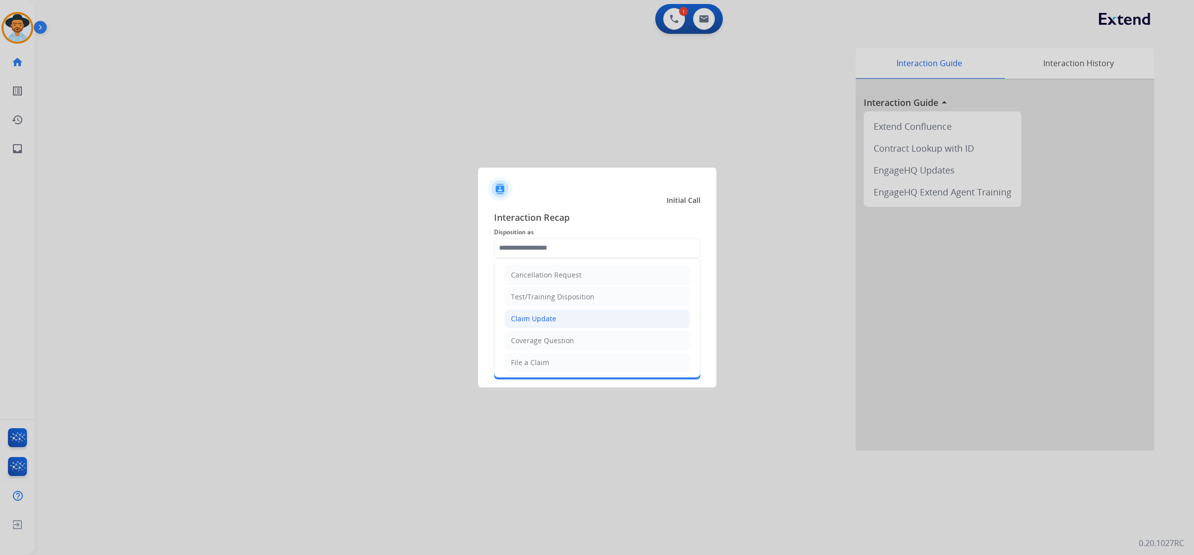
click at [562, 324] on li "Claim Update" at bounding box center [596, 318] width 185 height 19
type input "**********"
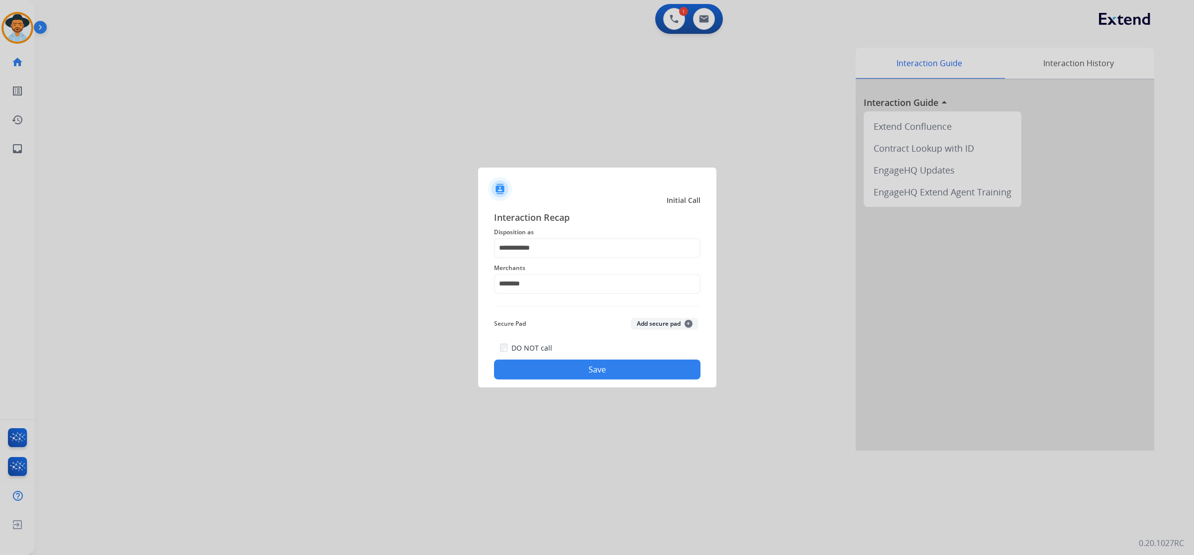
click at [579, 371] on button "Save" at bounding box center [597, 370] width 206 height 20
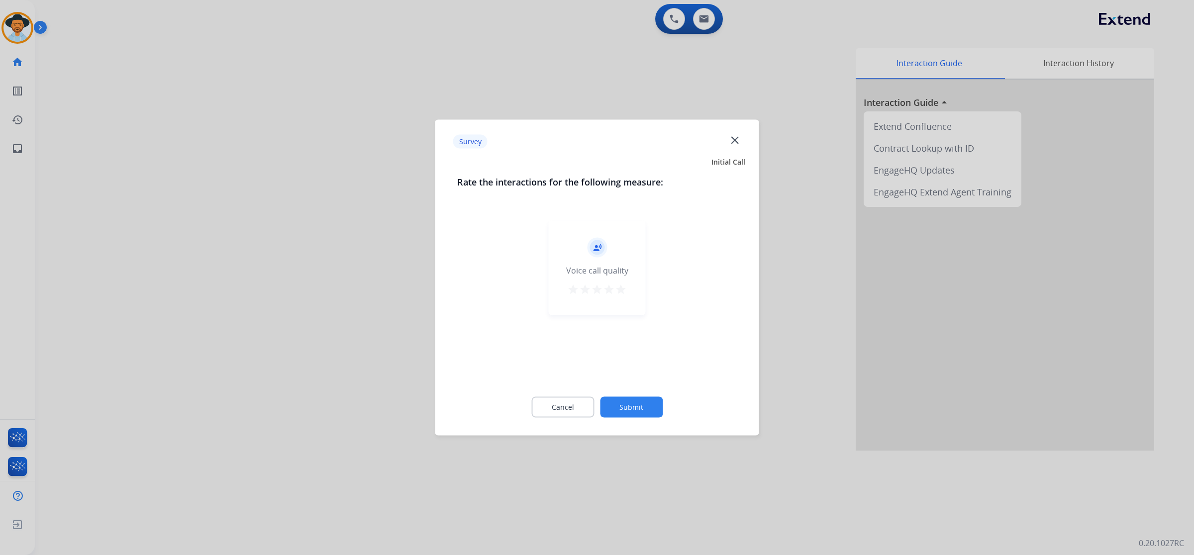
click at [621, 289] on mat-icon "star" at bounding box center [621, 289] width 12 height 12
click at [630, 396] on div "Cancel Submit" at bounding box center [597, 407] width 280 height 45
click at [635, 406] on button "Submit" at bounding box center [631, 407] width 63 height 21
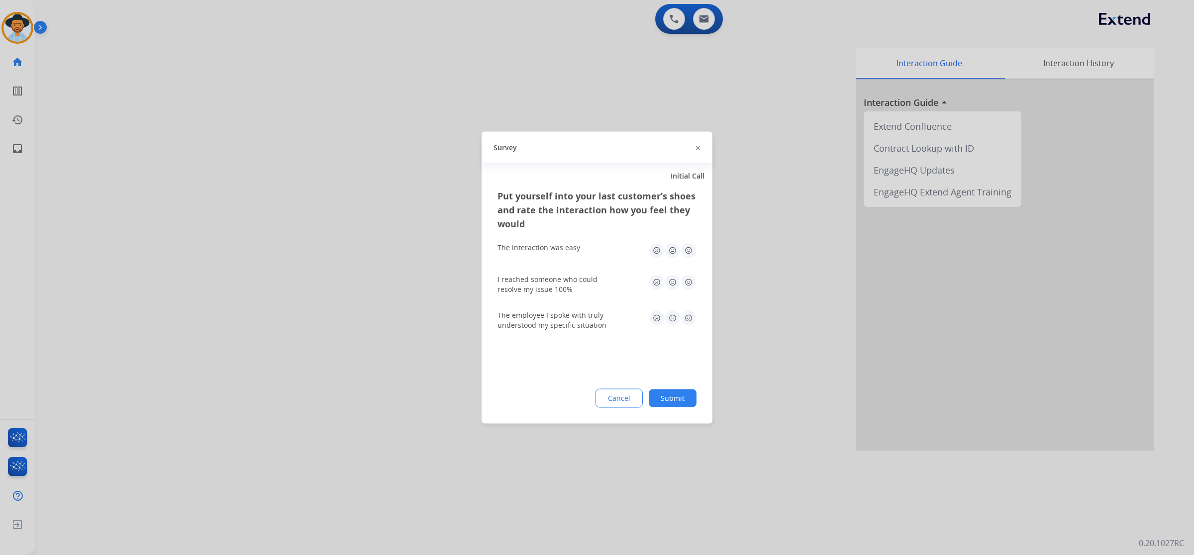
click at [690, 249] on img at bounding box center [688, 251] width 16 height 16
click at [690, 282] on img at bounding box center [688, 283] width 16 height 16
click at [690, 322] on img at bounding box center [688, 318] width 16 height 16
click at [687, 396] on button "Submit" at bounding box center [672, 398] width 48 height 18
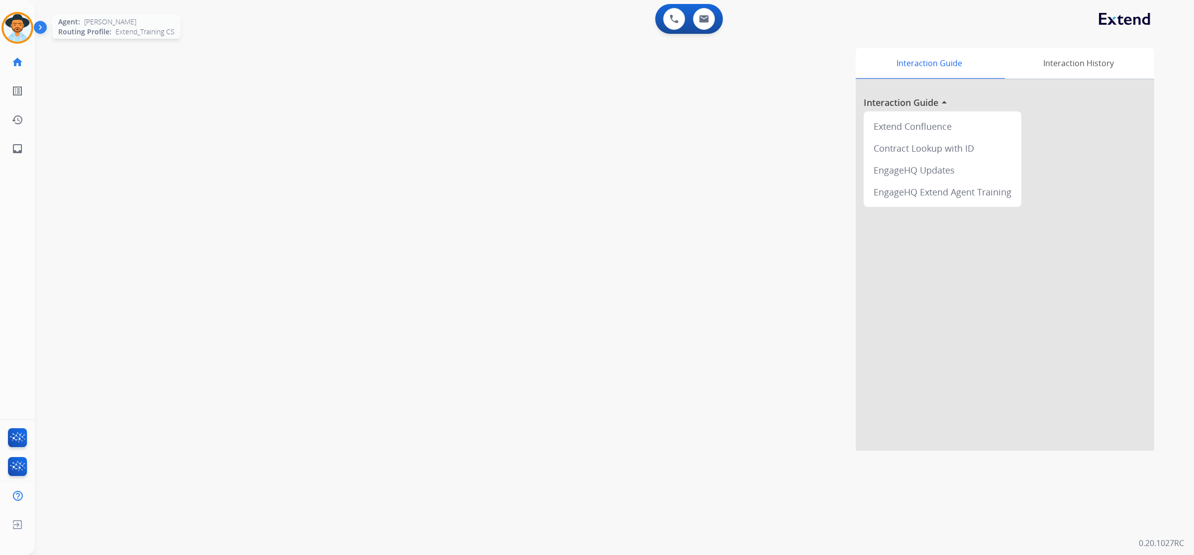
click at [8, 20] on img at bounding box center [17, 28] width 28 height 28
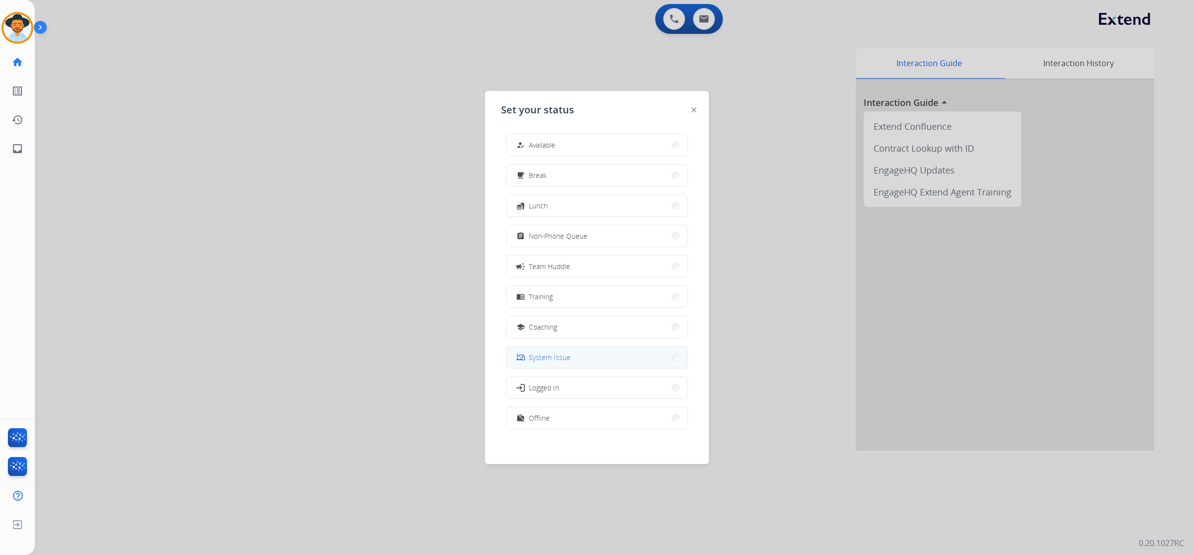
scroll to position [2, 0]
click at [564, 413] on button "work_off Offline" at bounding box center [596, 415] width 181 height 21
